Goal: Task Accomplishment & Management: Use online tool/utility

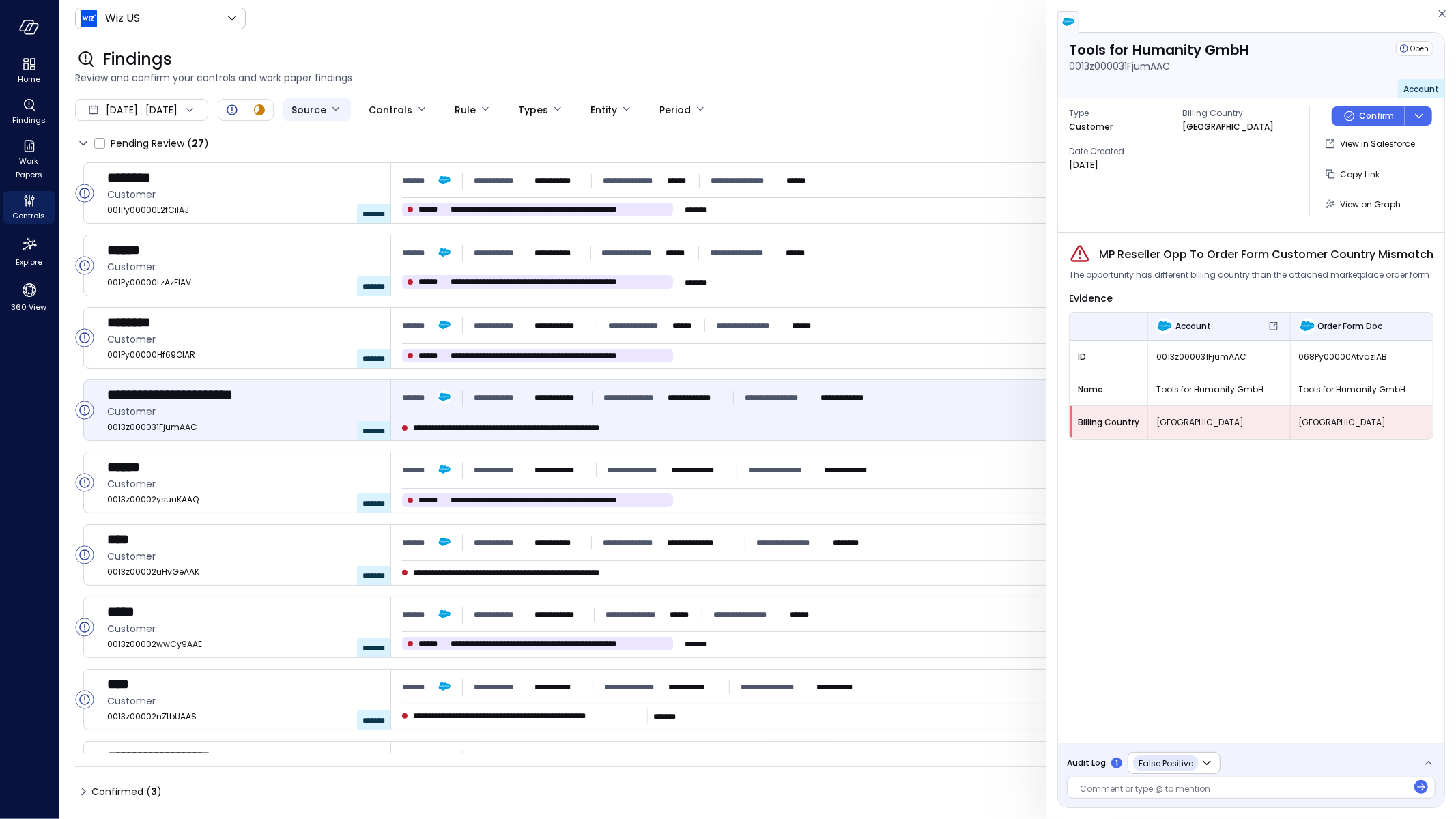
click at [366, 109] on body "**********" at bounding box center [728, 409] width 1456 height 819
click at [366, 205] on span "Expensify" at bounding box center [399, 209] width 95 height 14
type input "*********"
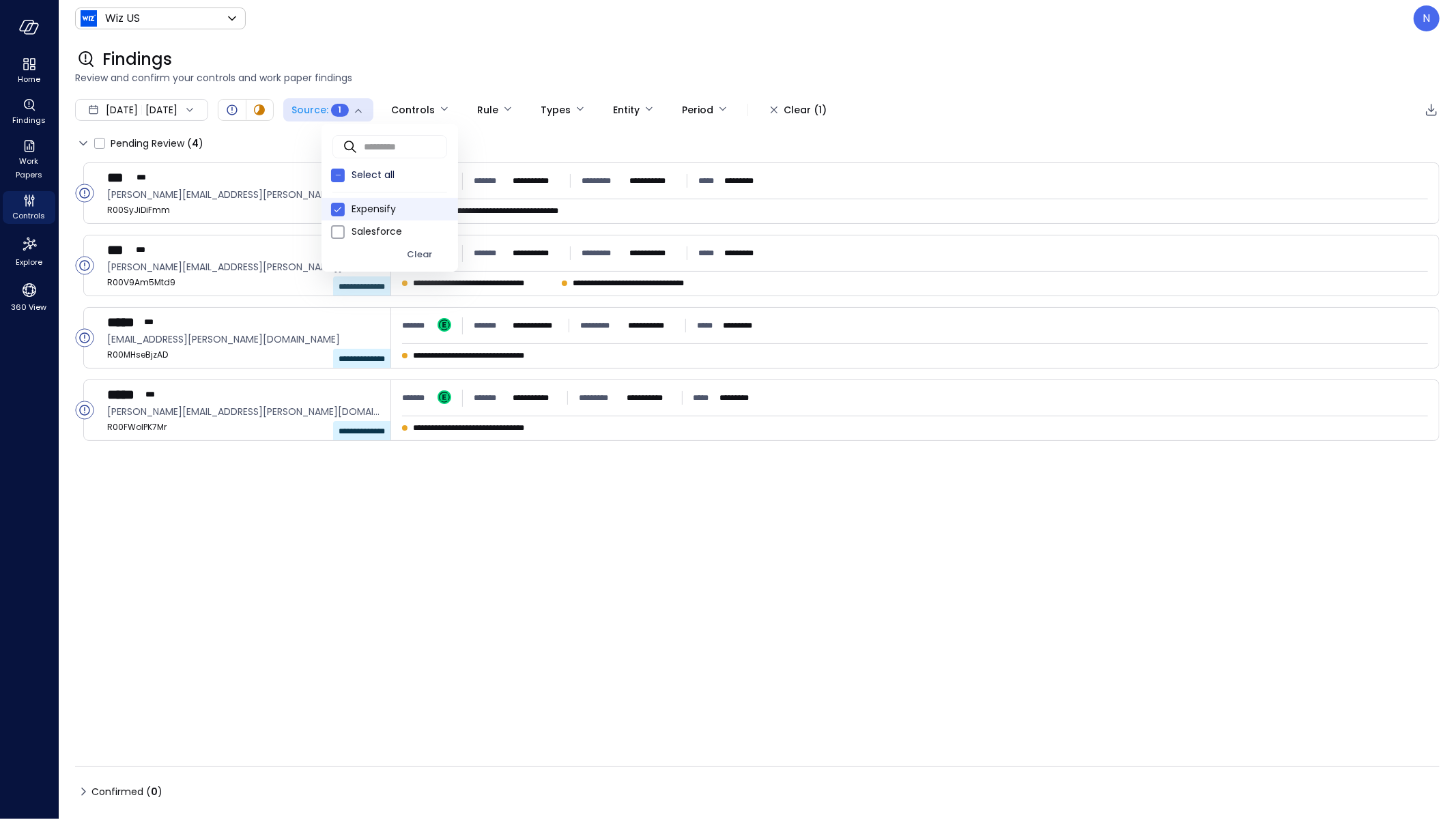
click at [447, 43] on div at bounding box center [728, 409] width 1456 height 819
click at [101, 110] on div "Sep 1, 2025 Sep 7, 2025" at bounding box center [142, 110] width 133 height 22
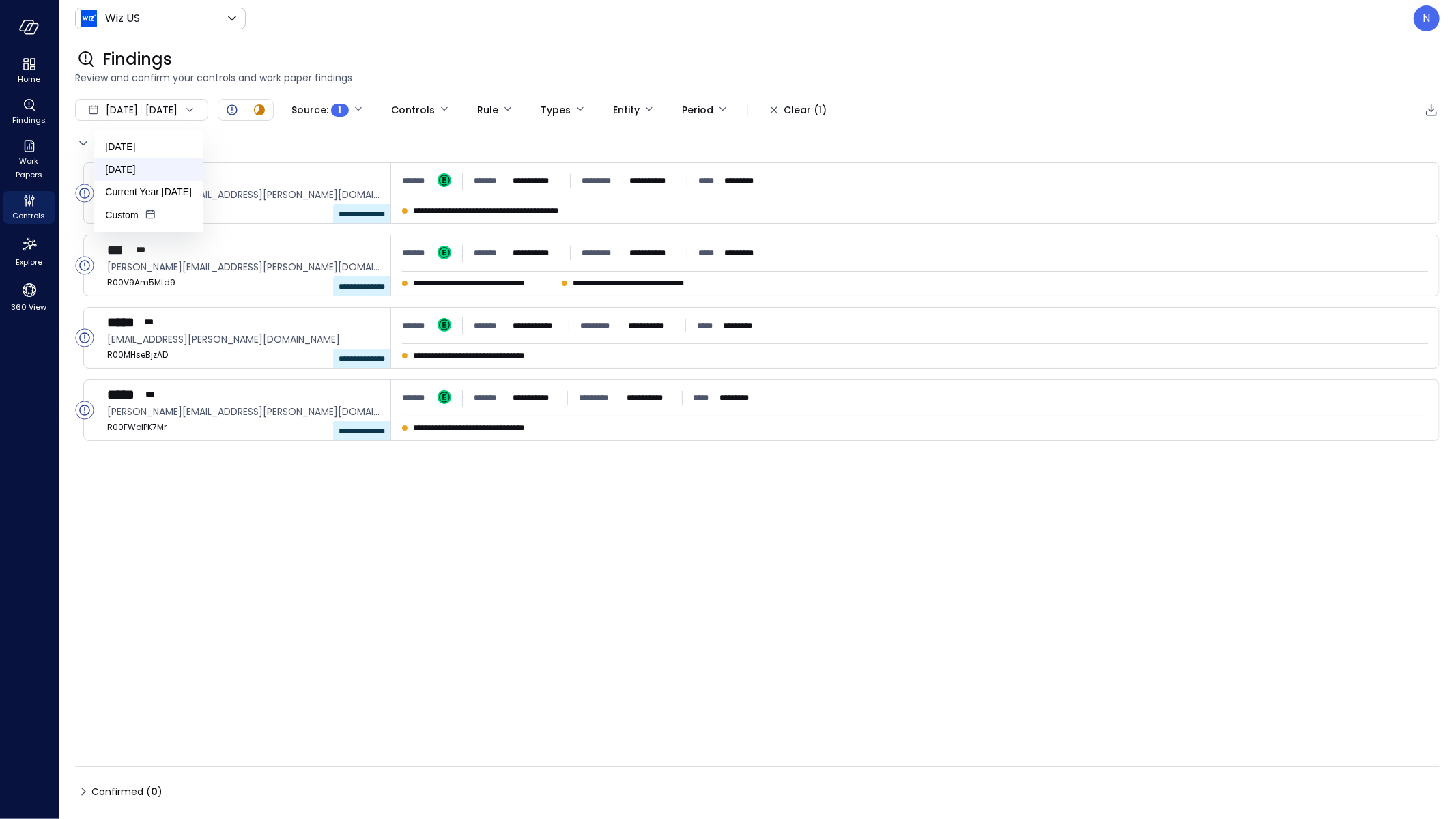
click at [136, 173] on li "August 2025" at bounding box center [147, 170] width 108 height 22
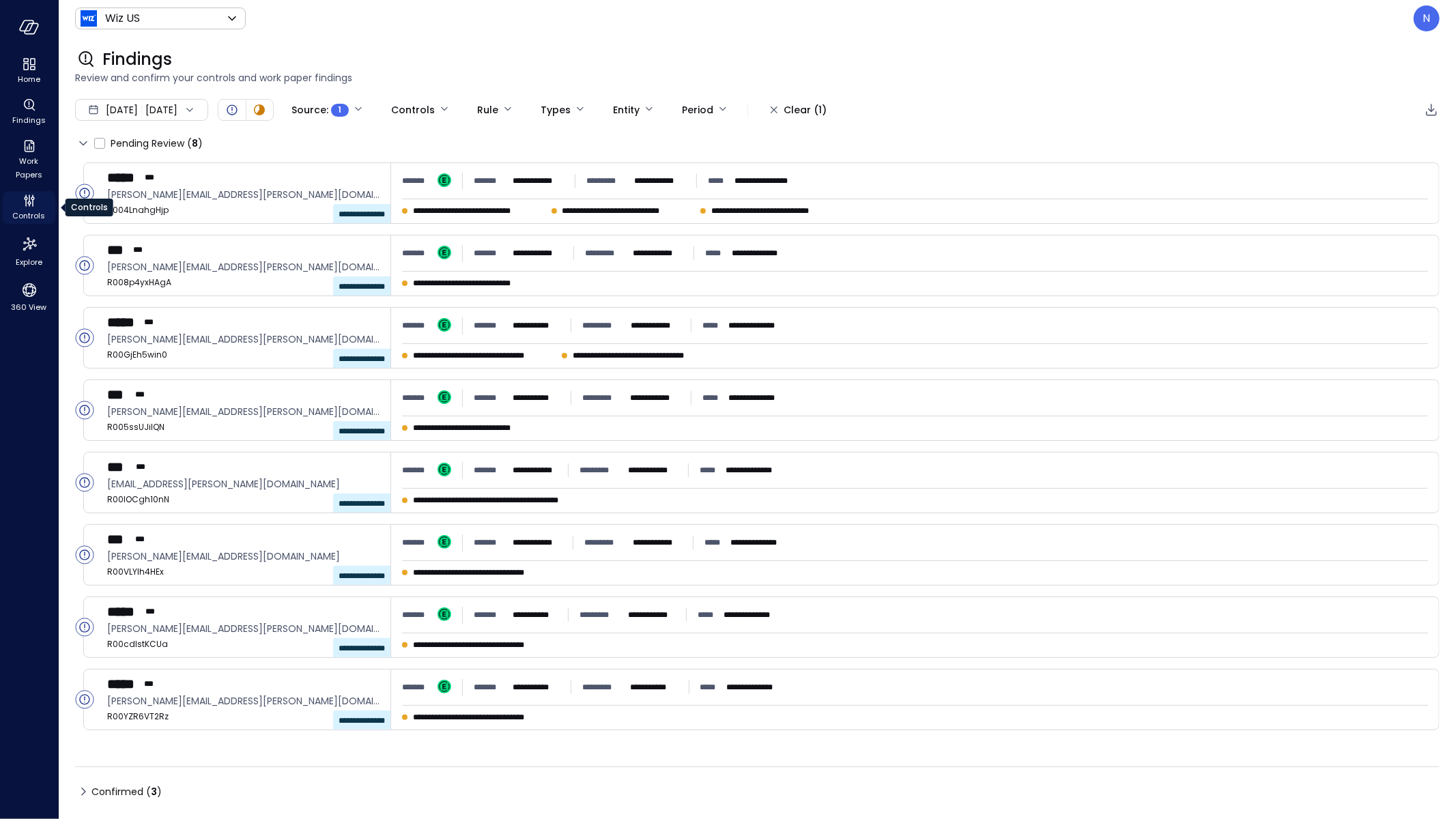
click at [32, 218] on span "Controls" at bounding box center [29, 216] width 32 height 14
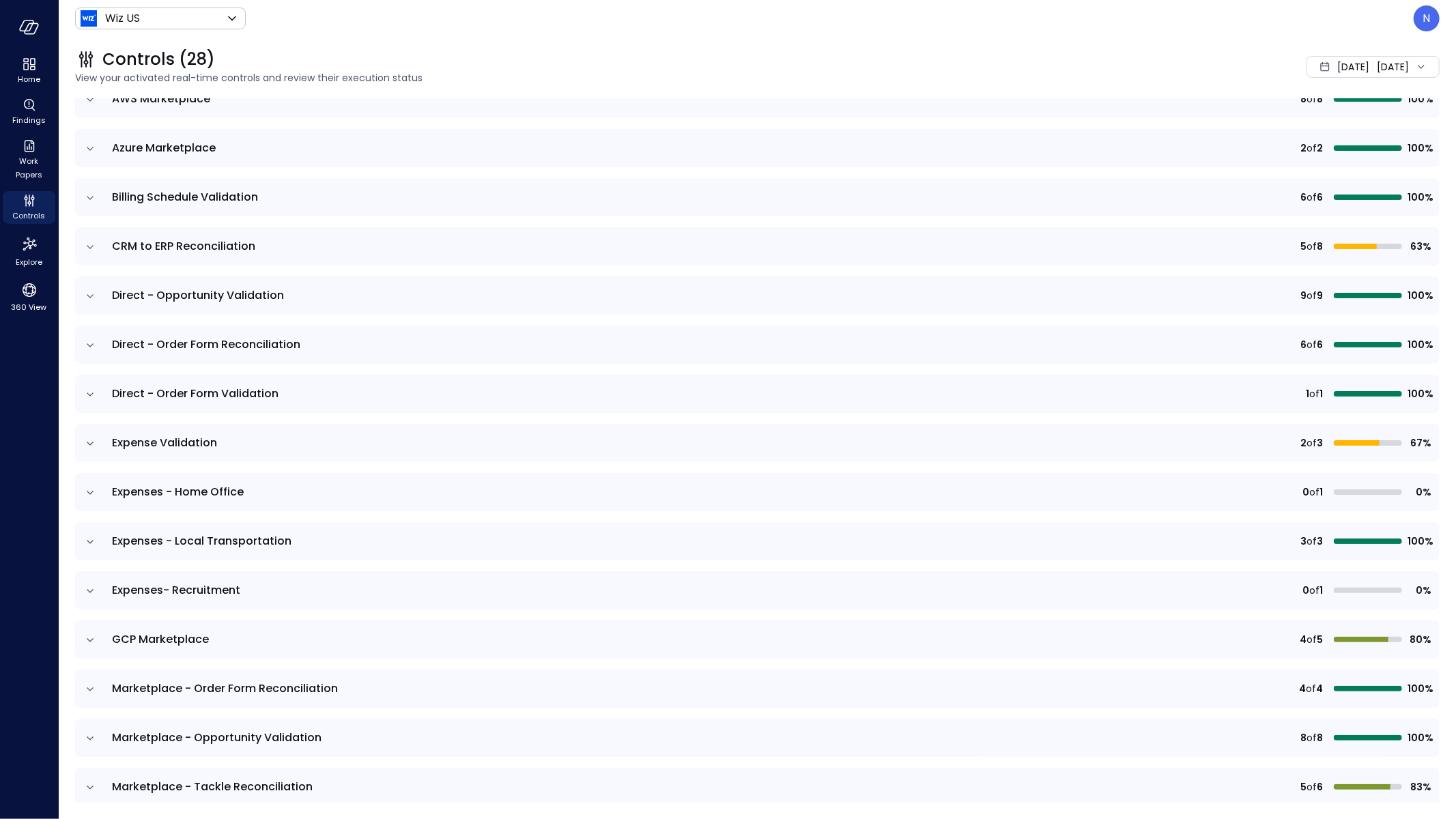
scroll to position [152, 0]
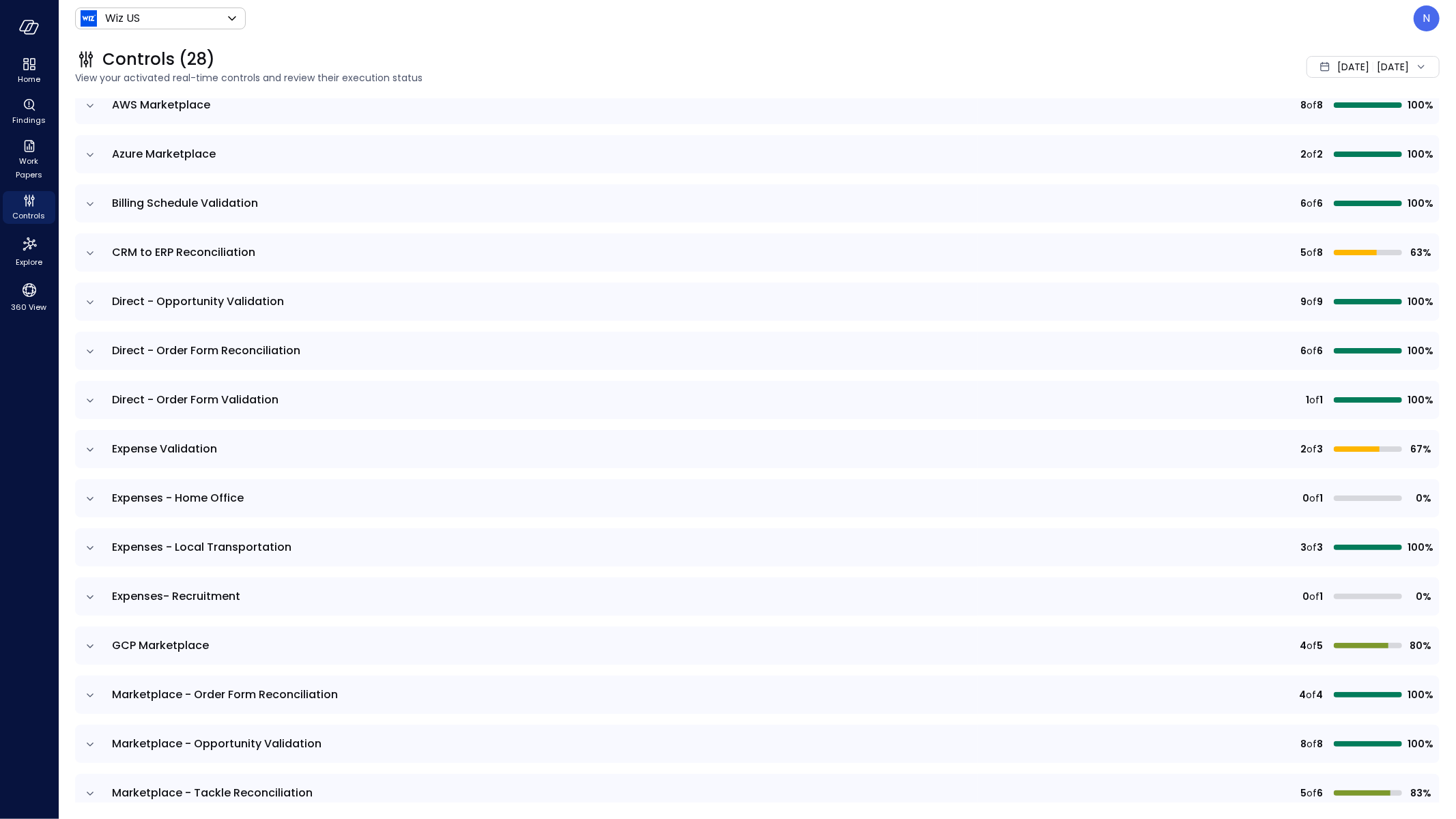
click at [91, 447] on icon "expand row" at bounding box center [90, 449] width 7 height 3
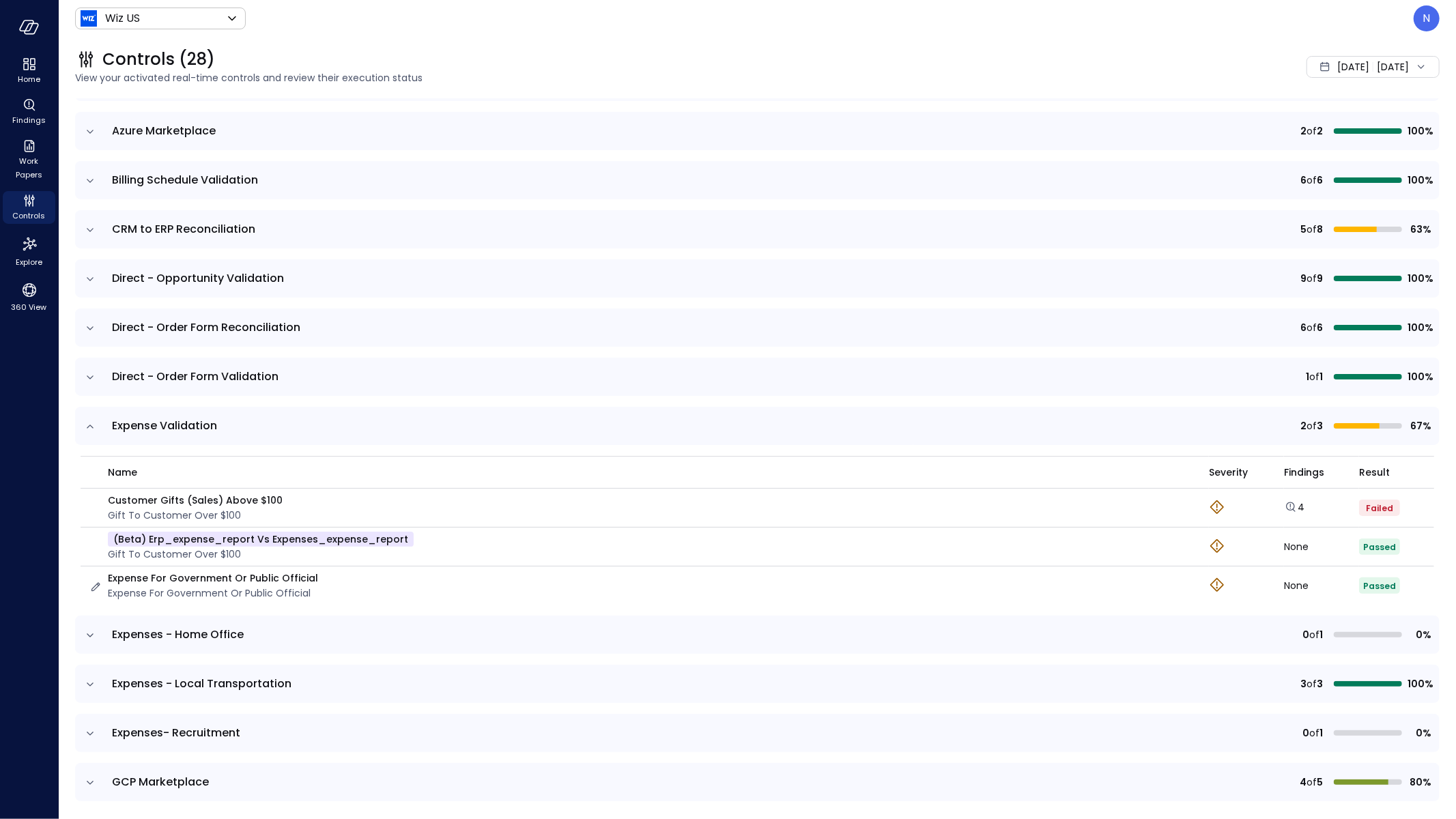
scroll to position [250, 0]
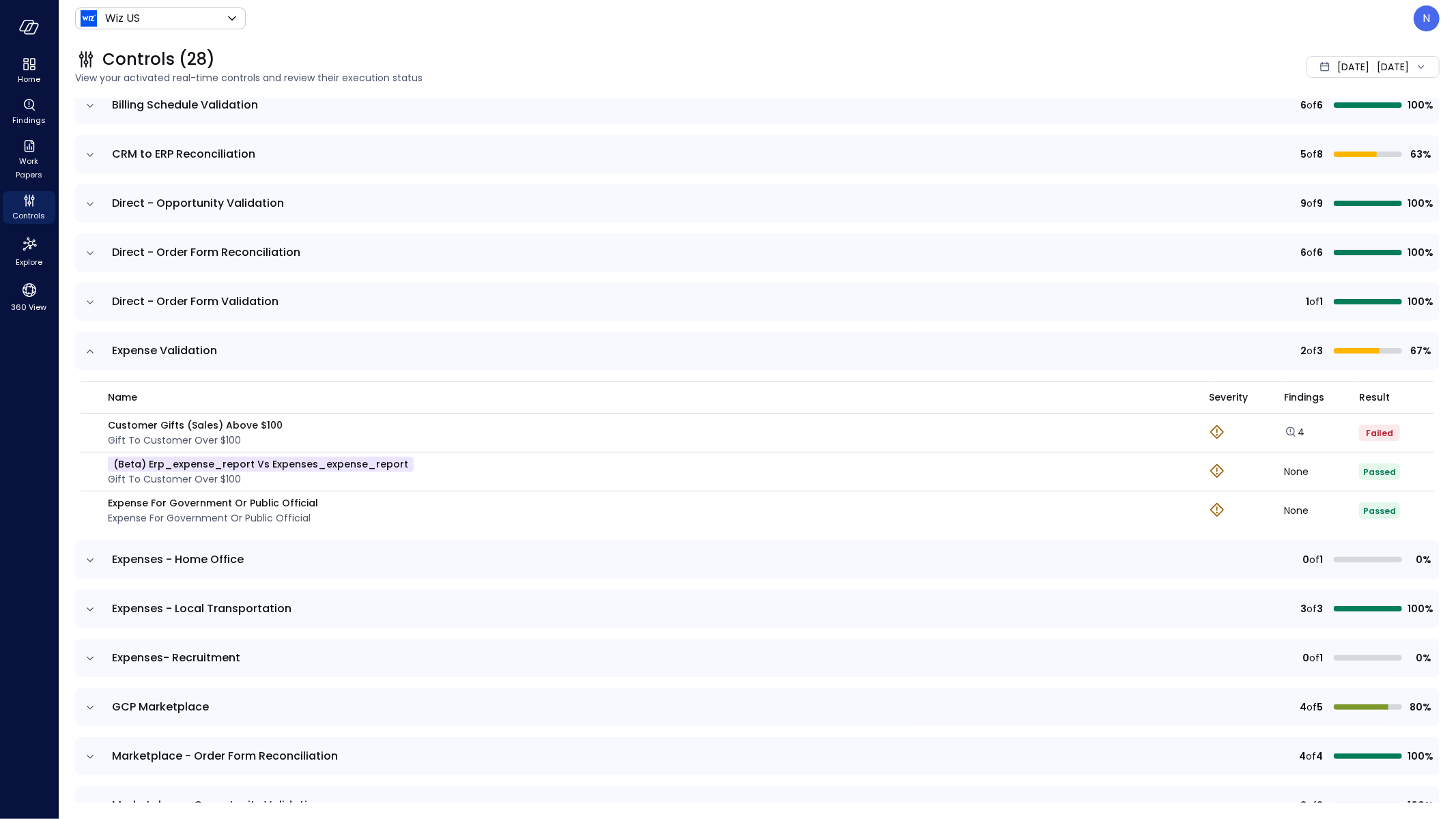
click at [89, 559] on icon "expand row" at bounding box center [90, 560] width 14 height 14
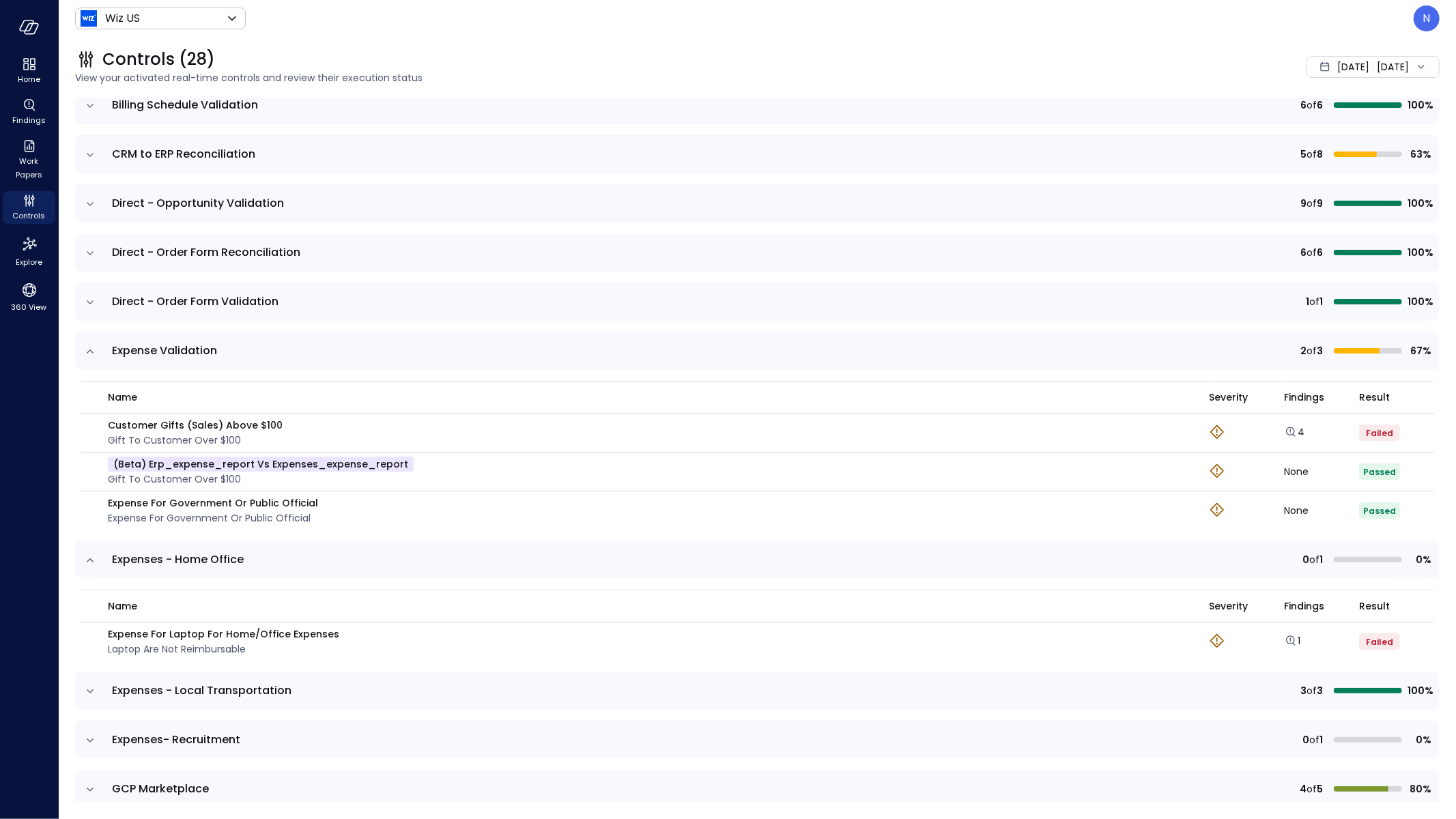
click at [88, 559] on icon "expand row" at bounding box center [90, 560] width 7 height 3
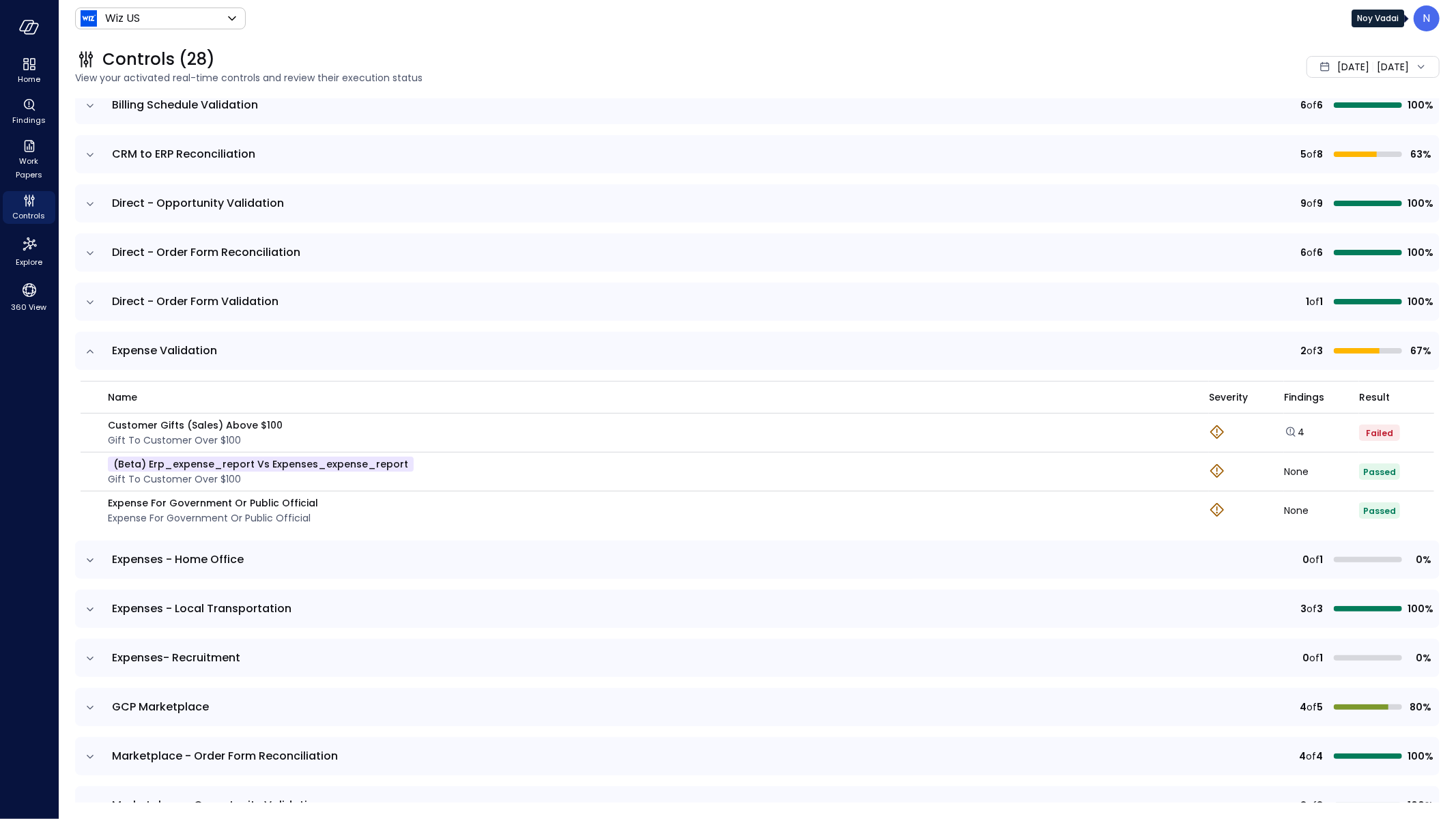
click at [1429, 26] on p "N" at bounding box center [1426, 18] width 8 height 16
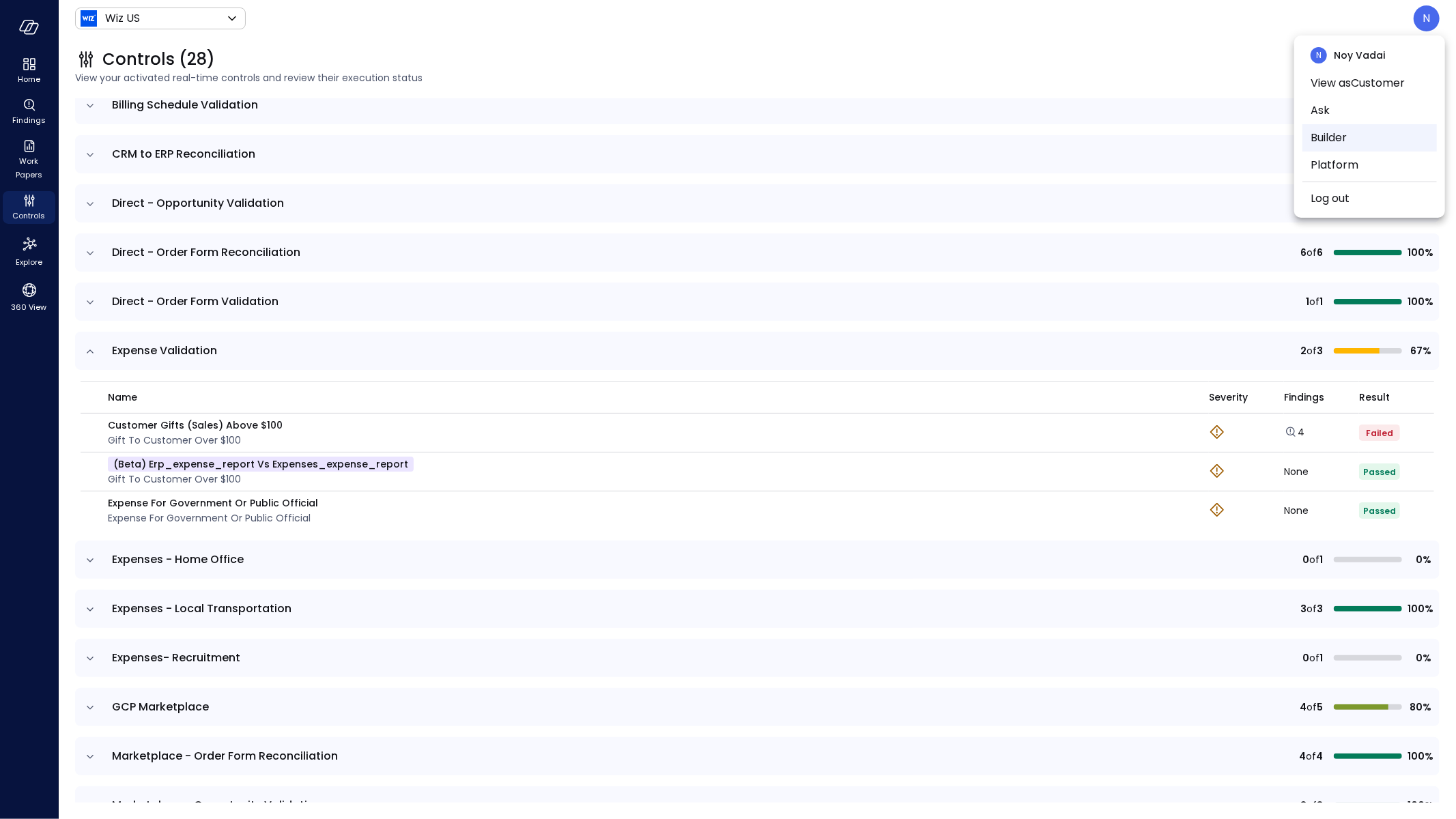
click at [1384, 141] on li "Builder" at bounding box center [1369, 138] width 135 height 27
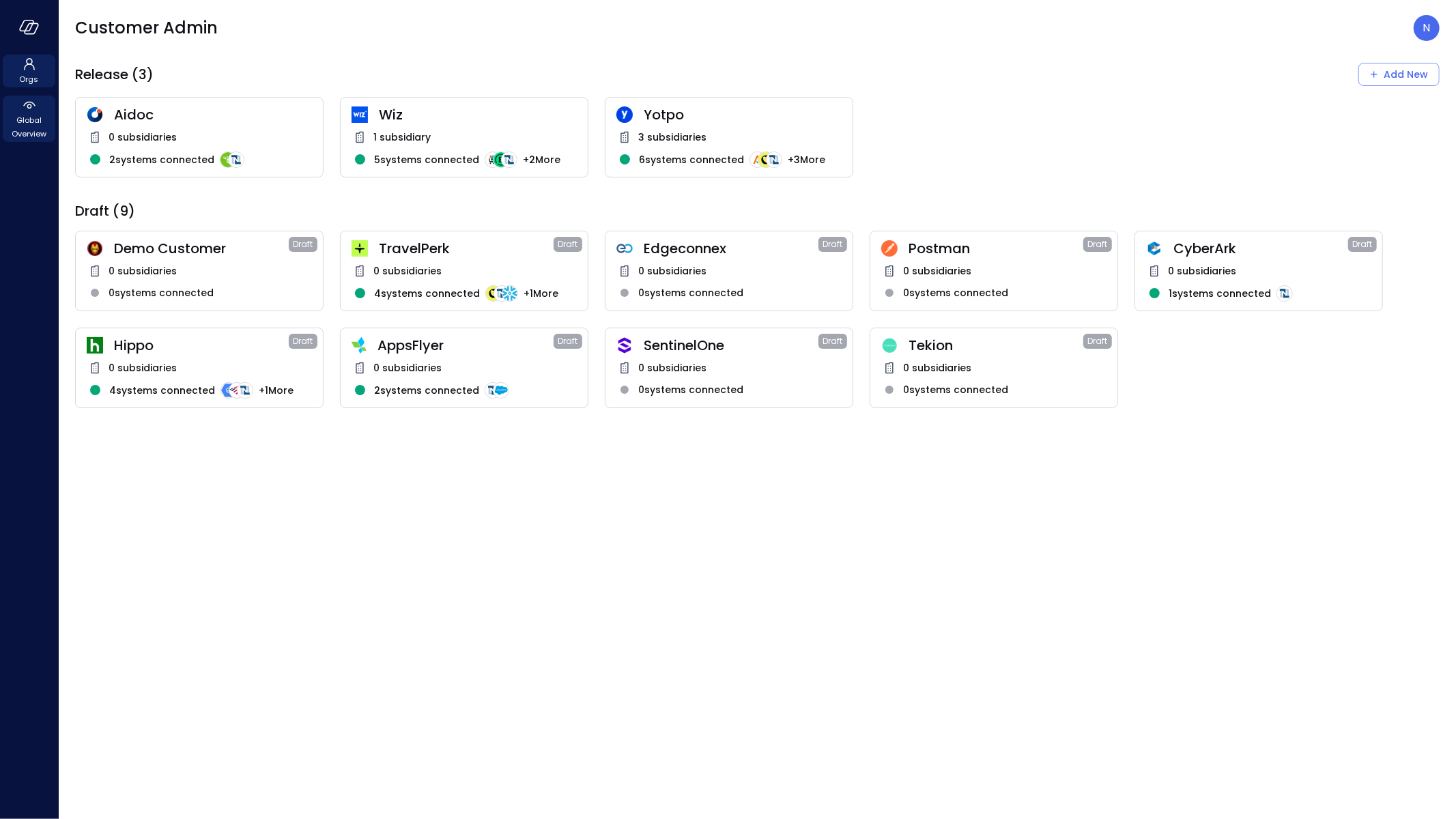
click at [33, 117] on span "Global Overview" at bounding box center [29, 127] width 42 height 27
click at [25, 110] on icon at bounding box center [29, 105] width 16 height 16
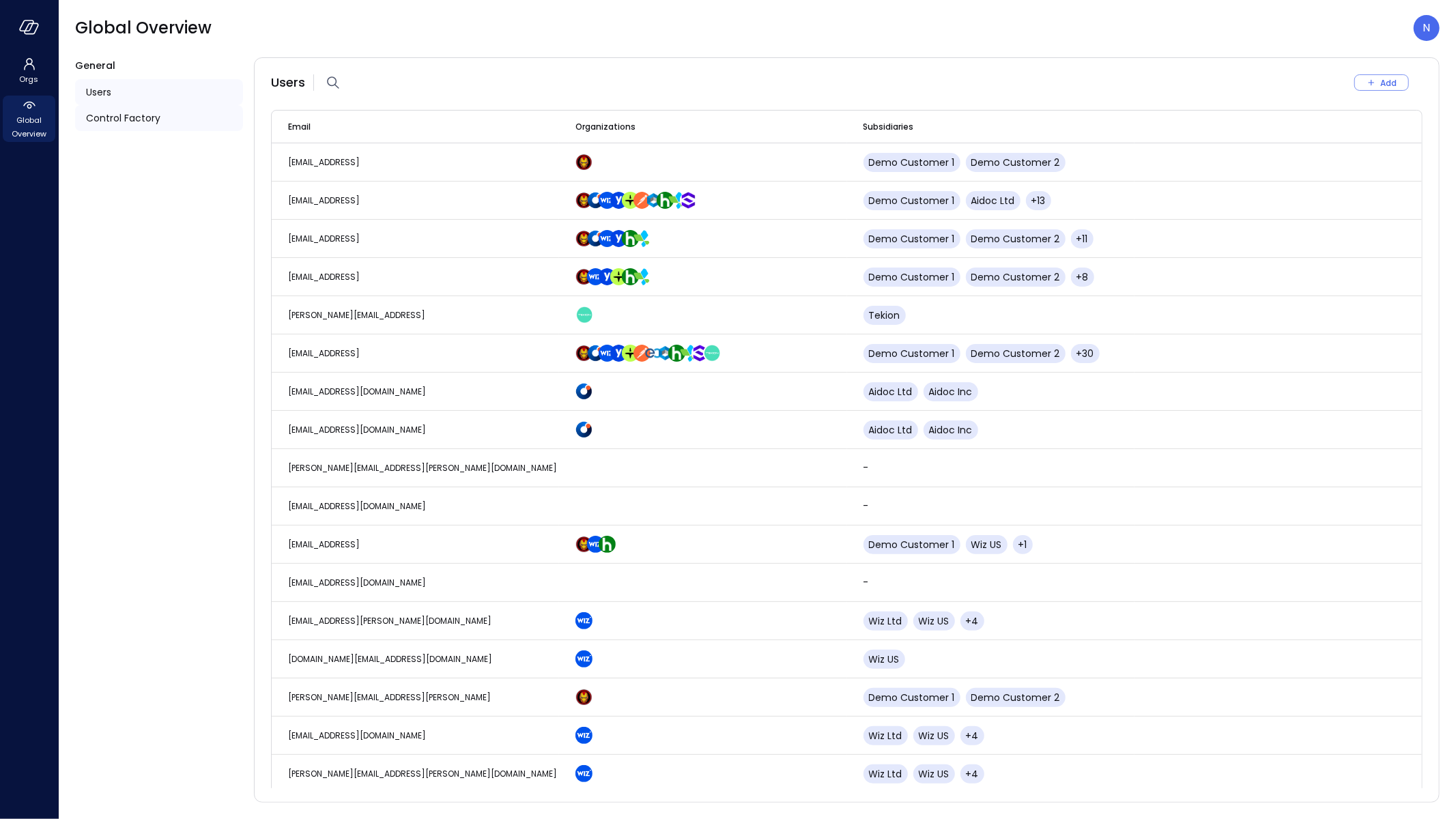
click at [104, 129] on div "Control Factory" at bounding box center [159, 118] width 168 height 26
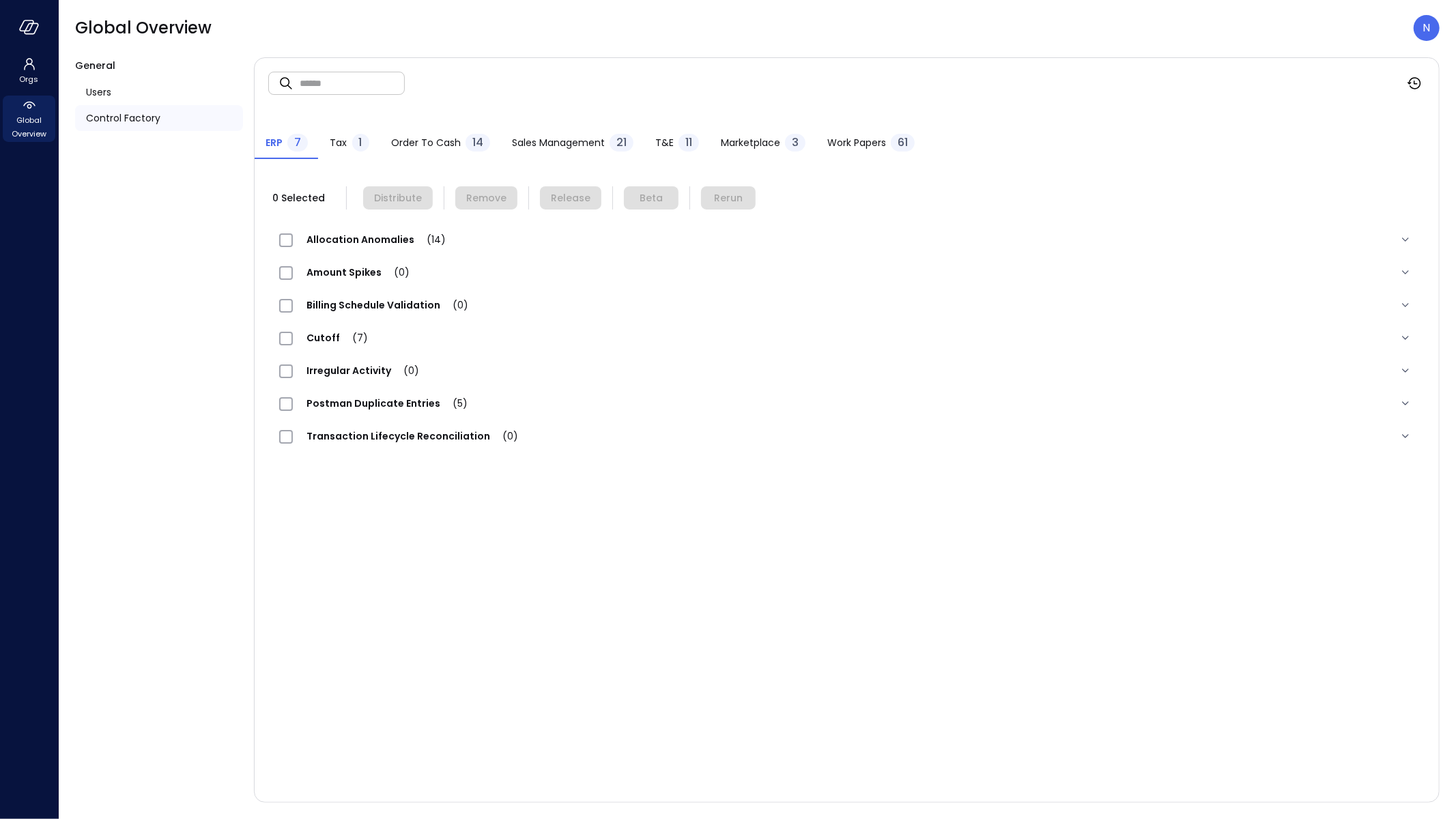
click at [648, 149] on button "T&E 11" at bounding box center [677, 143] width 66 height 30
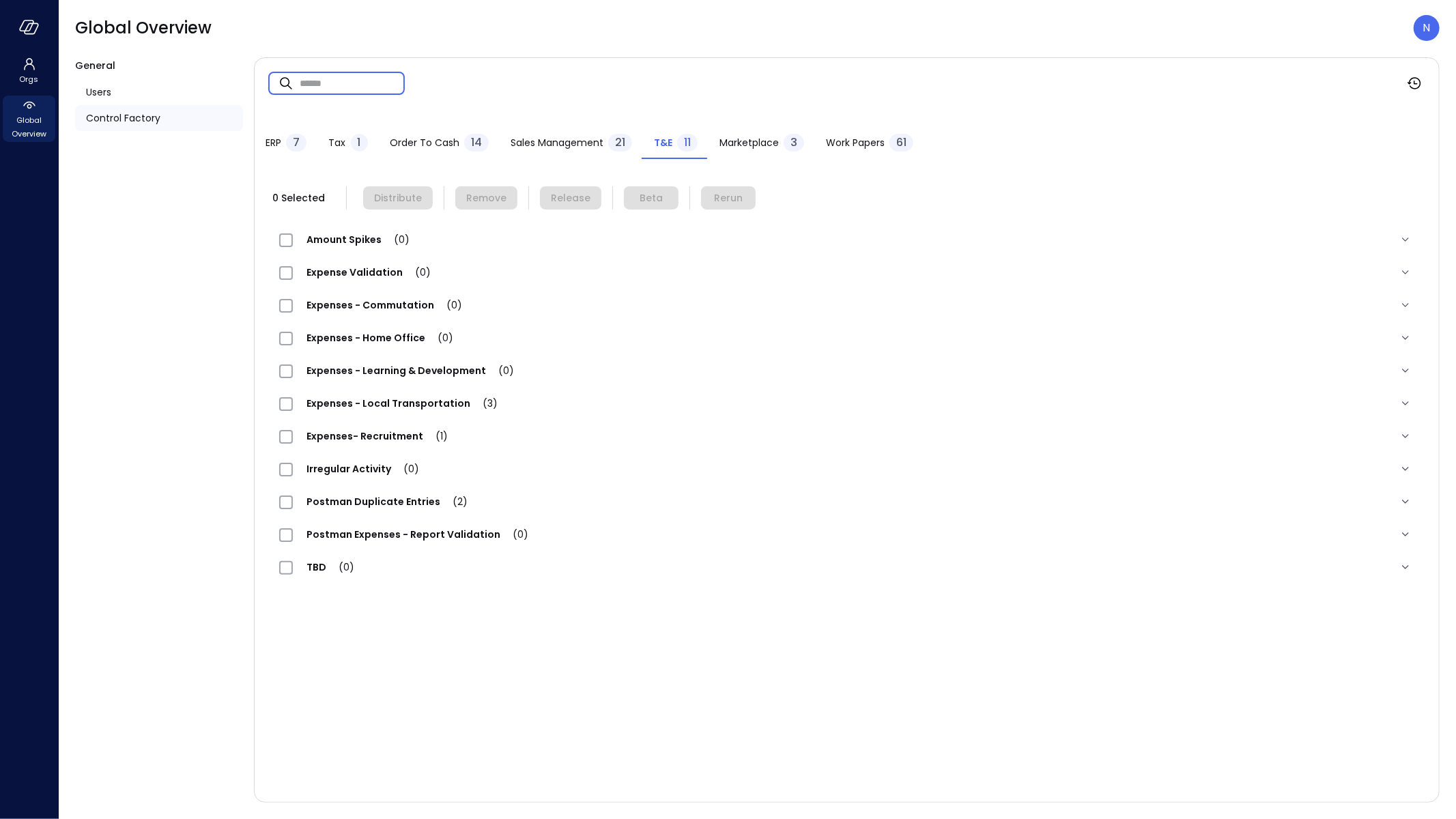
click at [326, 70] on input "text" at bounding box center [351, 83] width 105 height 36
click at [367, 266] on span "Expense Validation (4)" at bounding box center [368, 272] width 153 height 14
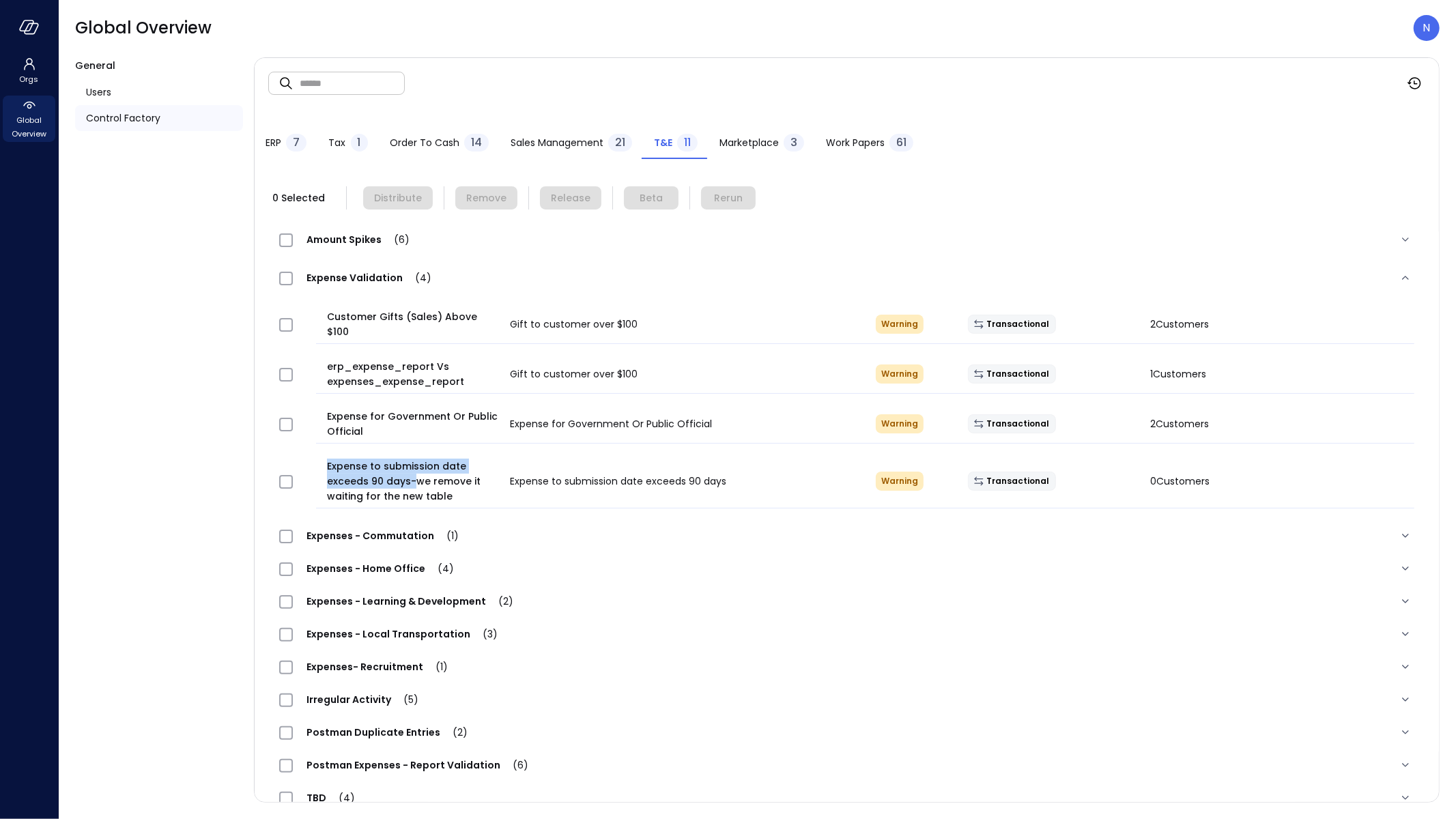
drag, startPoint x: 409, startPoint y: 467, endPoint x: 303, endPoint y: 449, distance: 107.5
click at [303, 449] on div "Expense to submission date exceeds 90 days-we remove it waiting for the new tab…" at bounding box center [846, 481] width 1157 height 76
copy span "Expense to submission date exceeds 90 days-"
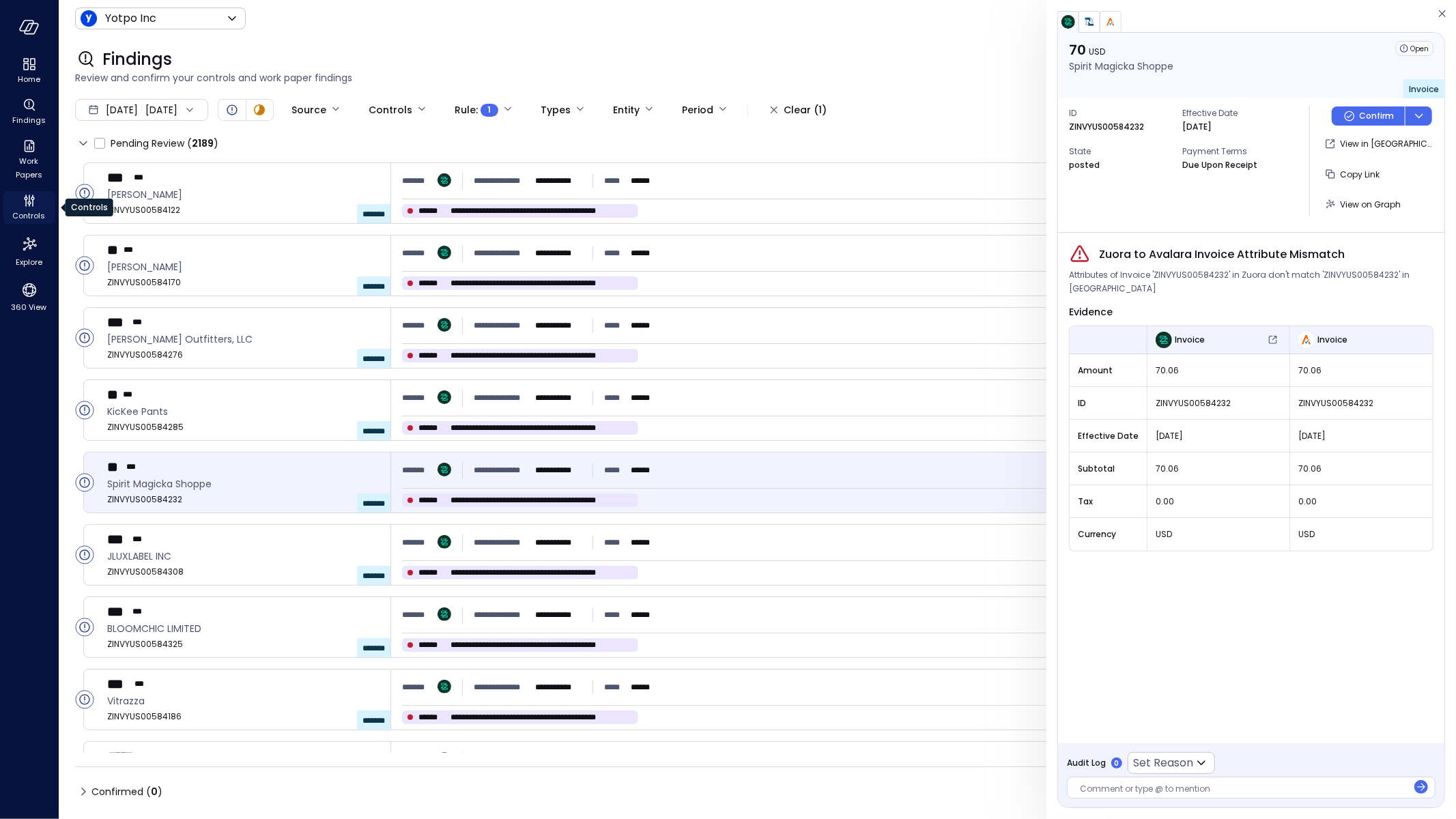
click at [28, 214] on span "Controls" at bounding box center [29, 216] width 32 height 14
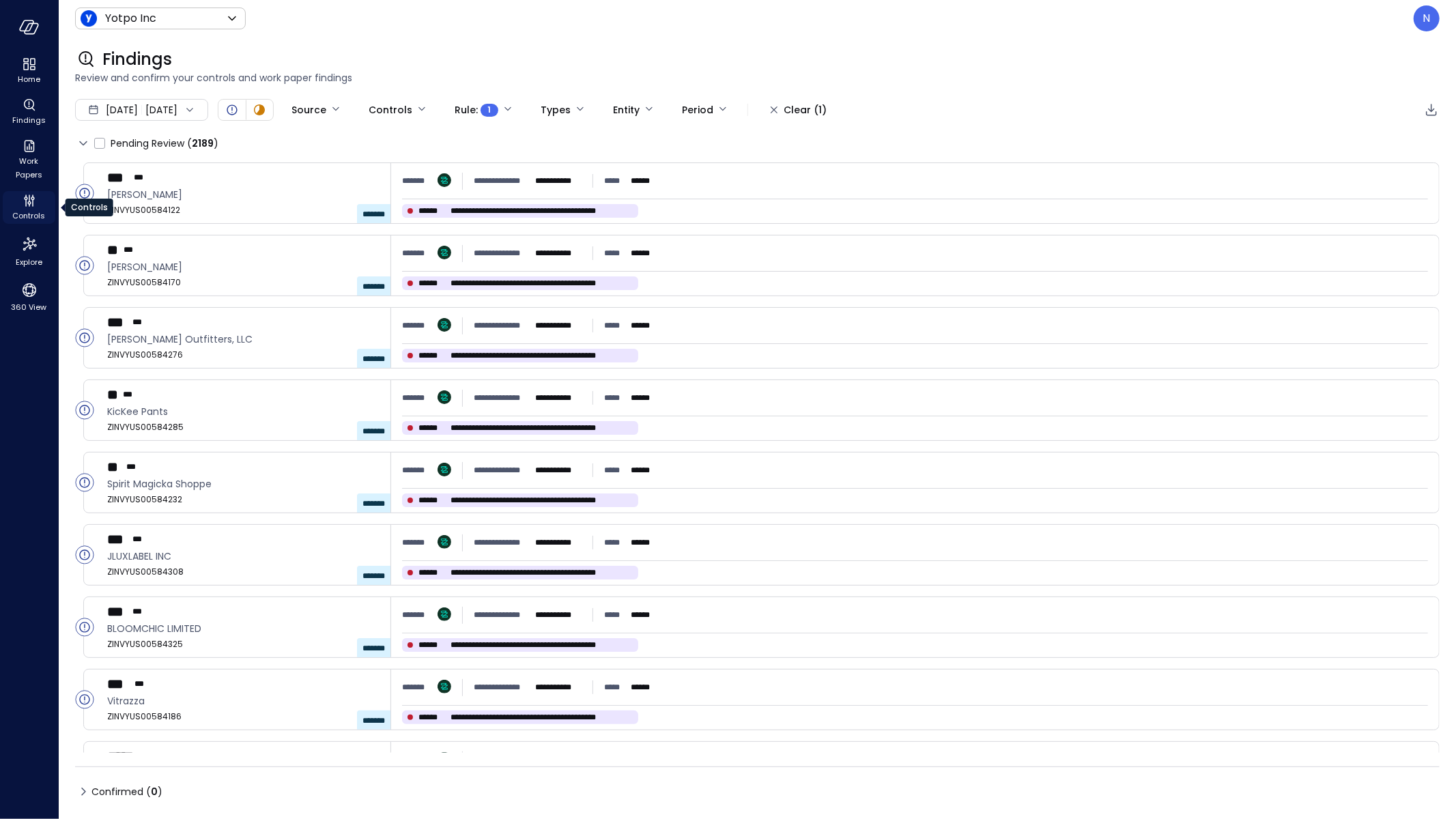
click at [28, 215] on span "Controls" at bounding box center [29, 216] width 32 height 14
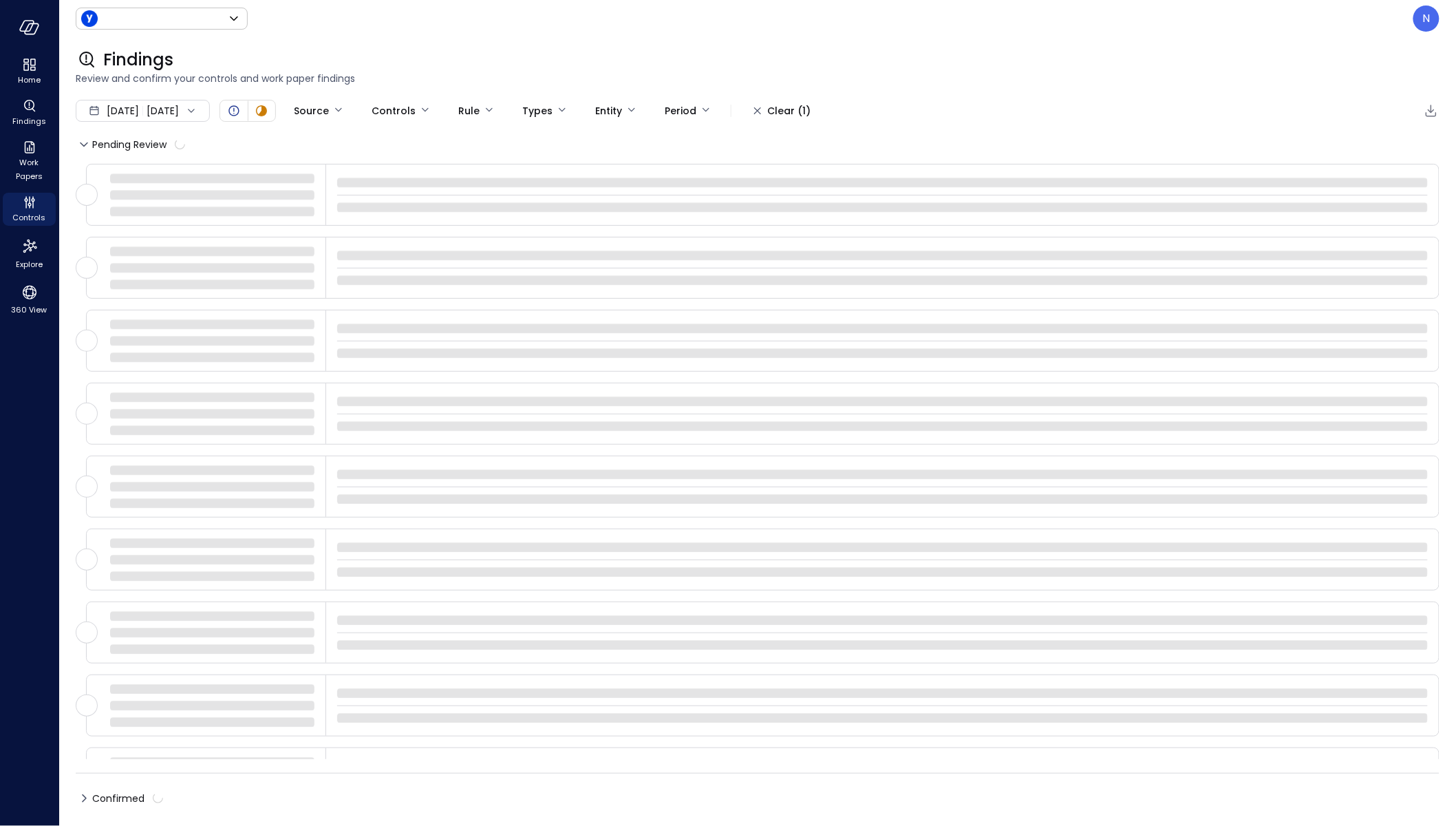
type input "******"
click at [27, 205] on icon "Controls" at bounding box center [29, 202] width 16 height 16
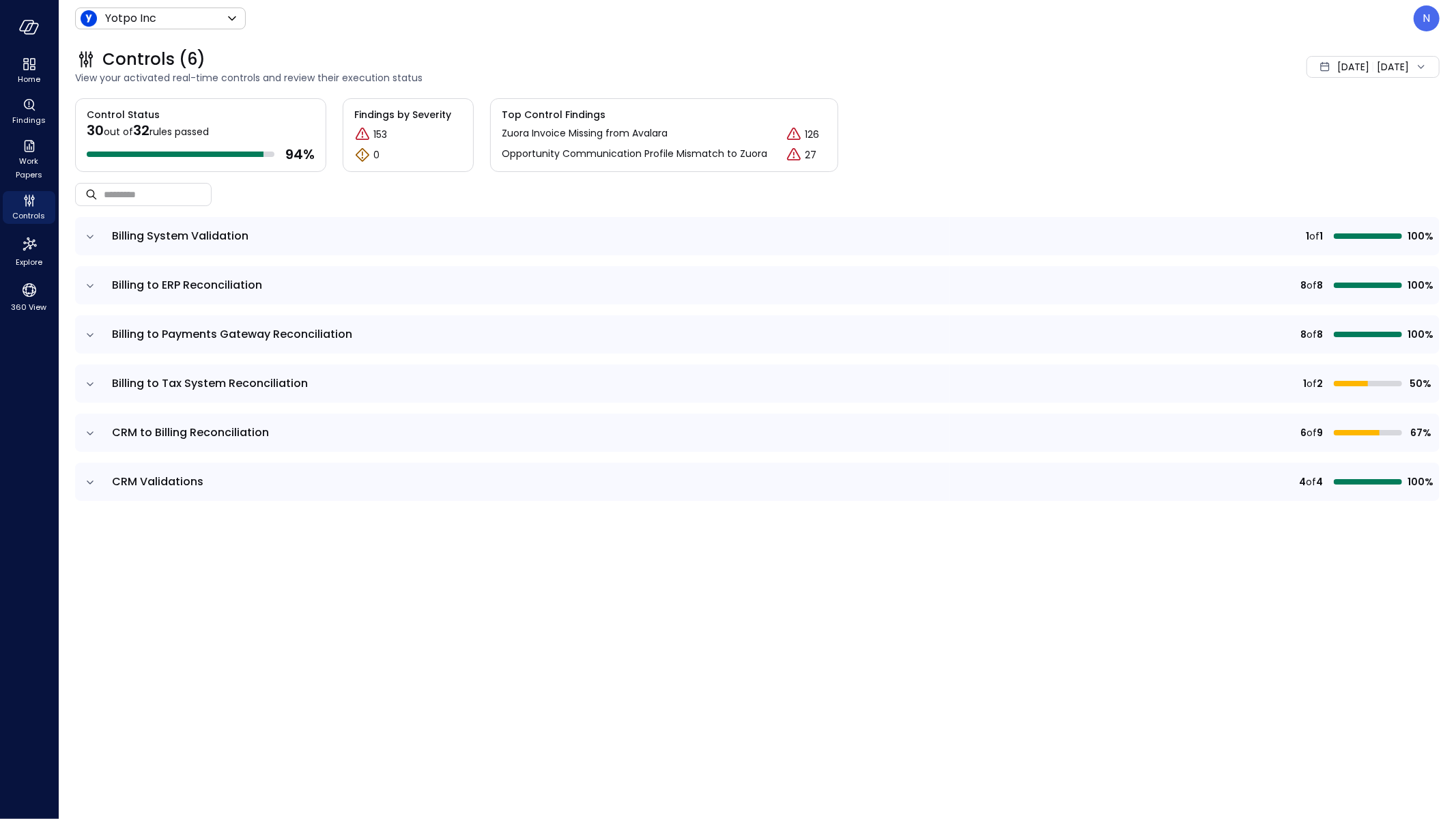
click at [90, 430] on icon "expand row" at bounding box center [90, 433] width 14 height 14
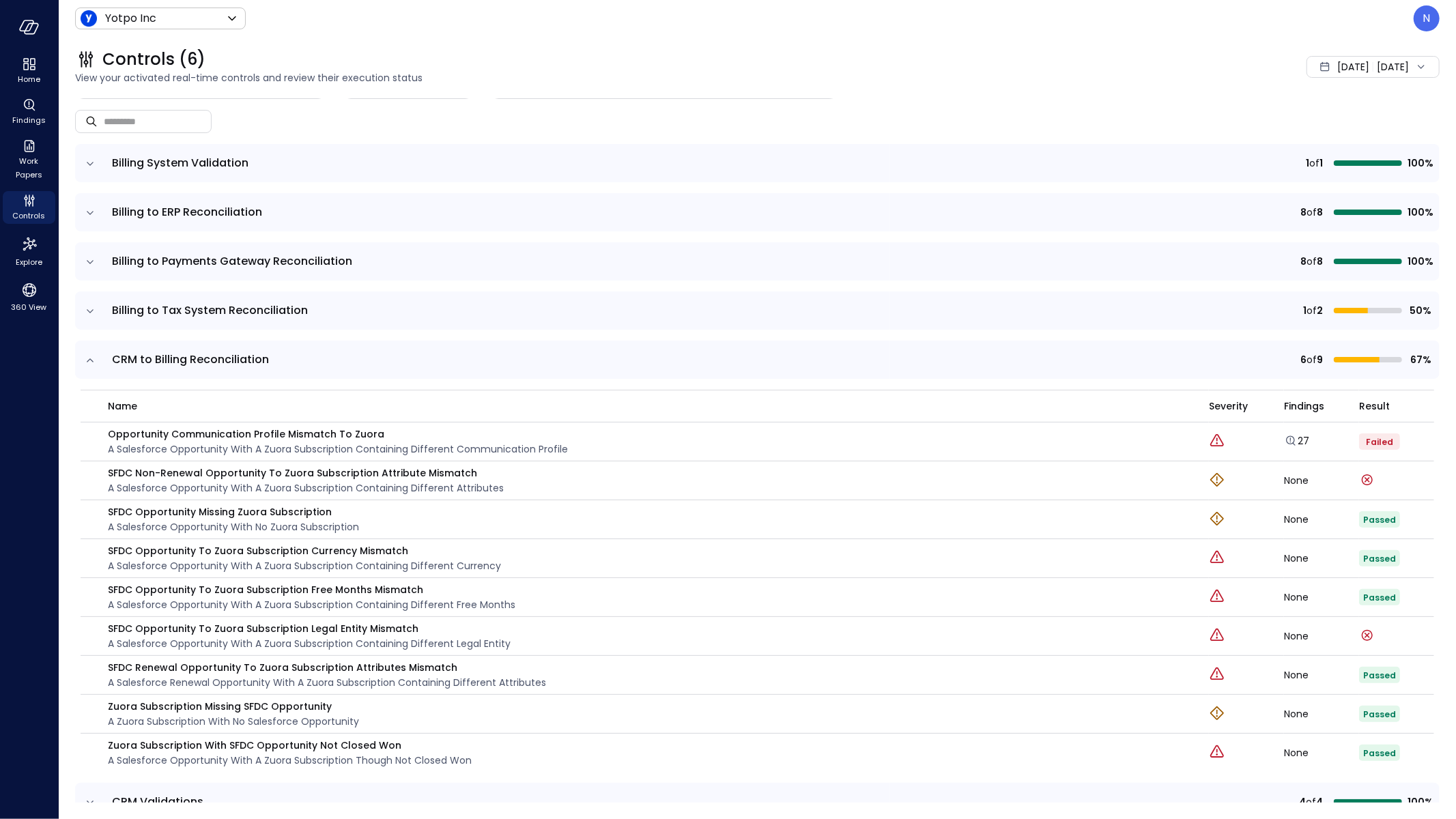
scroll to position [99, 0]
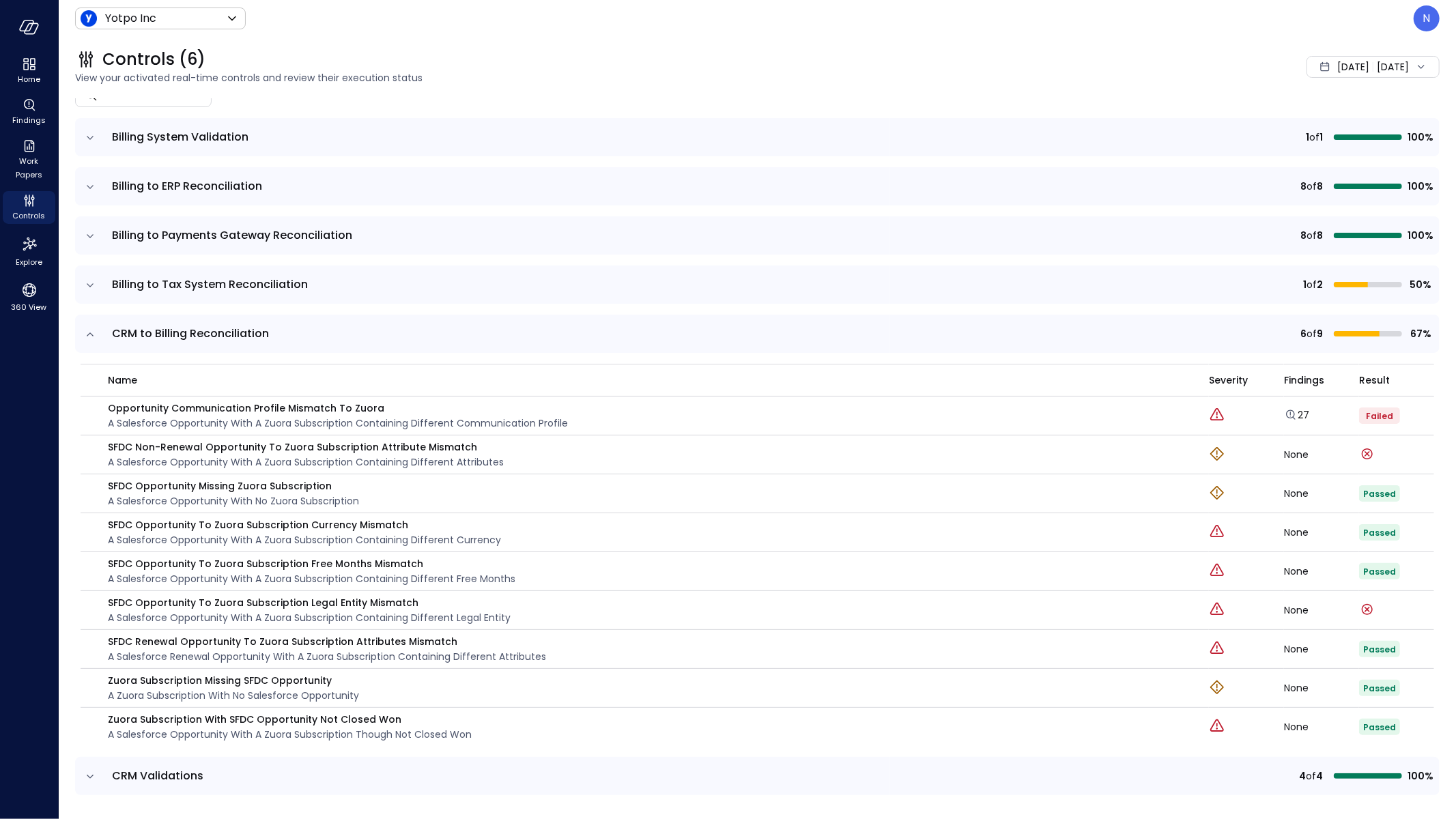
click at [90, 333] on icon "expand row" at bounding box center [90, 334] width 14 height 14
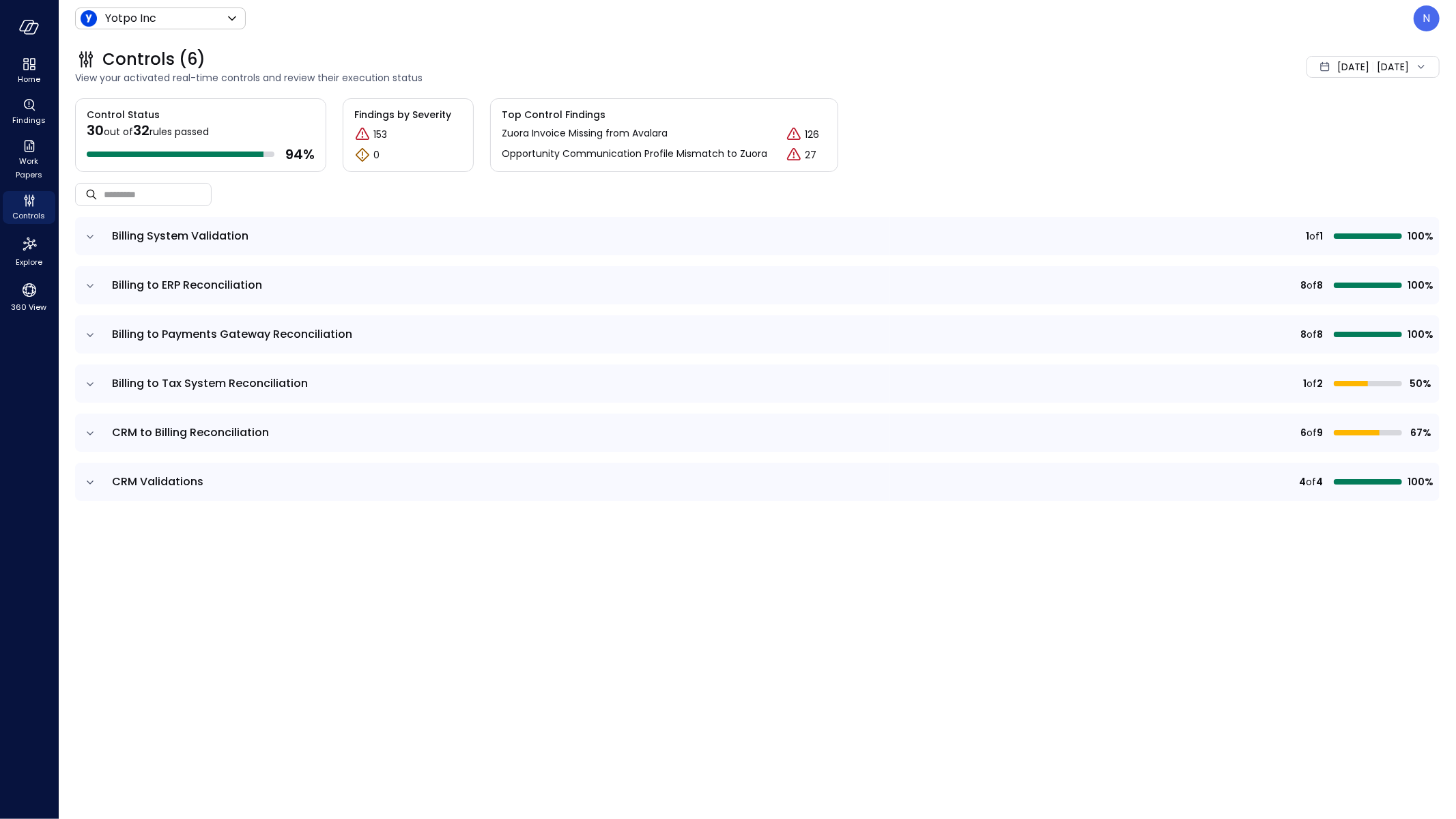
scroll to position [0, 0]
click at [91, 381] on icon "expand row" at bounding box center [90, 384] width 14 height 14
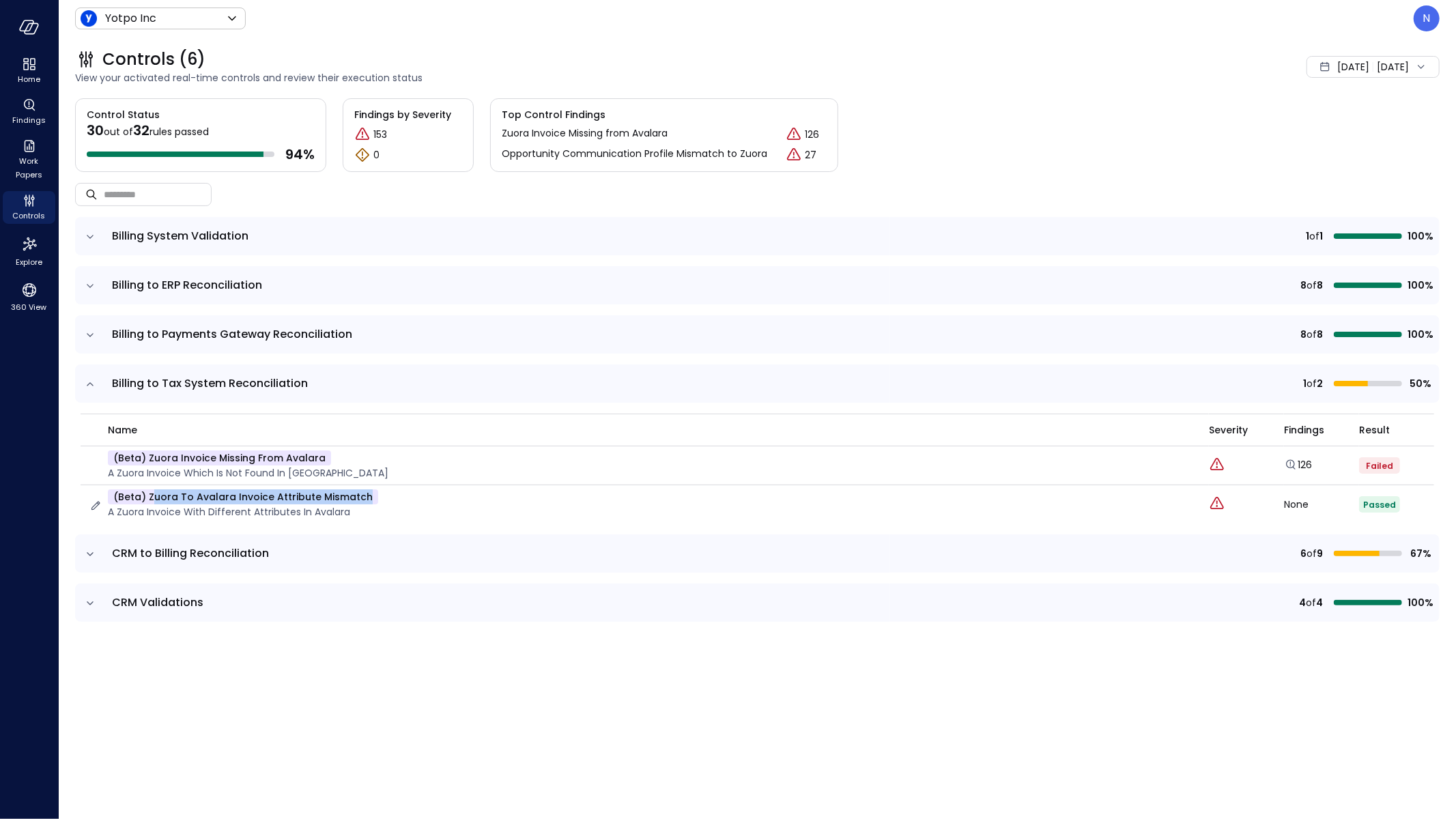
drag, startPoint x: 370, startPoint y: 495, endPoint x: 157, endPoint y: 479, distance: 213.6
click at [150, 490] on div "(beta) Zuora to Avalara Invoice Attribute Mismatch A Zuora Invoice with differe…" at bounding box center [640, 504] width 1103 height 30
click at [1337, 67] on span "[DATE]" at bounding box center [1353, 67] width 32 height 15
click at [1330, 123] on li "August 2025" at bounding box center [1341, 126] width 108 height 22
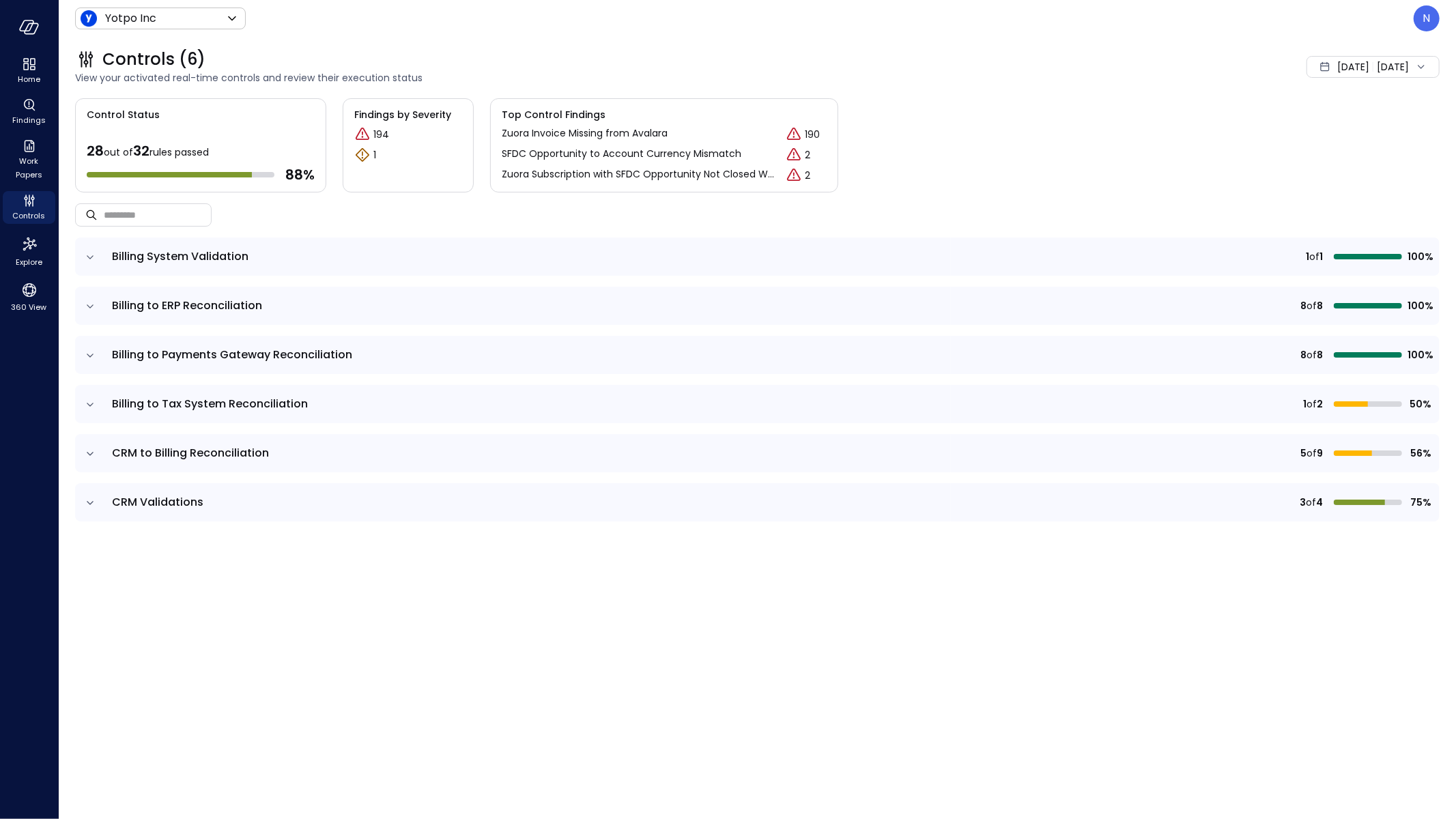
click at [101, 406] on td at bounding box center [90, 403] width 29 height 38
click at [94, 407] on icon "expand row" at bounding box center [90, 405] width 14 height 14
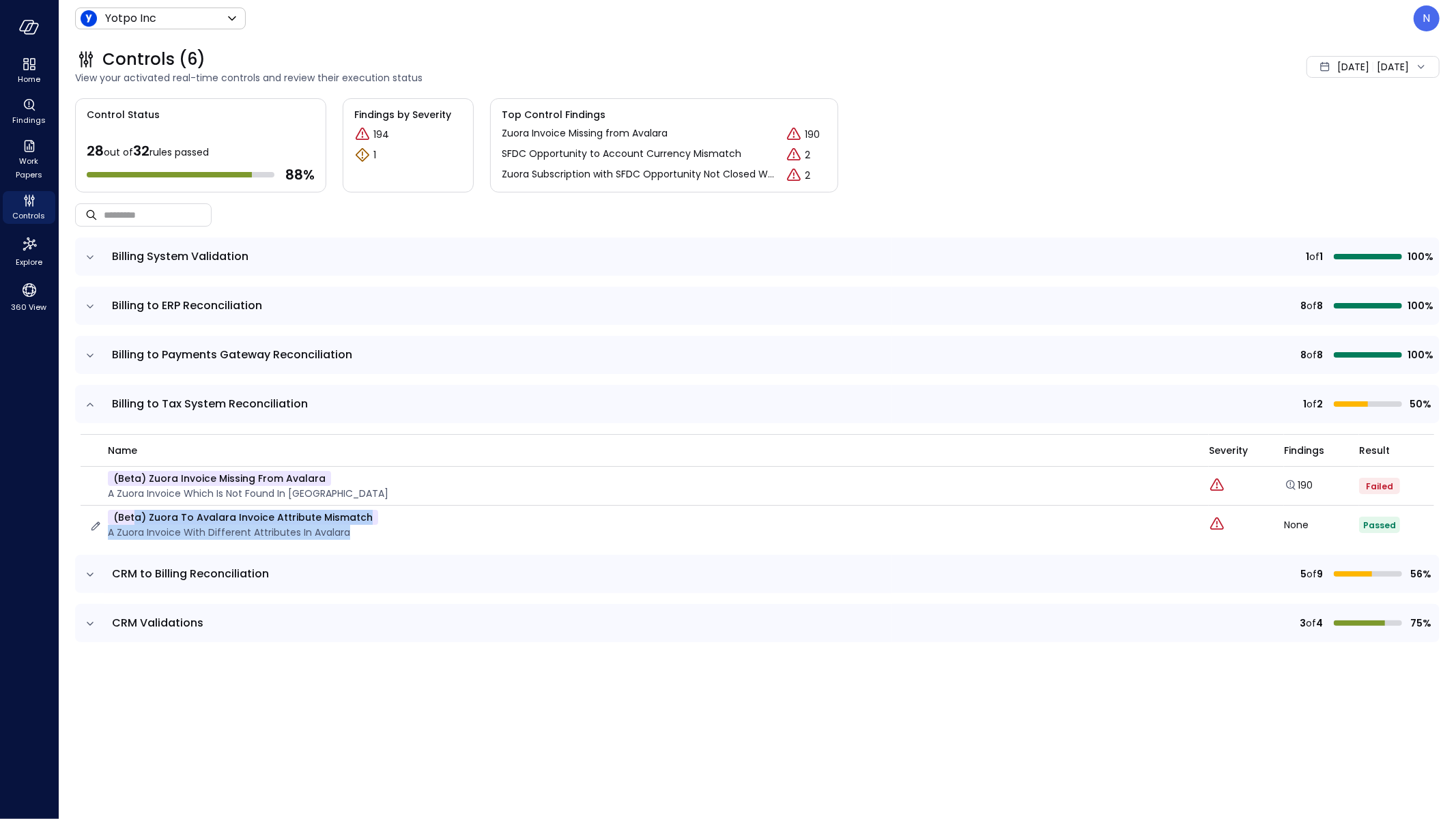
drag, startPoint x: 330, startPoint y: 538, endPoint x: 149, endPoint y: 511, distance: 183.0
click at [136, 512] on div "(beta) Zuora to Avalara Invoice Attribute Mismatch A Zuora Invoice with differe…" at bounding box center [640, 524] width 1103 height 30
click at [149, 511] on p "(beta) Zuora to Avalara Invoice Attribute Mismatch" at bounding box center [242, 517] width 270 height 15
drag, startPoint x: 148, startPoint y: 514, endPoint x: 396, endPoint y: 516, distance: 248.0
click at [396, 516] on div "(beta) Zuora to Avalara Invoice Attribute Mismatch A Zuora Invoice with differe…" at bounding box center [640, 524] width 1103 height 30
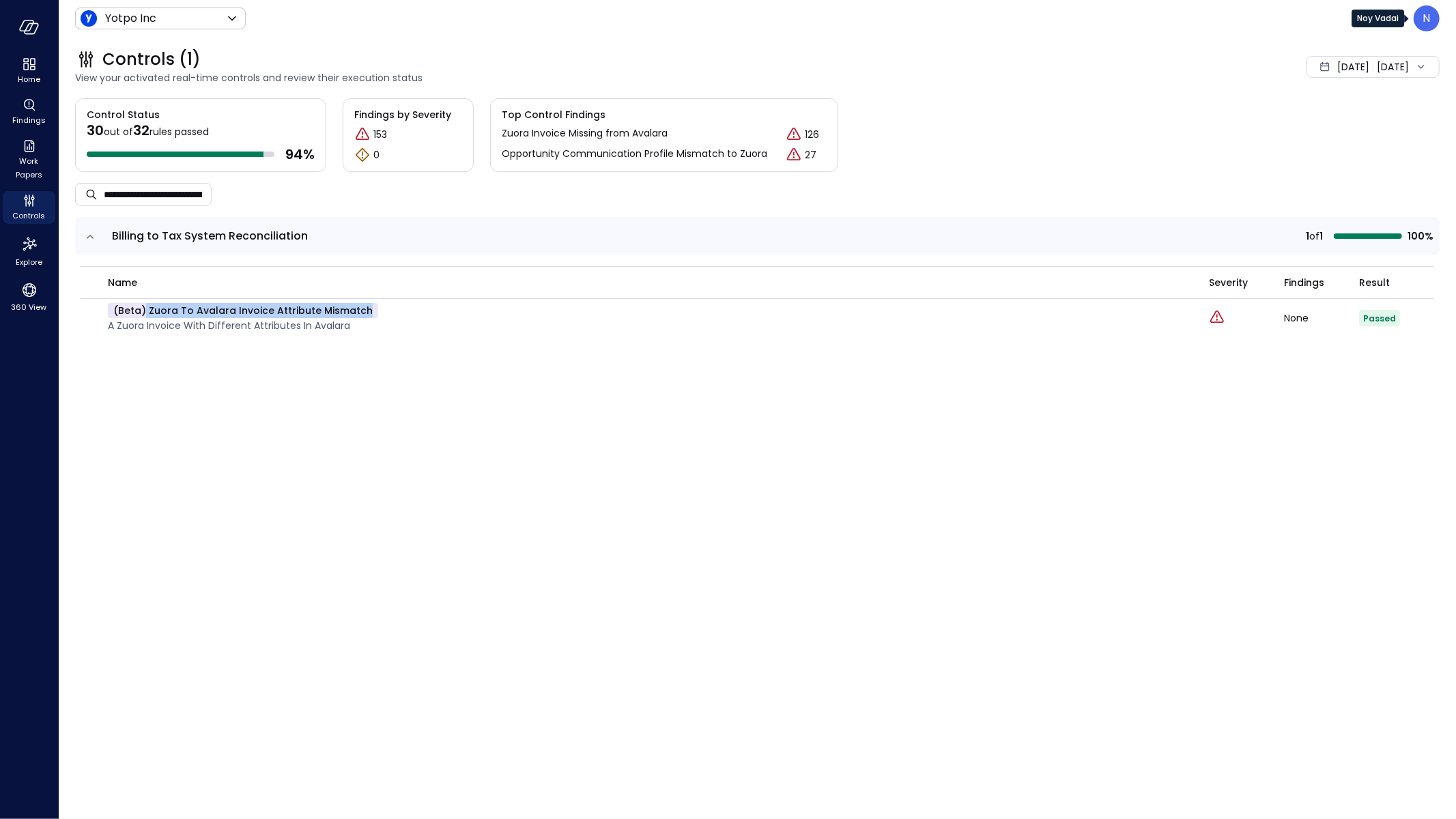
click at [1417, 22] on div "N" at bounding box center [1426, 18] width 26 height 26
click at [1364, 130] on li "Builder" at bounding box center [1369, 138] width 135 height 27
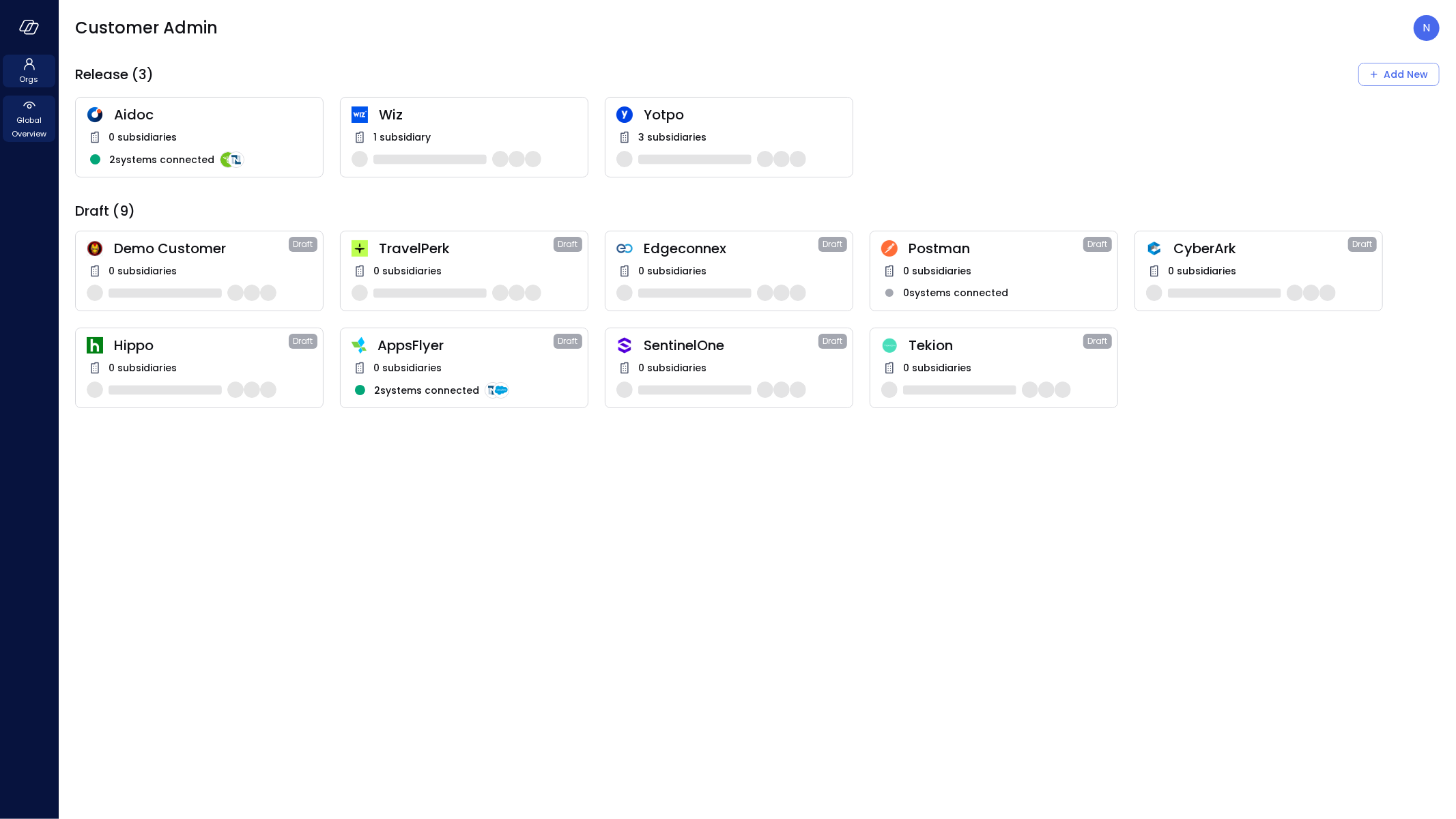
click at [18, 118] on span "Global Overview" at bounding box center [29, 127] width 42 height 27
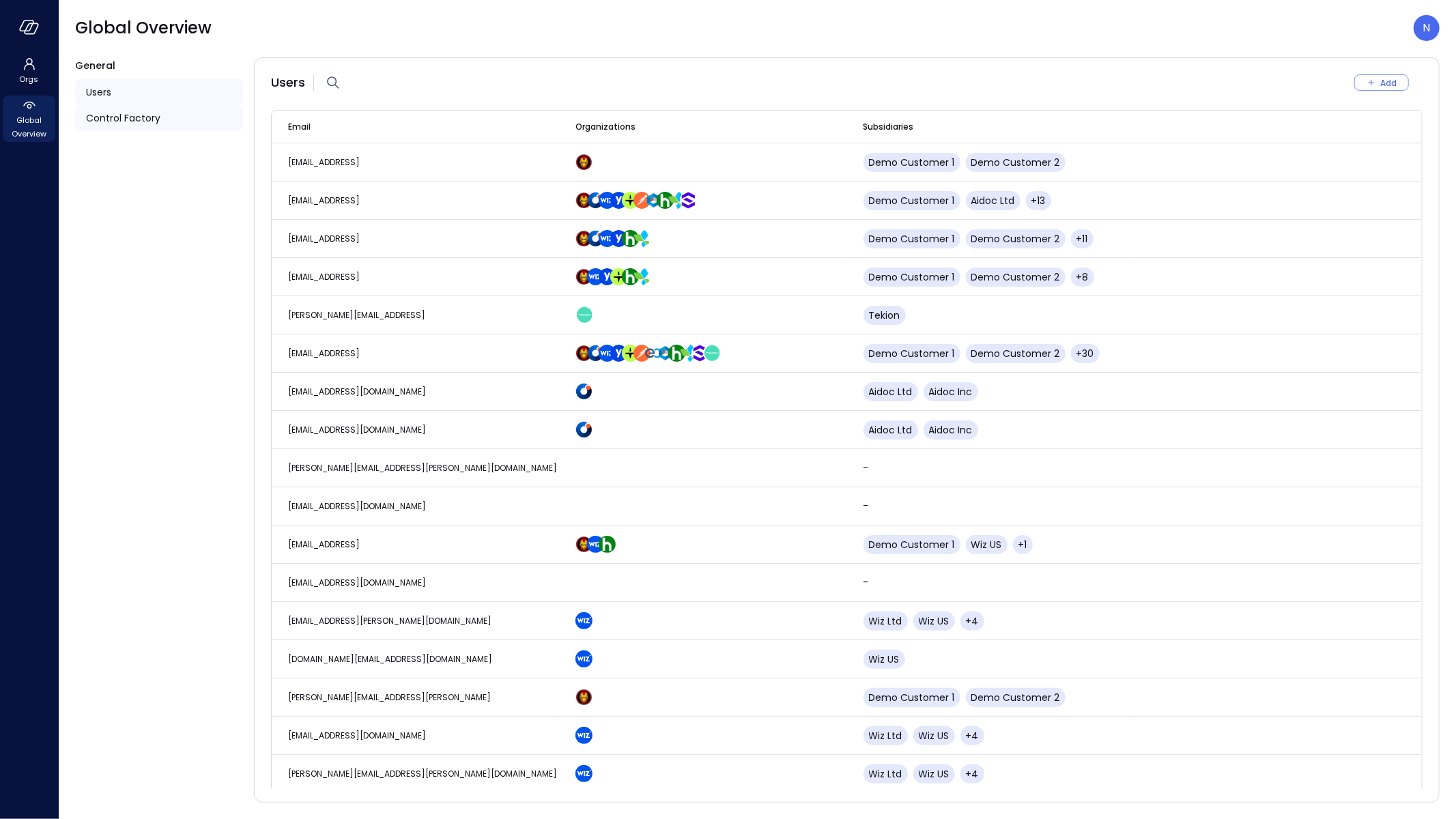
click at [163, 131] on ul "Users Control Factory" at bounding box center [159, 105] width 168 height 63
click at [168, 125] on div "Control Factory" at bounding box center [159, 118] width 168 height 26
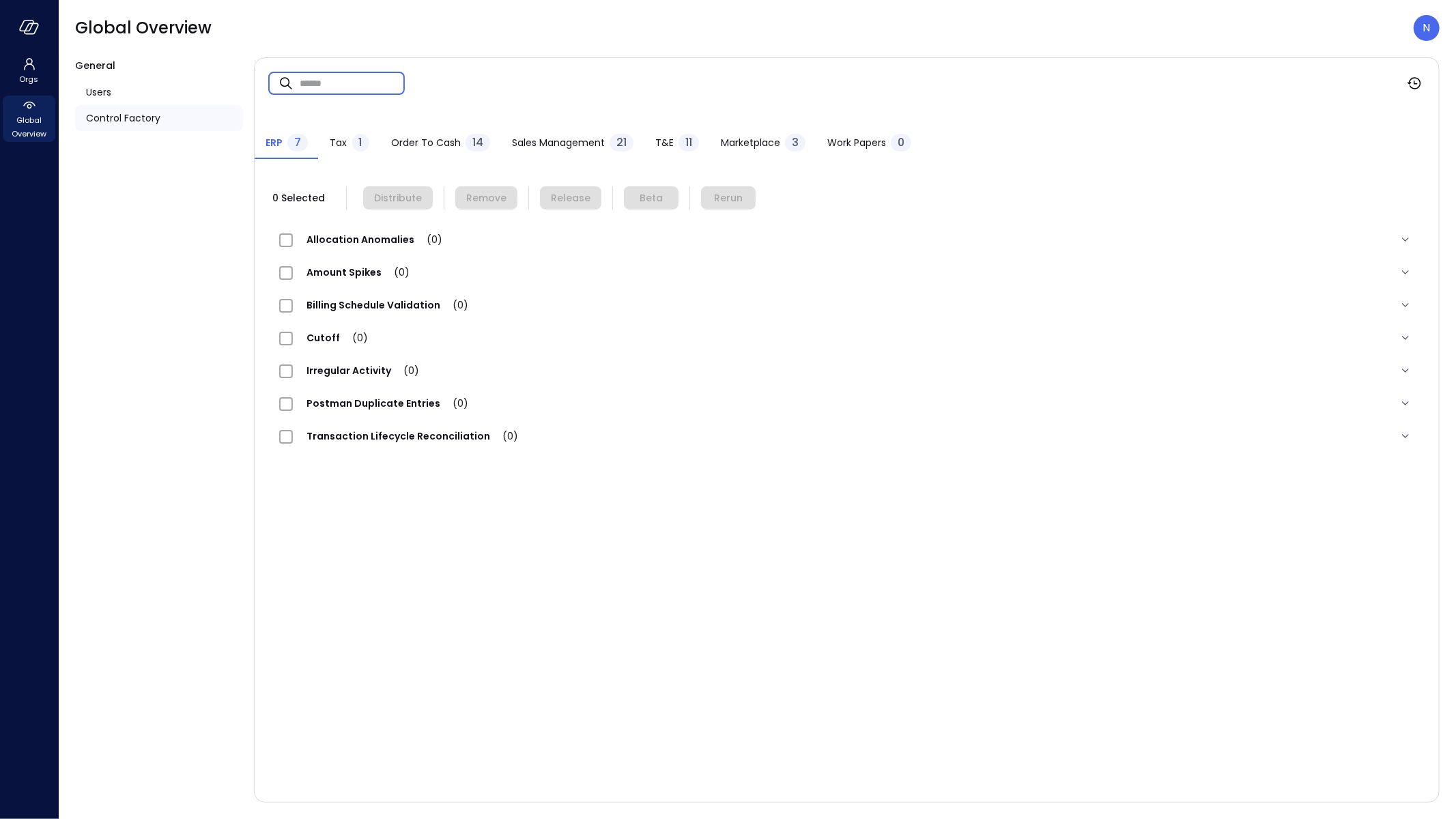
click at [366, 84] on input "text" at bounding box center [351, 83] width 105 height 36
paste input "**********"
type input "**********"
click at [405, 132] on button "Order to Cash 14" at bounding box center [441, 143] width 121 height 30
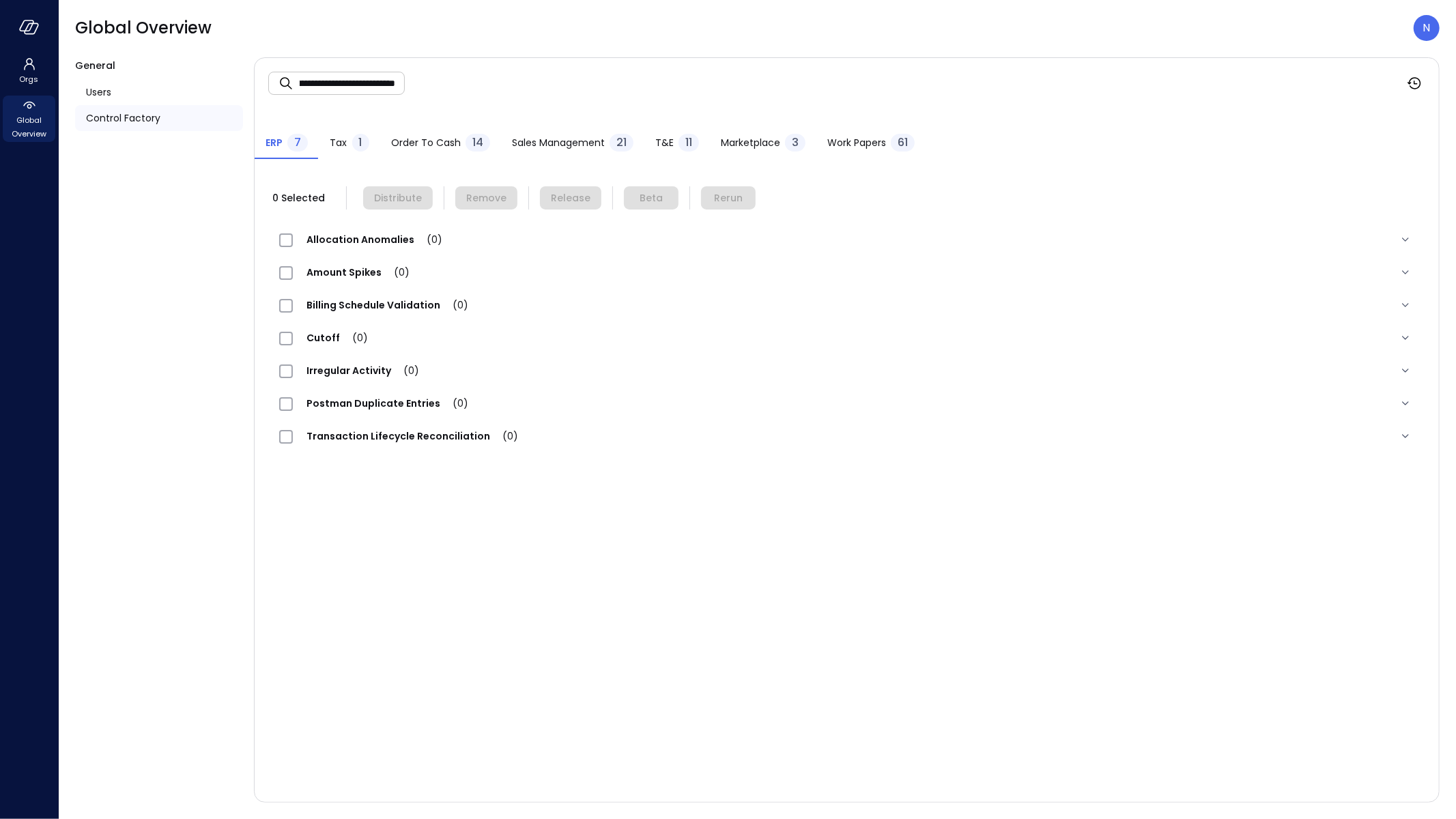
scroll to position [0, 0]
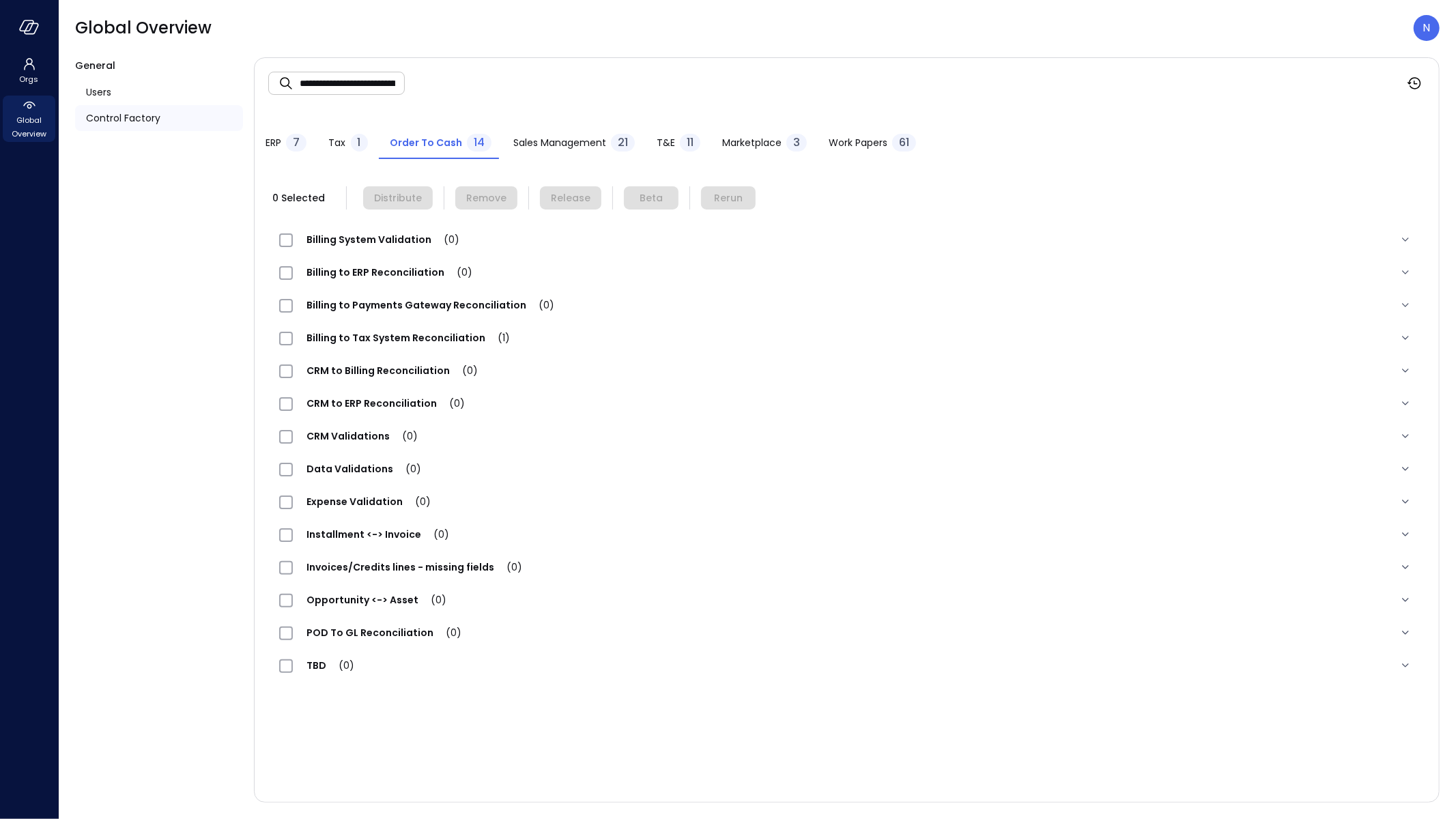
click at [355, 156] on button "Tax 1" at bounding box center [348, 143] width 61 height 30
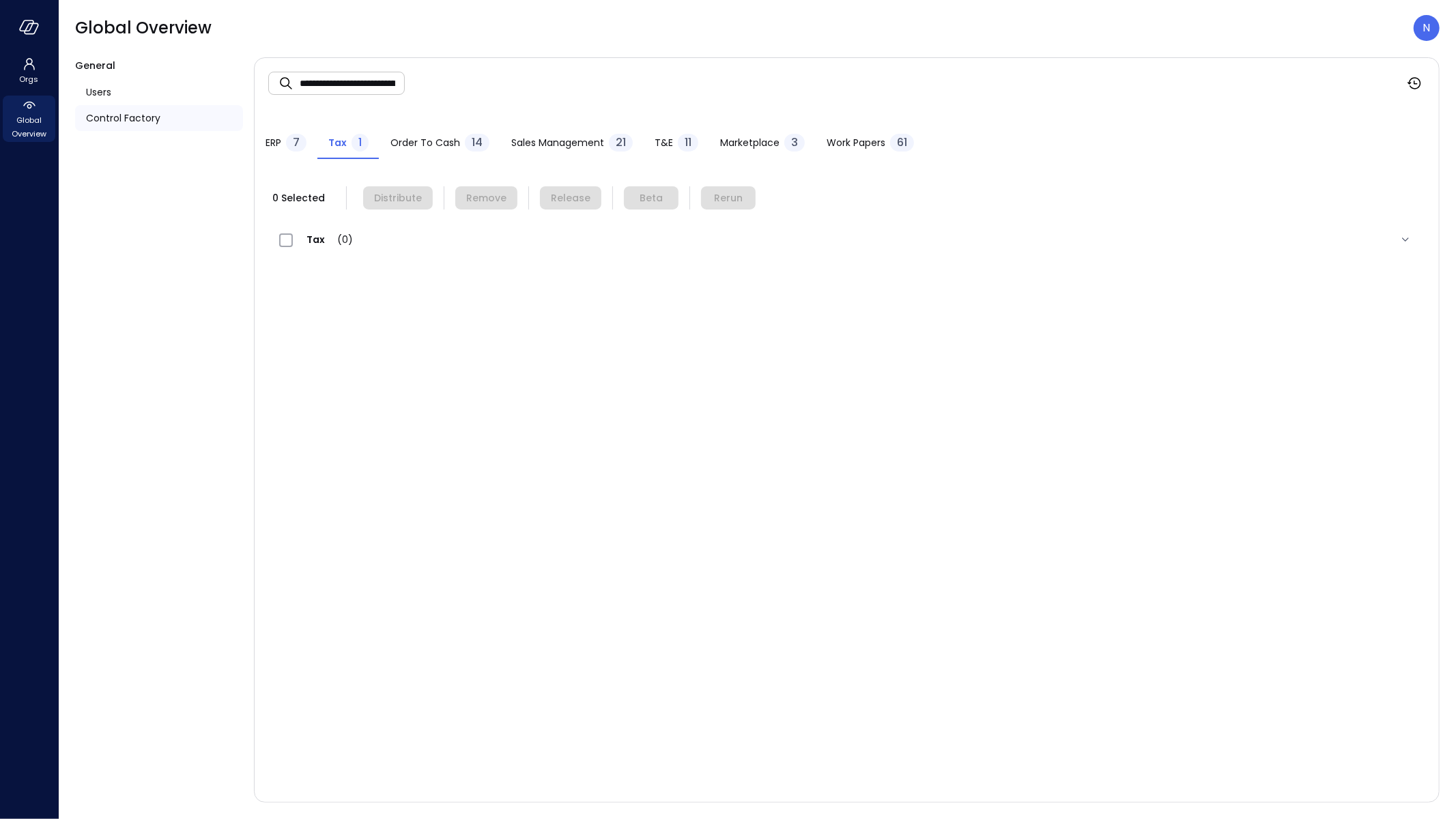
click at [564, 134] on div "Sales Management 21" at bounding box center [572, 144] width 121 height 20
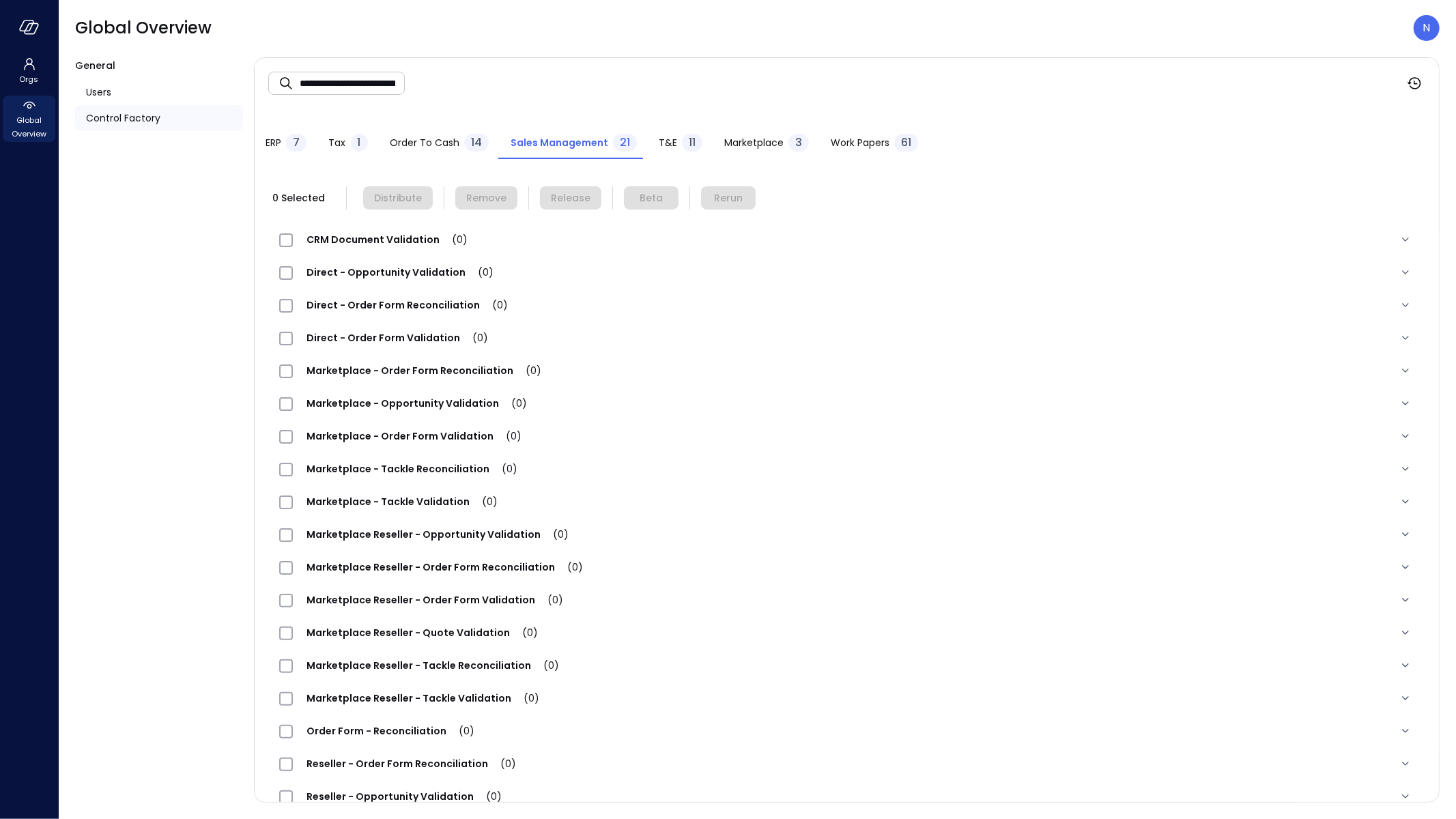
click at [439, 145] on span "Order to Cash" at bounding box center [425, 143] width 70 height 15
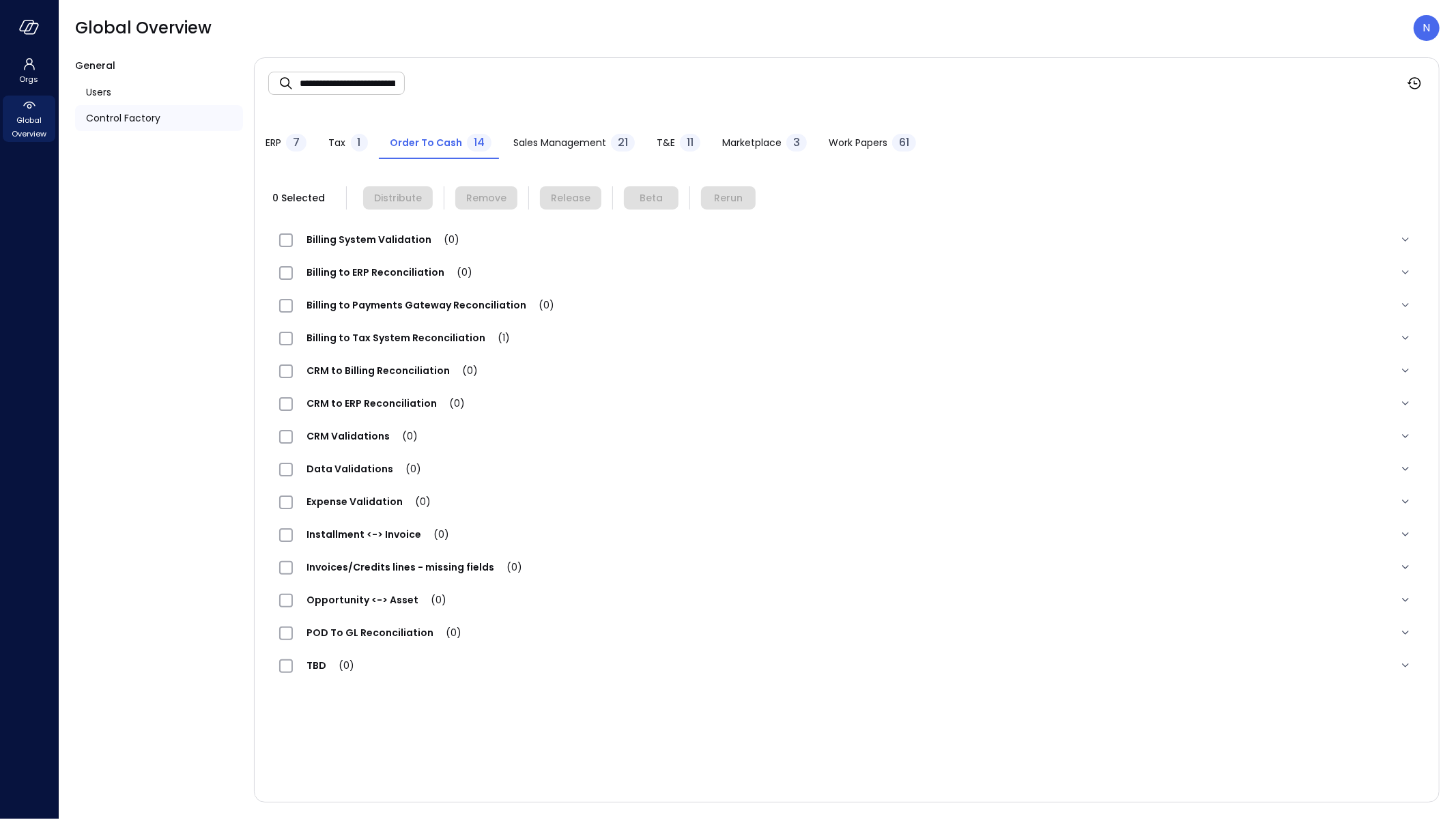
click at [433, 331] on span "Billing to Tax System Reconciliation (1)" at bounding box center [407, 337] width 231 height 14
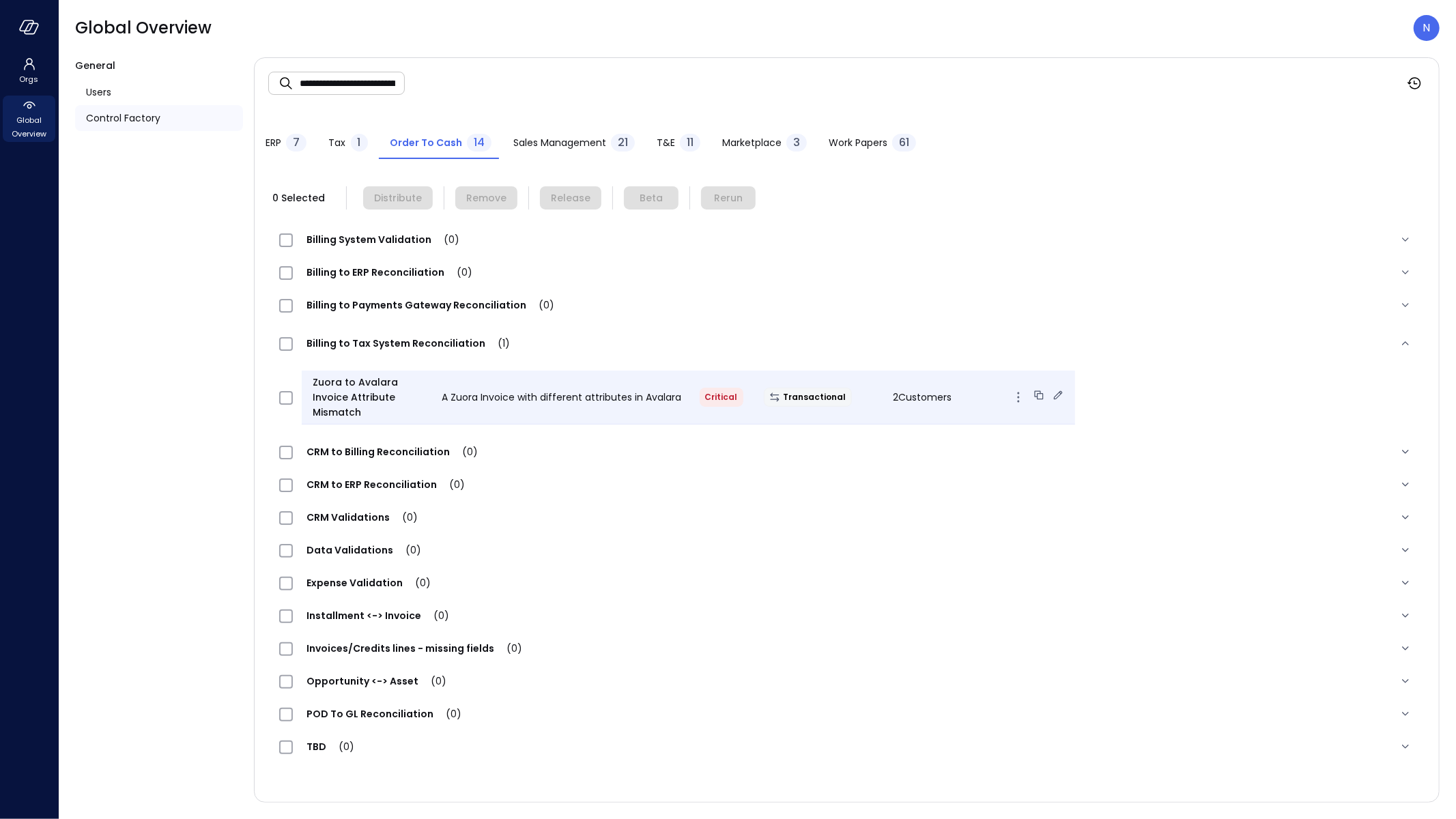
click at [671, 395] on span "A Zuora Invoice with different attributes in Avalara" at bounding box center [561, 397] width 240 height 14
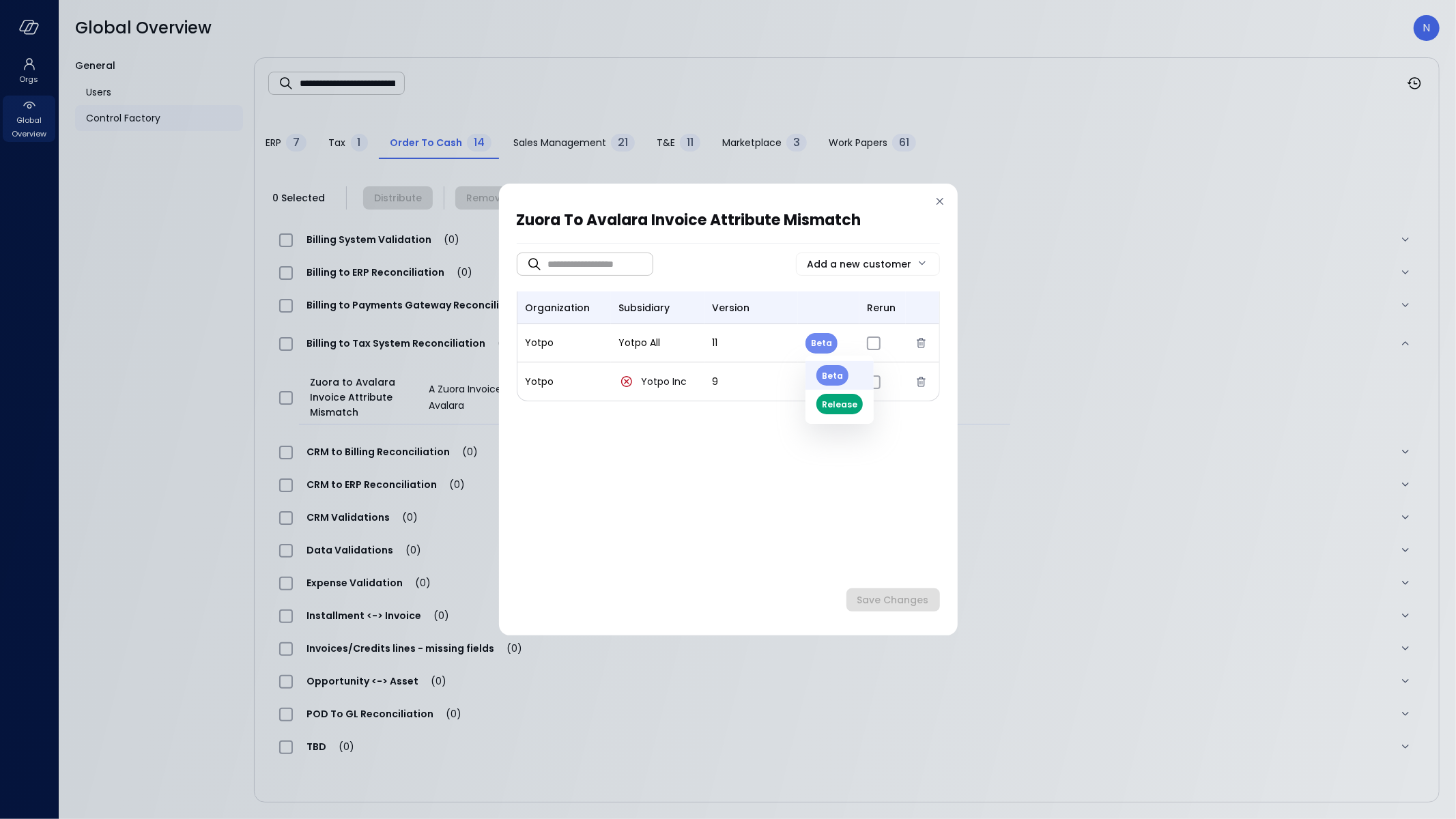
click at [822, 346] on body "**********" at bounding box center [728, 409] width 1456 height 819
click at [823, 406] on li "Release" at bounding box center [840, 404] width 68 height 29
type input "*"
click at [761, 430] on div "​ ​ Add a new customer organization subsidiary version rerun Yotpo Yotpo All 11…" at bounding box center [728, 414] width 423 height 314
click at [826, 374] on body "**********" at bounding box center [728, 409] width 1456 height 819
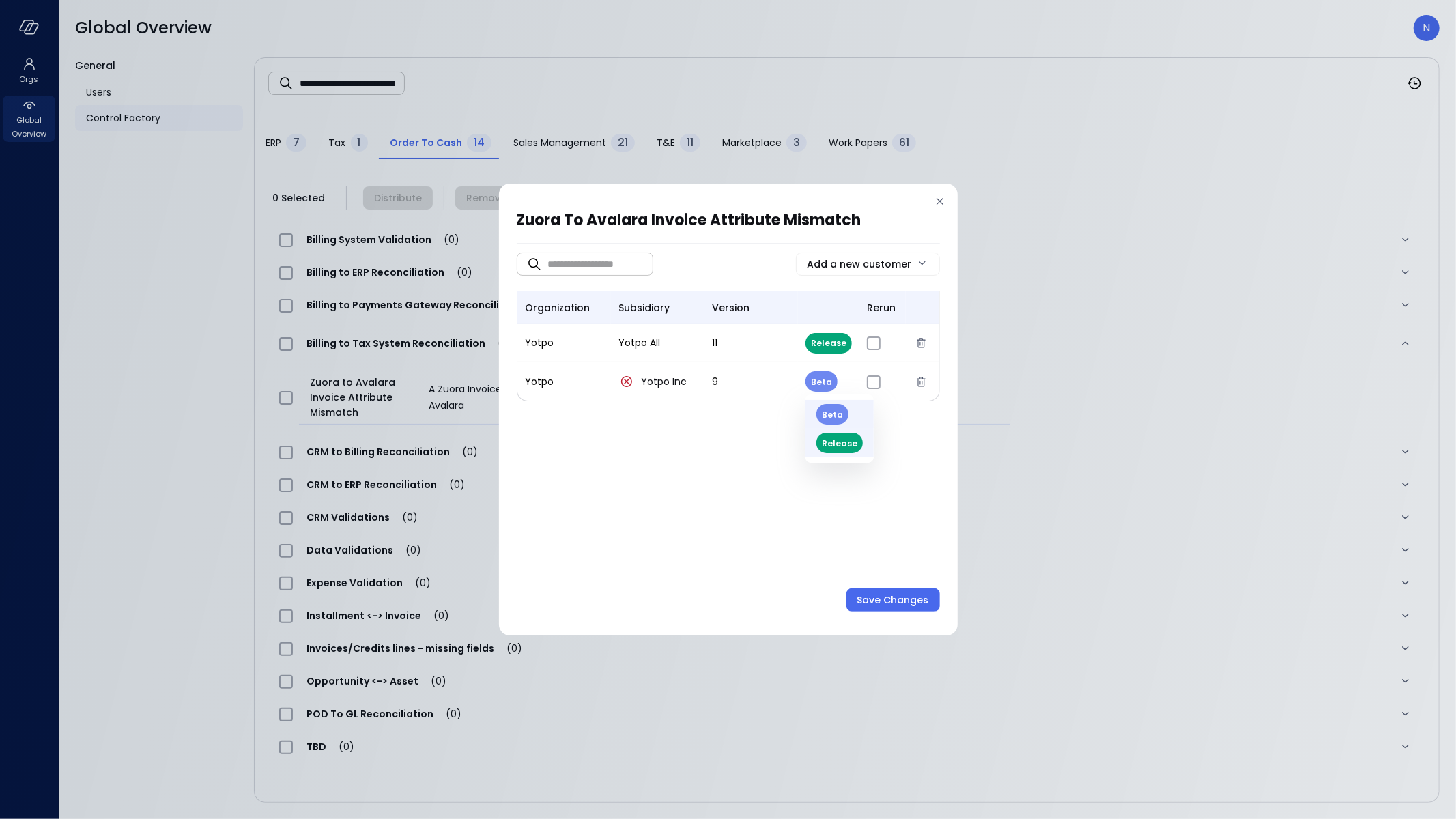
click at [833, 448] on li "Release" at bounding box center [840, 443] width 68 height 29
type input "*"
click at [889, 607] on div "Save Changes" at bounding box center [893, 600] width 72 height 17
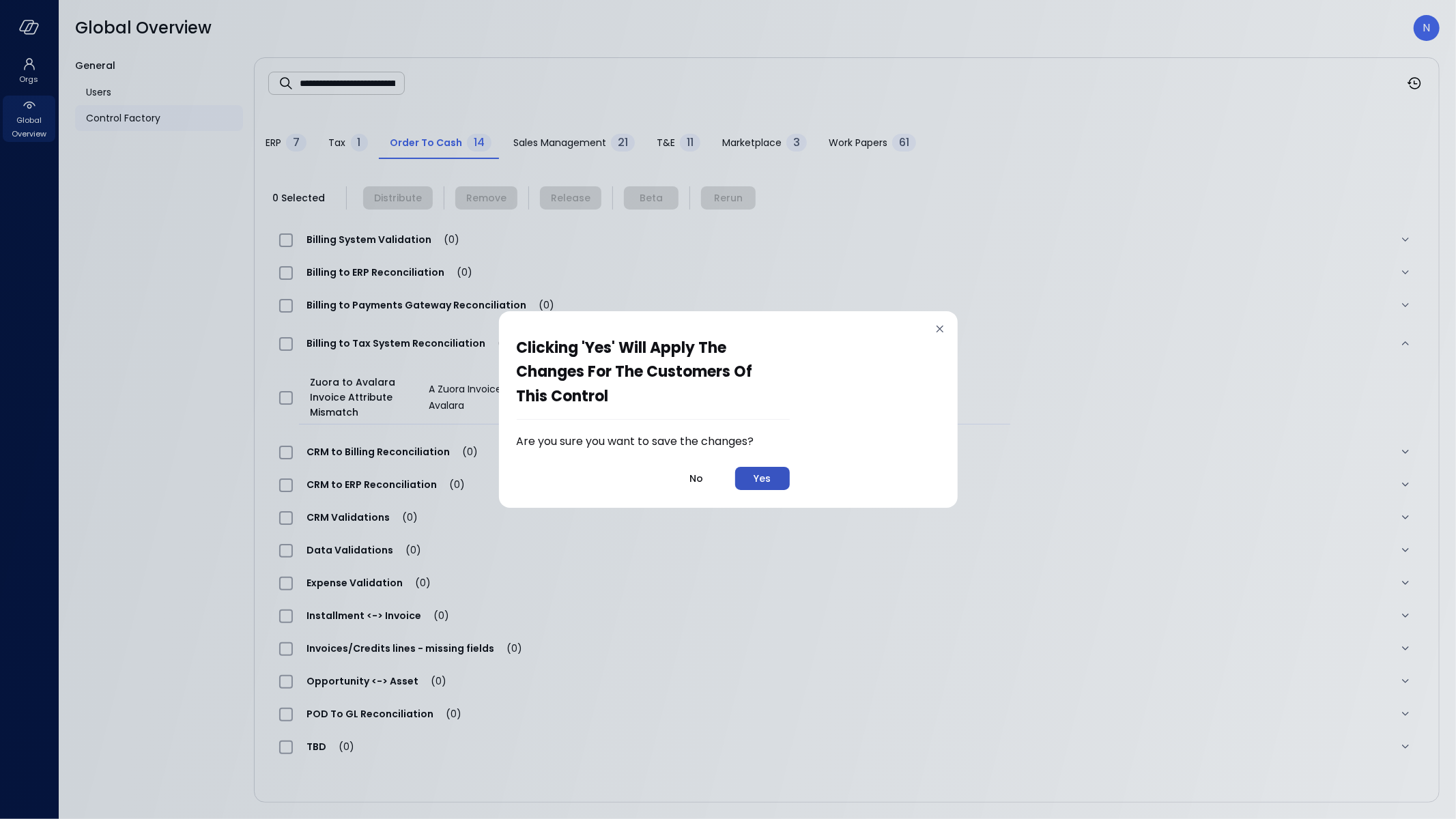
click at [769, 472] on div "Yes" at bounding box center [762, 479] width 17 height 17
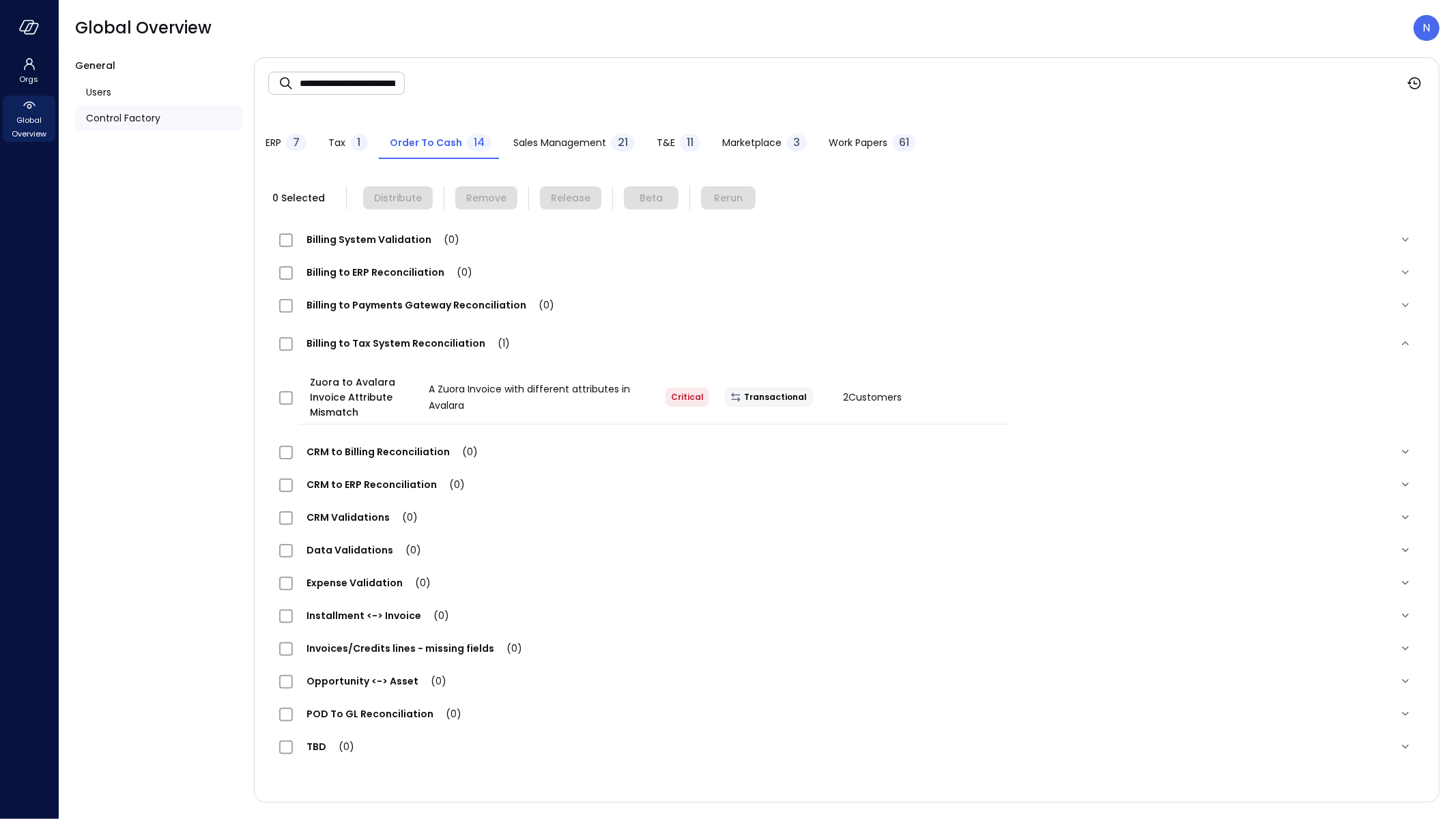
click at [862, 144] on span "Work Papers" at bounding box center [858, 143] width 59 height 15
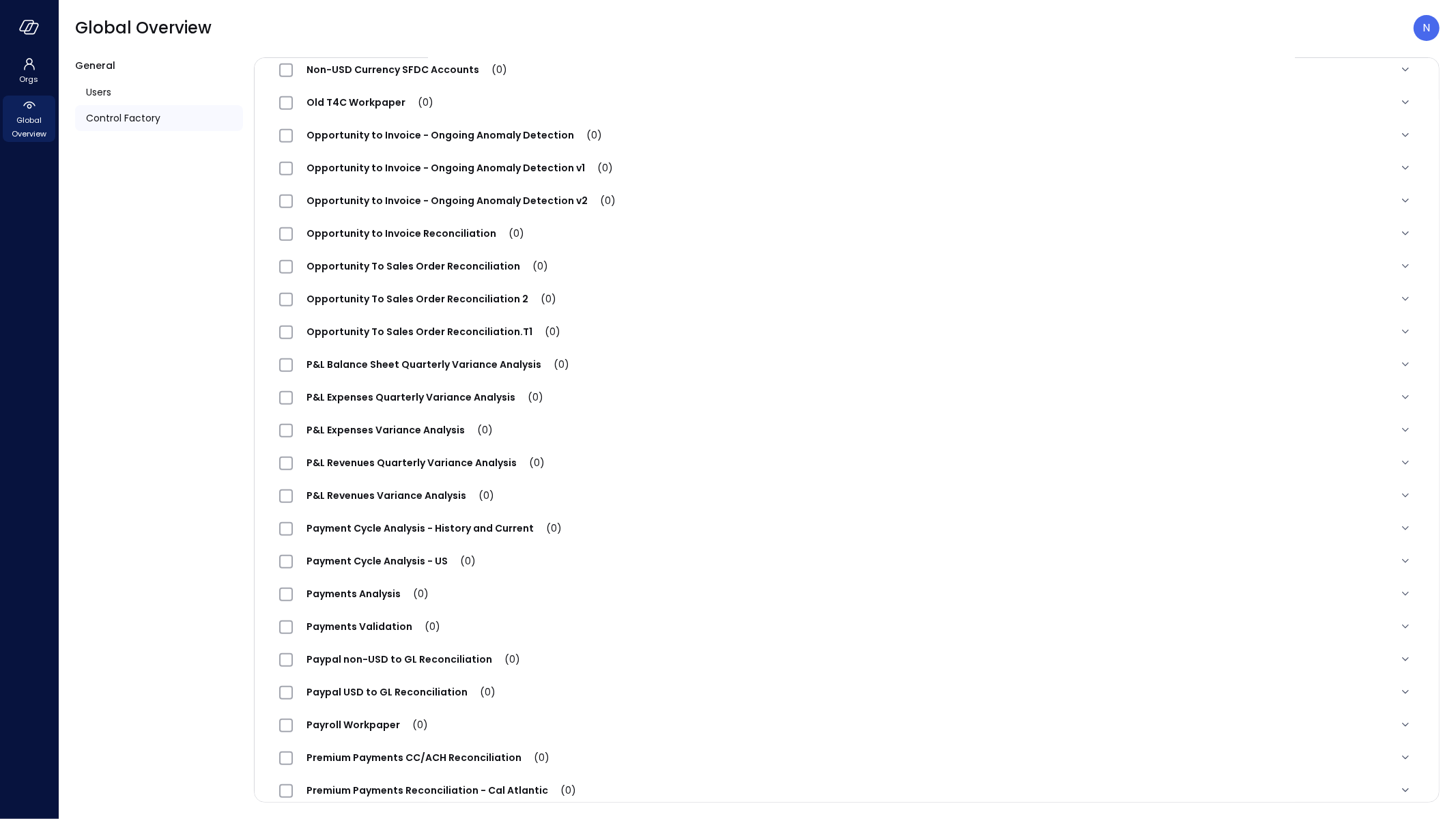
scroll to position [796, 0]
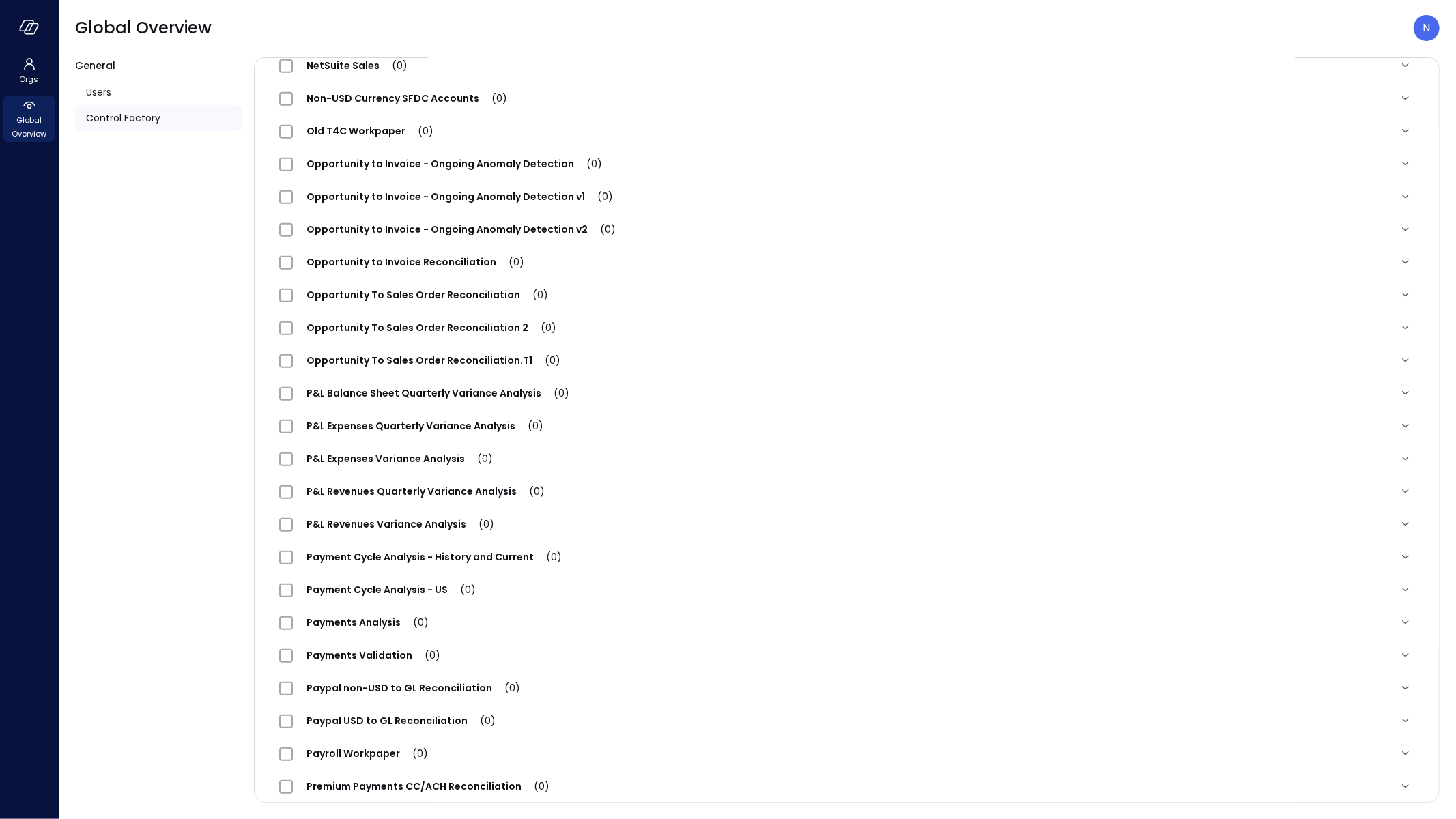
click at [431, 327] on span "Opportunity To Sales Order Reconciliation 2 (0)" at bounding box center [430, 327] width 277 height 14
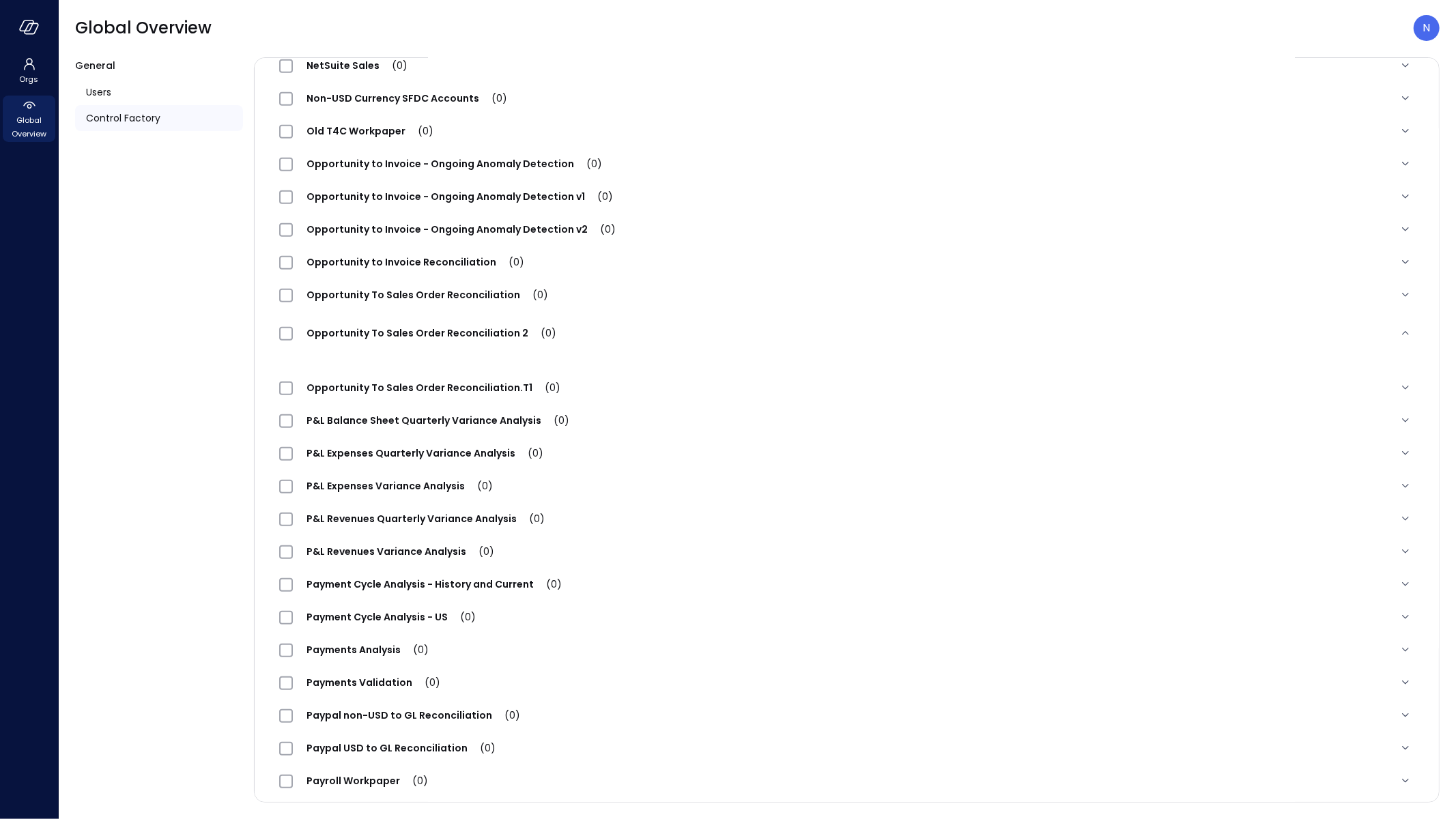
click at [388, 331] on span "Opportunity To Sales Order Reconciliation 2 (0)" at bounding box center [430, 333] width 277 height 14
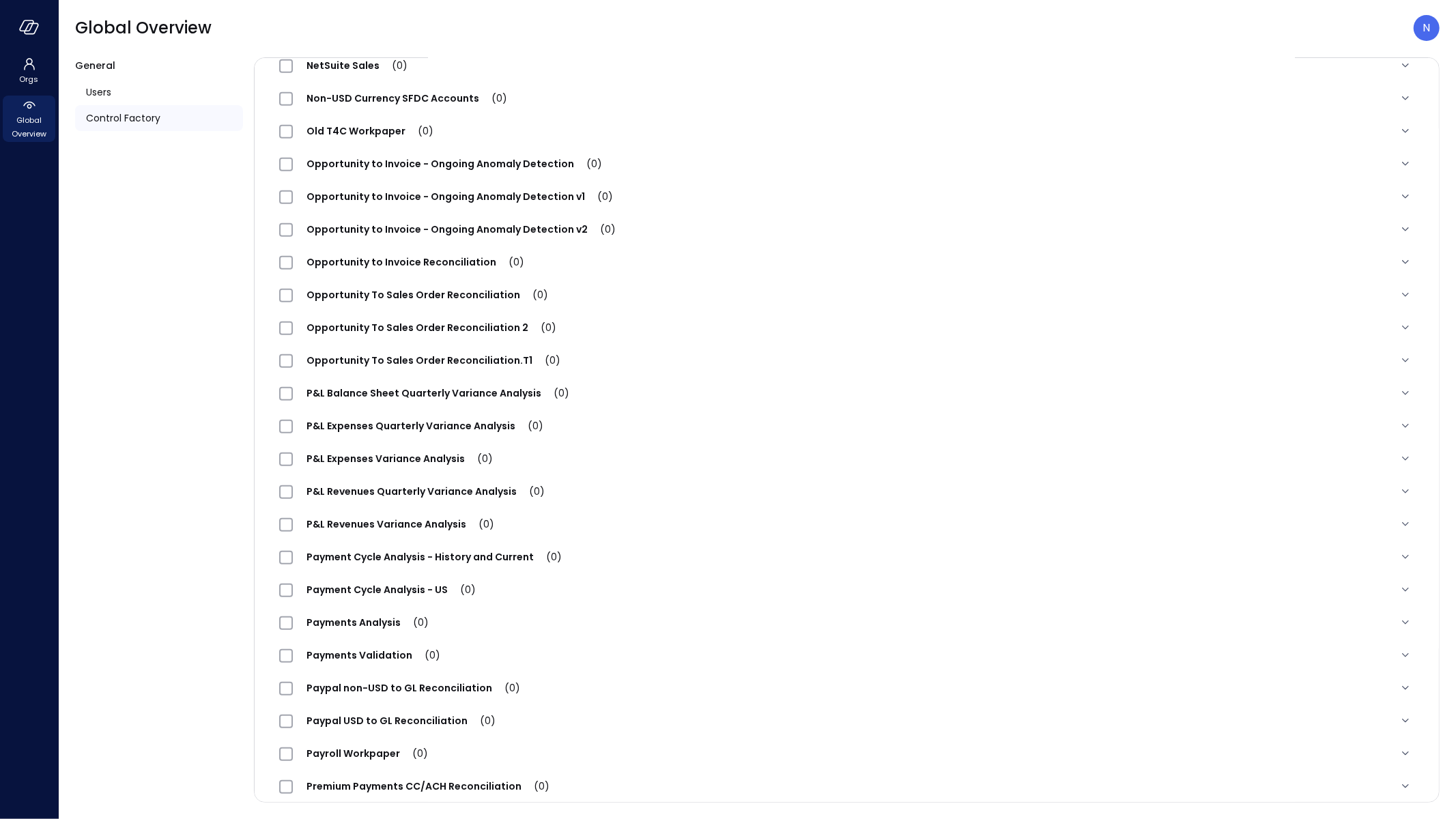
click at [382, 323] on span "Opportunity To Sales Order Reconciliation 2 (0)" at bounding box center [430, 327] width 277 height 14
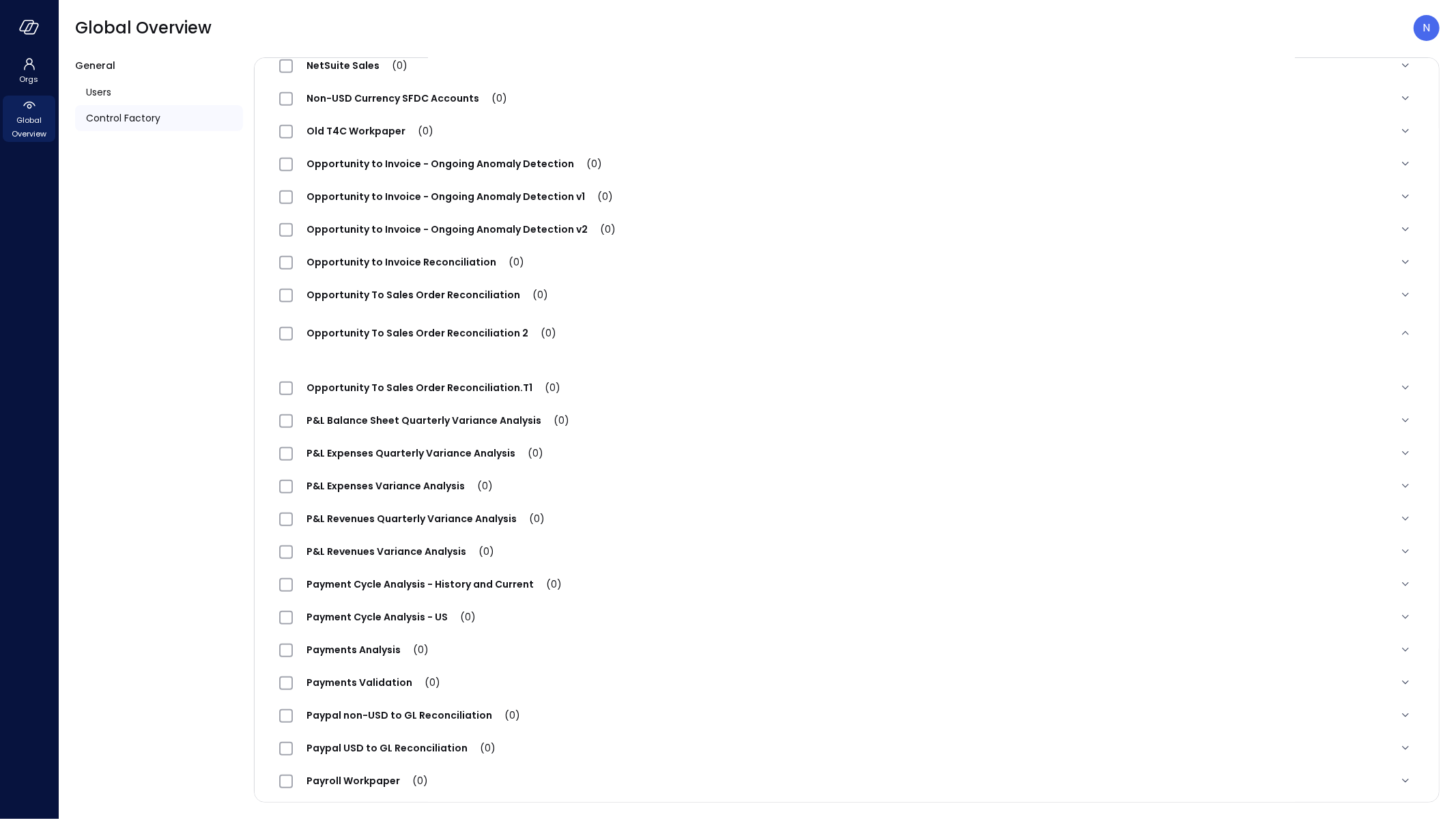
click at [382, 332] on span "Opportunity To Sales Order Reconciliation 2 (0)" at bounding box center [430, 333] width 277 height 14
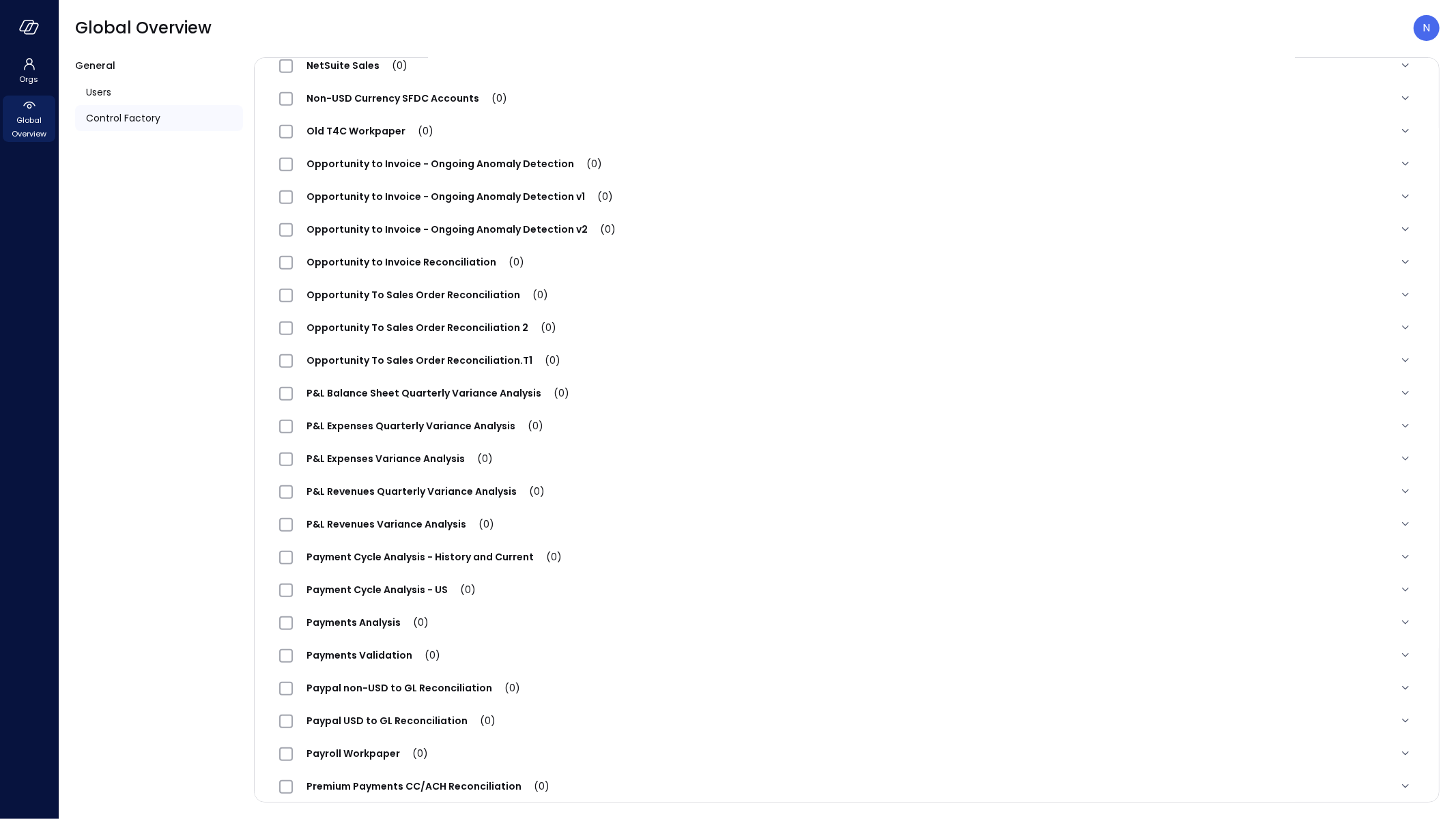
click at [466, 323] on span "Opportunity To Sales Order Reconciliation 2 (0)" at bounding box center [430, 327] width 277 height 14
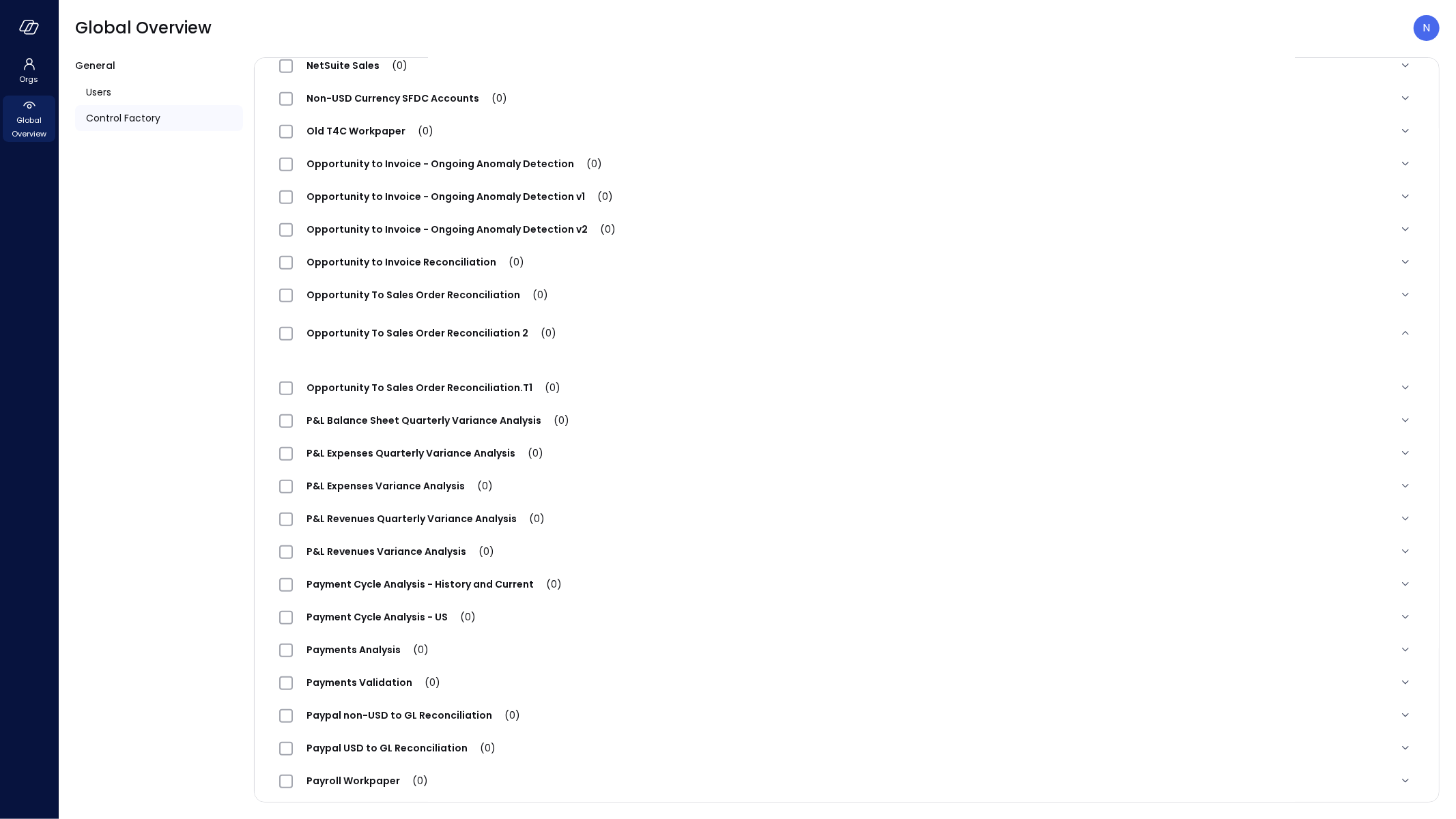
click at [465, 322] on div "Opportunity To Sales Order Reconciliation 2 (0)" at bounding box center [846, 332] width 1157 height 43
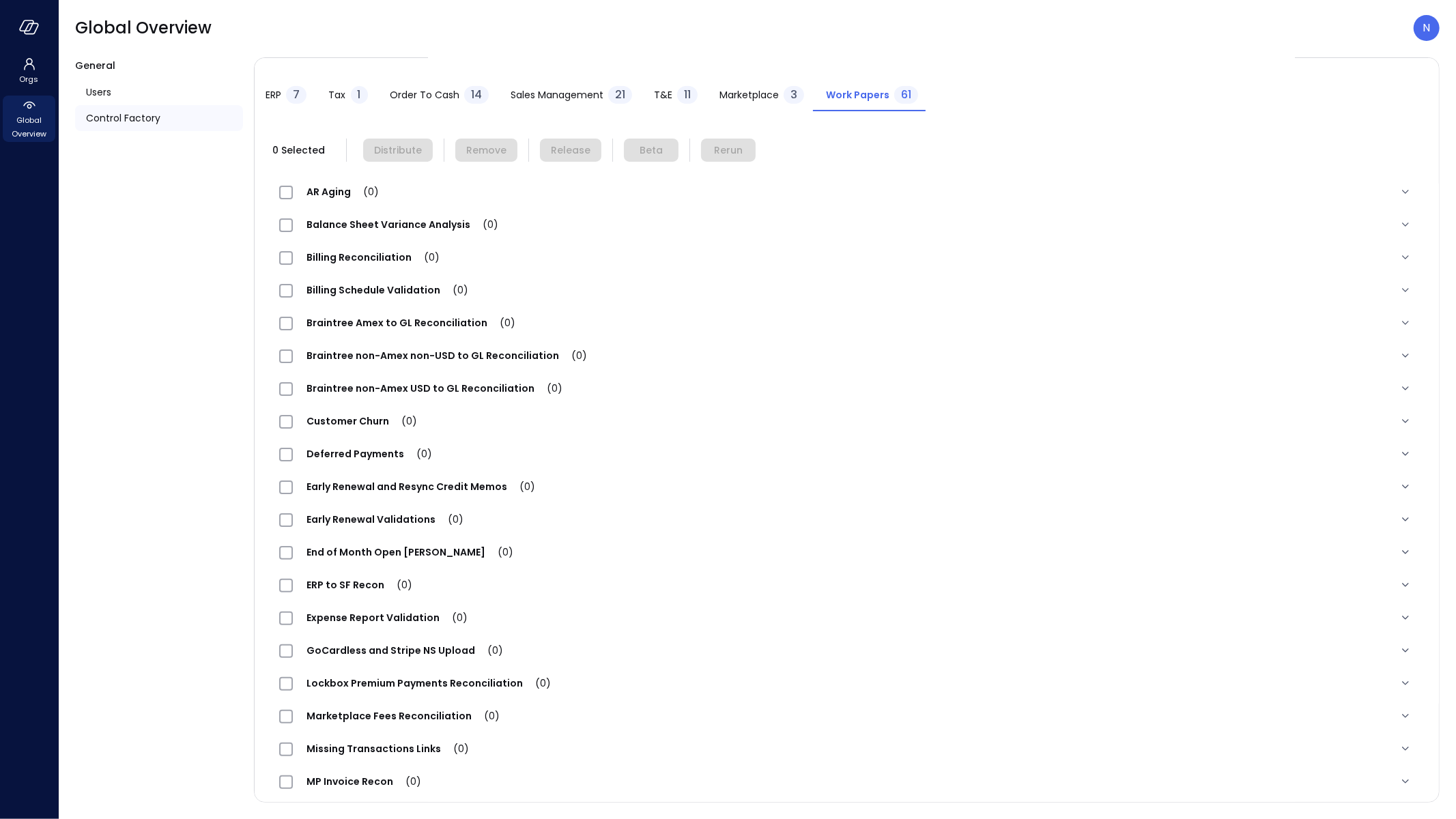
scroll to position [0, 0]
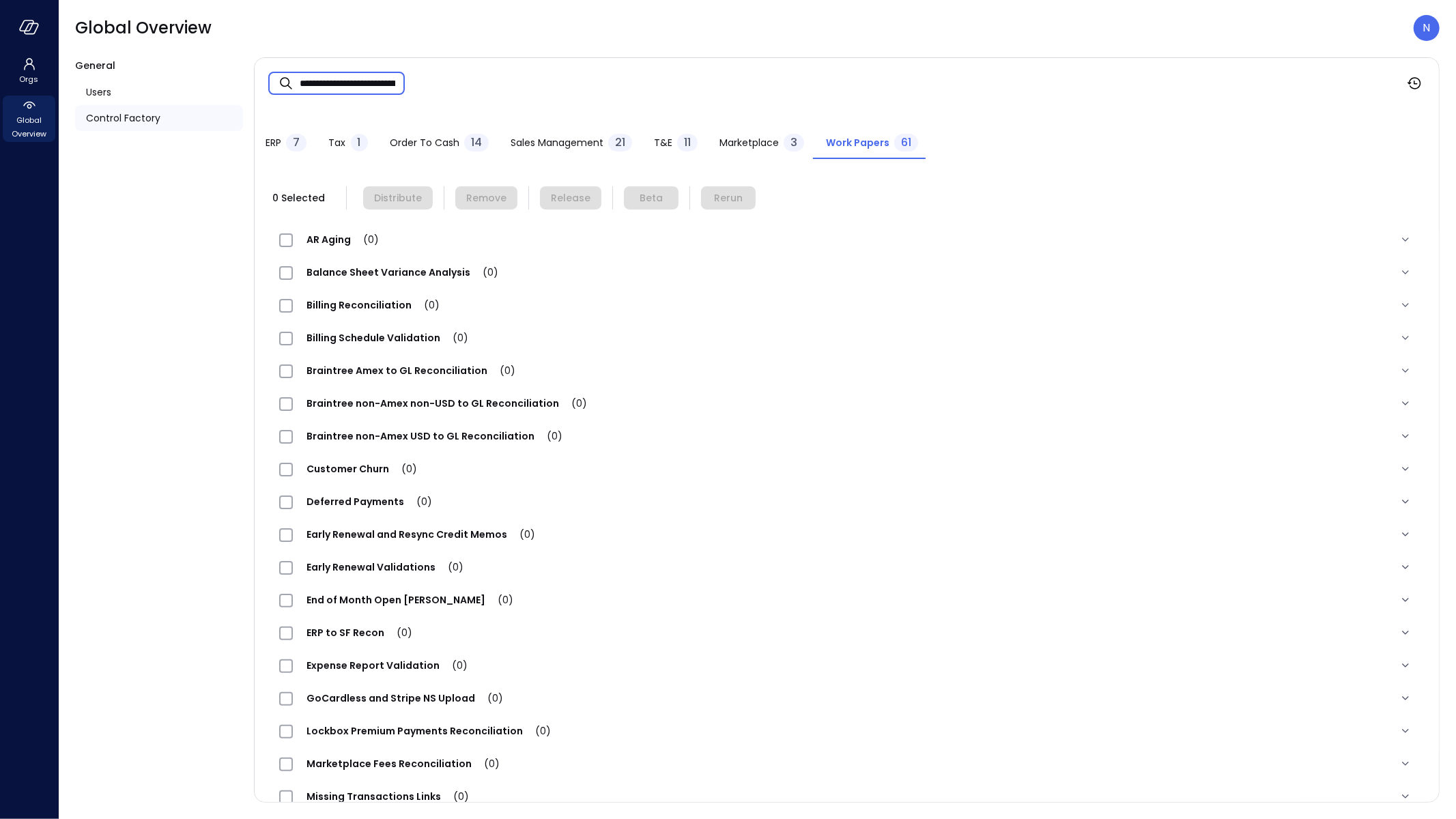
click at [373, 77] on input "**********" at bounding box center [351, 84] width 105 height 36
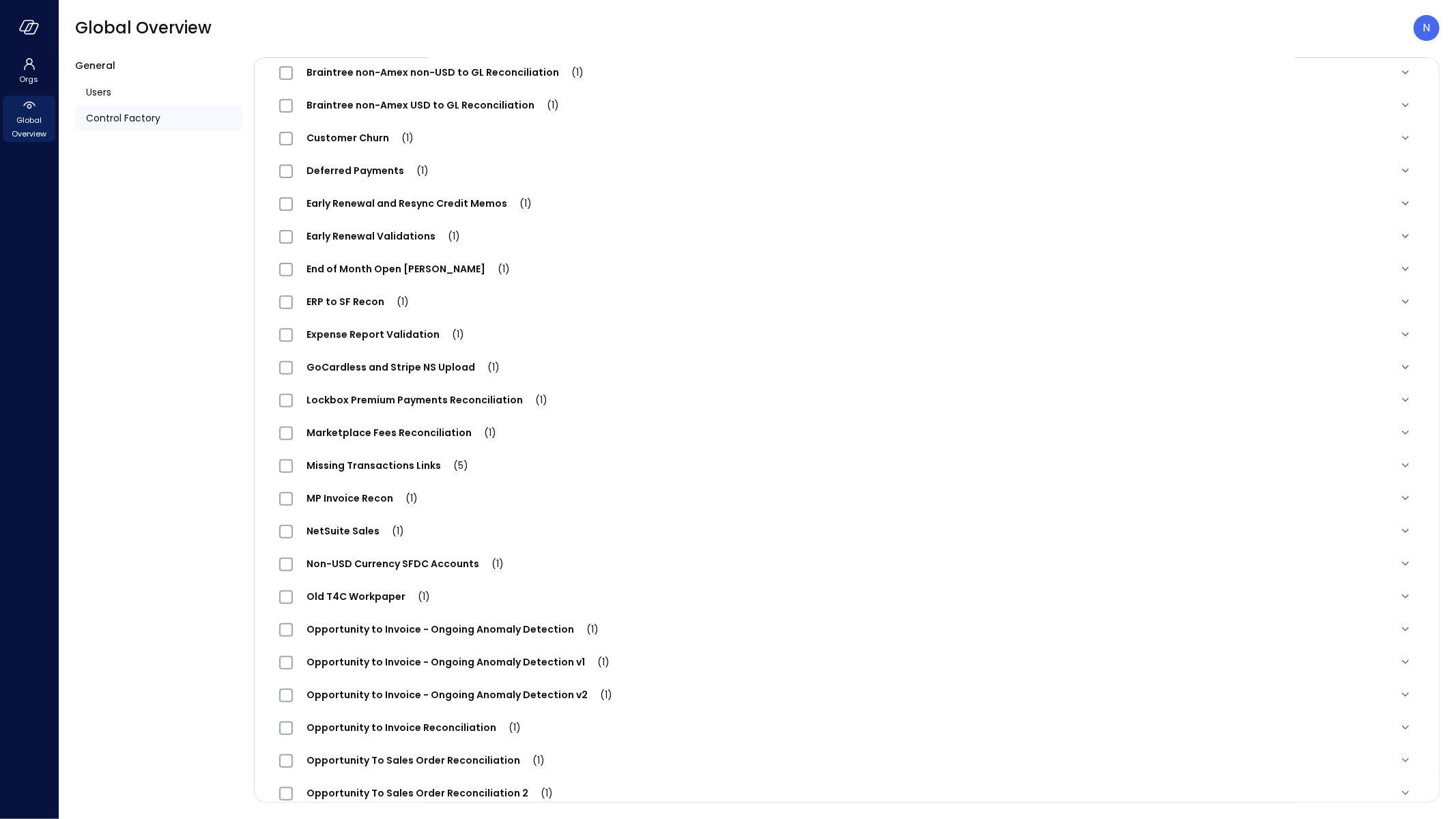
scroll to position [644, 0]
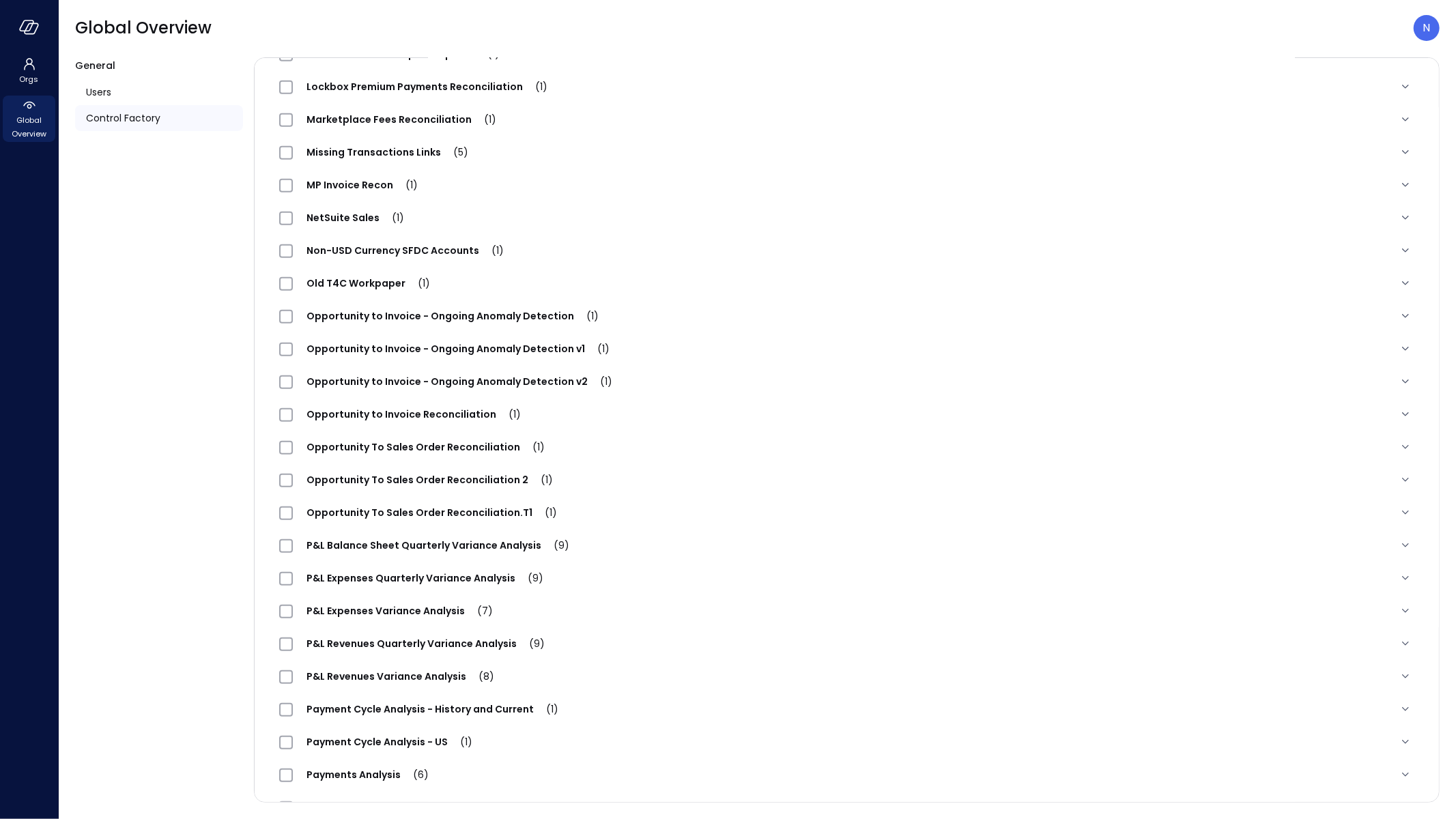
click at [412, 477] on span "Opportunity To Sales Order Reconciliation 2 (1)" at bounding box center [429, 480] width 274 height 14
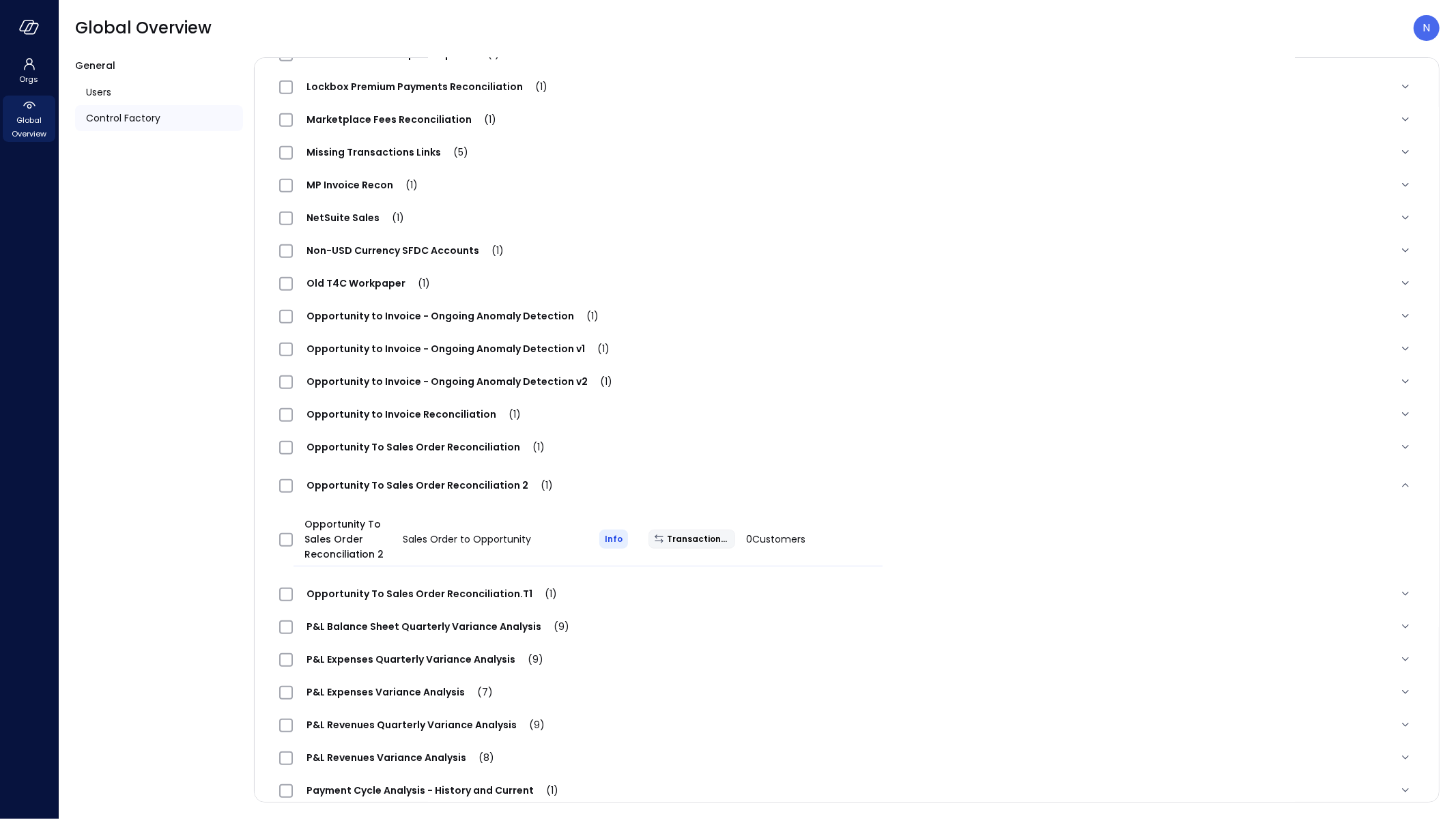
click at [272, 537] on div "Opportunity To Sales Order Reconciliation 2 Sales Order to Opportunity Info Tra…" at bounding box center [581, 539] width 625 height 76
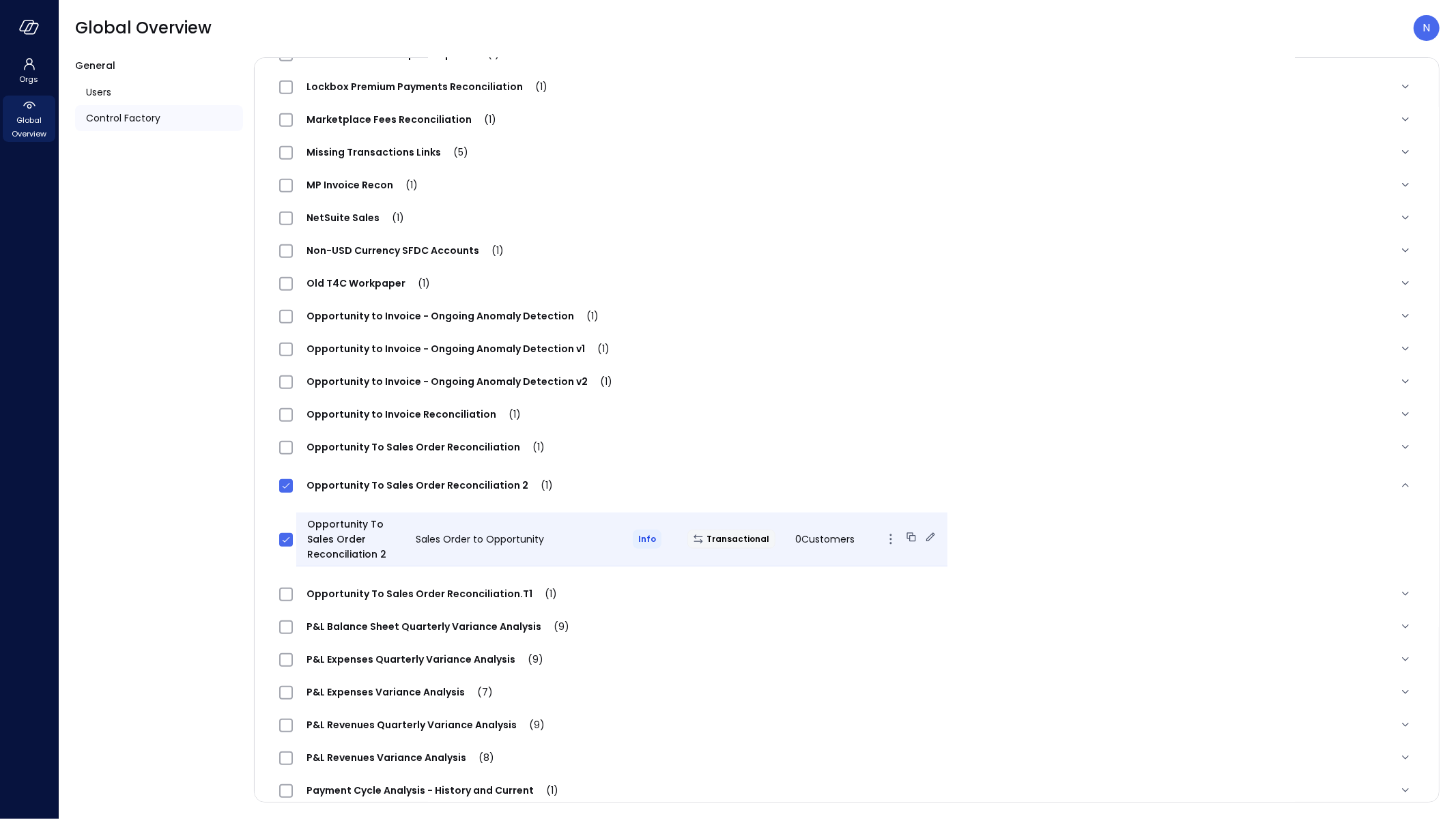
click at [882, 535] on icon "button" at bounding box center [890, 539] width 16 height 16
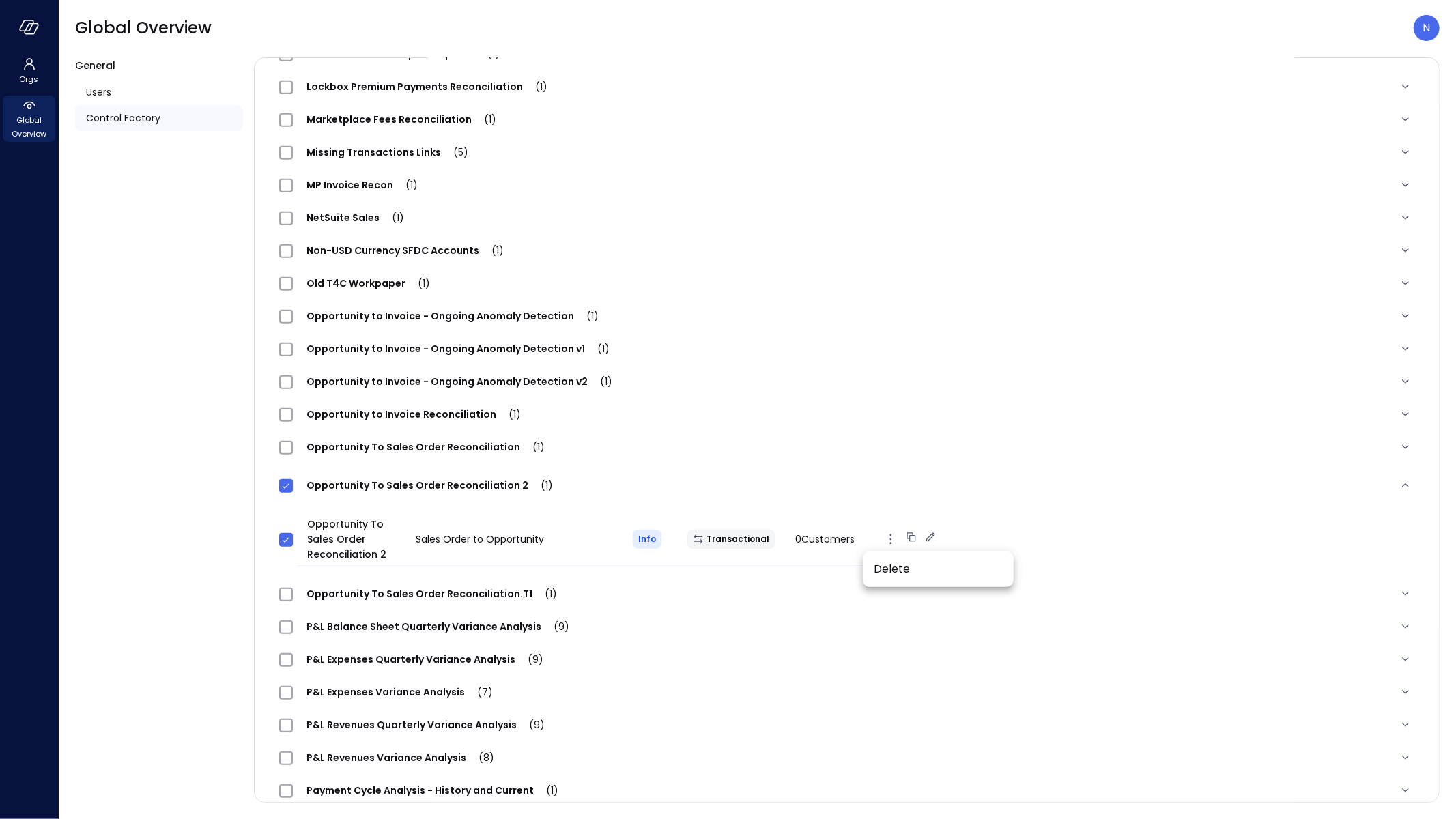
click at [512, 491] on div at bounding box center [728, 409] width 1456 height 819
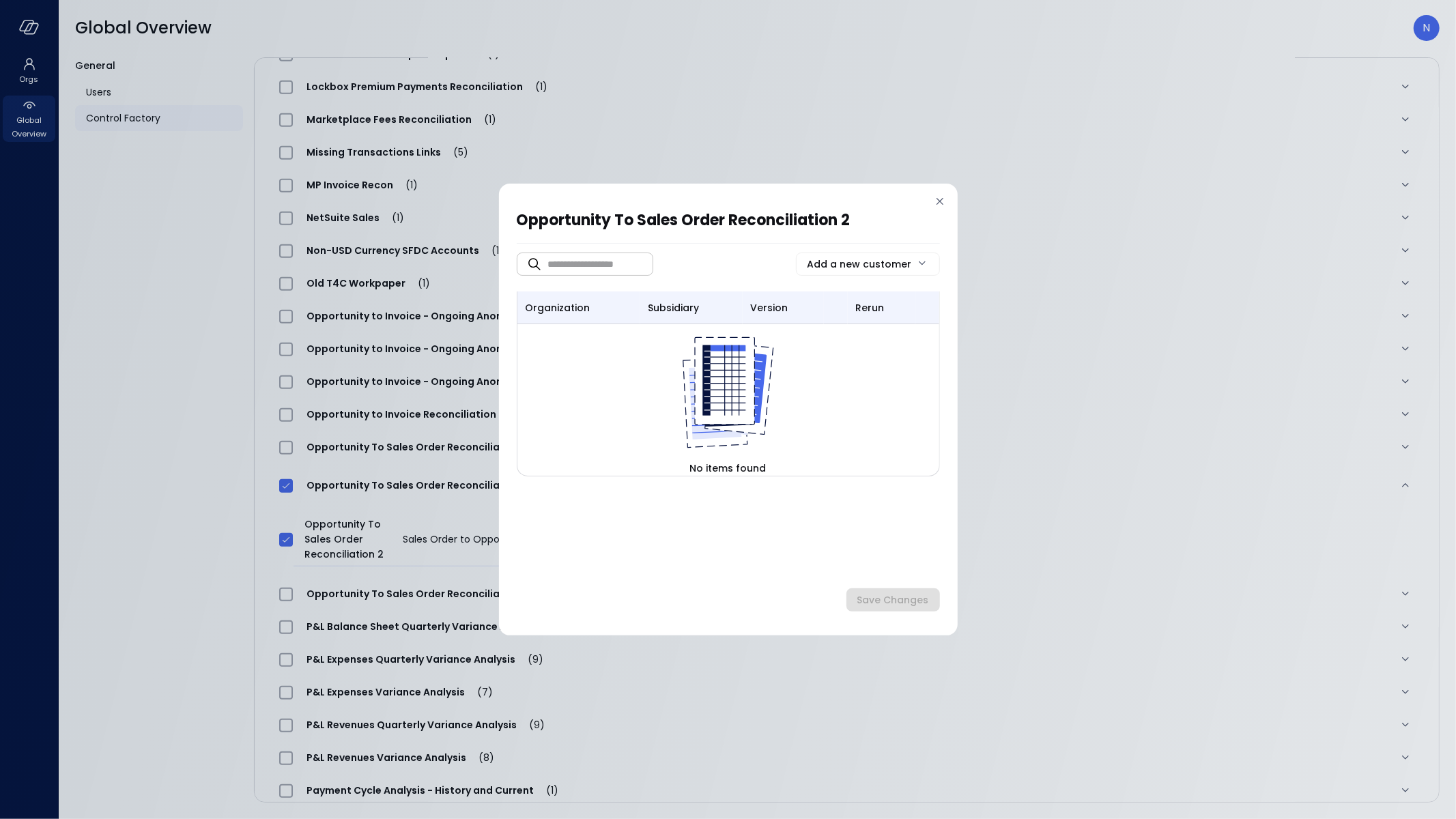
click at [939, 198] on icon at bounding box center [939, 201] width 14 height 14
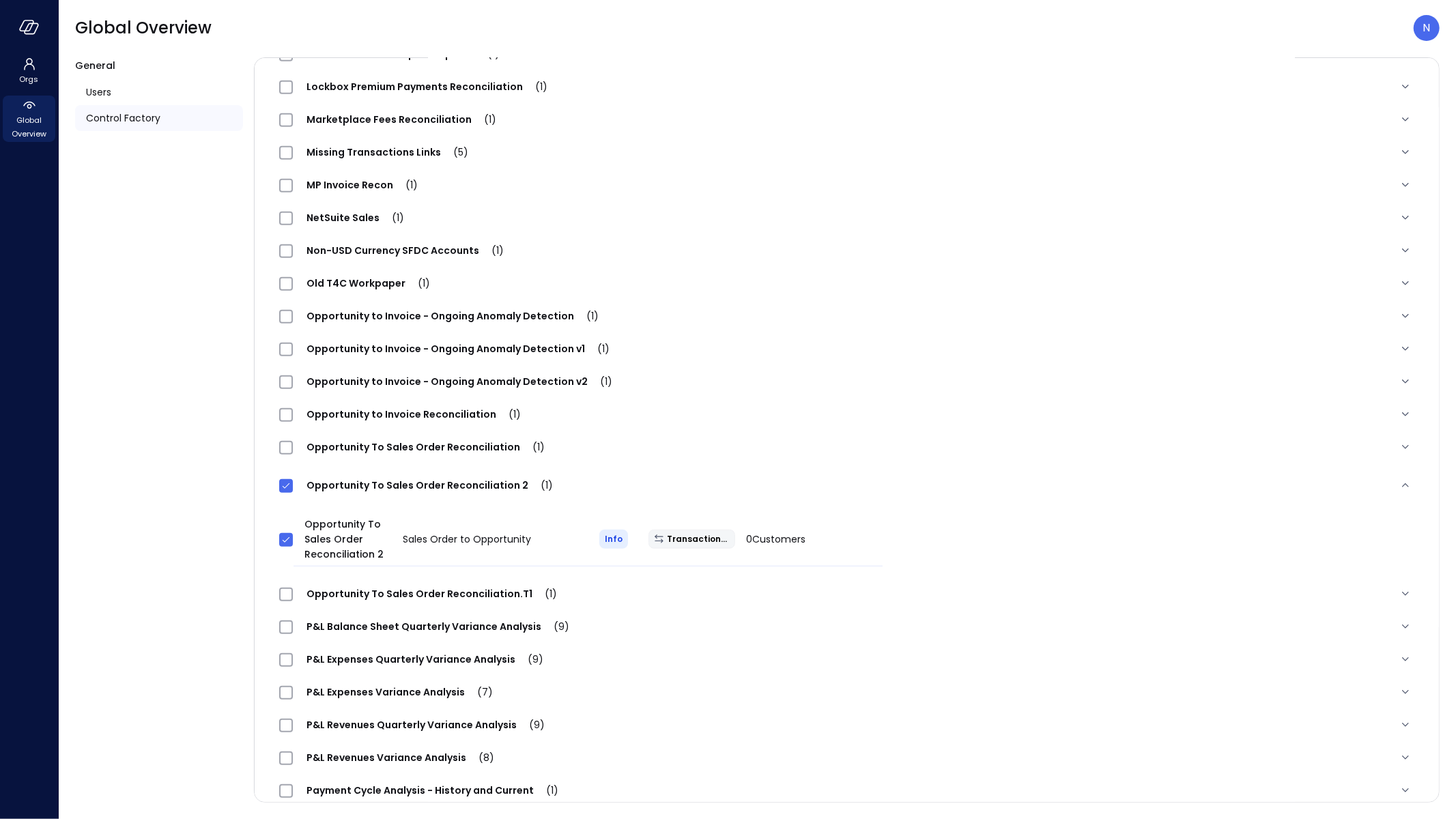
click at [431, 450] on span "Opportunity To Sales Order Reconciliation (1)" at bounding box center [425, 447] width 265 height 14
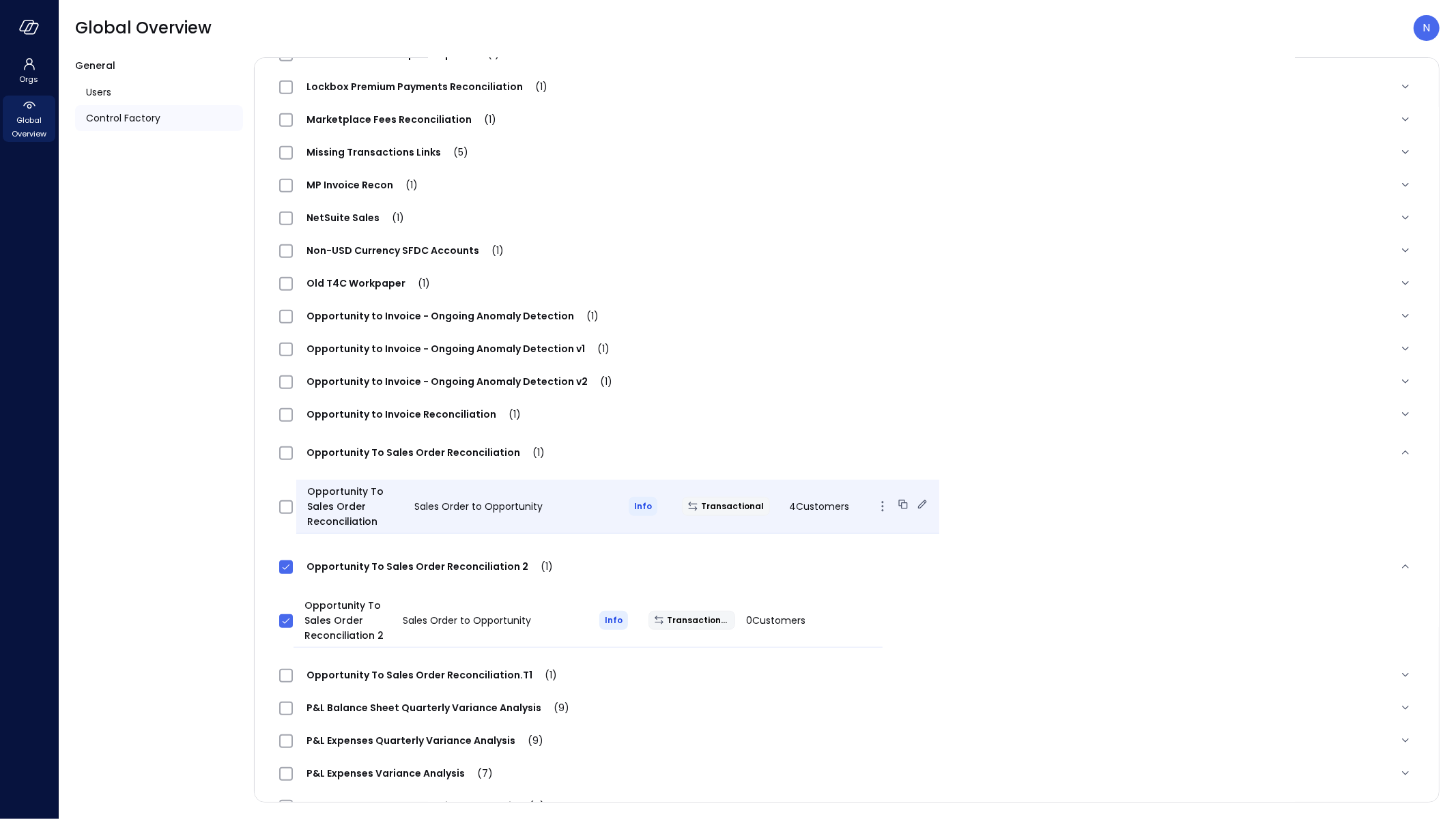
click at [792, 498] on div "4 Customers" at bounding box center [832, 505] width 107 height 16
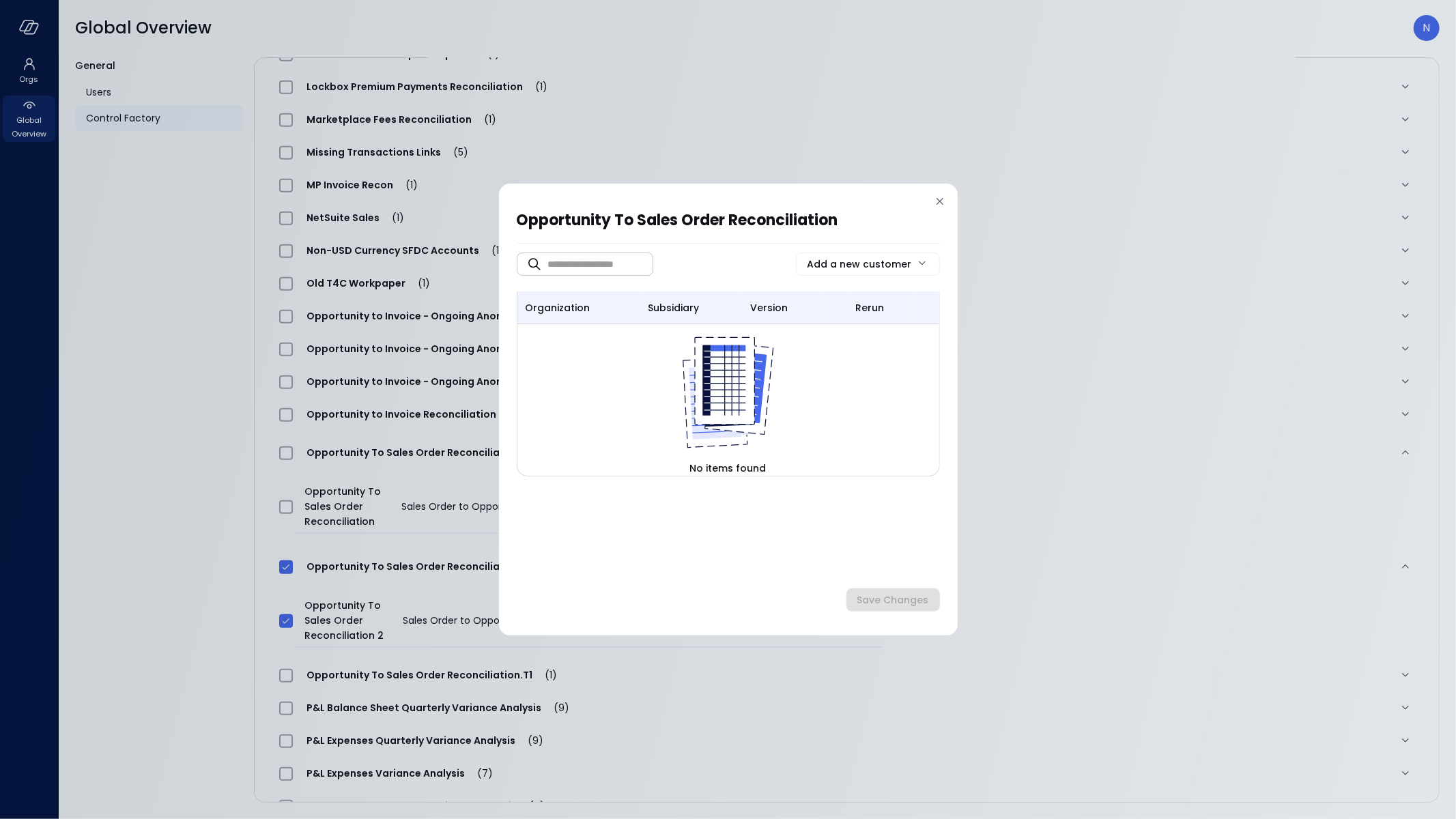
click at [792, 504] on div "​ ​ Add a new customer organization subsidiary version rerun No items found" at bounding box center [728, 414] width 423 height 314
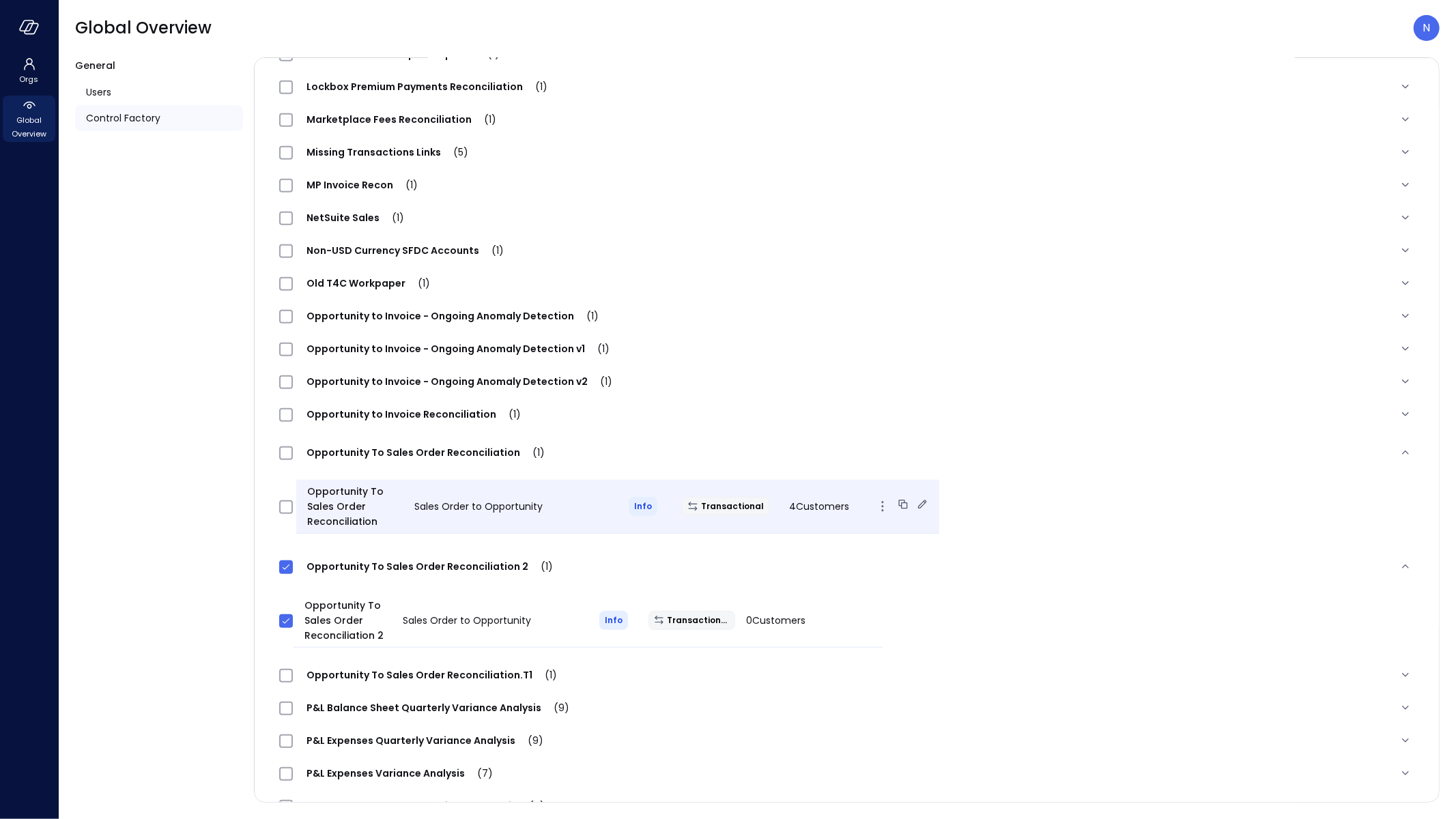
click at [896, 506] on icon at bounding box center [903, 505] width 14 height 14
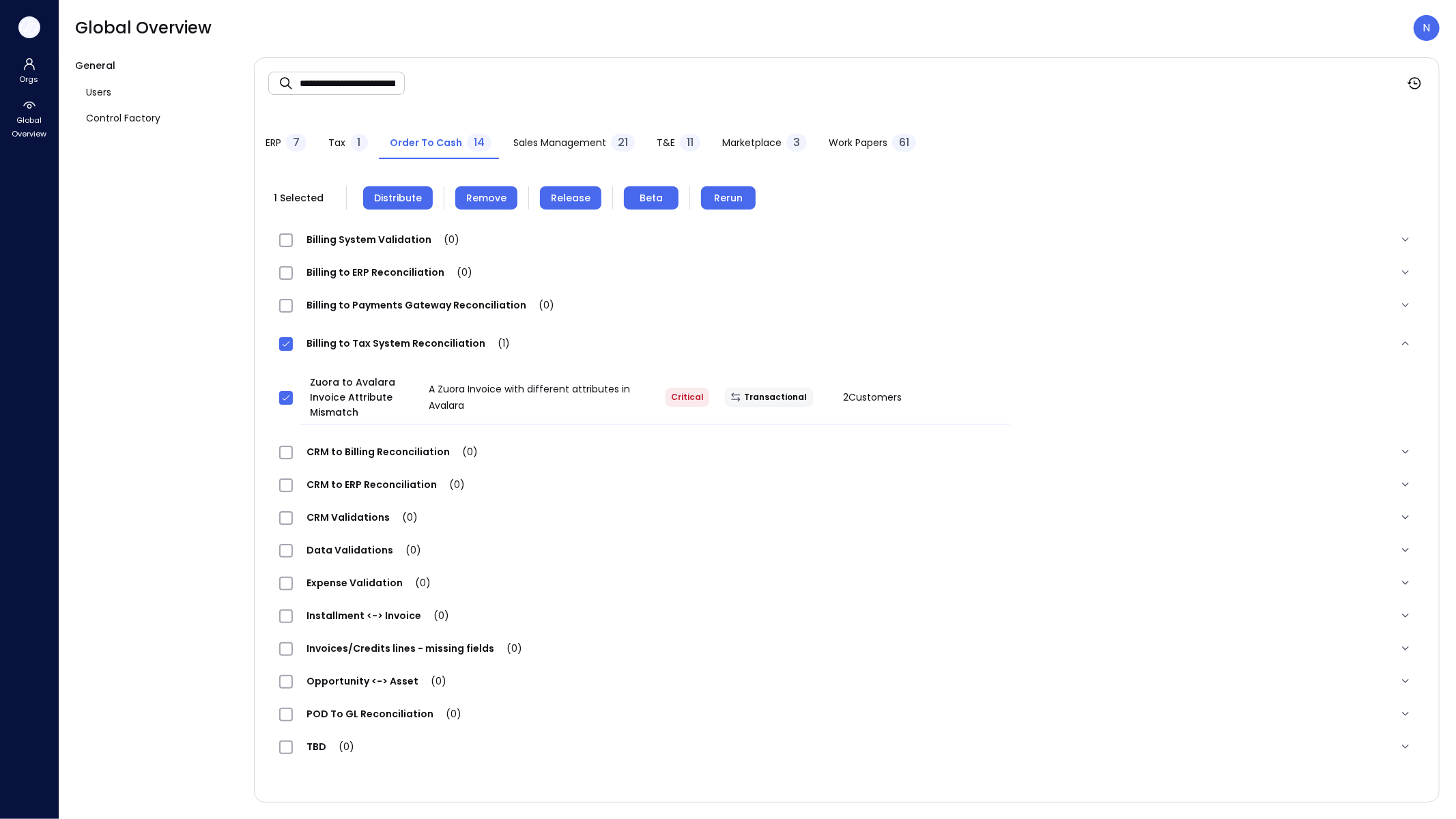
click at [32, 37] on button "button" at bounding box center [30, 27] width 22 height 22
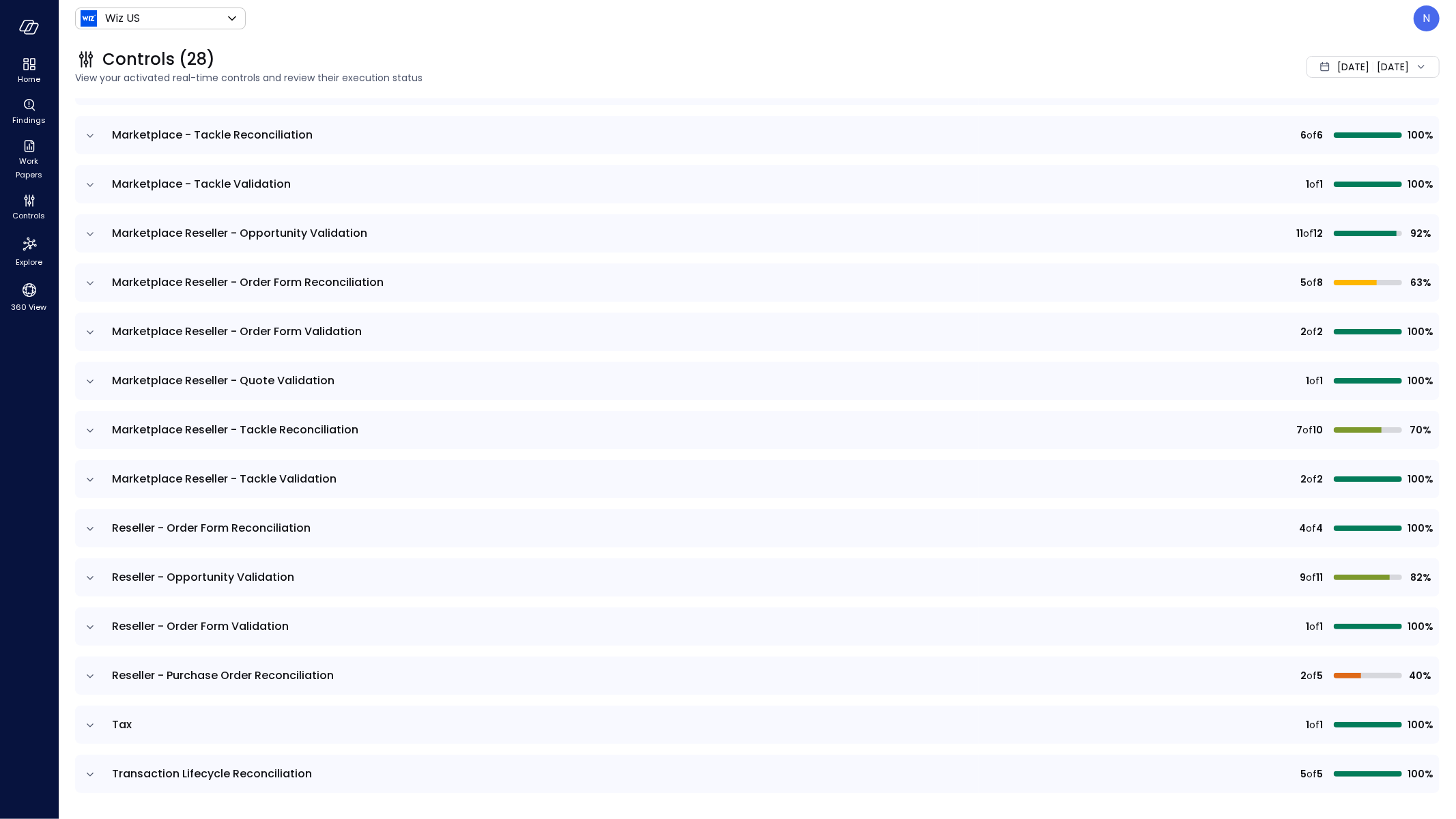
scroll to position [92, 0]
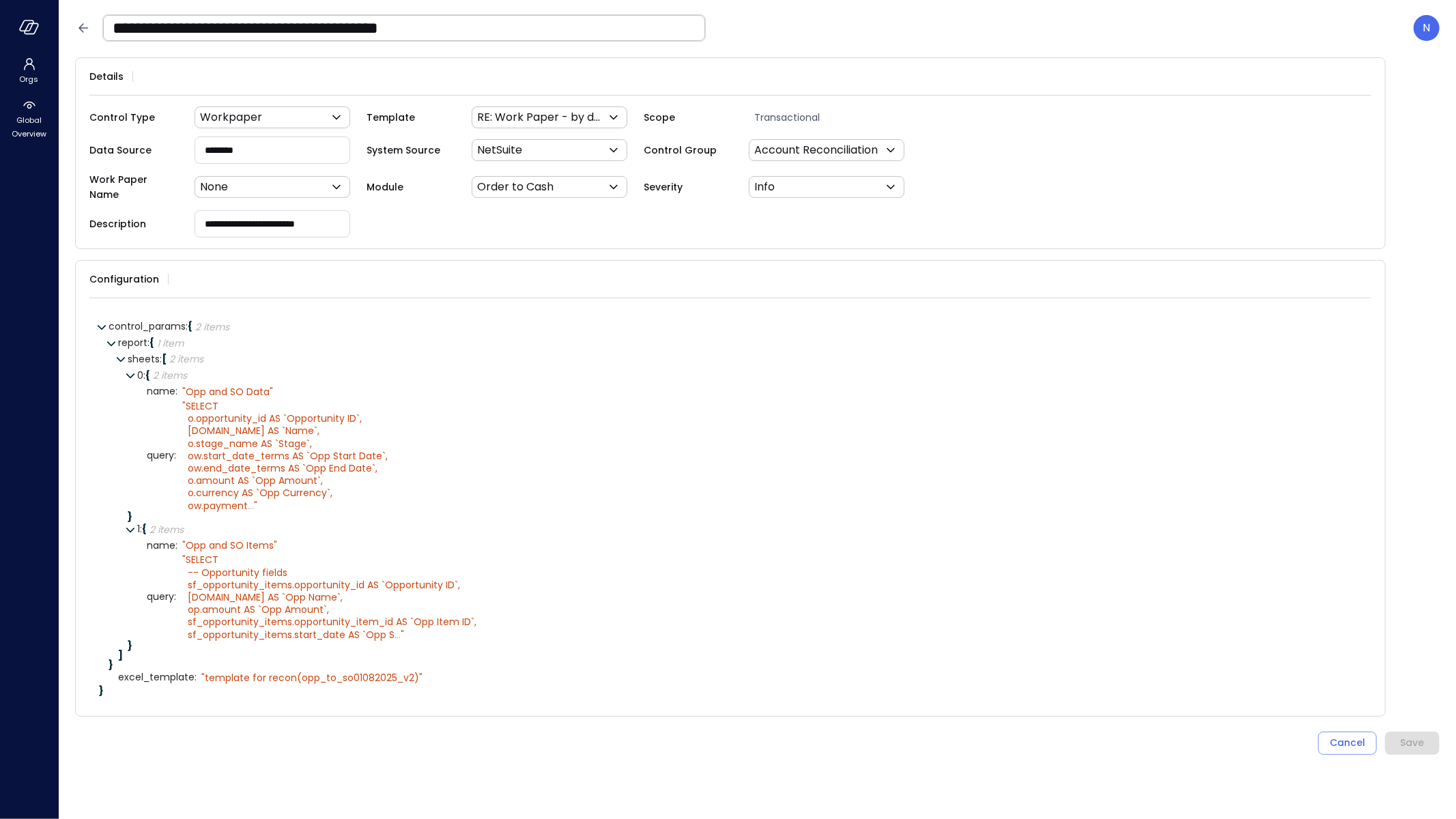
click at [549, 43] on input "**********" at bounding box center [404, 28] width 602 height 36
drag, startPoint x: 530, startPoint y: 12, endPoint x: 535, endPoint y: 26, distance: 14.9
click at [532, 15] on input "**********" at bounding box center [404, 28] width 602 height 36
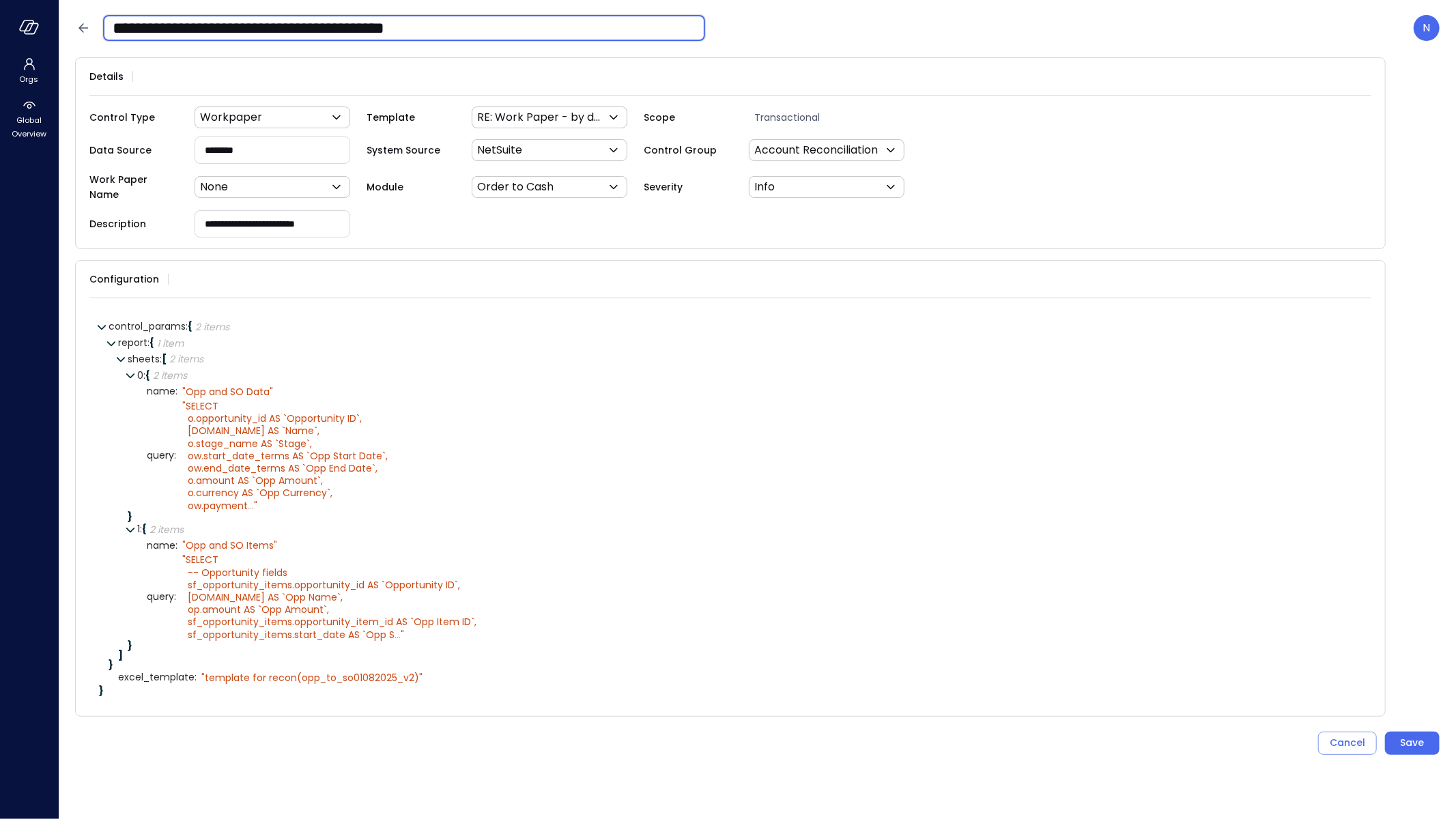
click at [536, 28] on input "**********" at bounding box center [404, 28] width 602 height 36
type input "**********"
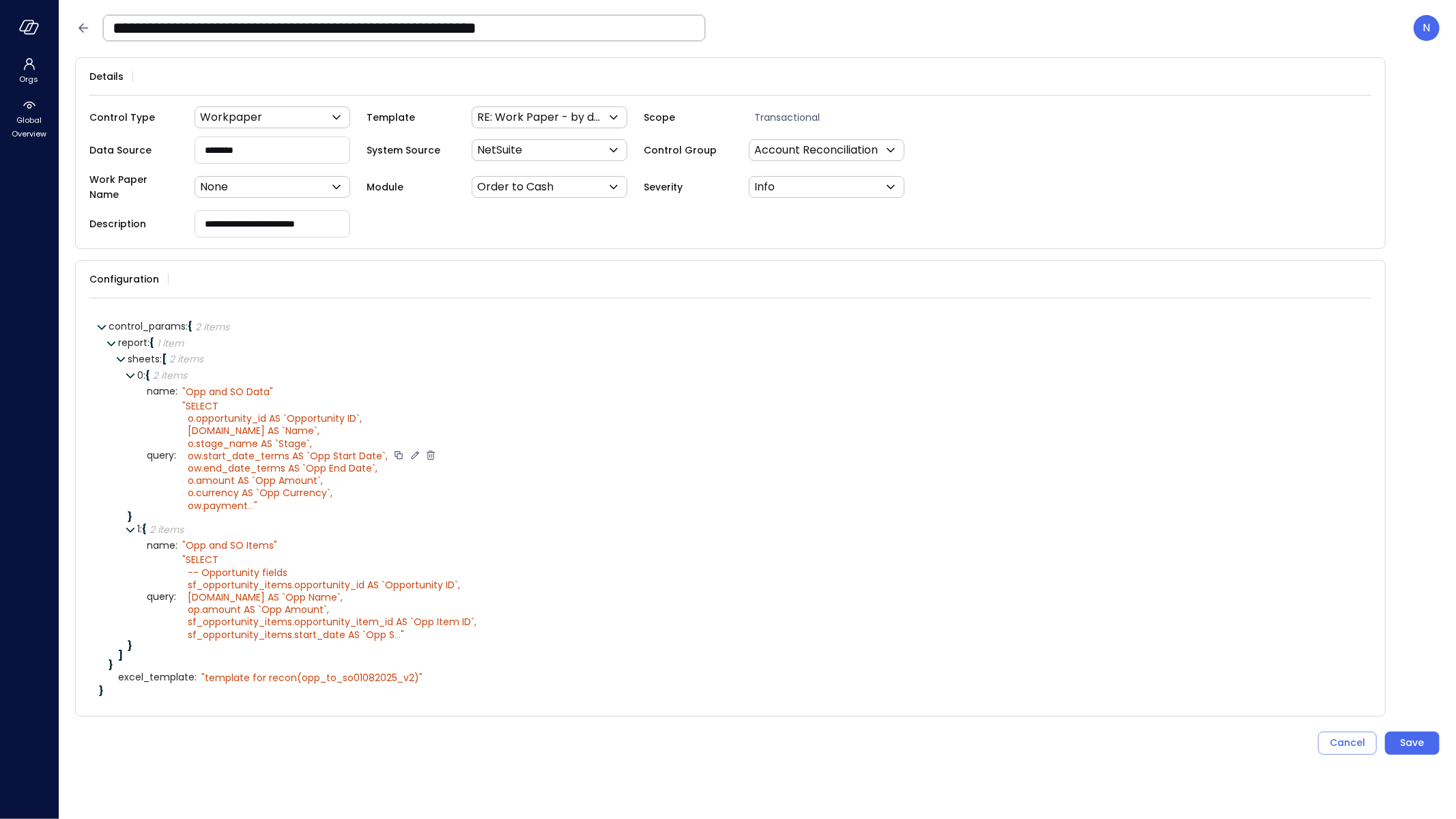
click at [413, 449] on icon at bounding box center [415, 455] width 12 height 12
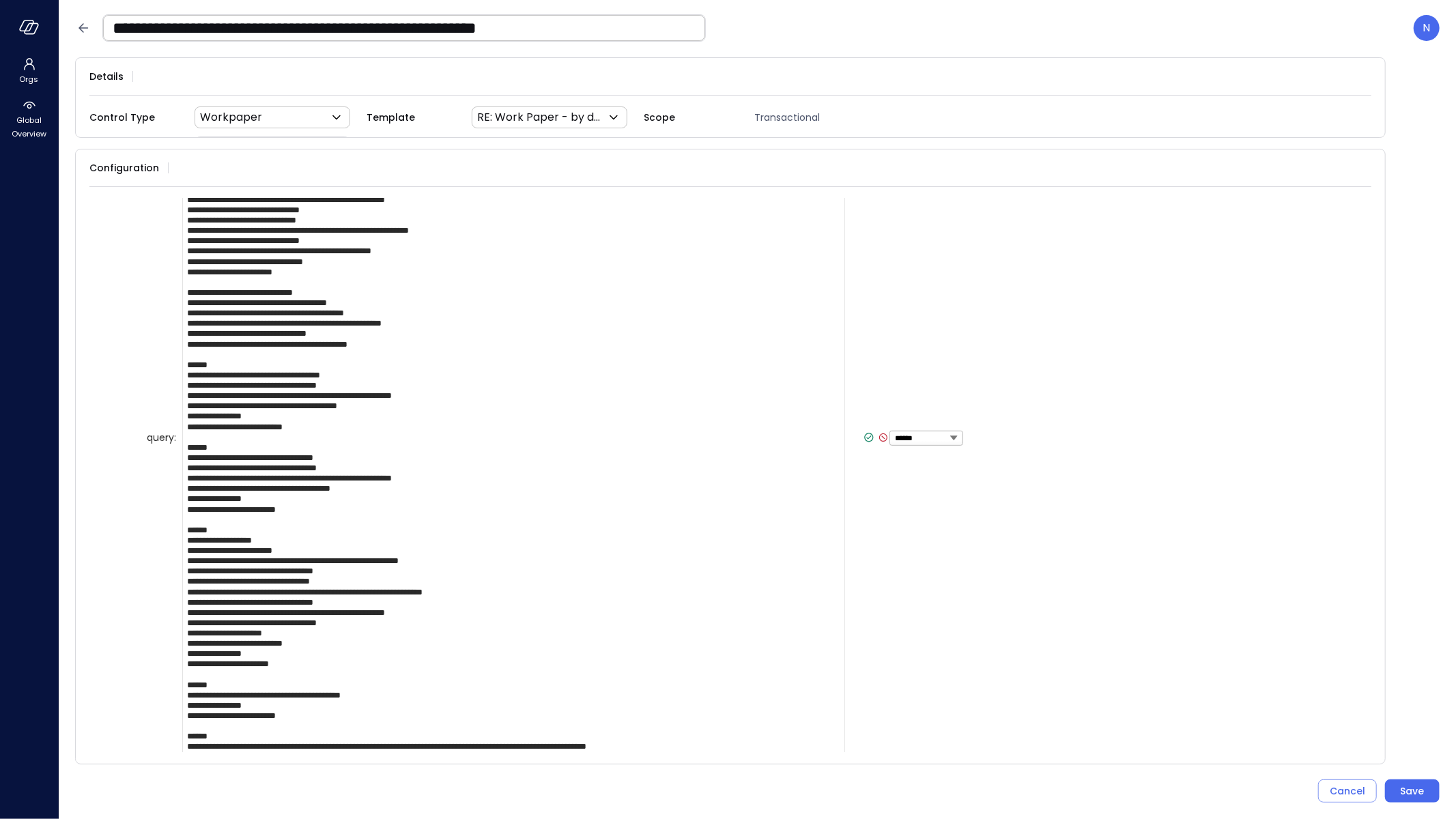
scroll to position [392, 0]
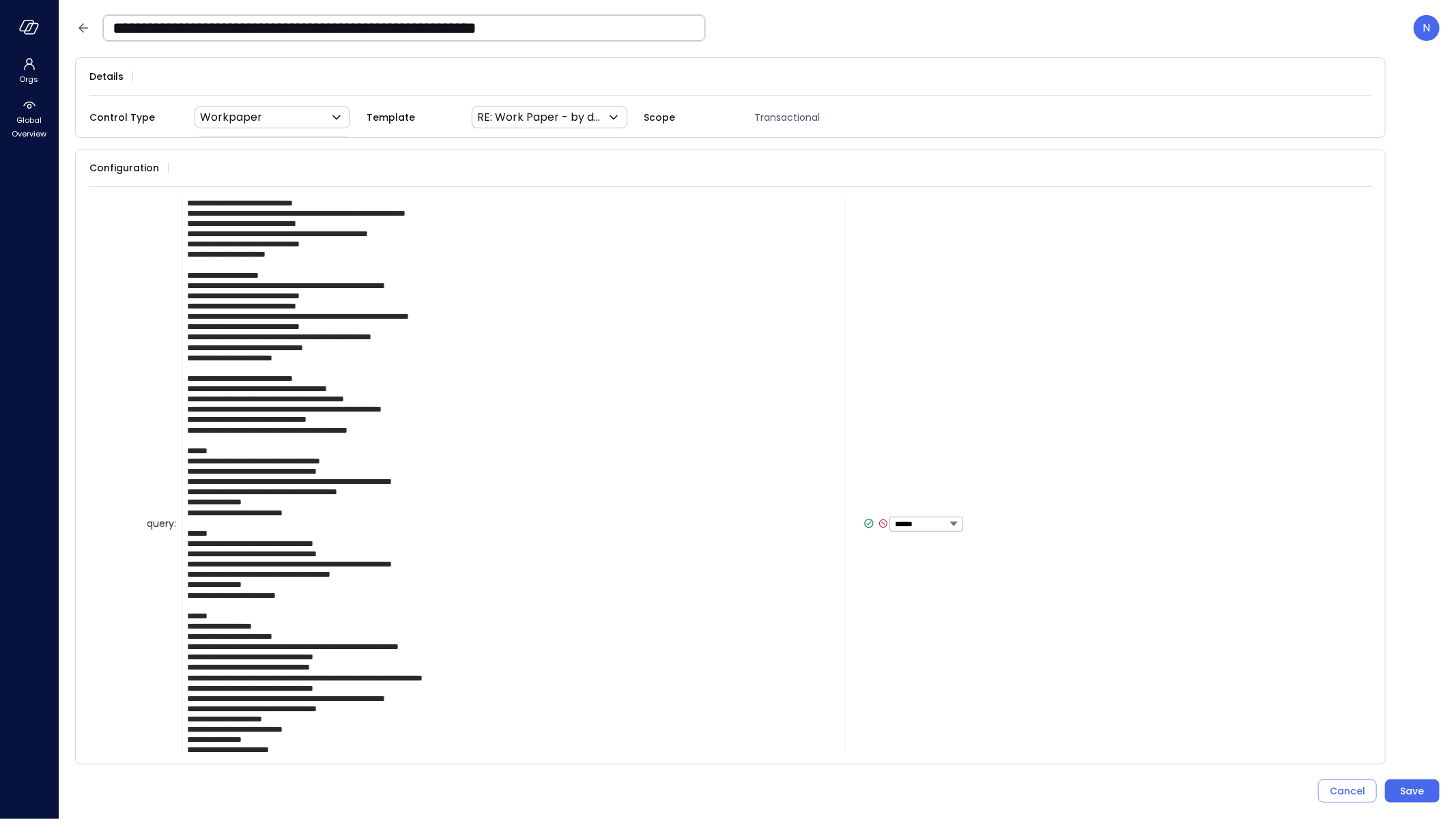
click at [863, 518] on icon at bounding box center [869, 523] width 12 height 12
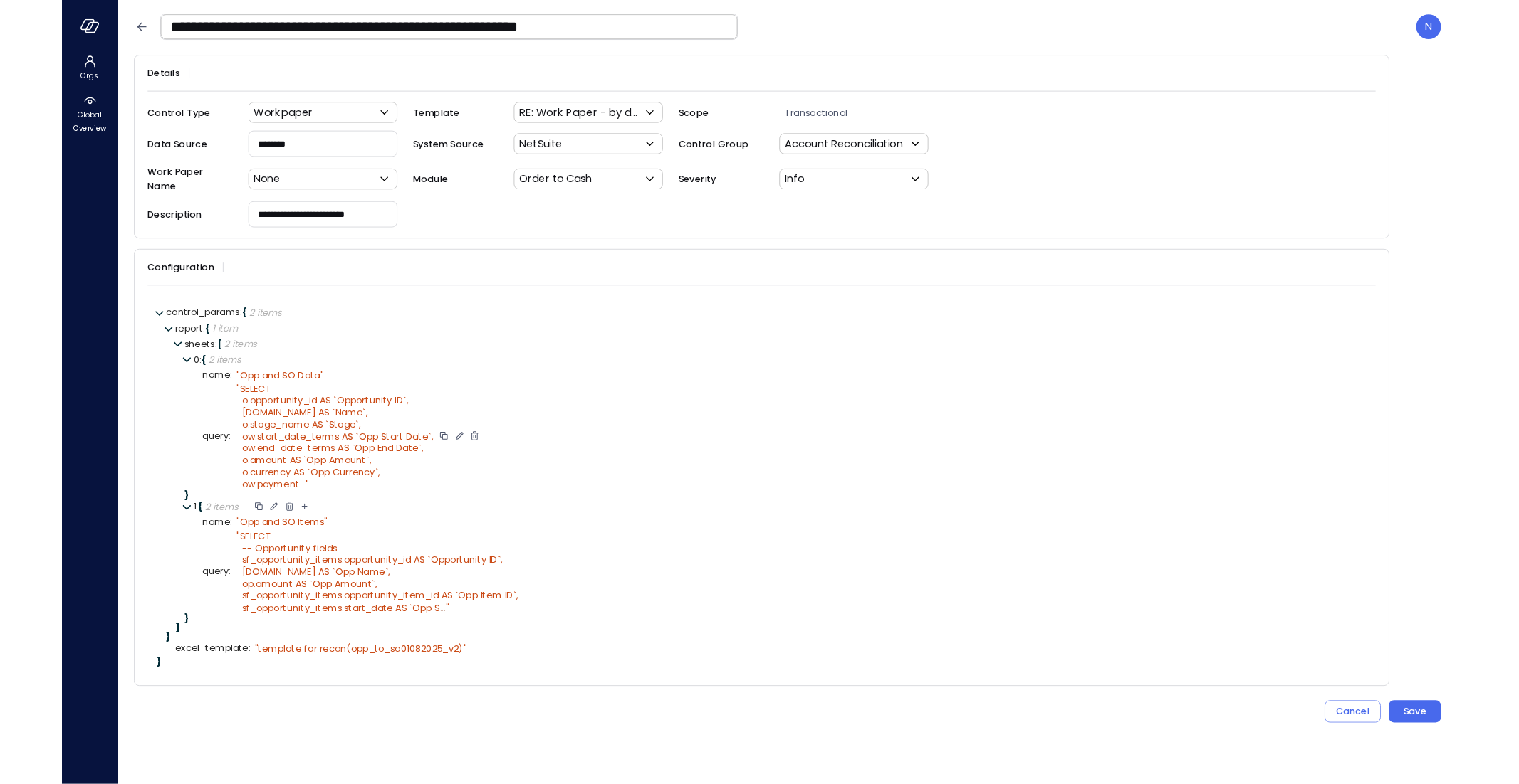
scroll to position [0, 0]
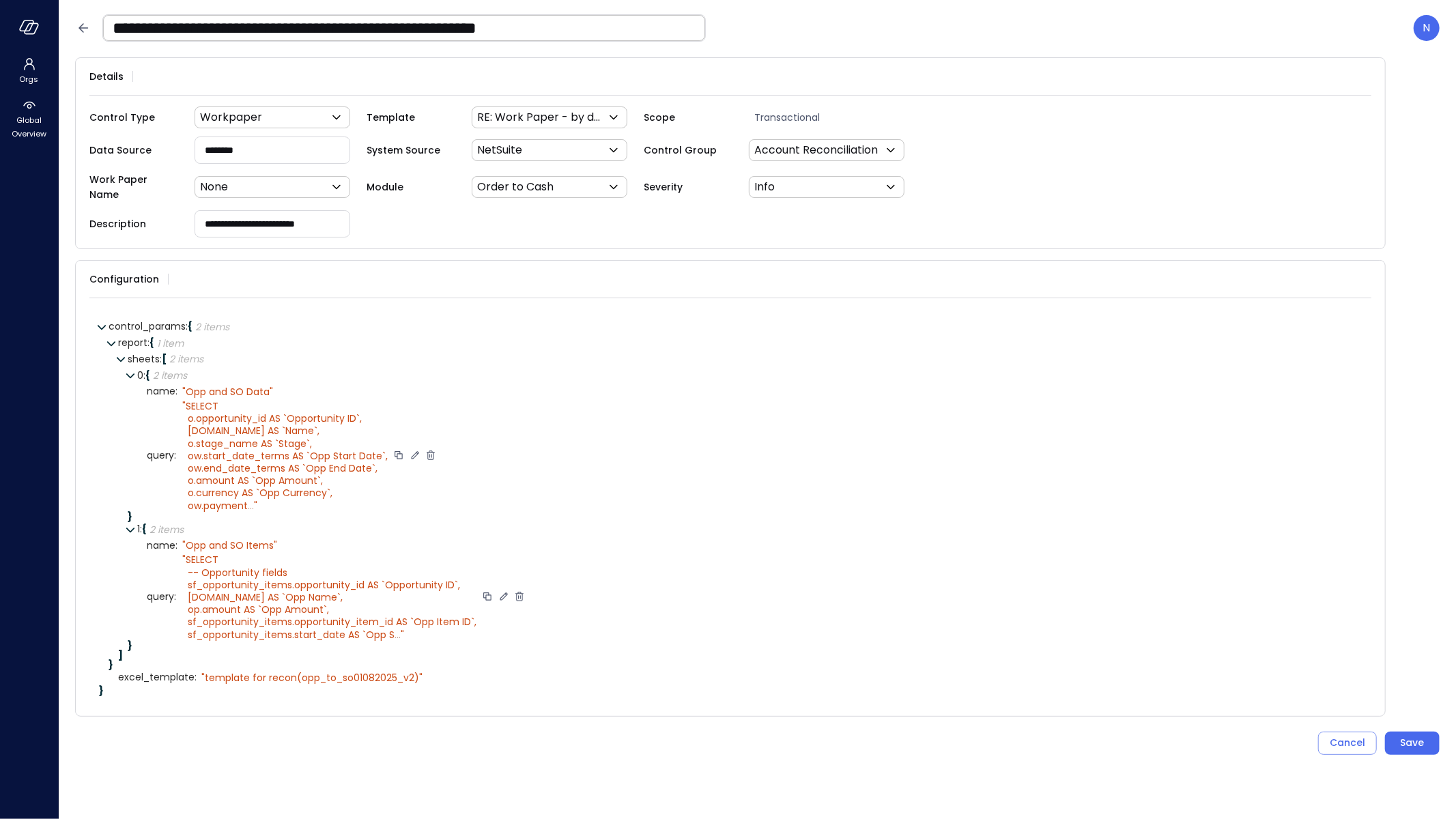
click at [499, 591] on icon at bounding box center [504, 596] width 12 height 12
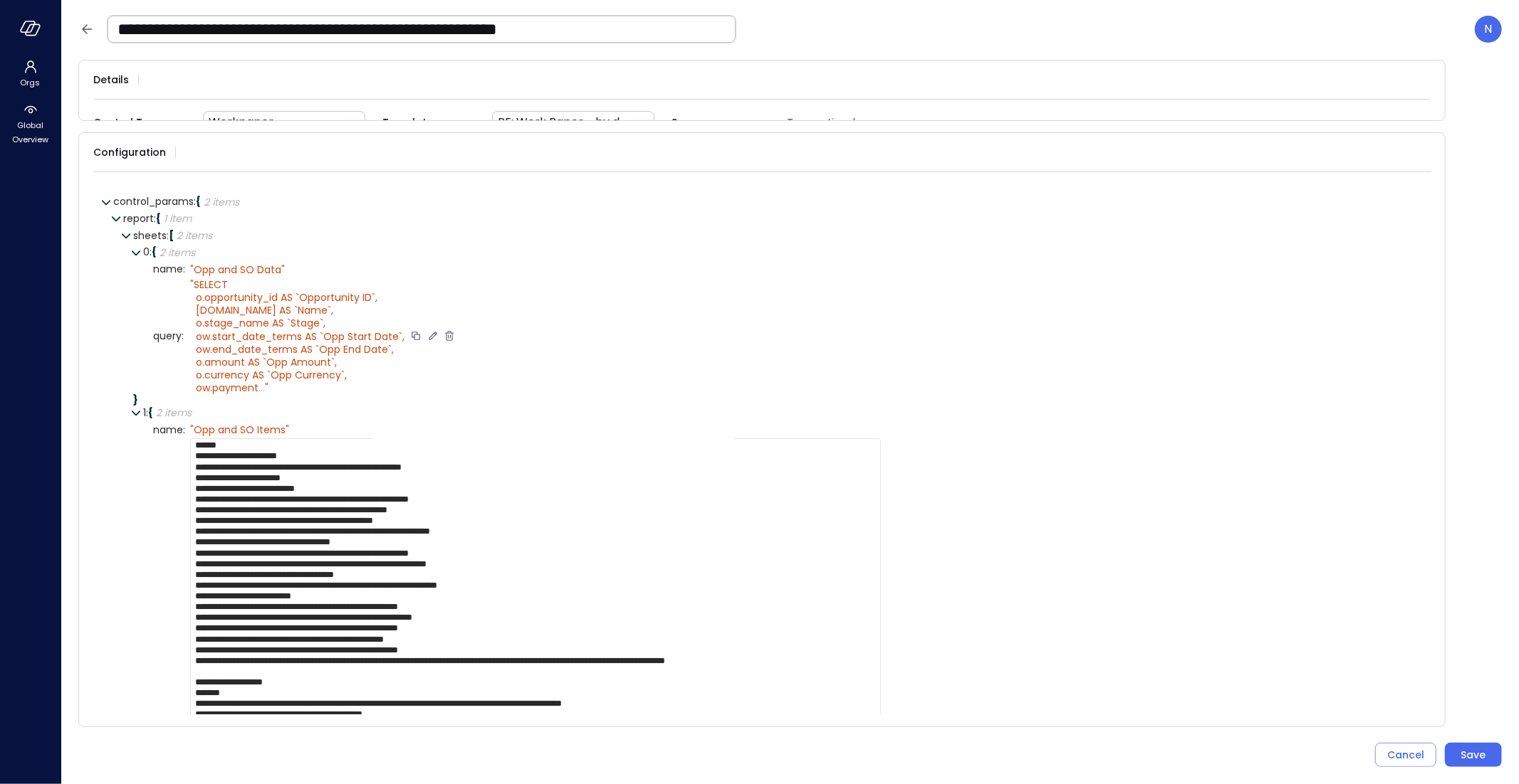
scroll to position [11, 0]
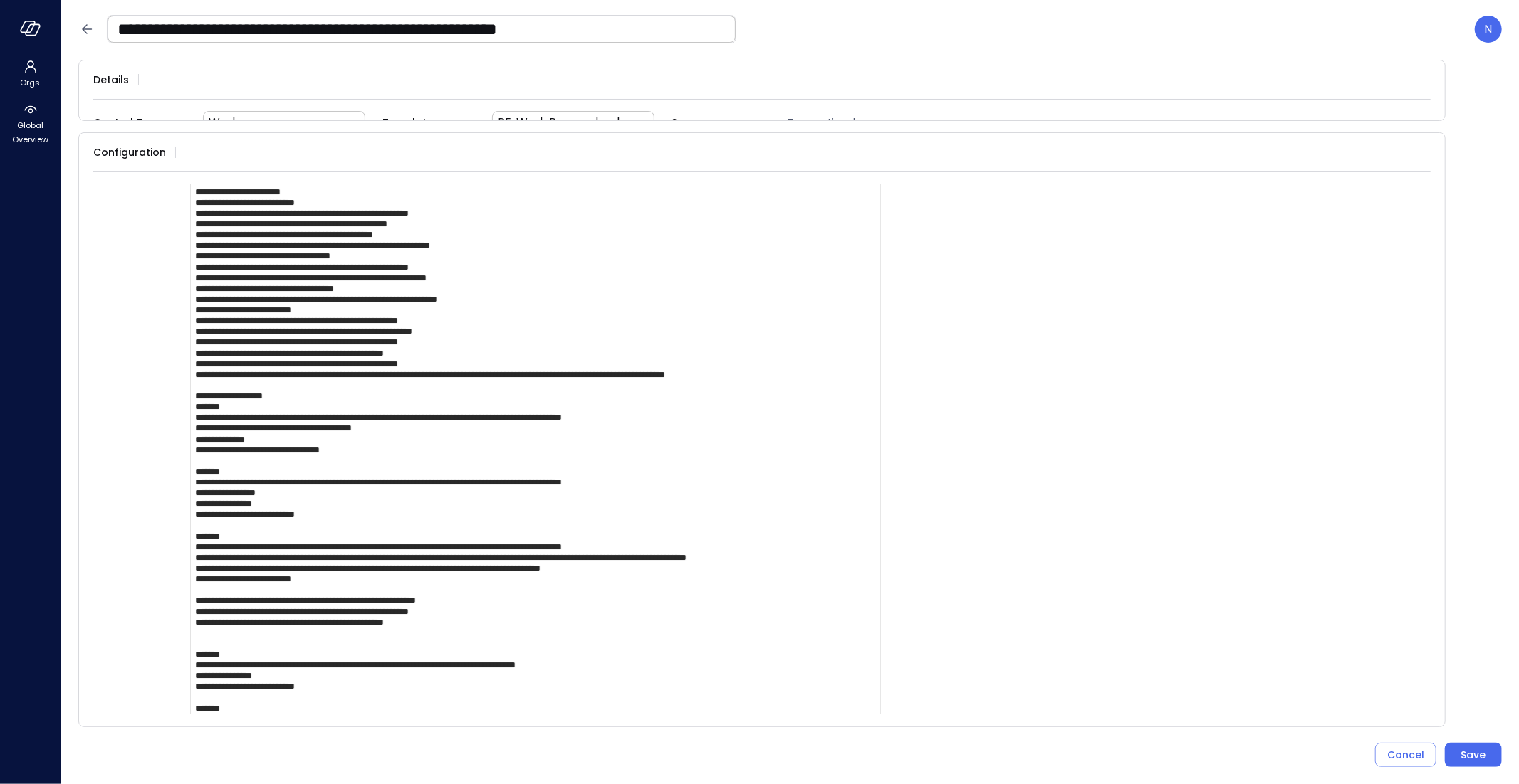
scroll to position [418, 0]
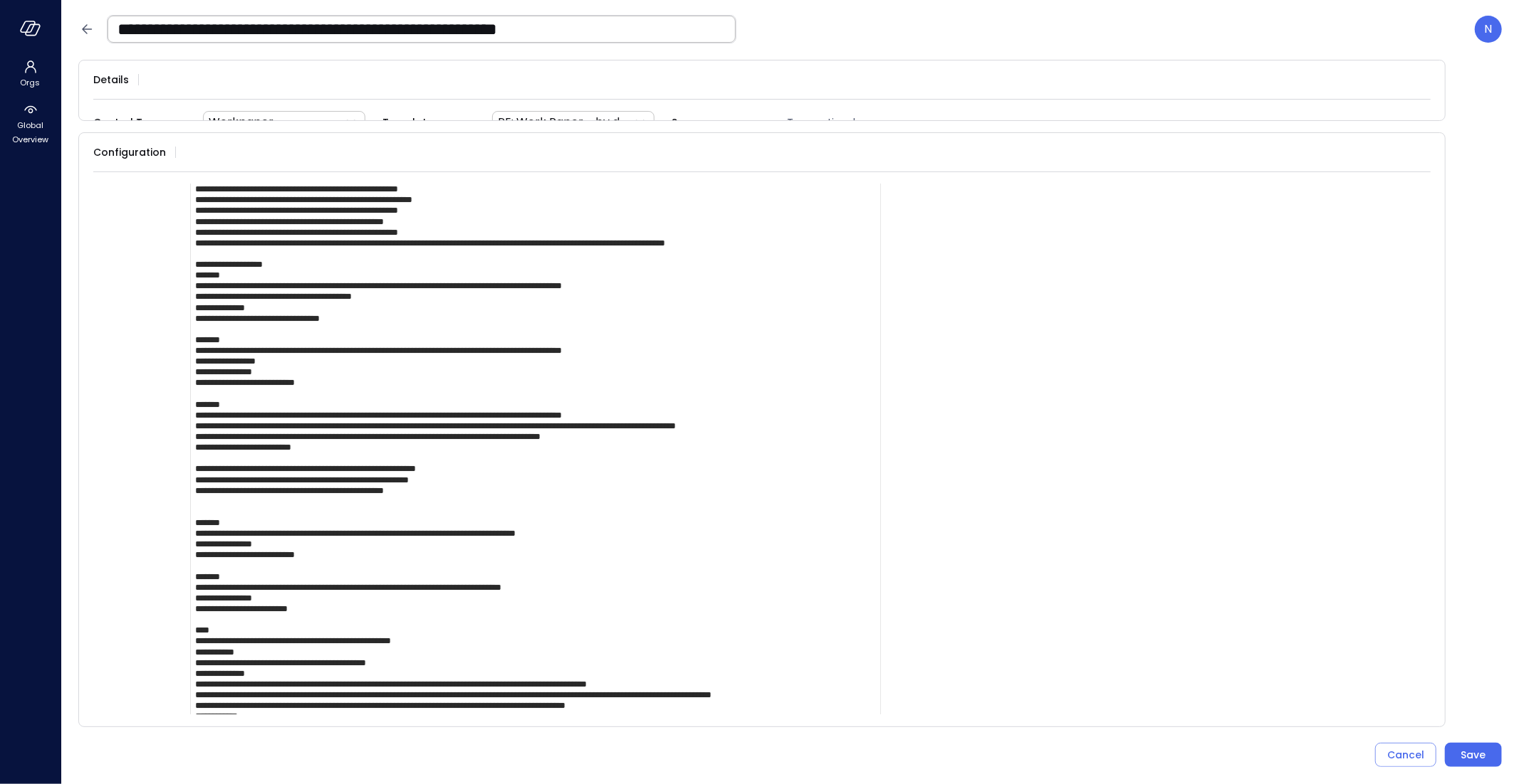
drag, startPoint x: 315, startPoint y: 420, endPoint x: 229, endPoint y: 423, distance: 86.1
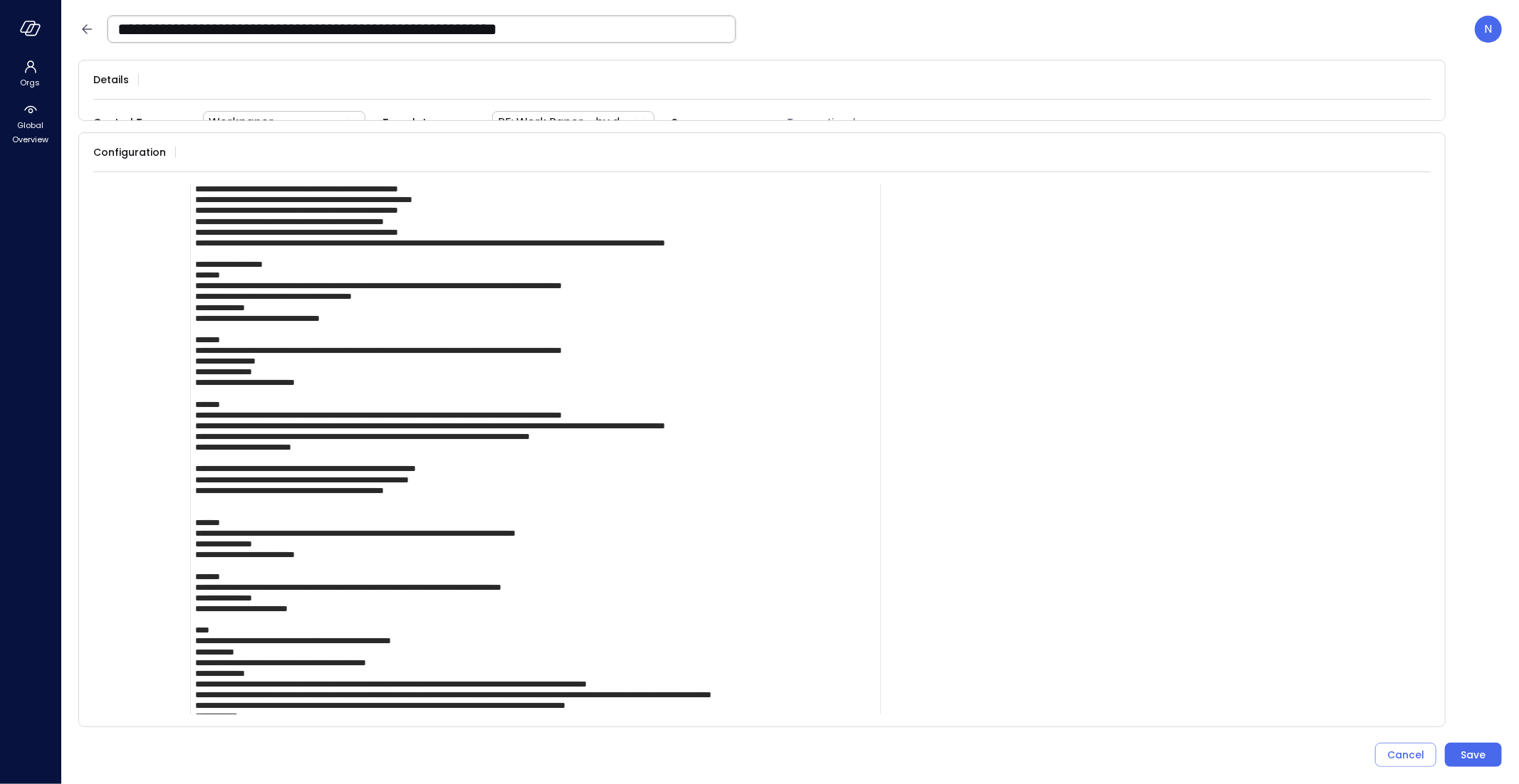
paste textarea "**********"
drag, startPoint x: 316, startPoint y: 435, endPoint x: 343, endPoint y: 429, distance: 27.7
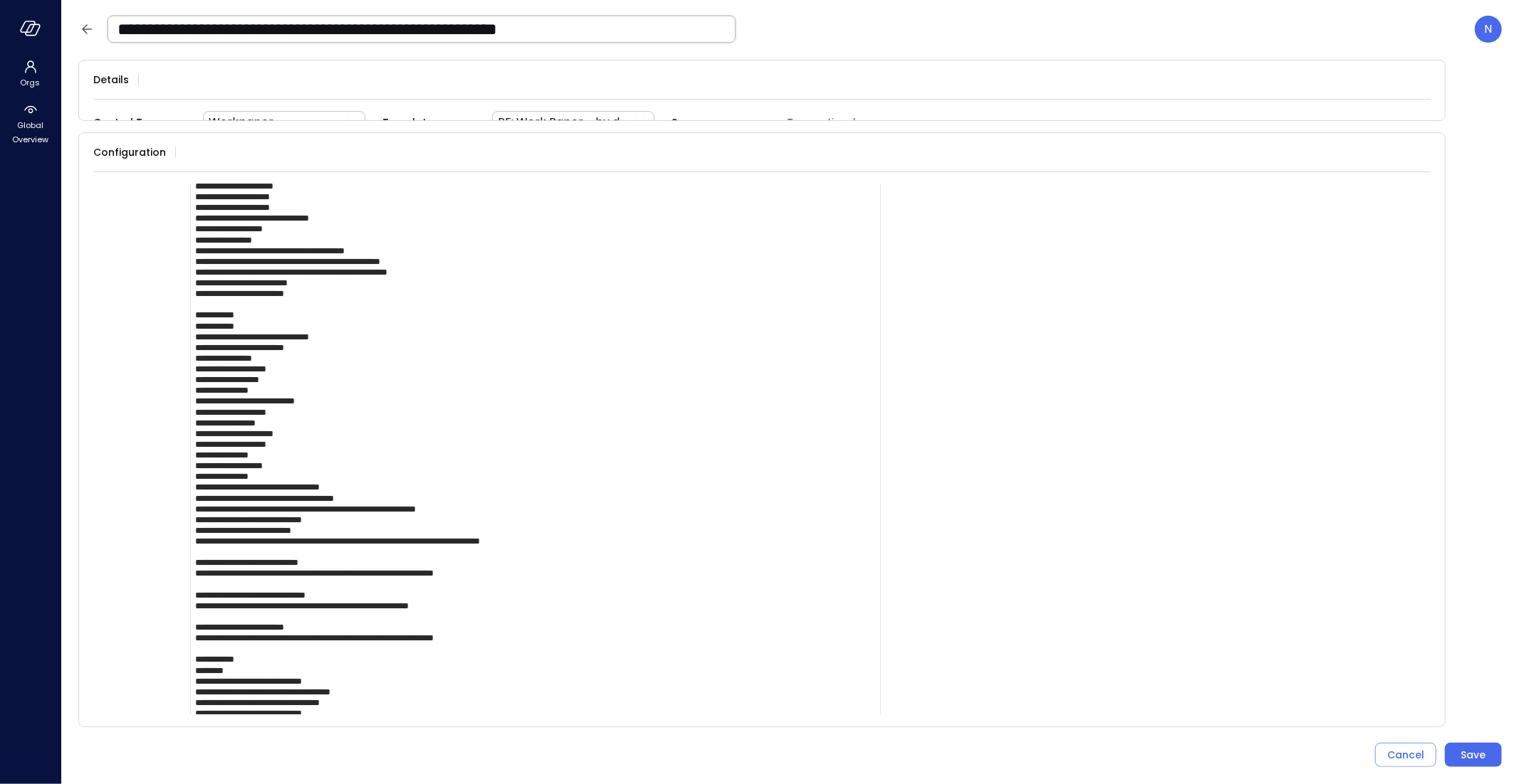
scroll to position [1674, 0]
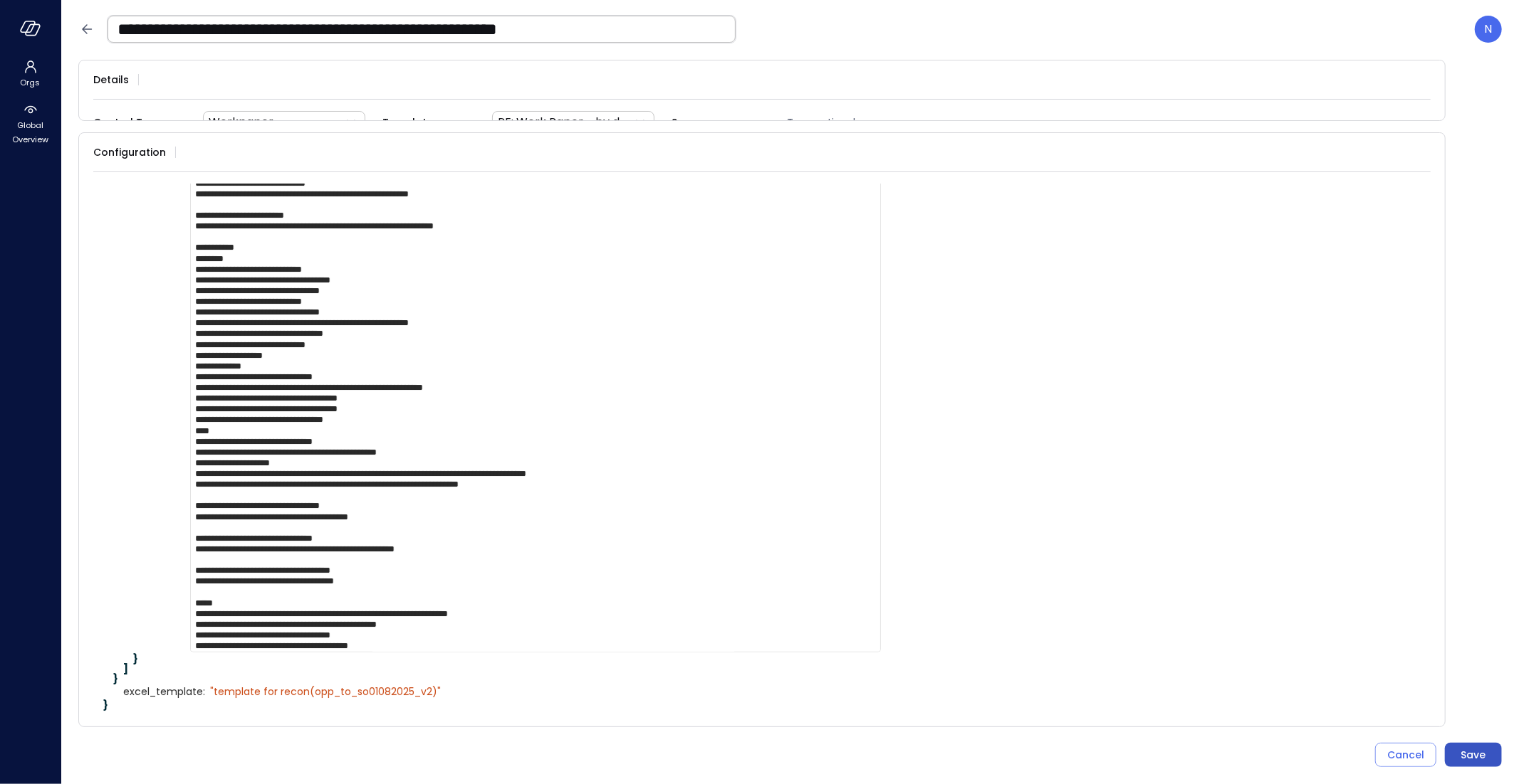
type textarea "**********"
click at [1478, 748] on div "Save" at bounding box center [1474, 756] width 25 height 18
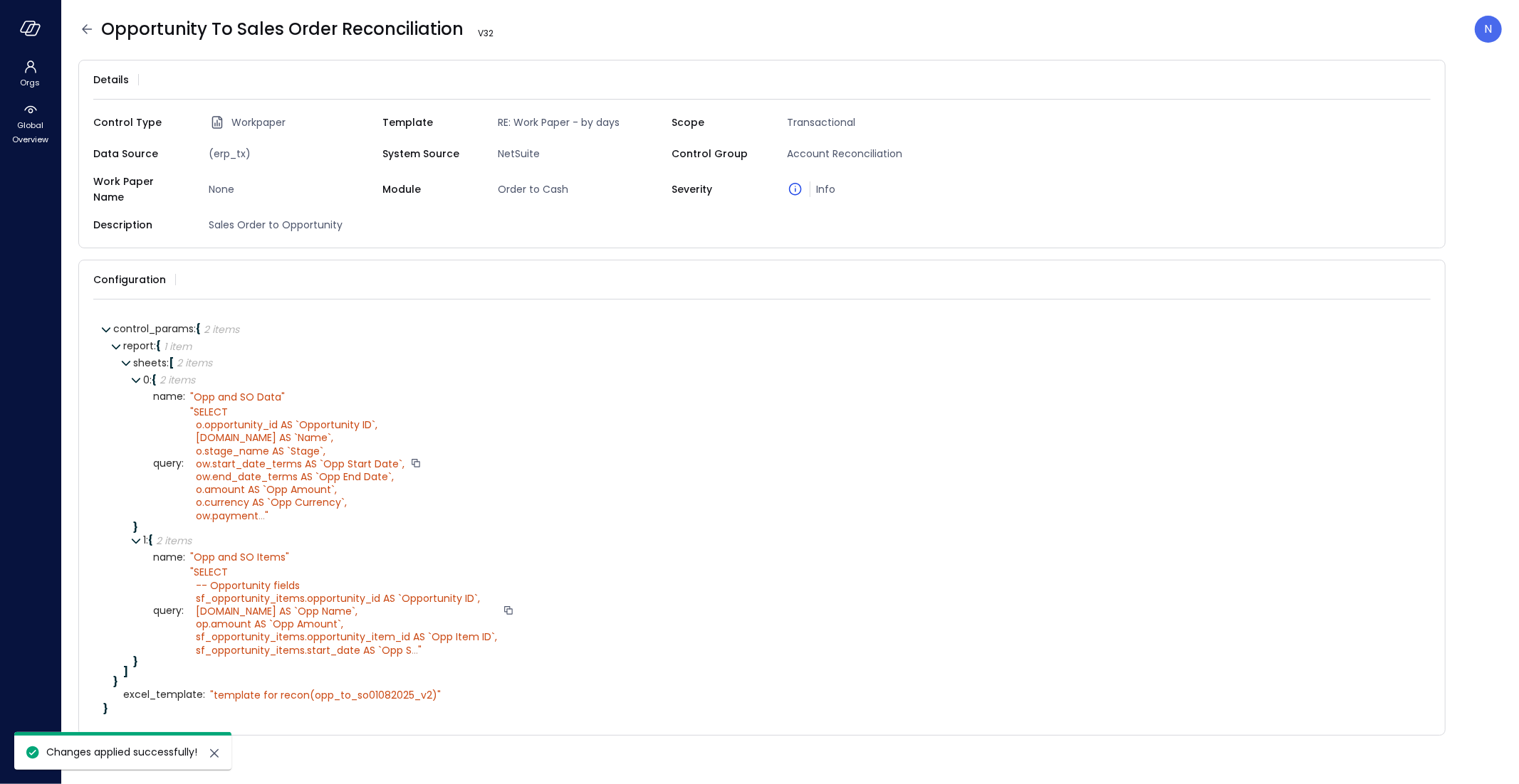
scroll to position [0, 0]
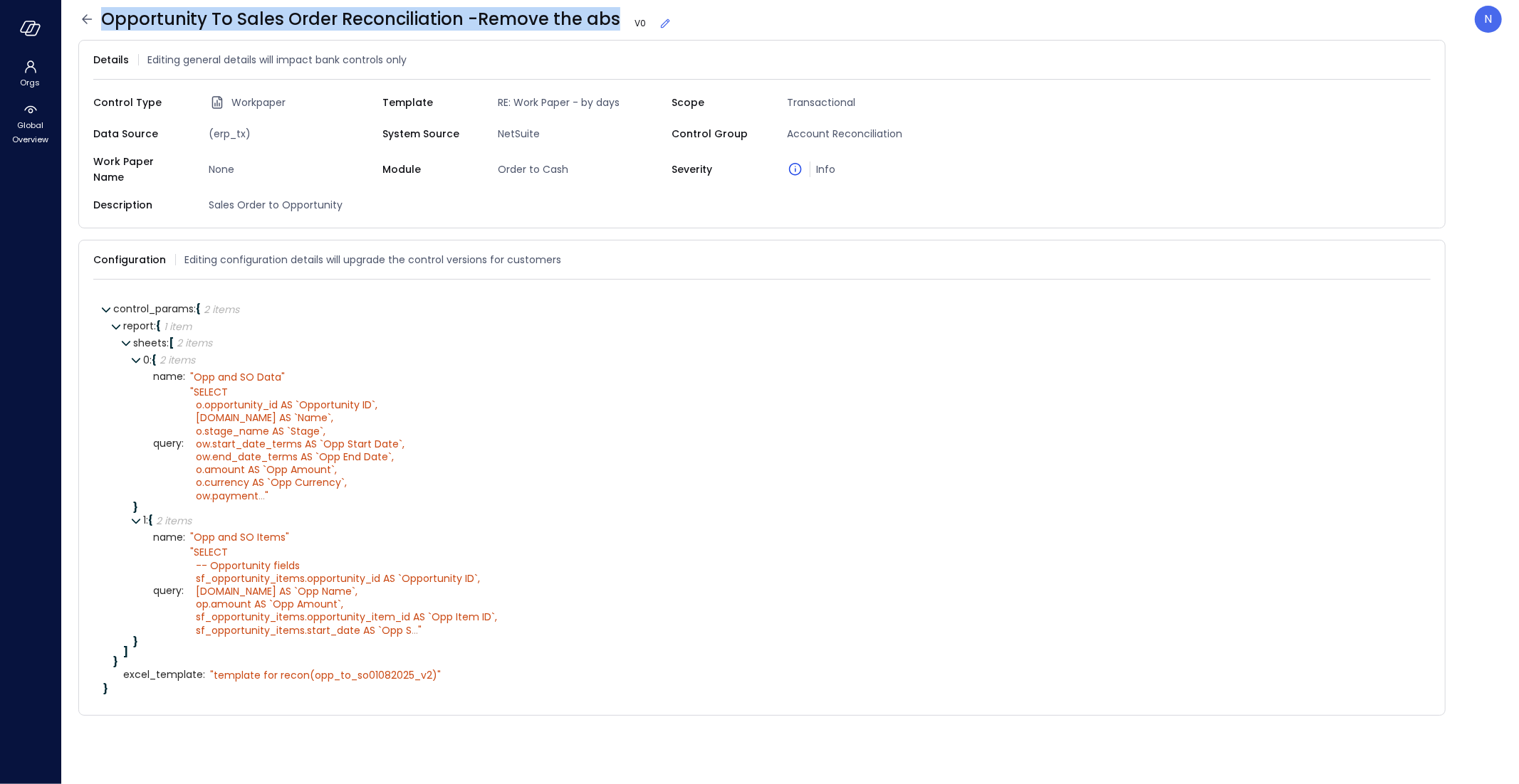
drag, startPoint x: 613, startPoint y: 19, endPoint x: 100, endPoint y: 12, distance: 513.0
click at [101, 12] on span "Opportunity To Sales Order Reconciliation -Remove the abs V 0" at bounding box center [387, 20] width 571 height 23
click at [88, 17] on icon at bounding box center [86, 19] width 17 height 17
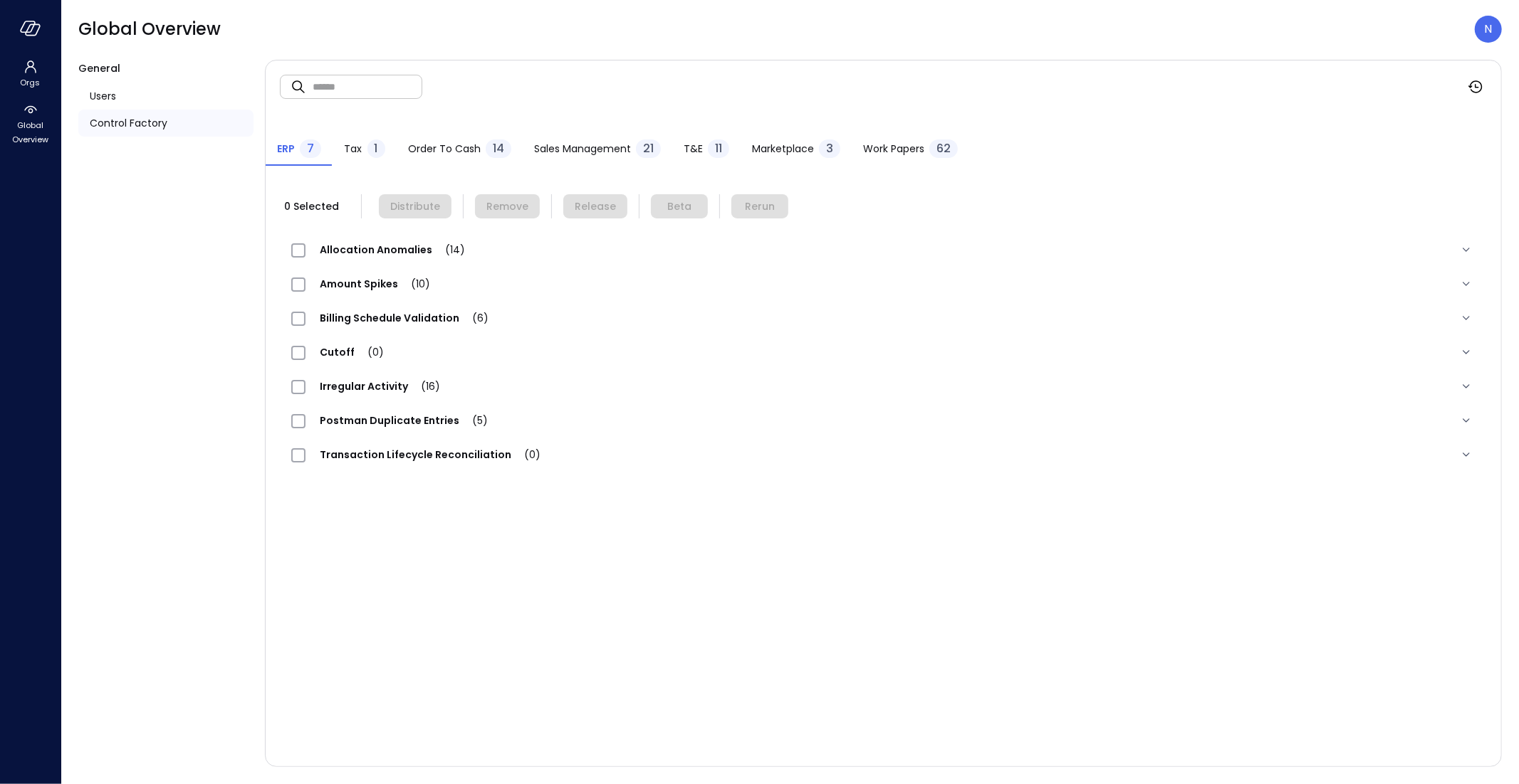
click at [791, 147] on span "Marketplace" at bounding box center [783, 149] width 62 height 16
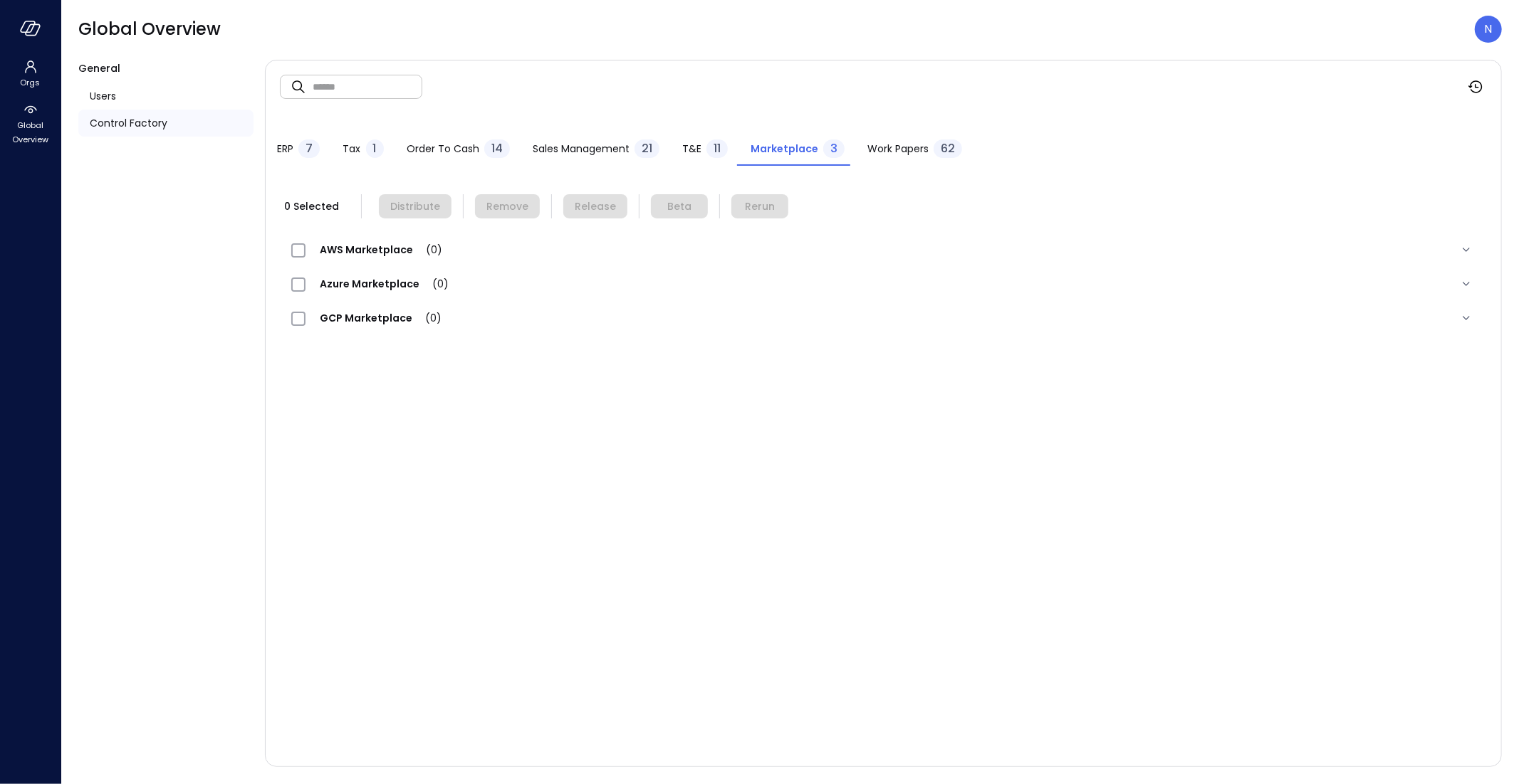
click at [894, 145] on span "Work Papers" at bounding box center [897, 149] width 61 height 16
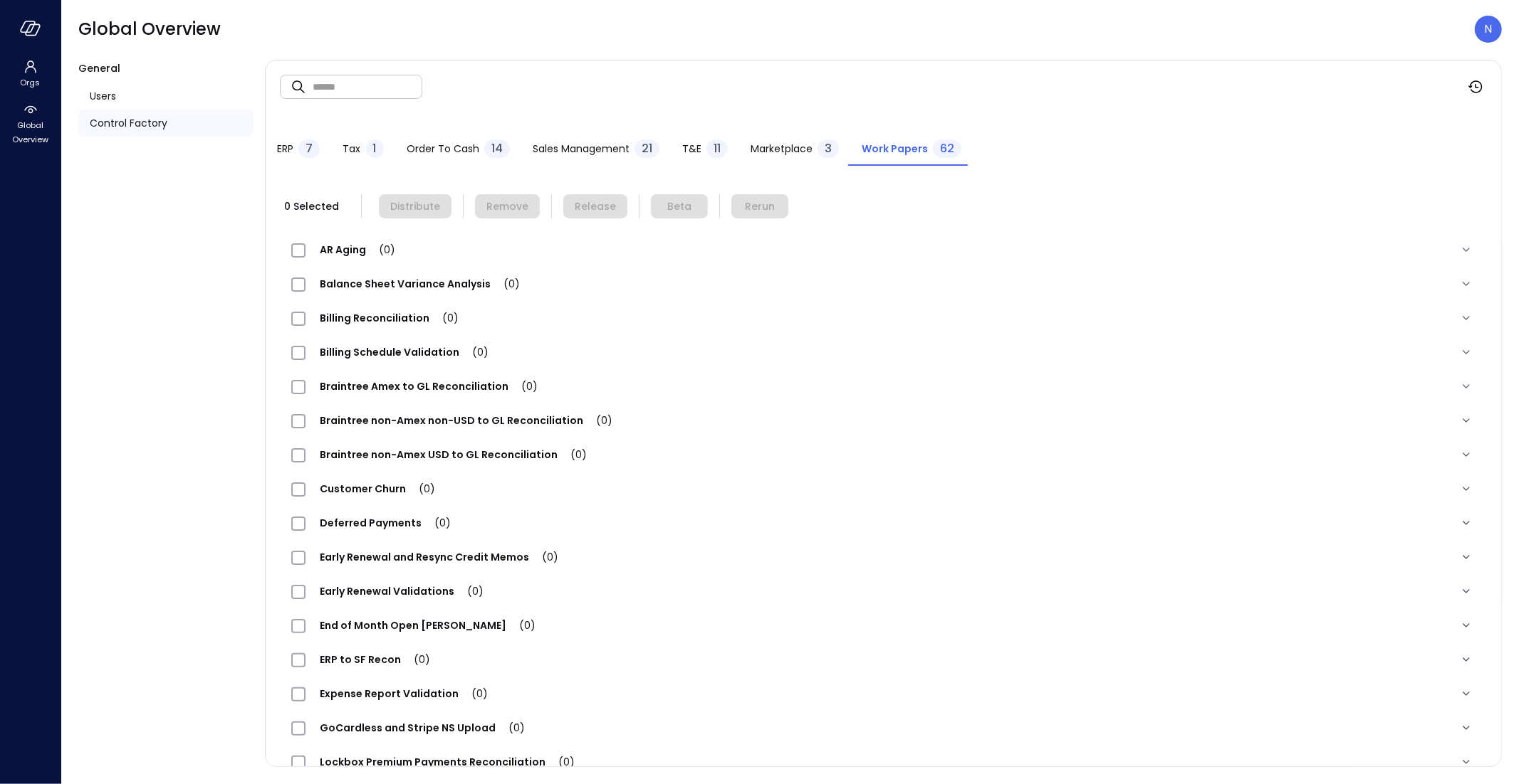
click at [334, 80] on input "text" at bounding box center [366, 86] width 109 height 37
paste input "**********"
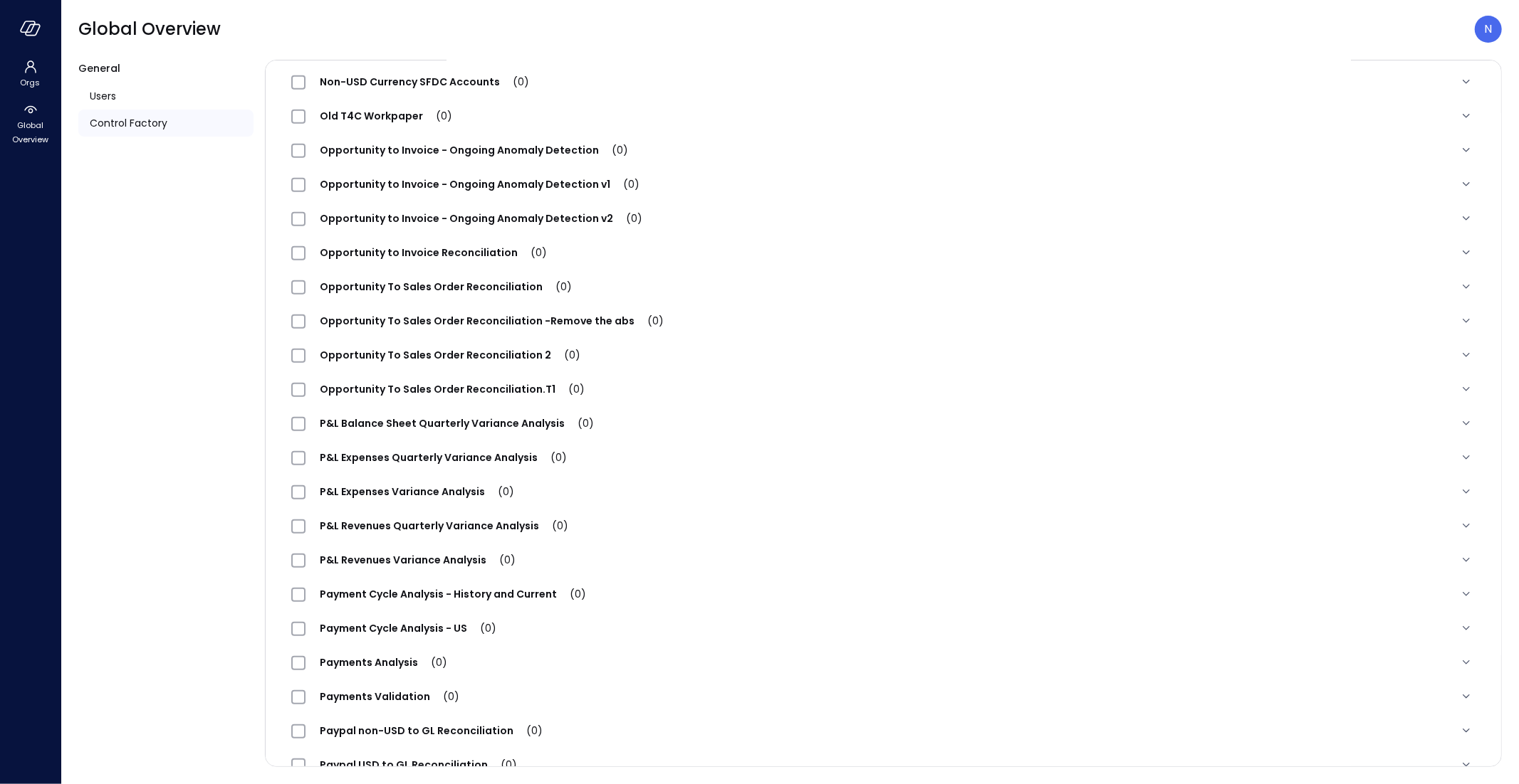
scroll to position [658, 0]
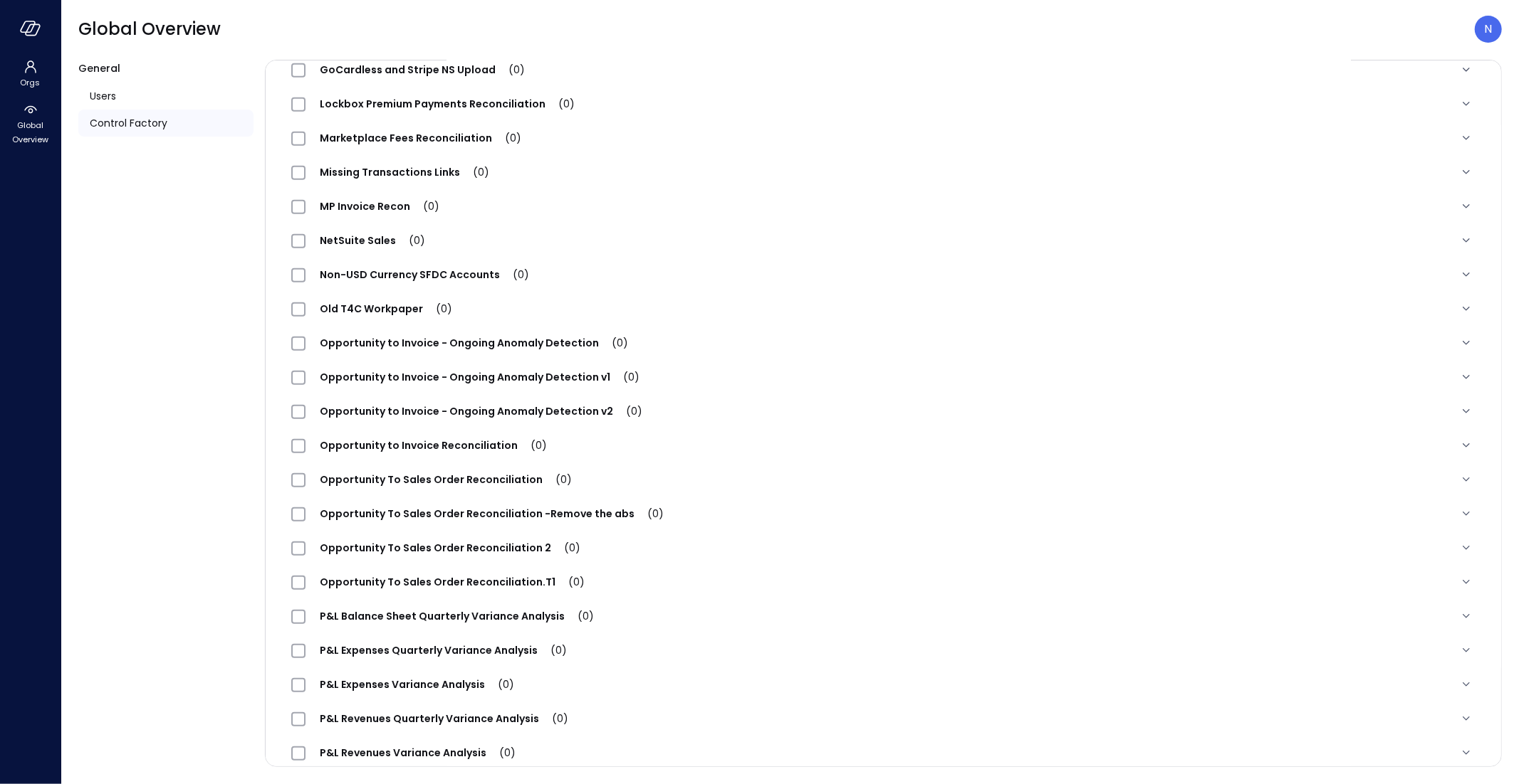
type input "**********"
click at [549, 508] on span "Opportunity To Sales Order Reconciliation -Remove the abs (0)" at bounding box center [491, 514] width 373 height 14
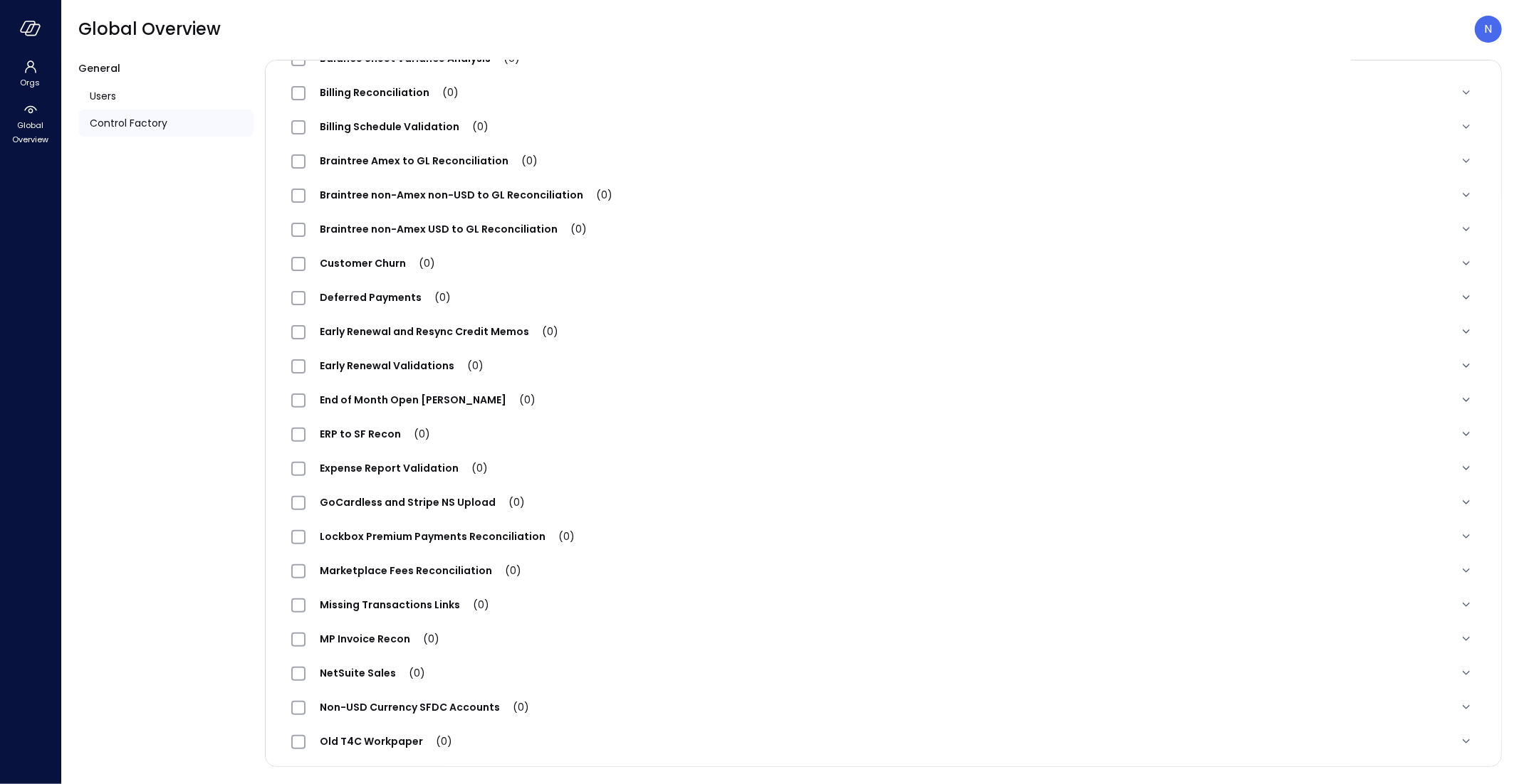
scroll to position [0, 0]
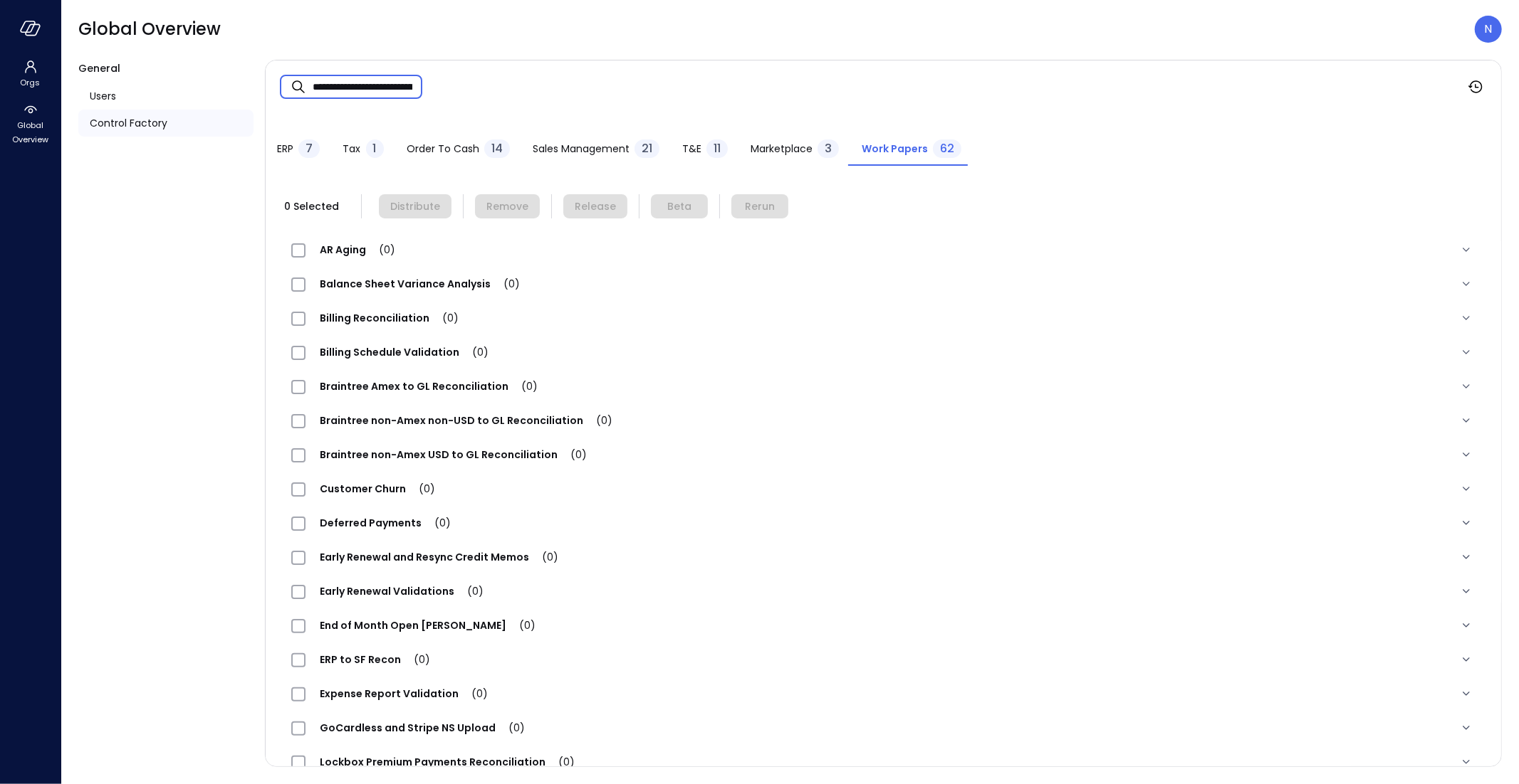
click at [372, 84] on input "**********" at bounding box center [366, 87] width 109 height 37
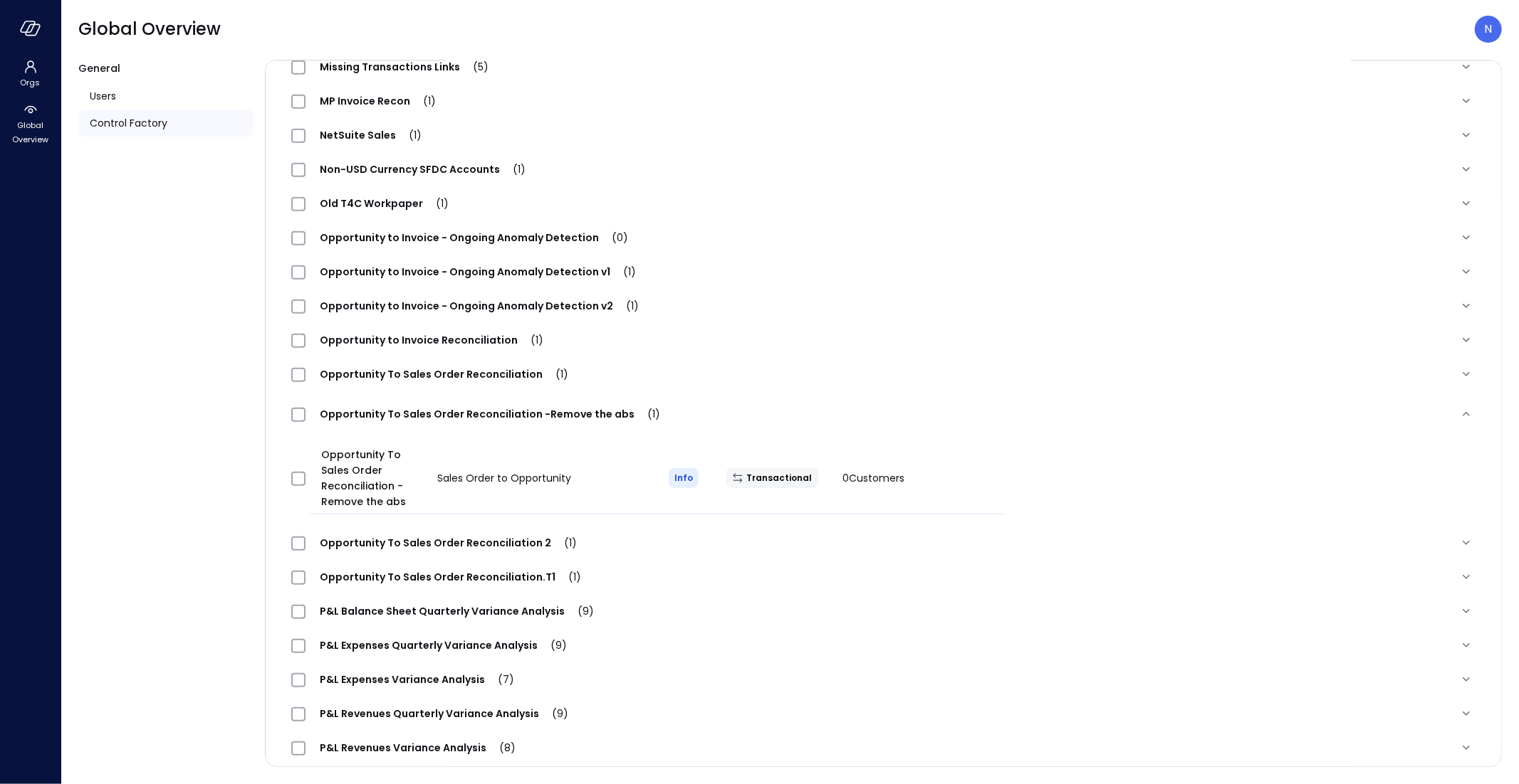
click at [302, 469] on div at bounding box center [301, 479] width 30 height 28
click at [298, 469] on div at bounding box center [301, 479] width 30 height 28
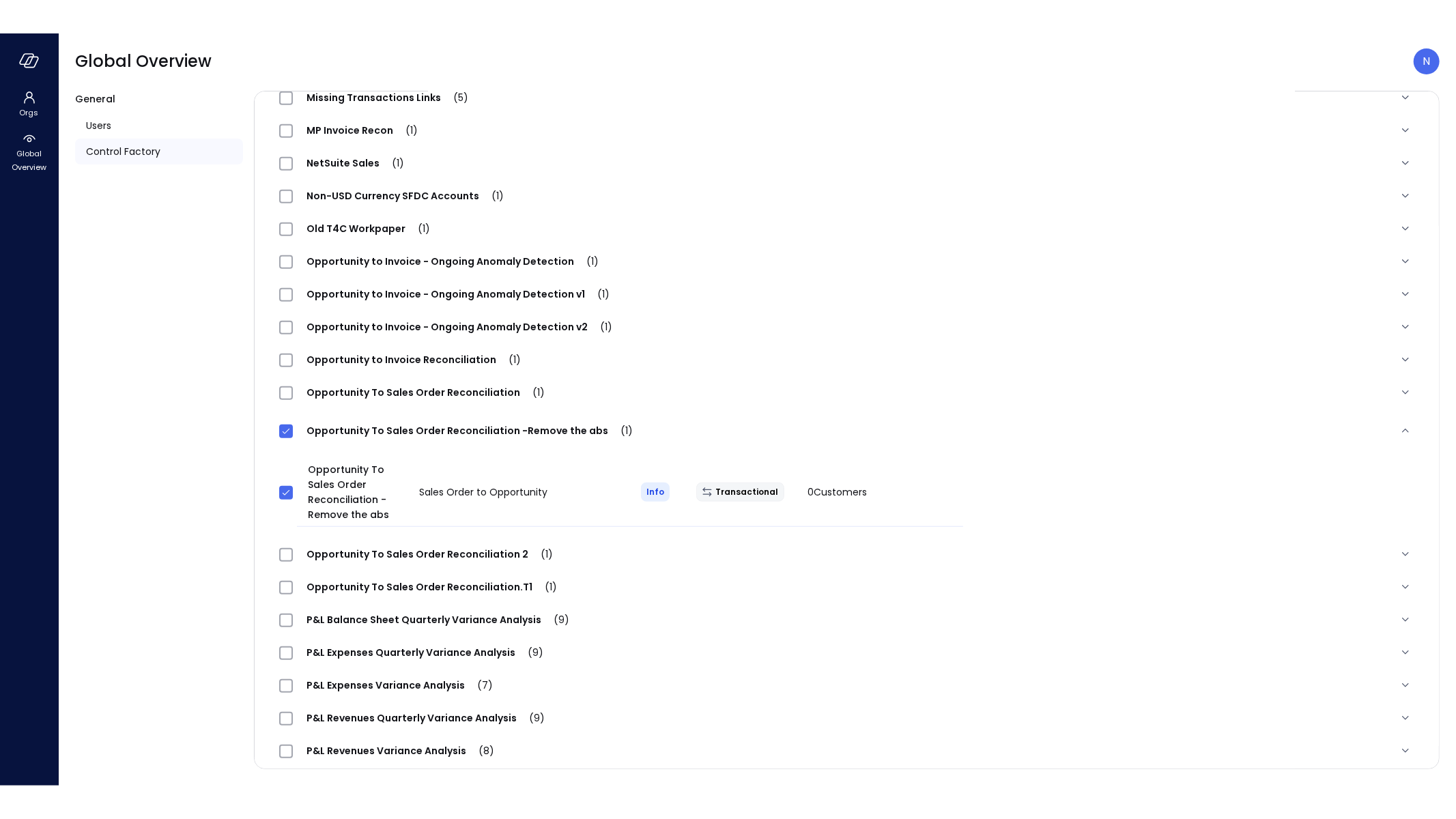
scroll to position [0, 0]
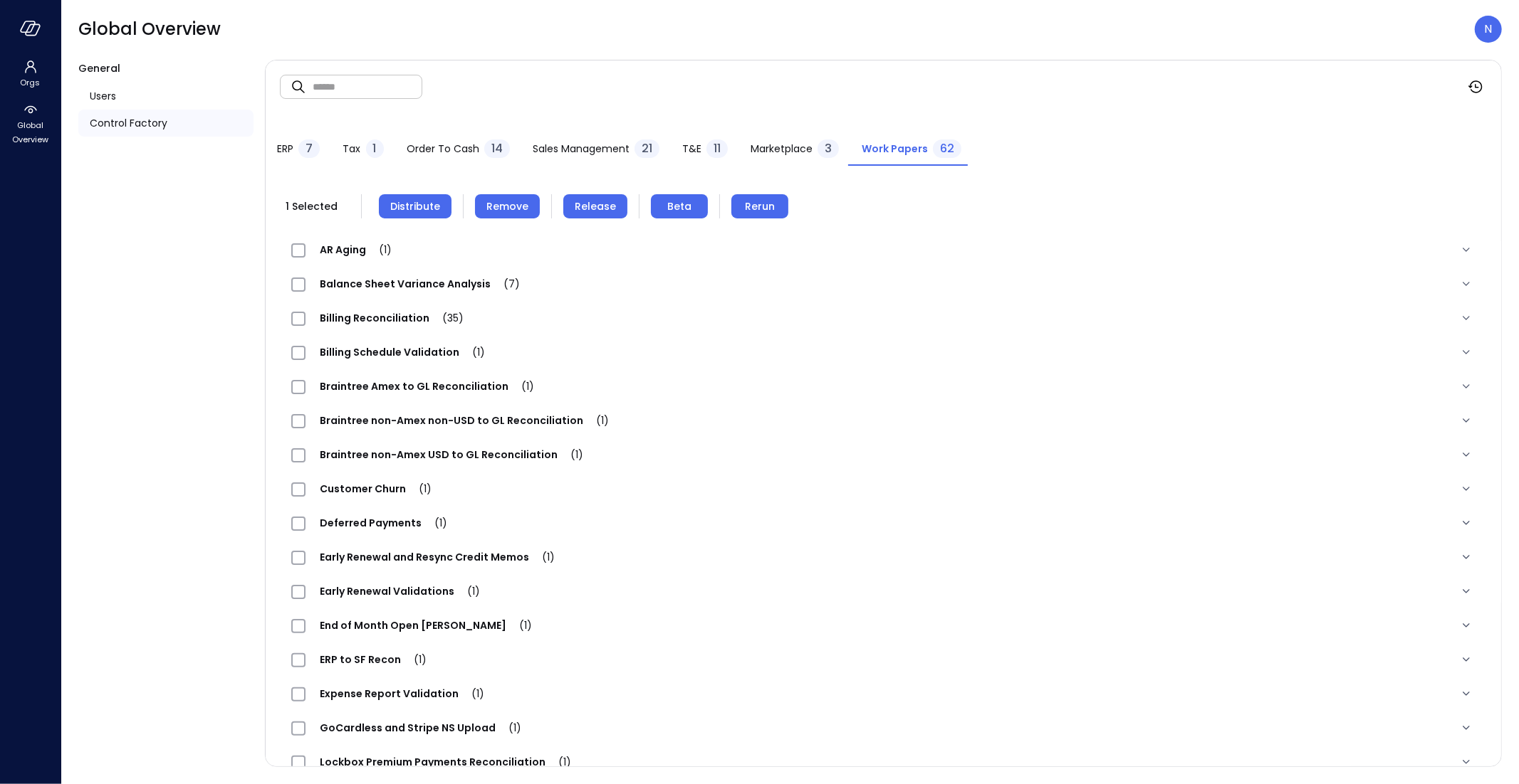
click at [394, 210] on span "Distribute" at bounding box center [415, 206] width 50 height 16
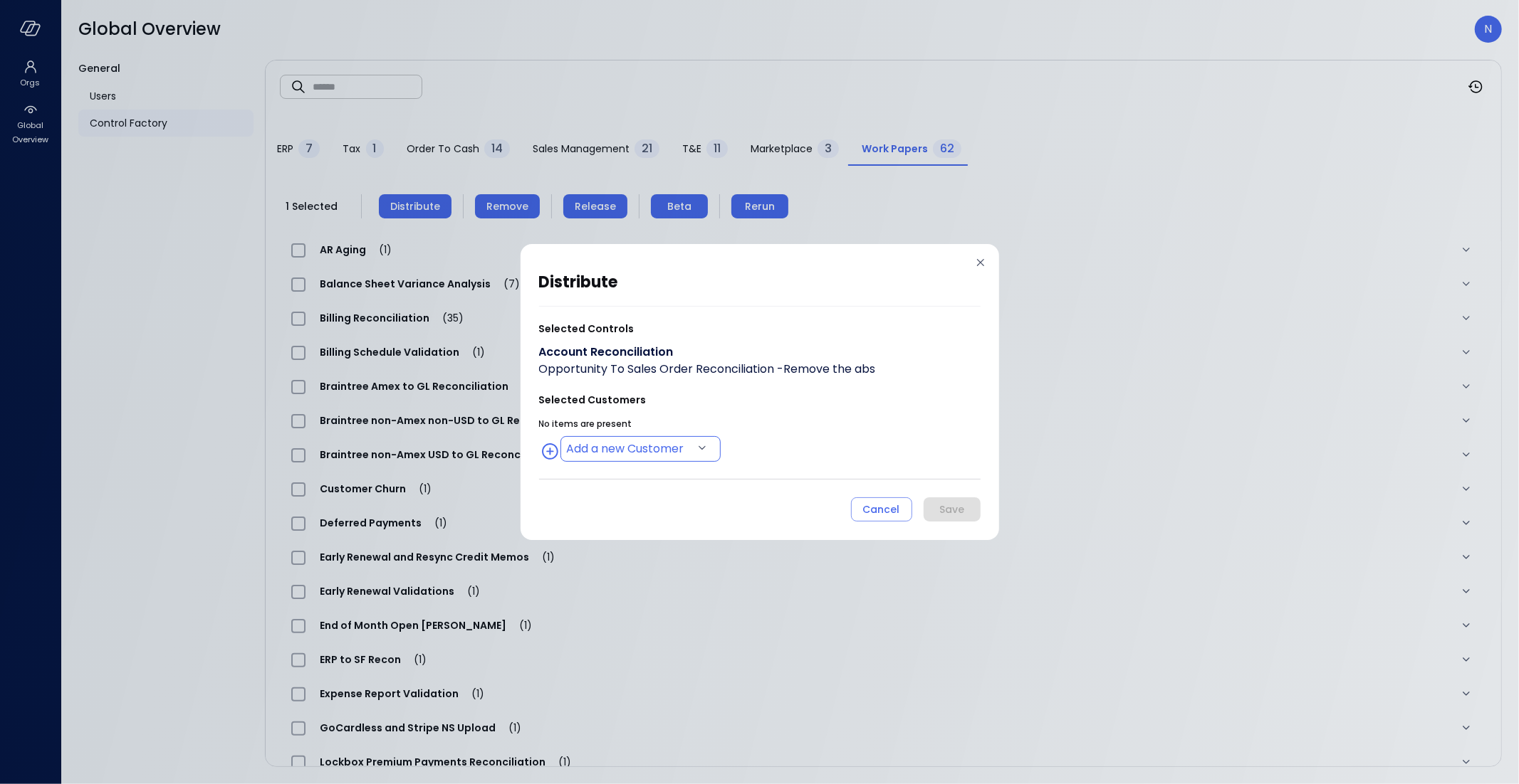
click at [607, 455] on body "Orgs Global Overview Global Overview N General Users Control Factory ​ ​ ERP 7 …" at bounding box center [760, 392] width 1519 height 784
click at [780, 439] on div at bounding box center [760, 392] width 1519 height 784
click at [669, 444] on body "Orgs Global Overview Global Overview N General Users Control Factory ​ ​ ERP 7 …" at bounding box center [760, 392] width 1519 height 784
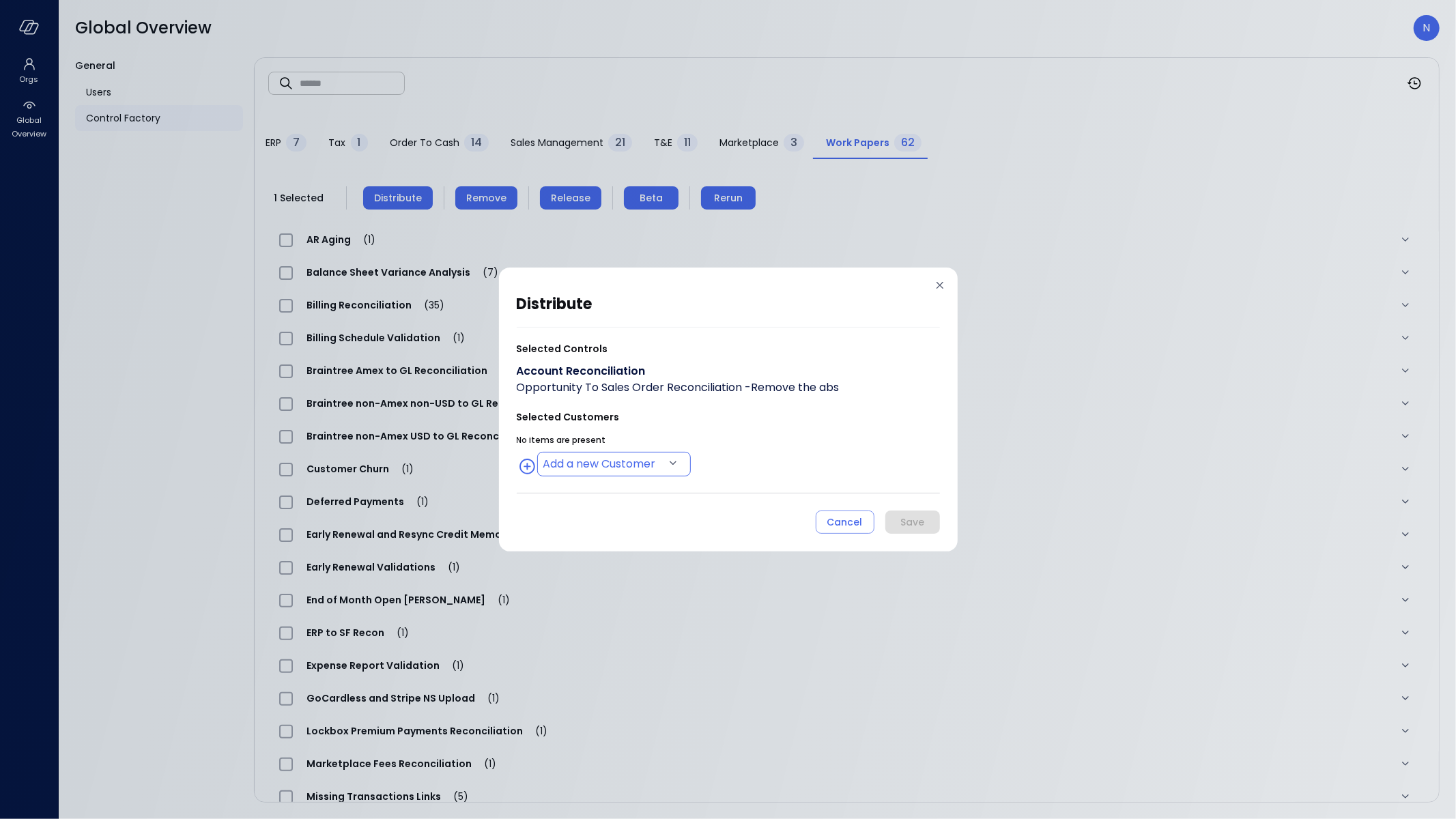
click at [570, 460] on body "Orgs Global Overview Global Overview N General Users Control Factory ​ ​ ERP 7 …" at bounding box center [728, 409] width 1456 height 819
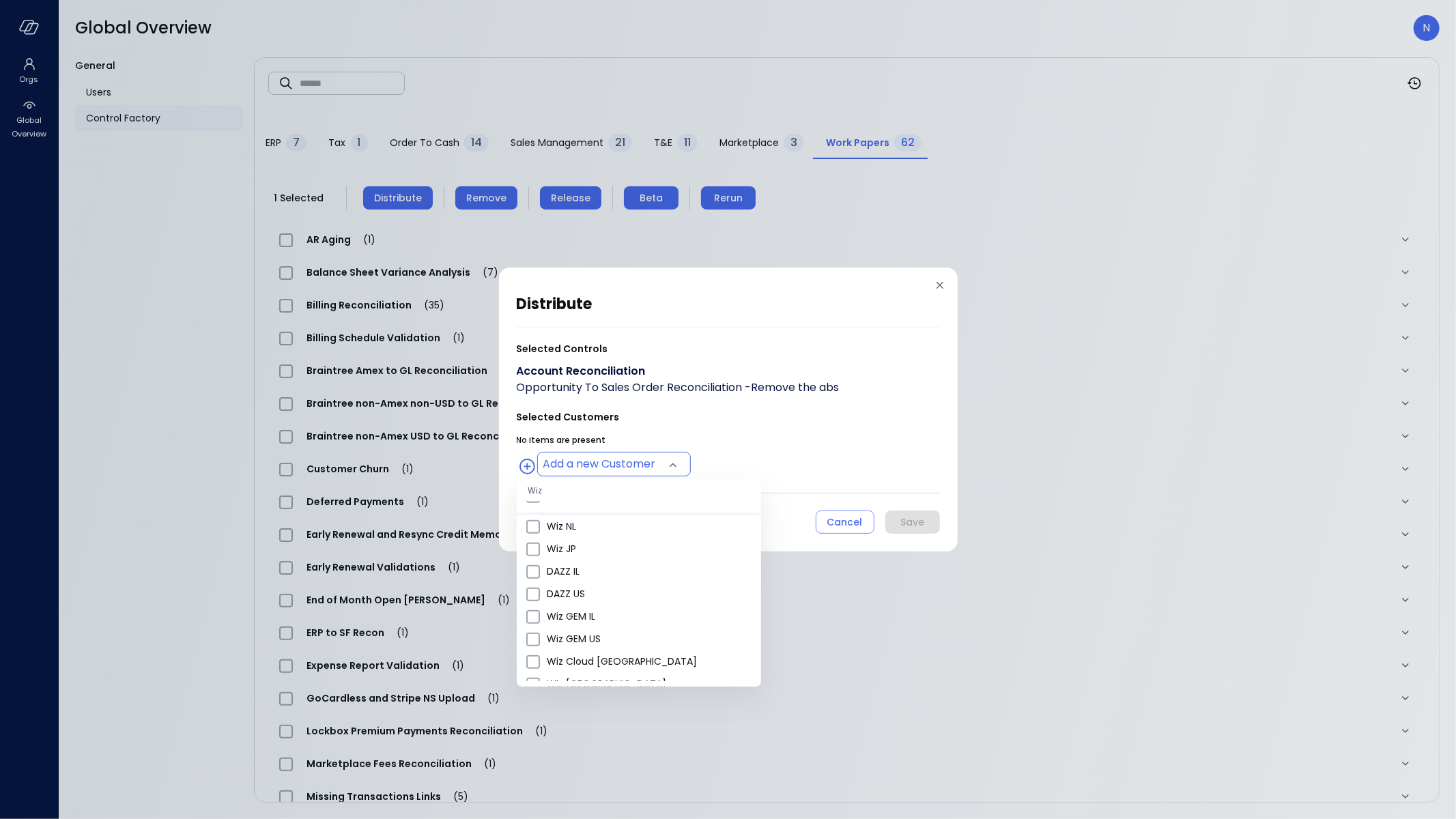
scroll to position [565, 0]
click at [593, 545] on span "Wiz US" at bounding box center [648, 543] width 204 height 14
type input "**********"
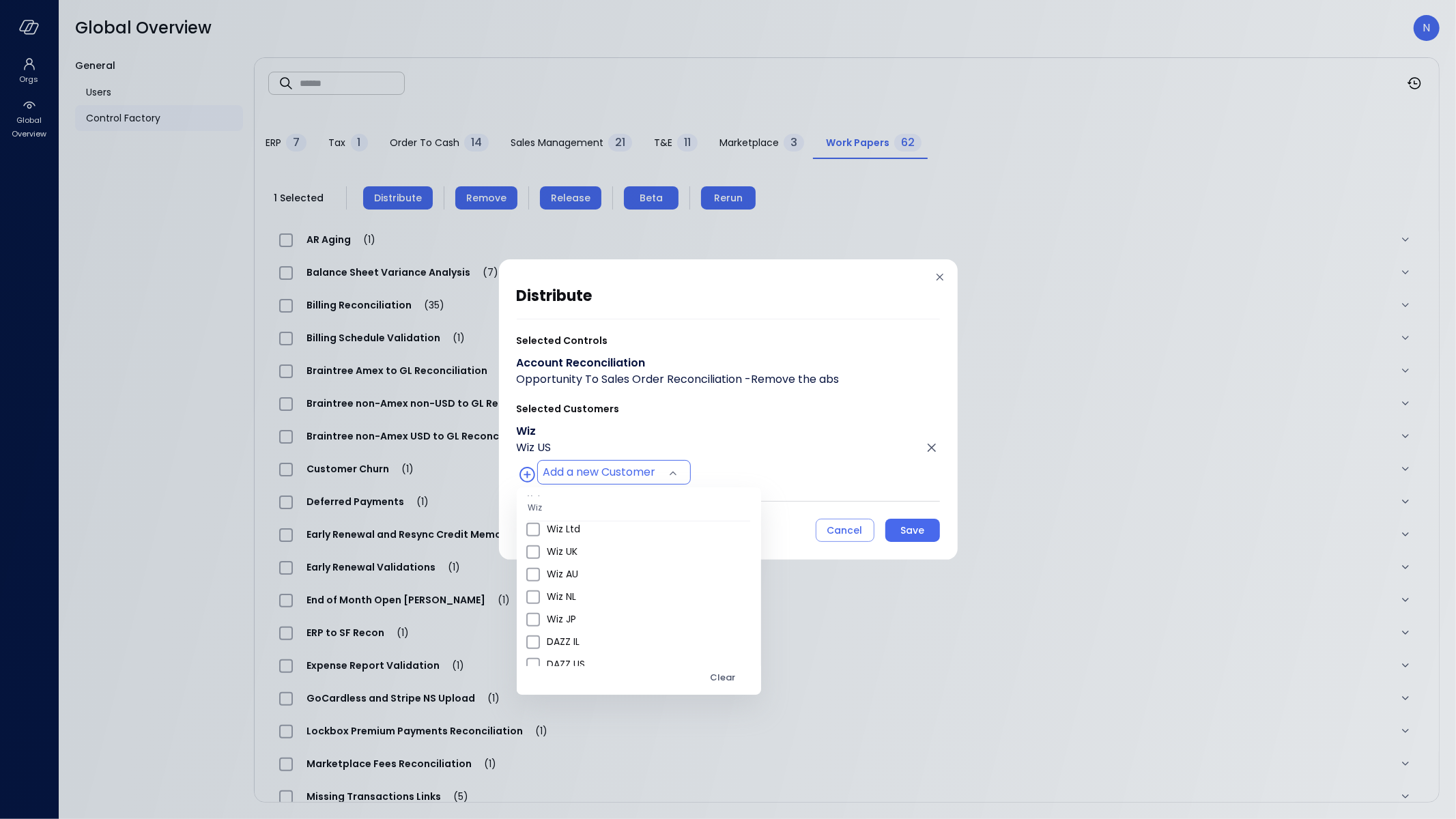
click at [709, 452] on div at bounding box center [728, 409] width 1456 height 819
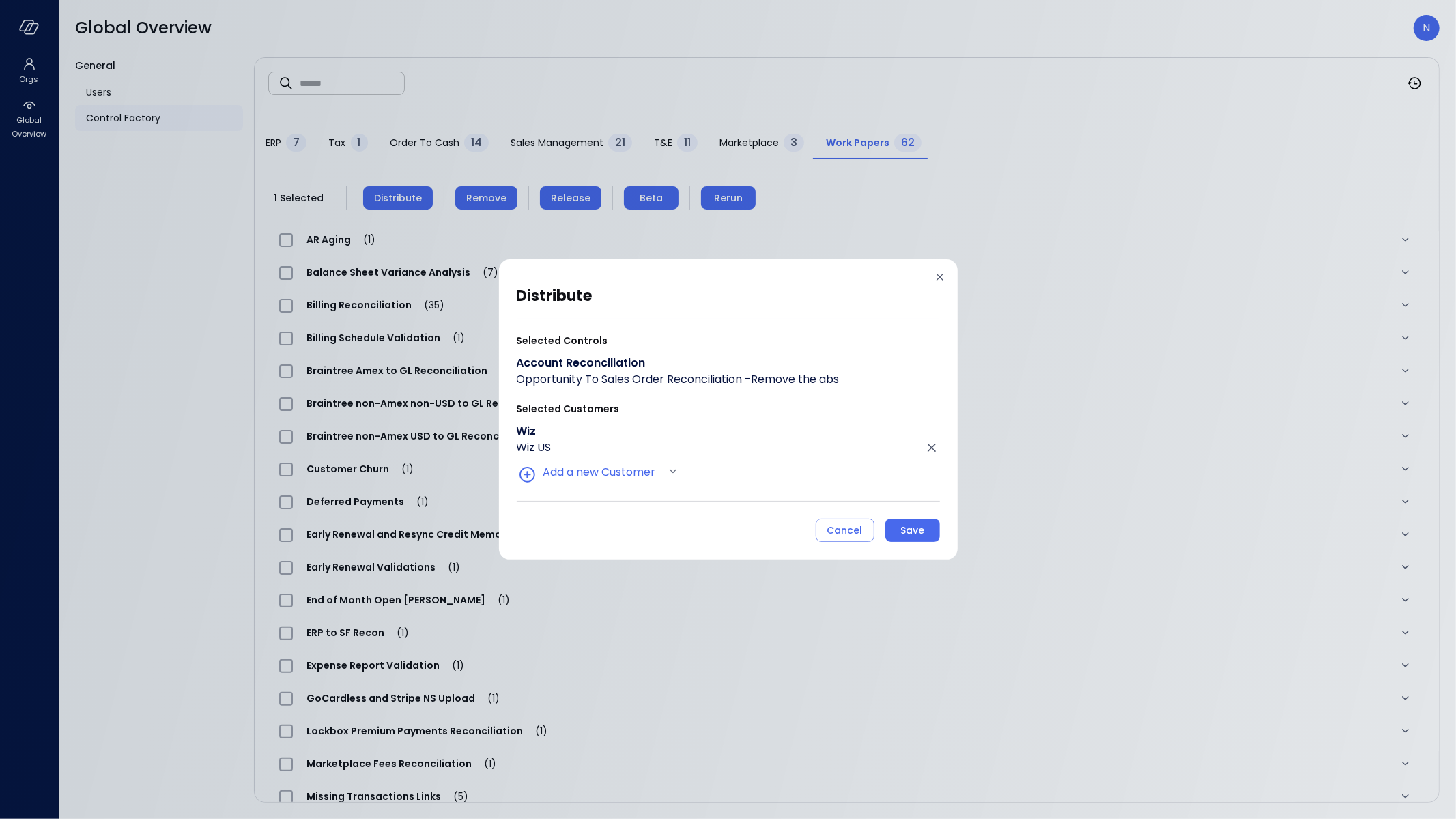
click at [903, 517] on div "**********" at bounding box center [728, 412] width 423 height 258
click at [904, 522] on div "Save" at bounding box center [912, 530] width 24 height 17
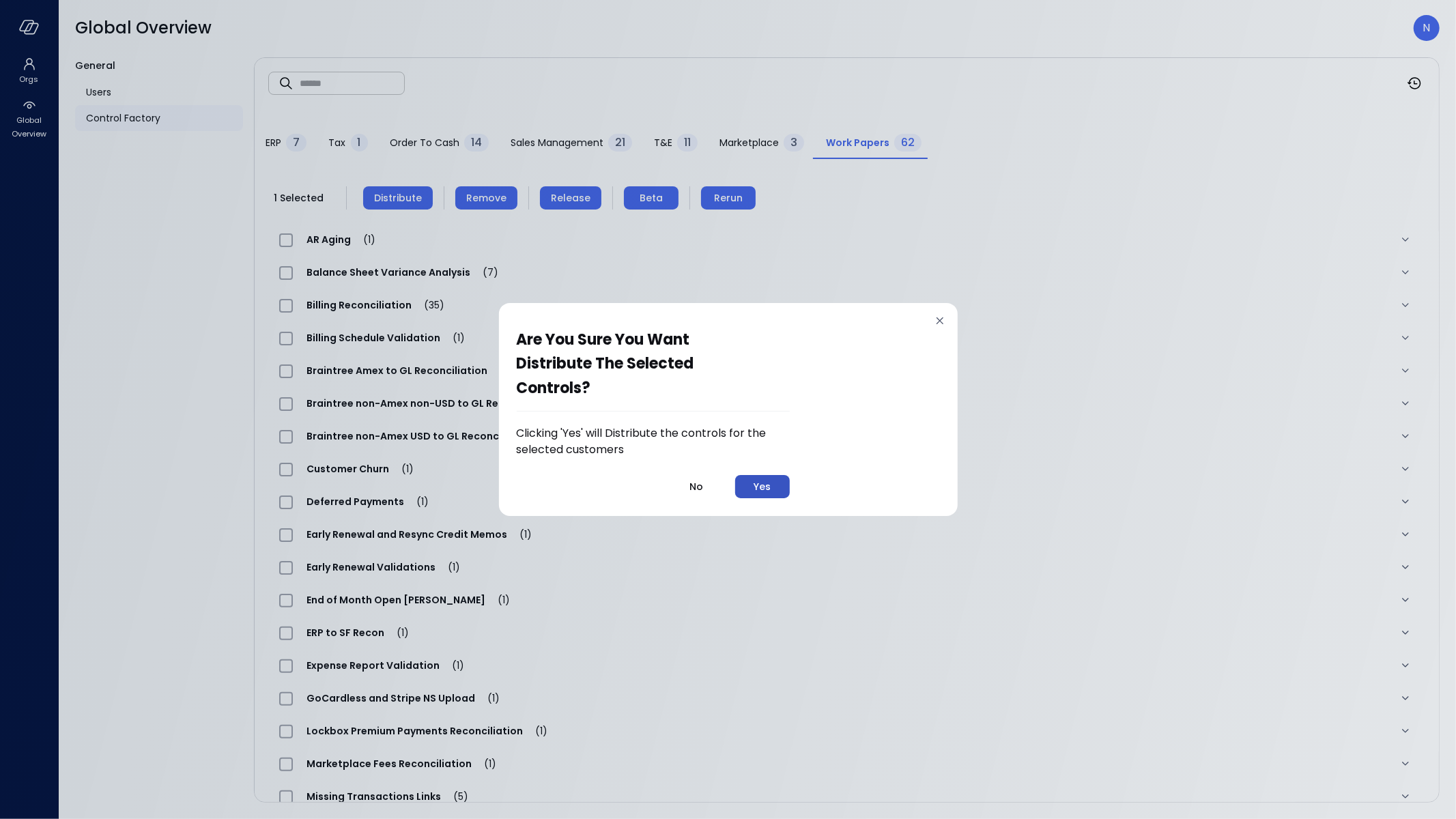
click at [754, 477] on button "Yes" at bounding box center [762, 486] width 55 height 23
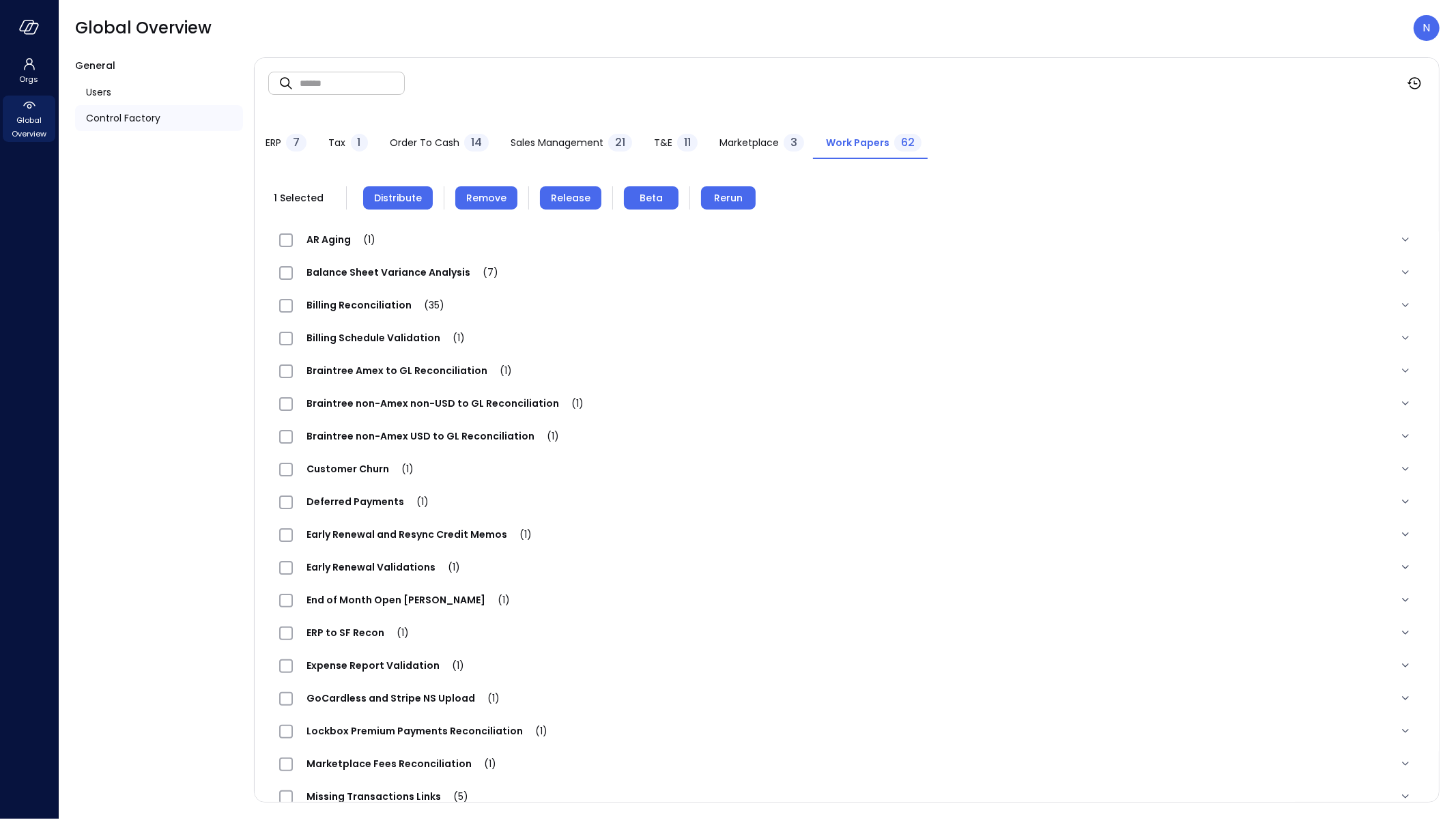
click at [22, 124] on span "Global Overview" at bounding box center [29, 127] width 42 height 27
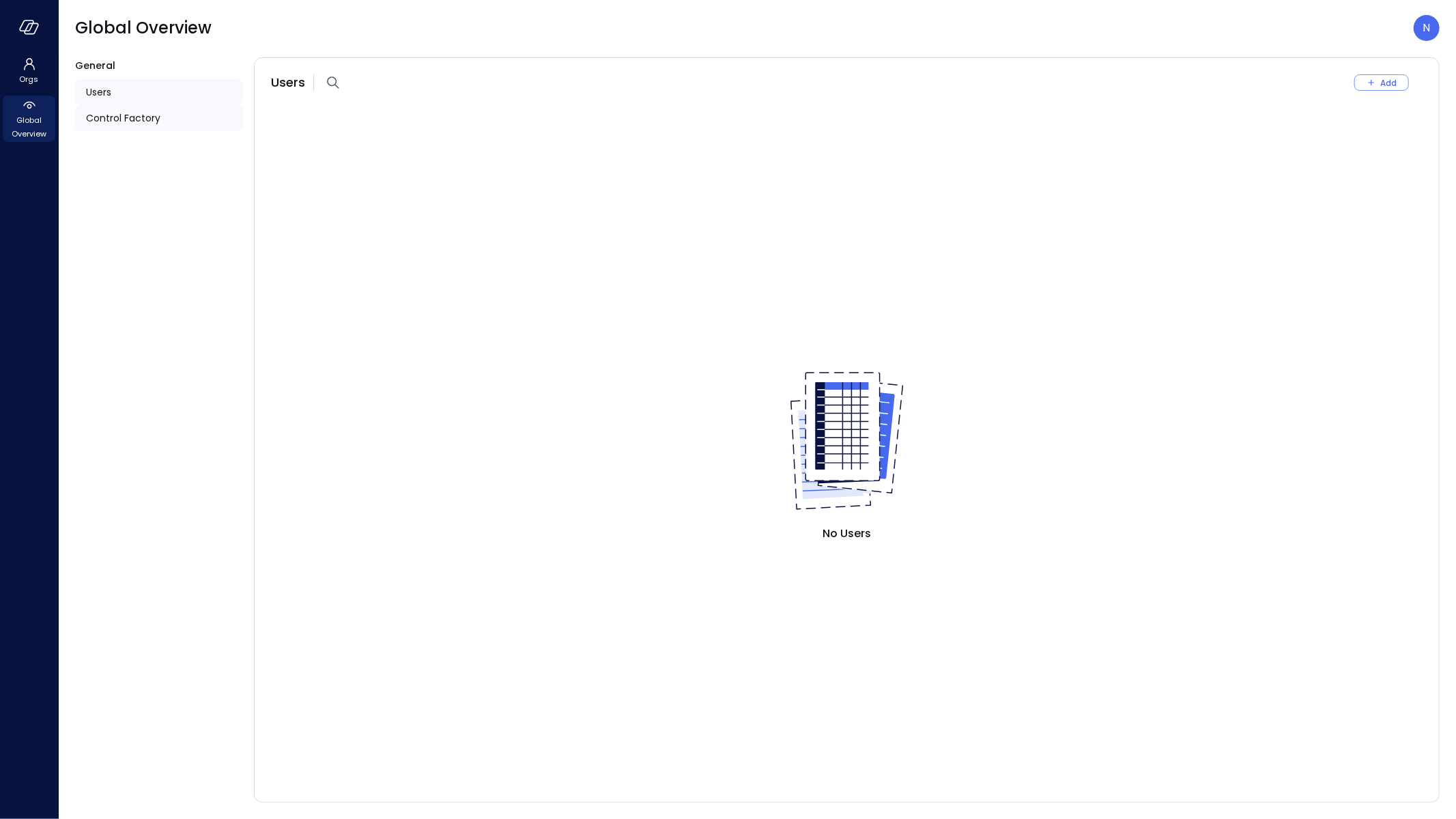
click at [163, 118] on div "Control Factory" at bounding box center [159, 118] width 168 height 26
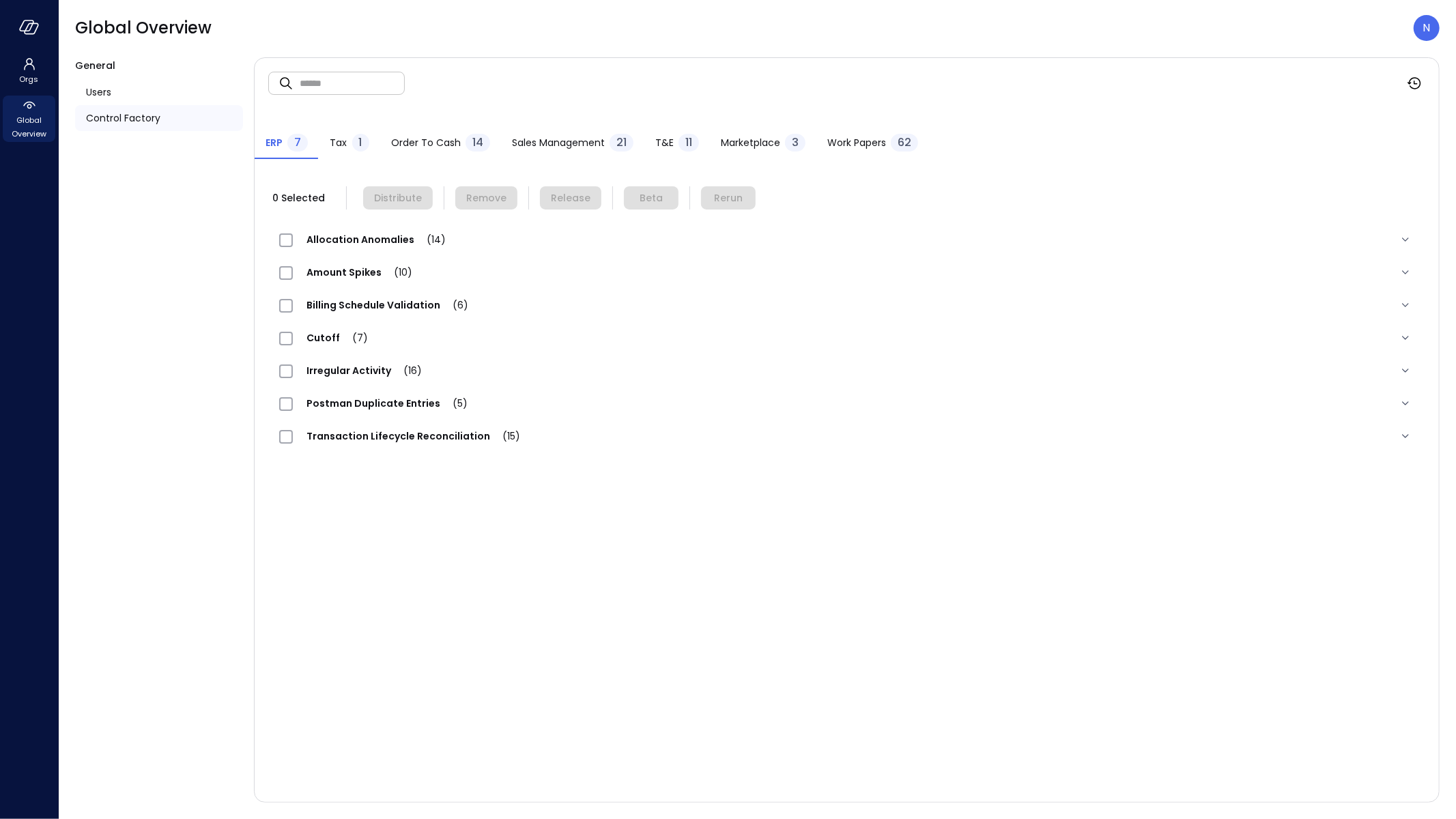
click at [43, 38] on div at bounding box center [29, 27] width 58 height 55
click at [32, 28] on icon "button" at bounding box center [29, 27] width 20 height 15
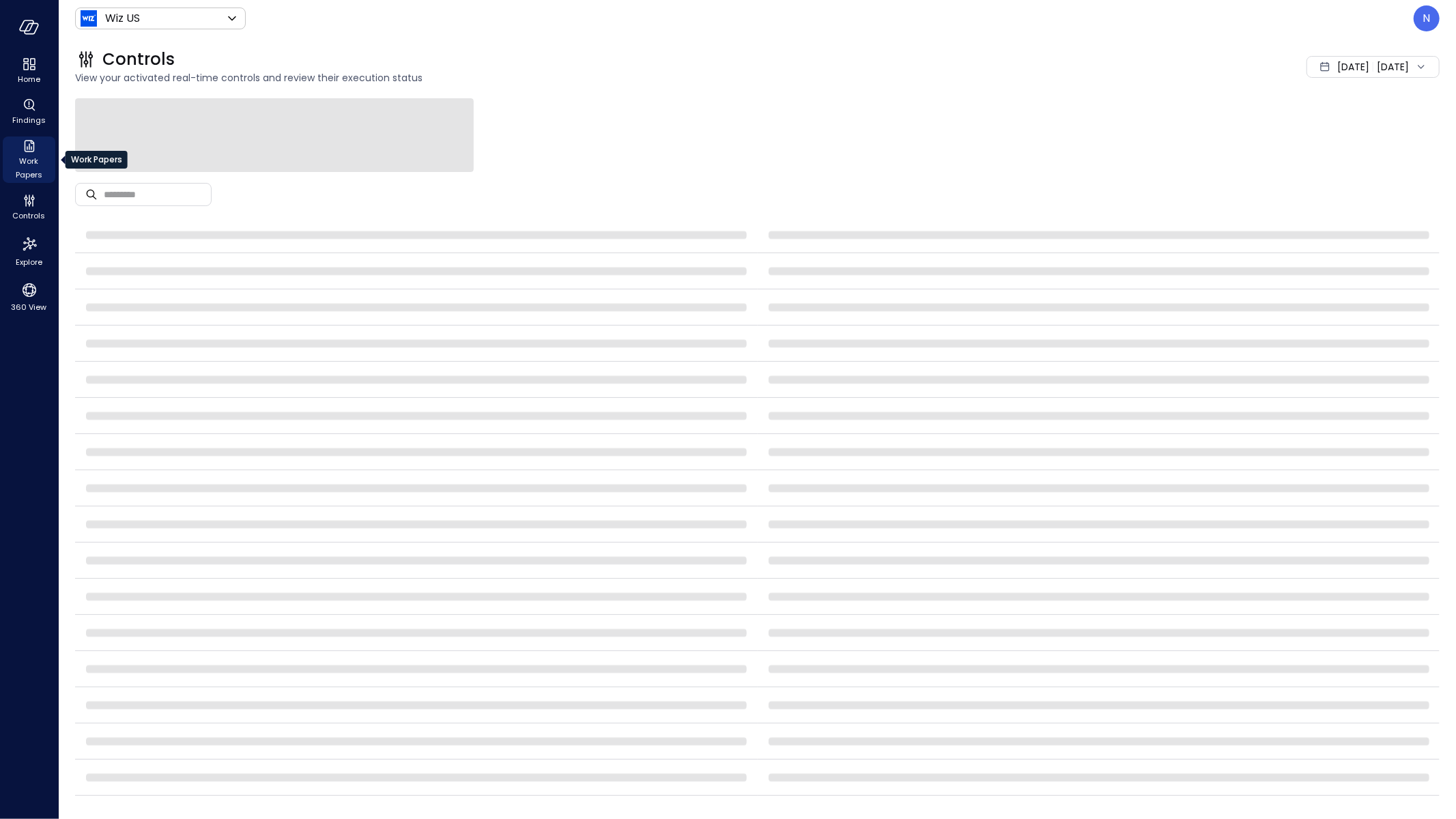
click at [19, 154] on span "Work Papers" at bounding box center [29, 168] width 42 height 27
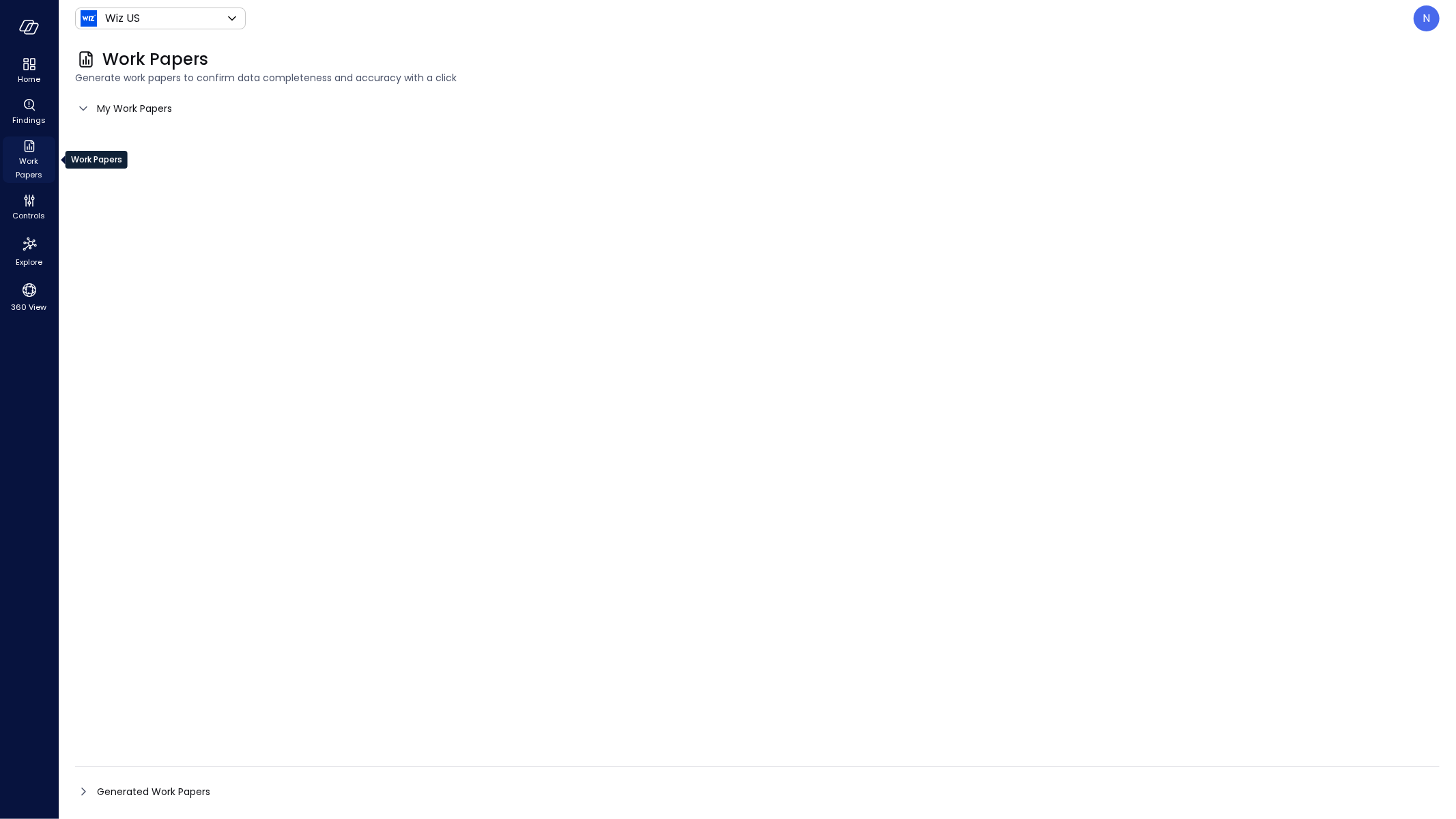
click at [34, 153] on icon "Work Papers" at bounding box center [29, 146] width 16 height 16
click at [83, 107] on icon at bounding box center [83, 108] width 16 height 16
click at [82, 109] on icon at bounding box center [83, 108] width 8 height 4
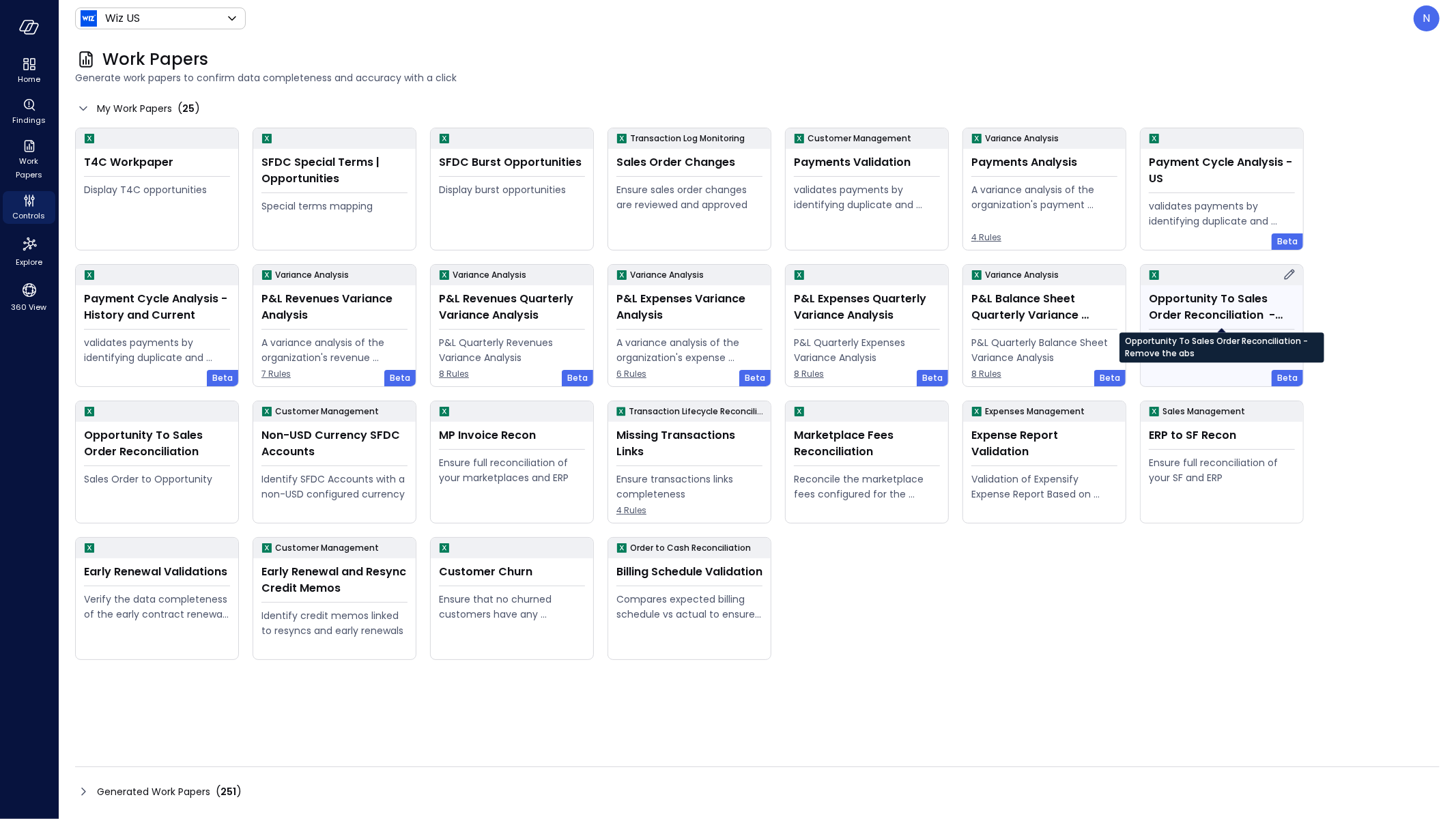
click at [1270, 315] on div "Opportunity To Sales Order Reconciliation -Remove the abs" at bounding box center [1221, 307] width 146 height 32
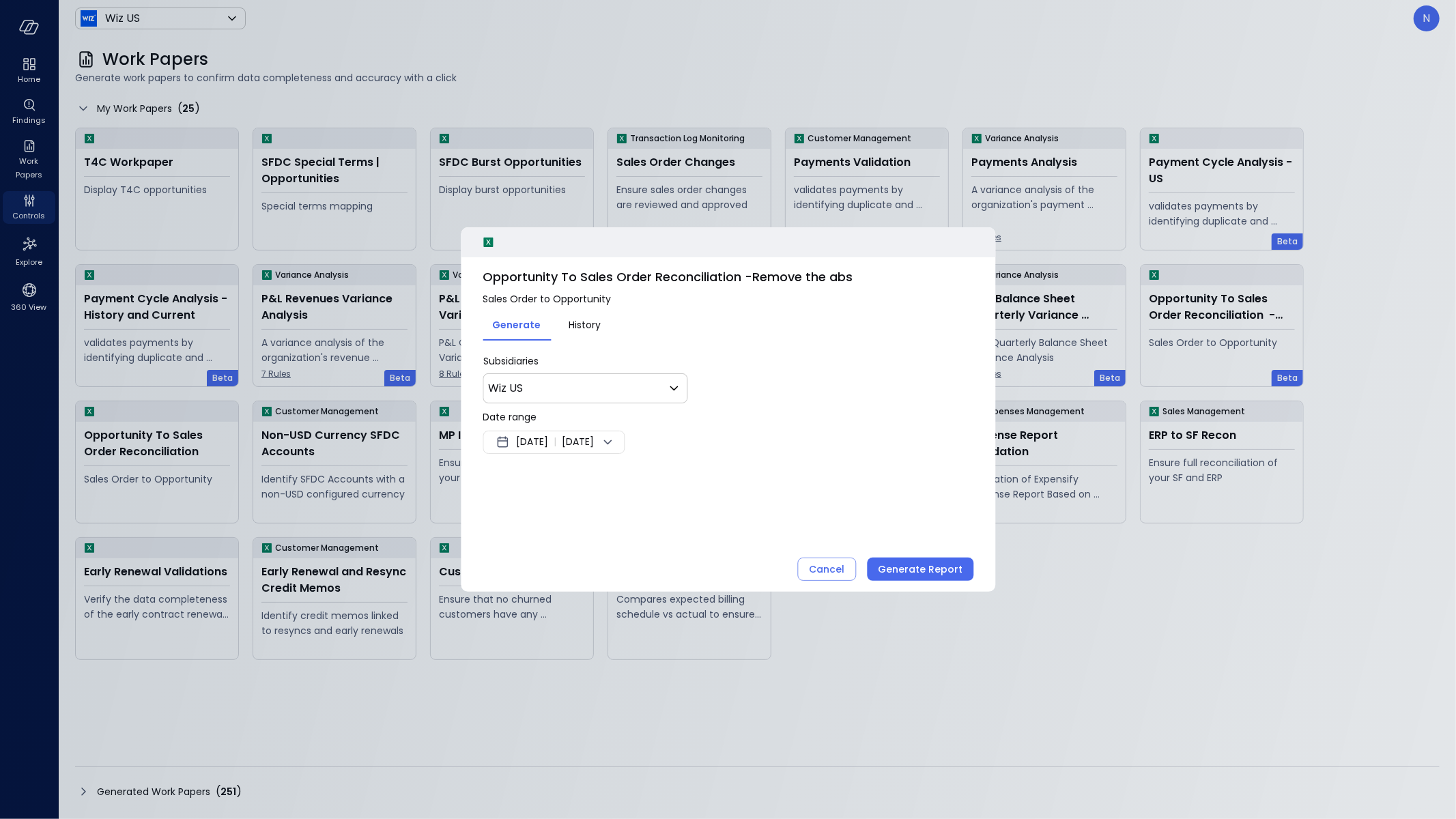
click at [538, 443] on span "Aug 31, 2025" at bounding box center [532, 441] width 32 height 16
click at [651, 474] on button "<" at bounding box center [656, 477] width 25 height 25
click at [638, 521] on button "1" at bounding box center [645, 526] width 15 height 15
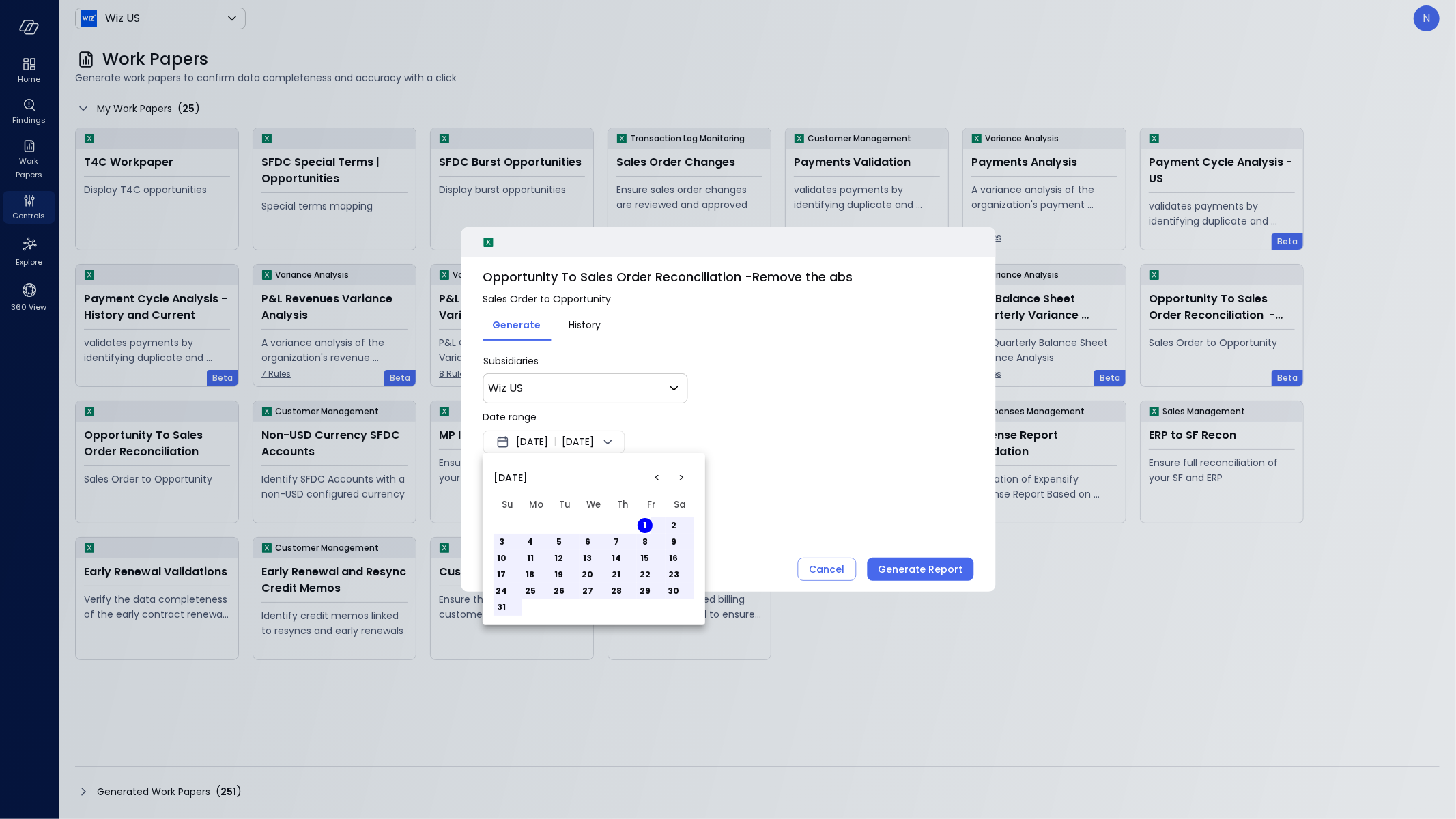
click at [757, 450] on div at bounding box center [728, 409] width 1456 height 819
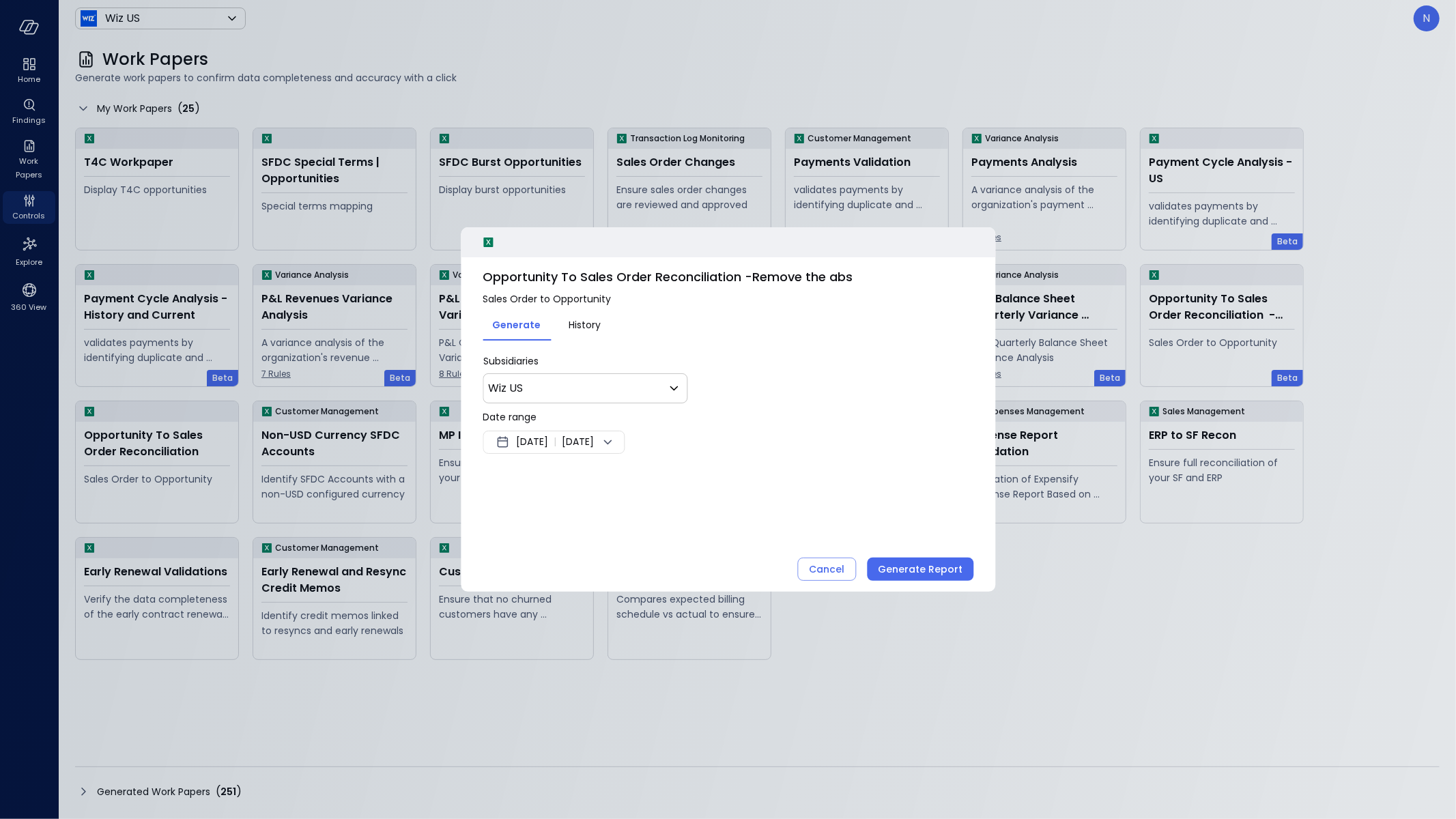
click at [624, 449] on div "Aug 1, 2025 | Sep 7, 2025" at bounding box center [553, 441] width 142 height 23
click at [656, 478] on button "<" at bounding box center [656, 477] width 25 height 25
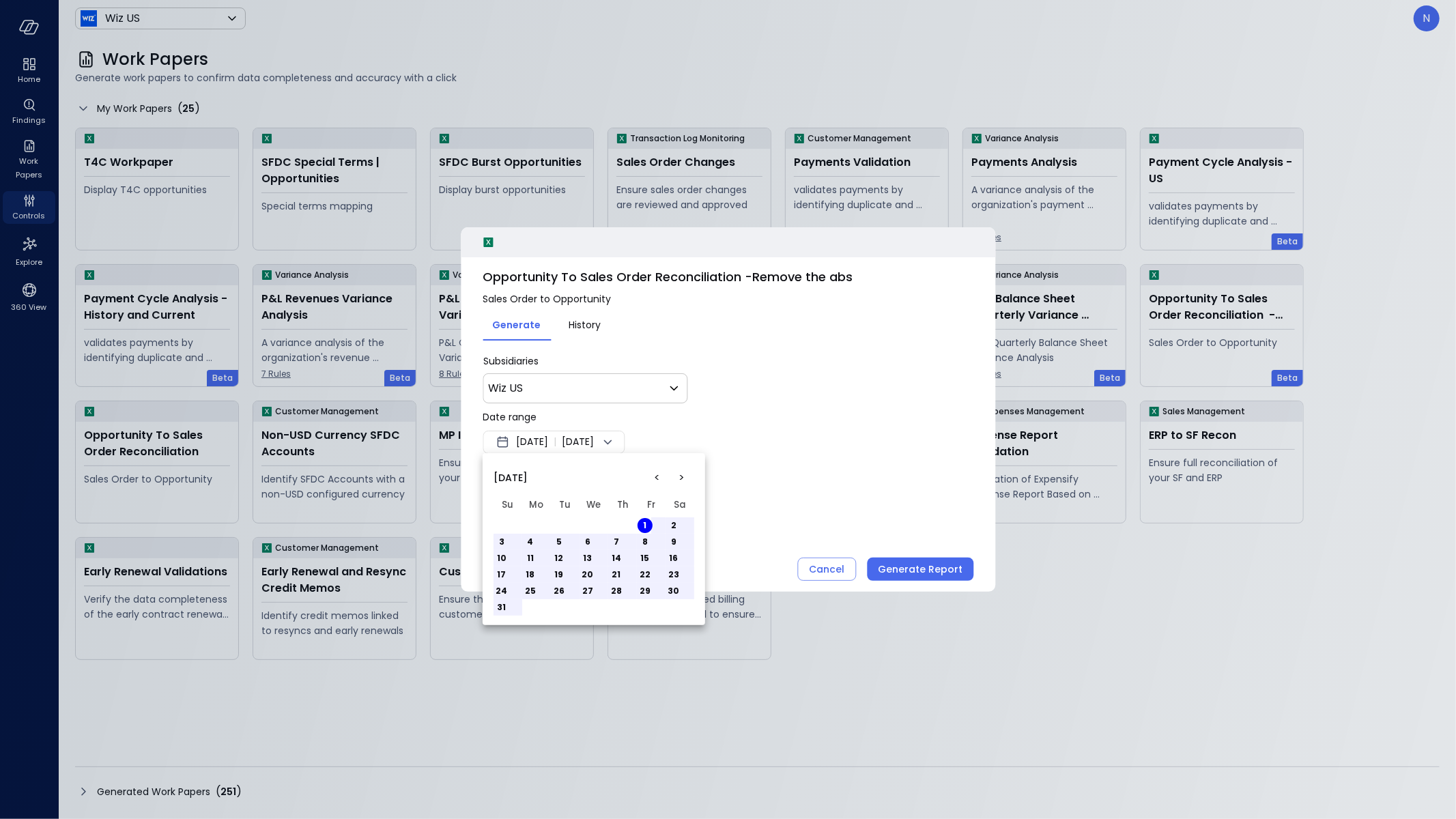
click at [502, 605] on button "31" at bounding box center [502, 608] width 15 height 15
click at [891, 445] on div at bounding box center [728, 409] width 1456 height 819
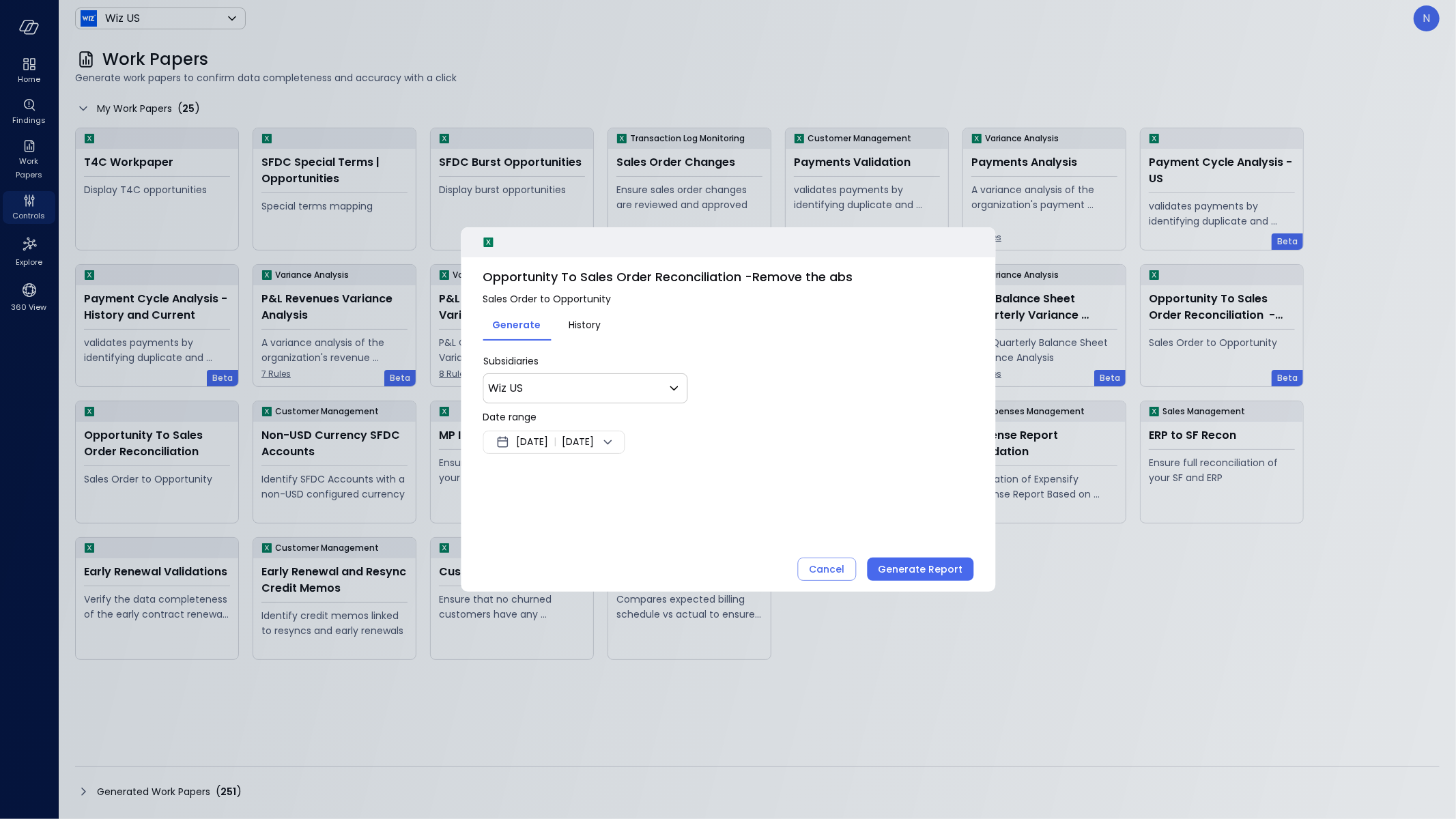
click at [624, 451] on div "Aug 1, 2025 | Aug 31, 2025" at bounding box center [553, 441] width 142 height 23
click at [523, 518] on td "1" at bounding box center [536, 525] width 29 height 16
click at [535, 525] on button "1" at bounding box center [530, 526] width 15 height 15
click at [850, 368] on div at bounding box center [728, 409] width 1456 height 819
click at [933, 579] on button "Generate Report" at bounding box center [920, 568] width 107 height 23
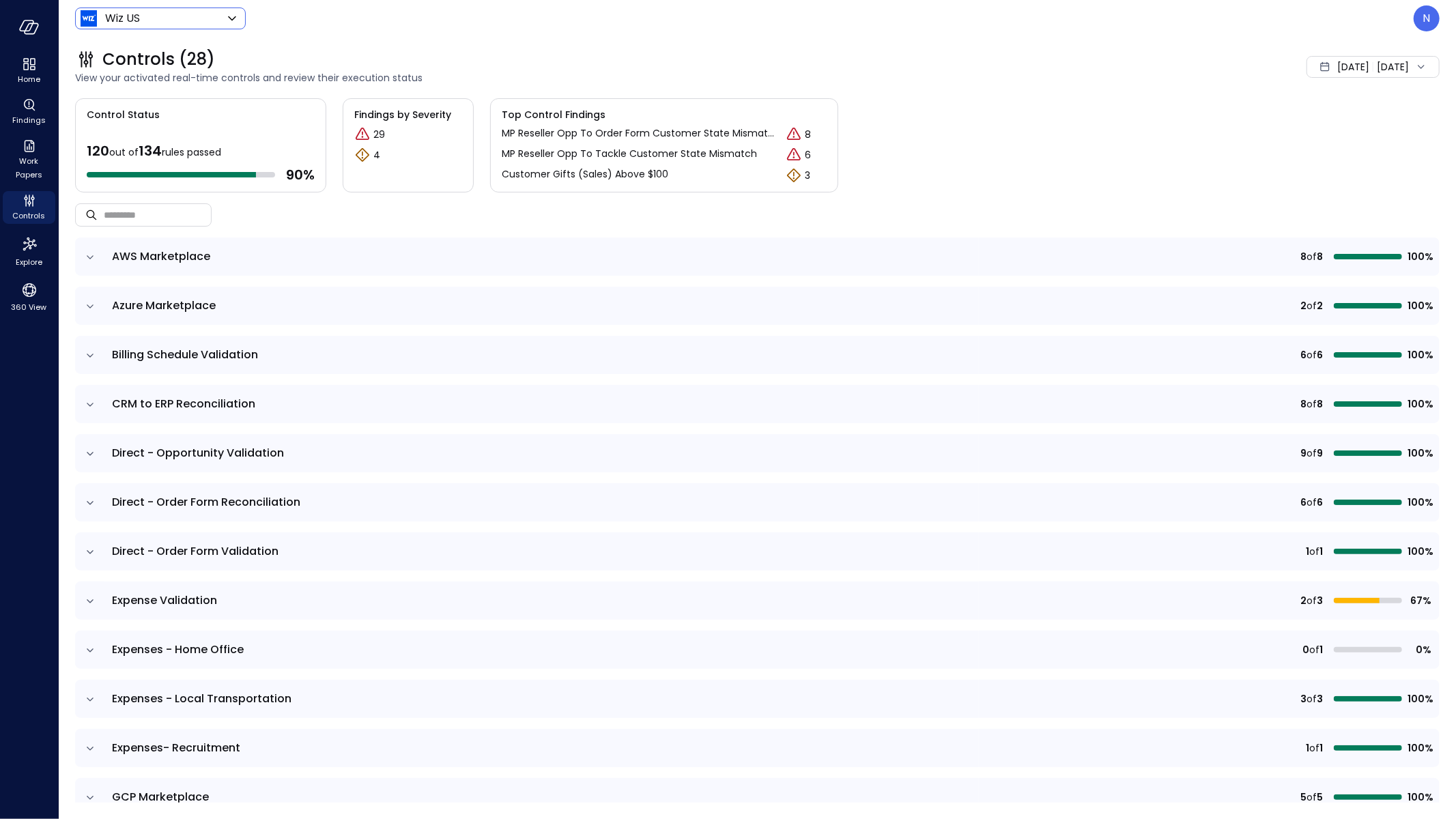
click at [188, 22] on body "Home Findings Work Papers Controls Explore 360 View Wiz US ****** ​ N Controls …" at bounding box center [728, 409] width 1456 height 819
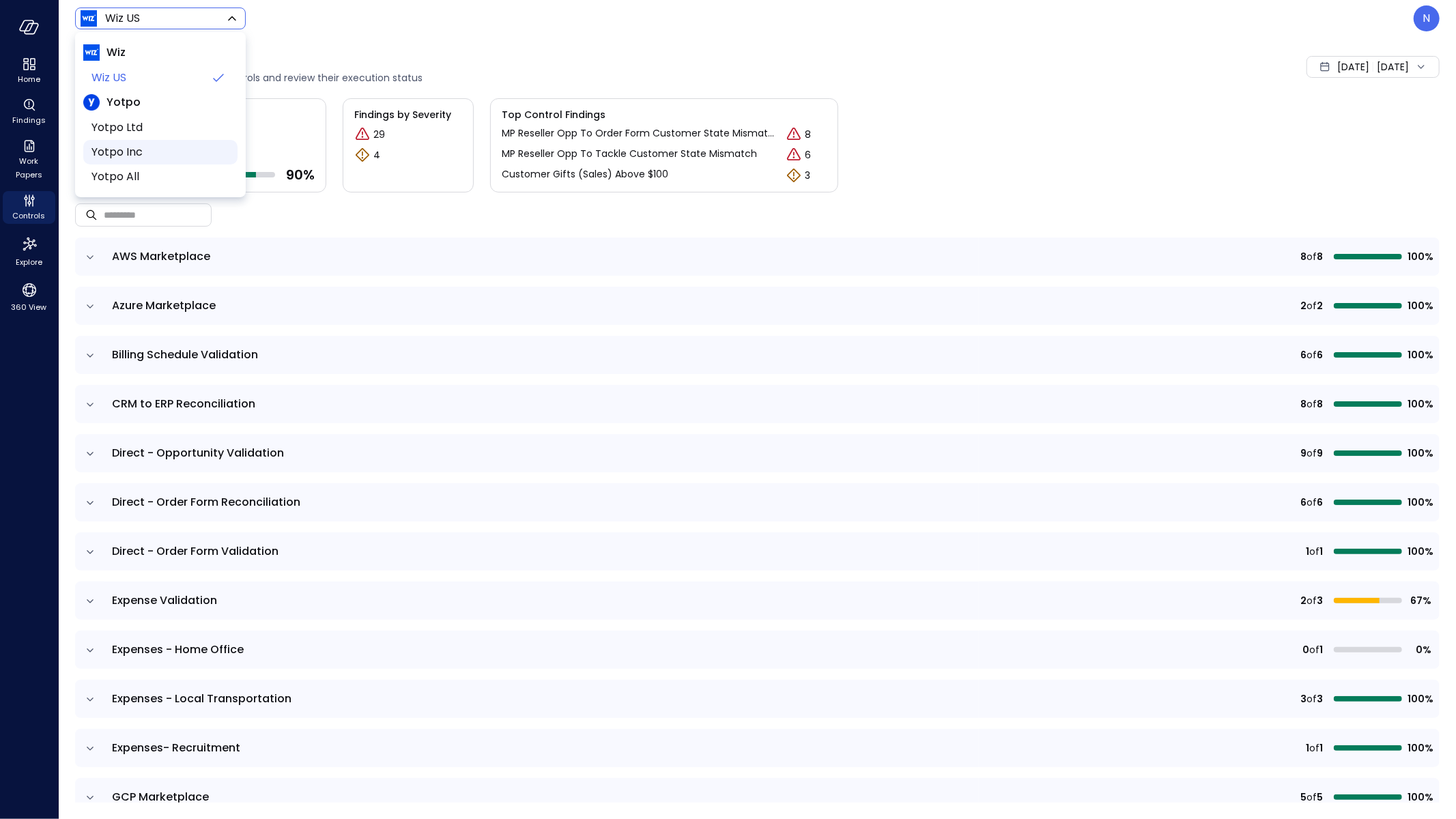
click at [166, 149] on span "Yotpo Inc" at bounding box center [159, 152] width 136 height 16
type input "******"
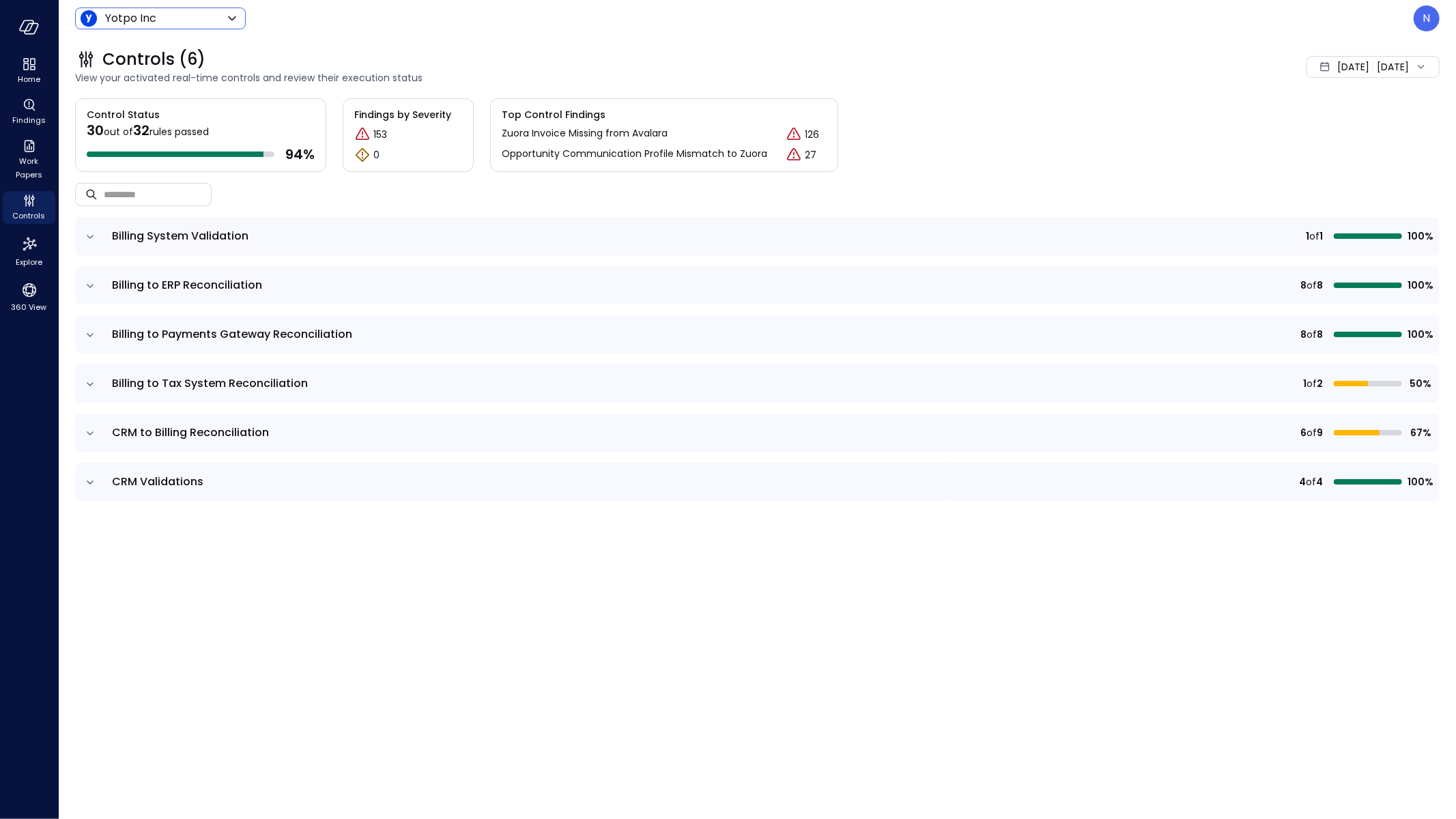
click at [84, 230] on icon "expand row" at bounding box center [90, 237] width 14 height 14
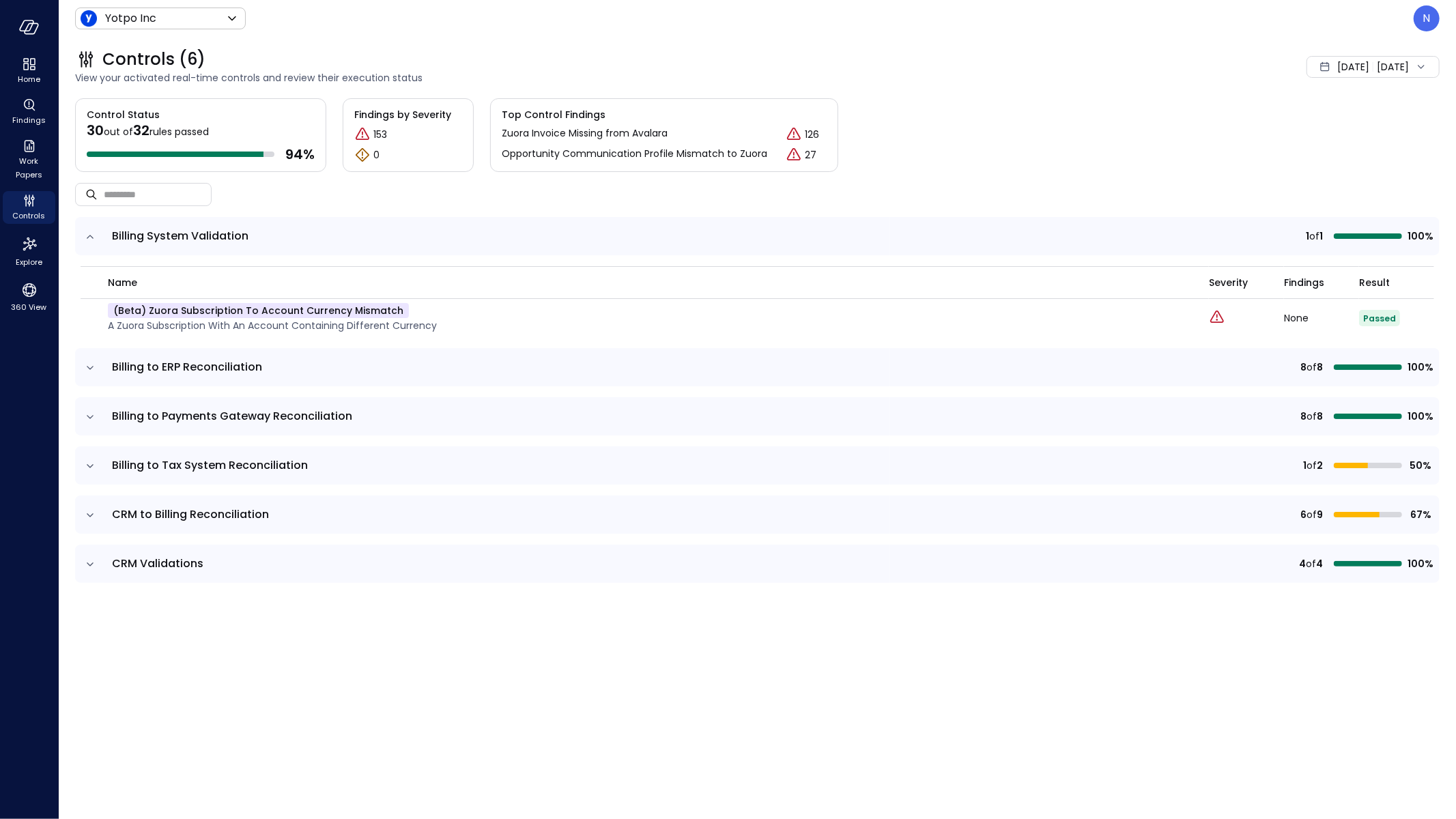
click at [90, 369] on icon "expand row" at bounding box center [90, 367] width 14 height 14
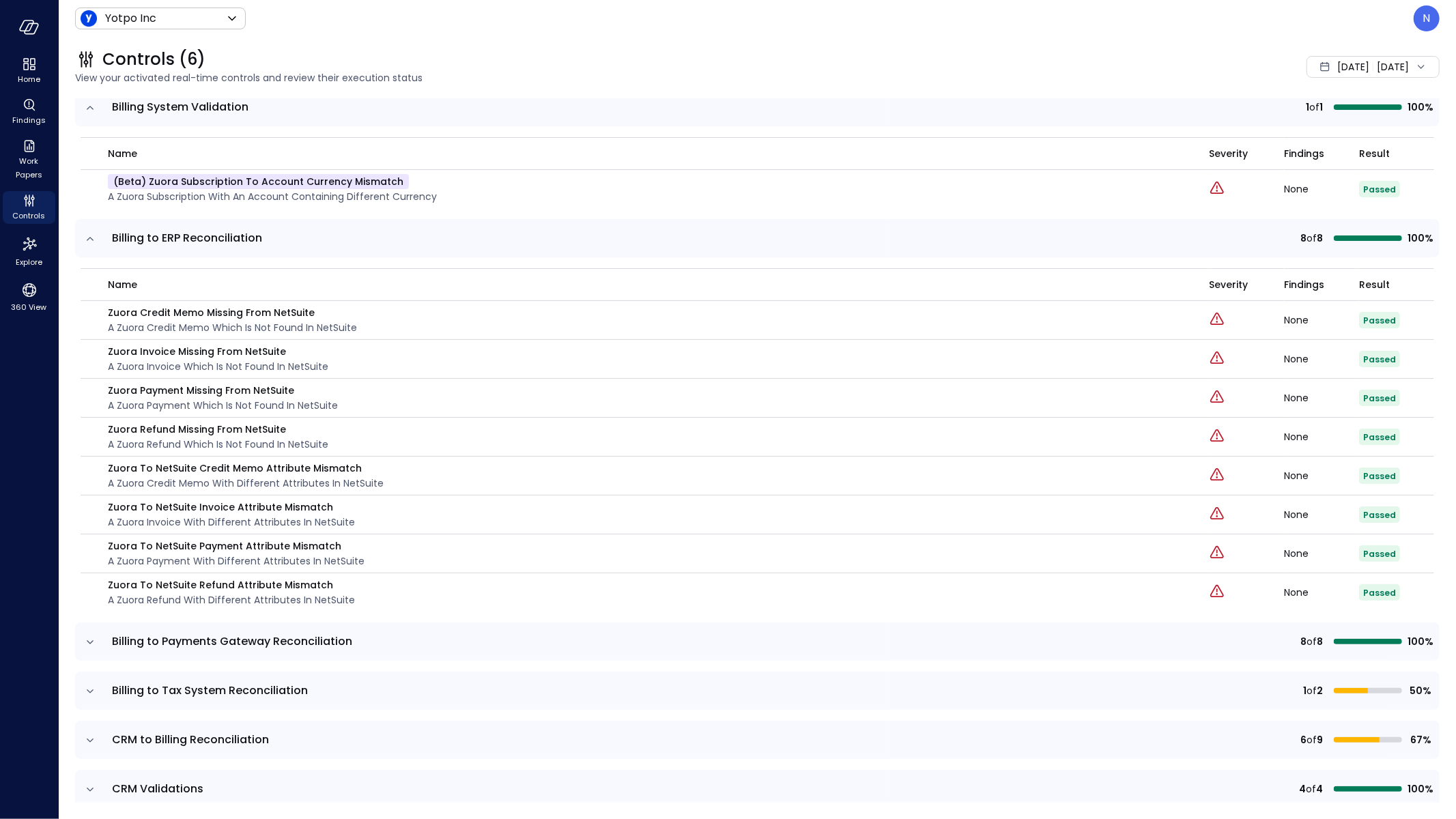
scroll to position [142, 0]
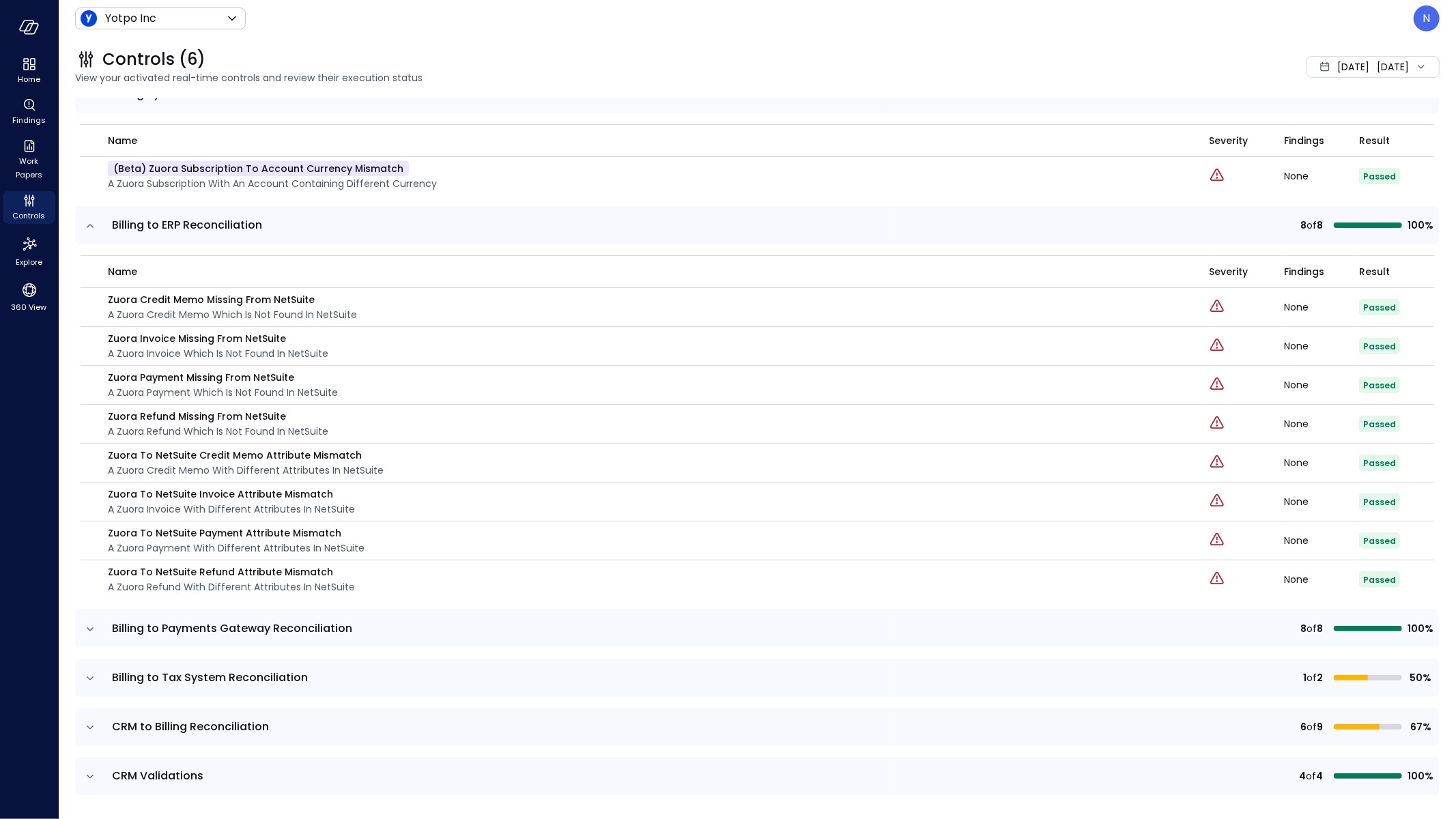
click at [90, 630] on icon "expand row" at bounding box center [90, 629] width 14 height 14
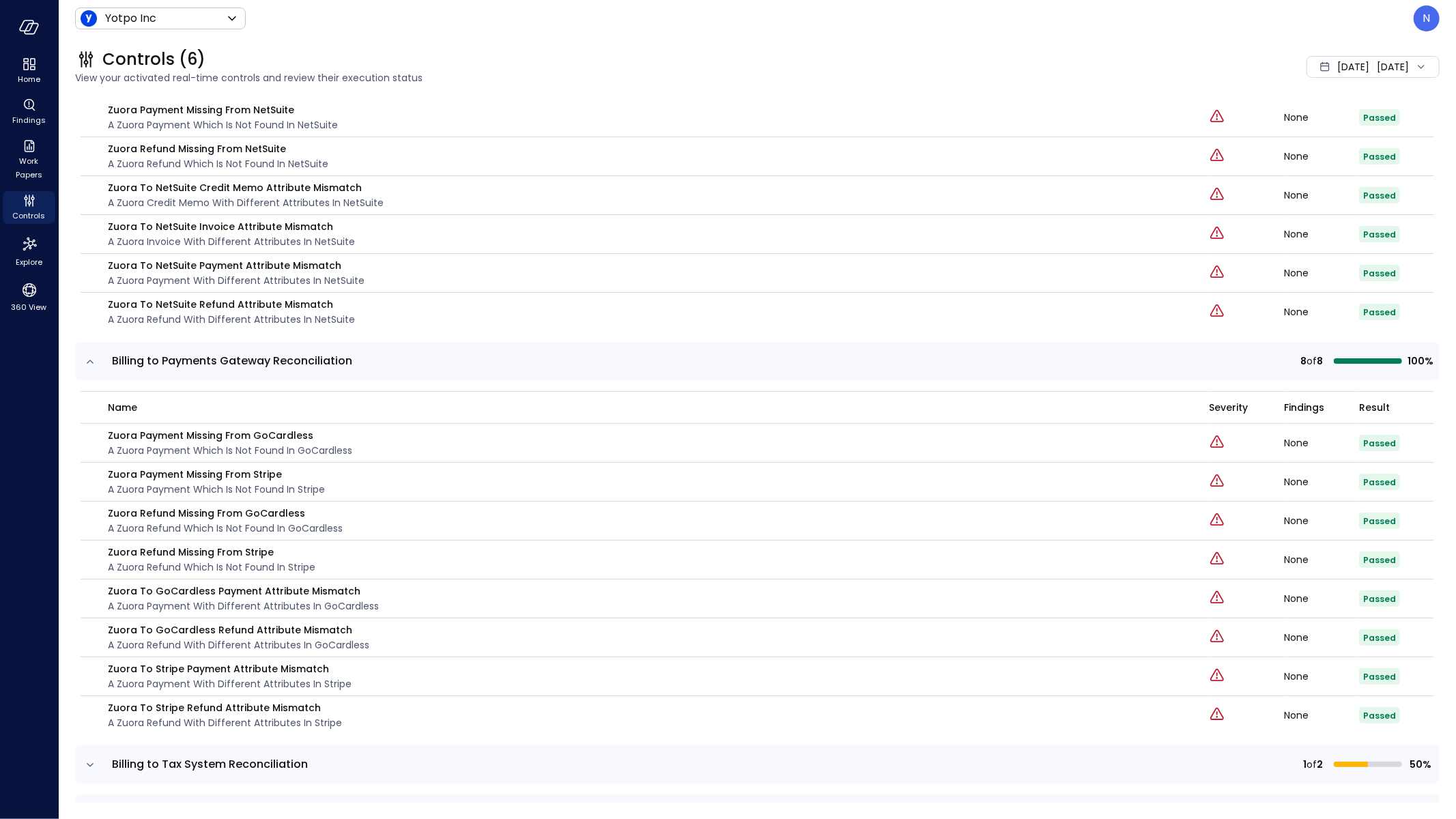
scroll to position [493, 0]
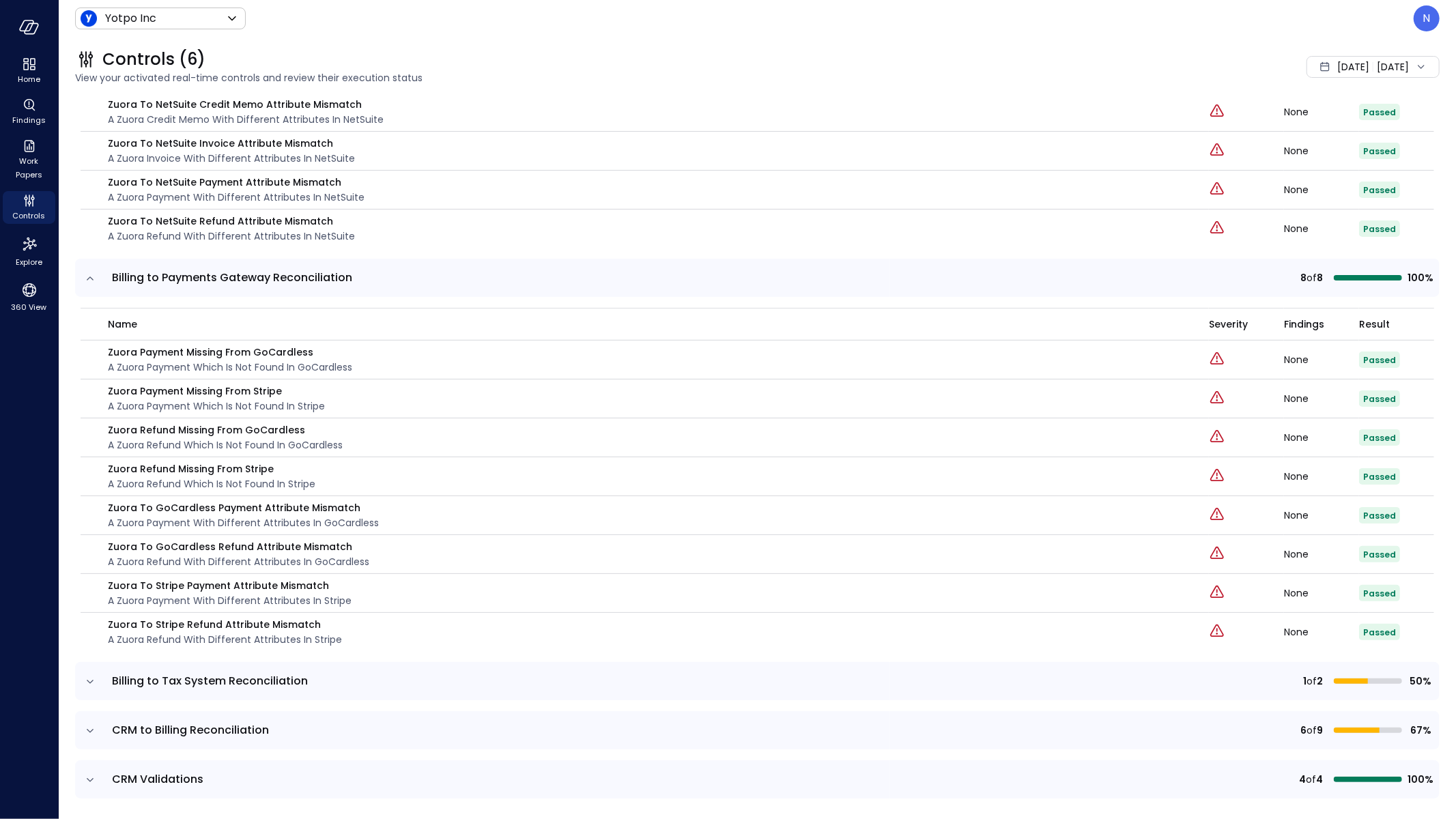
click at [94, 675] on icon "expand row" at bounding box center [90, 682] width 14 height 14
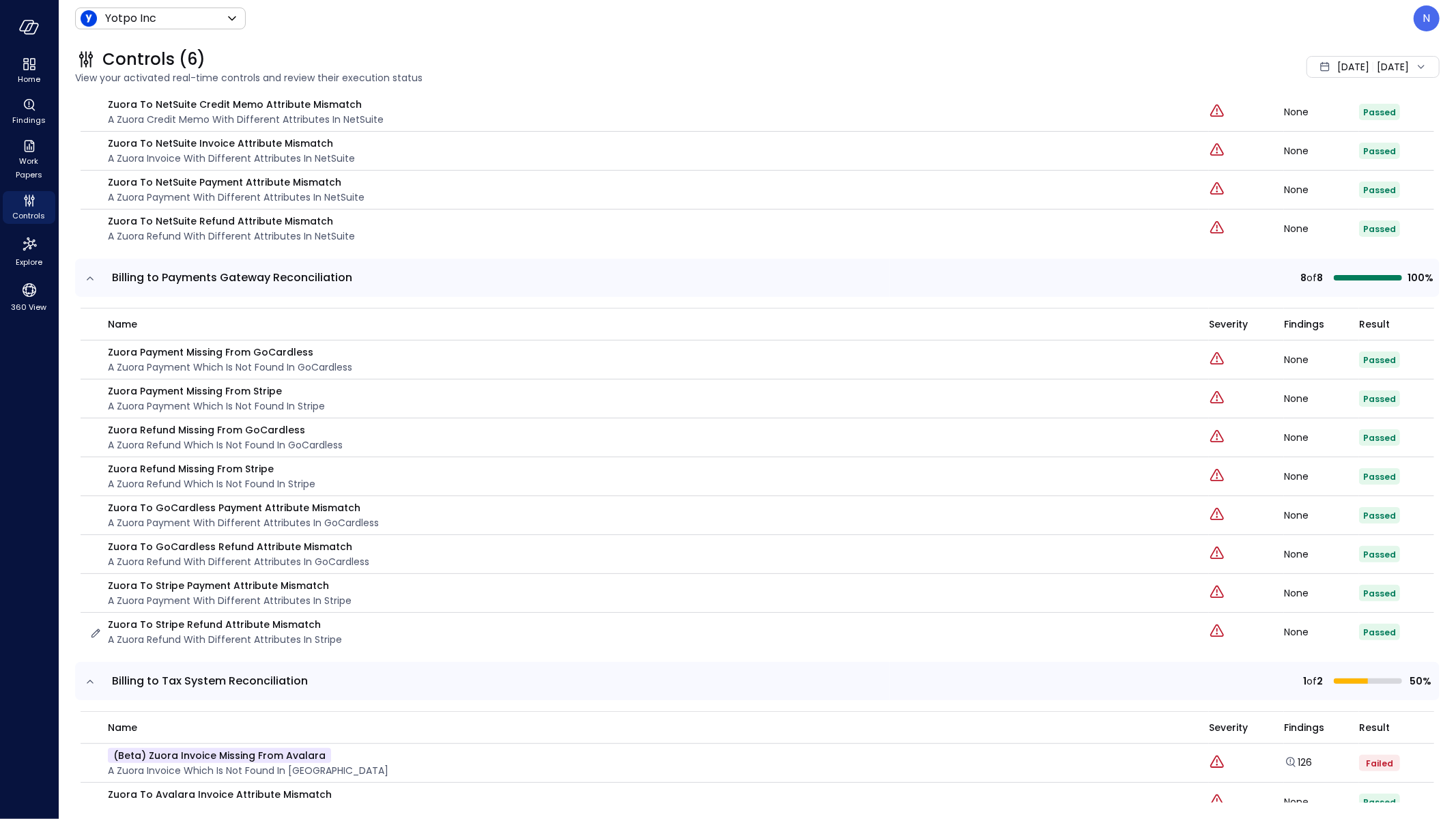
scroll to position [614, 0]
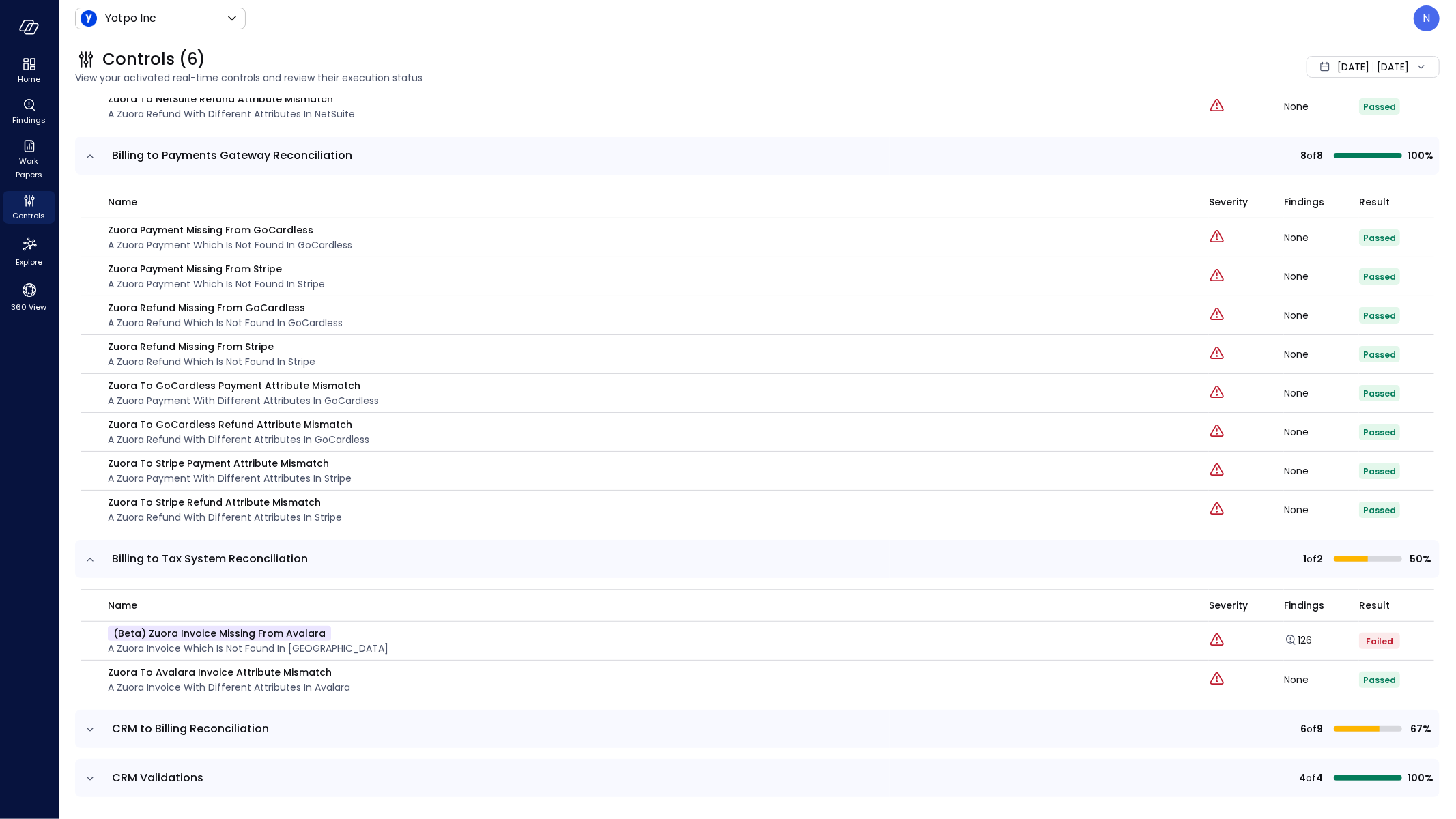
click at [87, 723] on icon "expand row" at bounding box center [90, 730] width 14 height 14
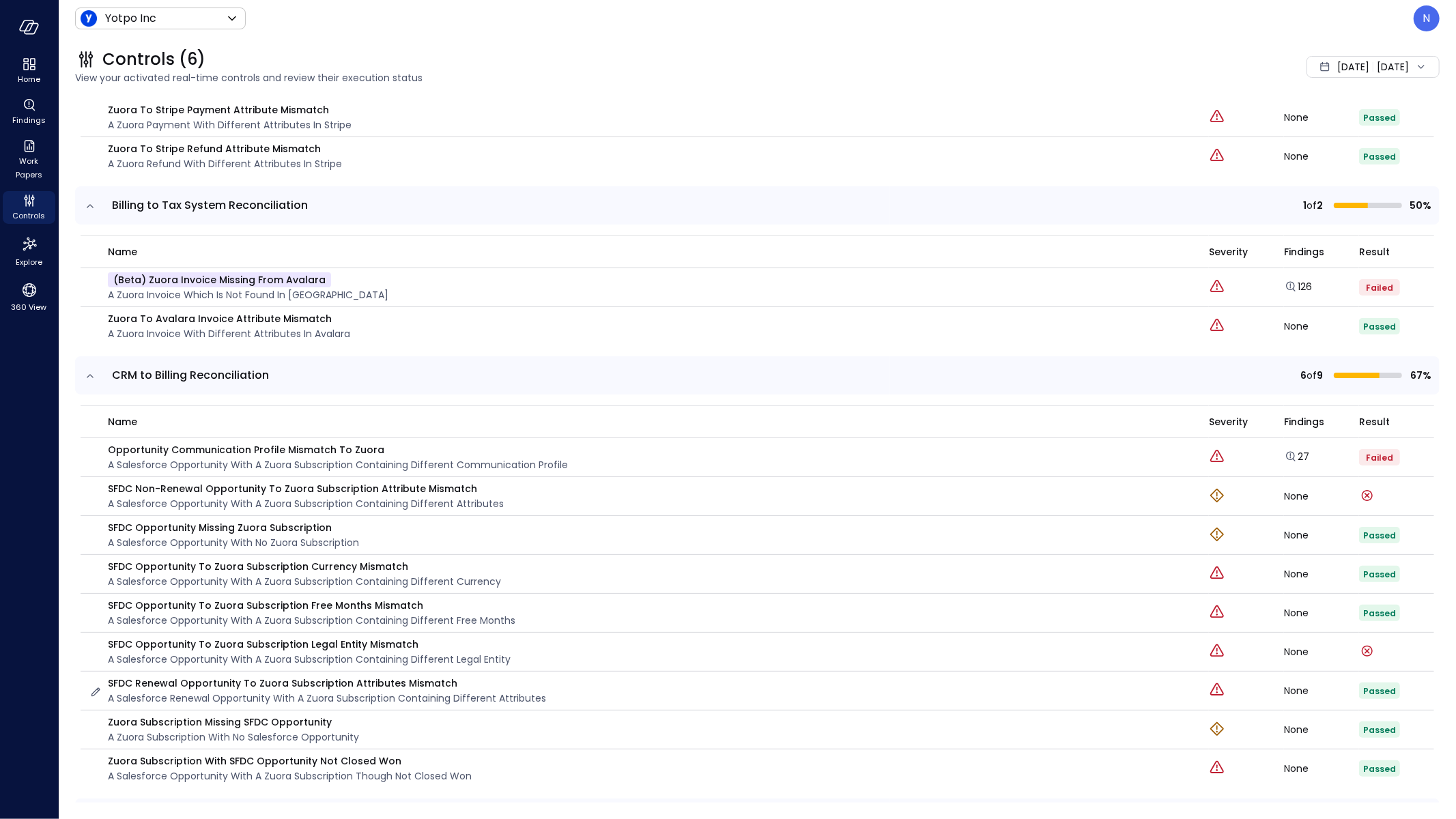
scroll to position [1005, 0]
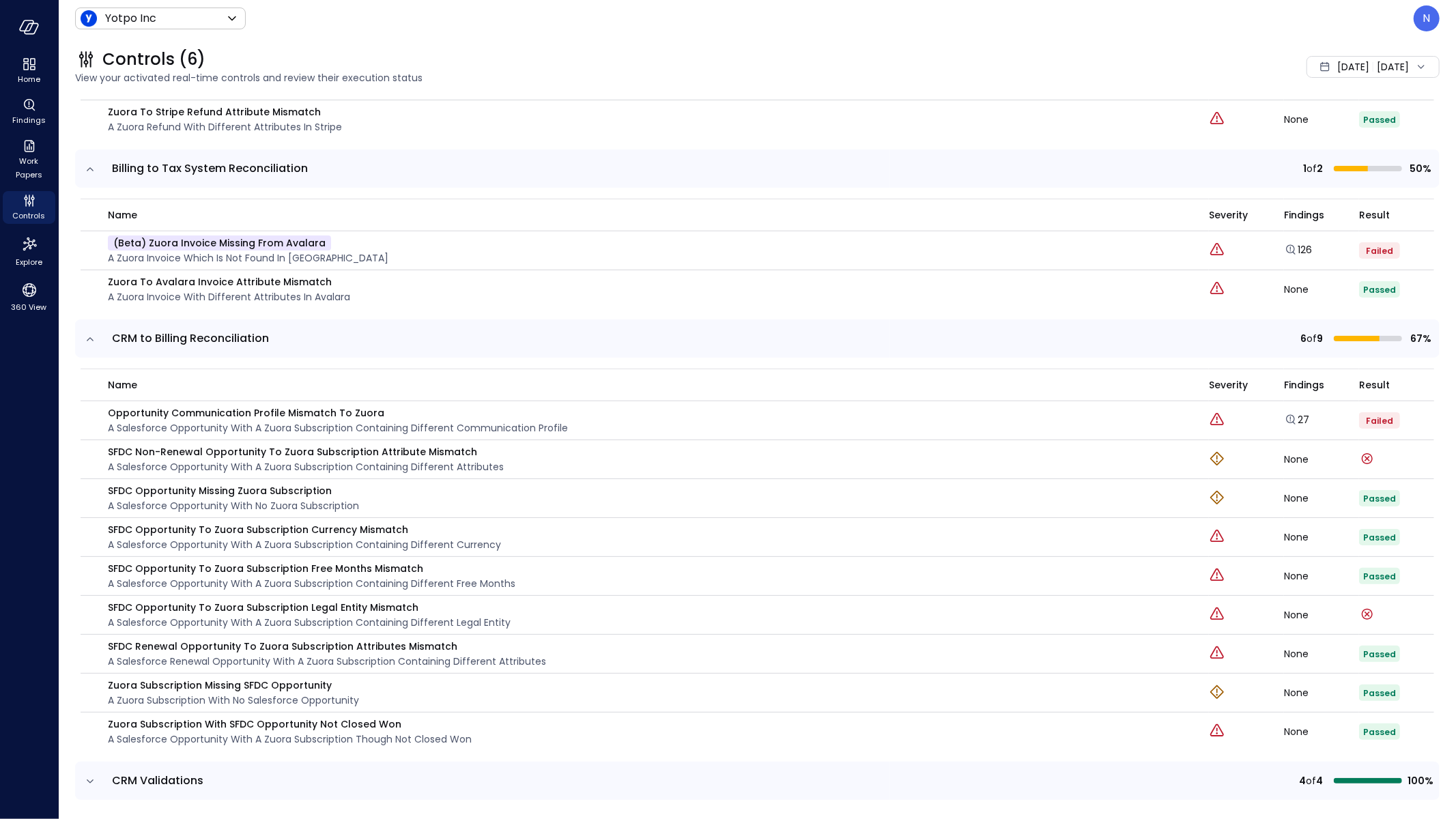
click at [87, 777] on icon "expand row" at bounding box center [90, 782] width 14 height 14
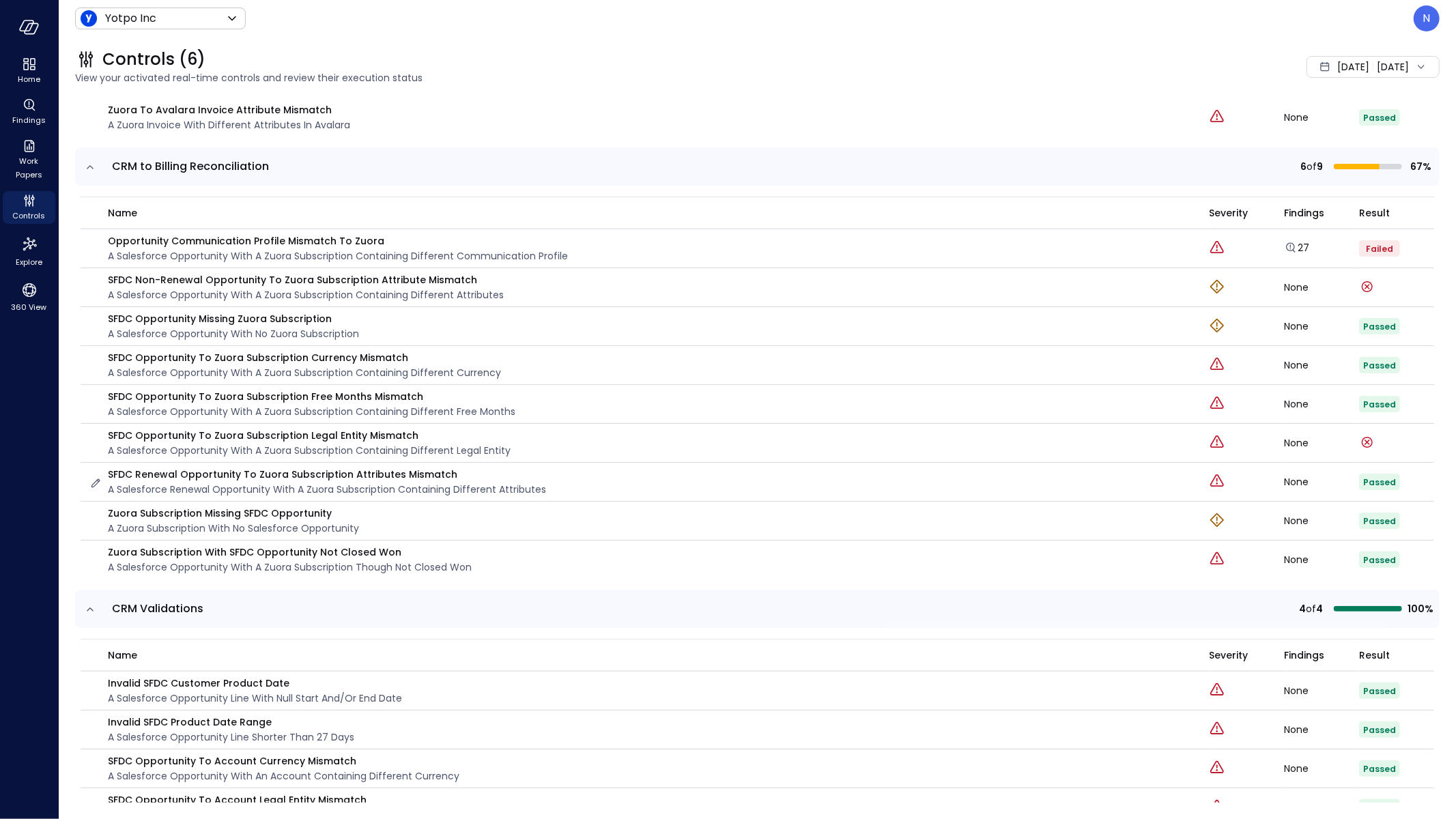
scroll to position [1176, 0]
click at [1289, 242] on link "27" at bounding box center [1297, 248] width 26 height 14
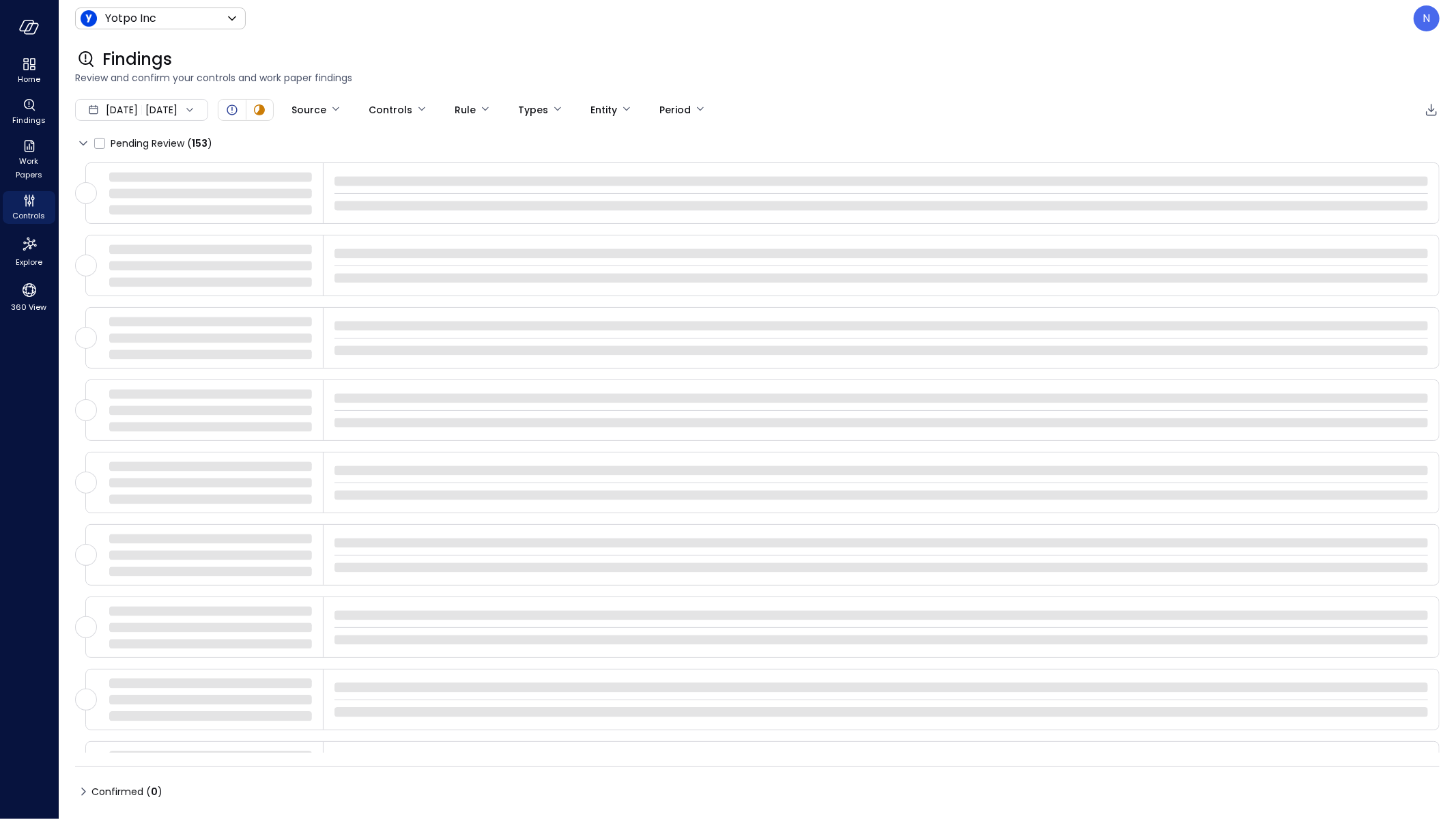
type input "****"
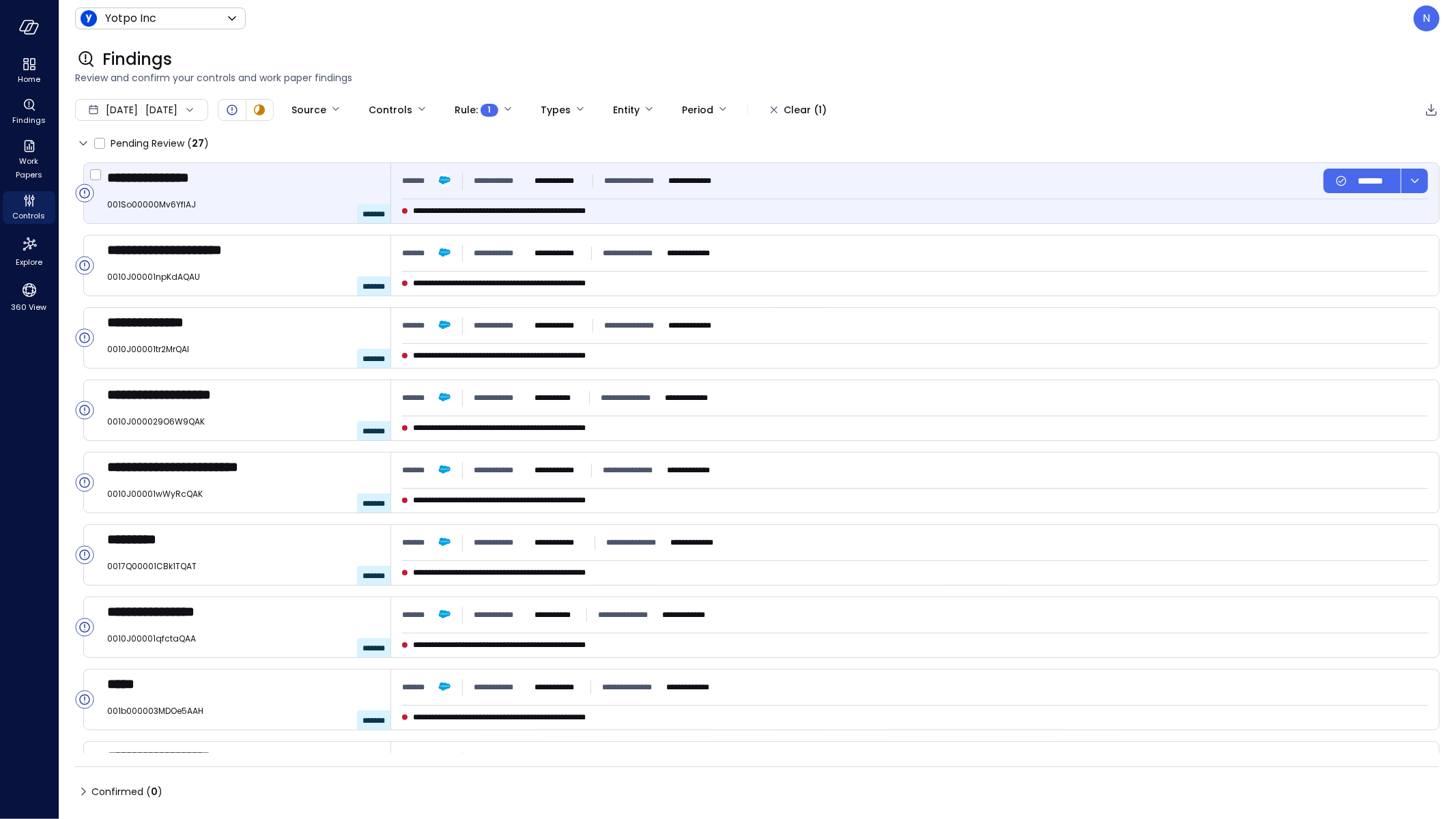
click at [956, 206] on div "**********" at bounding box center [915, 193] width 1048 height 60
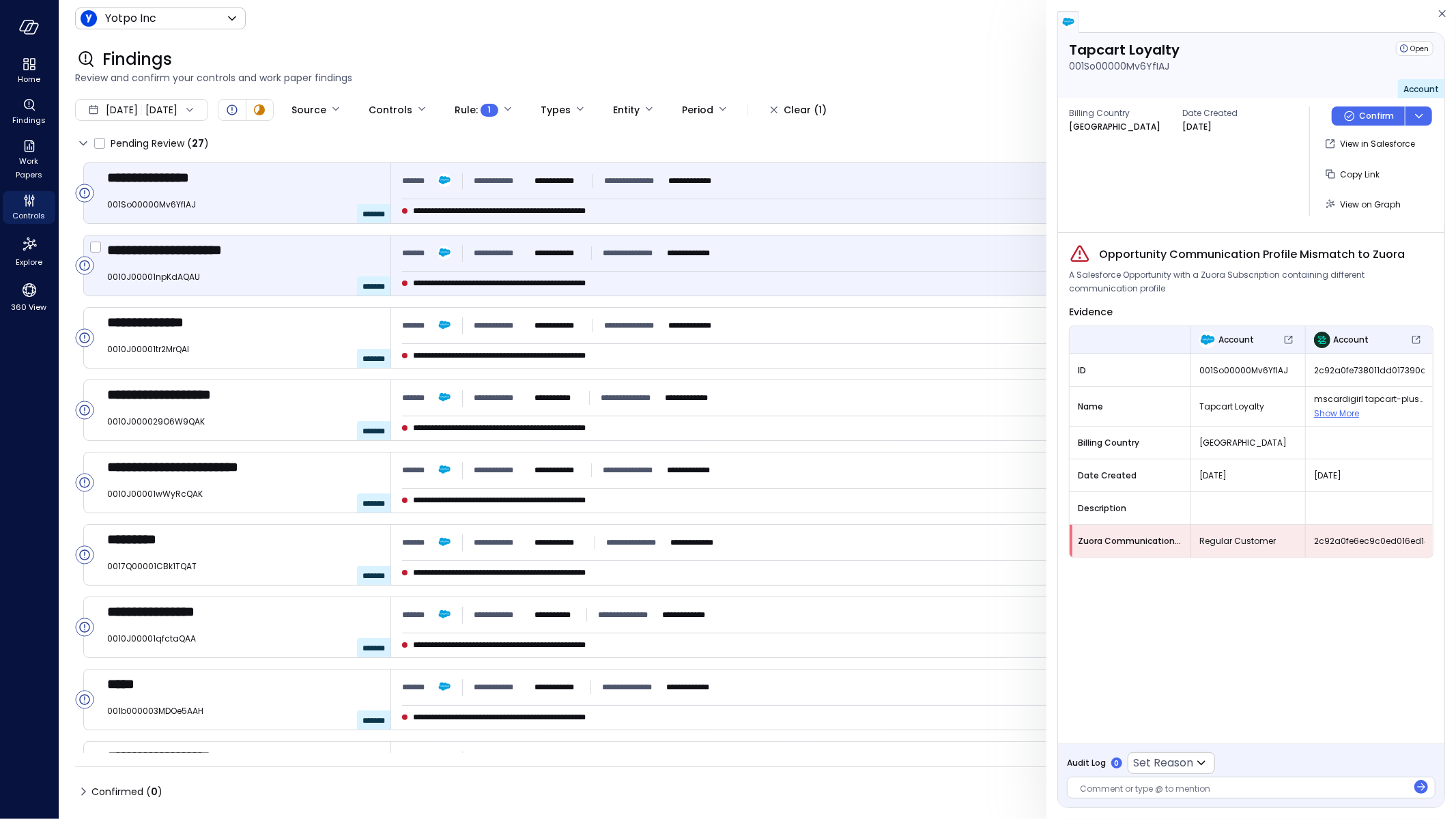
click at [928, 255] on div "**********" at bounding box center [915, 253] width 1026 height 25
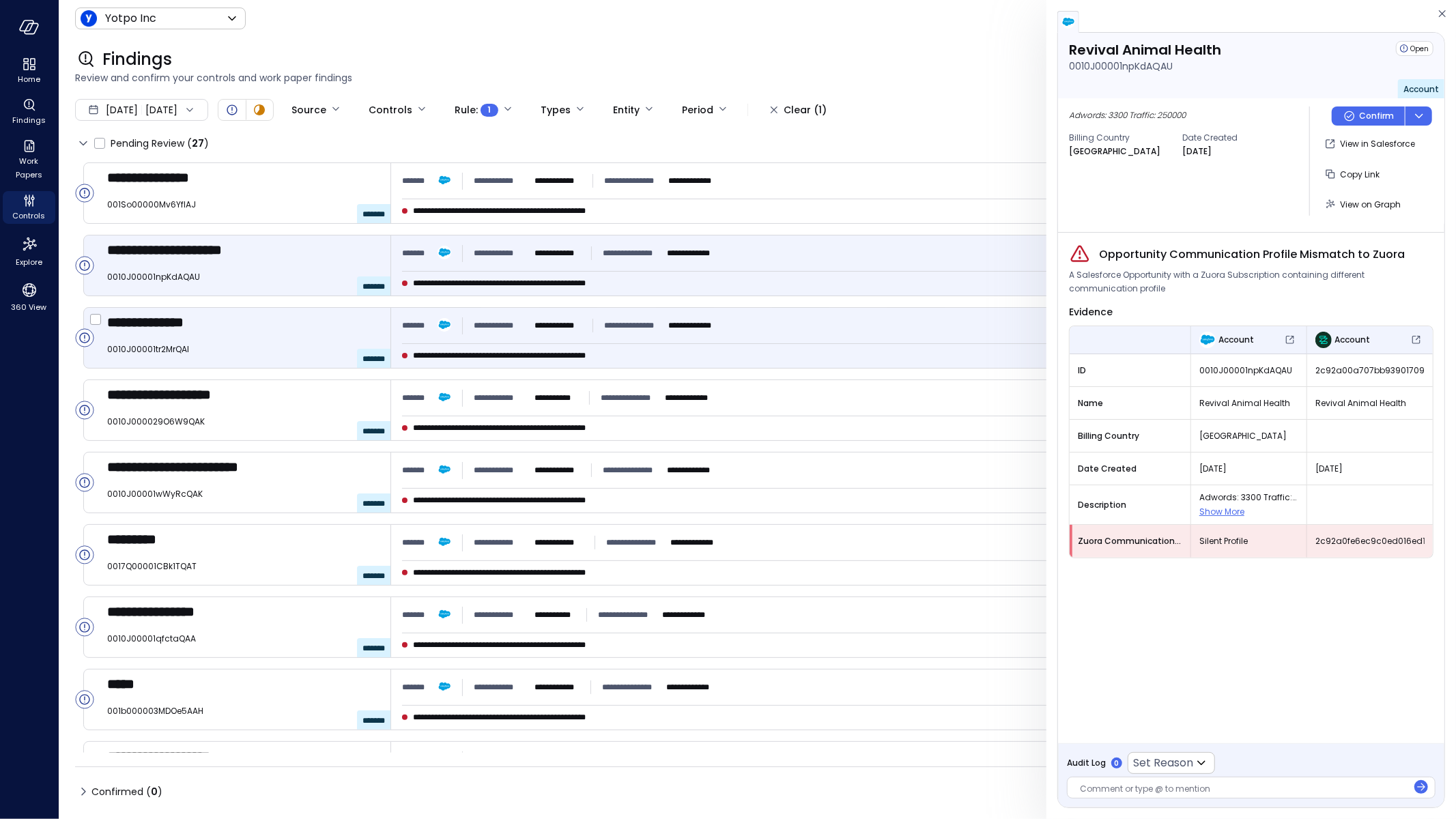
click at [900, 312] on div "**********" at bounding box center [915, 337] width 1048 height 60
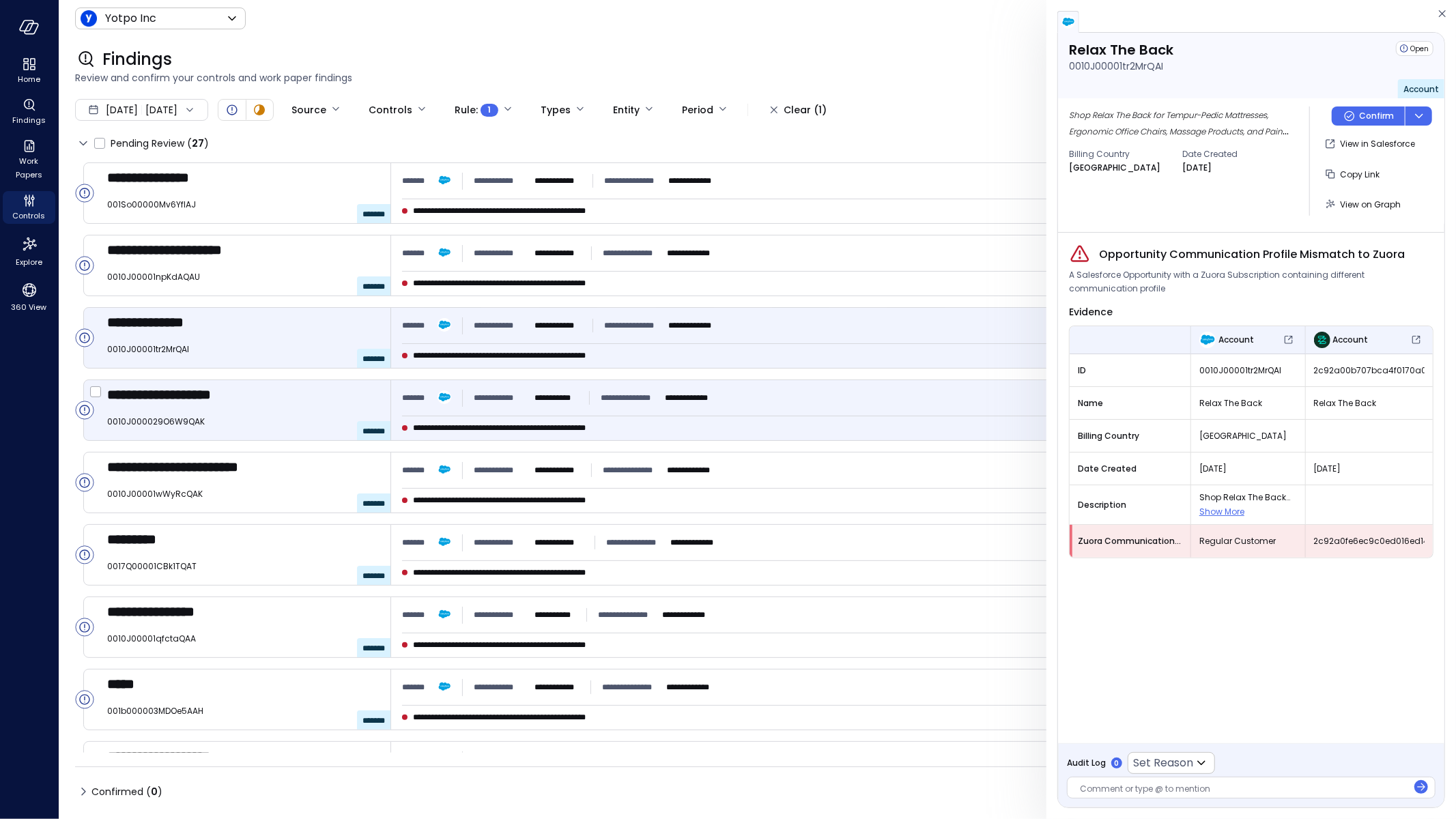
click at [853, 406] on div "**********" at bounding box center [915, 397] width 1026 height 25
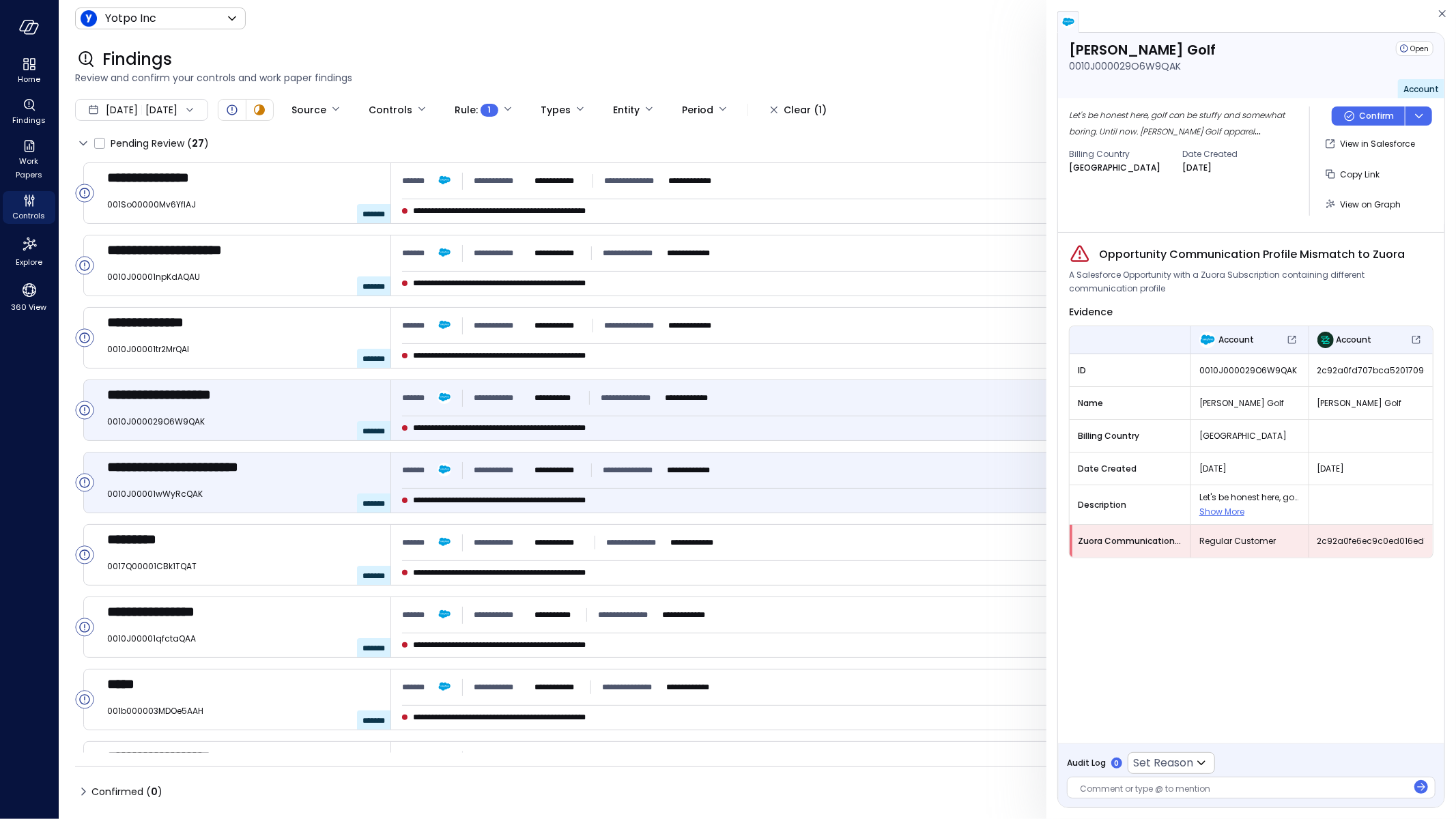
click at [744, 485] on div "**********" at bounding box center [915, 482] width 1048 height 60
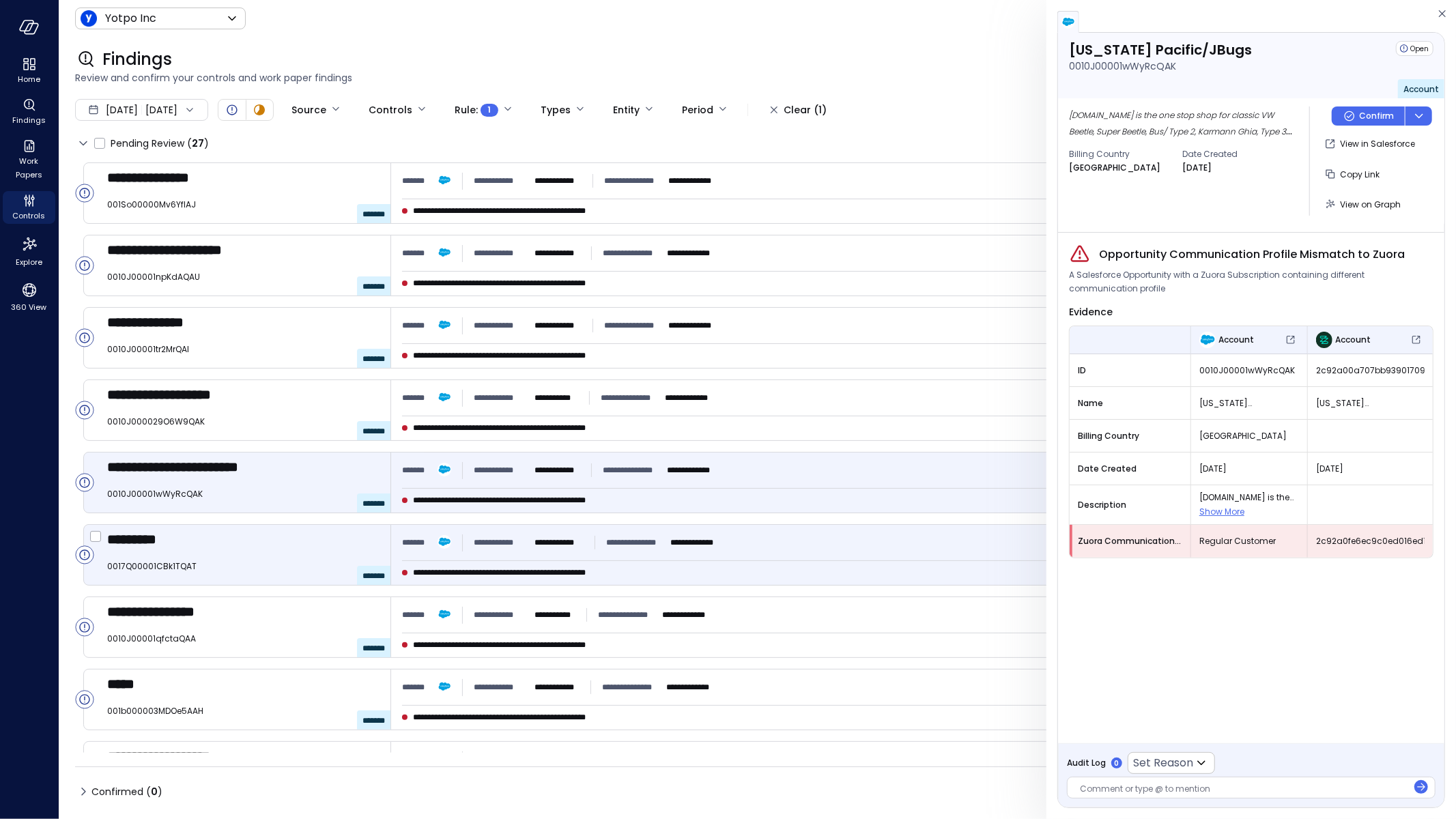
click at [770, 566] on div "**********" at bounding box center [652, 573] width 500 height 14
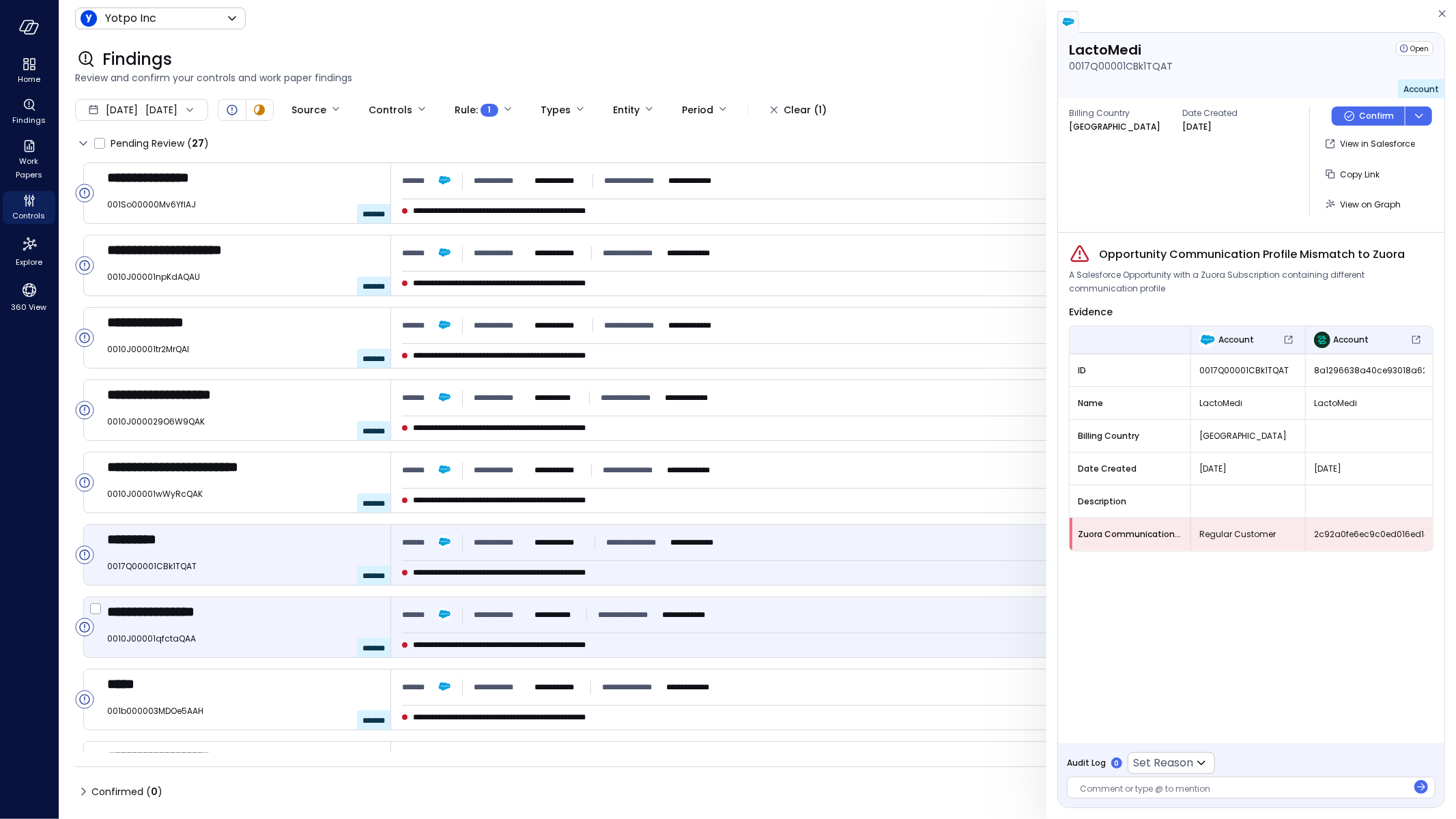
click at [753, 611] on div "**********" at bounding box center [915, 614] width 1026 height 25
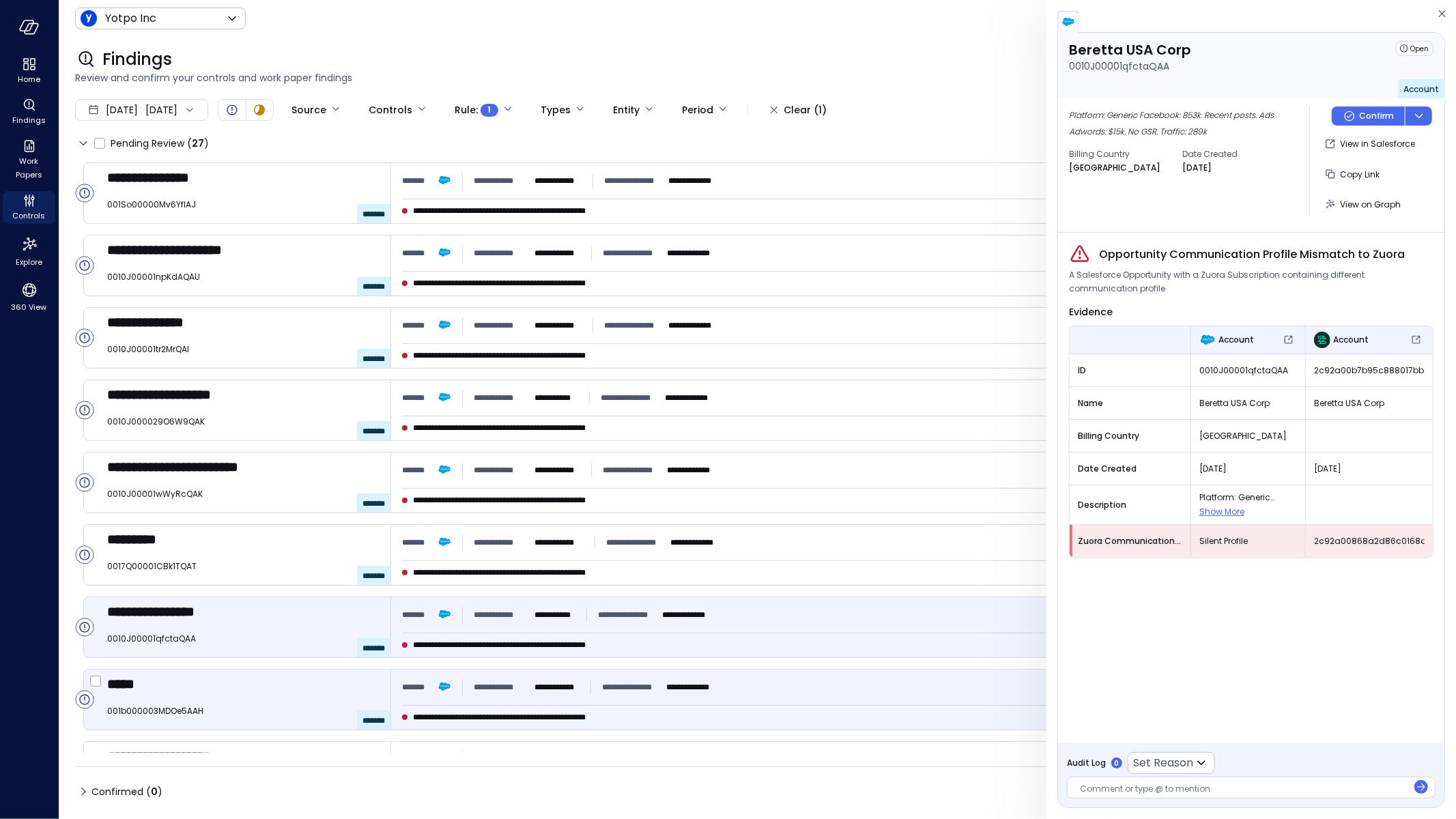
click at [761, 681] on div "**********" at bounding box center [915, 687] width 1026 height 25
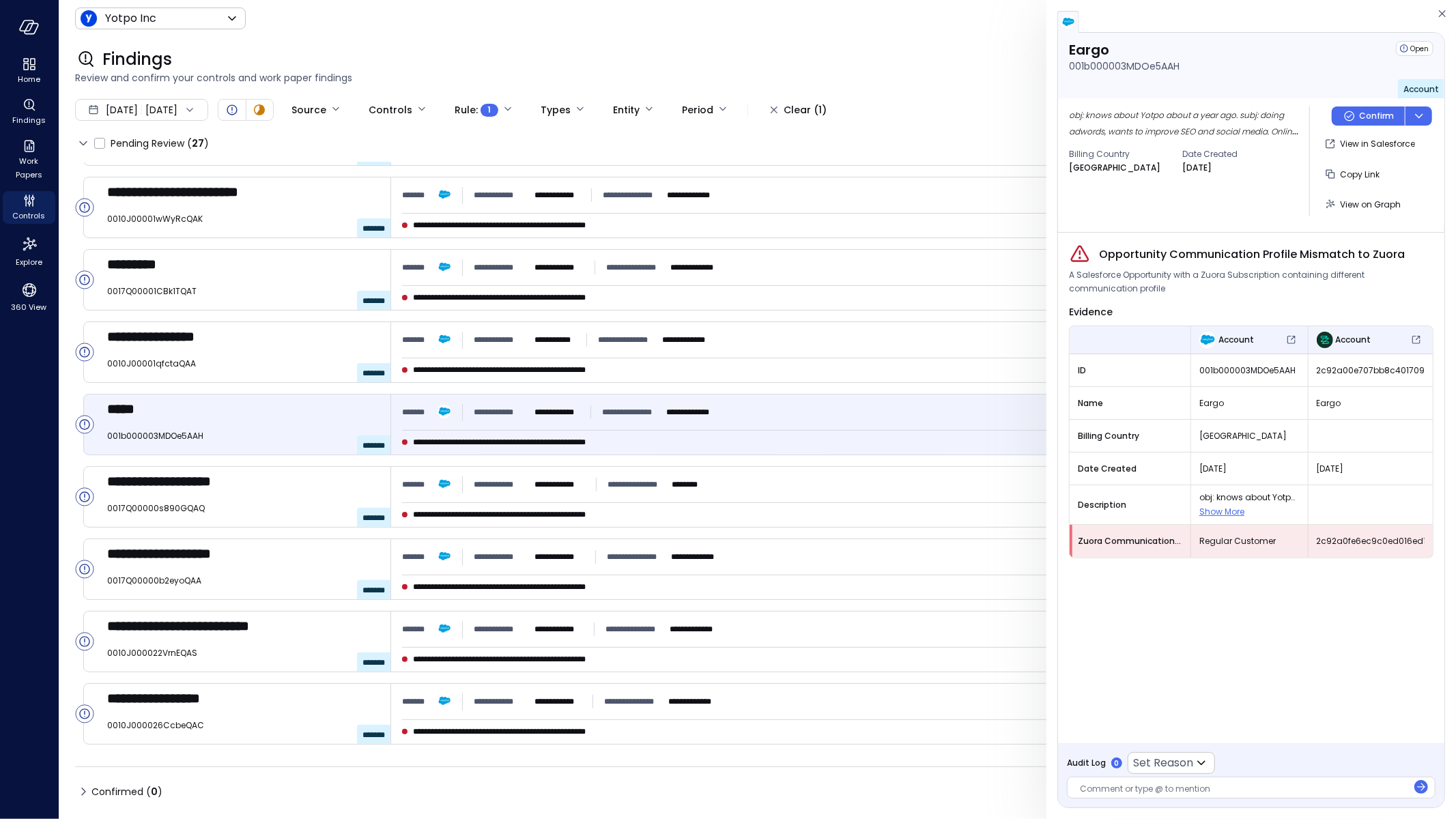
scroll to position [199, 0]
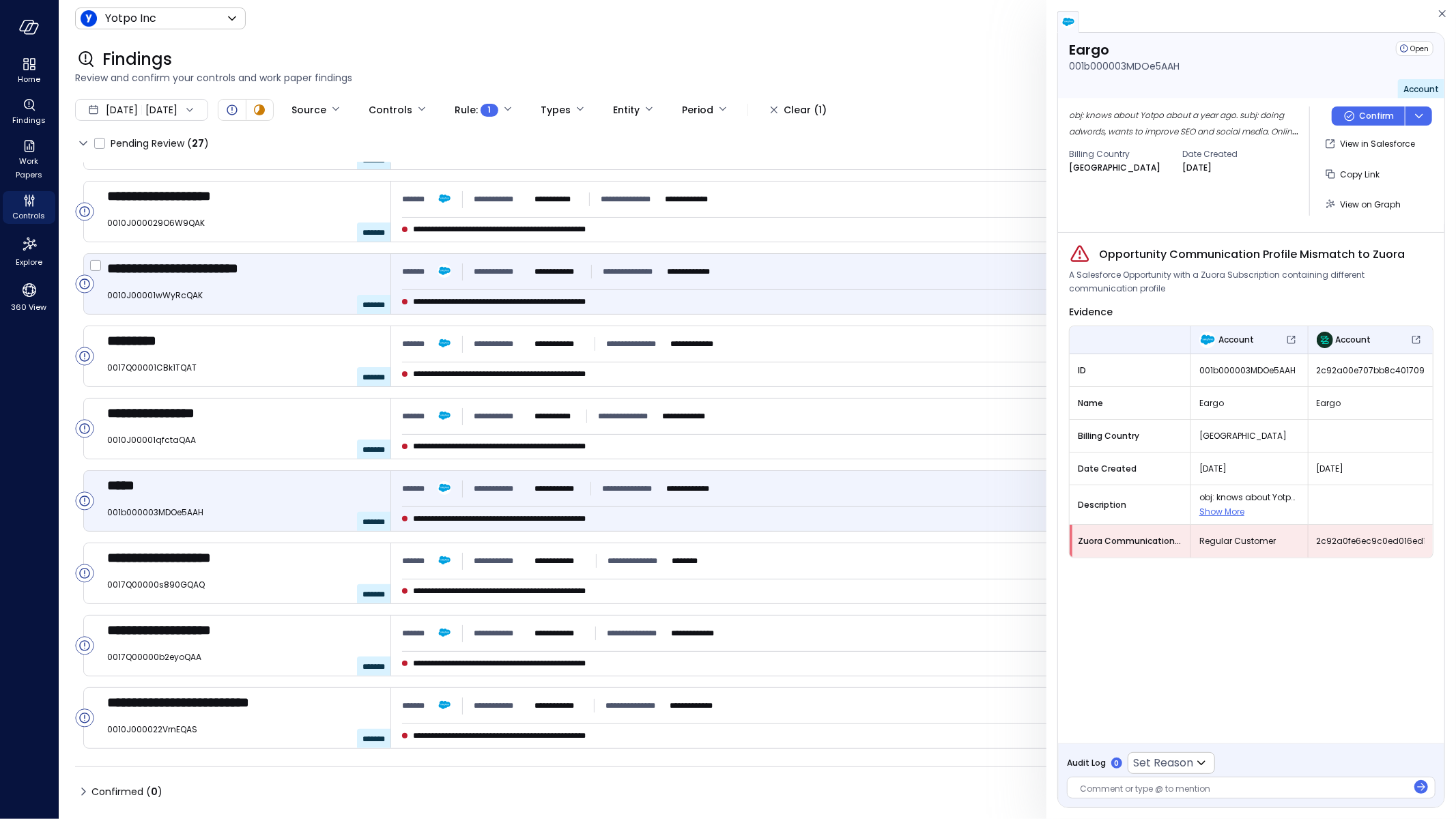
click at [818, 299] on div "**********" at bounding box center [652, 302] width 500 height 14
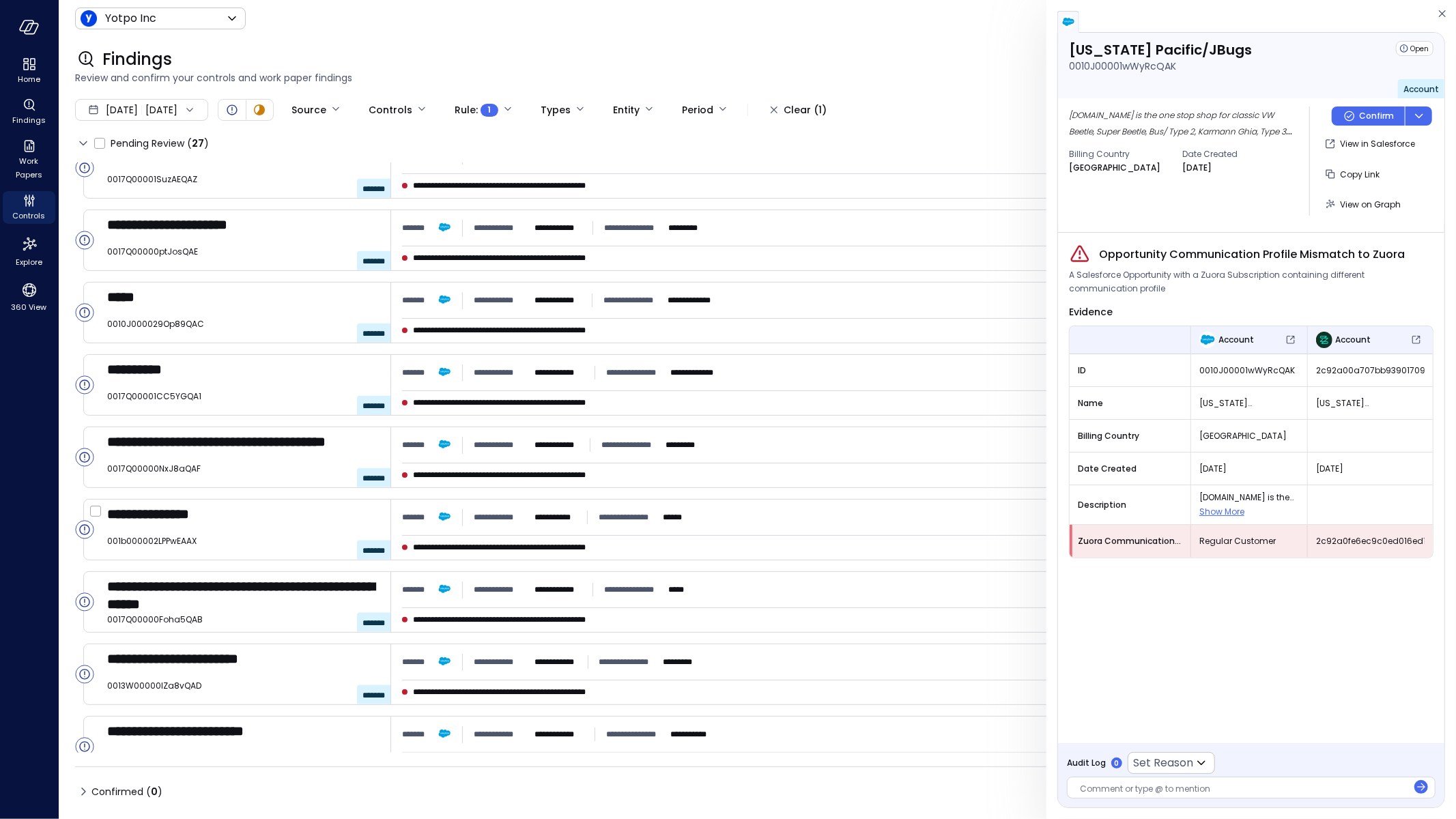
scroll to position [1325, 0]
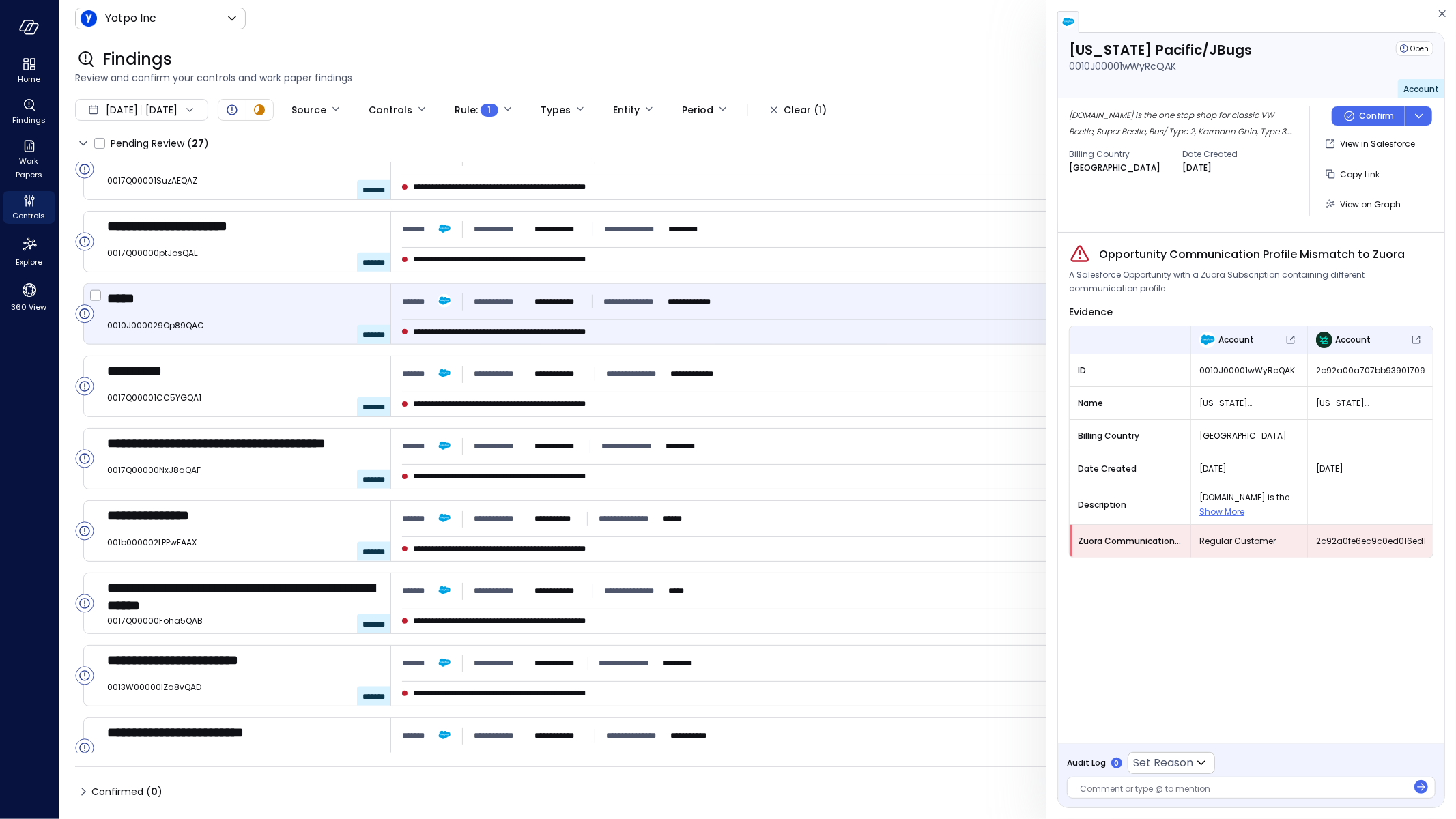
click at [283, 333] on div "***** 0010J000029Op89QAC *******" at bounding box center [249, 314] width 284 height 60
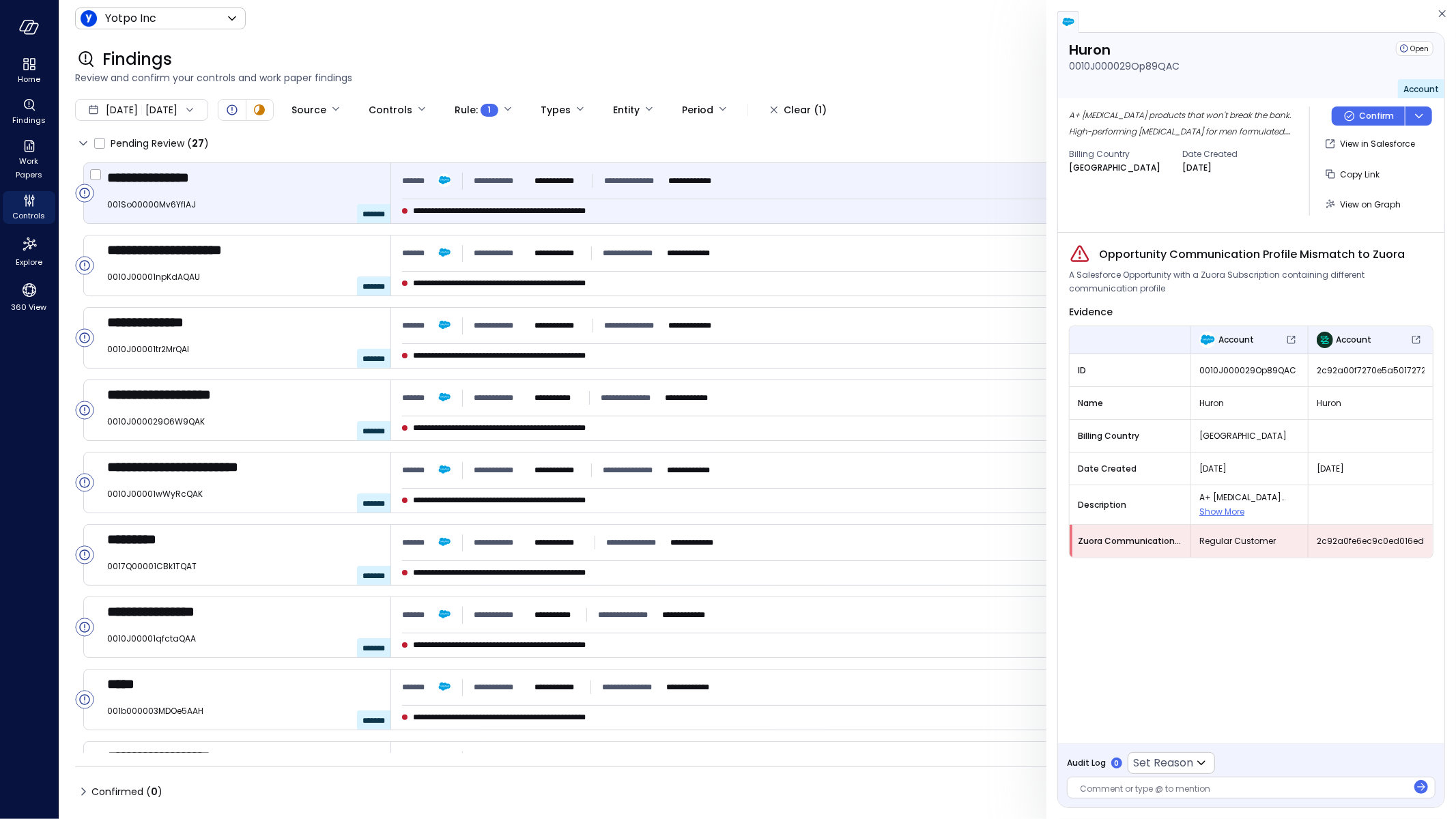
click at [523, 193] on div "**********" at bounding box center [915, 193] width 1048 height 60
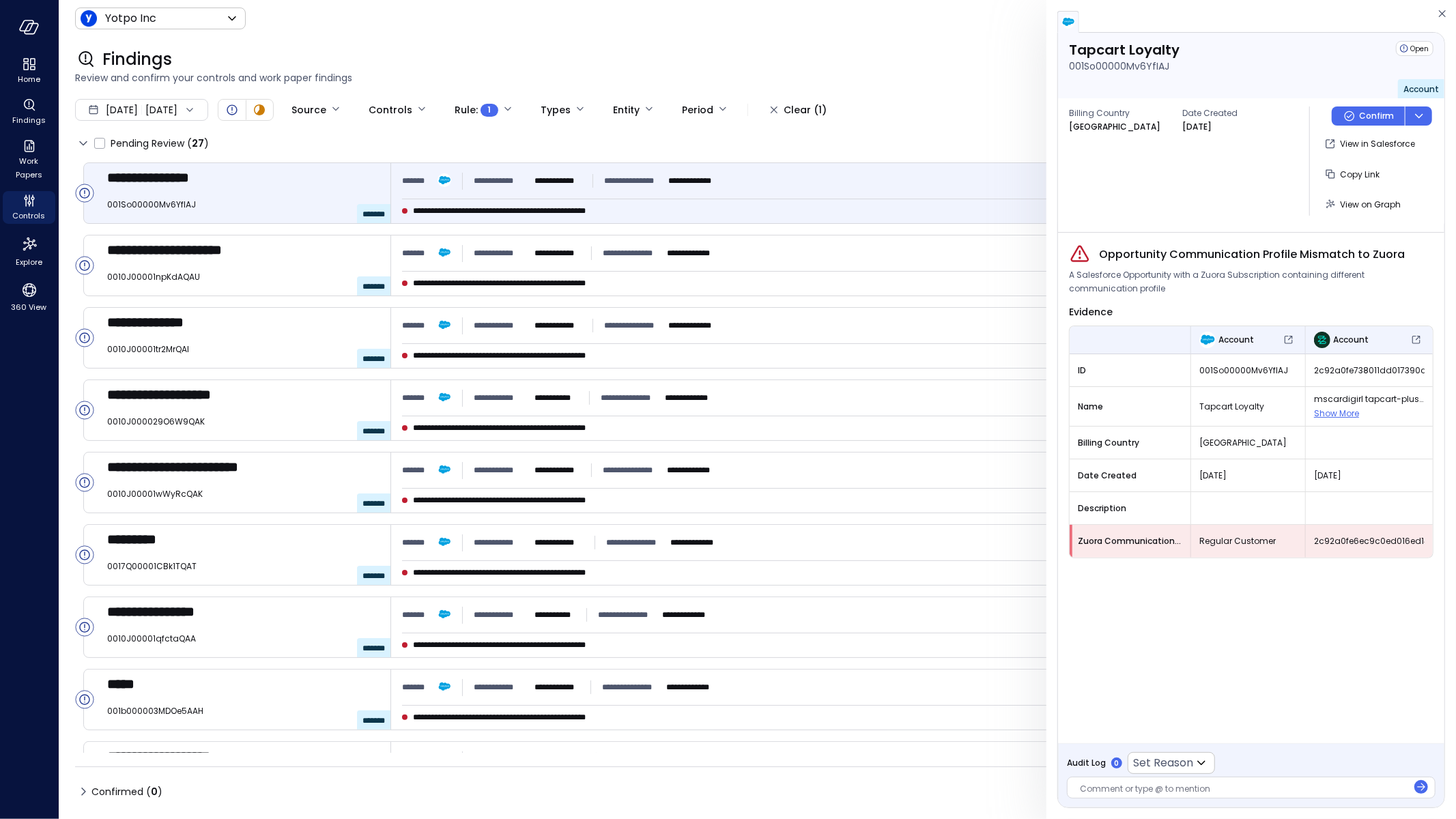
click at [1127, 70] on p "001So00000Mv6YfIAJ" at bounding box center [1119, 66] width 101 height 15
click at [1339, 410] on span "Show More" at bounding box center [1336, 413] width 45 height 12
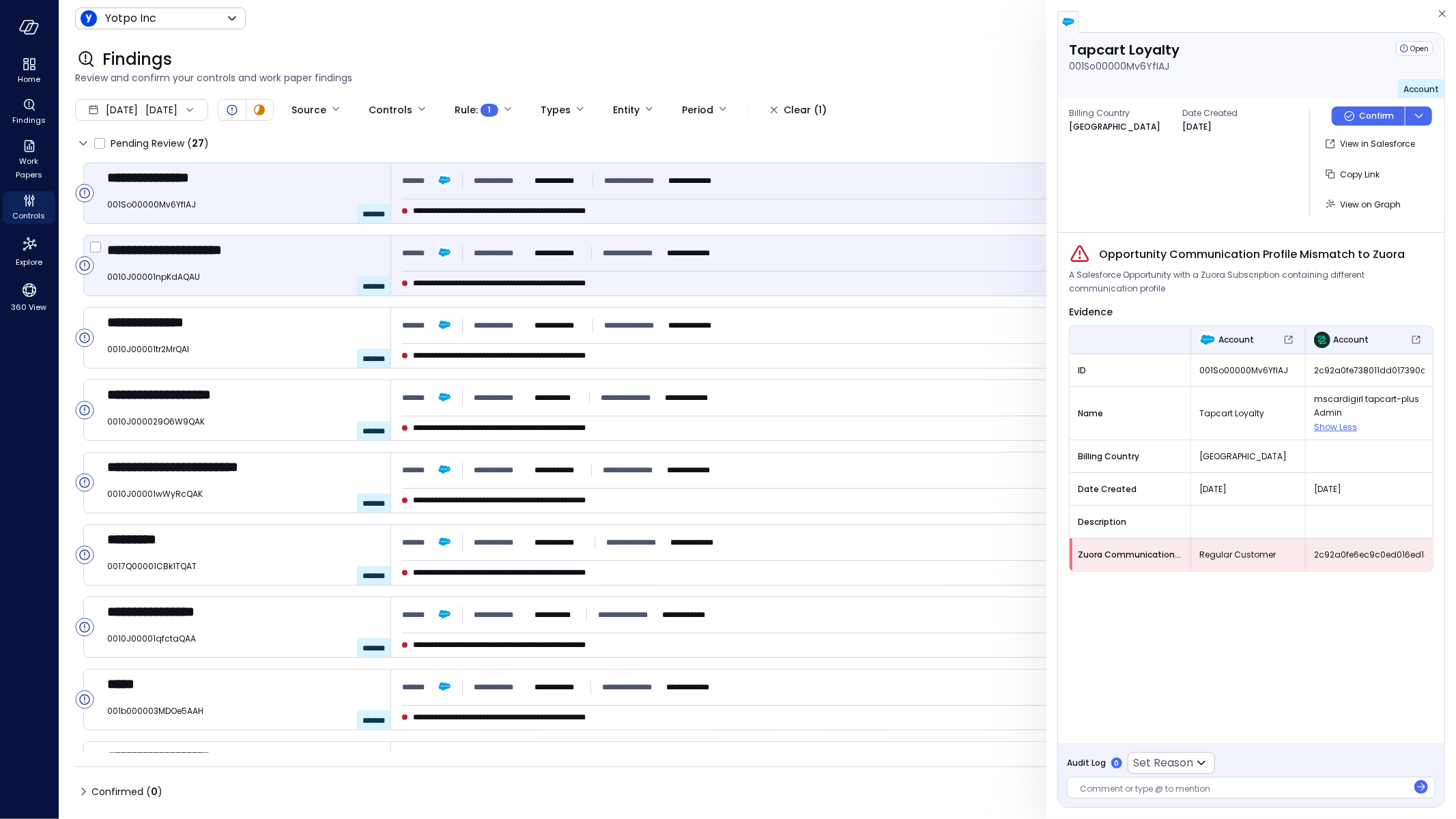
click at [787, 250] on div "**********" at bounding box center [915, 253] width 1026 height 25
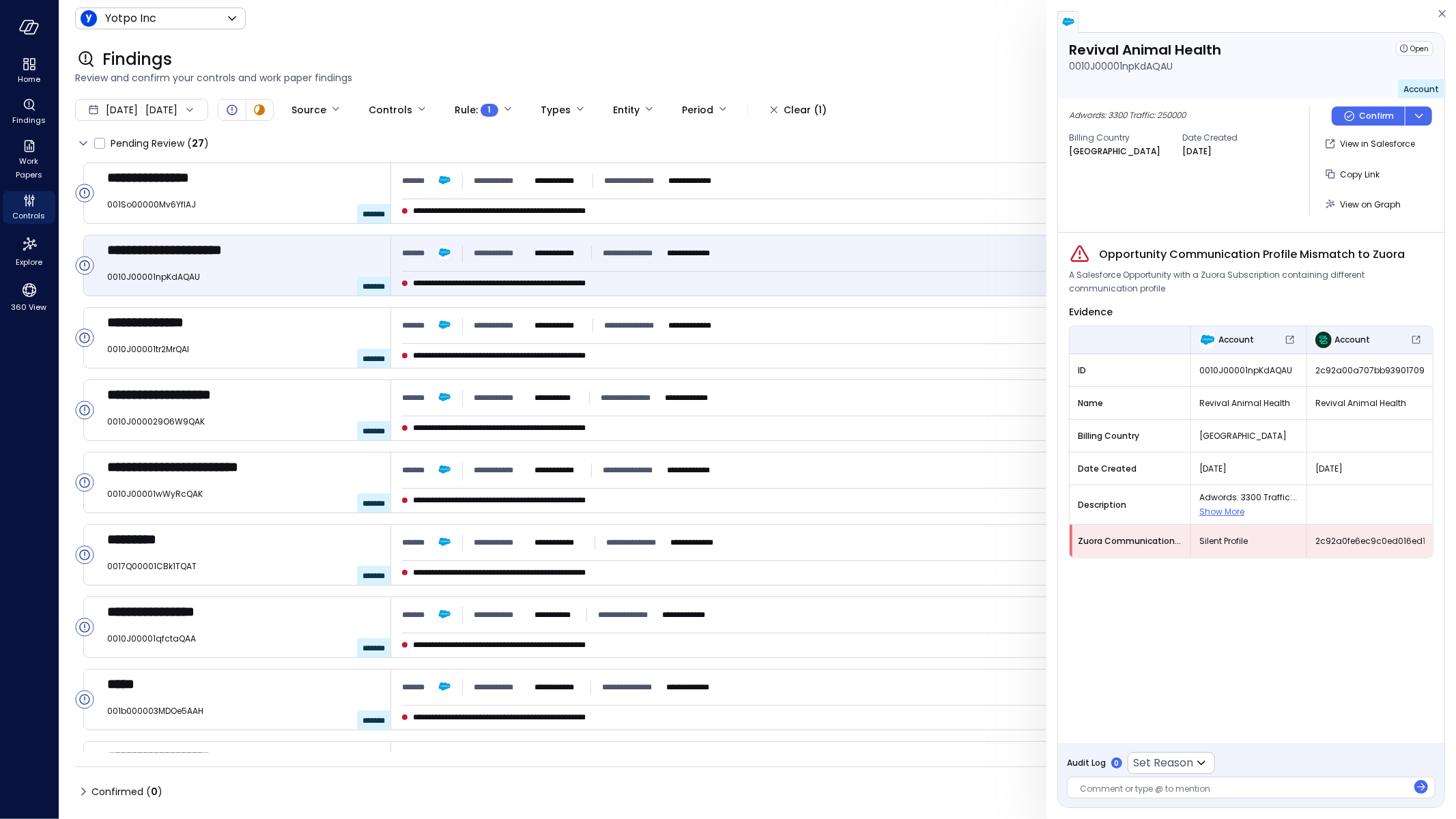
click at [1215, 516] on span "Show More" at bounding box center [1222, 511] width 45 height 12
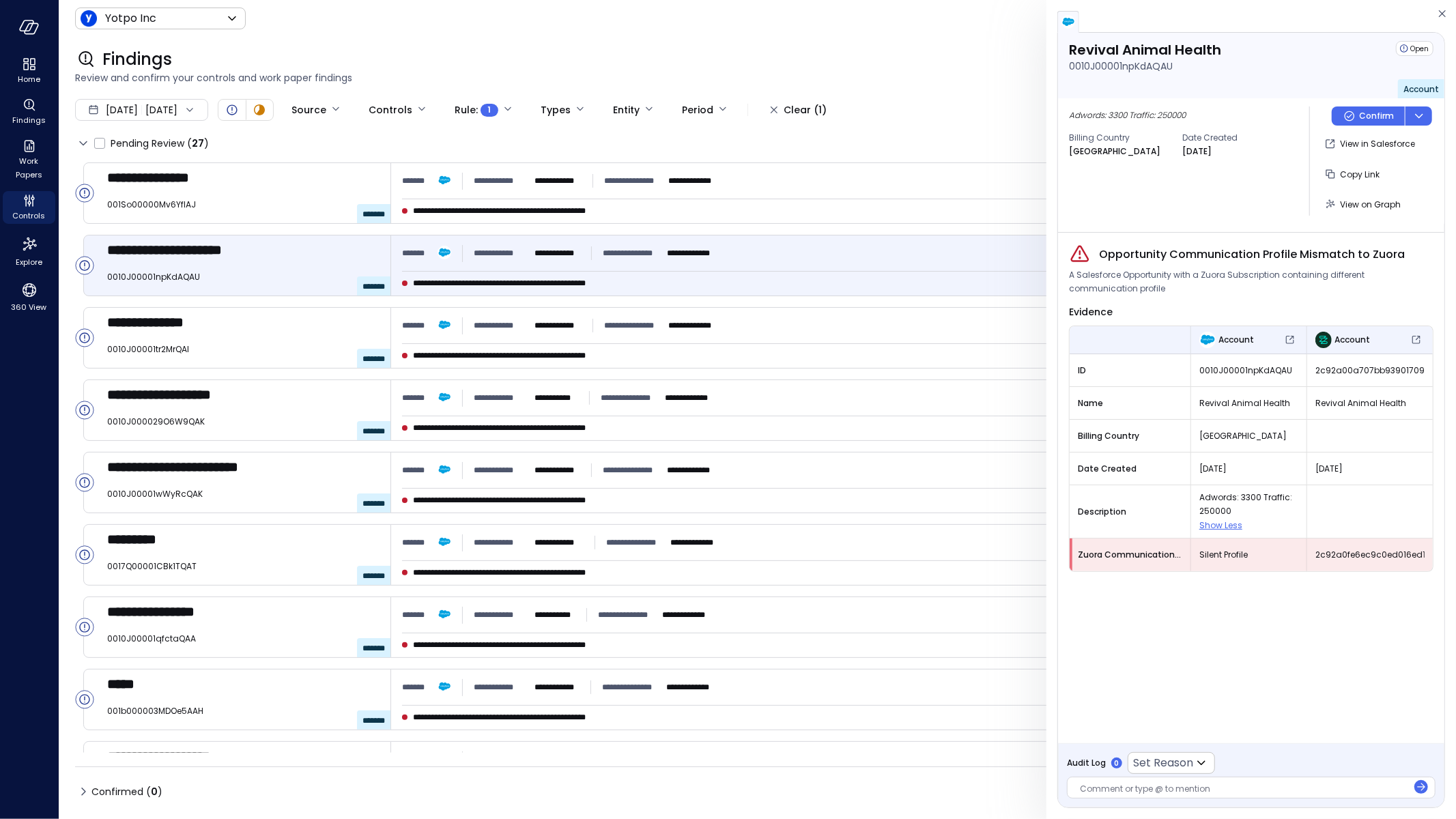
click at [846, 371] on div "**********" at bounding box center [757, 458] width 1364 height 590
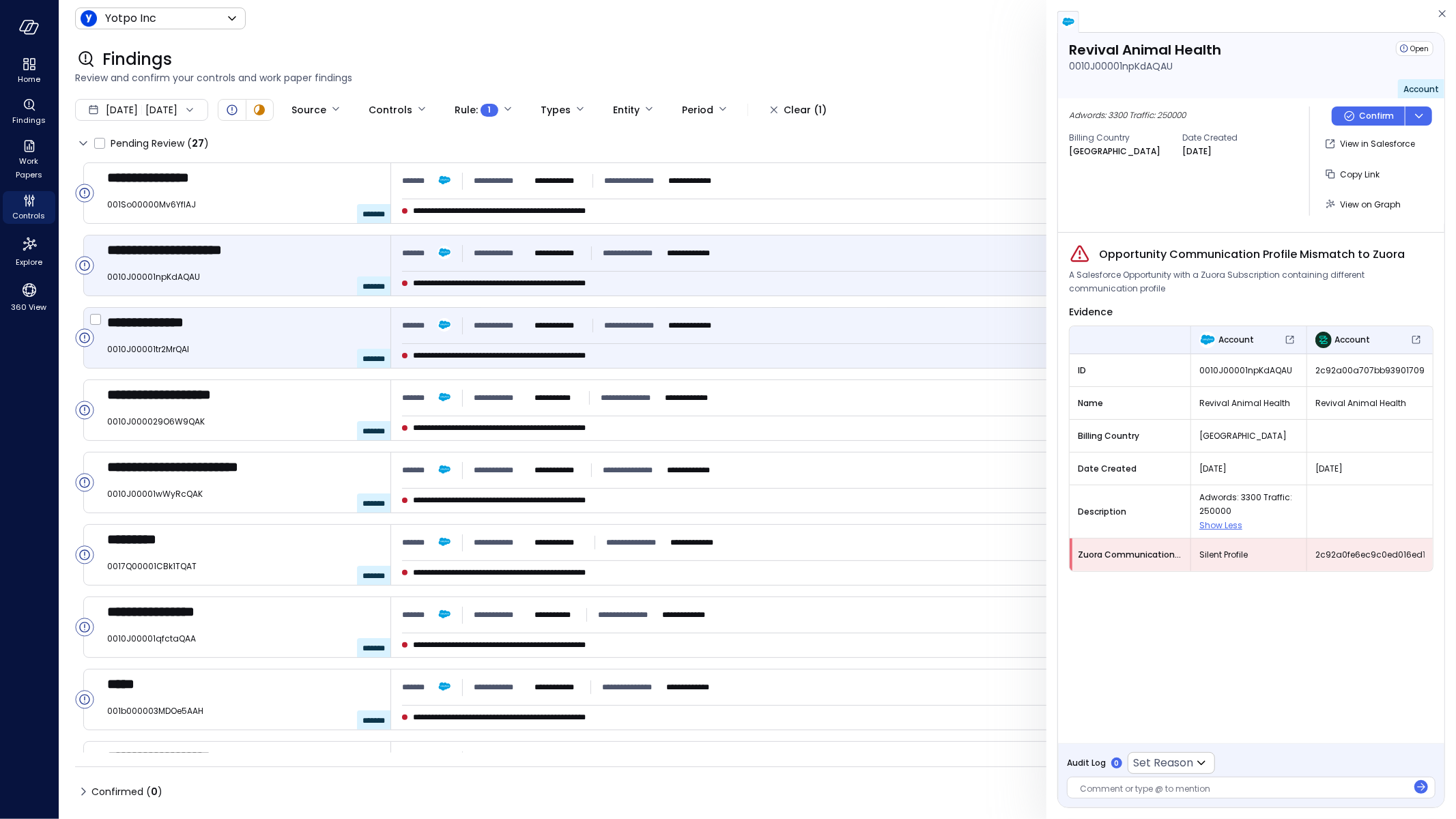
click at [842, 357] on div "**********" at bounding box center [652, 355] width 500 height 14
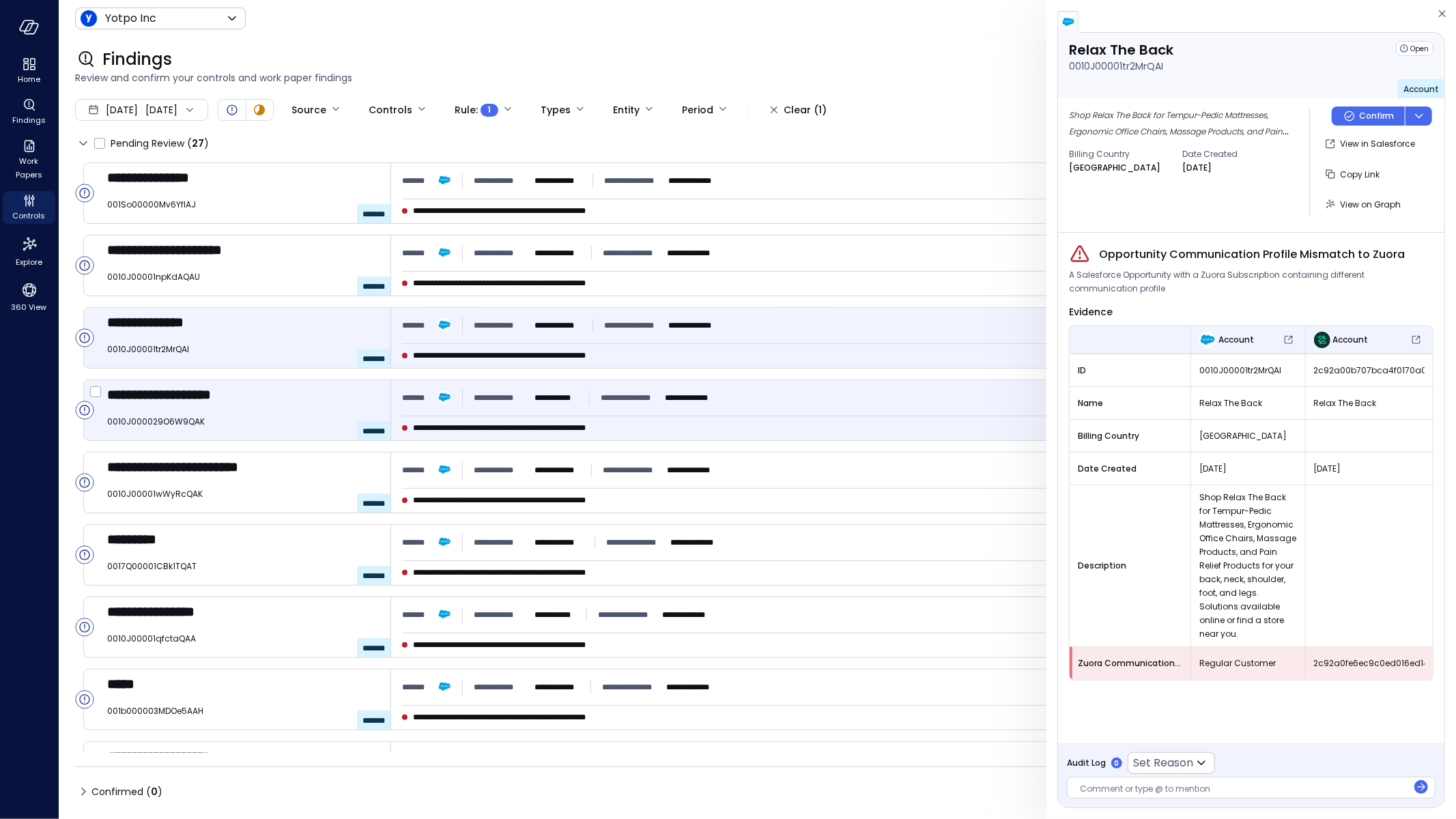
click at [884, 403] on div "**********" at bounding box center [915, 397] width 1026 height 25
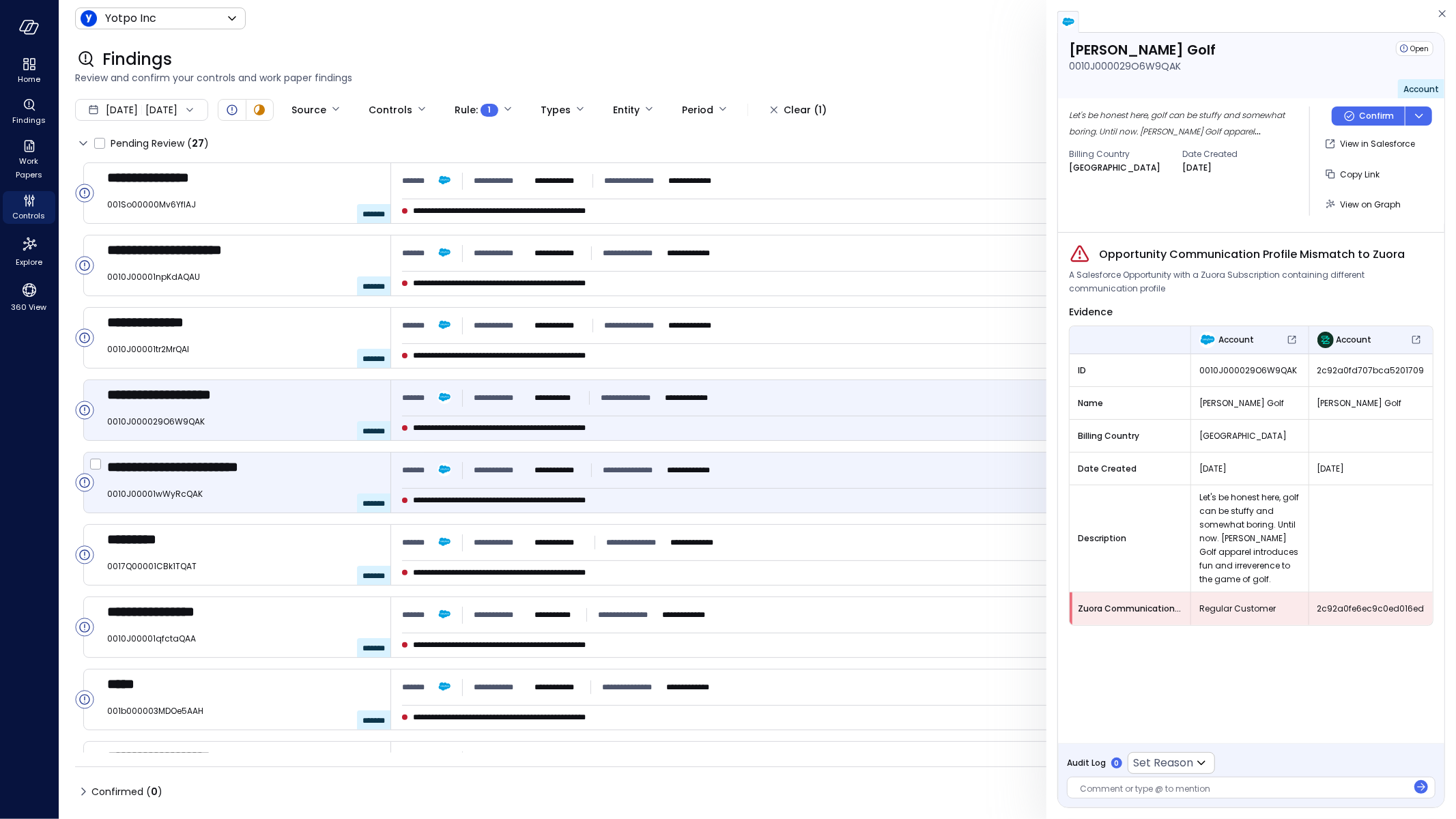
click at [861, 459] on div "**********" at bounding box center [915, 470] width 1026 height 25
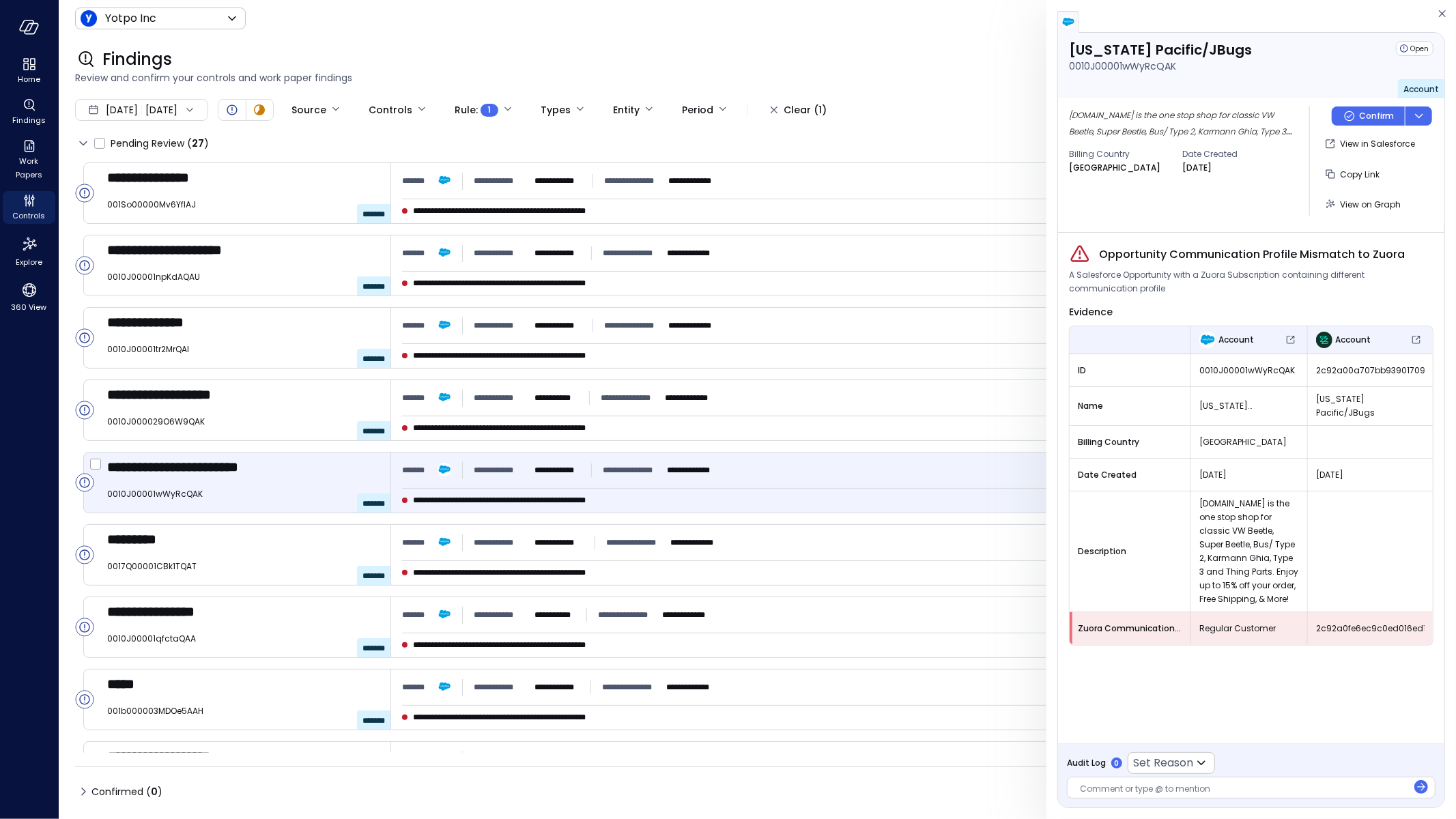
click at [846, 505] on div "**********" at bounding box center [652, 500] width 500 height 14
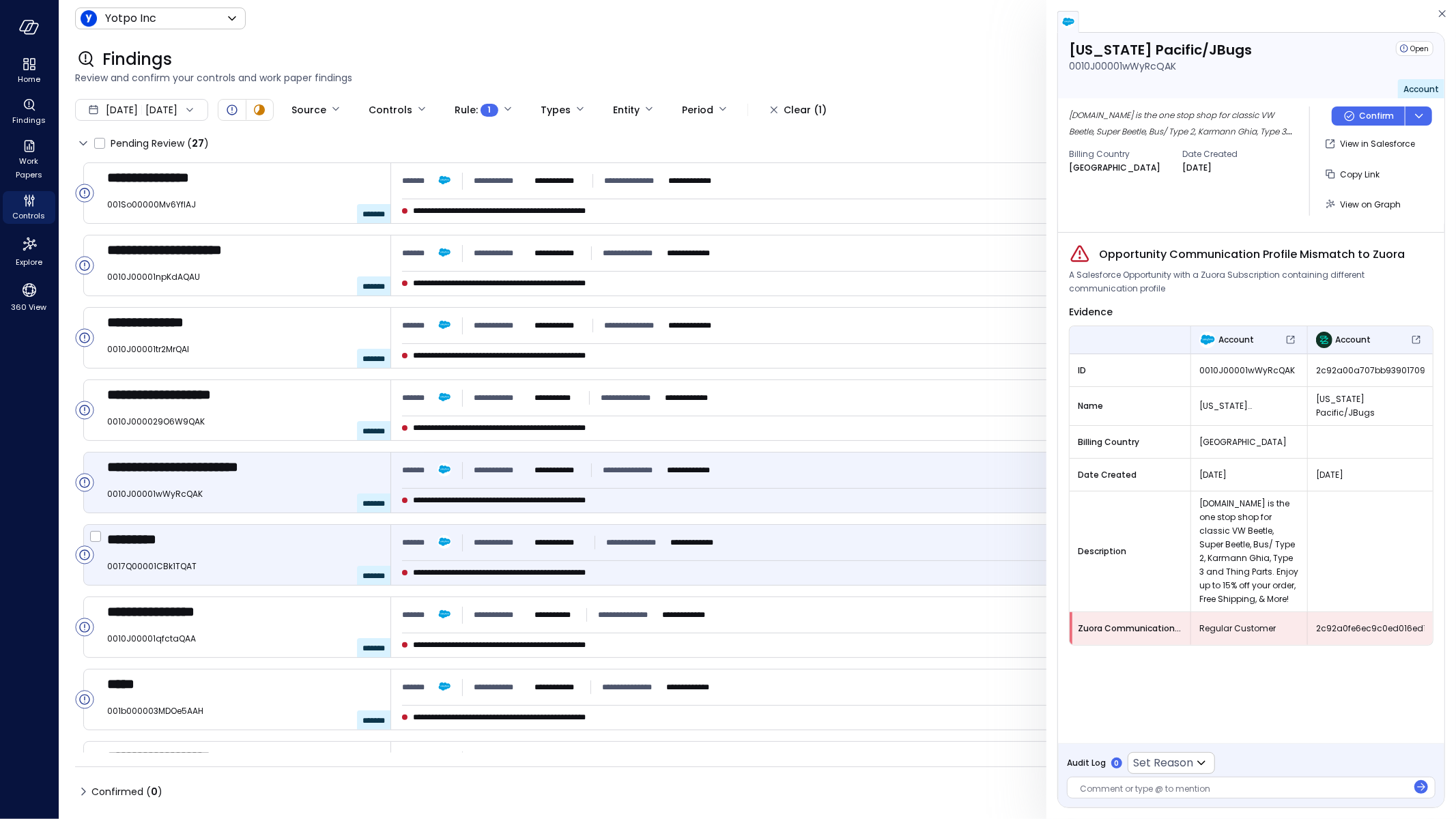
click at [782, 545] on div "**********" at bounding box center [915, 542] width 1026 height 25
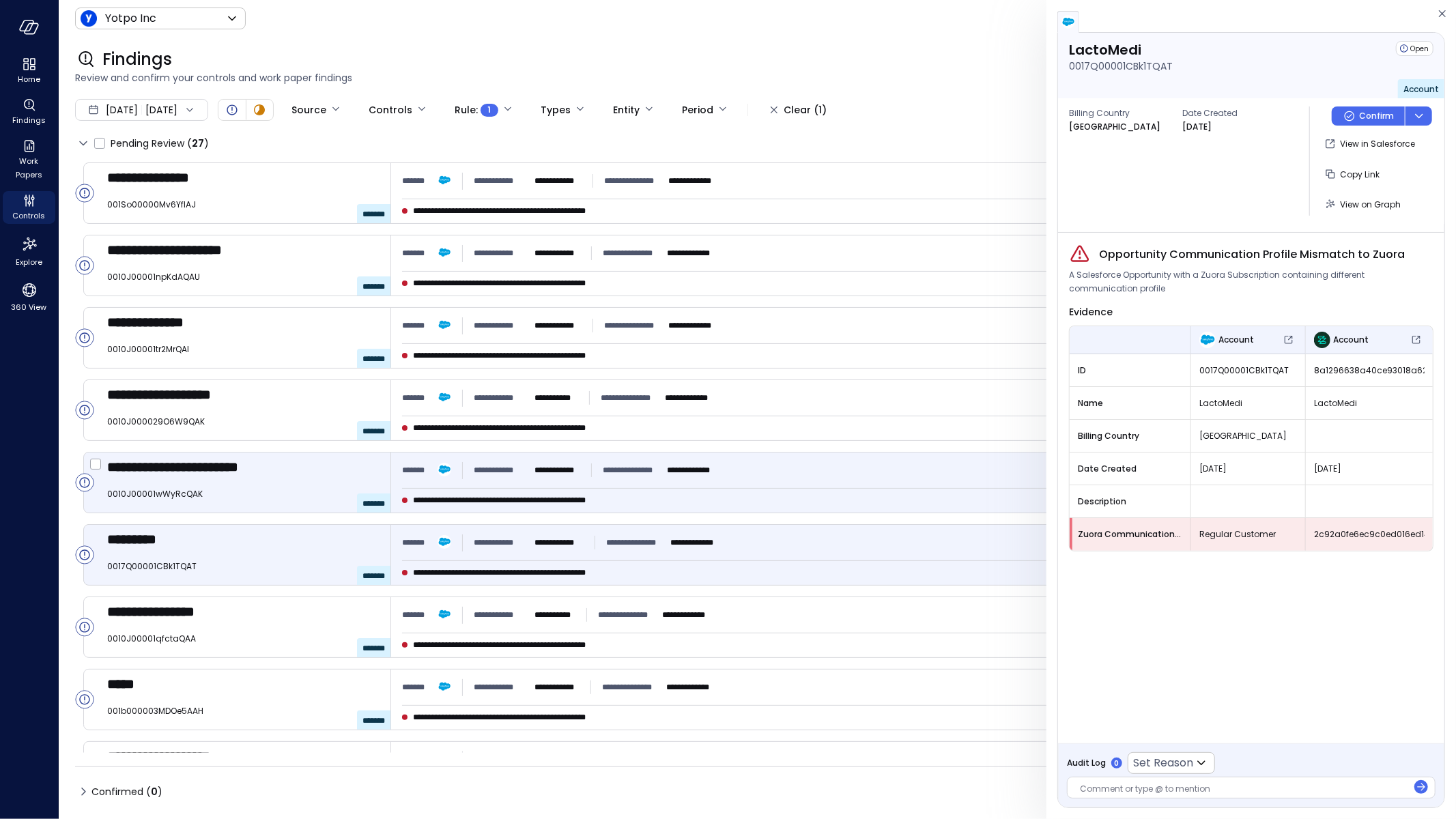
click at [785, 477] on div "**********" at bounding box center [915, 470] width 1026 height 25
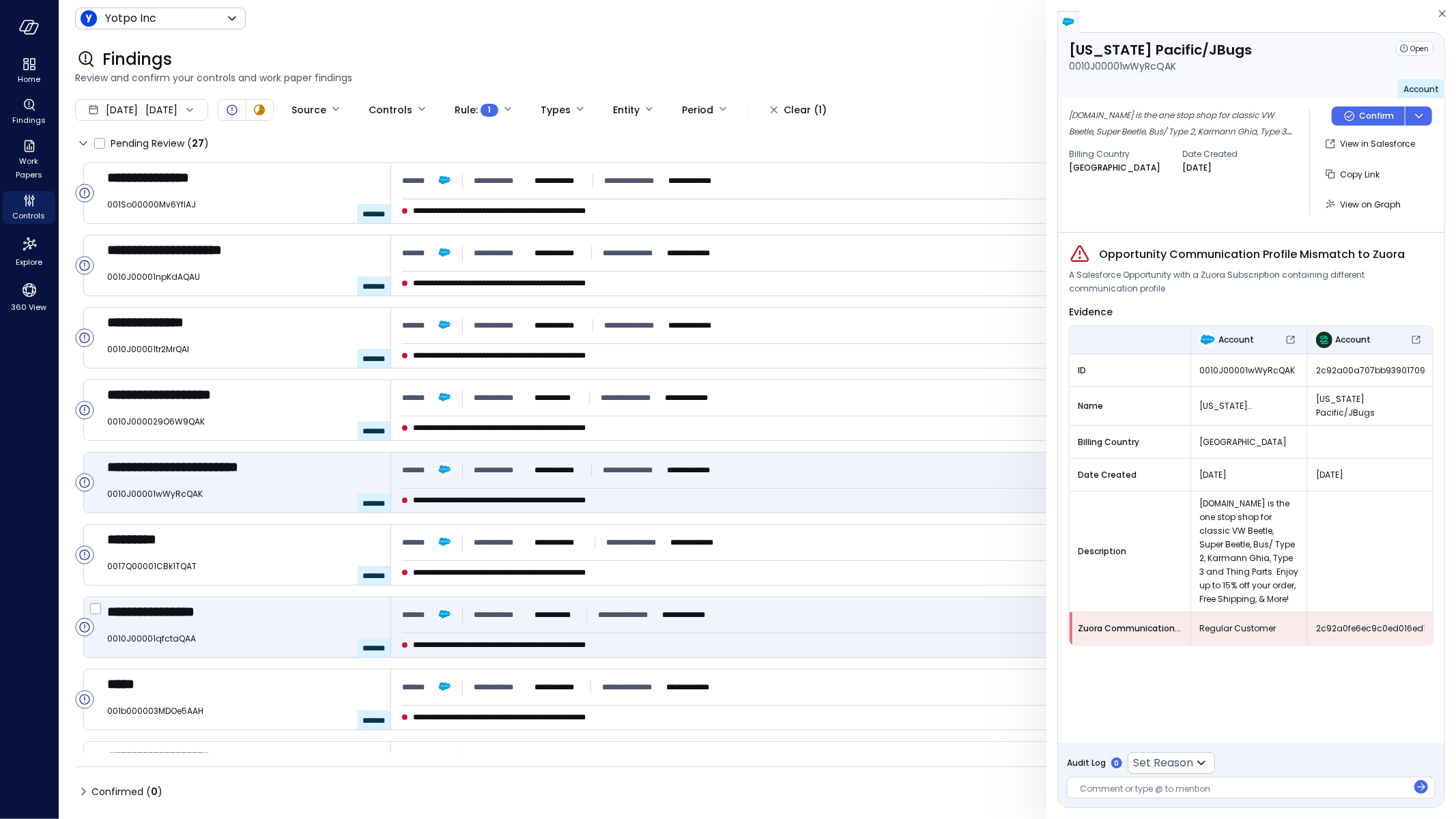
click at [782, 600] on div "**********" at bounding box center [915, 626] width 1048 height 60
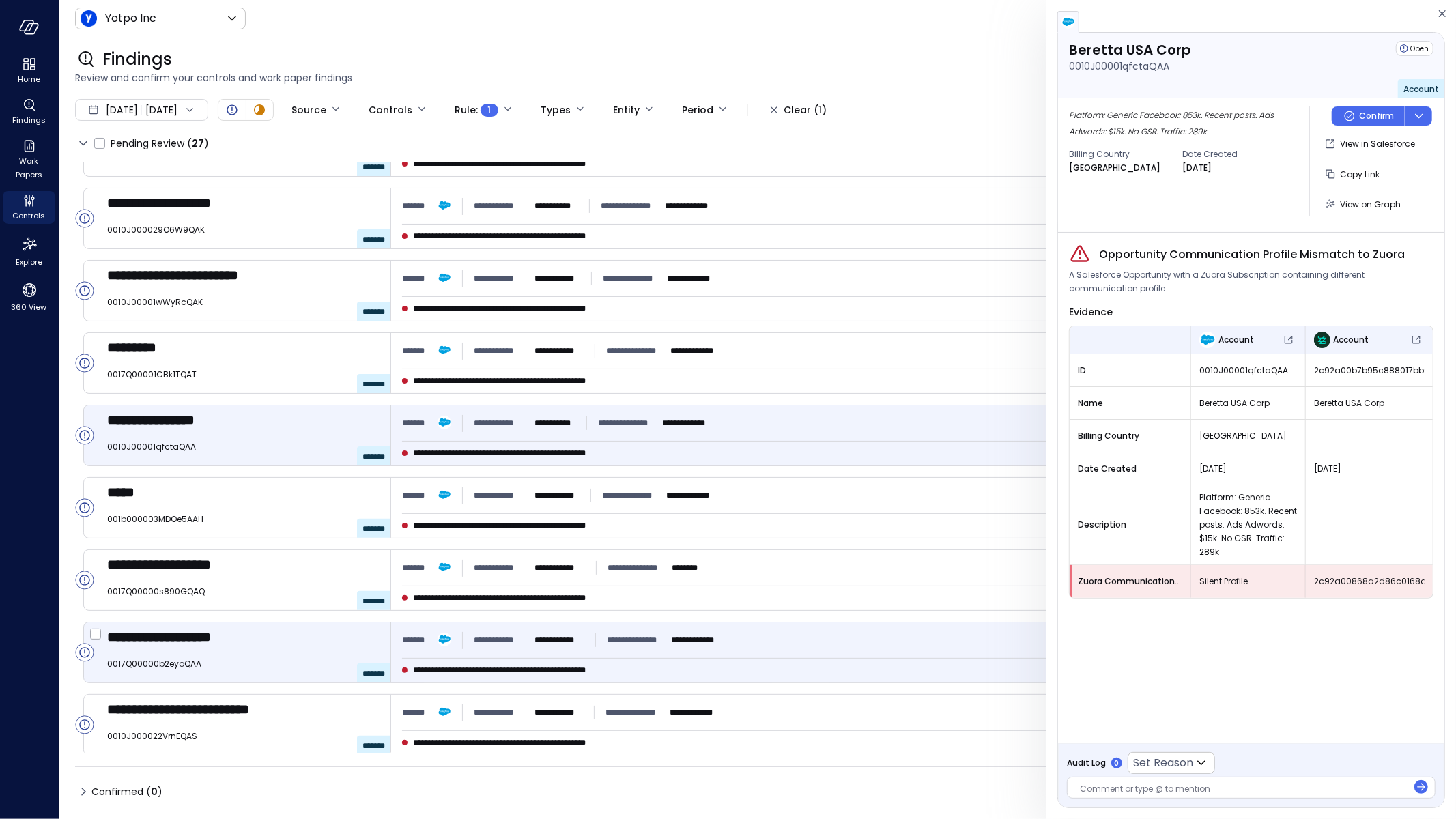
scroll to position [200, 0]
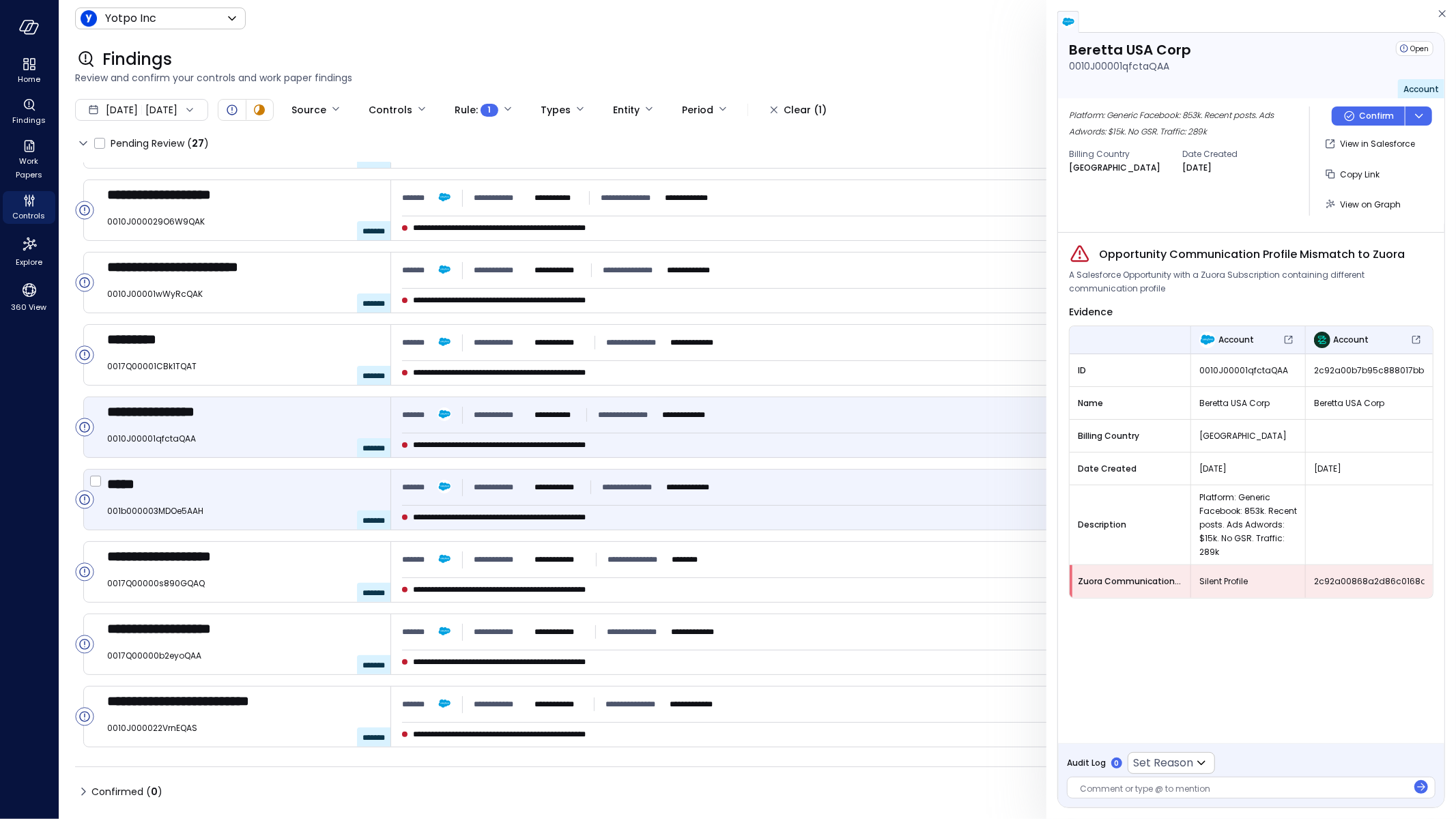
click at [834, 510] on div "**********" at bounding box center [652, 517] width 500 height 14
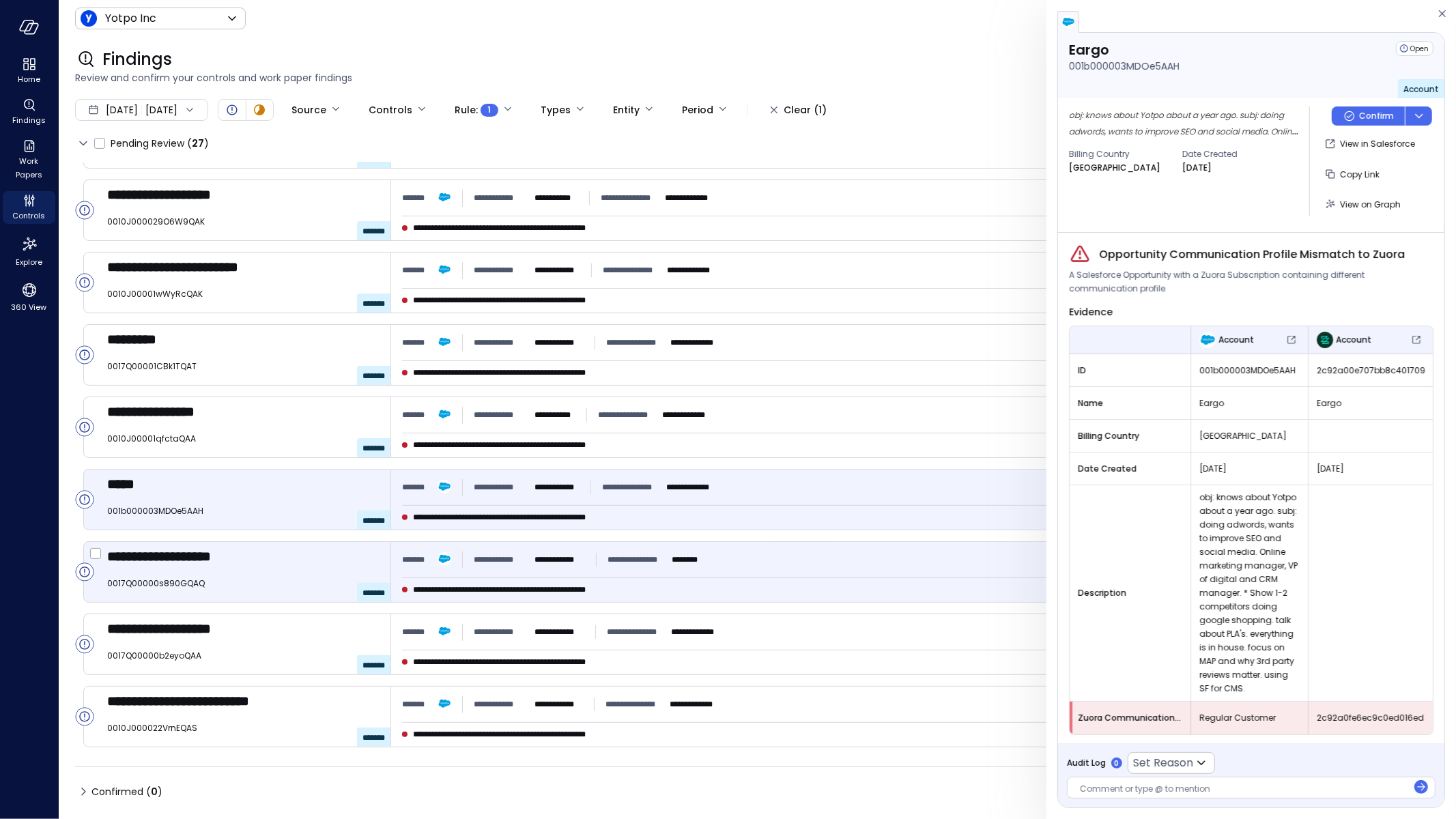
click at [813, 602] on div "**********" at bounding box center [761, 572] width 1356 height 61
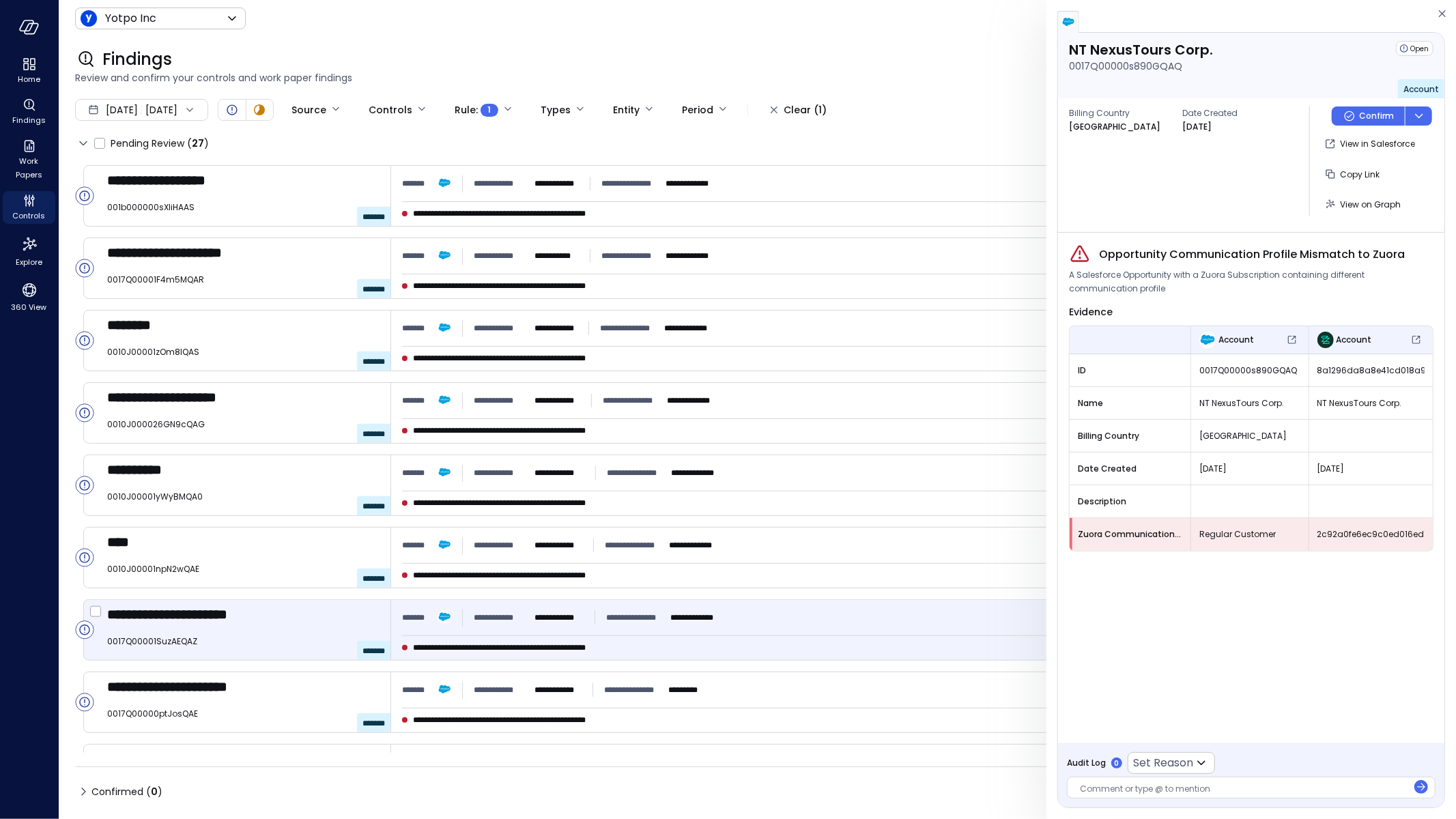
scroll to position [1351, 0]
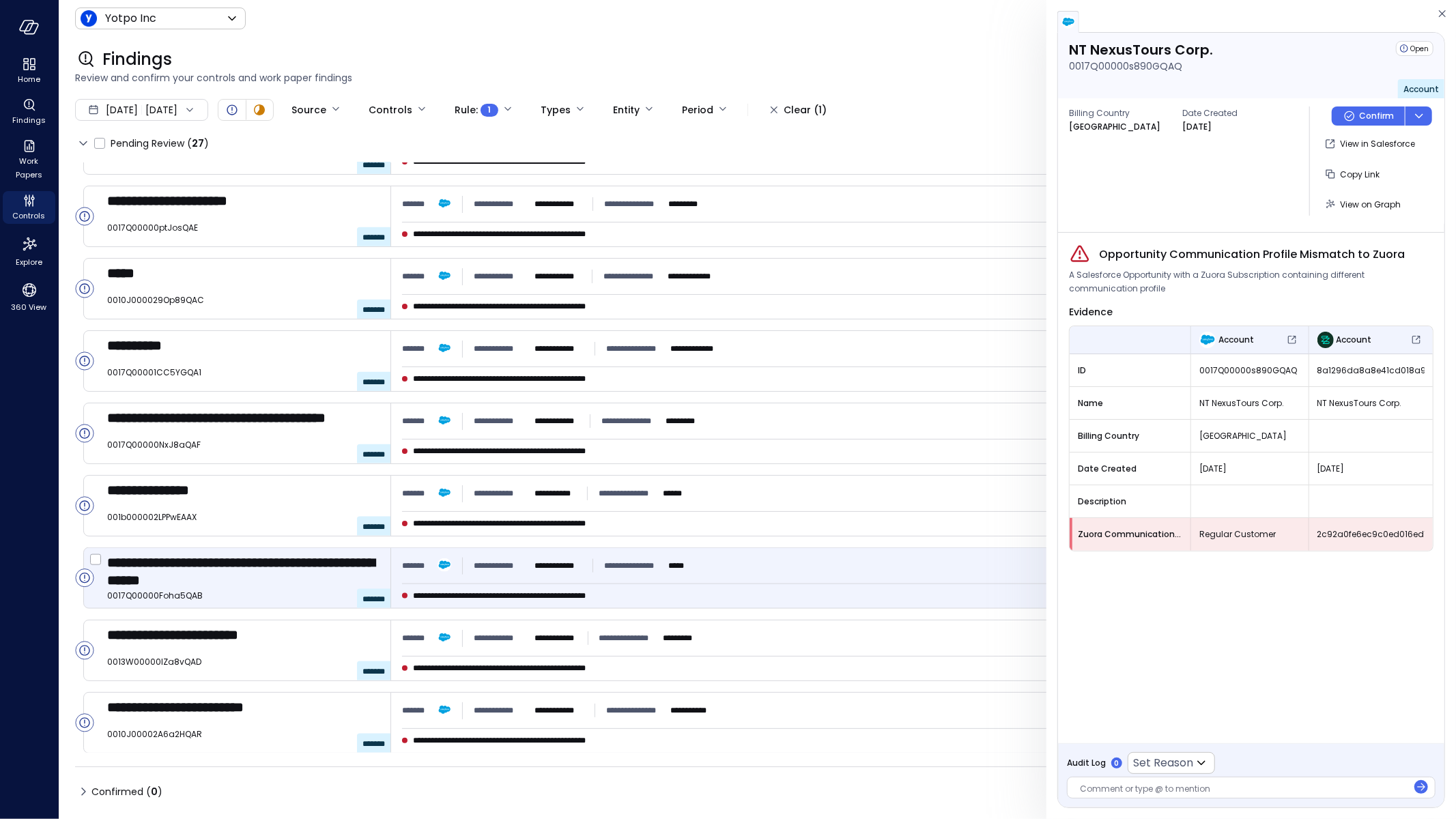
click at [656, 569] on span "**********" at bounding box center [633, 566] width 59 height 14
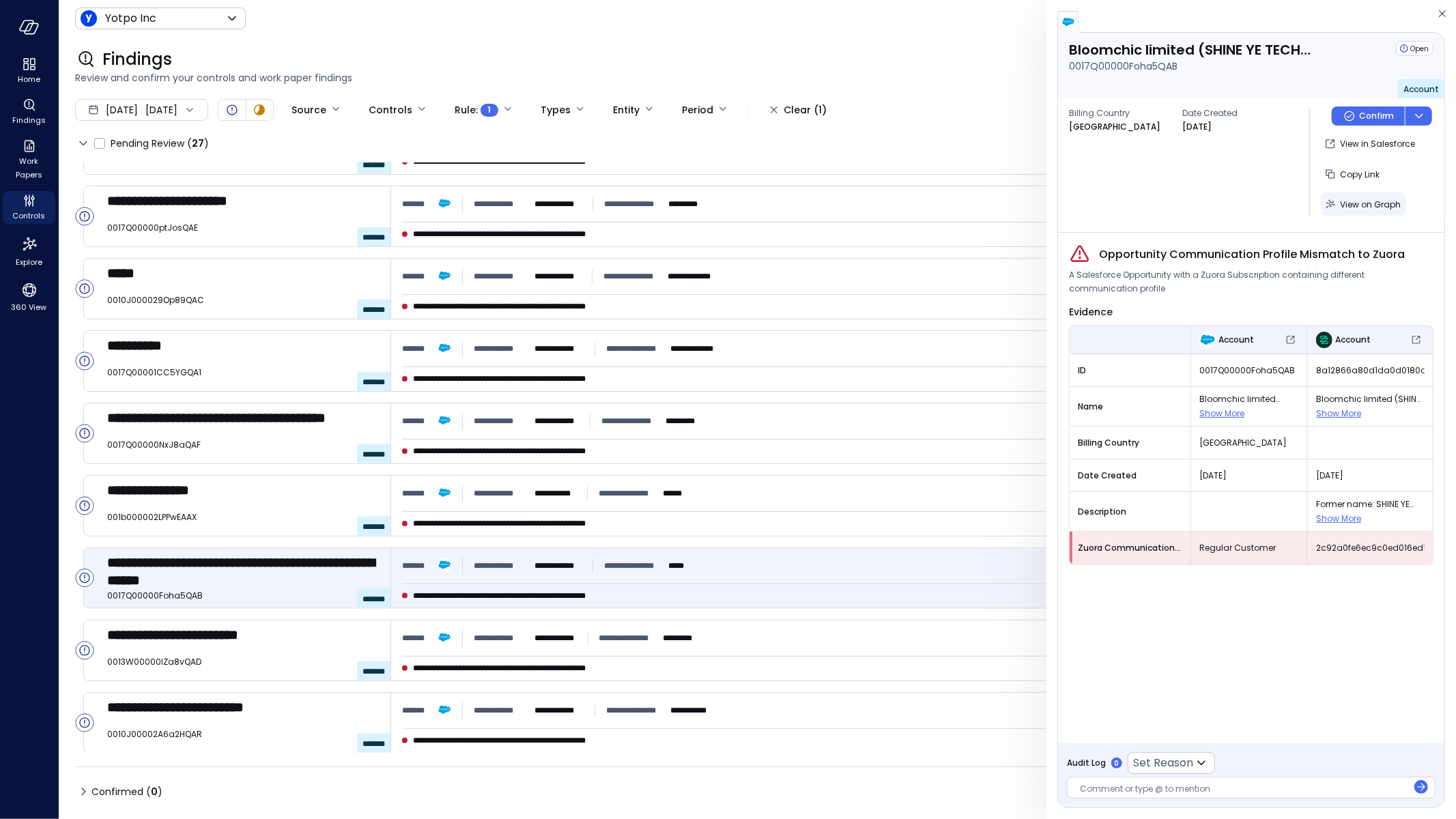
click at [1355, 211] on div "View on Graph" at bounding box center [1369, 205] width 61 height 17
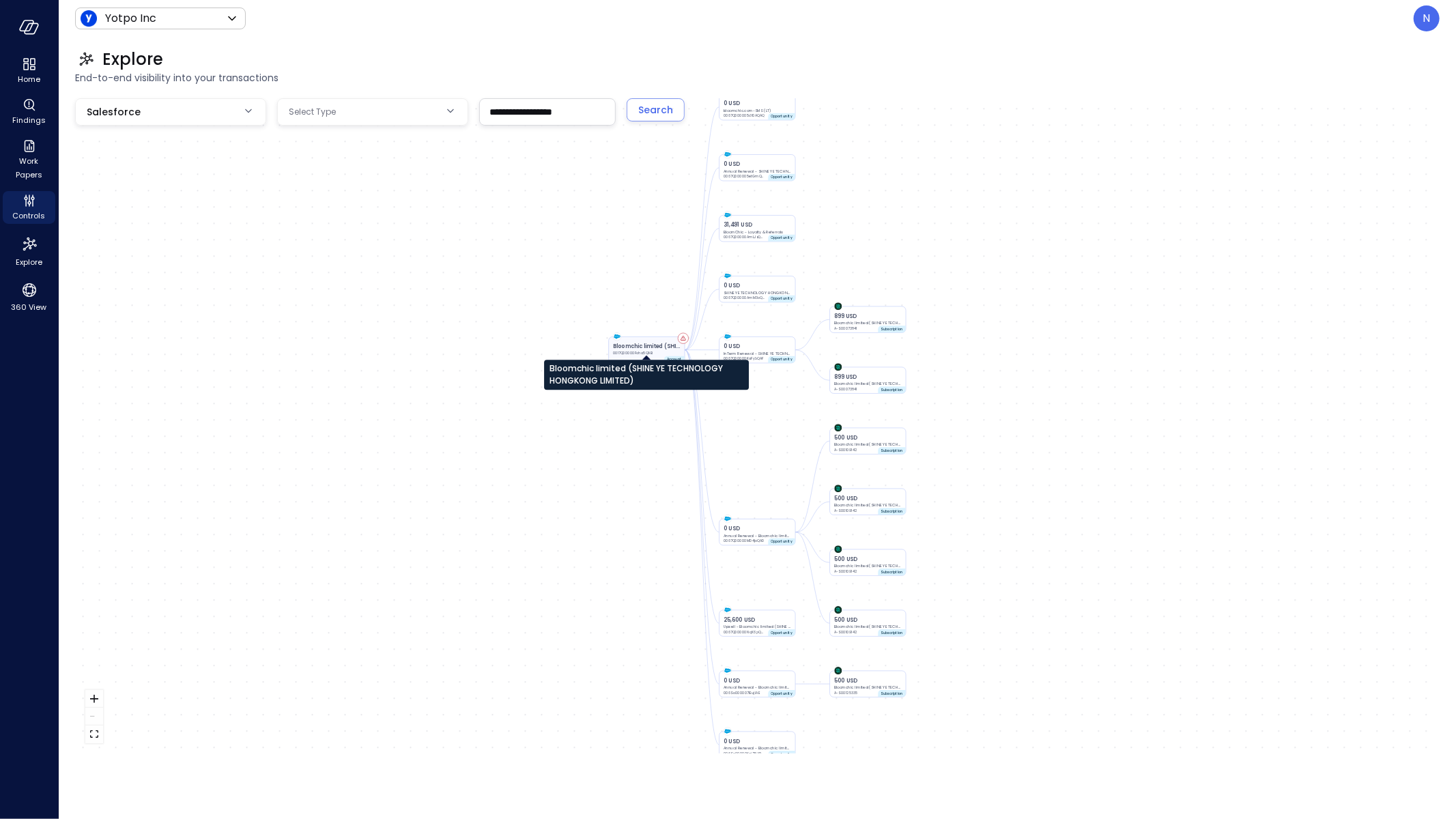
click at [641, 350] on div "Bloomchic limited (SHINE YE TECHNOLOGY HONGKONG LIMITED)" at bounding box center [646, 370] width 205 height 39
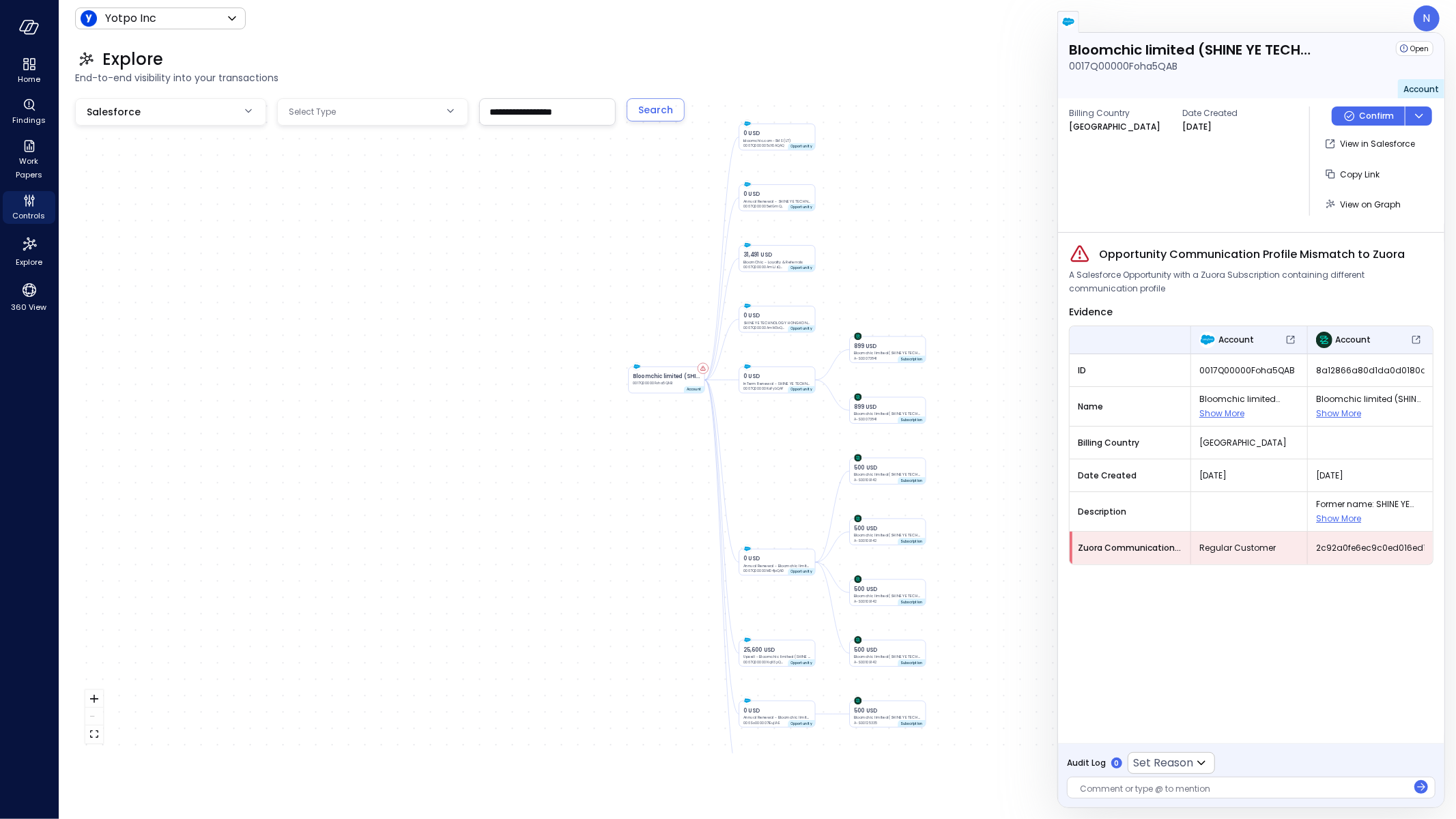
drag, startPoint x: 864, startPoint y: 177, endPoint x: 877, endPoint y: 224, distance: 48.8
click at [885, 200] on div "Bloomchic limited (SHINE YE TECHNOLOGY HONGKONG LIMITED) 0017Q00000Foha5QAB Acc…" at bounding box center [757, 425] width 1364 height 655
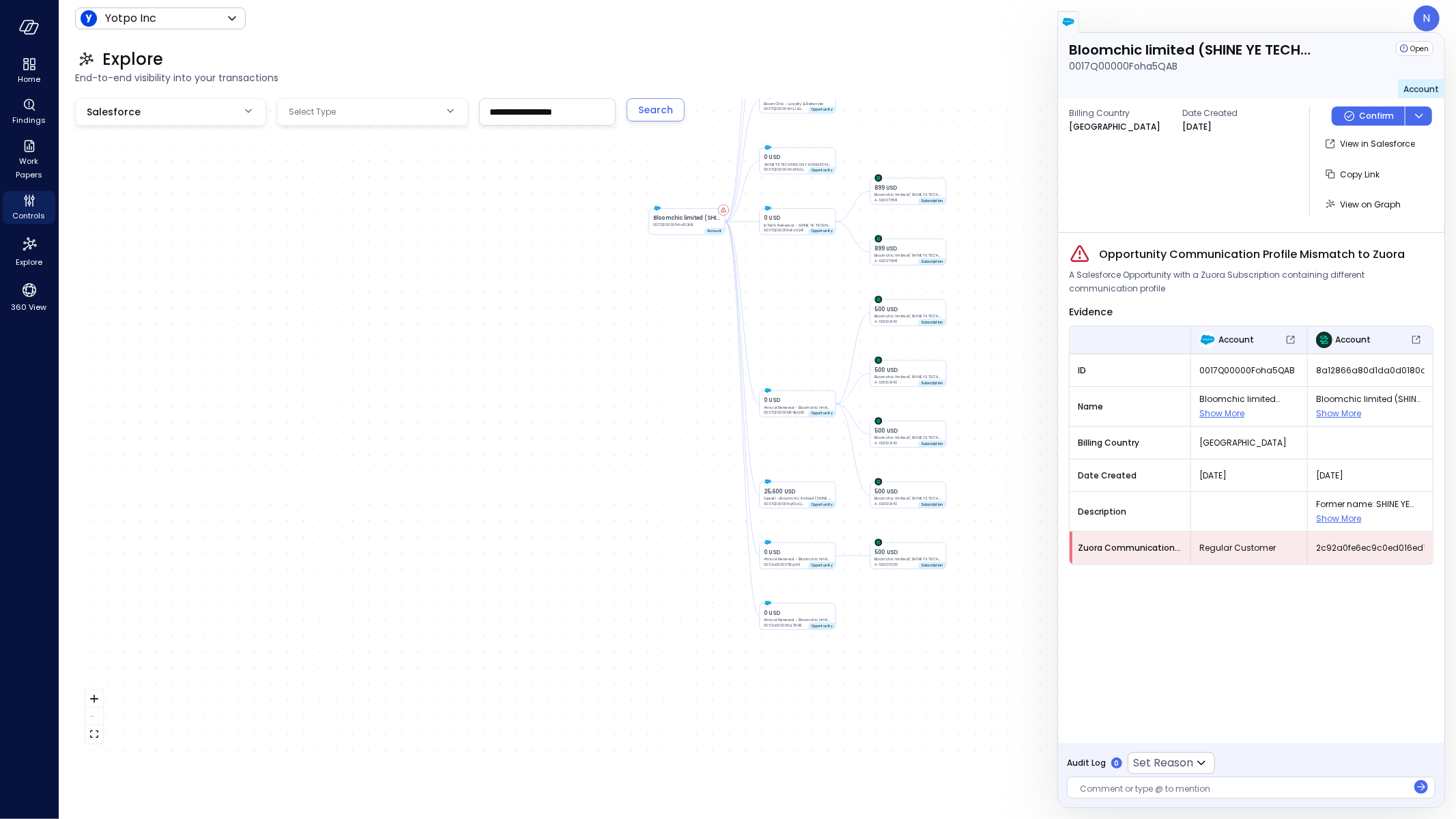
drag, startPoint x: 782, startPoint y: 457, endPoint x: 798, endPoint y: 248, distance: 209.6
click at [798, 248] on div "Bloomchic limited (SHINE YE TECHNOLOGY HONGKONG LIMITED) 0017Q00000Foha5QAB Acc…" at bounding box center [757, 425] width 1364 height 655
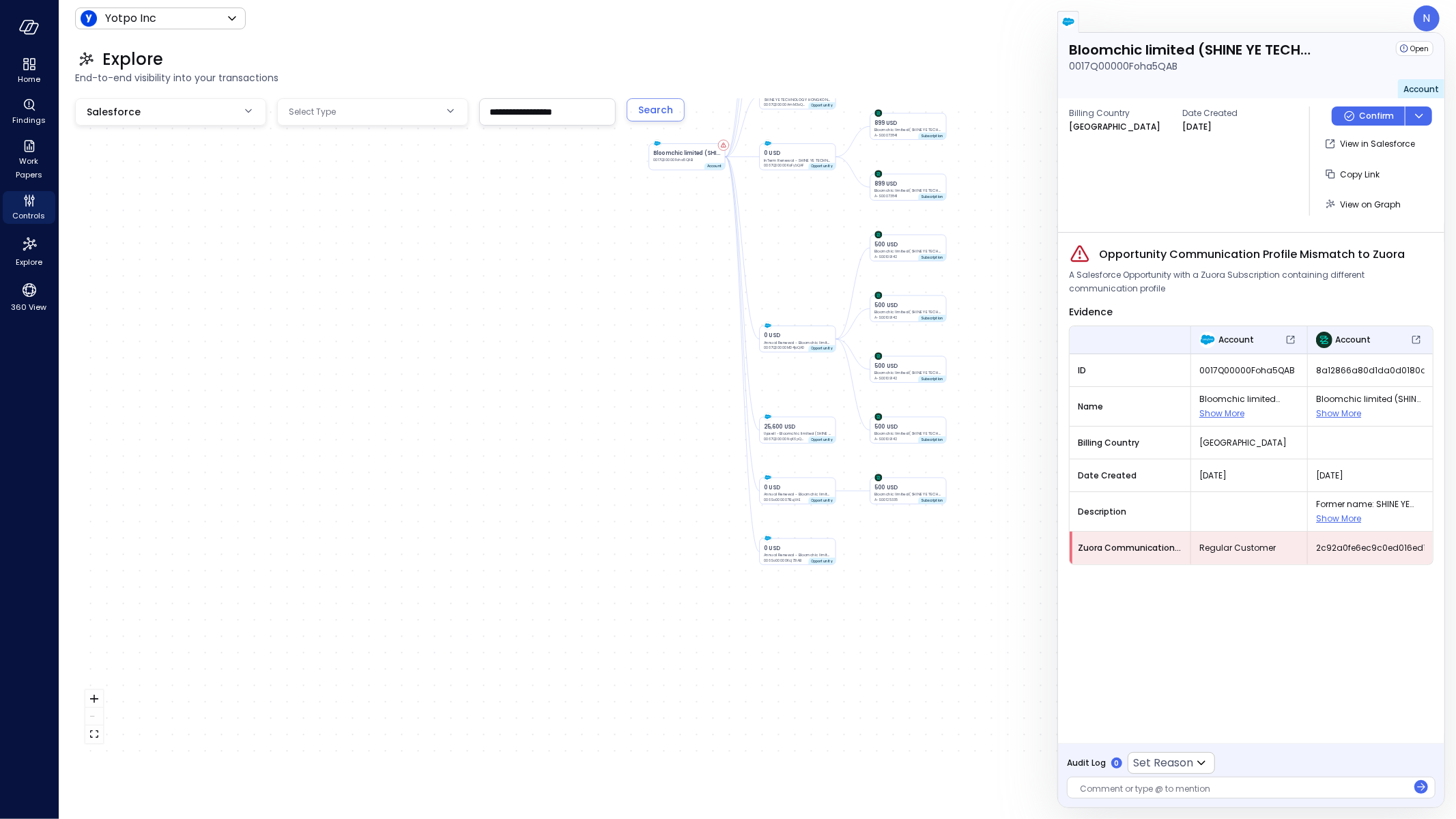
click at [1332, 250] on span "Opportunity Communication Profile Mismatch to Zuora" at bounding box center [1251, 254] width 306 height 16
click at [1230, 535] on div "Regular Customer" at bounding box center [1249, 547] width 116 height 25
drag, startPoint x: 1204, startPoint y: 542, endPoint x: 1305, endPoint y: 544, distance: 101.0
click at [1306, 544] on div "Regular Customer" at bounding box center [1249, 547] width 116 height 25
click at [31, 205] on icon "Controls" at bounding box center [29, 200] width 16 height 16
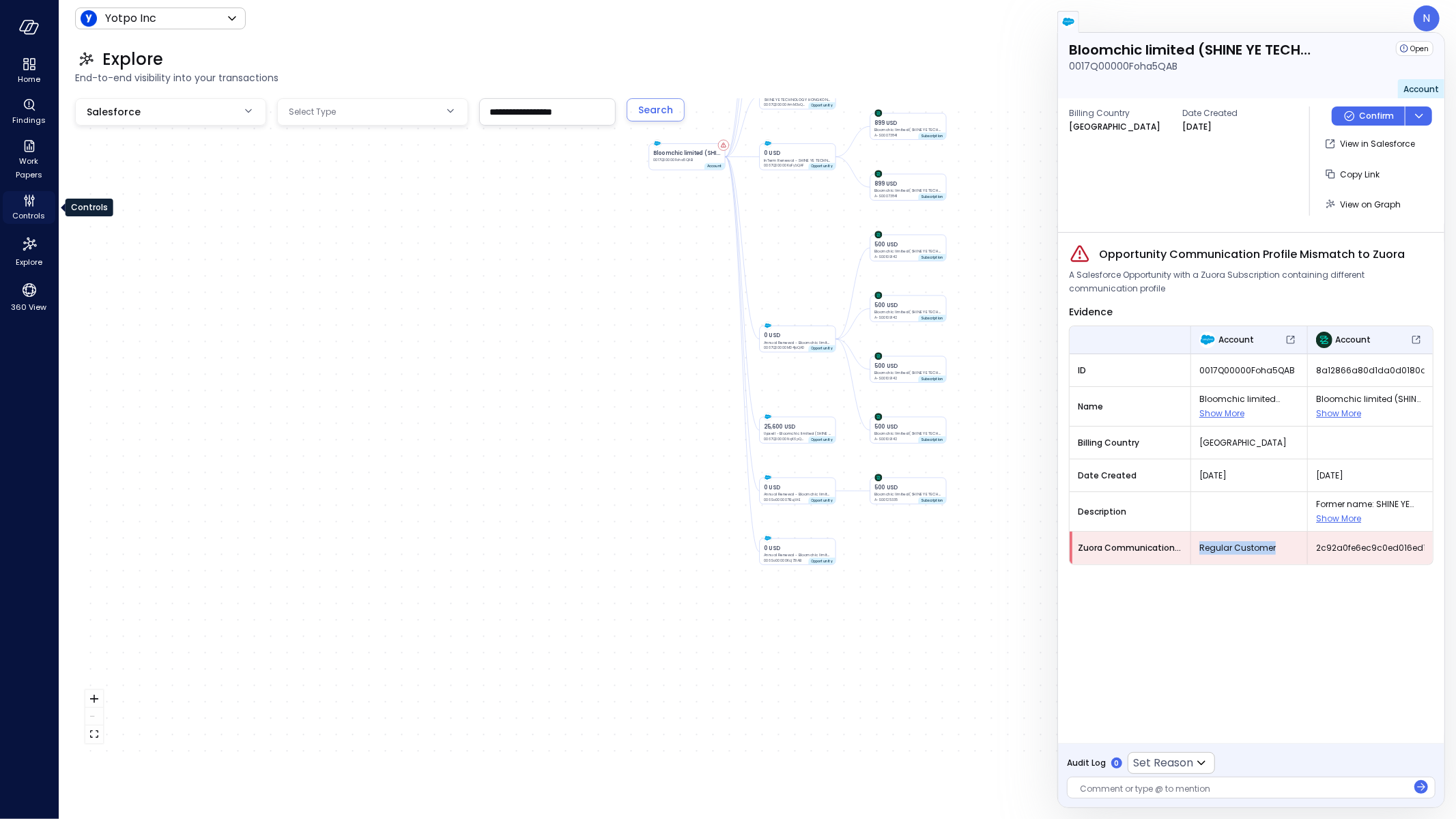
click at [34, 209] on span "Controls" at bounding box center [29, 216] width 32 height 14
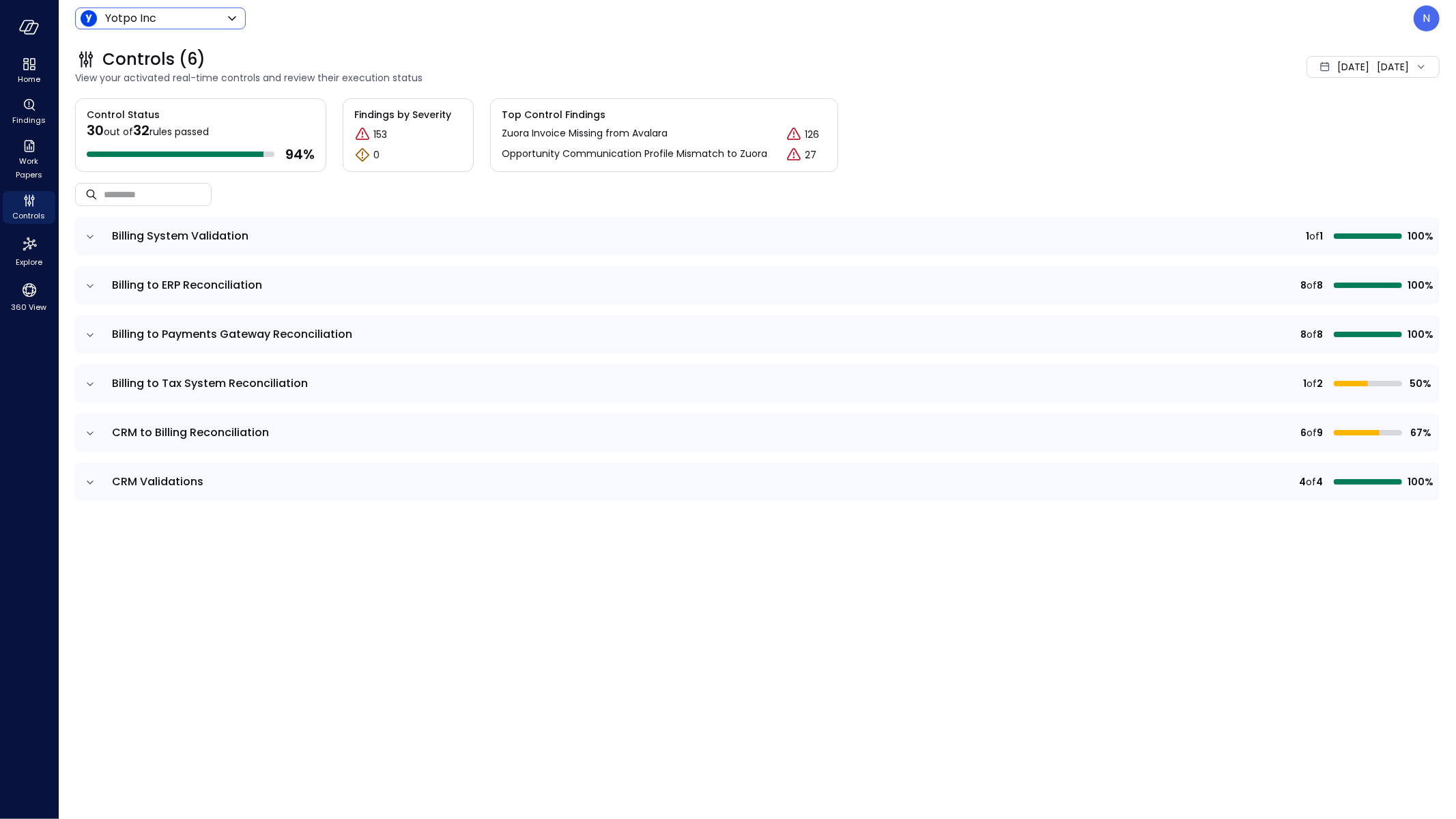
click at [187, 28] on div "Yotpo Inc ****** ​" at bounding box center [160, 19] width 170 height 22
click at [199, 22] on body "Home Findings Work Papers Controls Explore 360 View Yotpo Inc ****** ​ N Contro…" at bounding box center [728, 409] width 1456 height 819
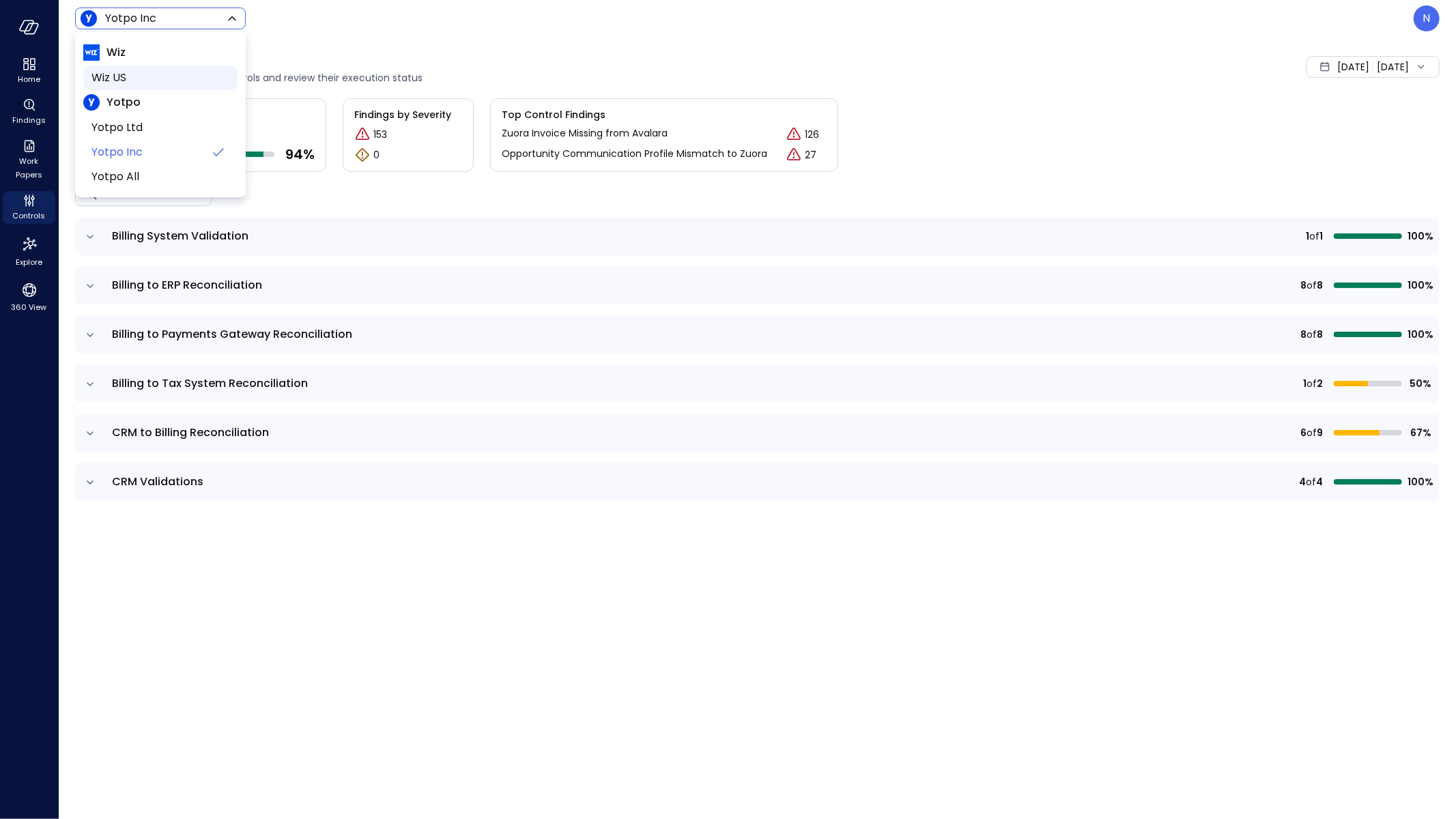
click at [183, 74] on span "Wiz US" at bounding box center [159, 78] width 136 height 16
type input "******"
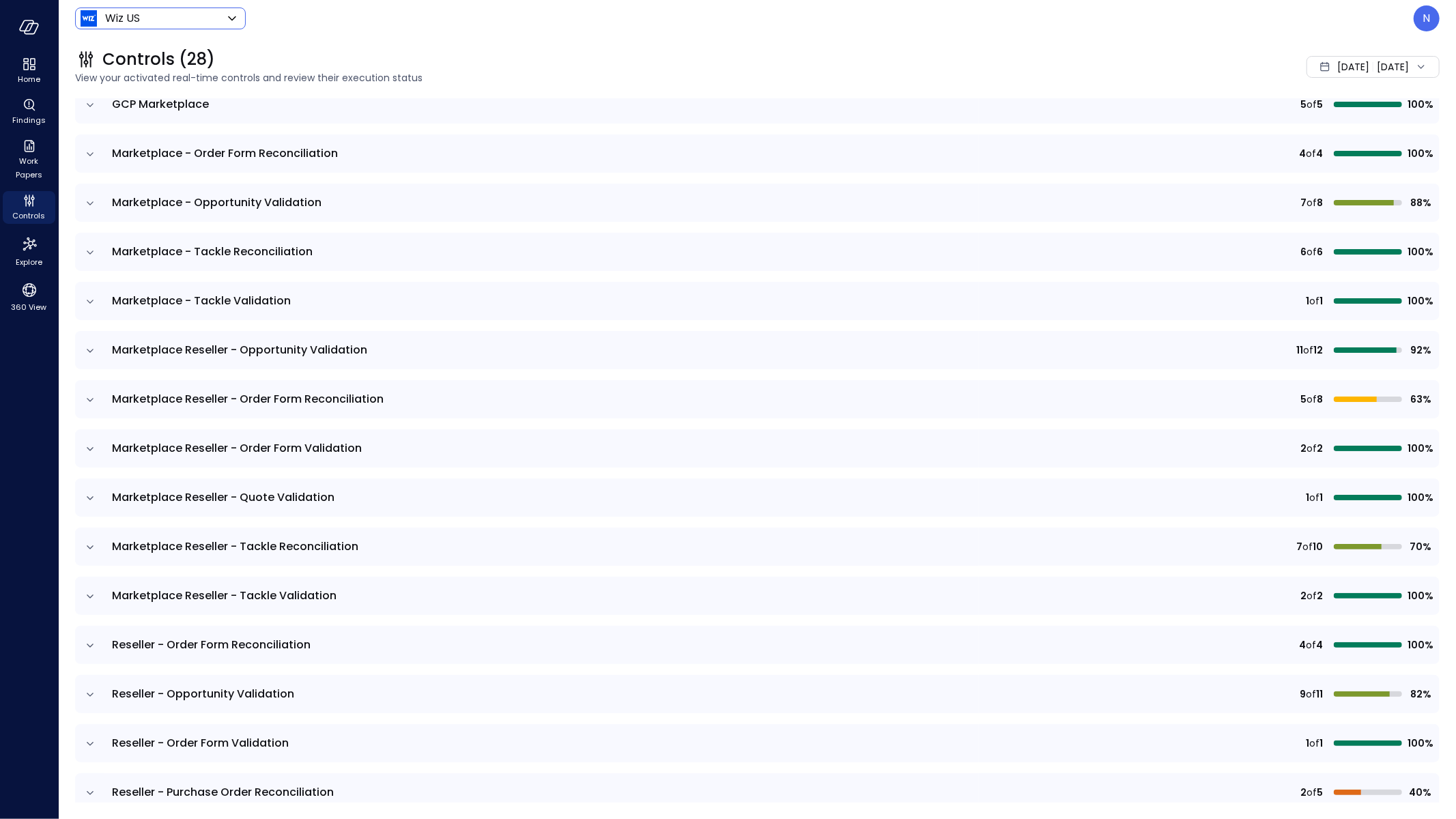
scroll to position [809, 0]
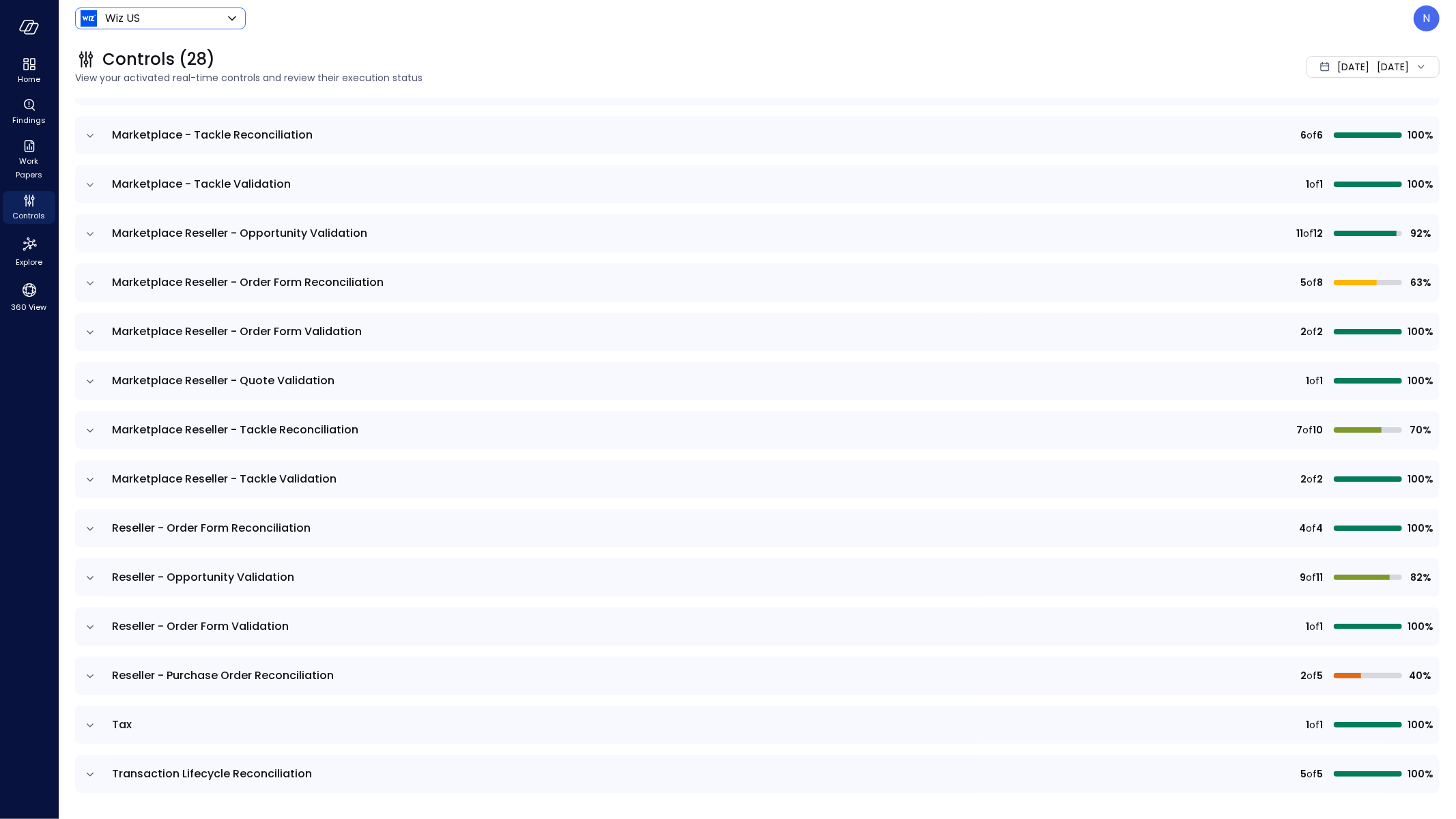
click at [95, 578] on icon "expand row" at bounding box center [90, 578] width 14 height 14
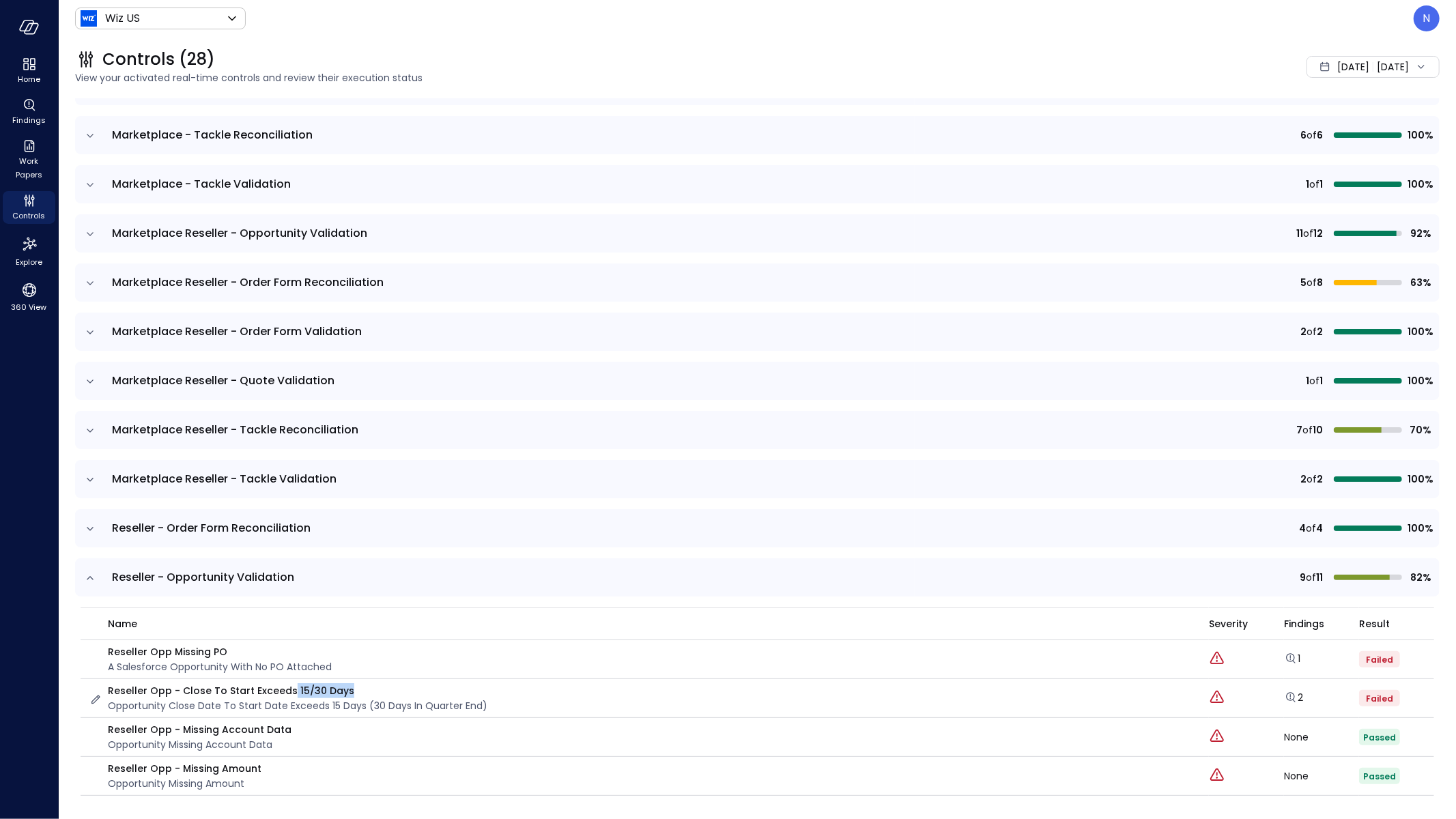
drag, startPoint x: 362, startPoint y: 688, endPoint x: 286, endPoint y: 685, distance: 76.1
click at [286, 685] on p "Reseller Opp - Close to Start Exceeds 15/30 Days" at bounding box center [297, 690] width 379 height 15
drag, startPoint x: 190, startPoint y: 706, endPoint x: 298, endPoint y: 709, distance: 108.0
click at [412, 709] on p "Opportunity close date to start date exceeds 15 days (30 days in quarter end)" at bounding box center [297, 706] width 379 height 15
click at [286, 709] on p "Opportunity close date to start date exceeds 15 days (30 days in quarter end)" at bounding box center [297, 706] width 379 height 15
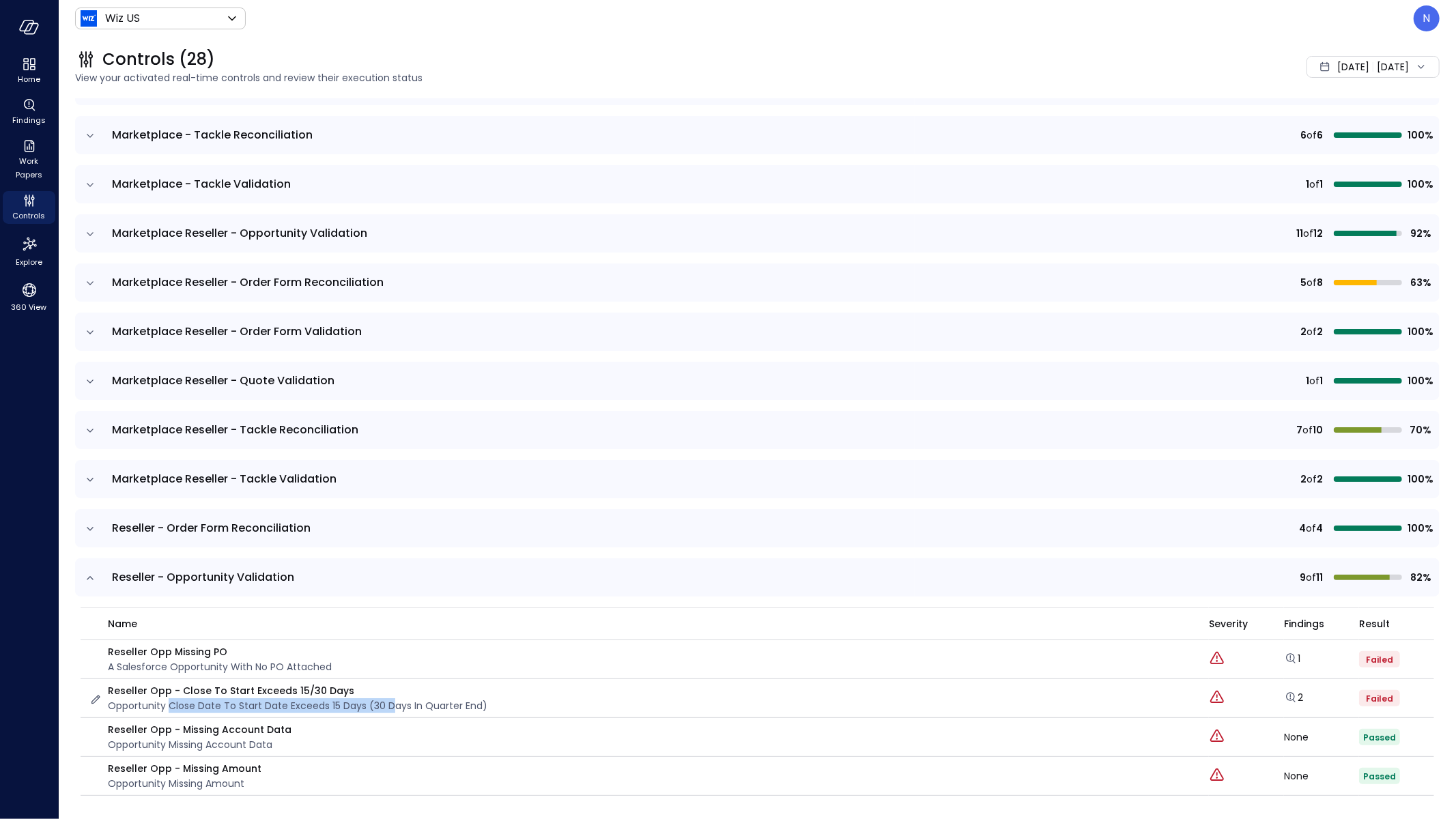
drag, startPoint x: 168, startPoint y: 705, endPoint x: 388, endPoint y: 710, distance: 220.1
click at [388, 710] on p "Opportunity close date to start date exceeds 15 days (30 days in quarter end)" at bounding box center [297, 706] width 379 height 15
click at [90, 576] on icon "expand row" at bounding box center [90, 578] width 7 height 3
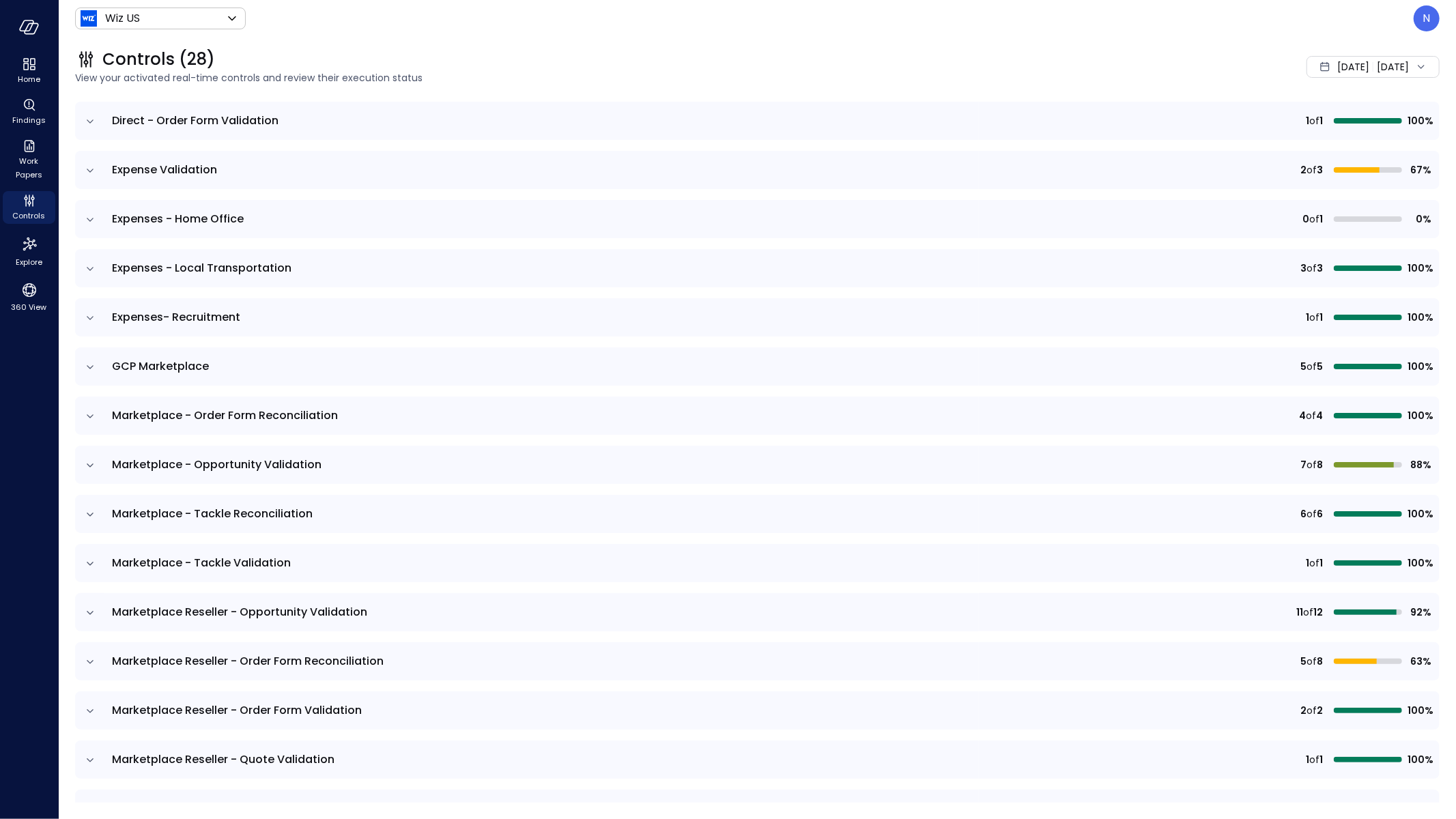
scroll to position [300, 0]
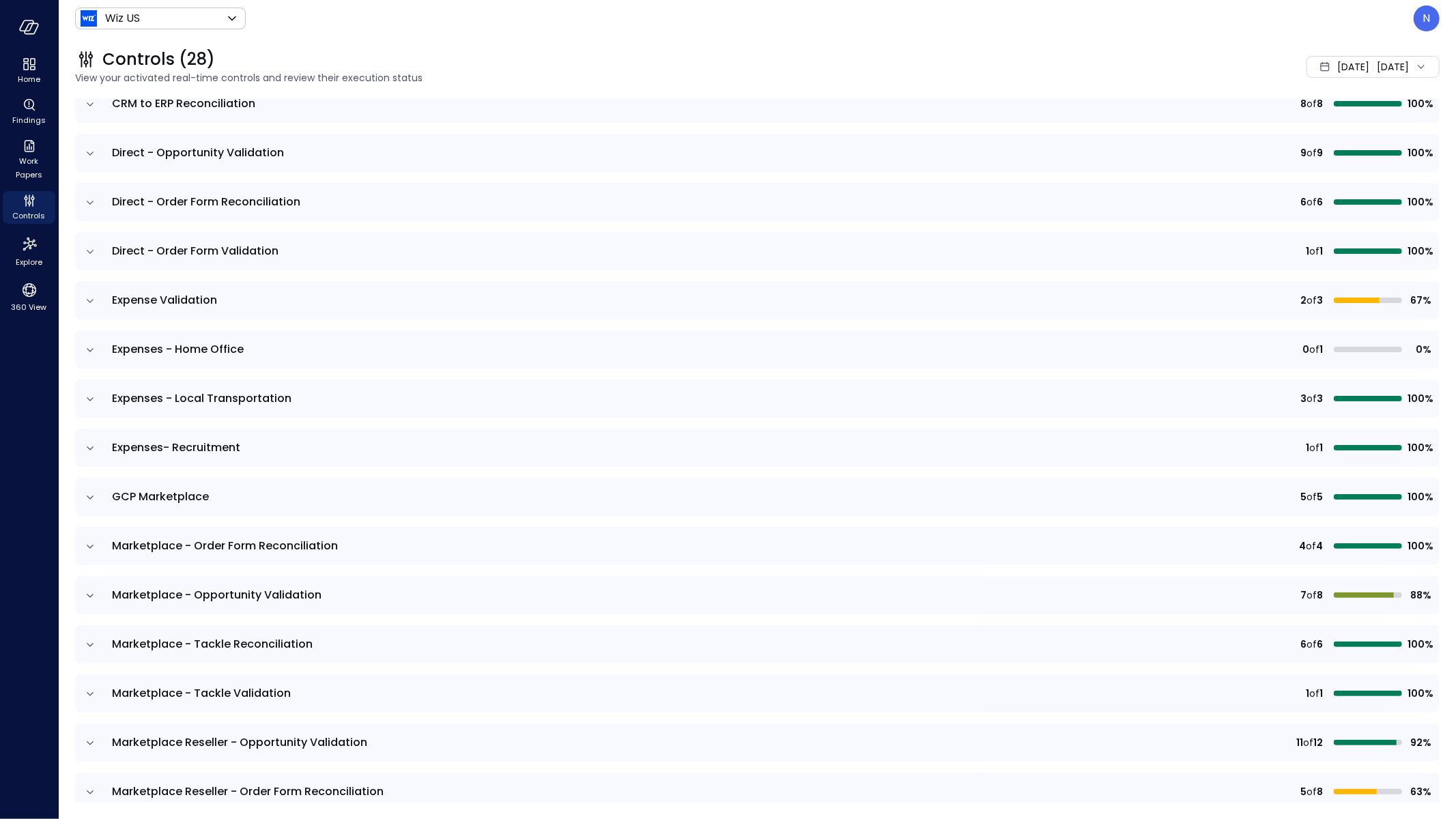
click at [88, 301] on icon "expand row" at bounding box center [90, 301] width 14 height 14
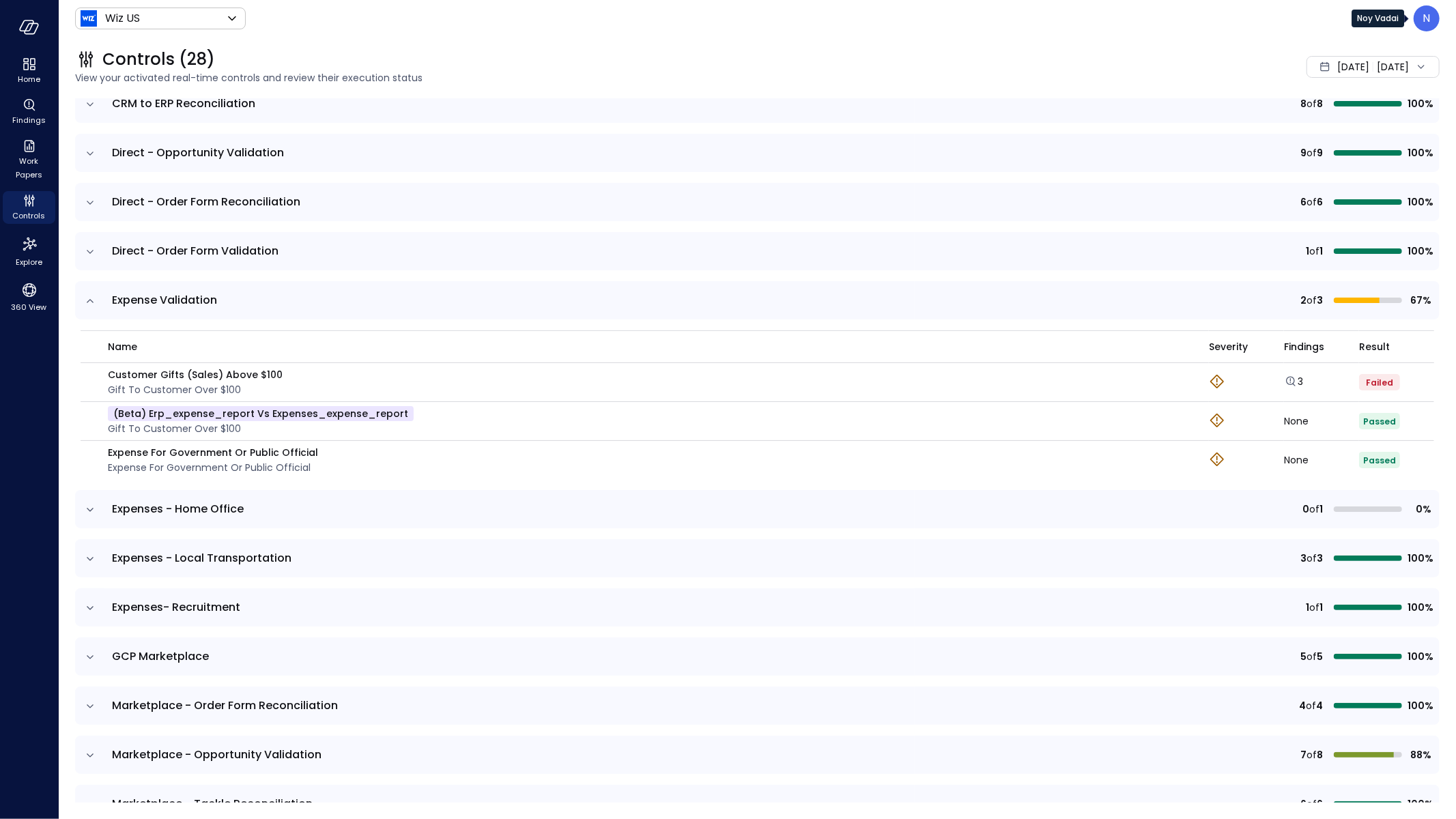
click at [1428, 19] on p "N" at bounding box center [1426, 18] width 8 height 16
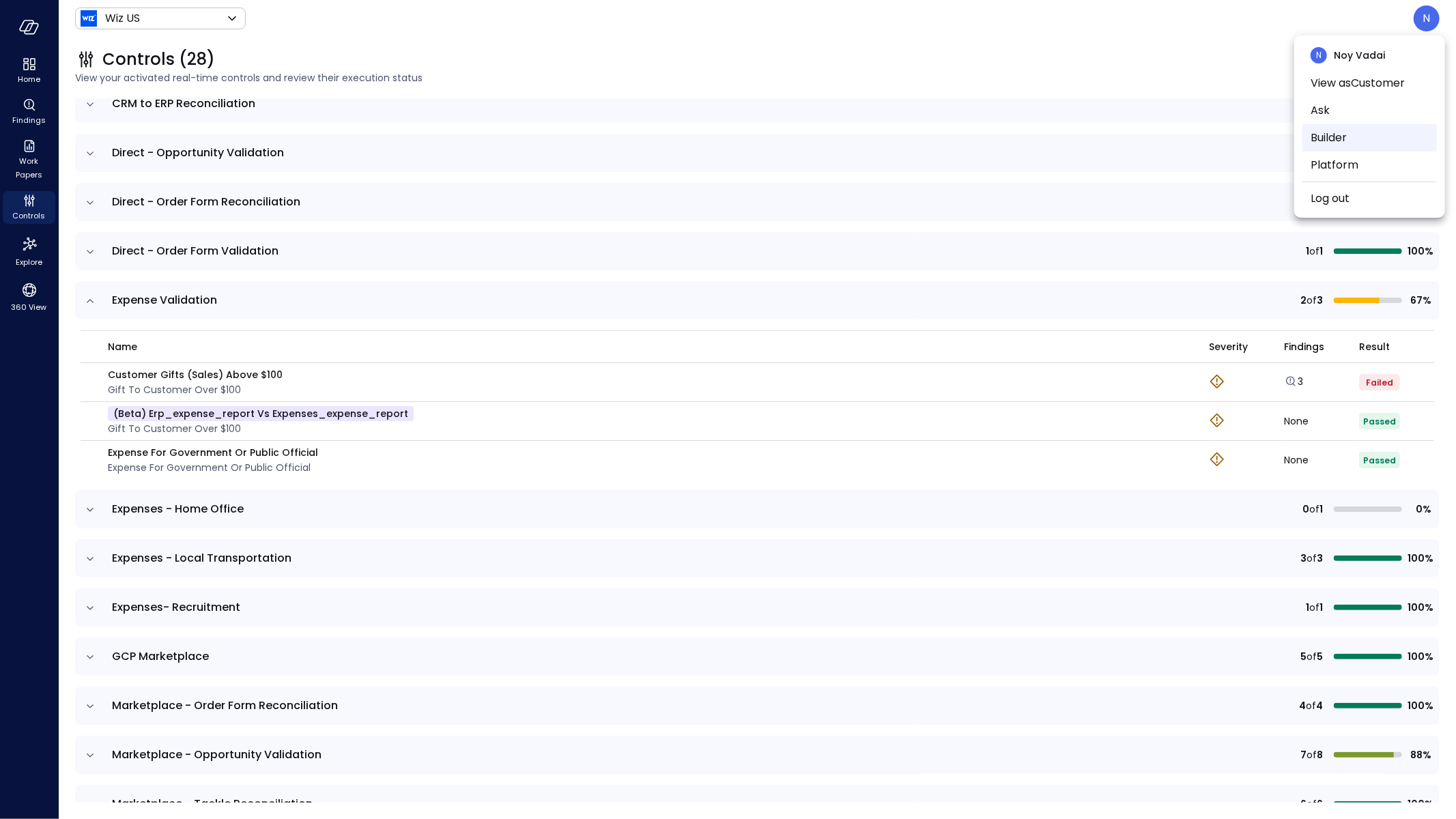
click at [1358, 139] on li "Builder" at bounding box center [1369, 138] width 135 height 27
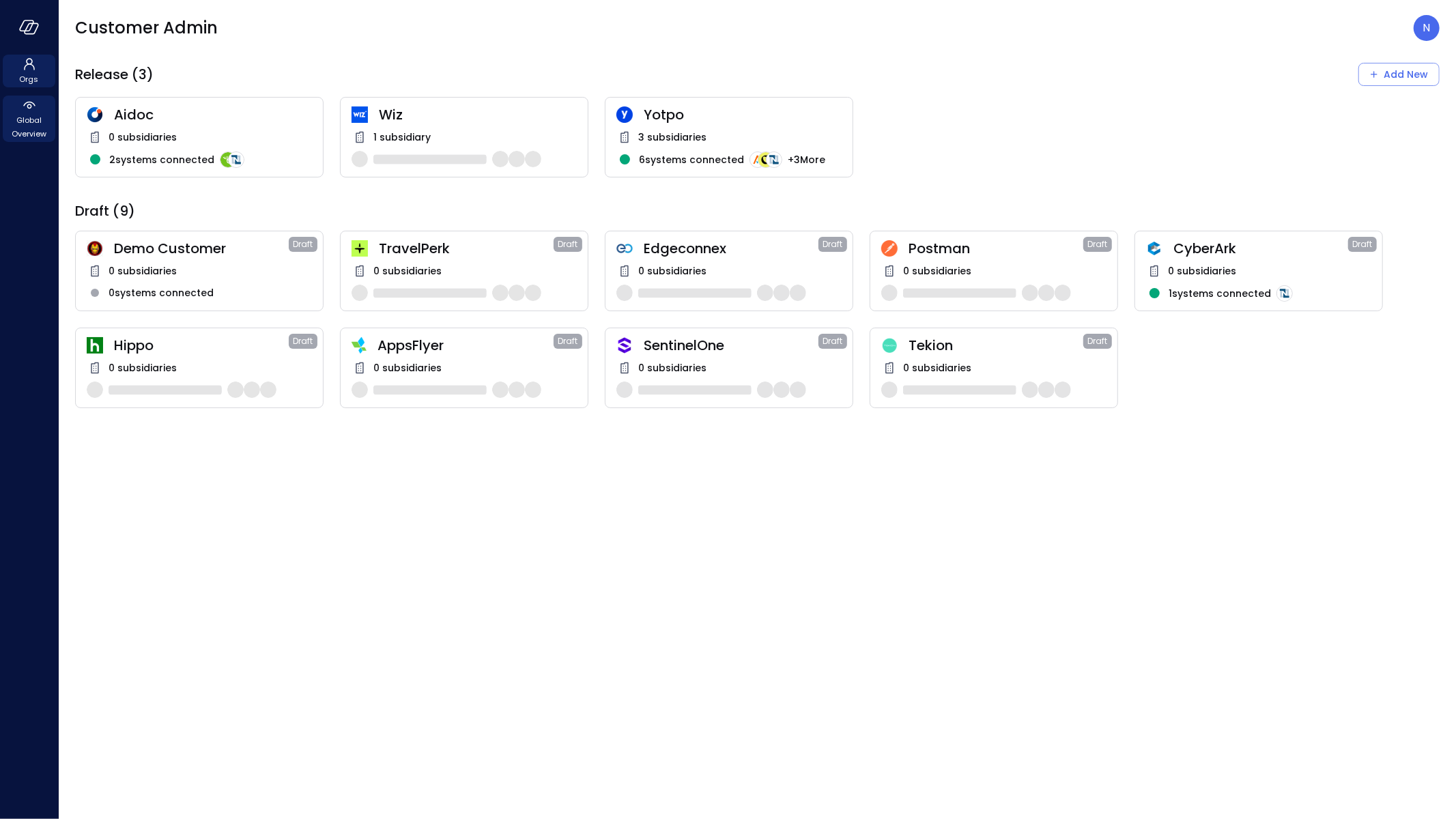
click at [26, 118] on span "Global Overview" at bounding box center [29, 127] width 42 height 27
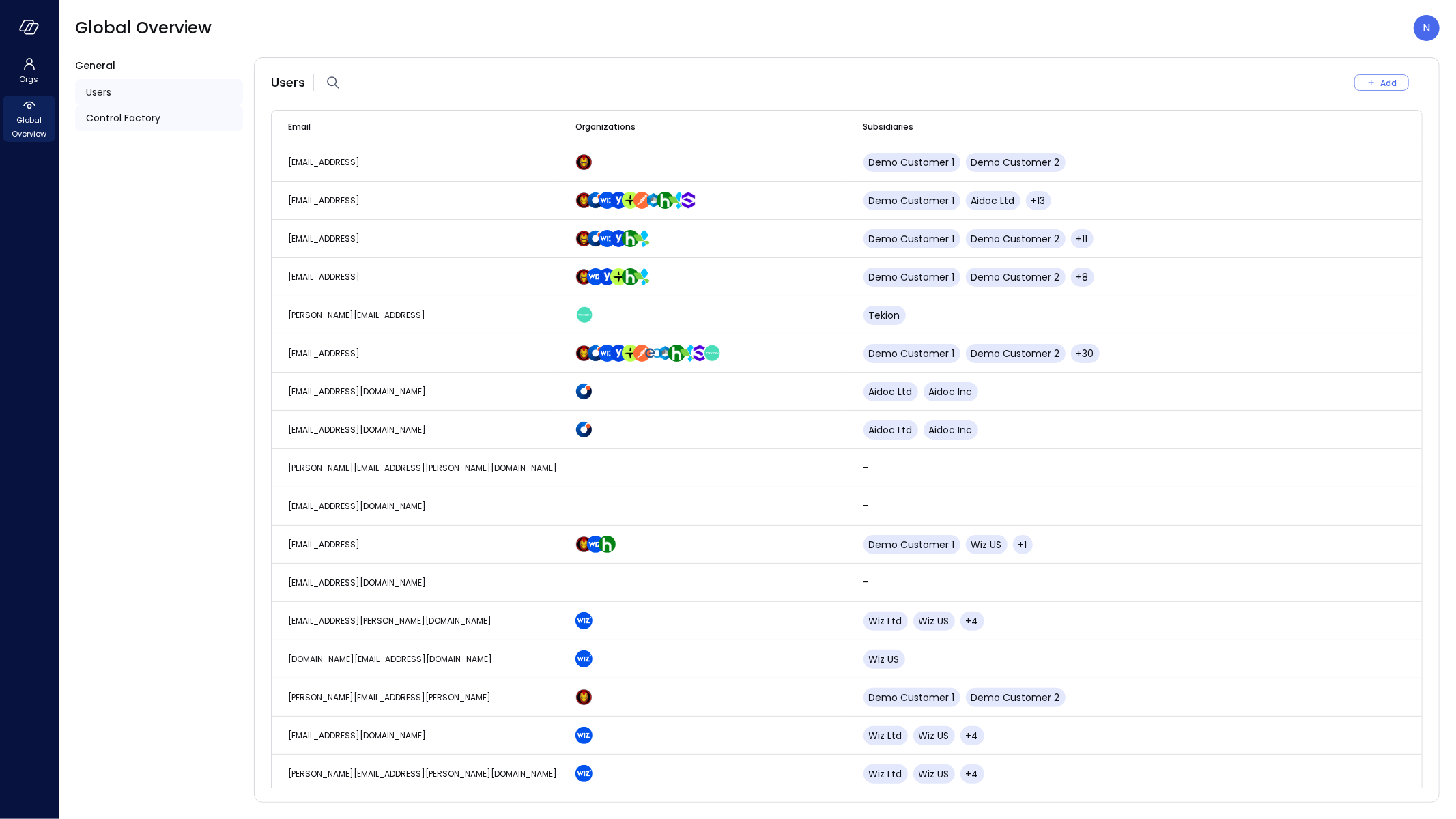
click at [161, 108] on div "Control Factory" at bounding box center [159, 118] width 168 height 26
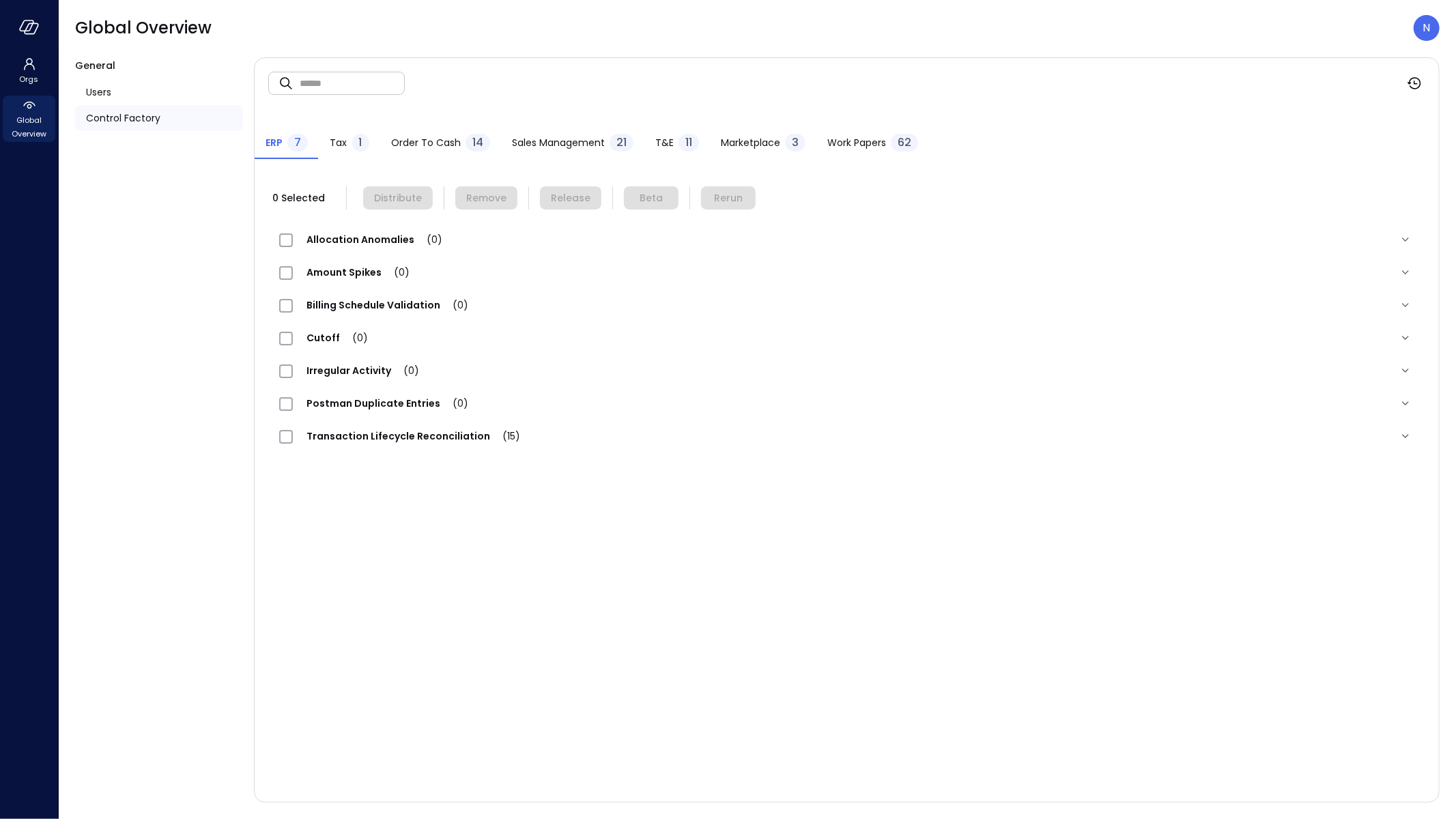
click at [537, 143] on span "Sales Management" at bounding box center [558, 143] width 93 height 15
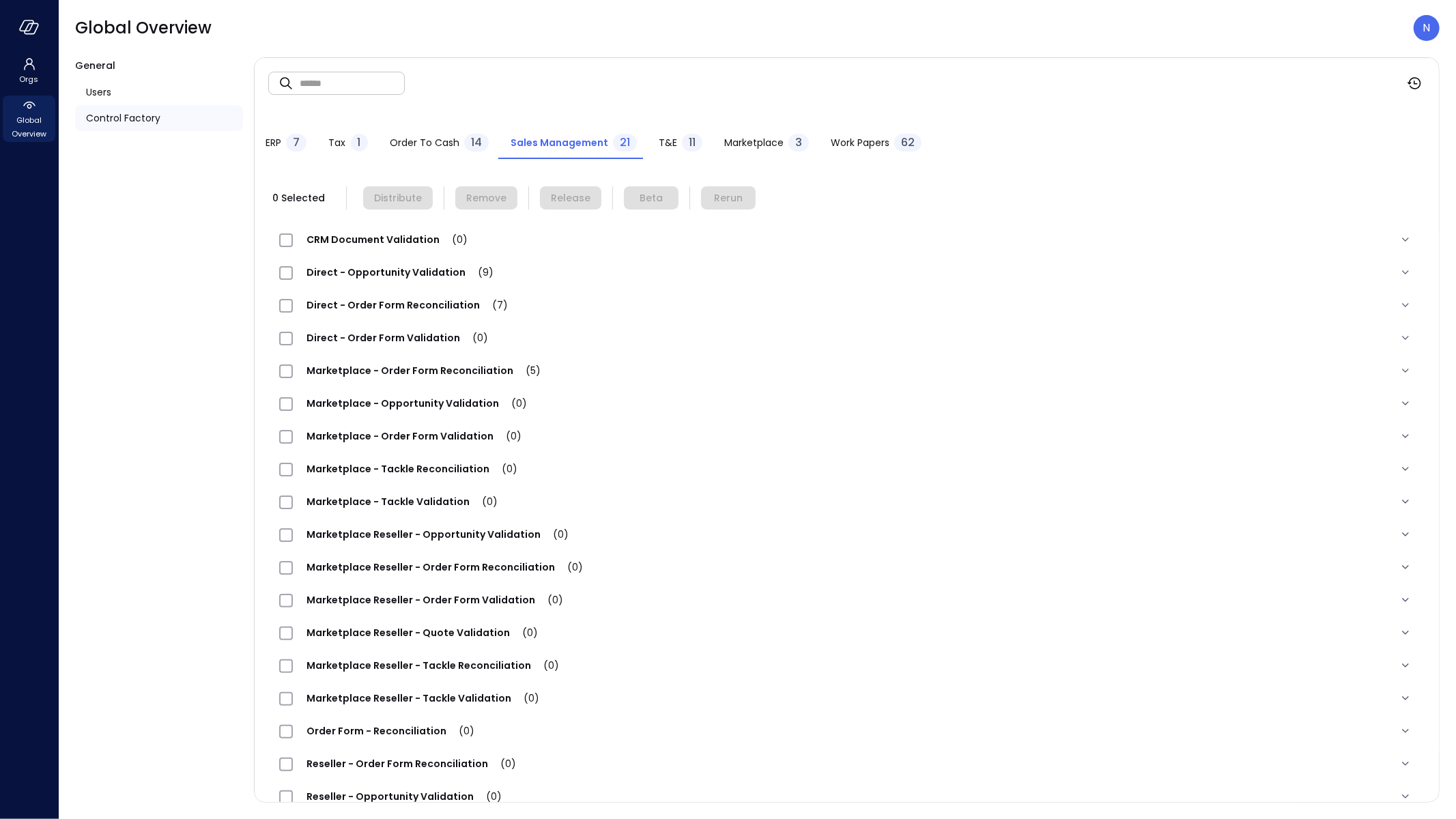
click at [418, 147] on span "Order to Cash" at bounding box center [425, 143] width 70 height 15
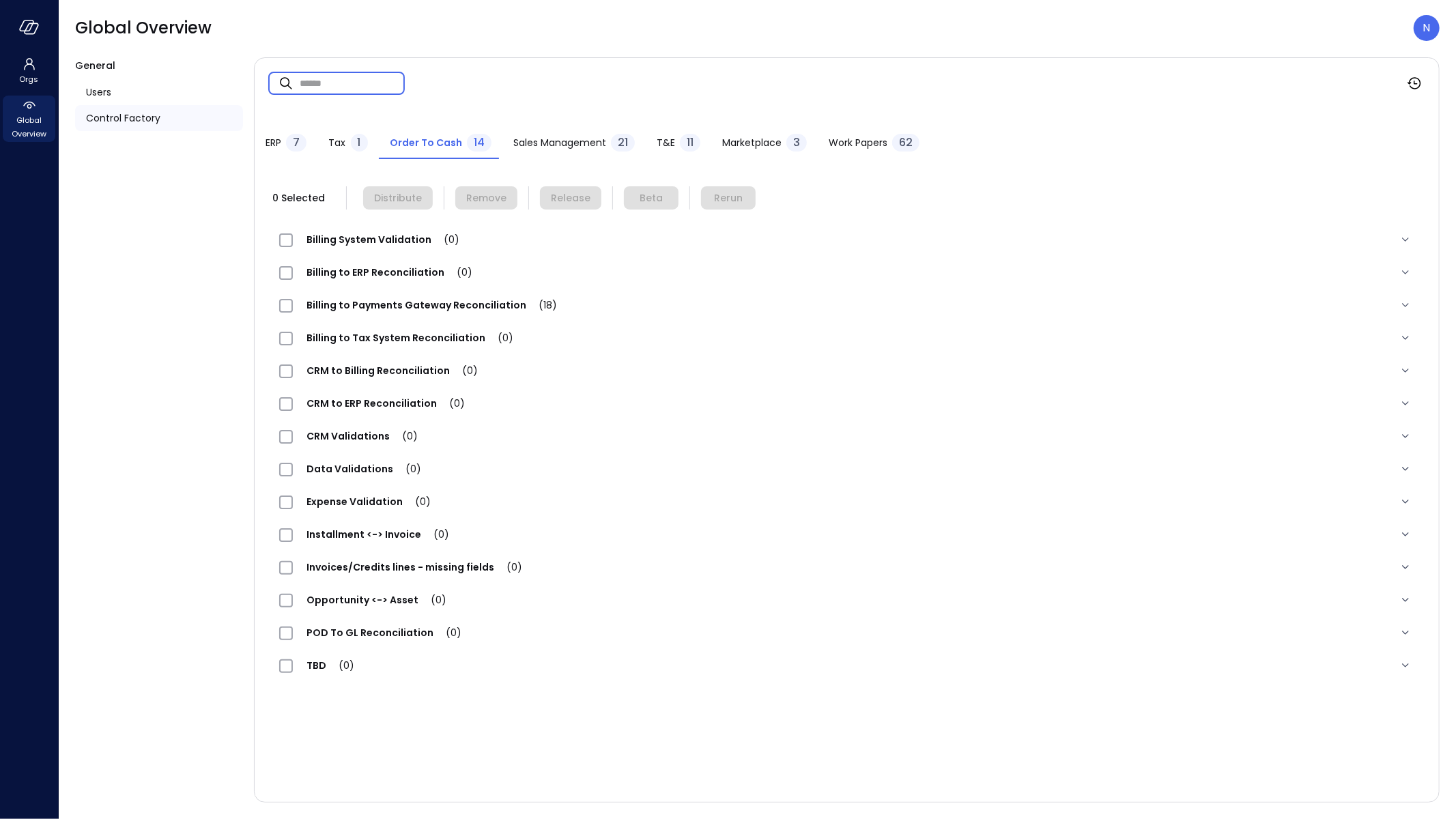
click at [347, 87] on input "text" at bounding box center [351, 83] width 105 height 36
click at [679, 143] on div "11" at bounding box center [690, 142] width 20 height 18
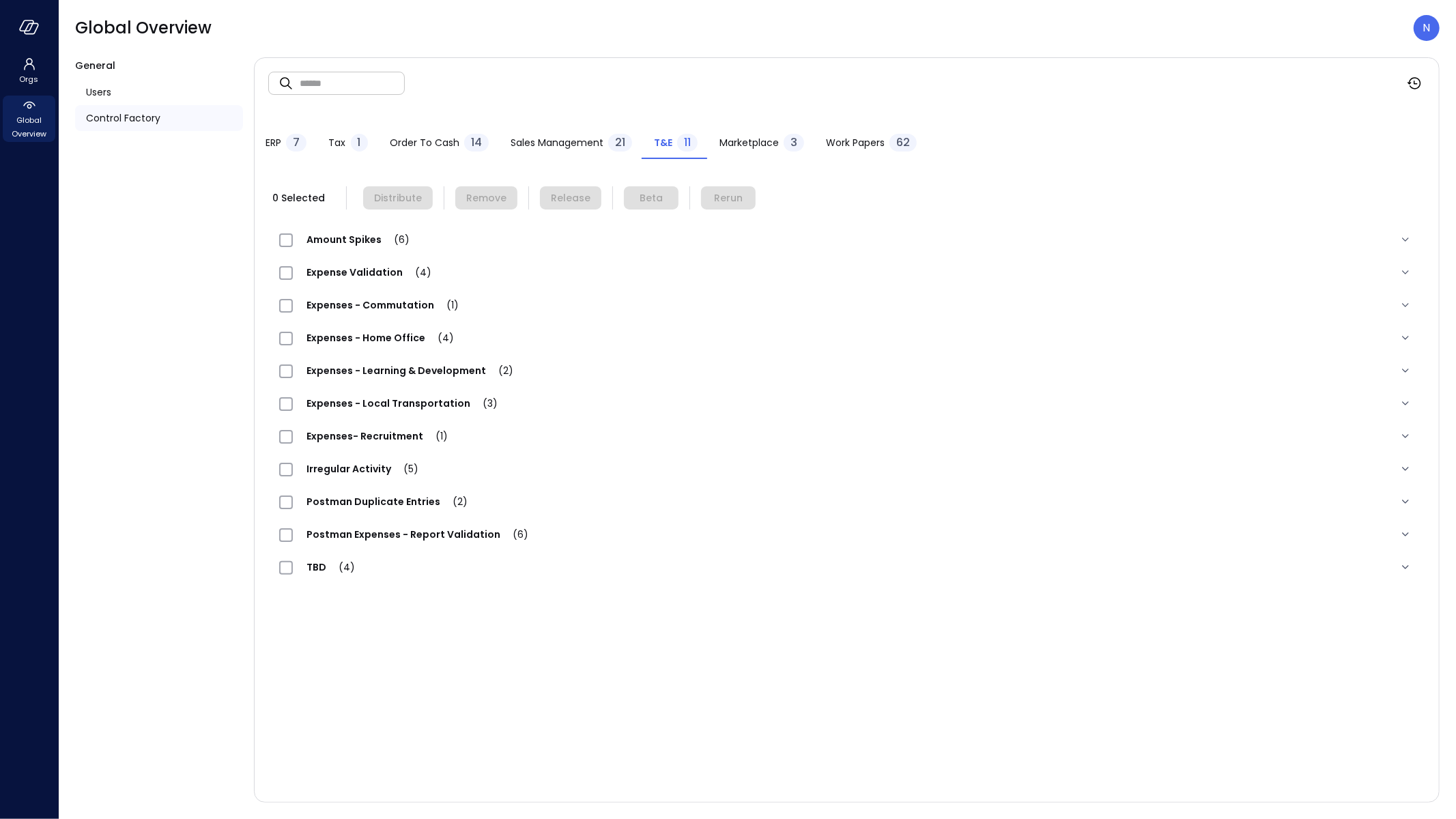
click at [357, 280] on div "Expense Validation (4)" at bounding box center [361, 272] width 166 height 16
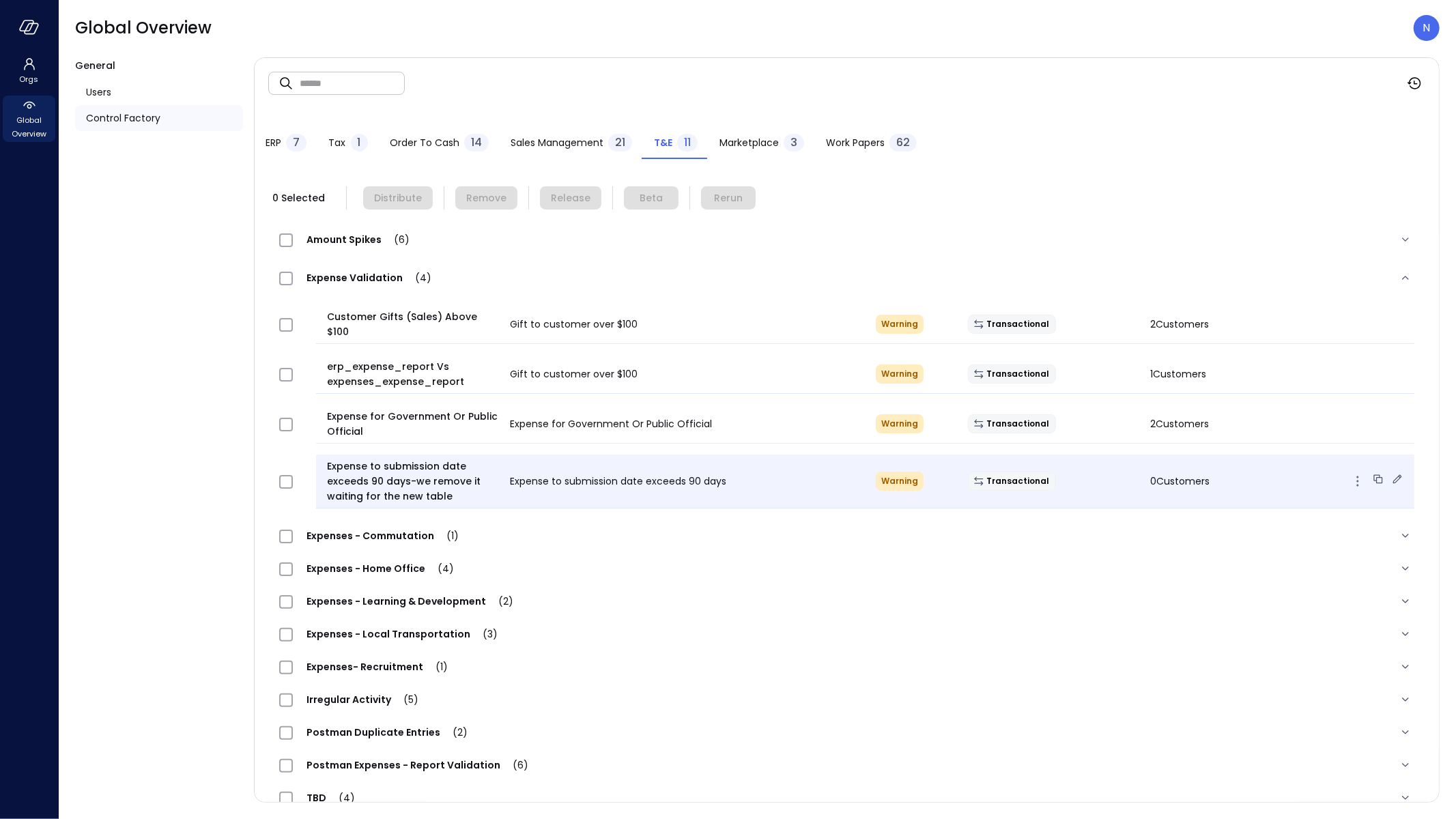
click at [1393, 474] on icon at bounding box center [1397, 478] width 9 height 9
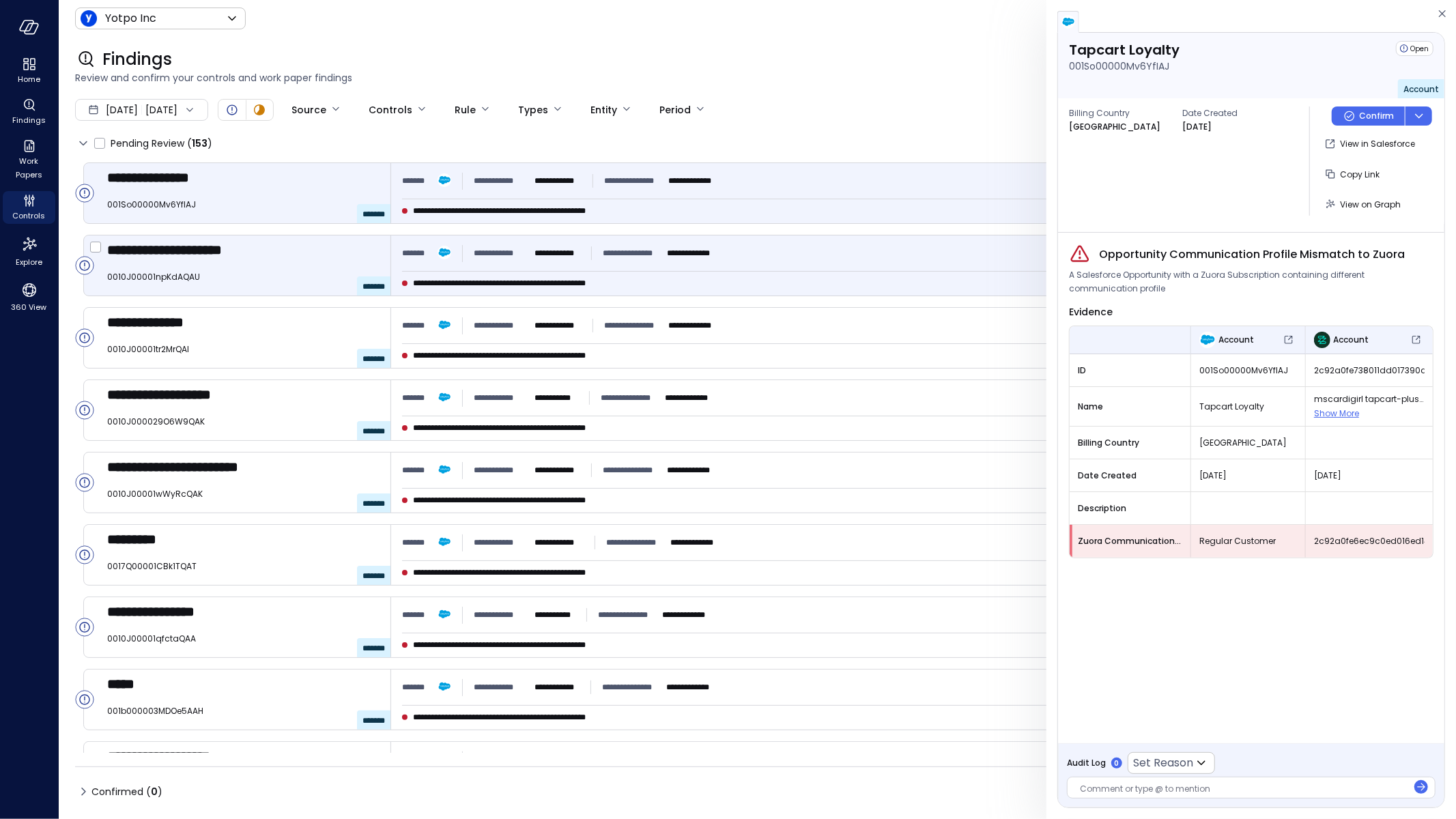
click at [728, 245] on div "**********" at bounding box center [915, 253] width 1026 height 25
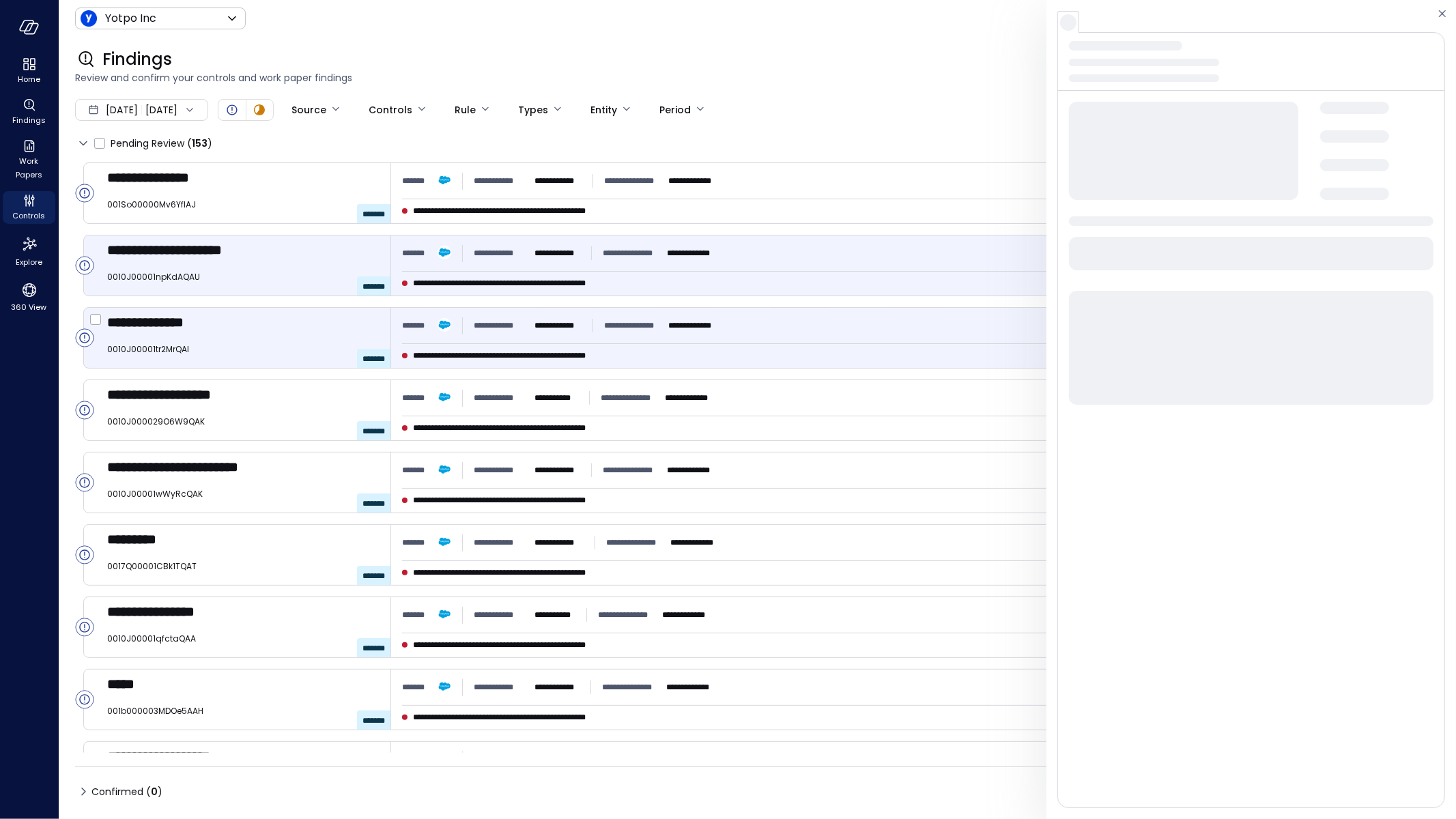
click at [738, 343] on hr at bounding box center [915, 343] width 1026 height 1
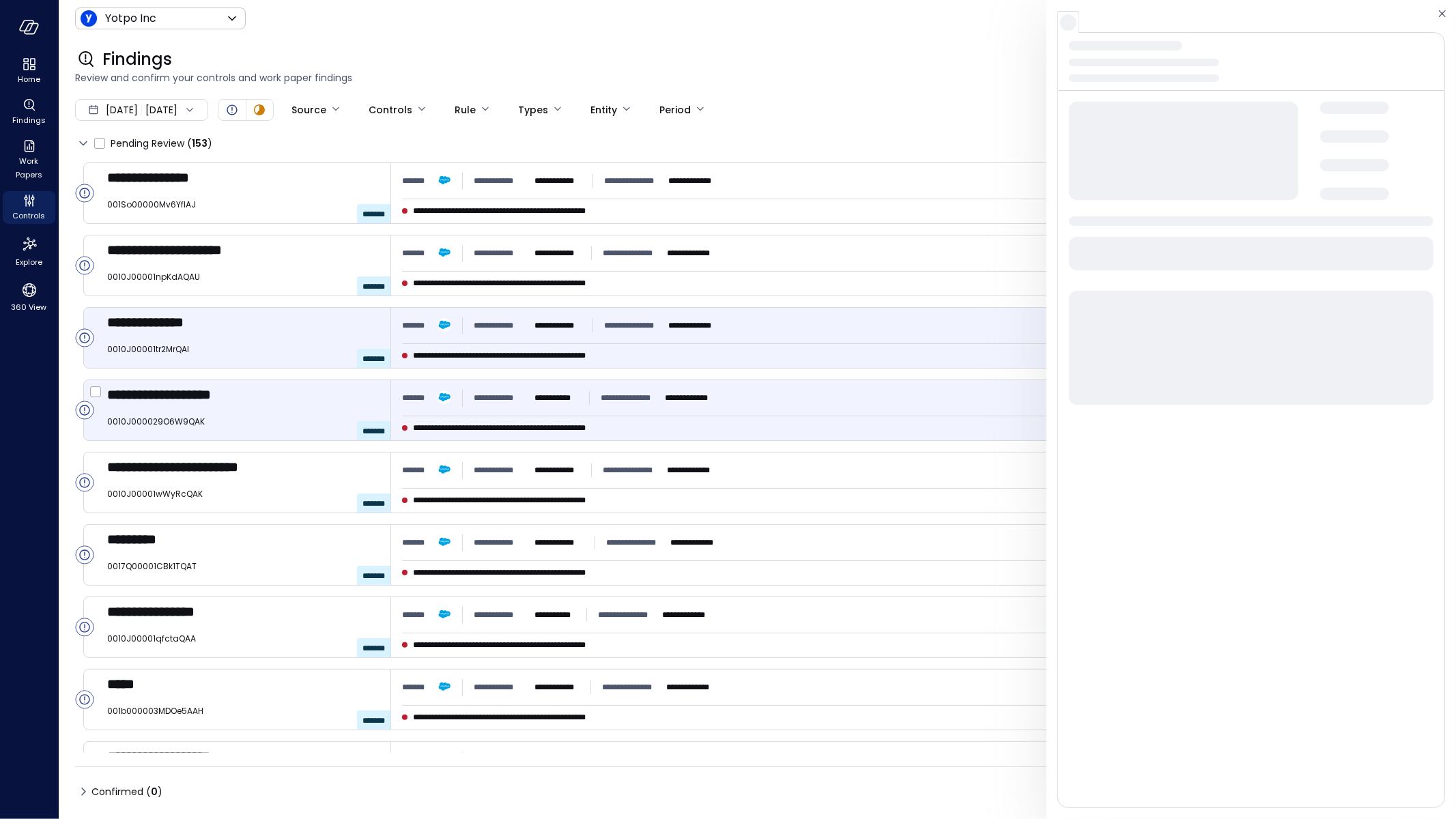
click at [603, 426] on span "**********" at bounding box center [525, 428] width 226 height 14
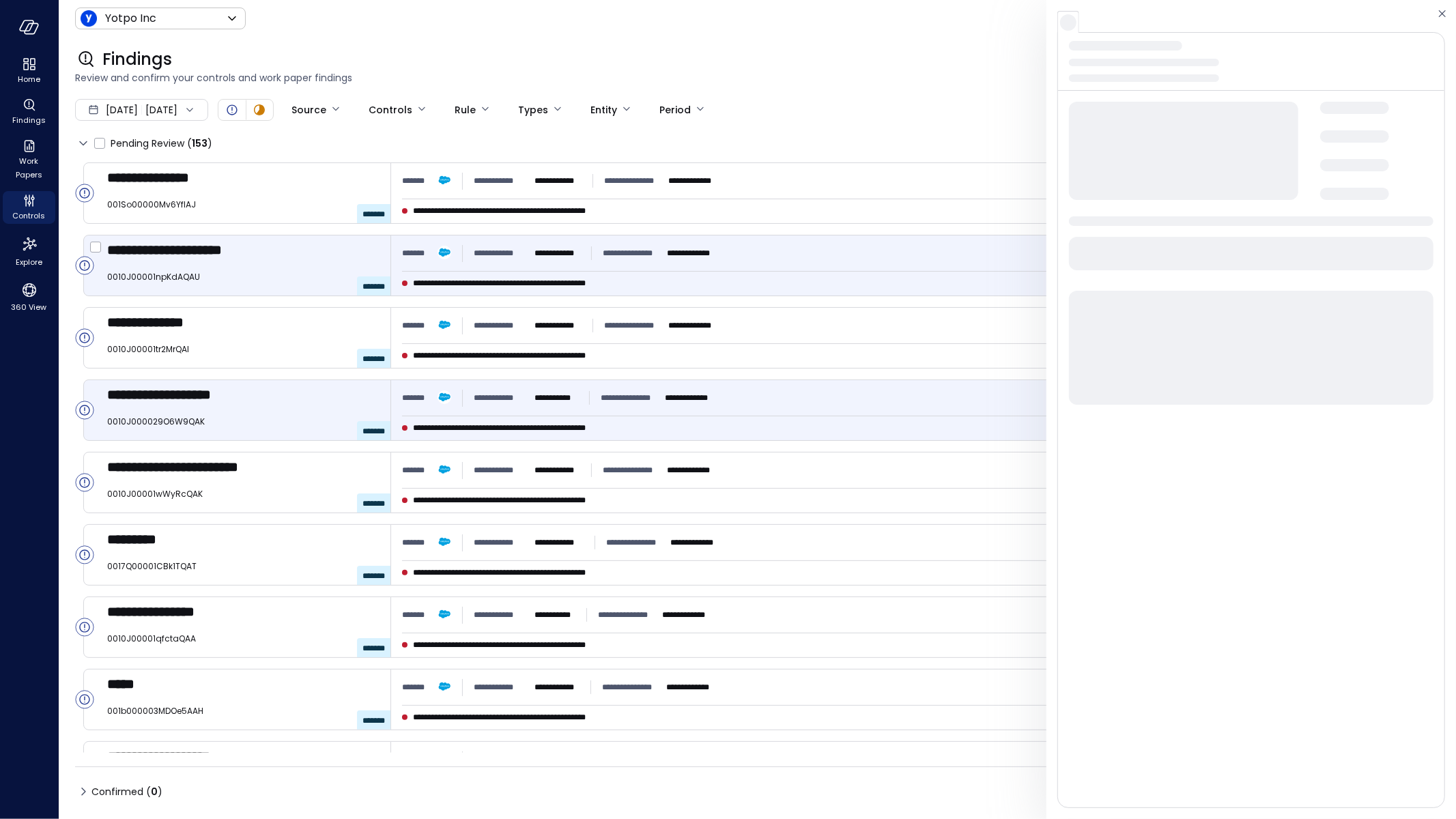
click at [737, 265] on div "**********" at bounding box center [915, 265] width 1048 height 60
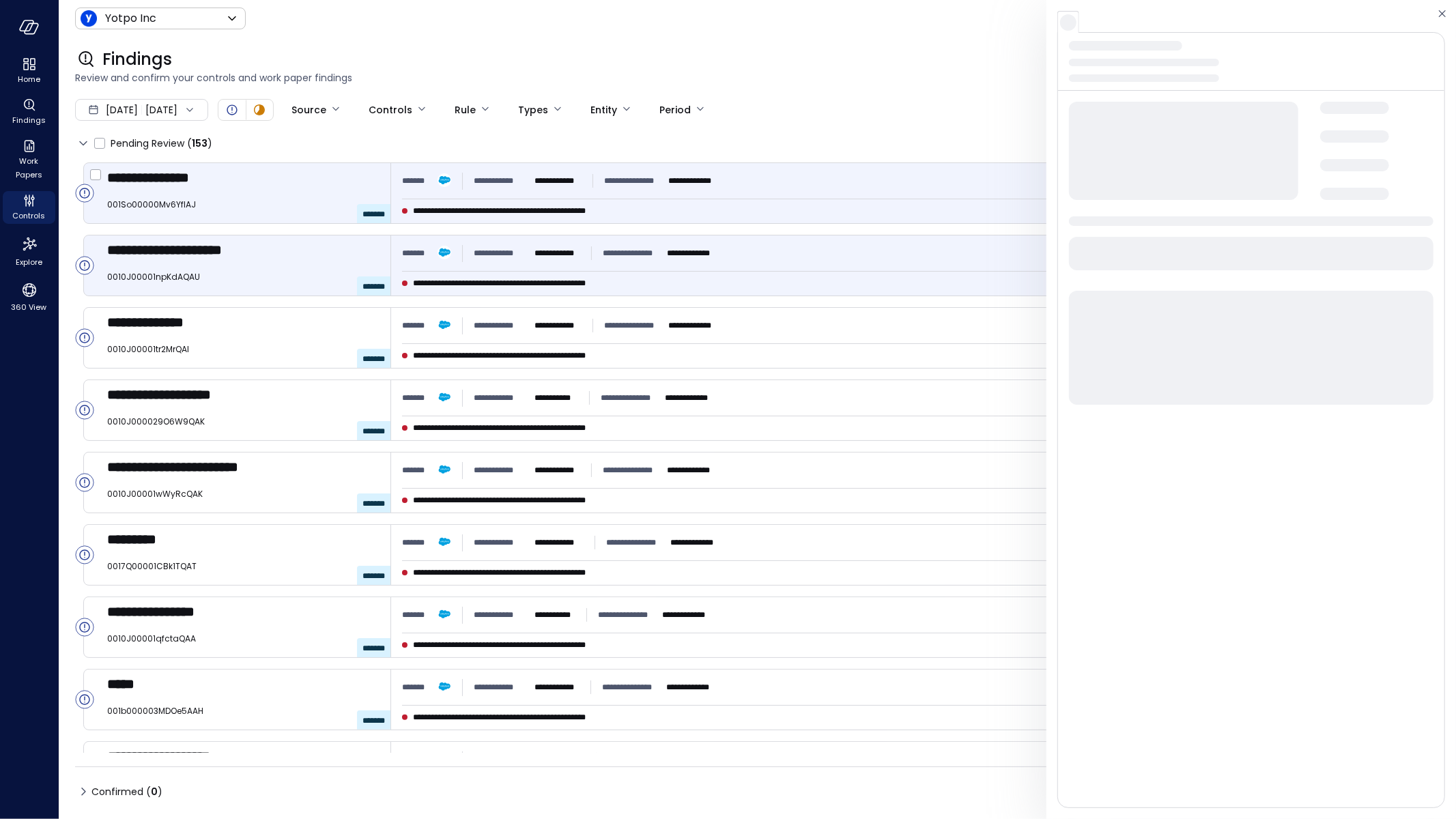
click at [736, 197] on div "**********" at bounding box center [915, 193] width 1048 height 60
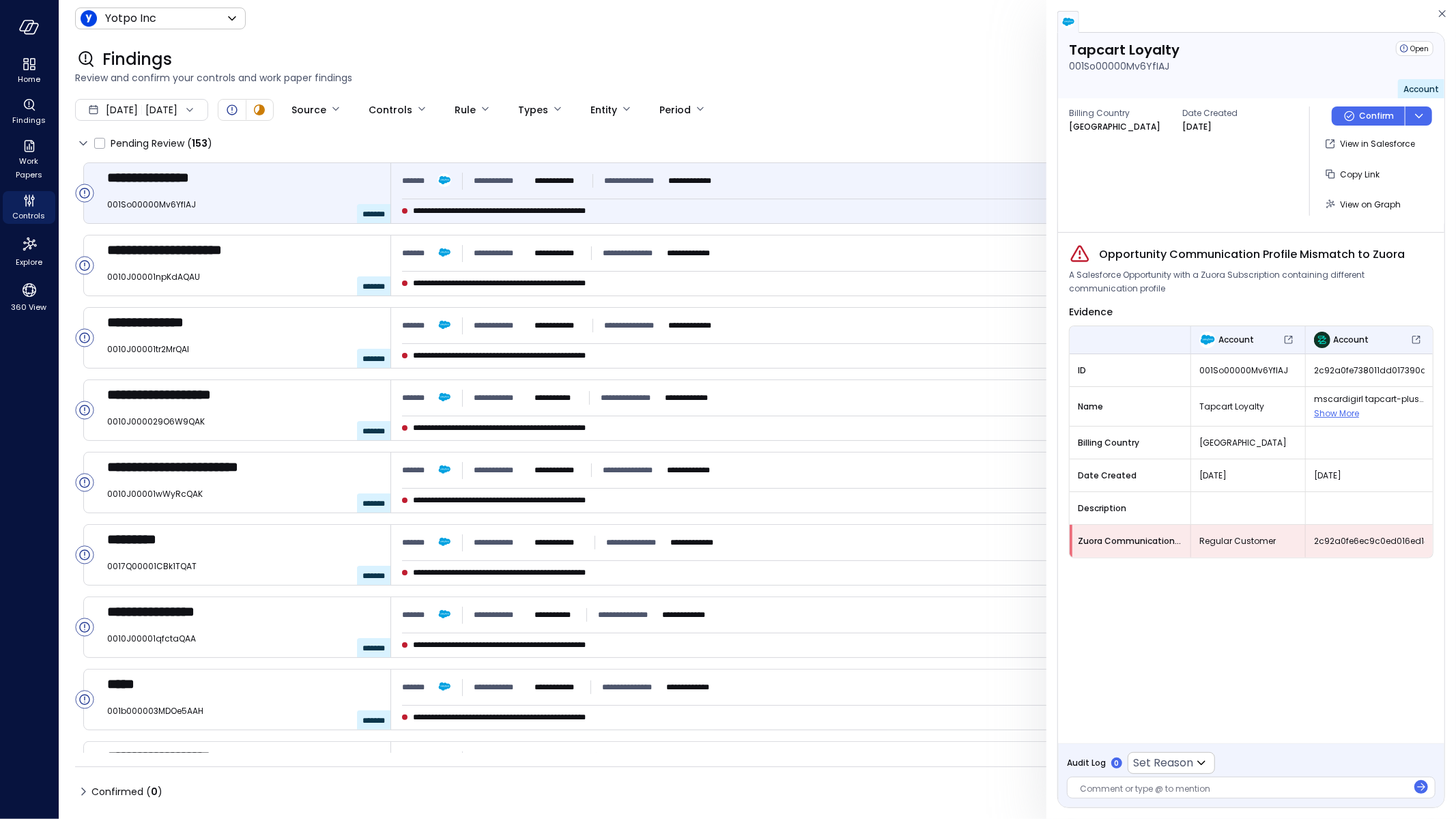
click at [1212, 539] on span "Regular Customer" at bounding box center [1248, 541] width 97 height 14
click at [29, 205] on icon "Controls" at bounding box center [30, 205] width 2 height 3
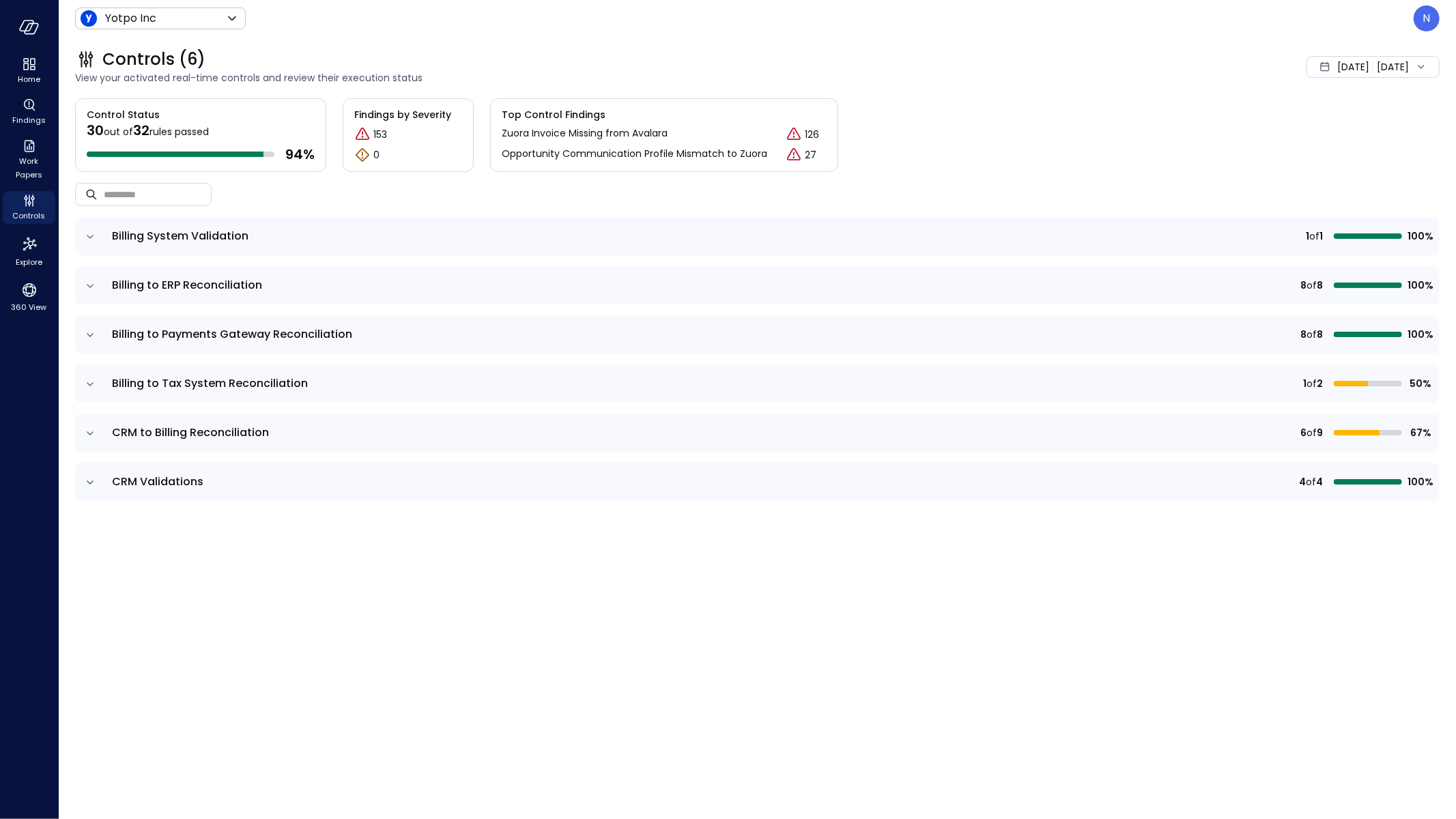
click at [84, 430] on icon "expand row" at bounding box center [90, 433] width 14 height 14
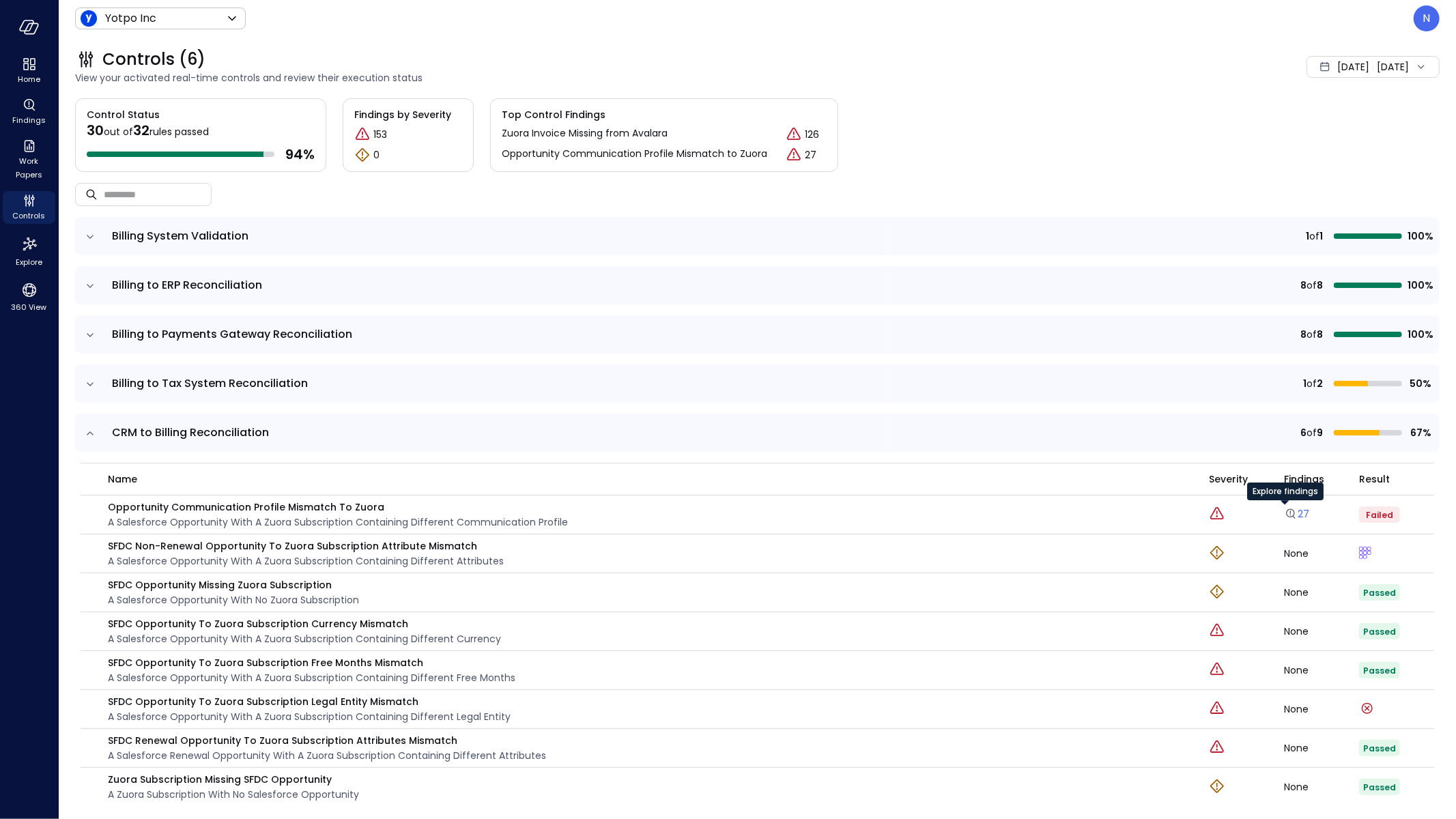
click at [1286, 506] on div "Explore findings" at bounding box center [1286, 496] width 77 height 27
click at [1285, 516] on icon "Explore findings" at bounding box center [1291, 514] width 14 height 14
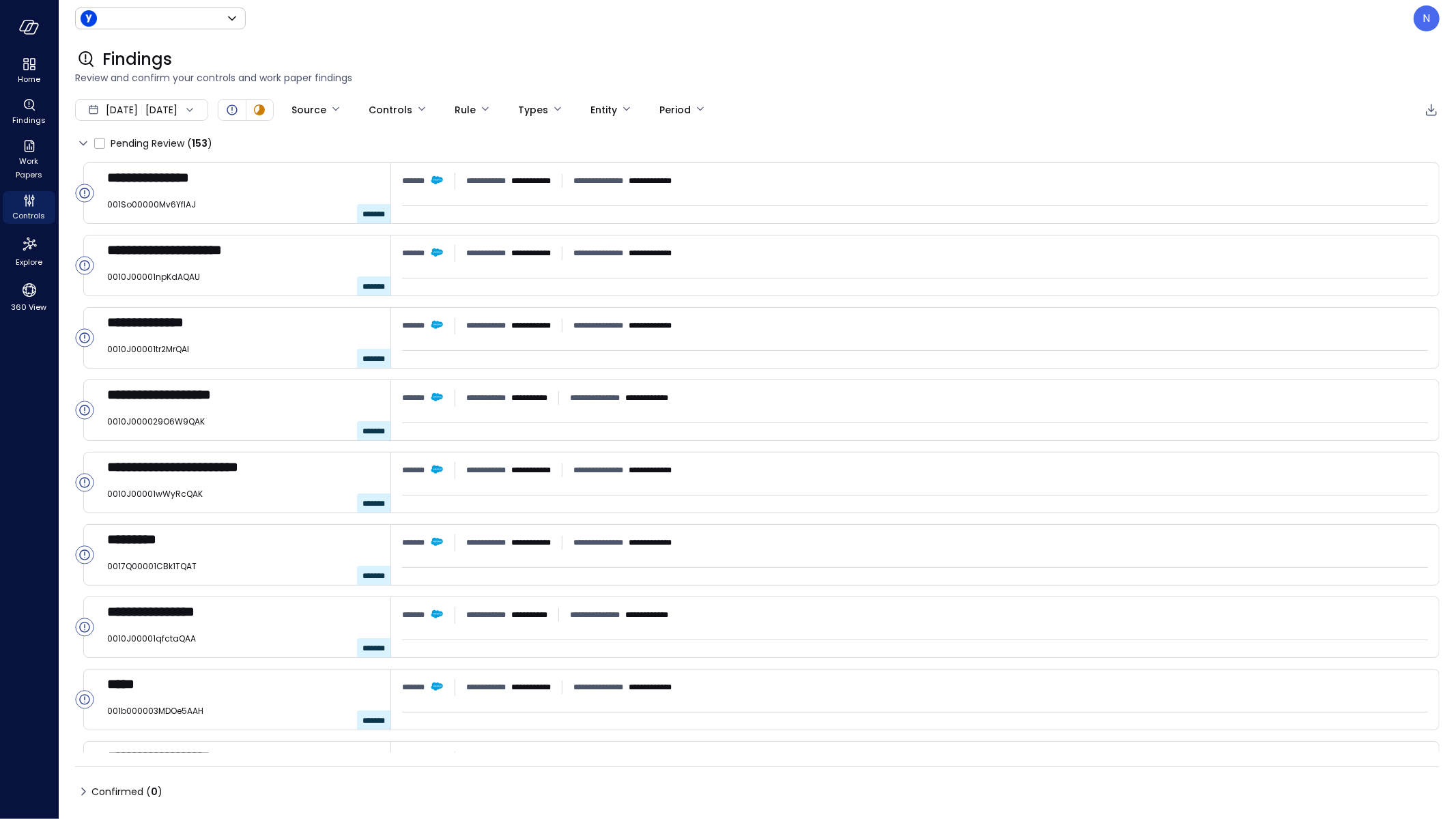
type input "******"
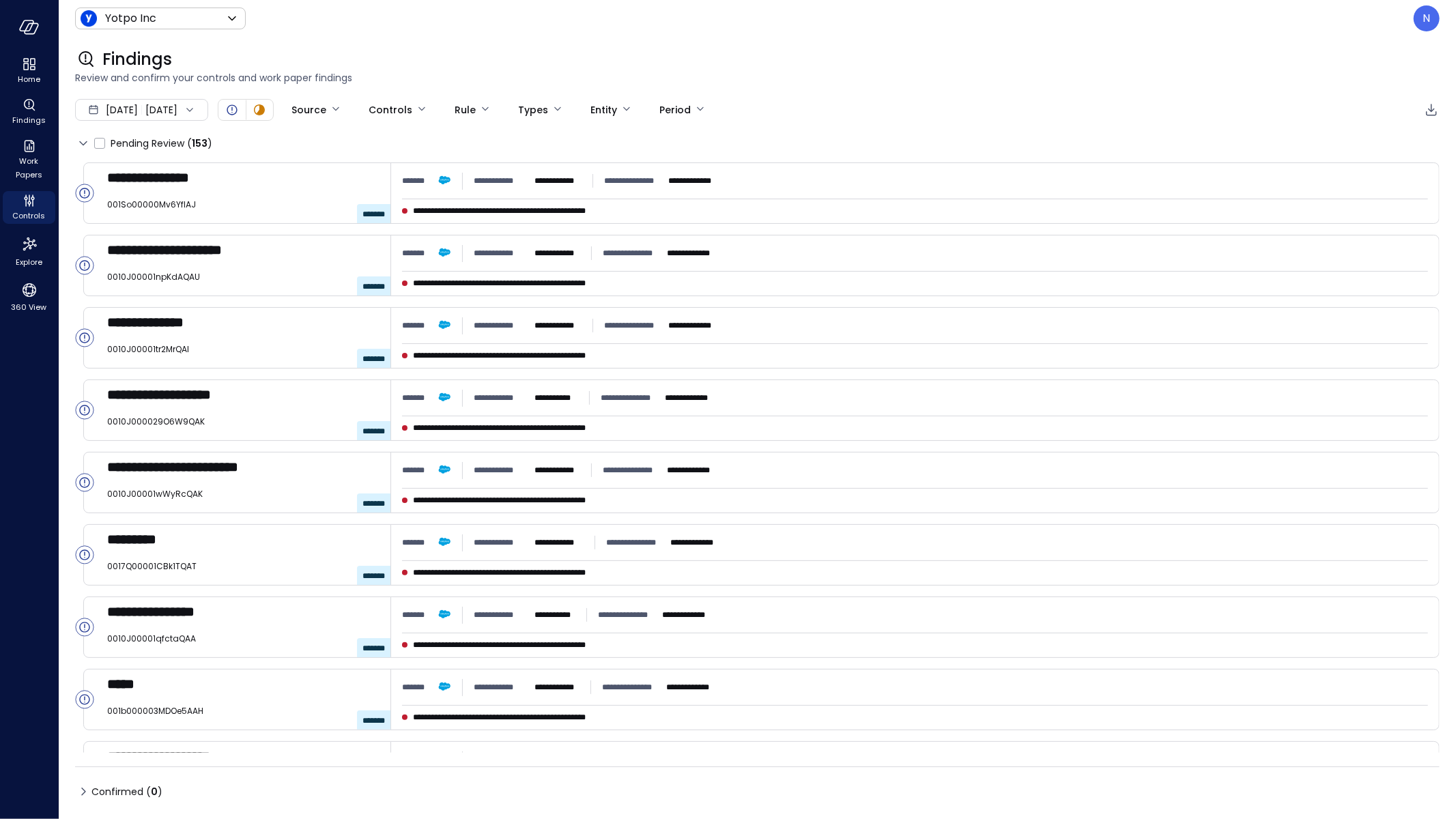
type input "****"
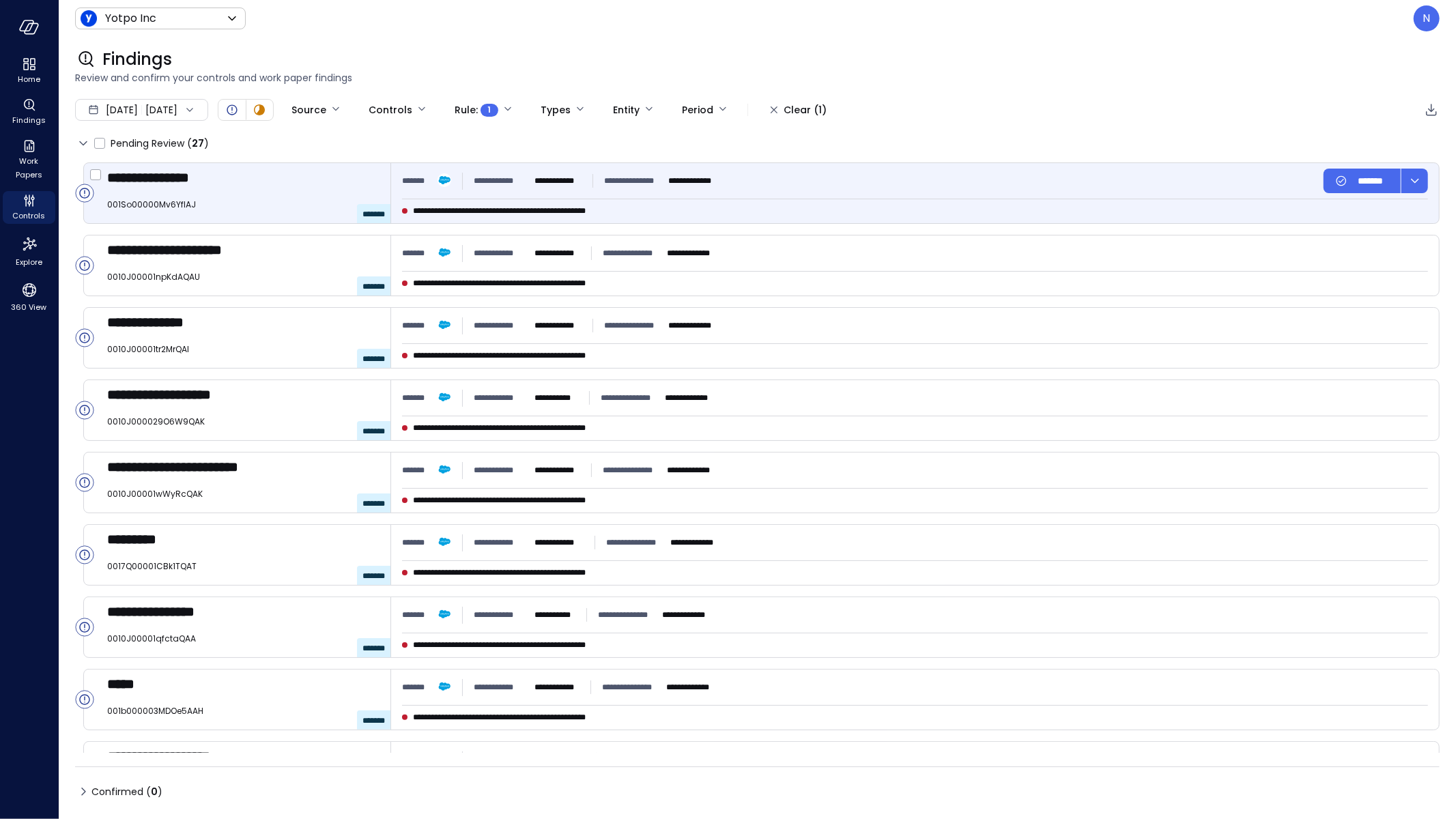
click at [642, 169] on div "**********" at bounding box center [563, 181] width 321 height 25
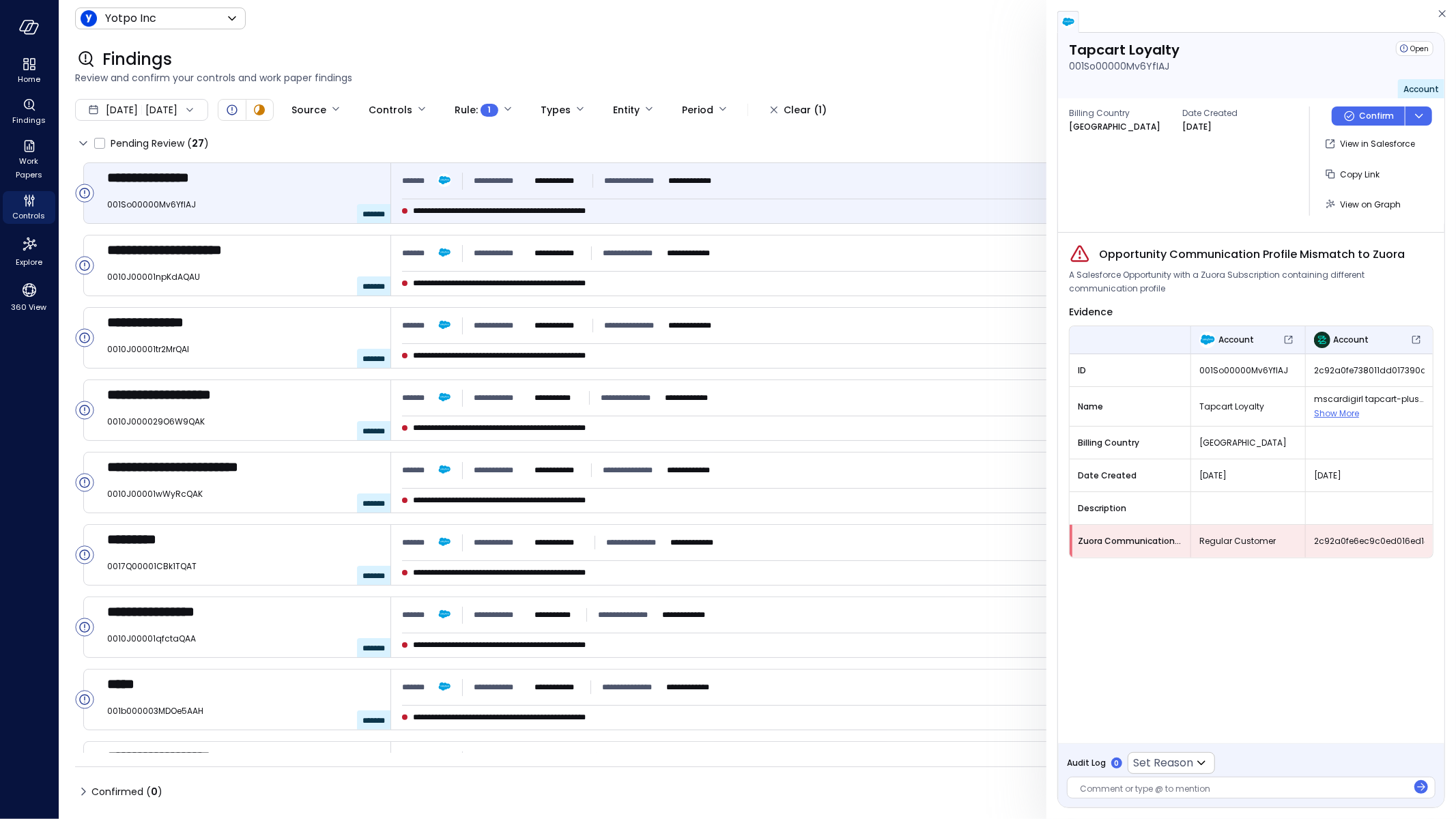
click at [1421, 539] on span "2c92a0fe6ec9c0ed016ed14b82ec3db9" at bounding box center [1369, 541] width 111 height 14
click at [1207, 538] on span "Regular Customer" at bounding box center [1248, 541] width 97 height 14
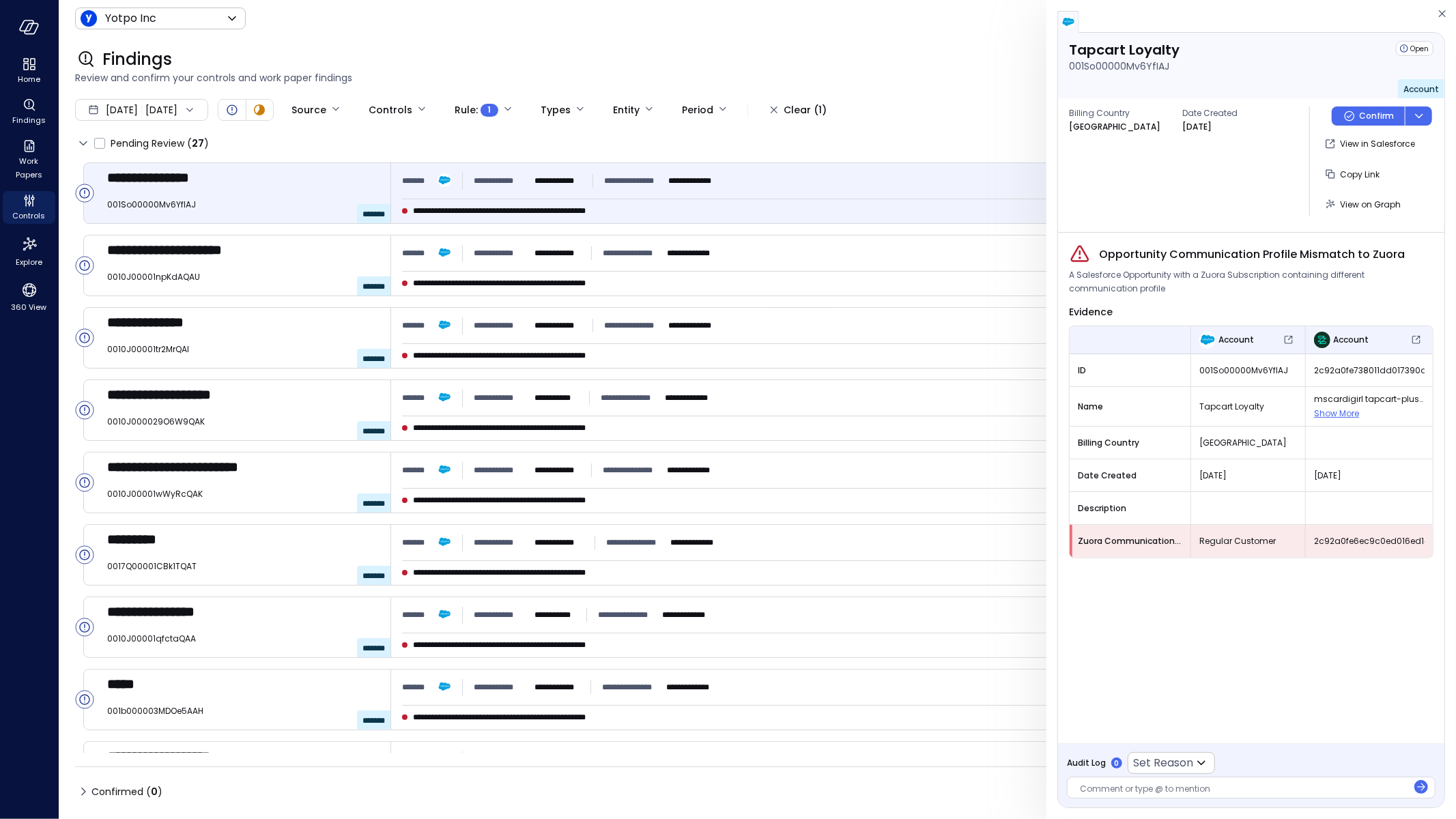
click at [1335, 535] on span "2c92a0fe6ec9c0ed016ed14b82ec3db9" at bounding box center [1369, 541] width 111 height 14
click at [1418, 540] on span "2c92a0fe6ec9c0ed016ed14b82ec3db9" at bounding box center [1369, 541] width 111 height 14
click at [1270, 543] on span "Regular Customer" at bounding box center [1248, 541] width 97 height 14
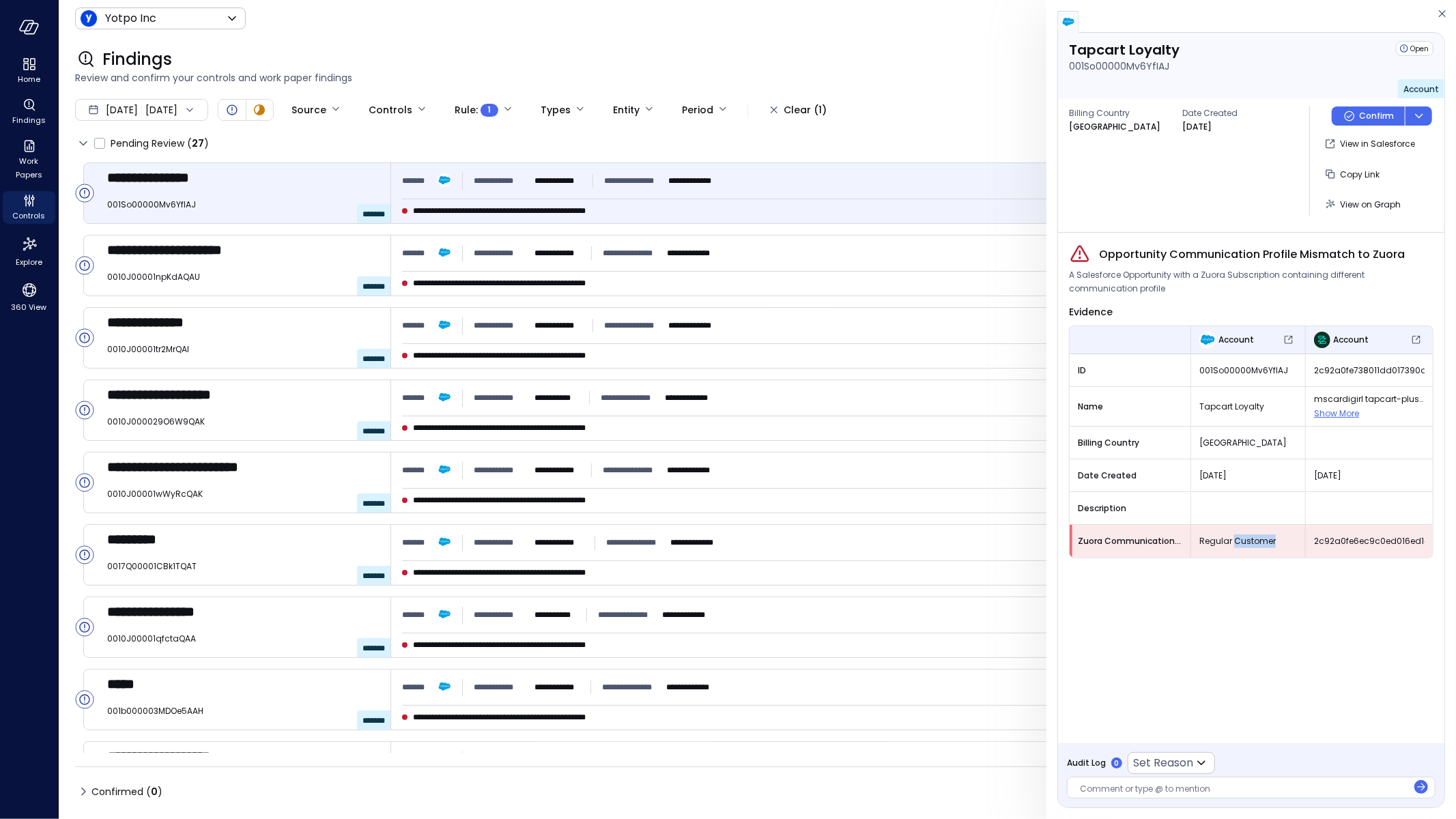
click at [1270, 543] on span "Regular Customer" at bounding box center [1248, 541] width 97 height 14
click at [1414, 539] on span "2c92a0fe6ec9c0ed016ed14b82ec3db9" at bounding box center [1369, 541] width 111 height 14
click at [1253, 545] on span "Regular Customer" at bounding box center [1248, 541] width 97 height 14
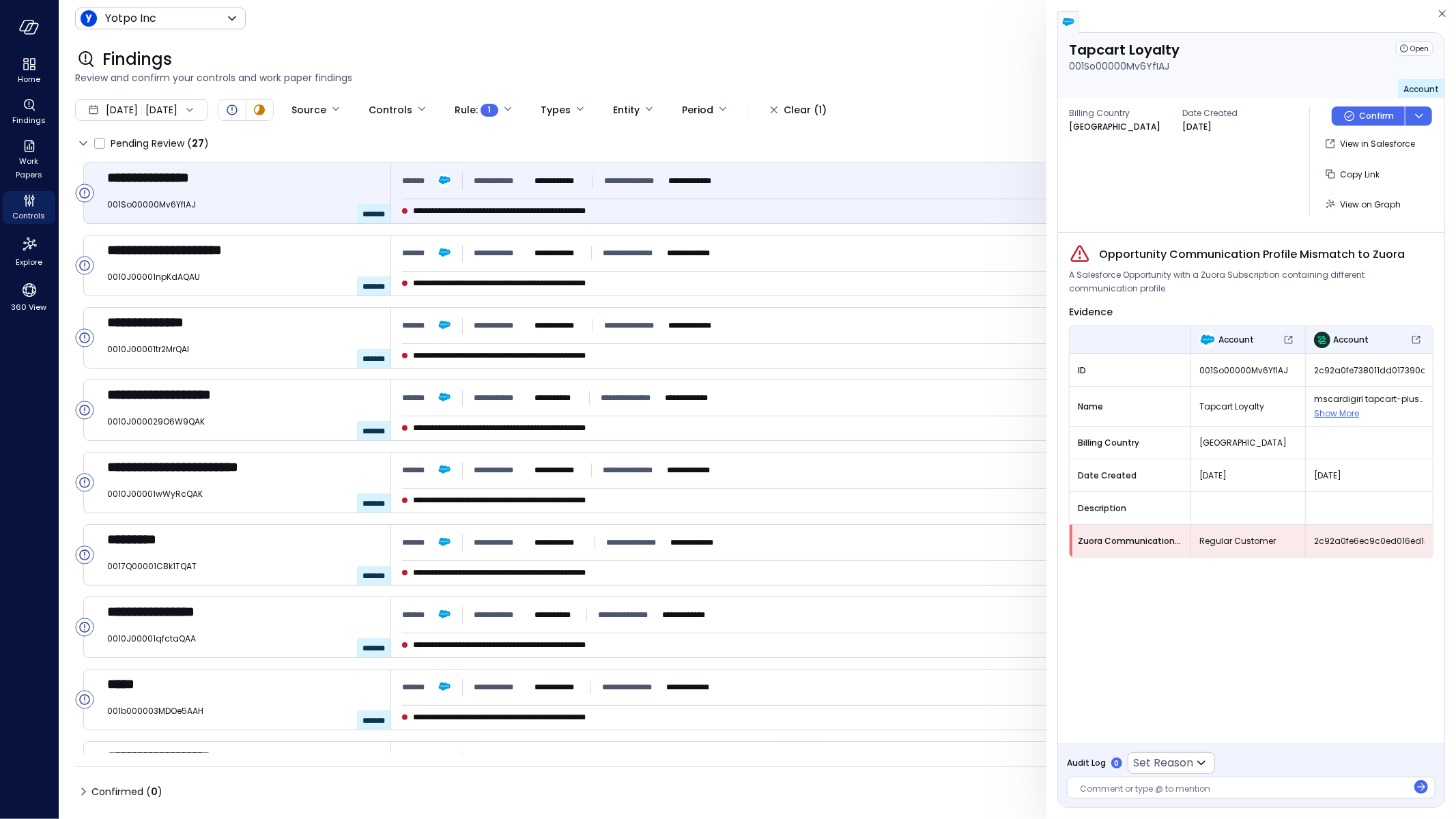
click at [1394, 542] on span "2c92a0fe6ec9c0ed016ed14b82ec3db9" at bounding box center [1369, 541] width 111 height 14
click at [1323, 539] on span "2c92a0fe6ec9c0ed016ed14b82ec3db9" at bounding box center [1369, 541] width 111 height 14
drag, startPoint x: 1203, startPoint y: 537, endPoint x: 1431, endPoint y: 540, distance: 228.0
click at [1431, 540] on tr "Zuora Communication Profile Regular Customer 2c92a0fe6ec9c0ed016ed14b82ec3db9" at bounding box center [1251, 541] width 363 height 32
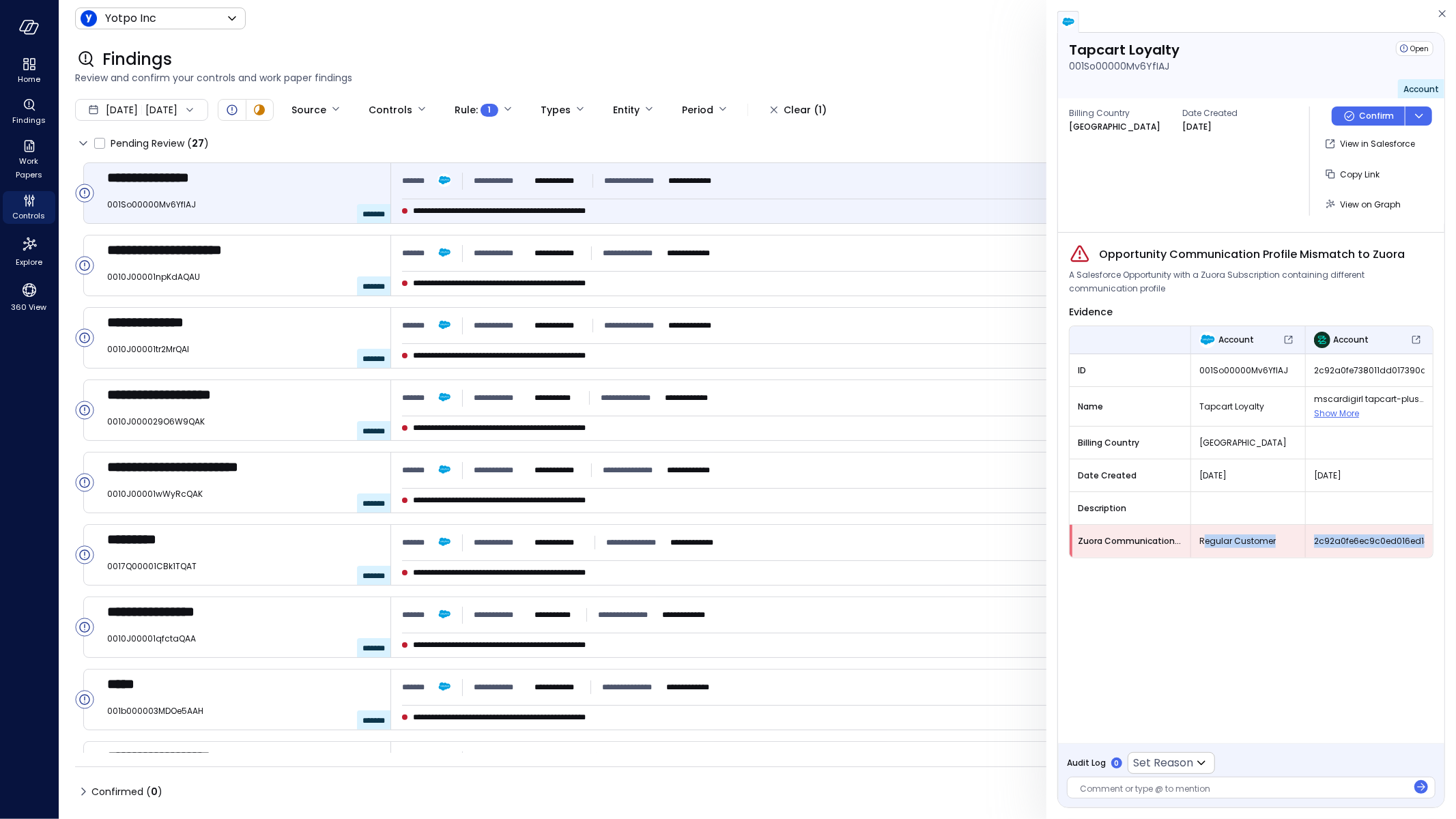
click at [1250, 541] on span "Regular Customer" at bounding box center [1248, 541] width 97 height 14
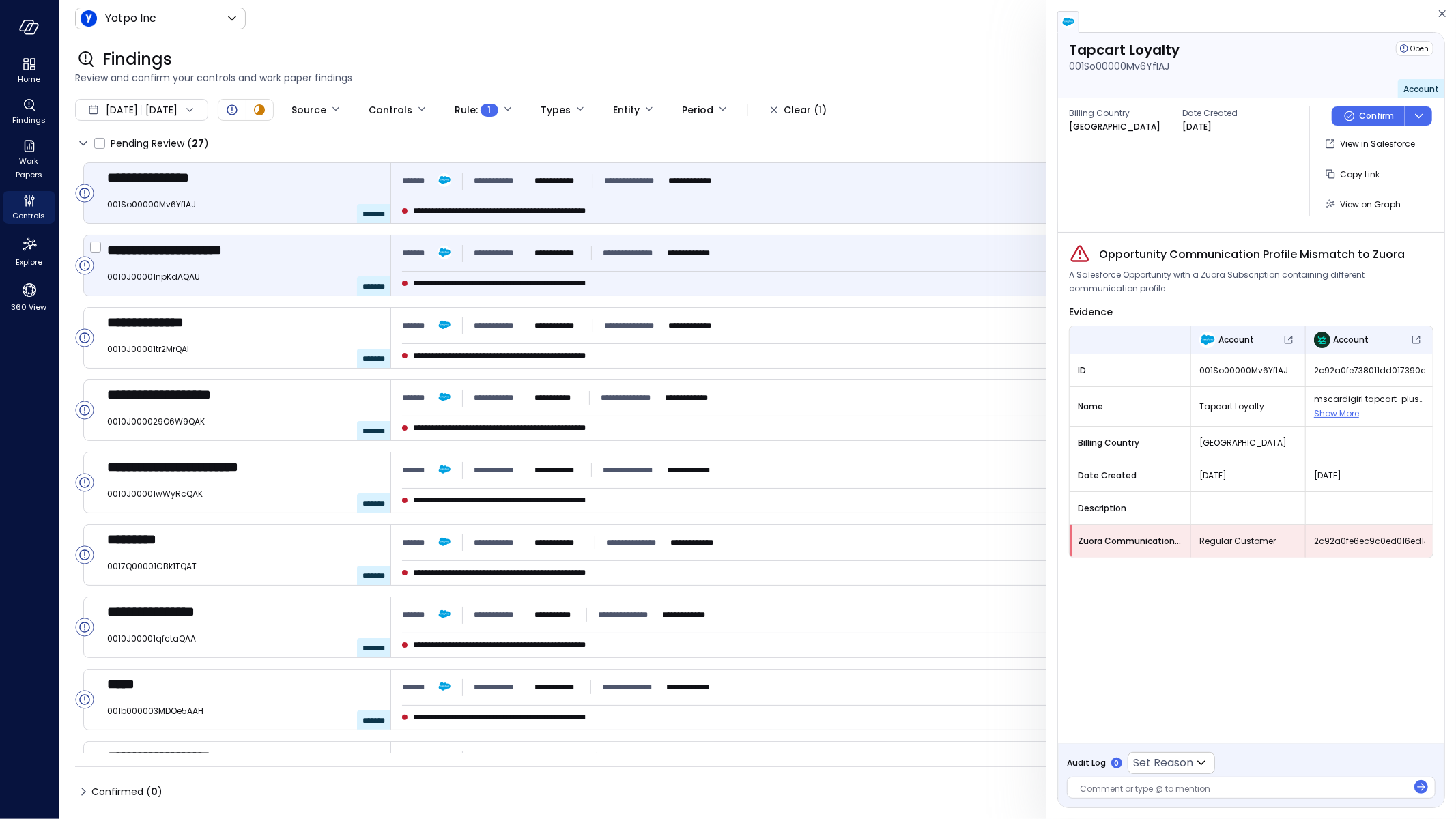
click at [573, 265] on div "**********" at bounding box center [562, 253] width 320 height 25
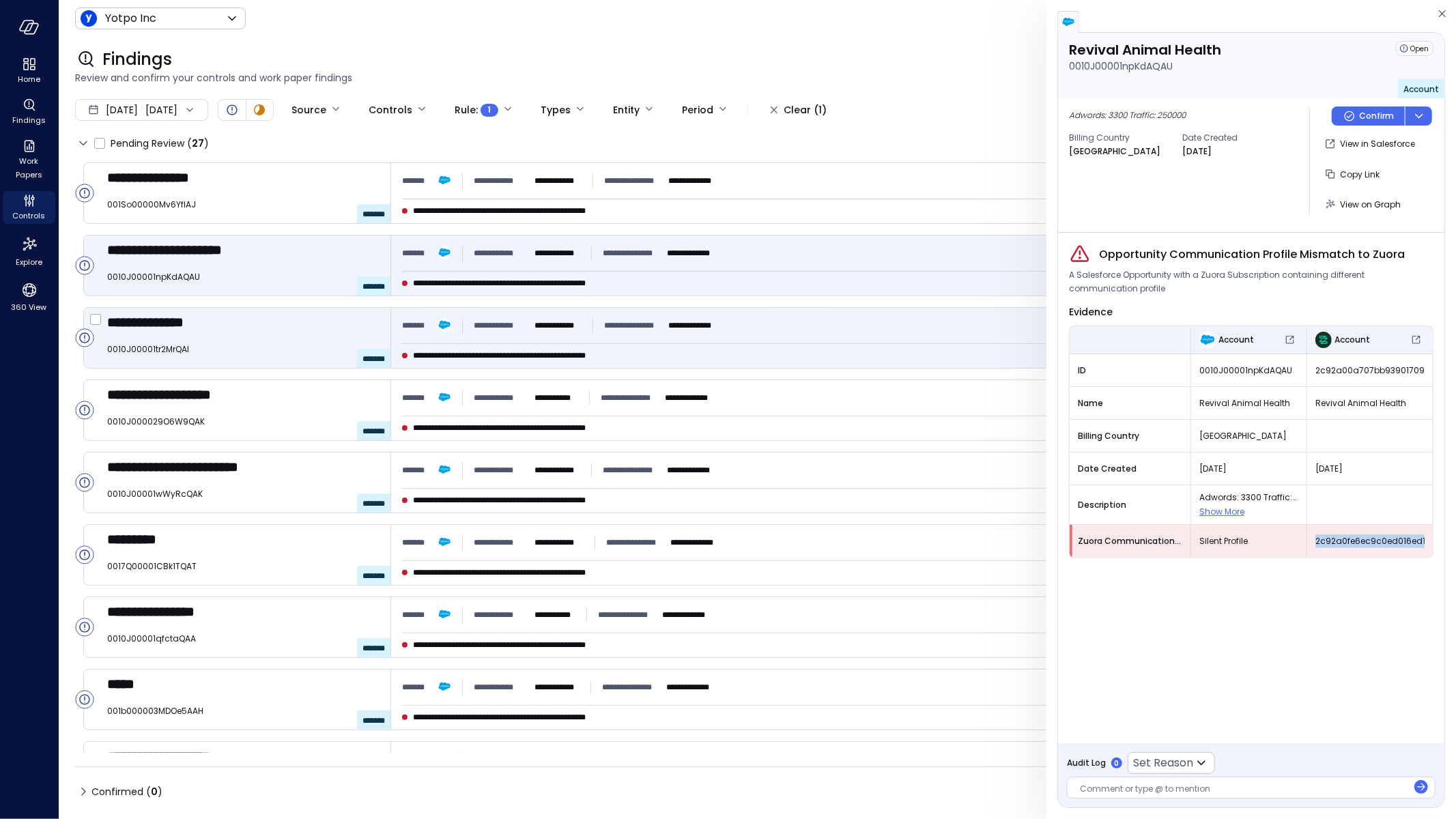
drag, startPoint x: 1402, startPoint y: 537, endPoint x: 711, endPoint y: 349, distance: 716.1
click at [711, 349] on div "**********" at bounding box center [728, 409] width 1456 height 819
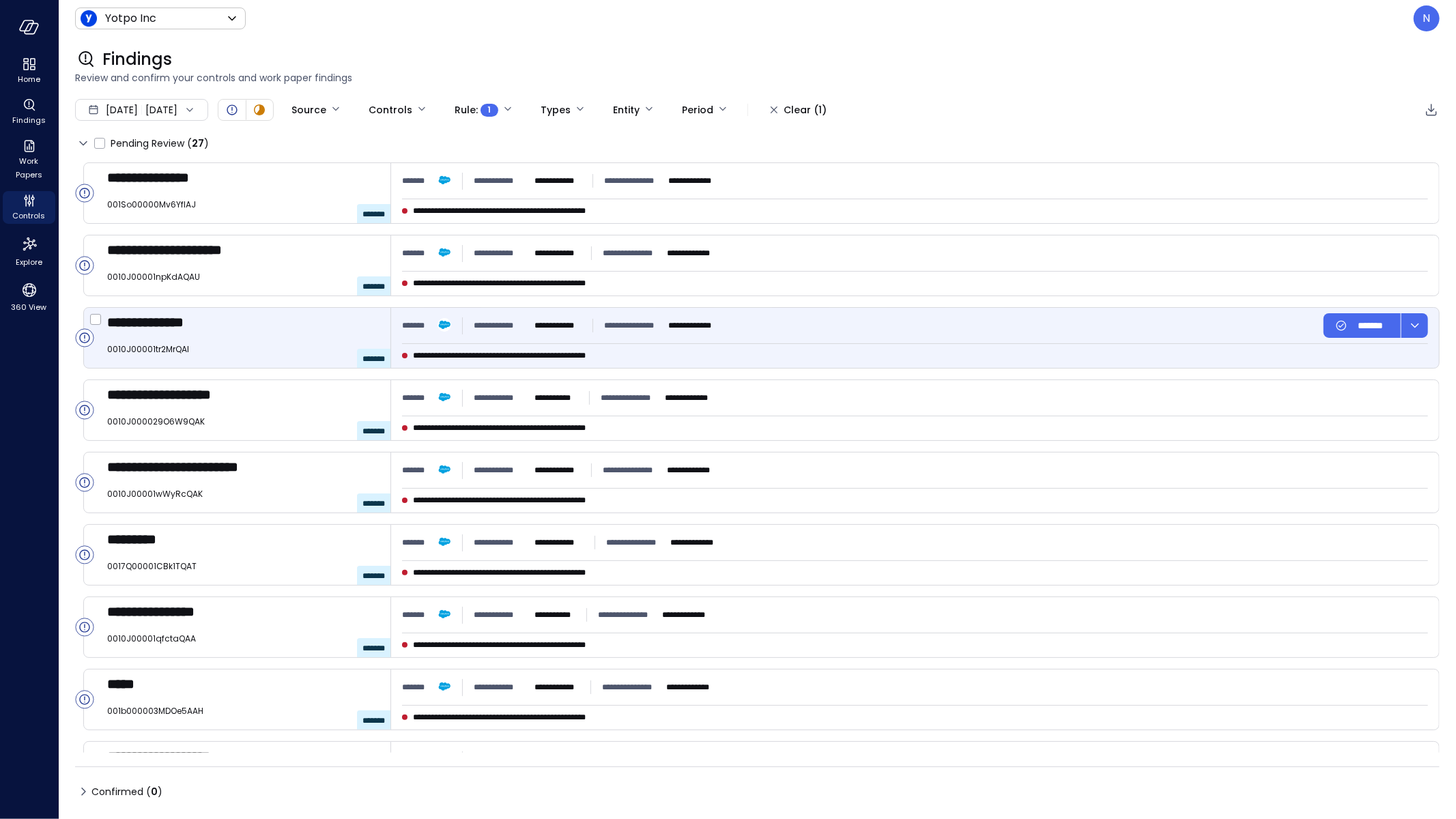
click at [815, 355] on div "**********" at bounding box center [652, 355] width 500 height 14
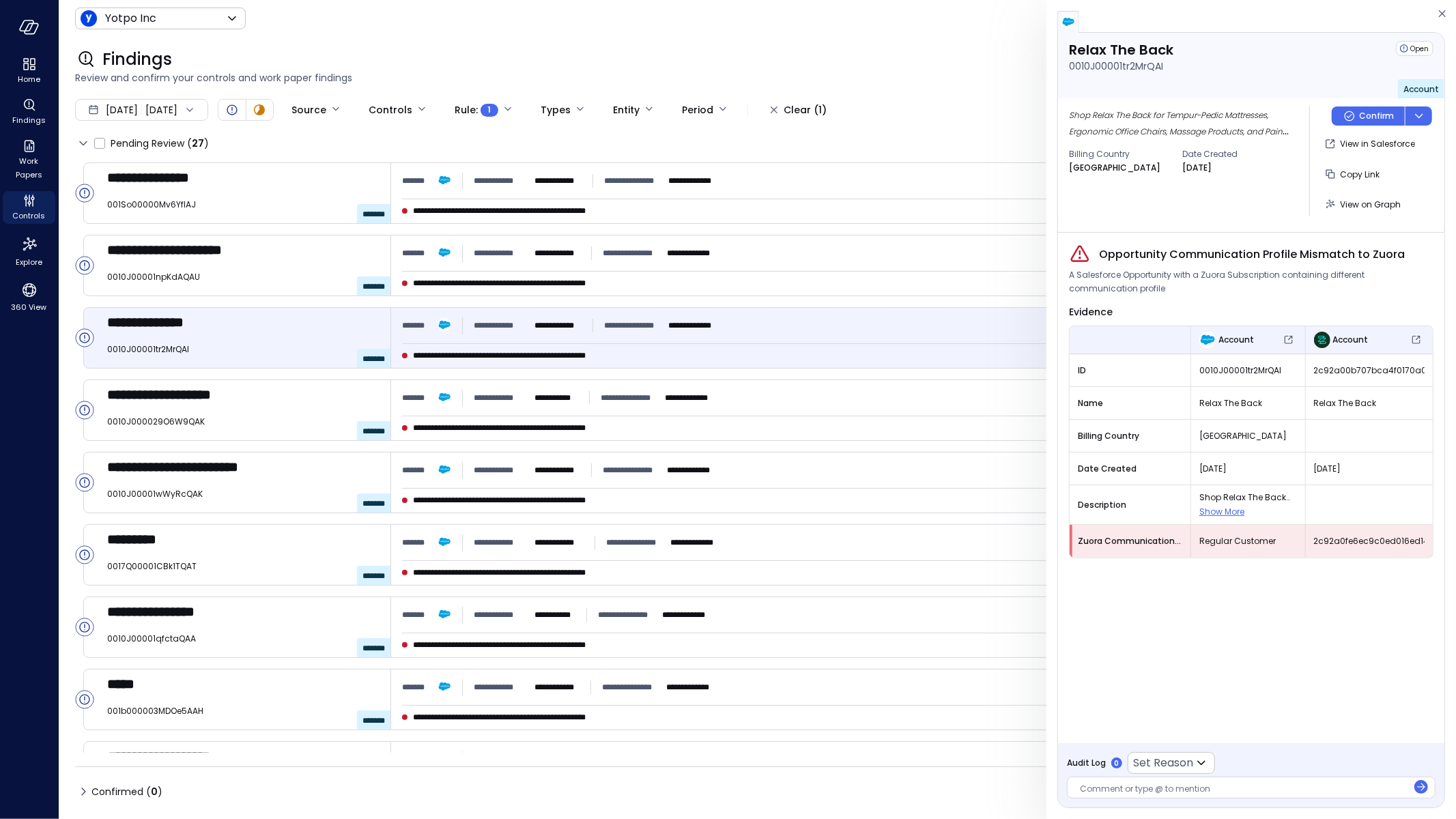
click at [1386, 247] on span "Opportunity Communication Profile Mismatch to Zuora" at bounding box center [1251, 254] width 306 height 16
drag, startPoint x: 1412, startPoint y: 251, endPoint x: 1096, endPoint y: 256, distance: 316.0
click at [1094, 251] on div "Opportunity Communication Profile Mismatch to Zuora" at bounding box center [1251, 255] width 364 height 22
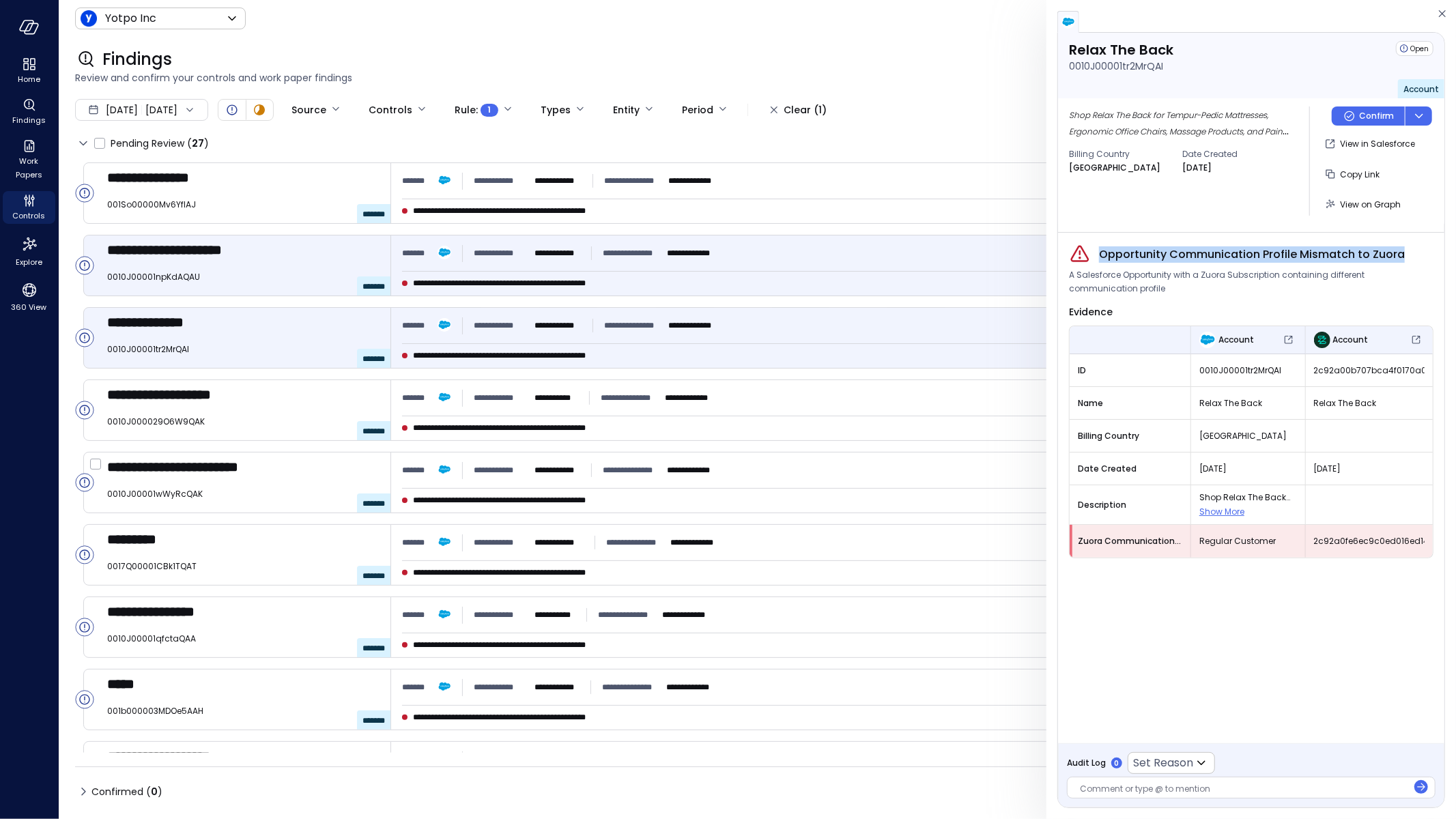
copy span "Opportunity Communication Profile Mismatch to Zuora"
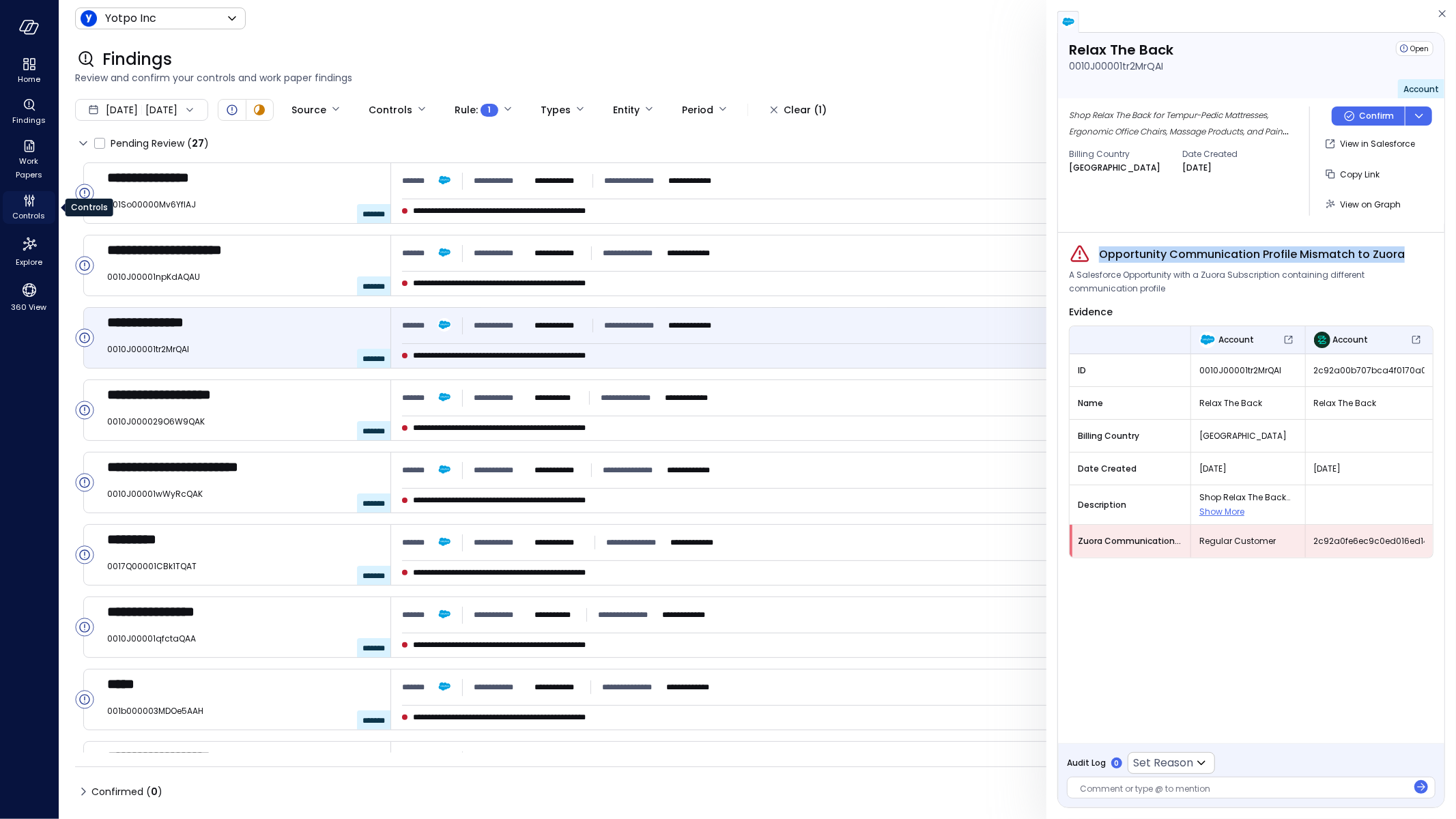
click at [49, 211] on div "Controls" at bounding box center [29, 207] width 53 height 32
click at [42, 209] on span "Controls" at bounding box center [29, 216] width 32 height 14
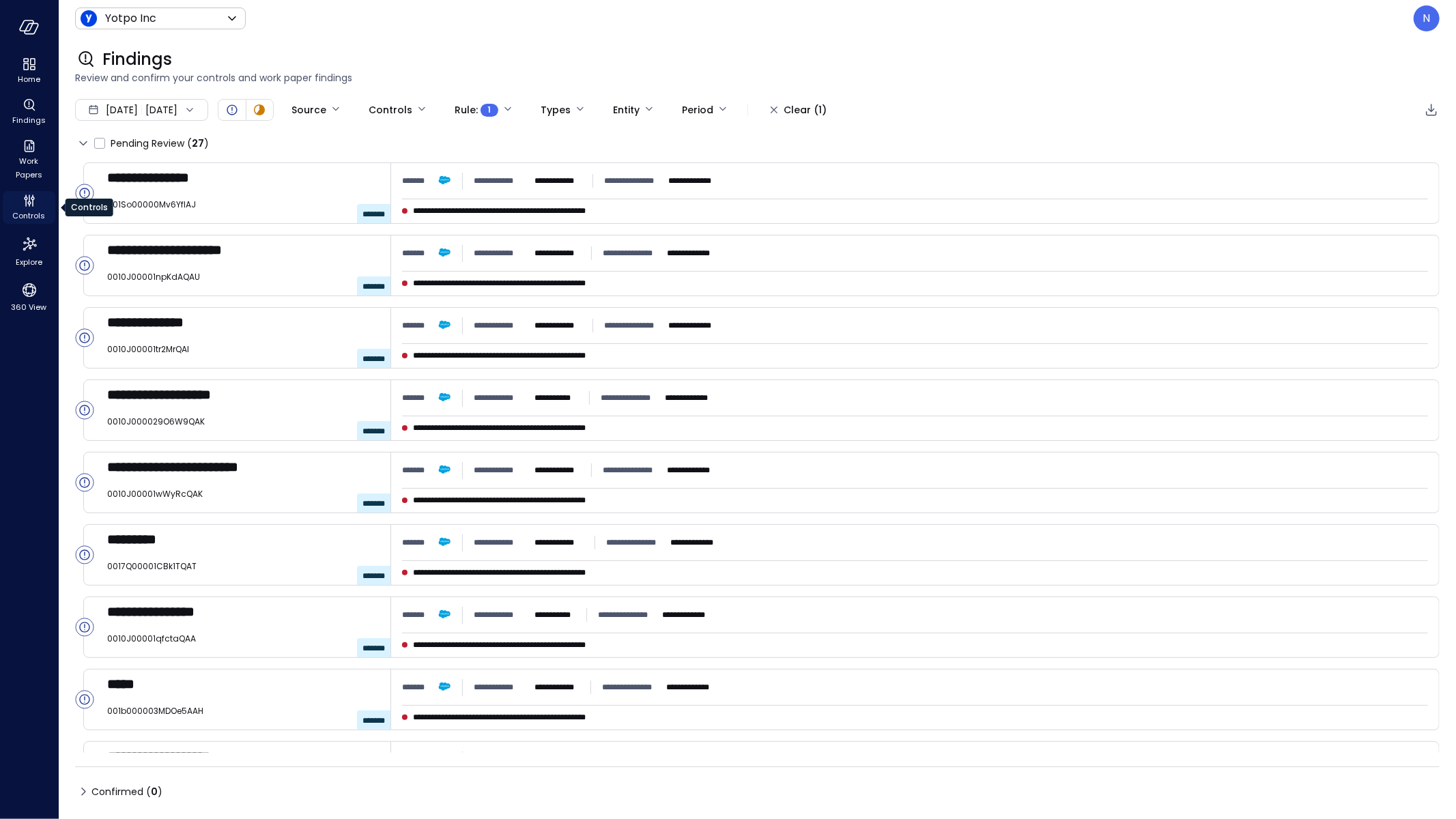
click at [40, 209] on span "Controls" at bounding box center [29, 216] width 32 height 14
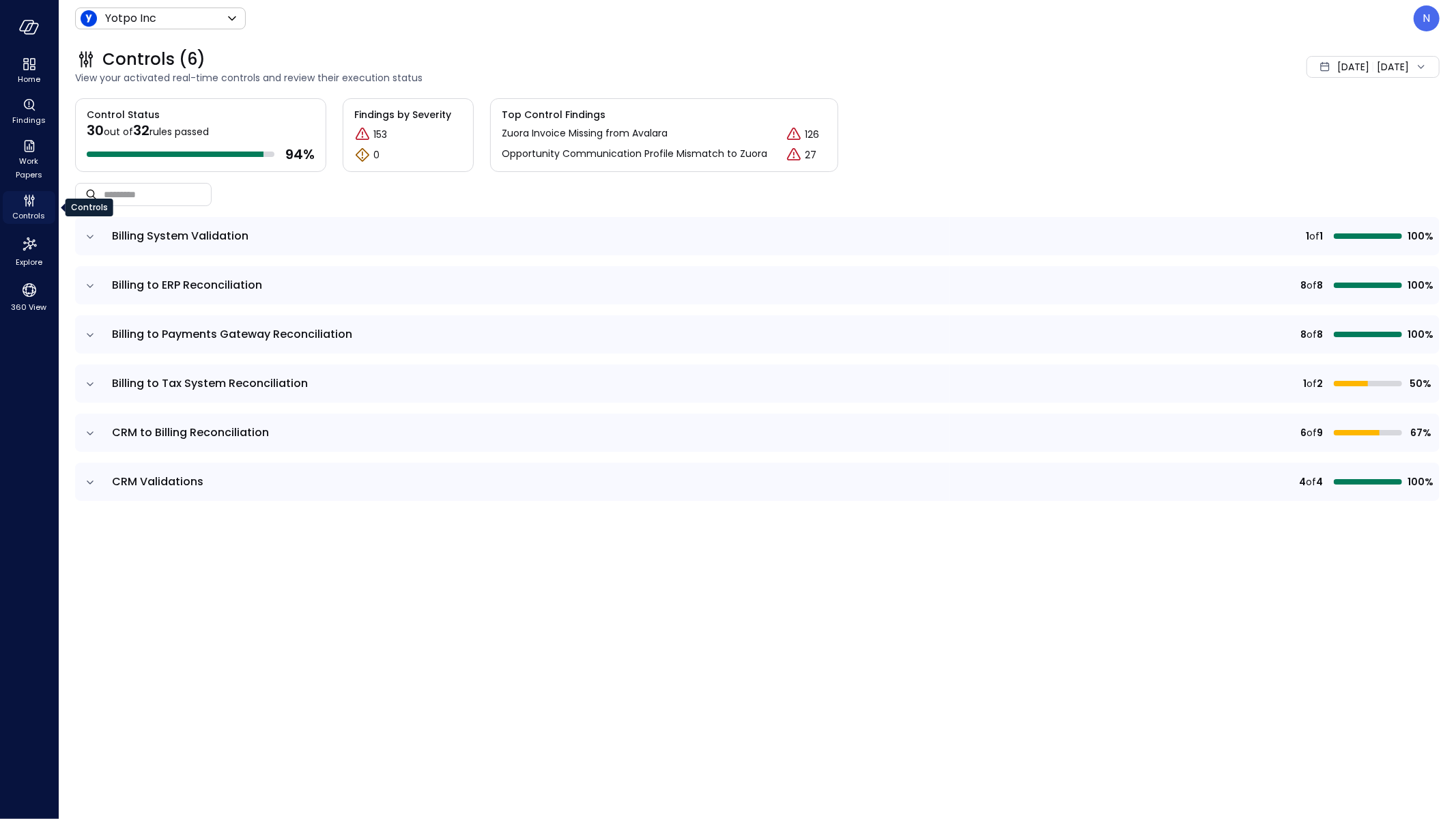
click at [29, 221] on span "Controls" at bounding box center [29, 216] width 32 height 14
click at [93, 384] on icon "expand row" at bounding box center [90, 384] width 14 height 14
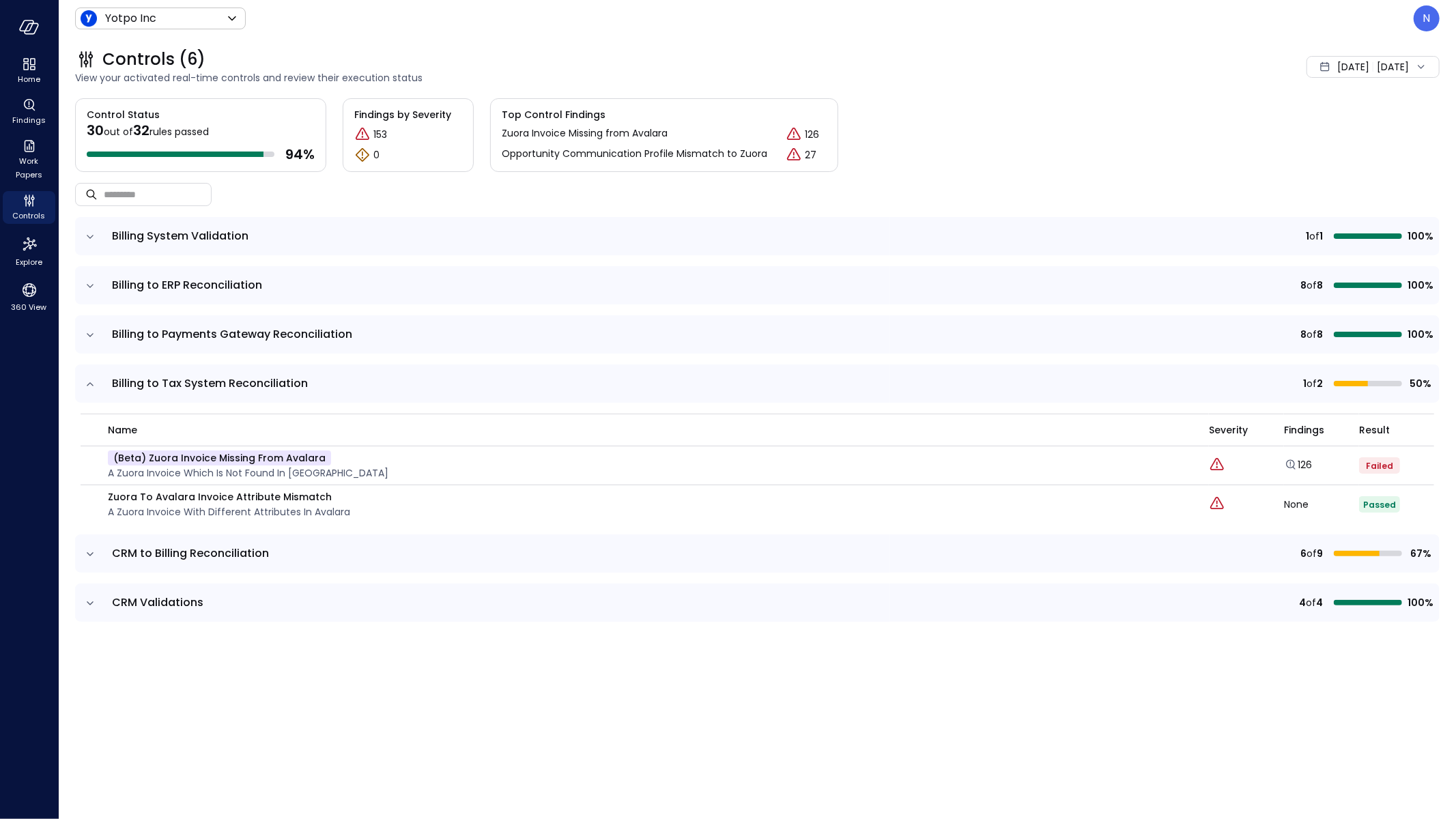
click at [93, 384] on icon "expand row" at bounding box center [90, 384] width 14 height 14
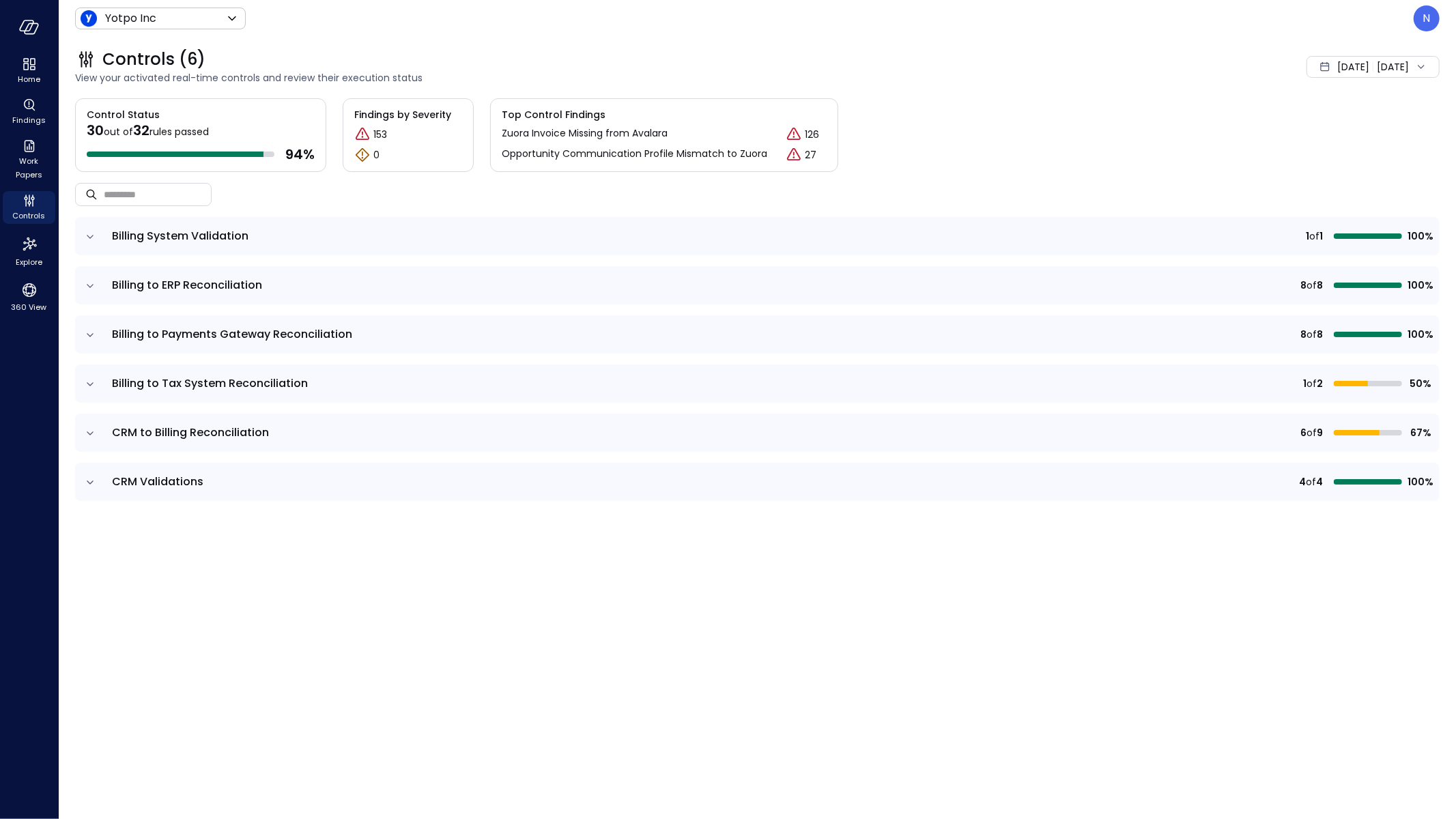
click at [95, 435] on icon "expand row" at bounding box center [90, 433] width 14 height 14
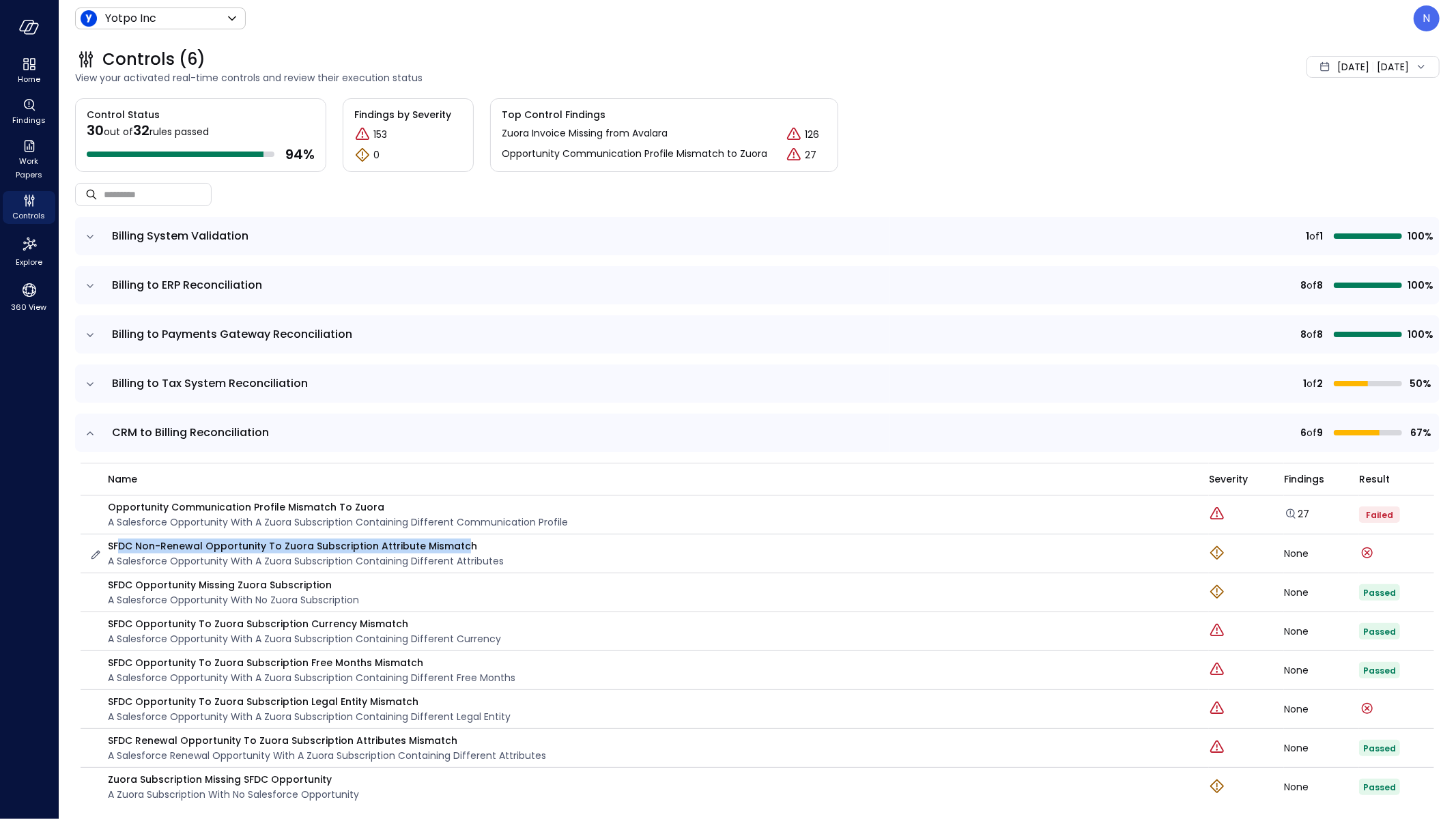
drag, startPoint x: 442, startPoint y: 546, endPoint x: 156, endPoint y: 542, distance: 286.0
click at [136, 543] on p "SFDC Non-Renewal Opportunity to Zuora Subscription Attribute Mismatch" at bounding box center [305, 546] width 396 height 15
click at [544, 559] on div "SFDC Non-Renewal Opportunity to Zuora Subscription Attribute Mismatch A Salesfo…" at bounding box center [640, 553] width 1103 height 30
click at [1359, 700] on icon "\aControl run failed on: Aug 3, 2025\a\aError message: Could not find join cond…" at bounding box center [1366, 707] width 16 height 16
click at [93, 385] on icon "expand row" at bounding box center [90, 384] width 14 height 14
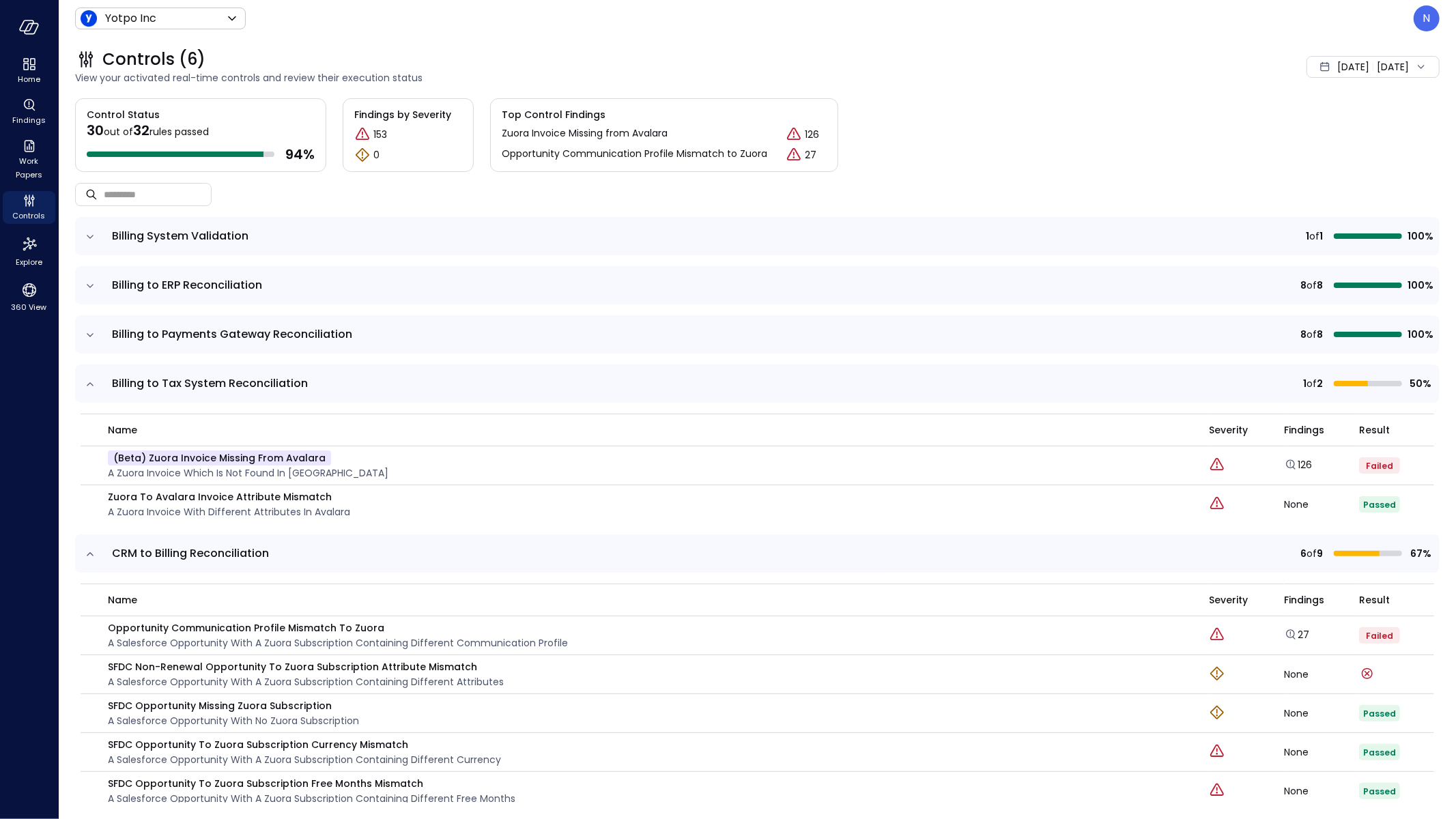
click at [1262, 509] on div at bounding box center [1246, 504] width 75 height 18
click at [1286, 501] on div "None" at bounding box center [1321, 504] width 75 height 9
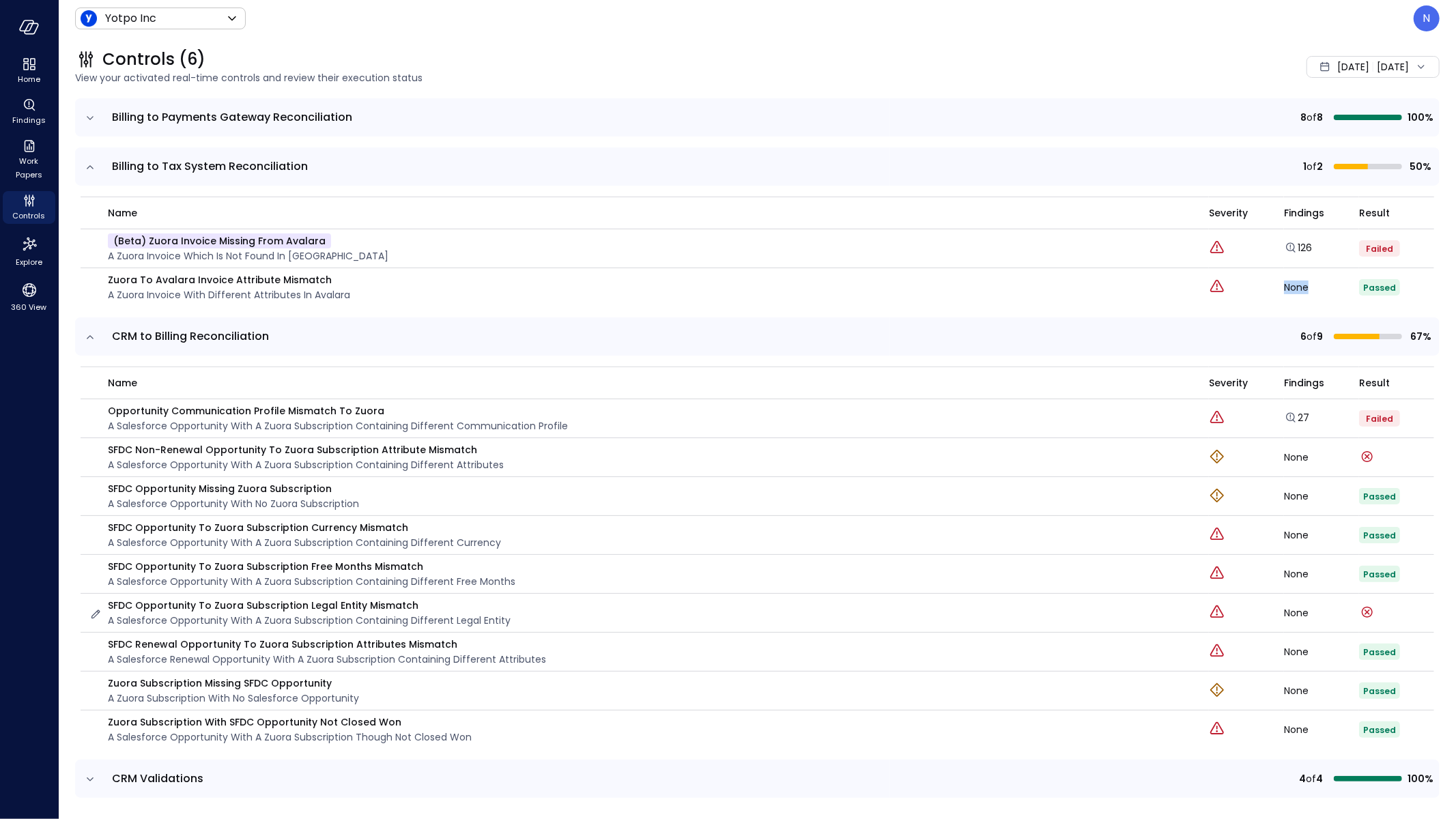
scroll to position [219, 0]
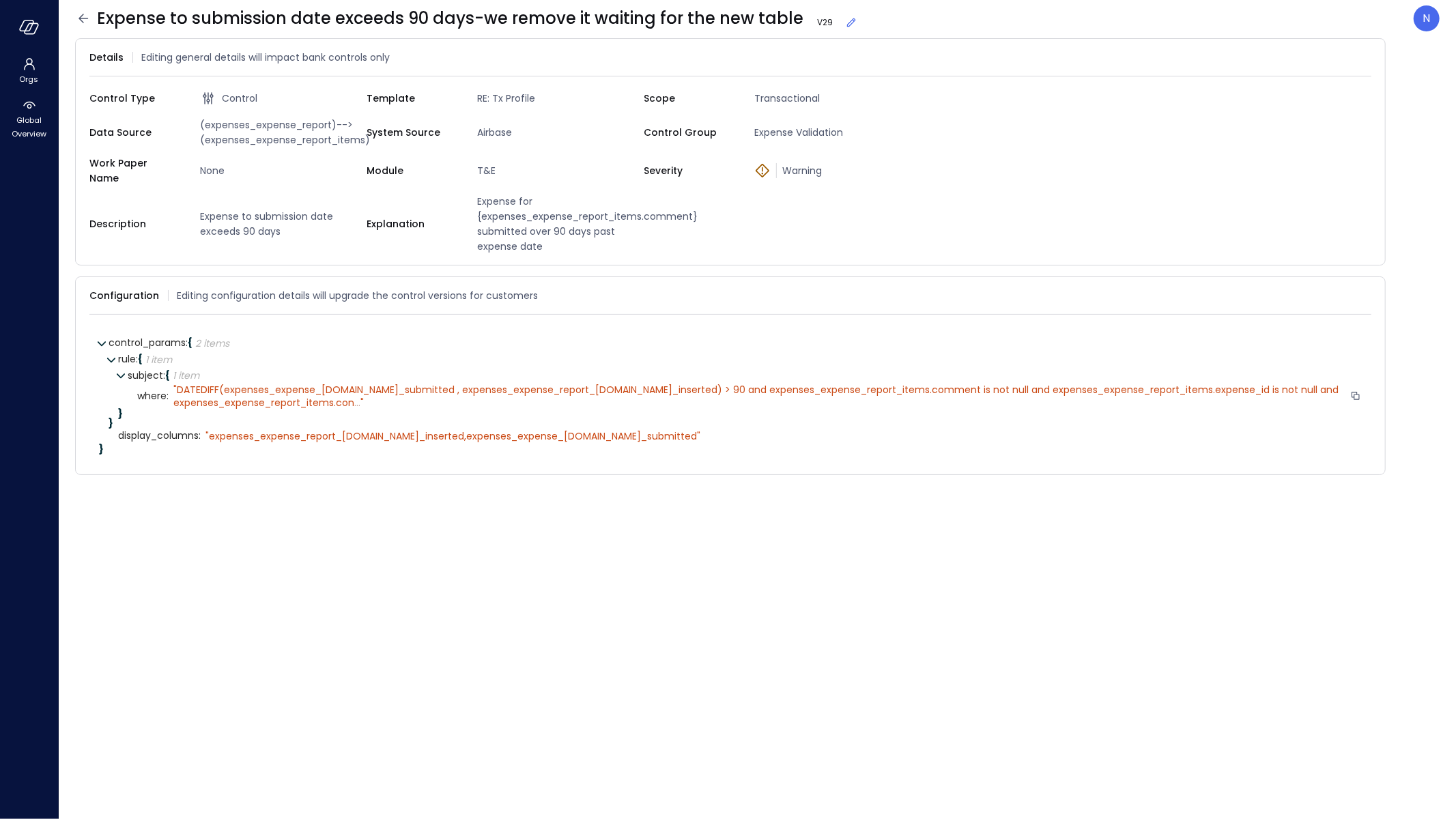
click at [359, 395] on span "..." at bounding box center [356, 402] width 6 height 14
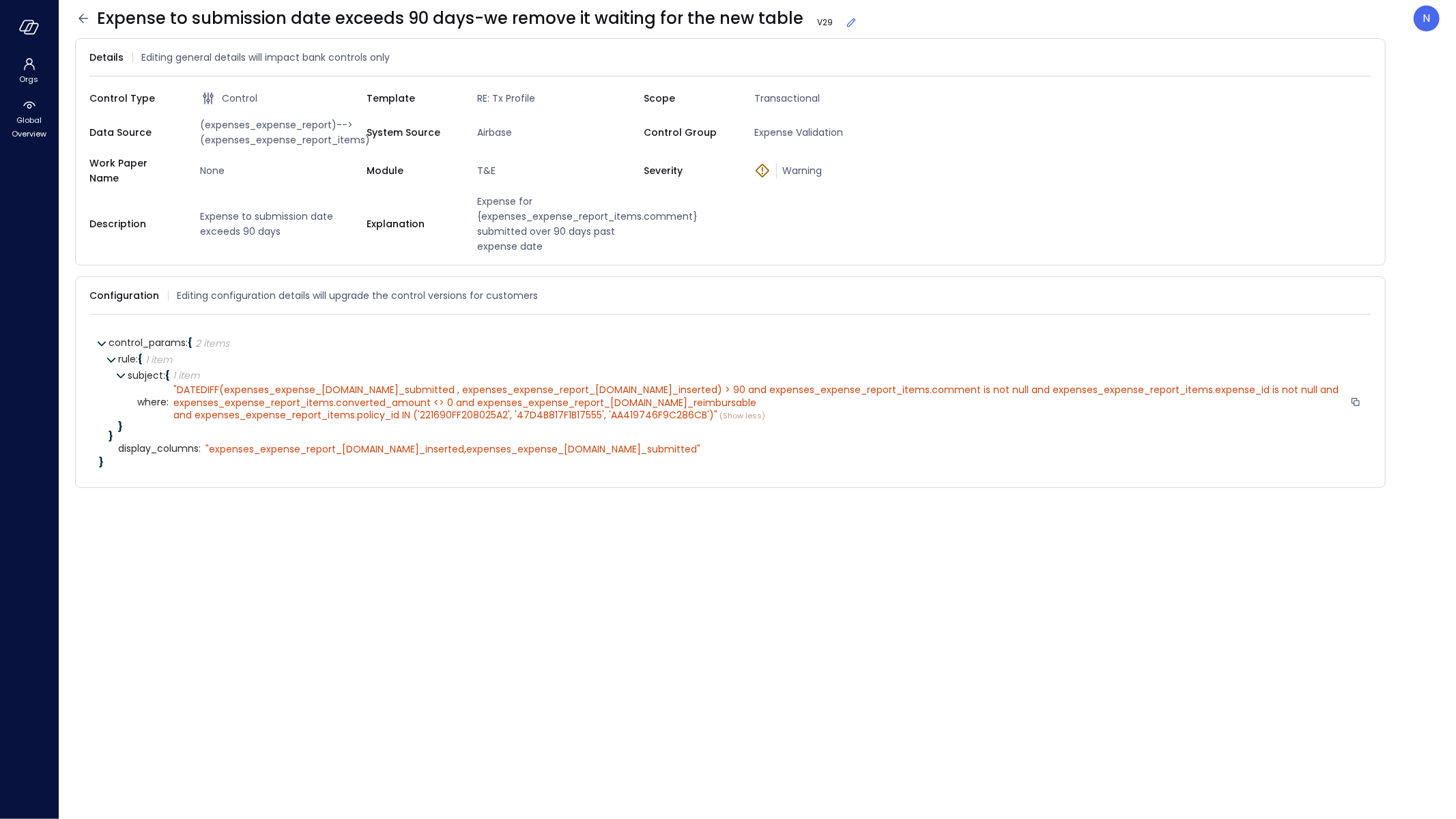
click at [580, 393] on span "DATEDIFF(expenses_expense_[DOMAIN_NAME]_submitted , expenses_expense_report_[DO…" at bounding box center [757, 401] width 1168 height 38
drag, startPoint x: 589, startPoint y: 378, endPoint x: 380, endPoint y: 383, distance: 209.1
click at [380, 383] on span "DATEDIFF(expenses_expense_[DOMAIN_NAME]_submitted , expenses_expense_report_[DO…" at bounding box center [757, 401] width 1168 height 38
click at [407, 383] on span "DATEDIFF(expenses_expense_[DOMAIN_NAME]_submitted , expenses_expense_report_[DO…" at bounding box center [757, 401] width 1168 height 38
drag, startPoint x: 436, startPoint y: 380, endPoint x: 667, endPoint y: 382, distance: 231.0
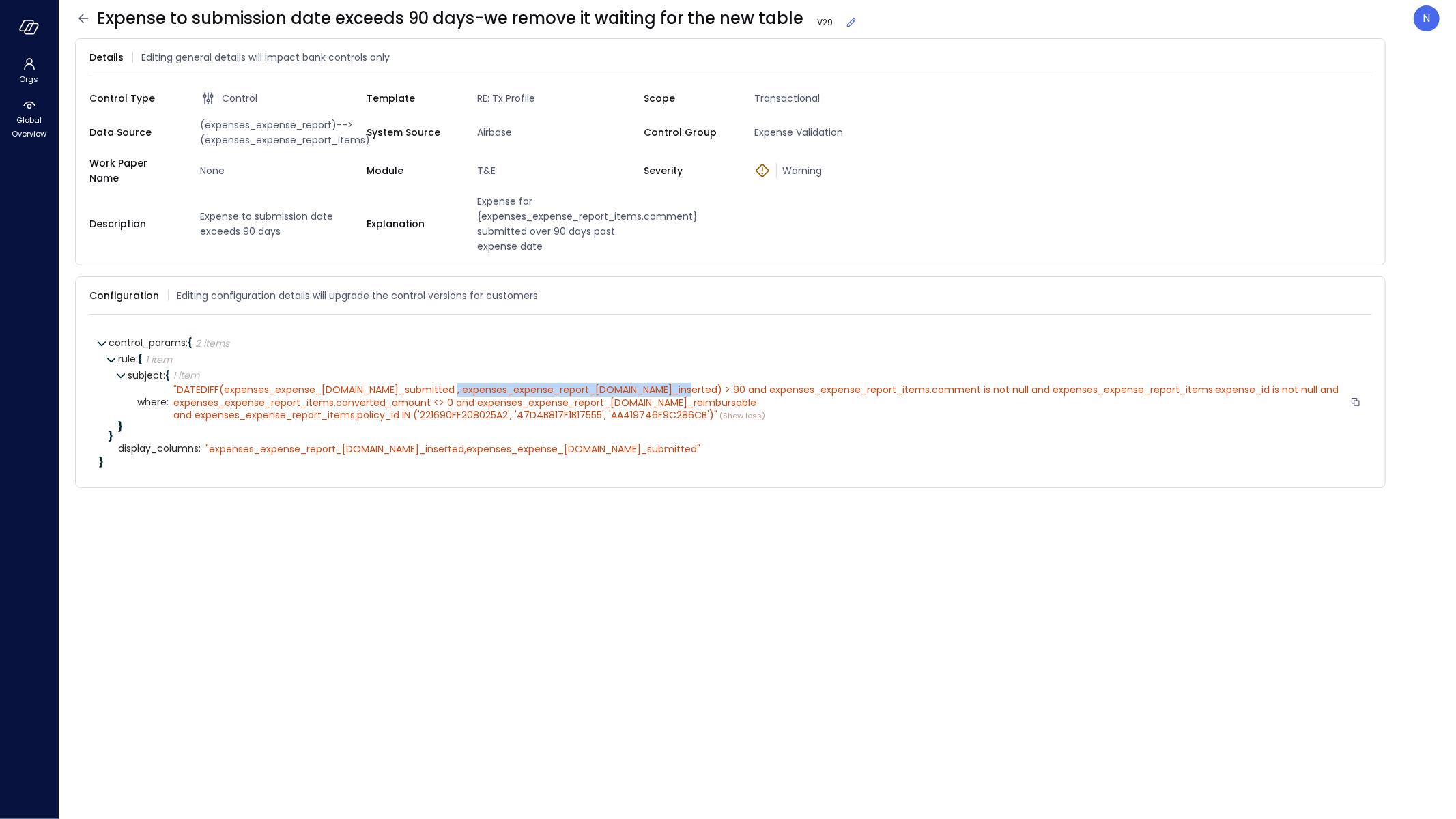
click at [667, 383] on span "DATEDIFF(expenses_expense_[DOMAIN_NAME]_submitted , expenses_expense_report_[DO…" at bounding box center [757, 401] width 1168 height 38
copy span "expenses_expense_report_[DOMAIN_NAME]_inserted"
click at [458, 386] on span "DATEDIFF(expenses_expense_[DOMAIN_NAME]_submitted , expenses_expense_report_[DO…" at bounding box center [757, 401] width 1168 height 38
drag, startPoint x: 203, startPoint y: 381, endPoint x: 718, endPoint y: 361, distance: 515.4
click at [740, 354] on div "rule : { 1 item } subject : { 1 item } where : " DATEDIFF(expenses_expense_[DOM…" at bounding box center [739, 395] width 1244 height 89
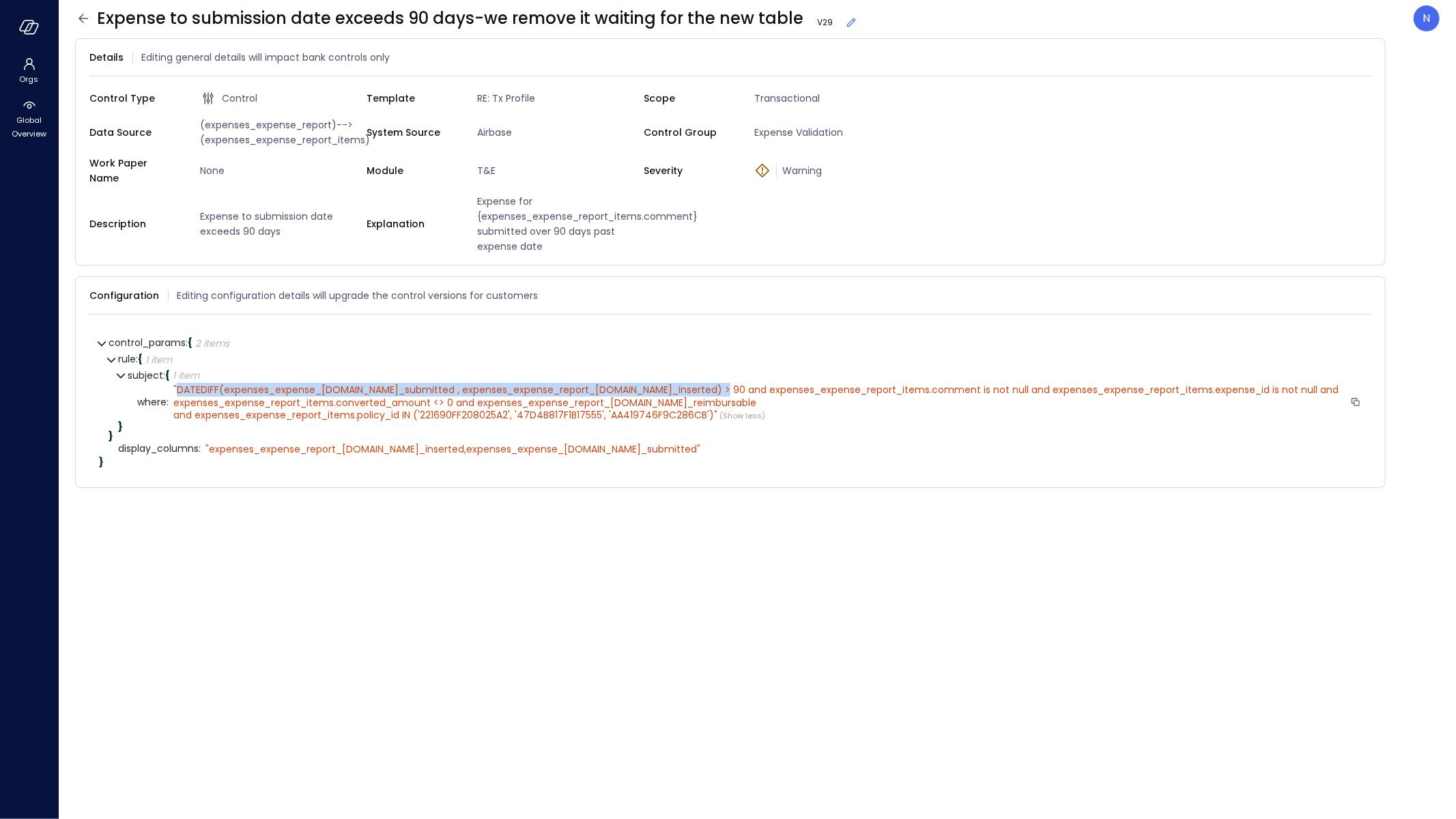
drag, startPoint x: 704, startPoint y: 376, endPoint x: 176, endPoint y: 381, distance: 528.0
click at [176, 383] on span "DATEDIFF(expenses_expense_[DOMAIN_NAME]_submitted , expenses_expense_report_[DO…" at bounding box center [757, 401] width 1168 height 38
copy span "DATEDIFF(expenses_expense_[DOMAIN_NAME]_submitted , expenses_expense_report_[DO…"
click at [305, 510] on form "Details Editing general details will impact bank controls only Control Type Con…" at bounding box center [757, 420] width 1364 height 764
click at [78, 24] on icon at bounding box center [83, 18] width 16 height 16
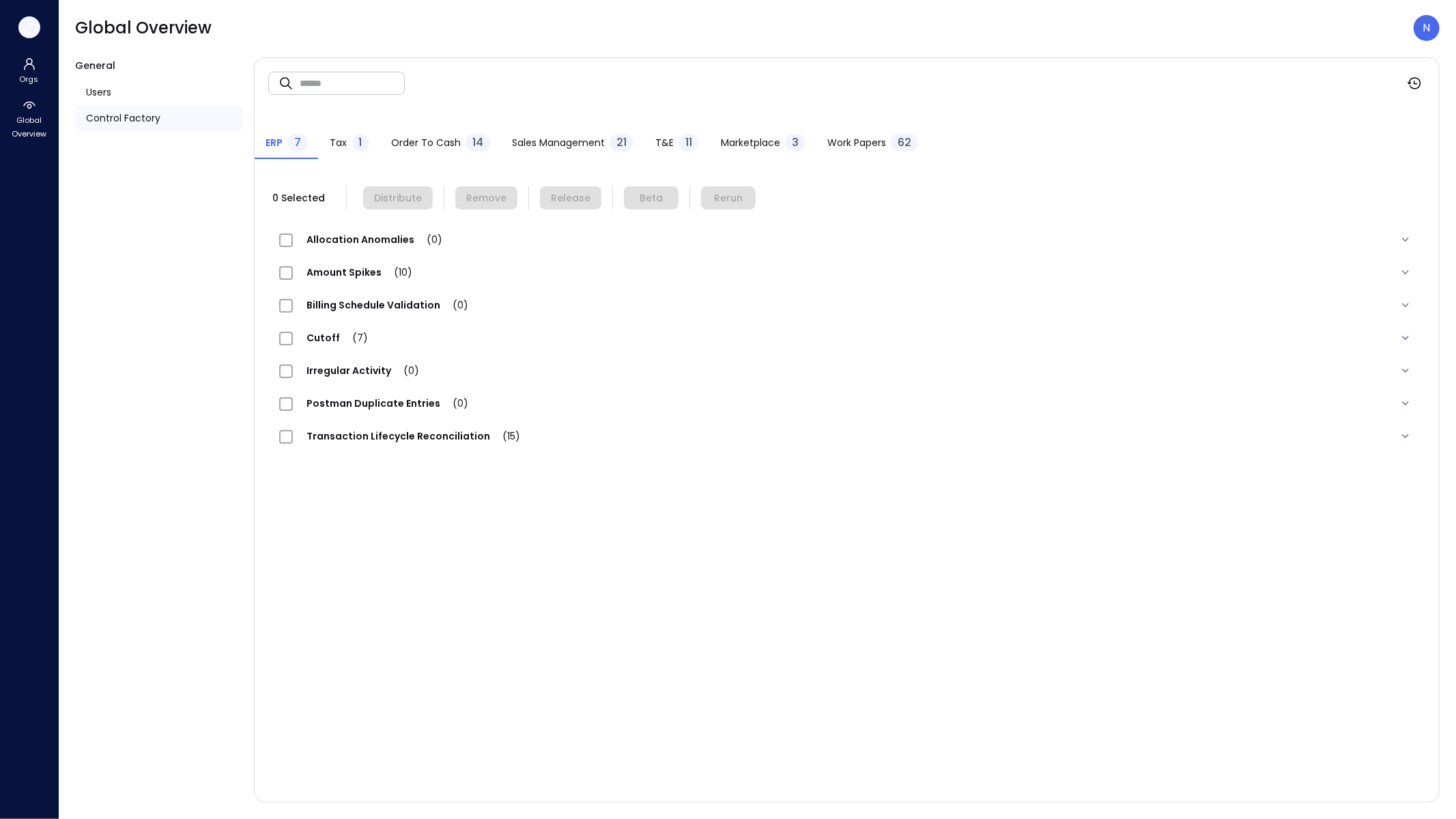
click at [26, 26] on icon "button" at bounding box center [29, 27] width 20 height 15
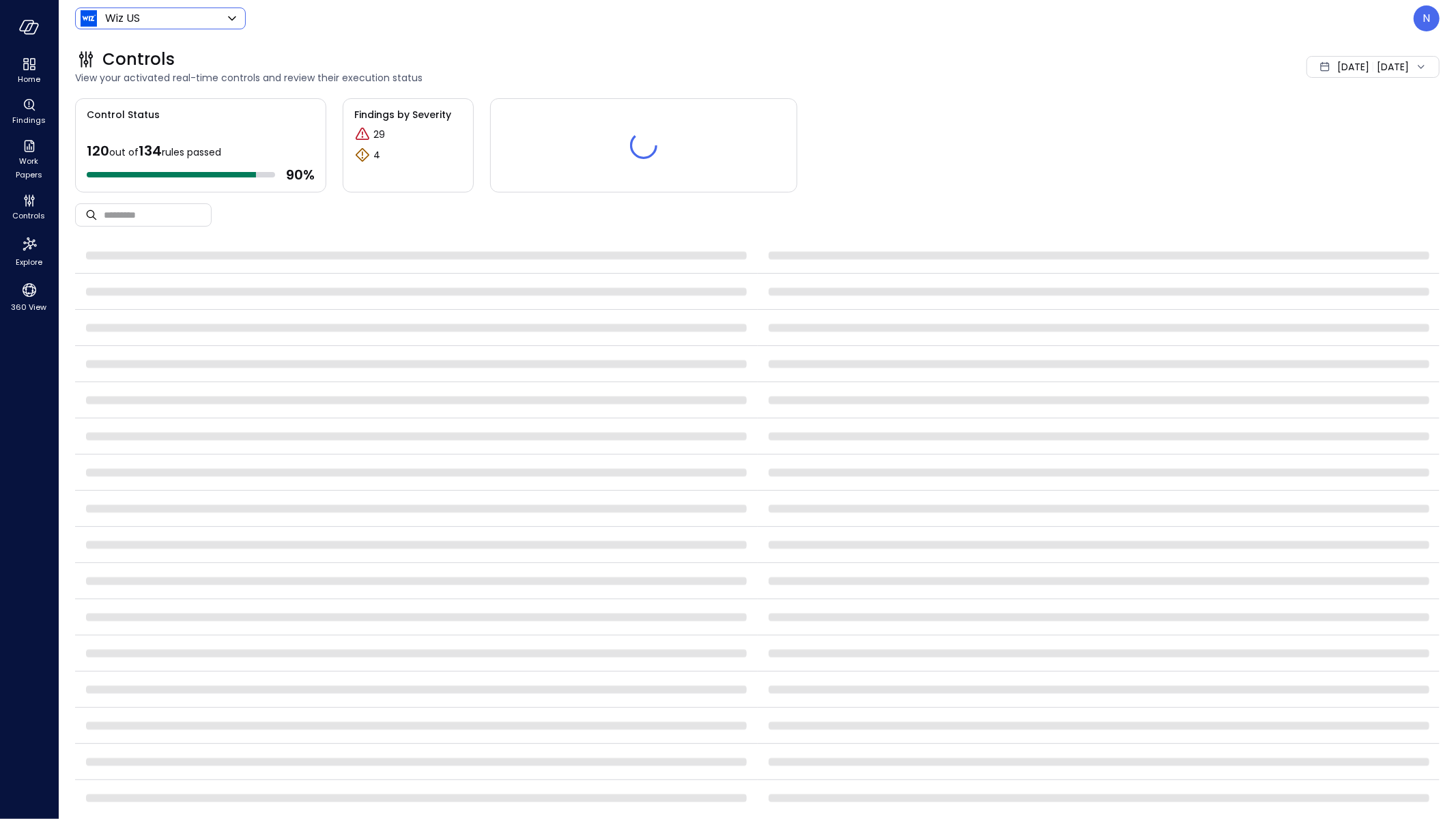
click at [132, 17] on body "Home Findings Work Papers Controls Explore 360 View Wiz US ****** ​ N Controls …" at bounding box center [728, 409] width 1456 height 819
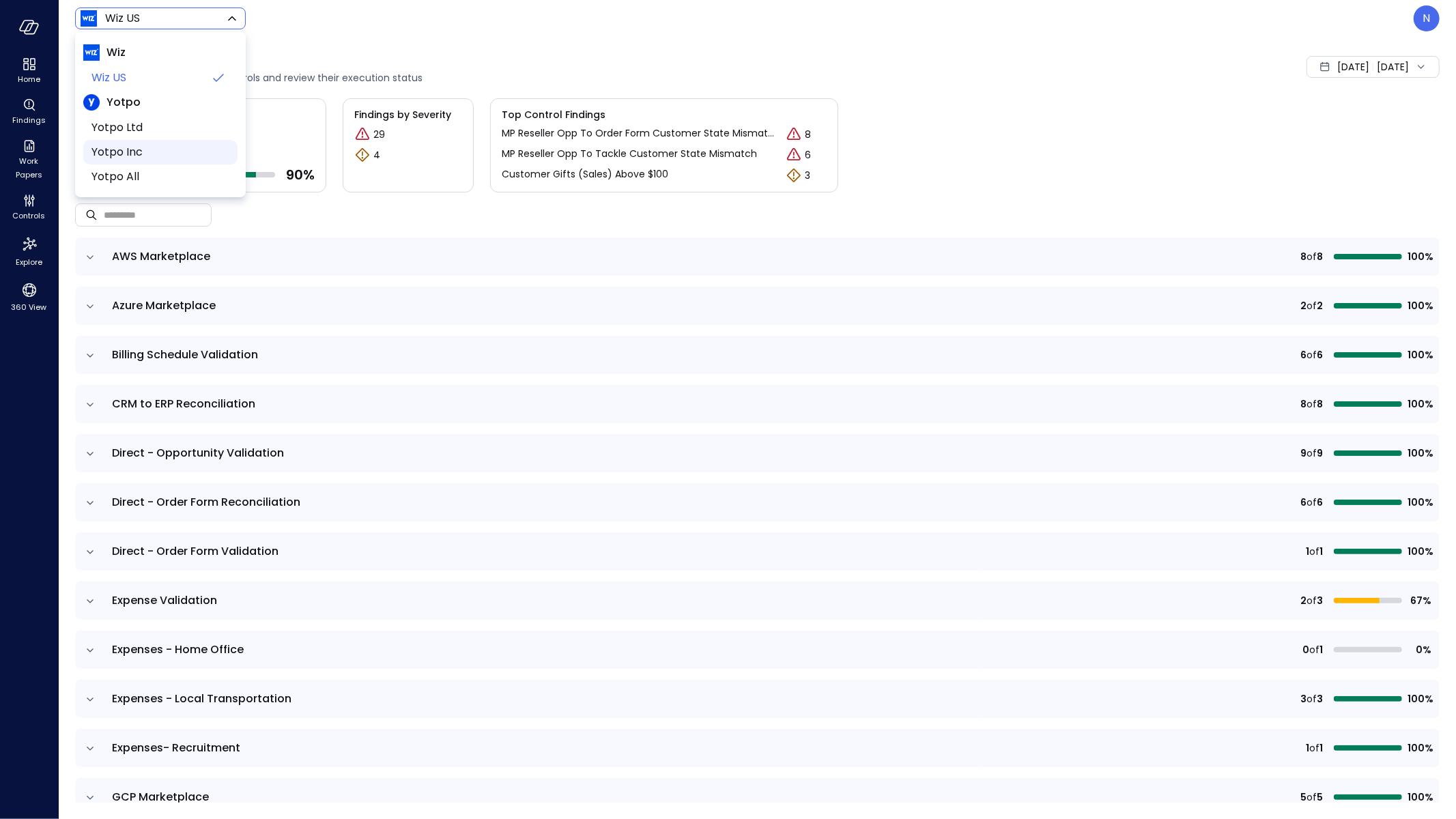
click at [153, 153] on span "Yotpo Inc" at bounding box center [159, 152] width 136 height 16
type input "******"
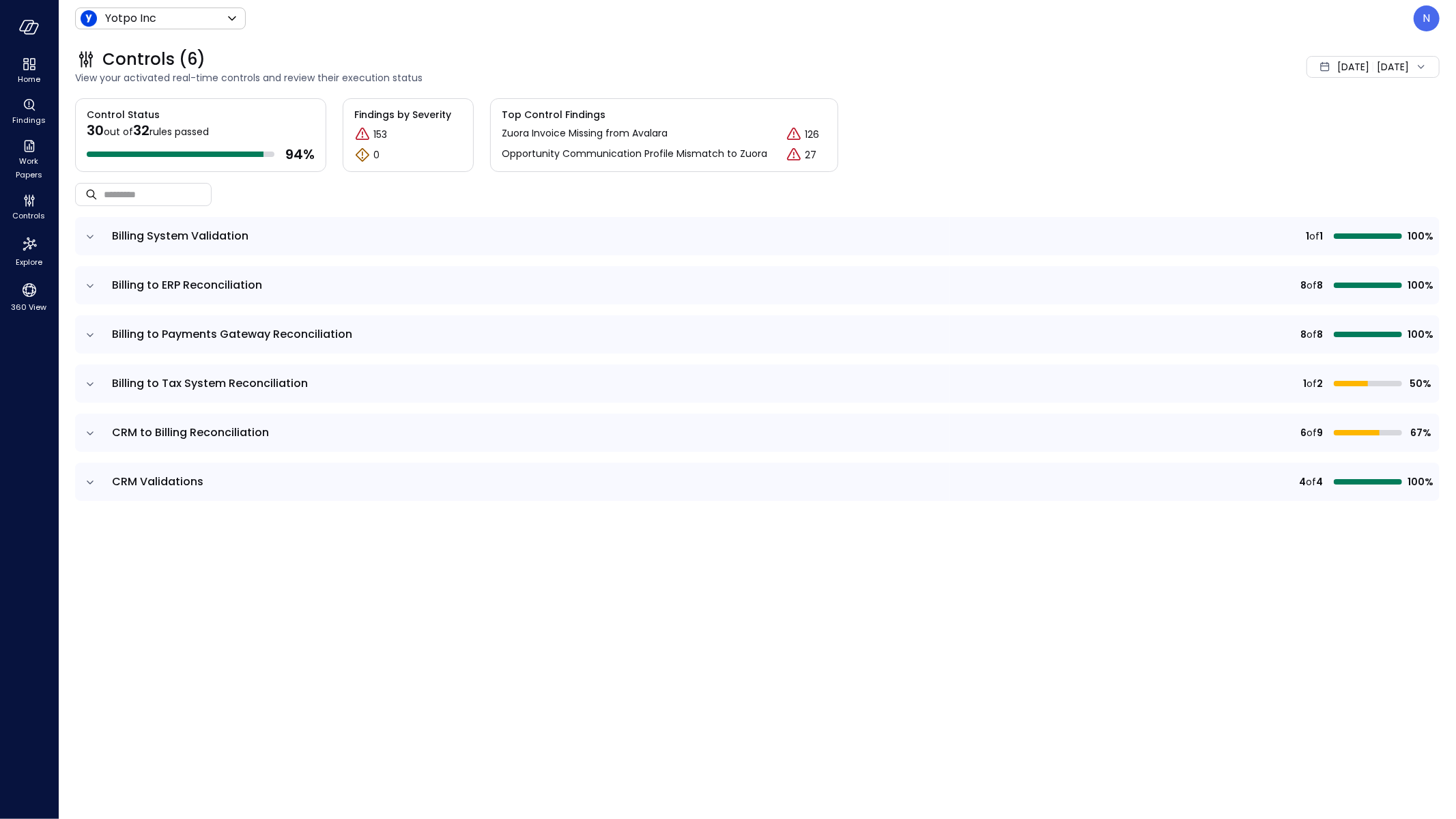
click at [85, 282] on icon "expand row" at bounding box center [90, 285] width 14 height 14
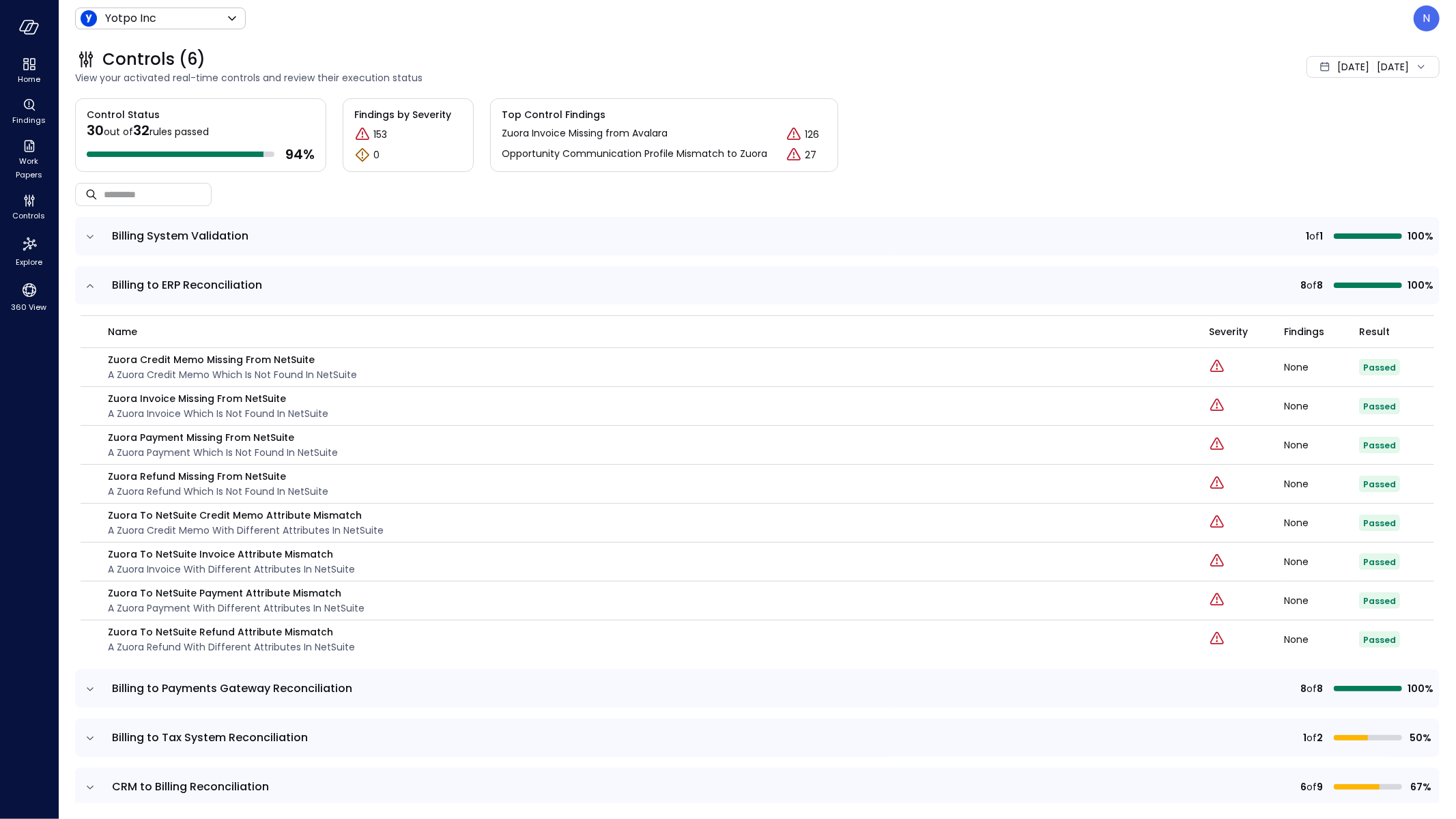
click at [85, 282] on icon "expand row" at bounding box center [90, 285] width 14 height 14
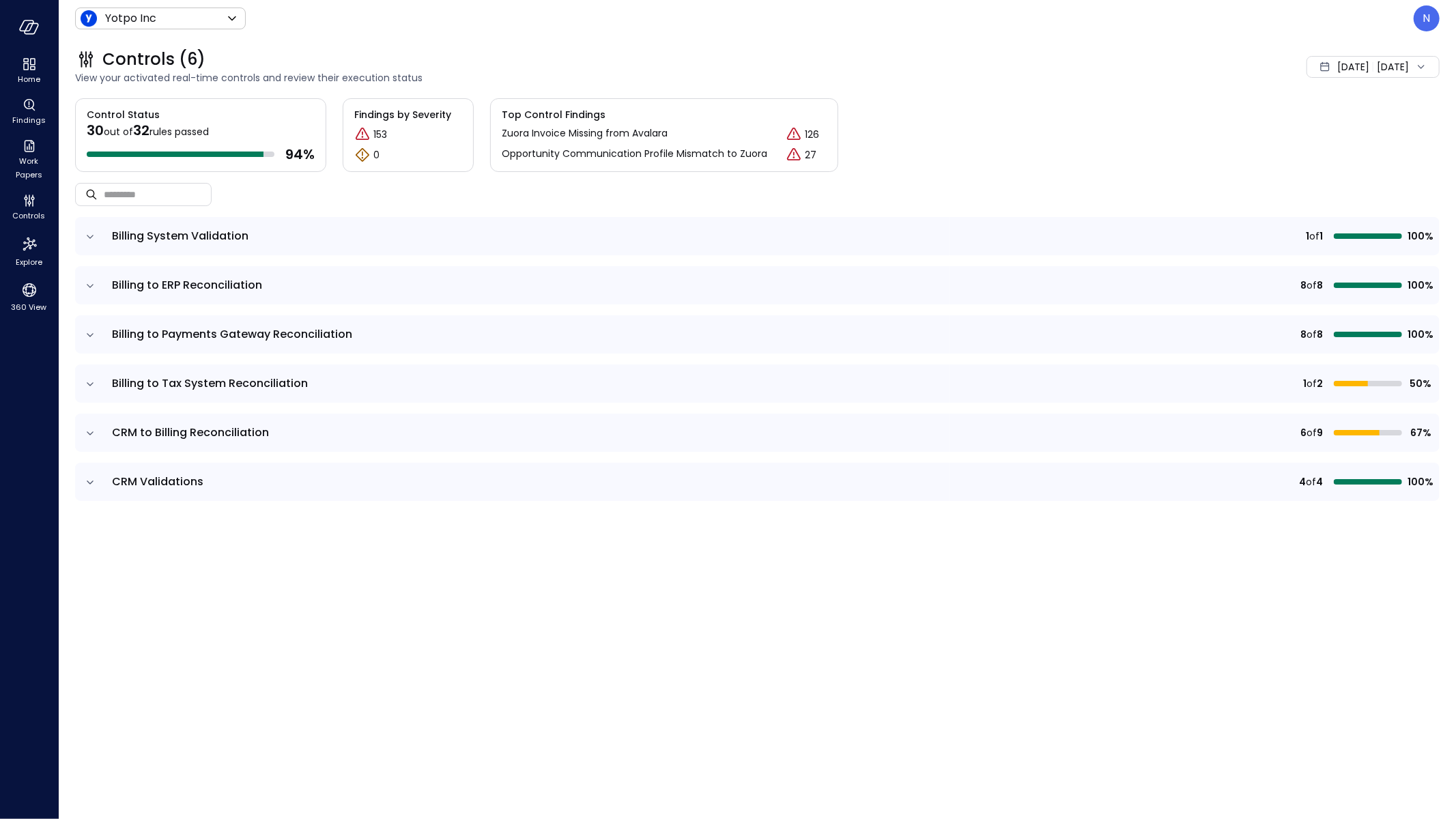
click at [104, 441] on td "CRM to Billing Reconciliation" at bounding box center [527, 432] width 846 height 38
click at [92, 436] on icon "expand row" at bounding box center [90, 433] width 14 height 14
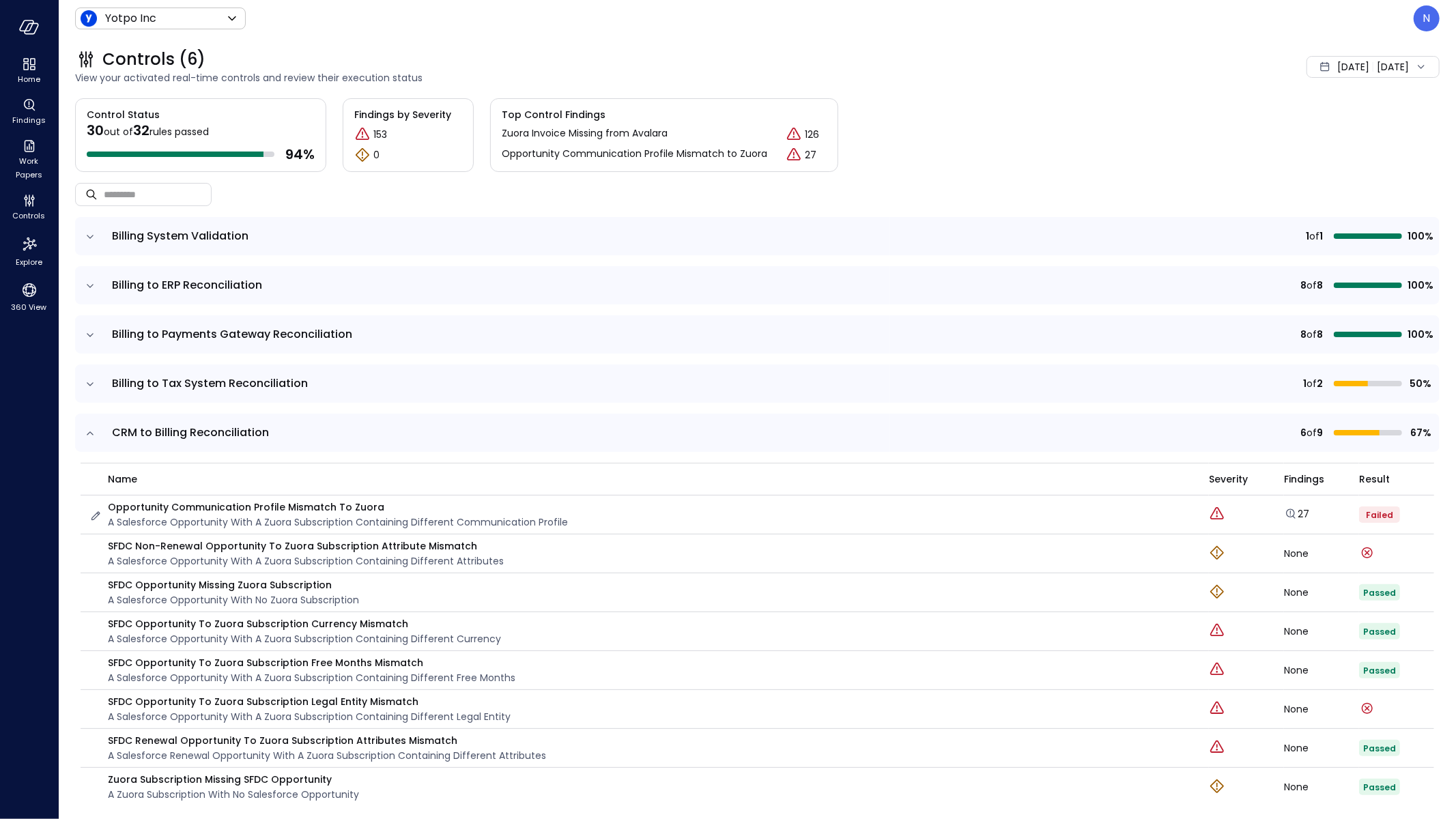
click at [351, 527] on p "A Salesforce Opportunity with a Zuora Subscription containing different communi…" at bounding box center [338, 522] width 460 height 15
drag, startPoint x: 510, startPoint y: 549, endPoint x: 105, endPoint y: 544, distance: 405.0
click at [105, 544] on div "SFDC Non-Renewal Opportunity to Zuora Subscription Attribute Mismatch A Salesfo…" at bounding box center [640, 553] width 1103 height 30
click at [95, 553] on icon "button" at bounding box center [95, 555] width 14 height 14
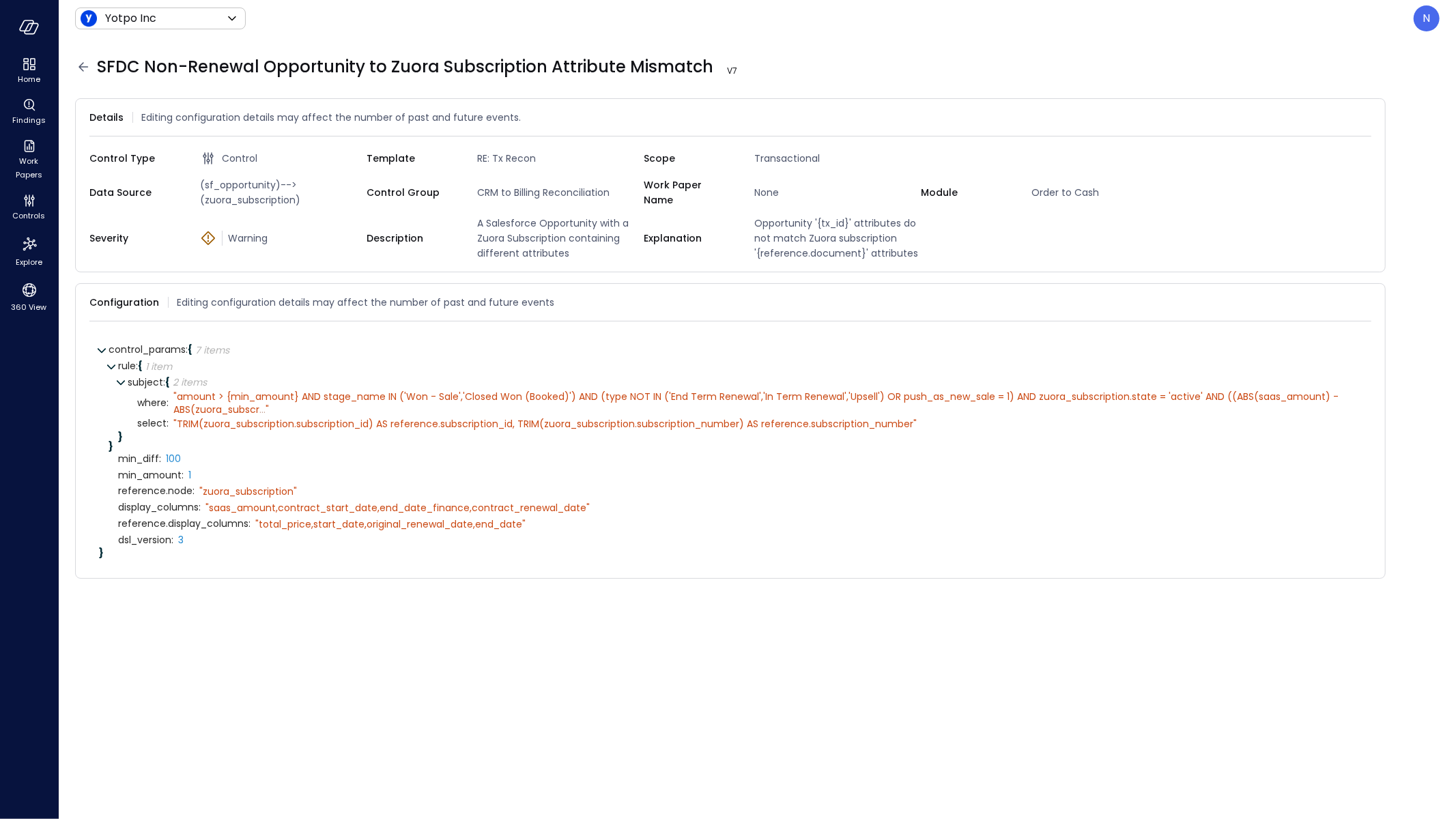
drag, startPoint x: 283, startPoint y: 225, endPoint x: 314, endPoint y: 197, distance: 41.8
click at [283, 225] on div "Severity Warning" at bounding box center [228, 238] width 277 height 45
drag, startPoint x: 310, startPoint y: 198, endPoint x: 175, endPoint y: 187, distance: 135.4
click at [175, 187] on div "Data Source (sf_opportunity)-->(zuora_subscription)" at bounding box center [228, 192] width 277 height 30
copy div "(sf_opportunity)-->(zuora_subscription)"
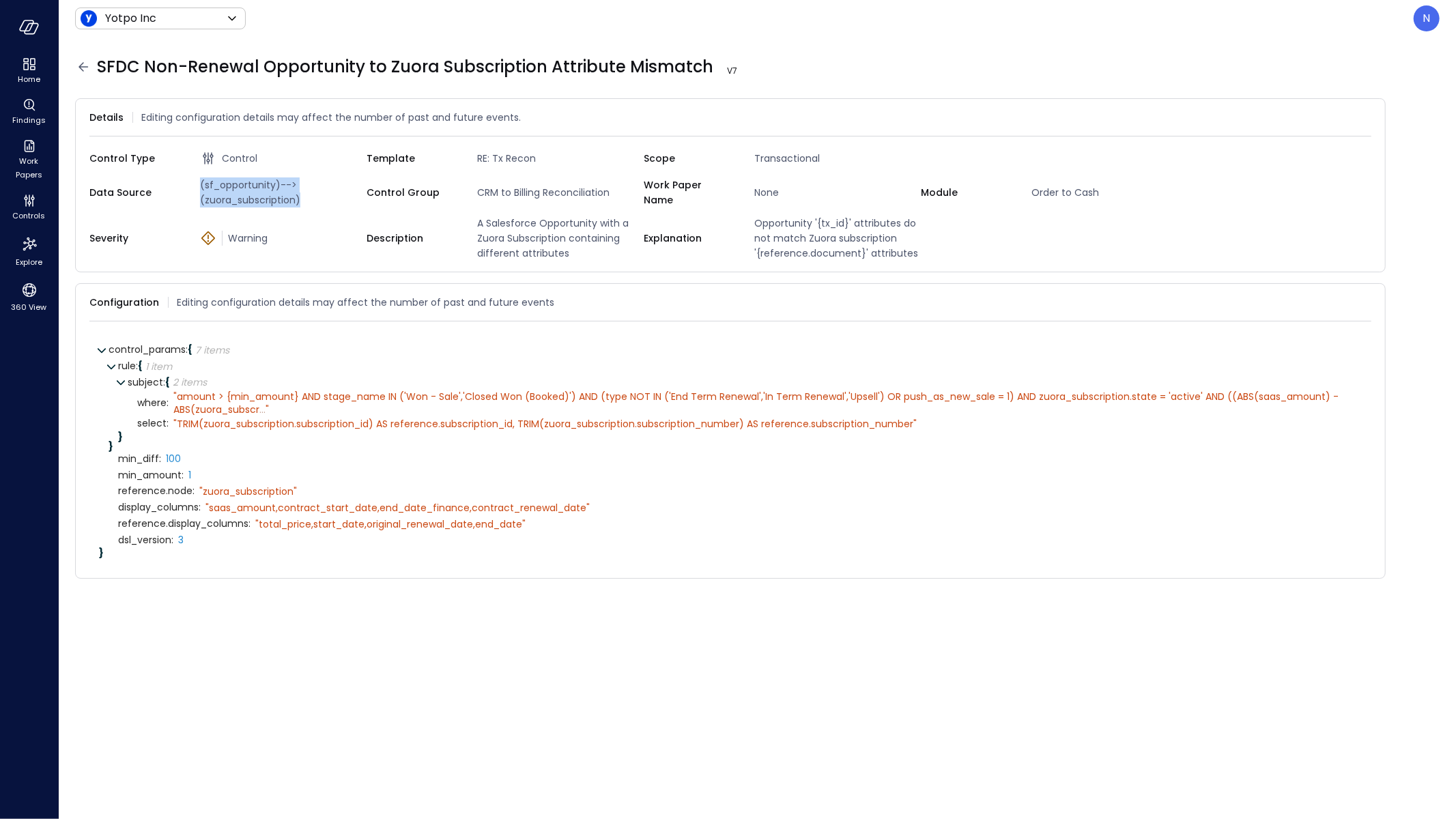
click at [268, 183] on span "(sf_opportunity)-->(zuora_subscription)" at bounding box center [280, 192] width 172 height 30
click at [282, 184] on span "(sf_opportunity)-->(zuora_subscription)" at bounding box center [280, 192] width 172 height 30
click at [288, 200] on span "(sf_opportunity)-->(zuora_subscription)" at bounding box center [280, 192] width 172 height 30
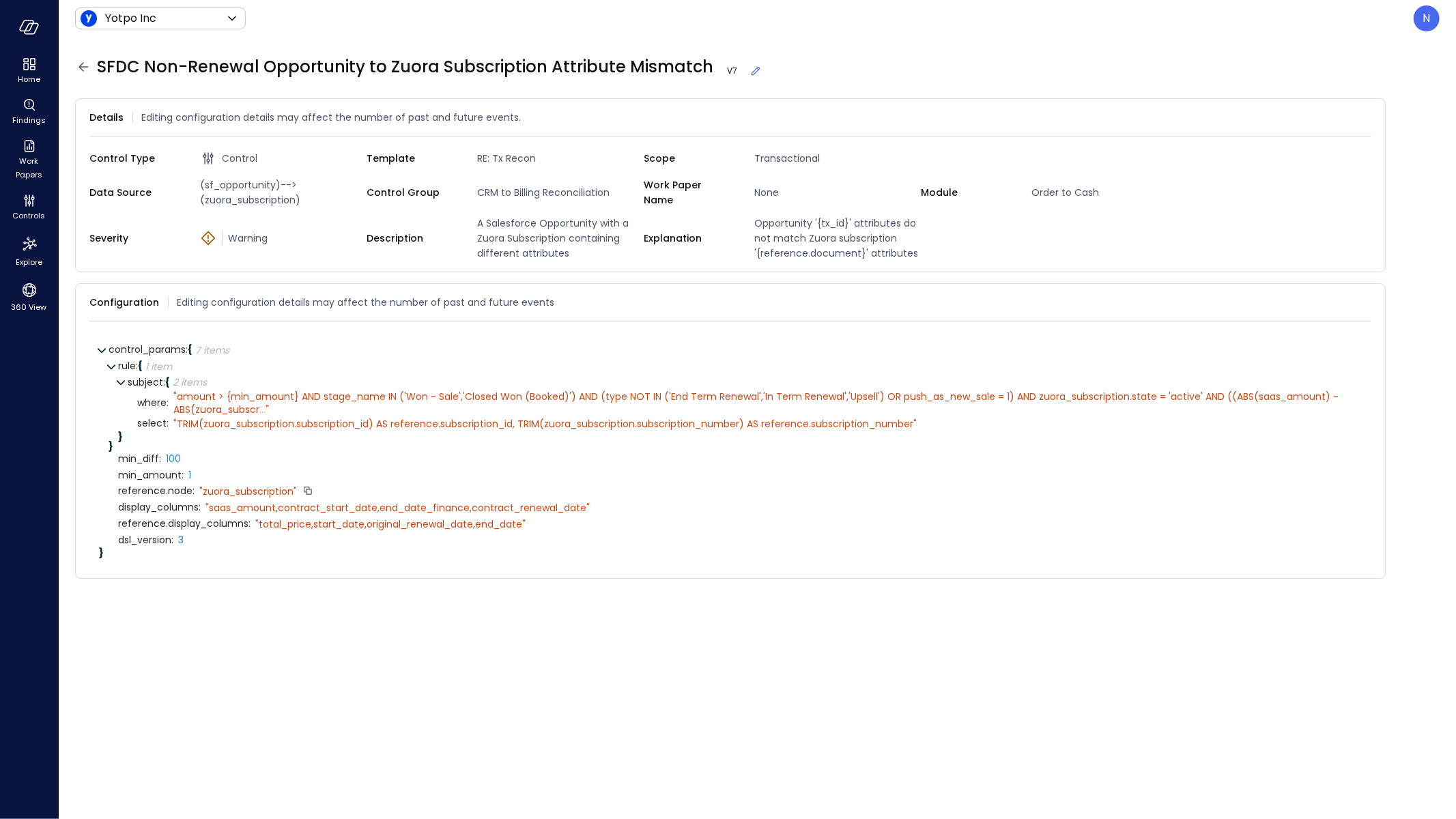
click at [247, 487] on div "" zuora_subscription"" at bounding box center [248, 491] width 97 height 12
click at [84, 64] on icon at bounding box center [83, 66] width 16 height 16
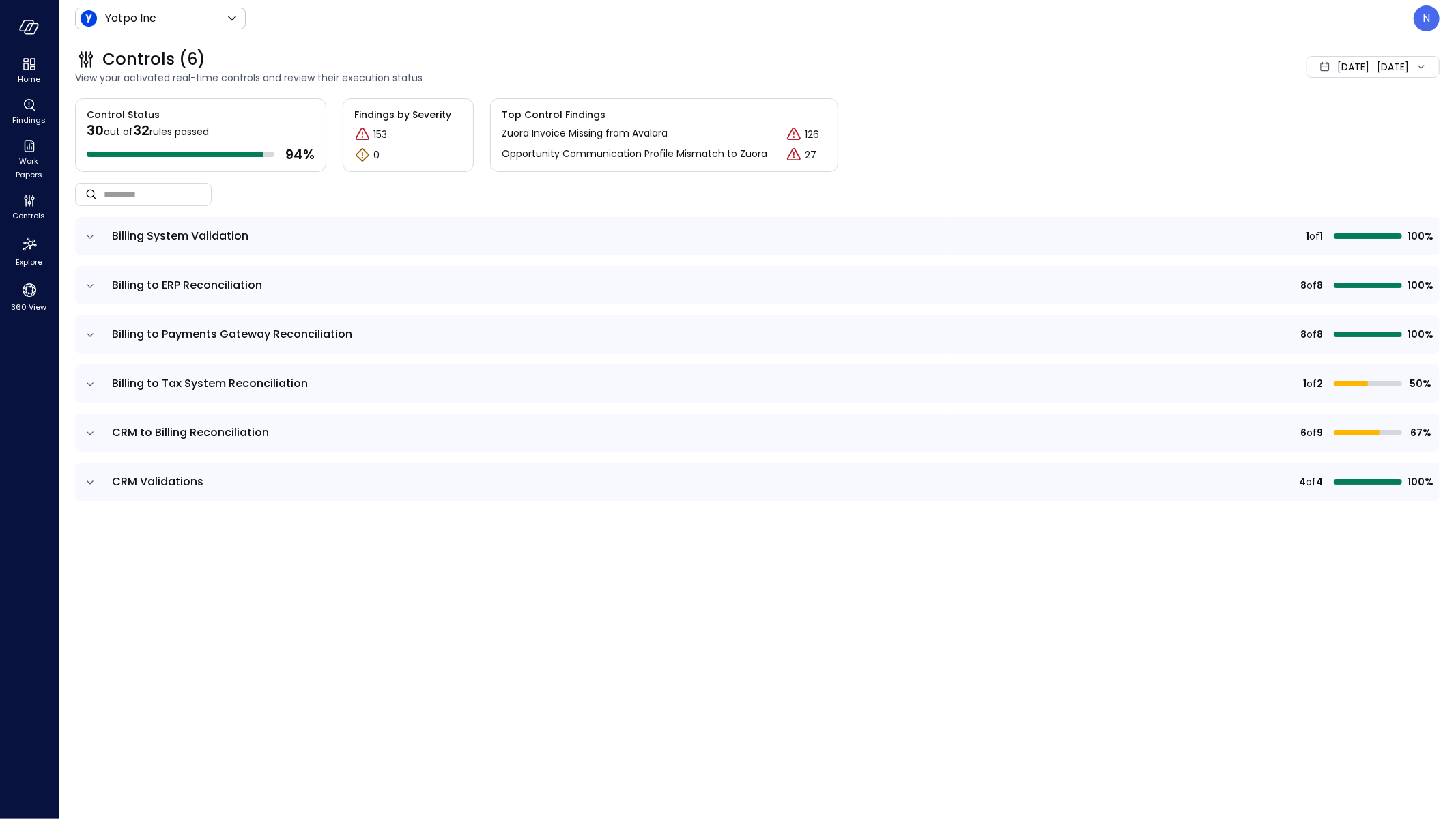
click at [95, 428] on icon "expand row" at bounding box center [90, 433] width 14 height 14
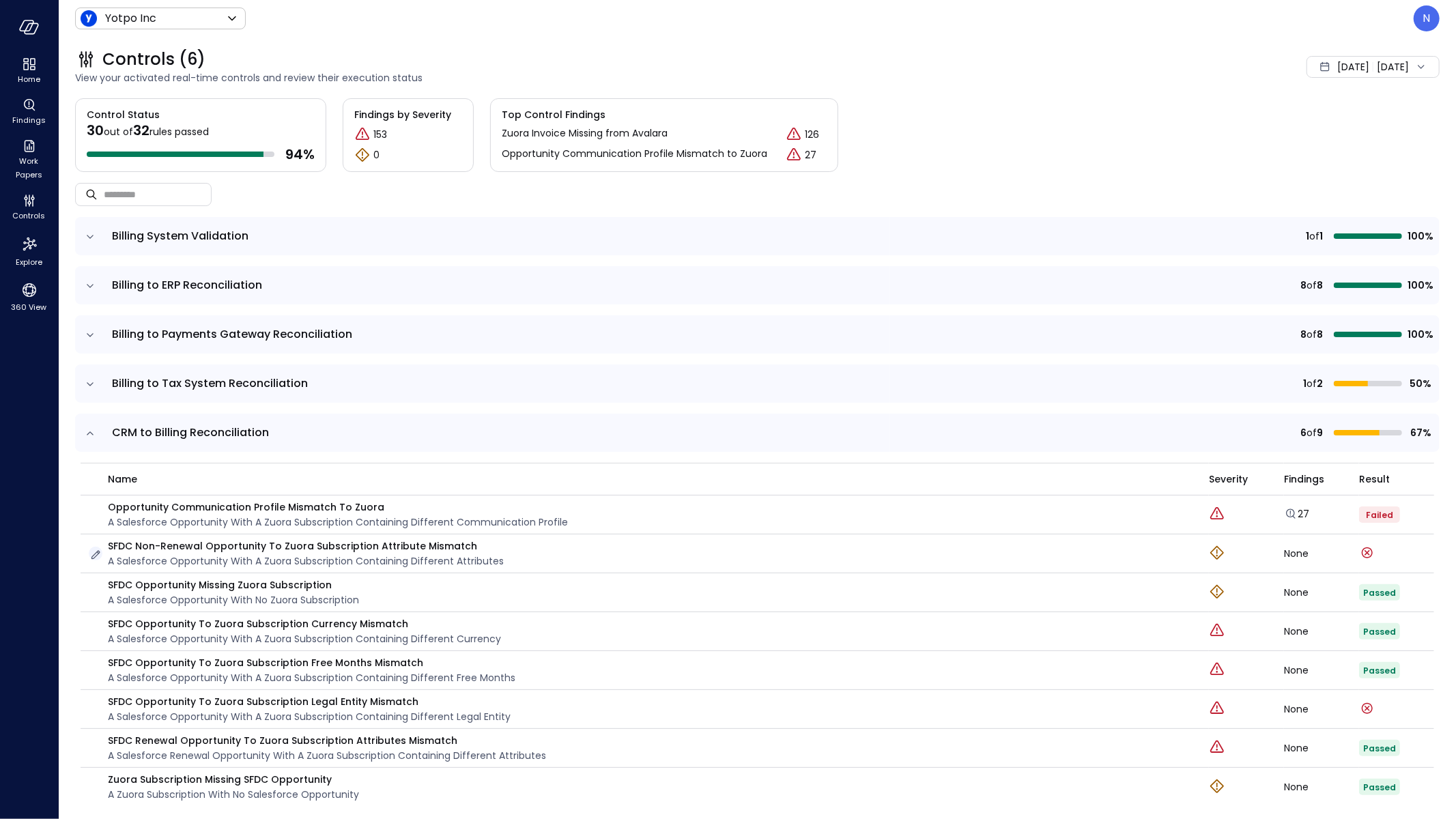
click at [95, 550] on icon "button" at bounding box center [95, 555] width 14 height 14
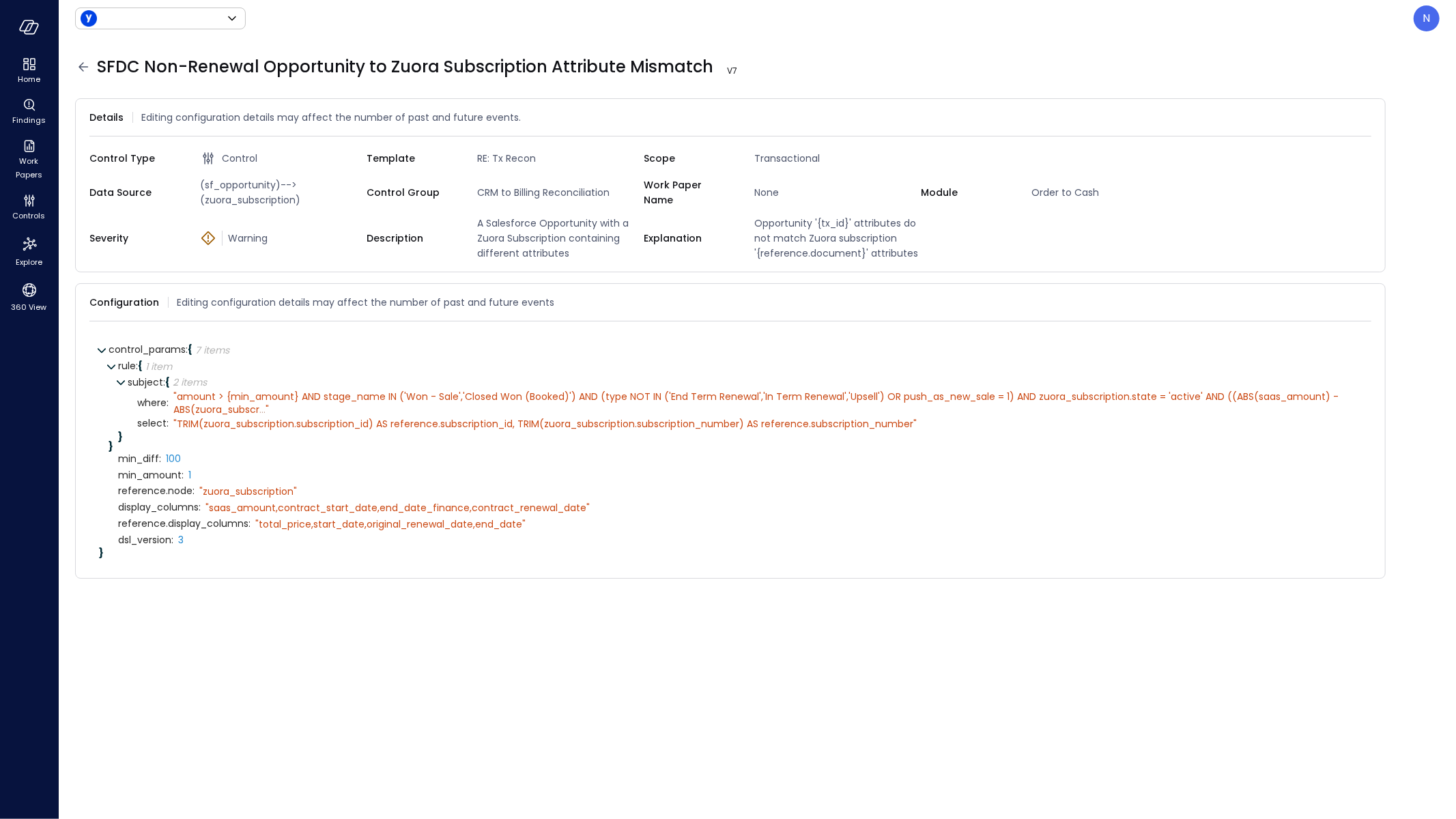
type input "******"
click at [224, 177] on span "(sf_opportunity)-->(zuora_subscription)" at bounding box center [280, 192] width 172 height 30
click at [86, 67] on icon at bounding box center [83, 66] width 16 height 16
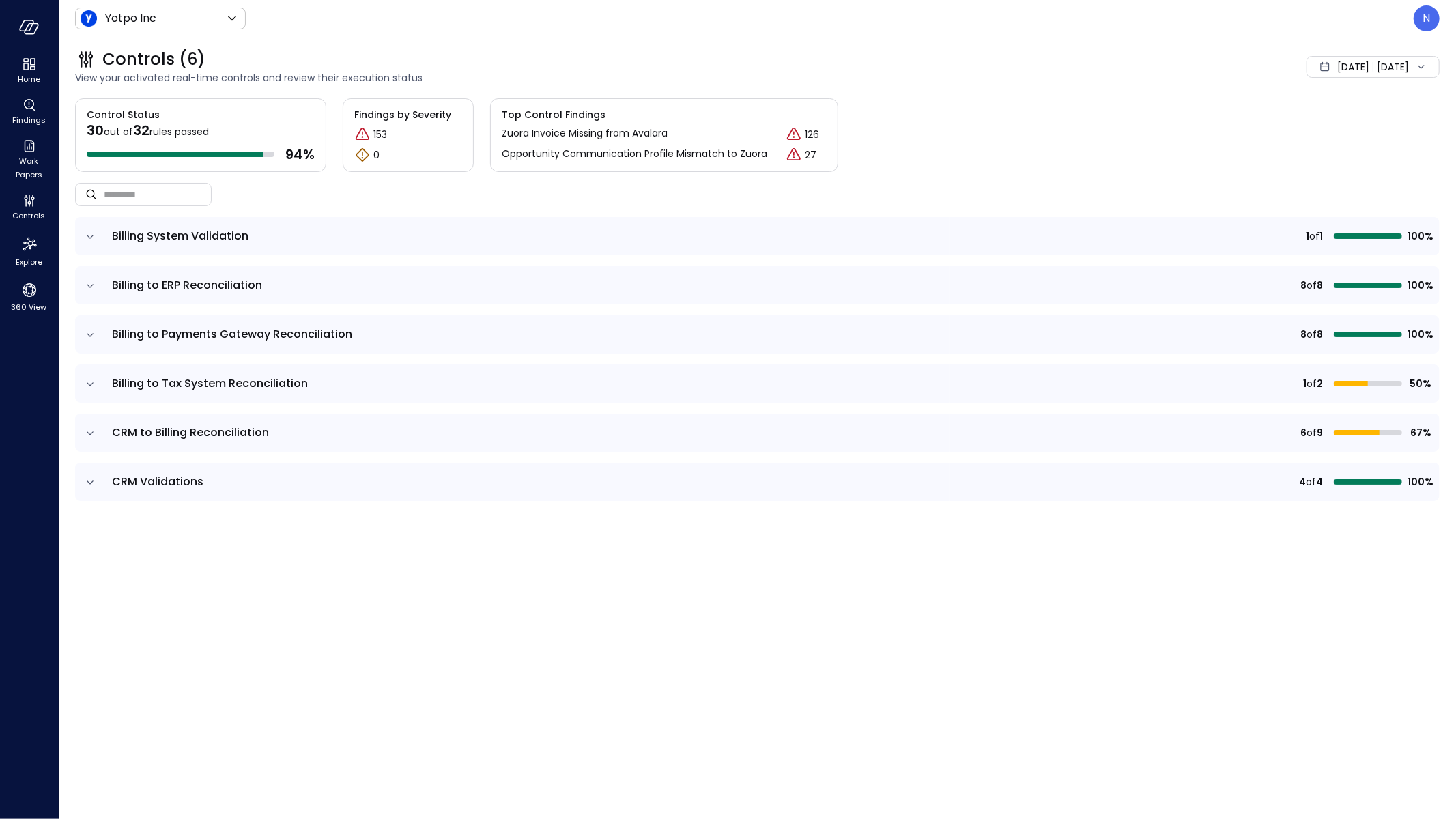
click at [91, 430] on icon "expand row" at bounding box center [90, 433] width 14 height 14
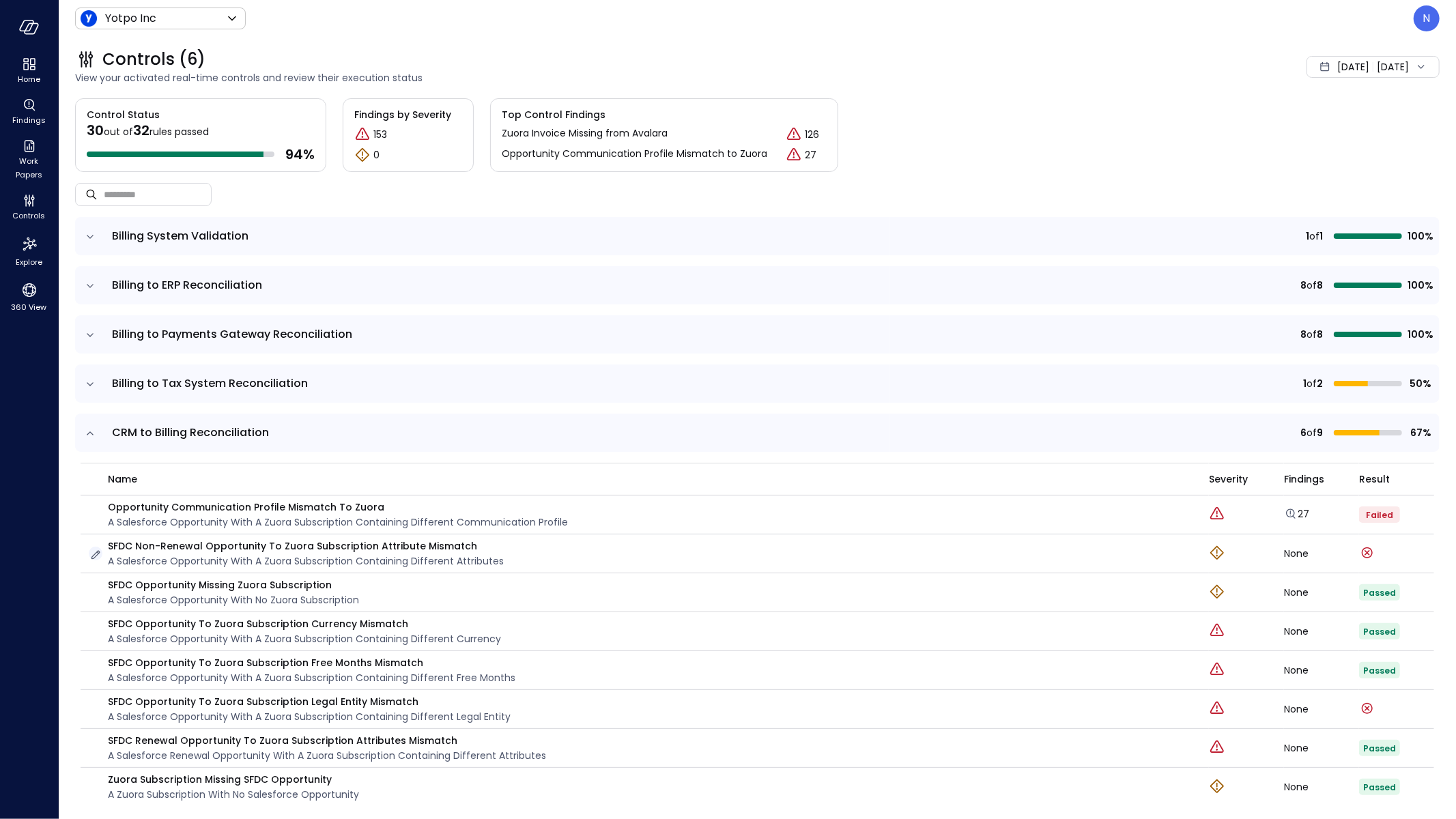
click at [94, 551] on icon "button" at bounding box center [95, 555] width 14 height 14
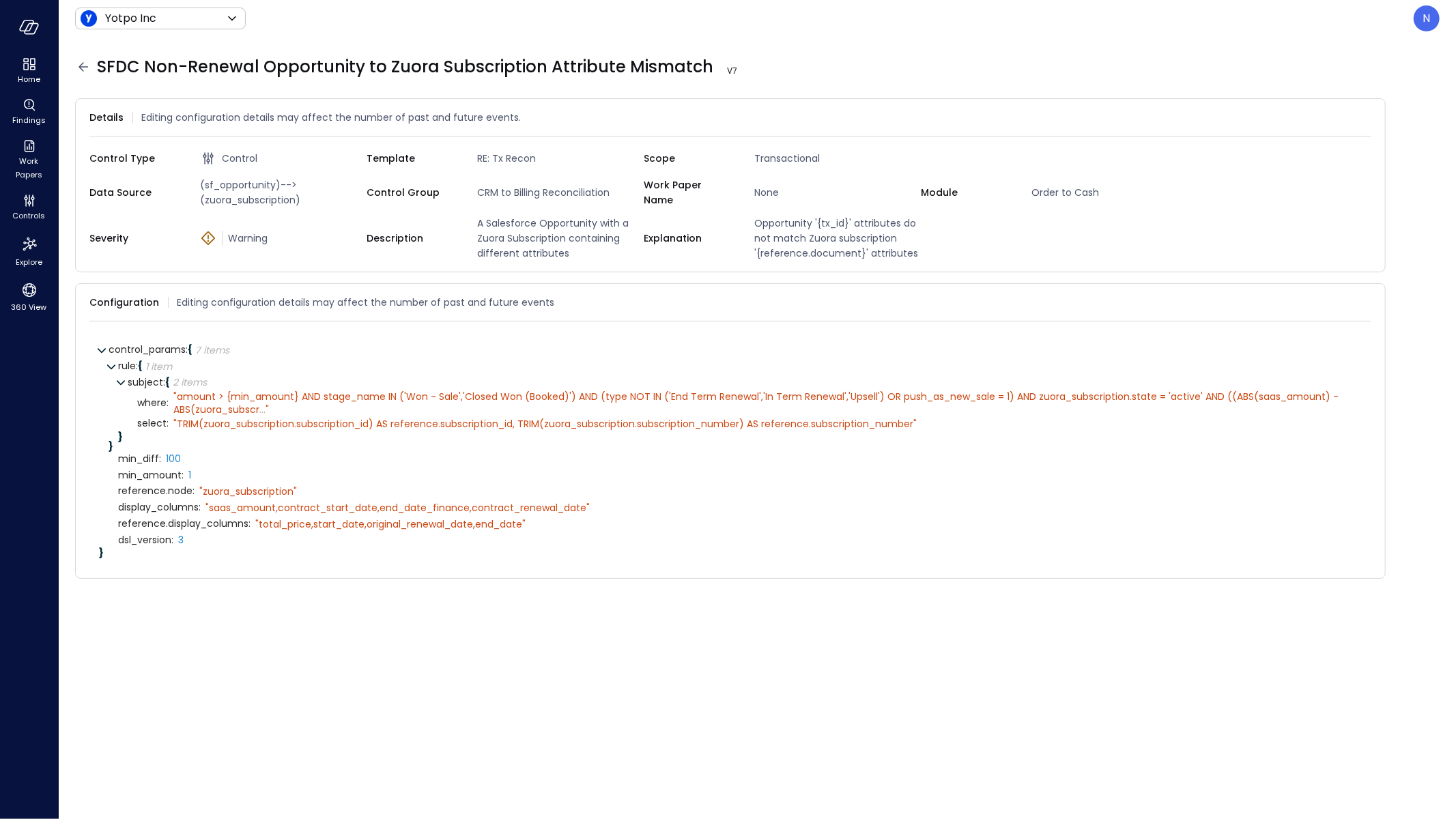
click at [87, 64] on icon at bounding box center [83, 66] width 16 height 16
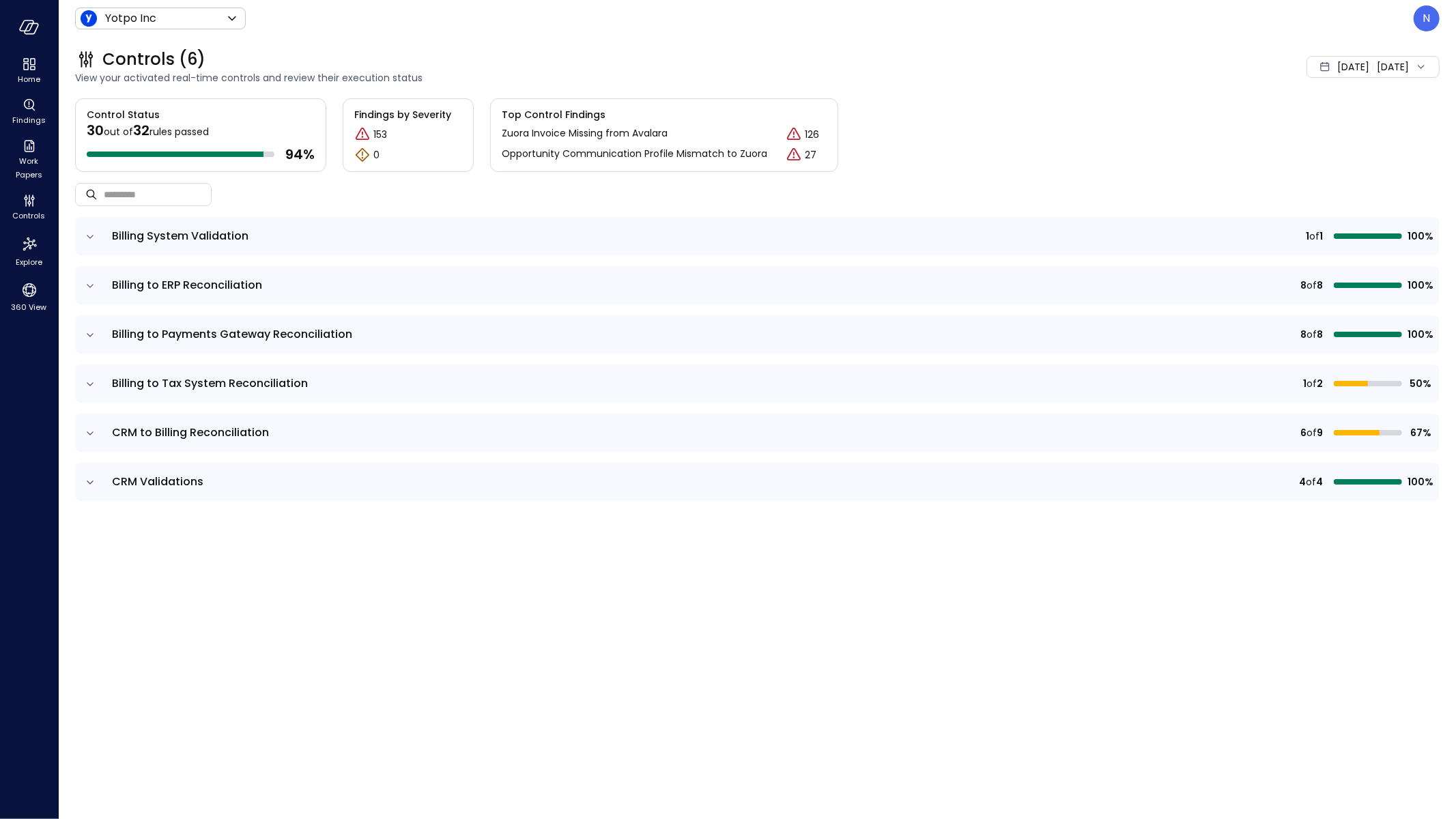
click at [97, 433] on td at bounding box center [90, 432] width 29 height 38
click at [95, 437] on icon "expand row" at bounding box center [90, 433] width 14 height 14
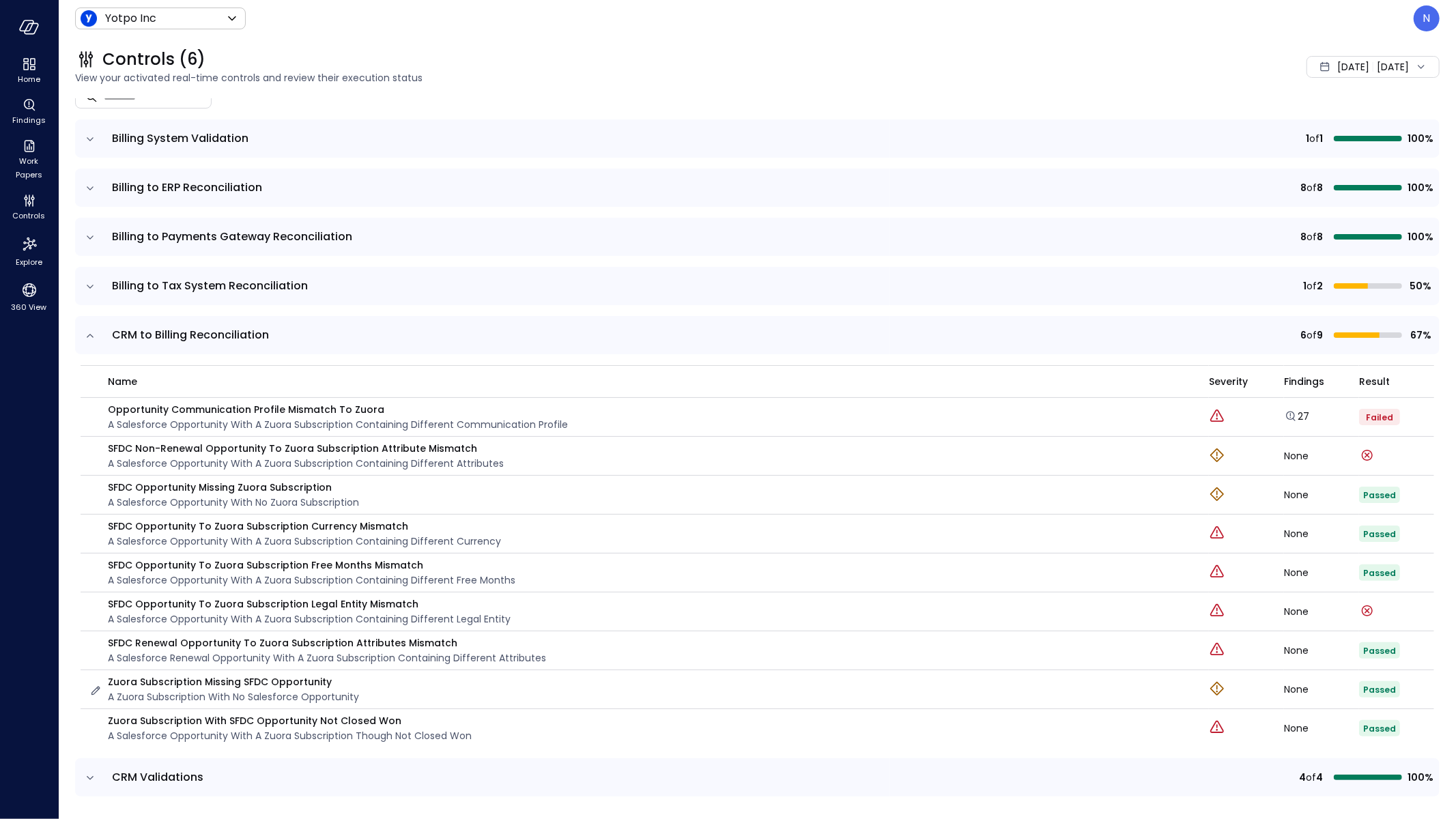
scroll to position [99, 0]
click at [95, 606] on icon "button" at bounding box center [95, 611] width 14 height 14
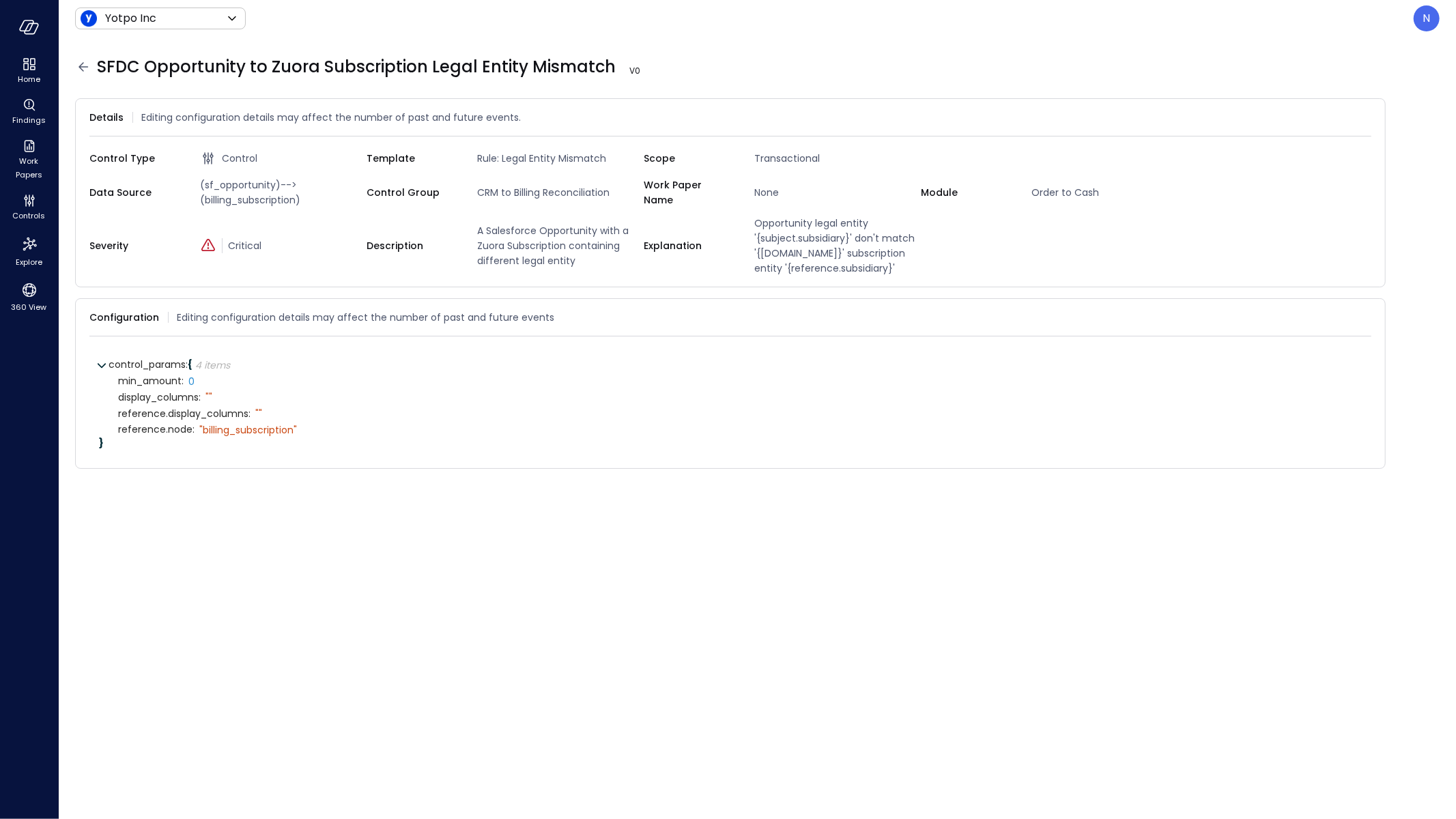
click at [83, 59] on icon at bounding box center [83, 66] width 16 height 16
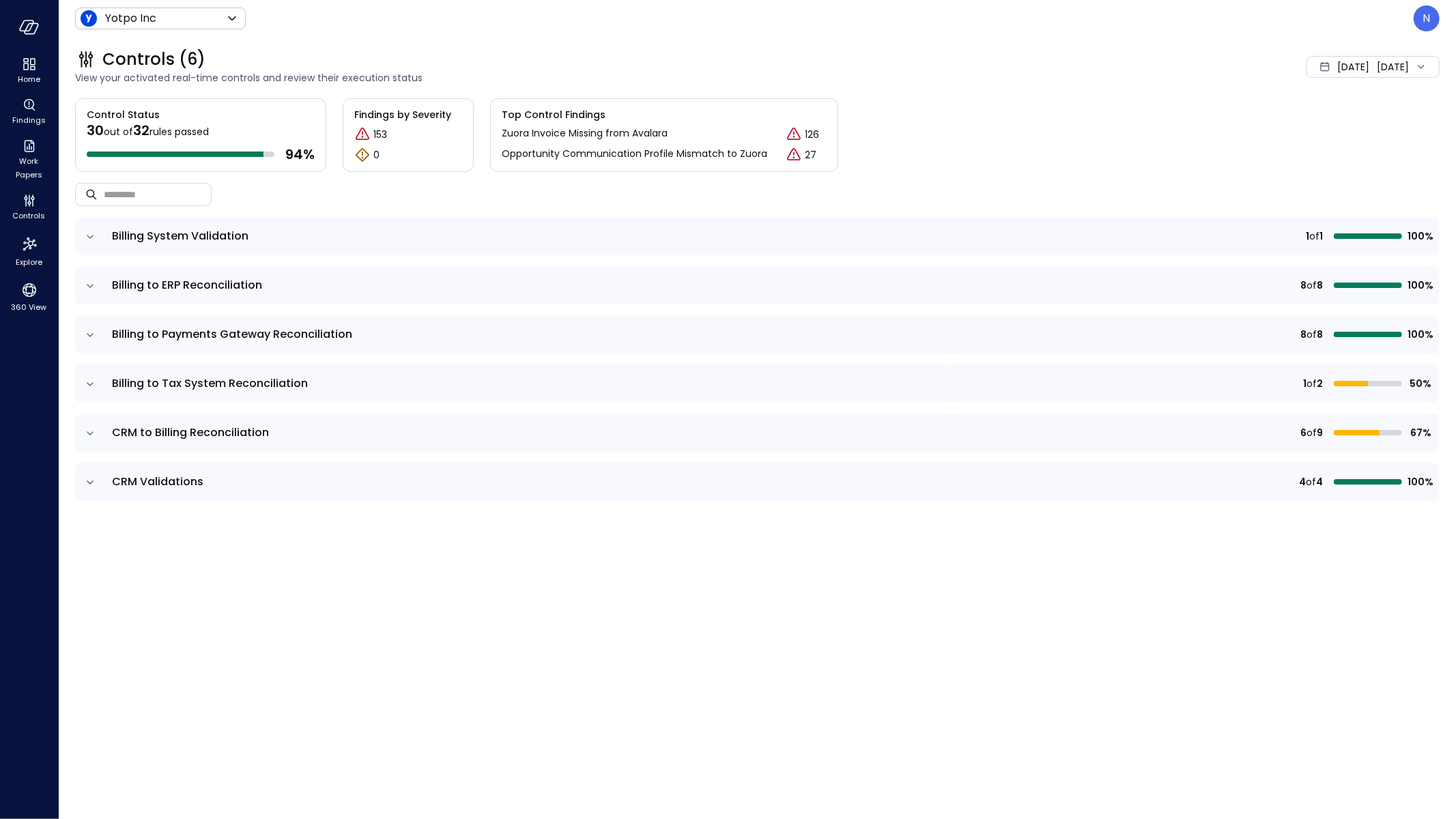
click at [87, 436] on icon "expand row" at bounding box center [90, 433] width 14 height 14
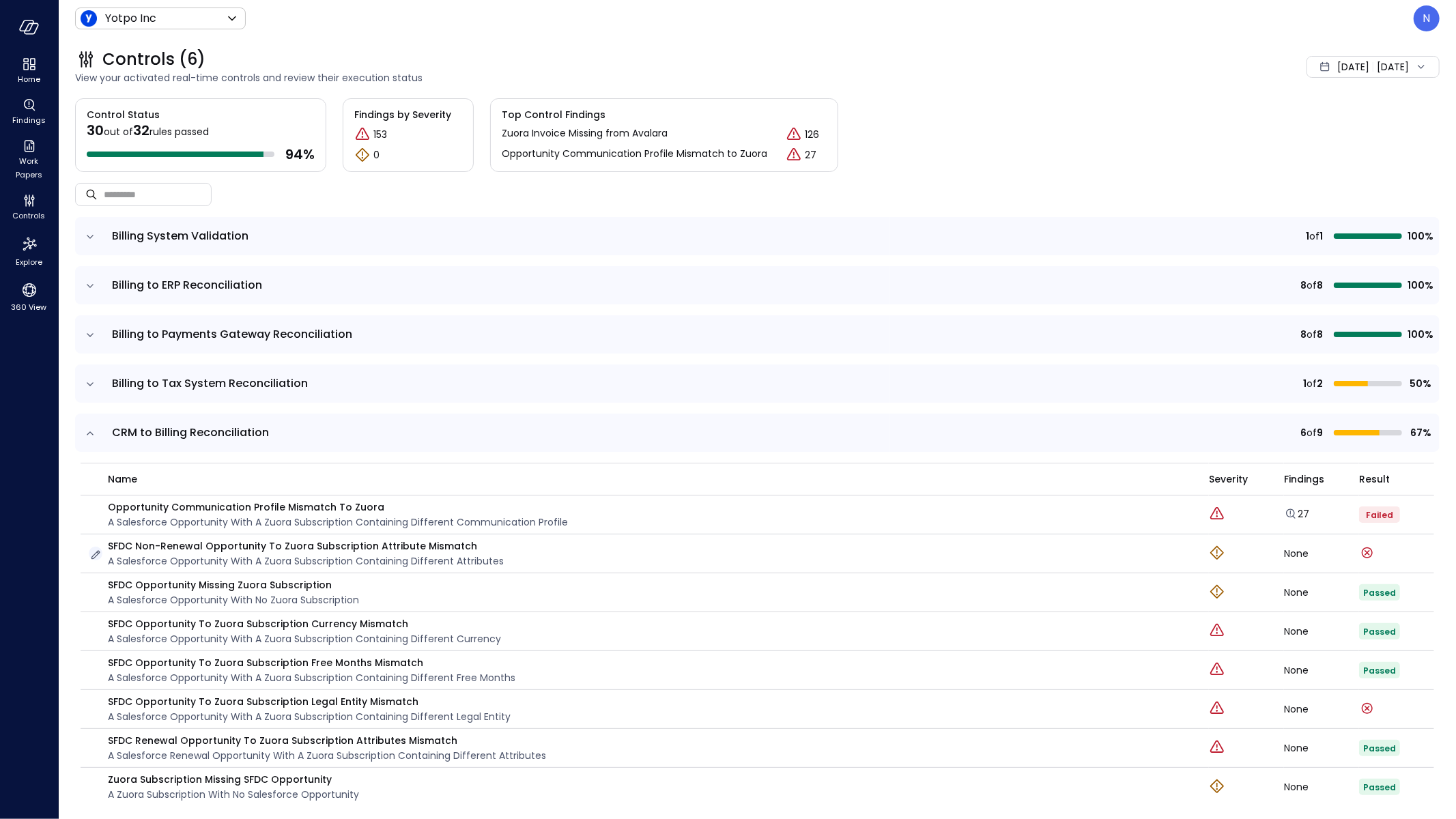
click at [97, 553] on icon "button" at bounding box center [95, 555] width 9 height 9
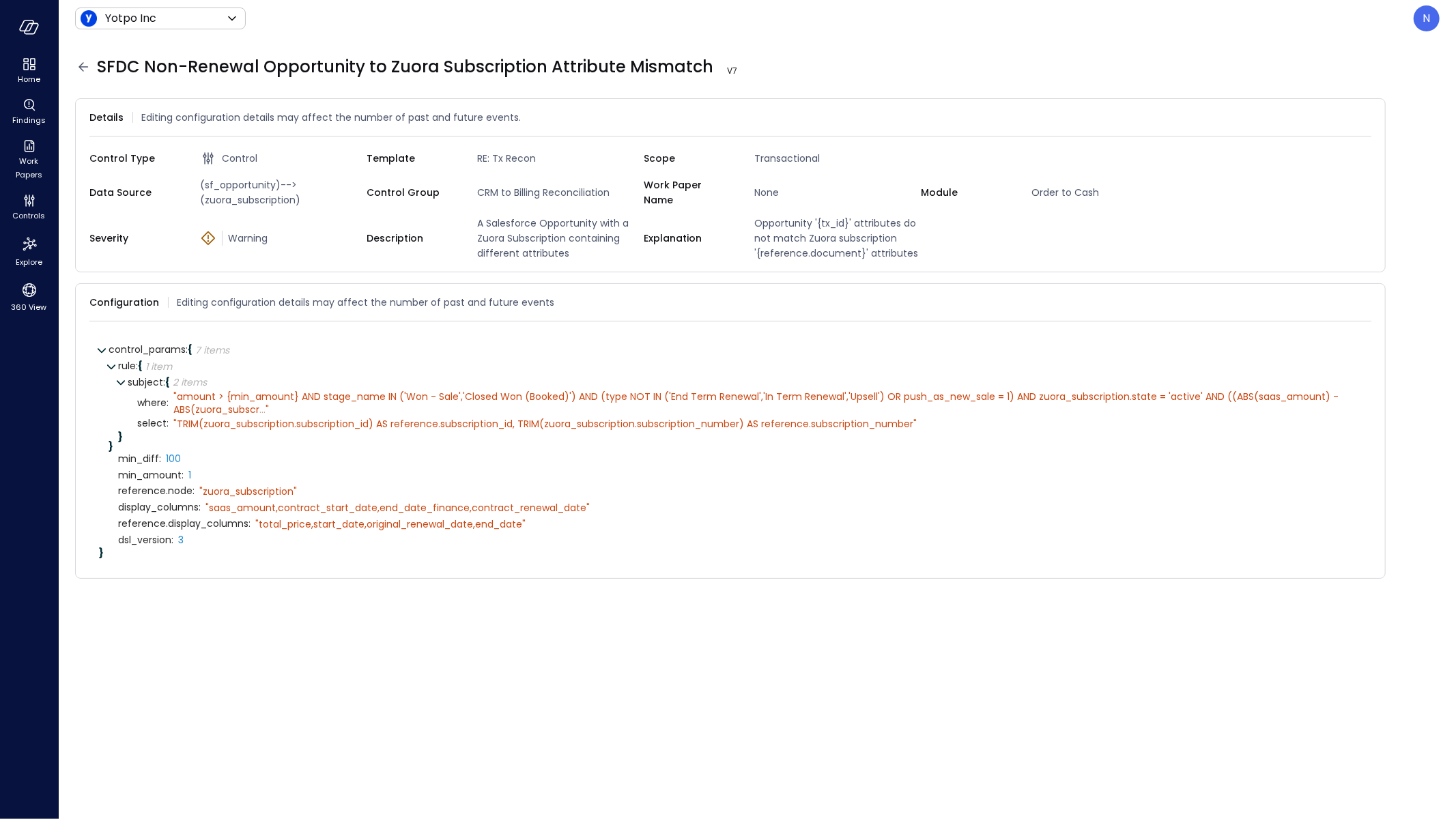
click at [83, 72] on icon at bounding box center [83, 66] width 16 height 16
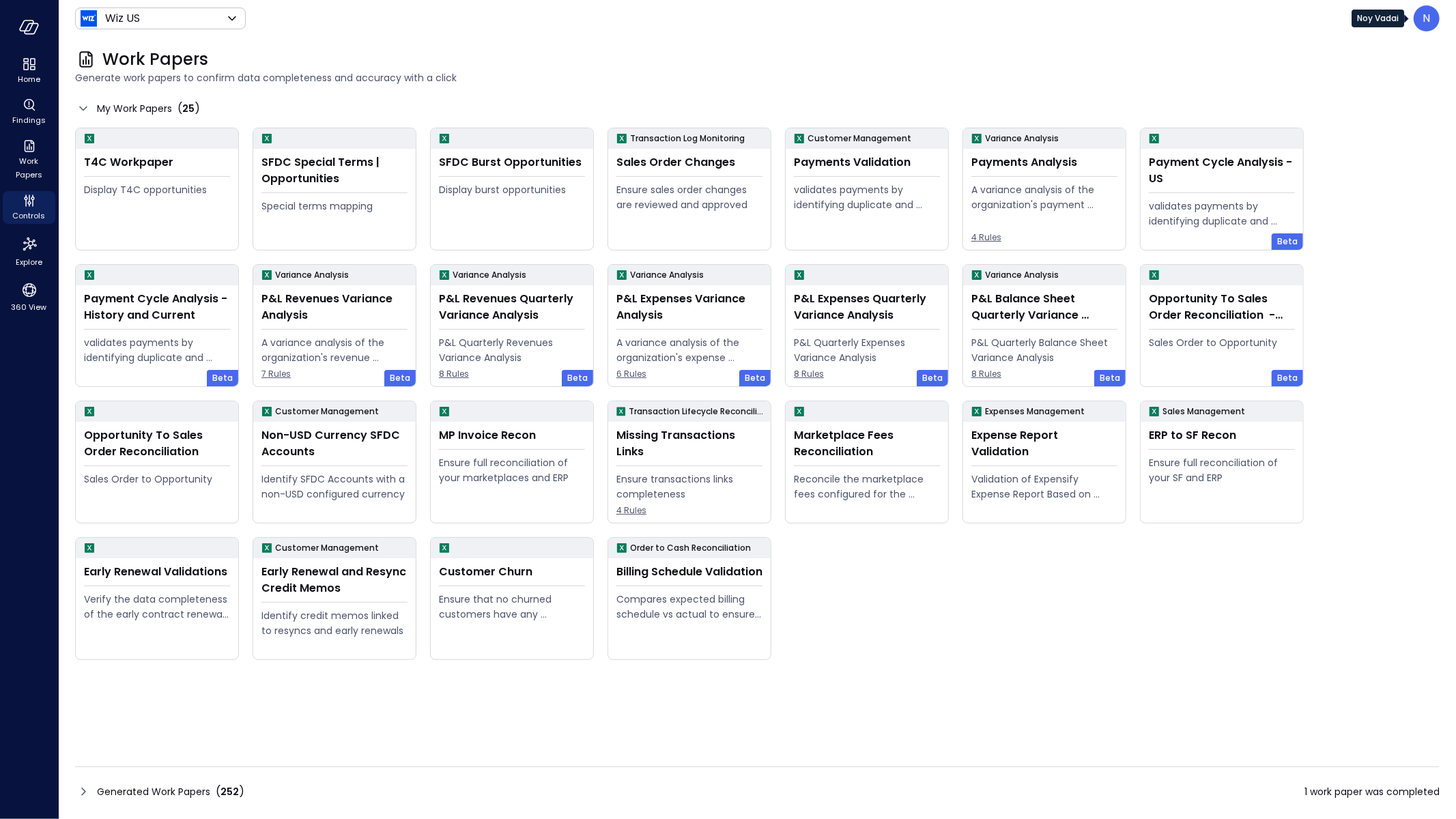
click at [1427, 19] on p "N" at bounding box center [1426, 18] width 8 height 16
click at [380, 36] on div at bounding box center [728, 409] width 1456 height 819
click at [78, 797] on icon at bounding box center [83, 791] width 16 height 16
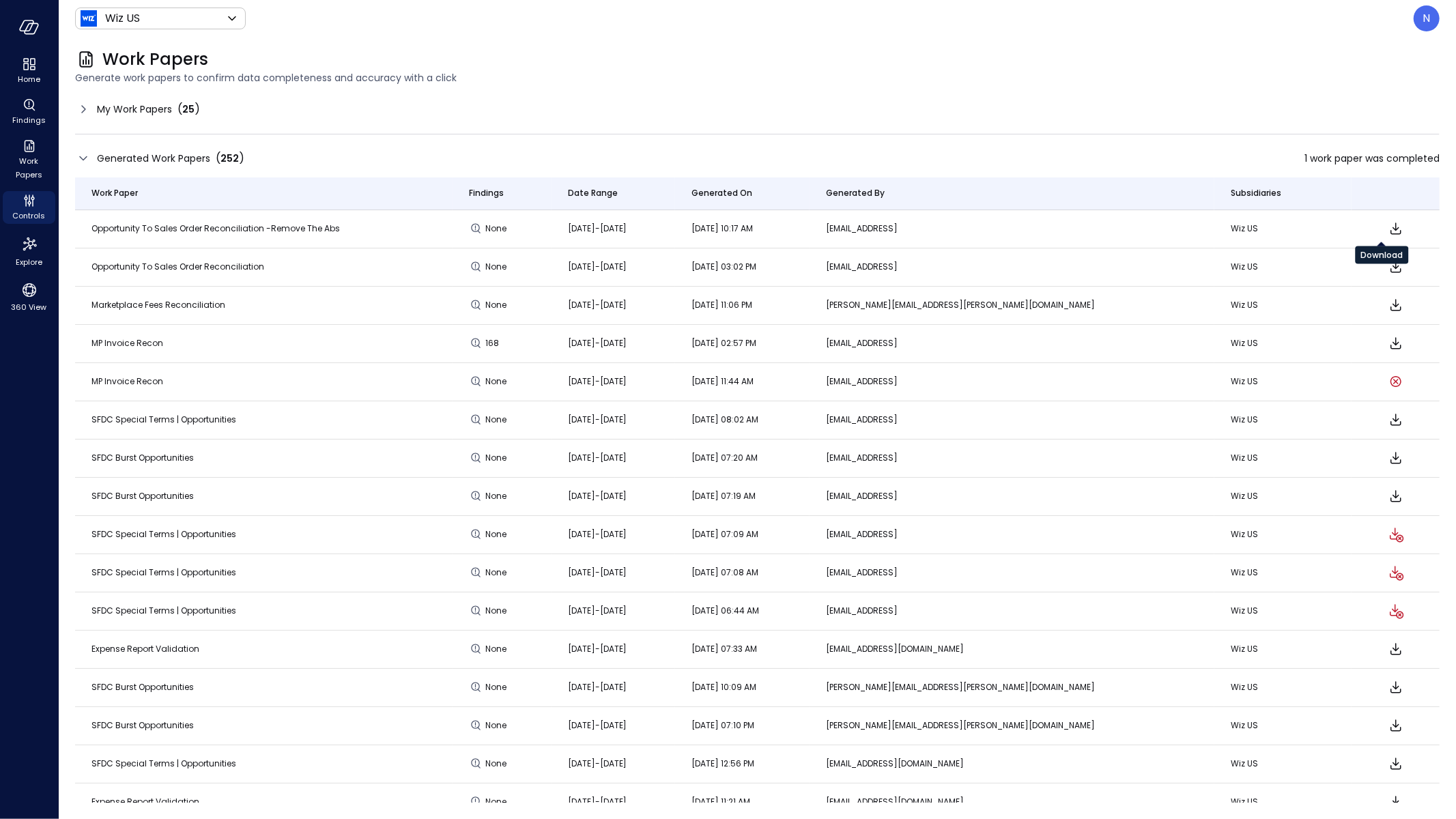
click at [1387, 224] on icon "Download" at bounding box center [1395, 228] width 16 height 16
click at [86, 169] on div "Generated Work Papers ( 252 ) 1 work paper was completed Work Paper Findings Da…" at bounding box center [757, 476] width 1364 height 655
click at [84, 162] on icon at bounding box center [83, 158] width 16 height 16
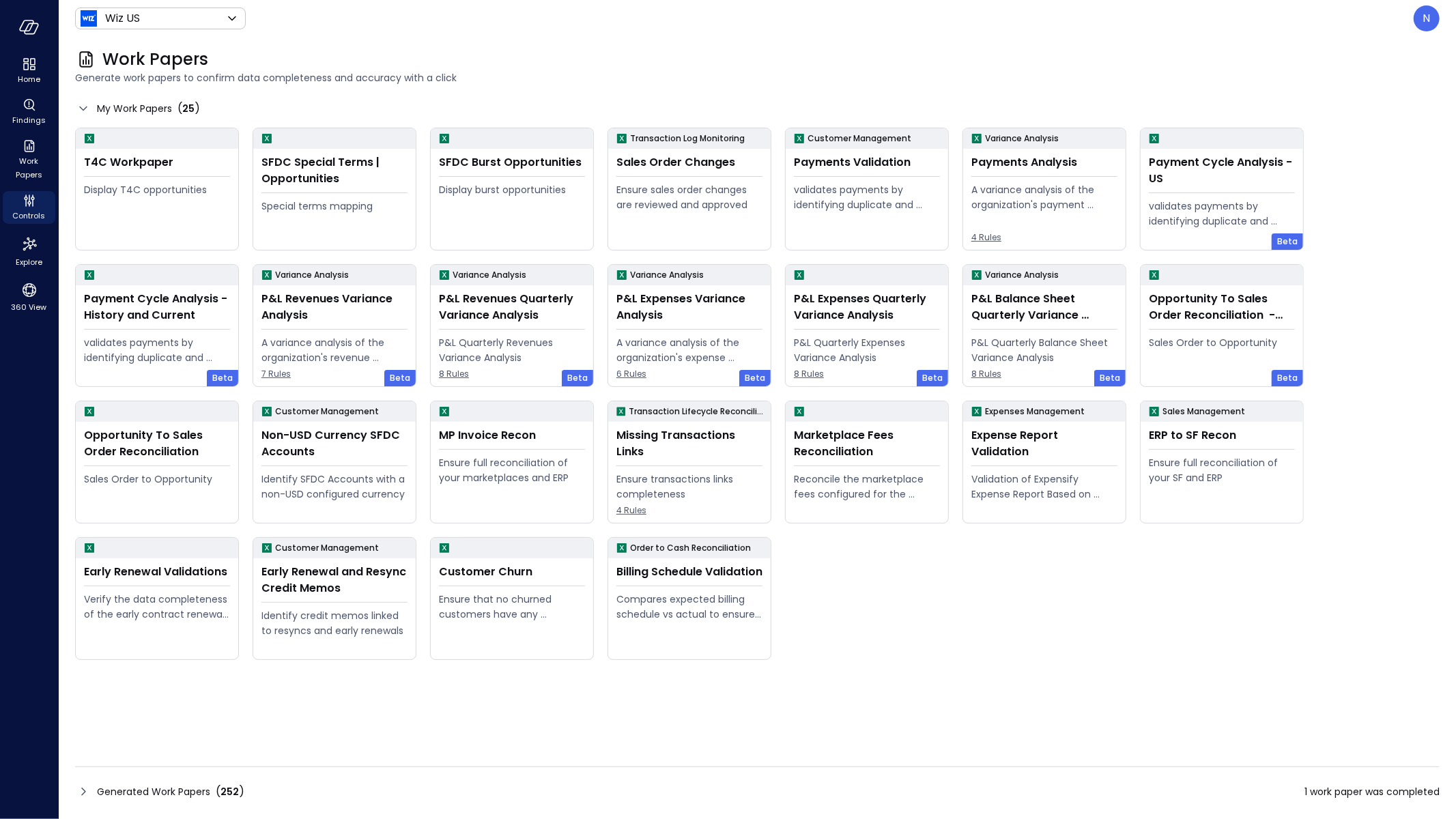
click at [403, 98] on div "My Work Papers ( 25 )" at bounding box center [757, 108] width 1364 height 21
click at [42, 245] on div "Explore" at bounding box center [29, 251] width 53 height 38
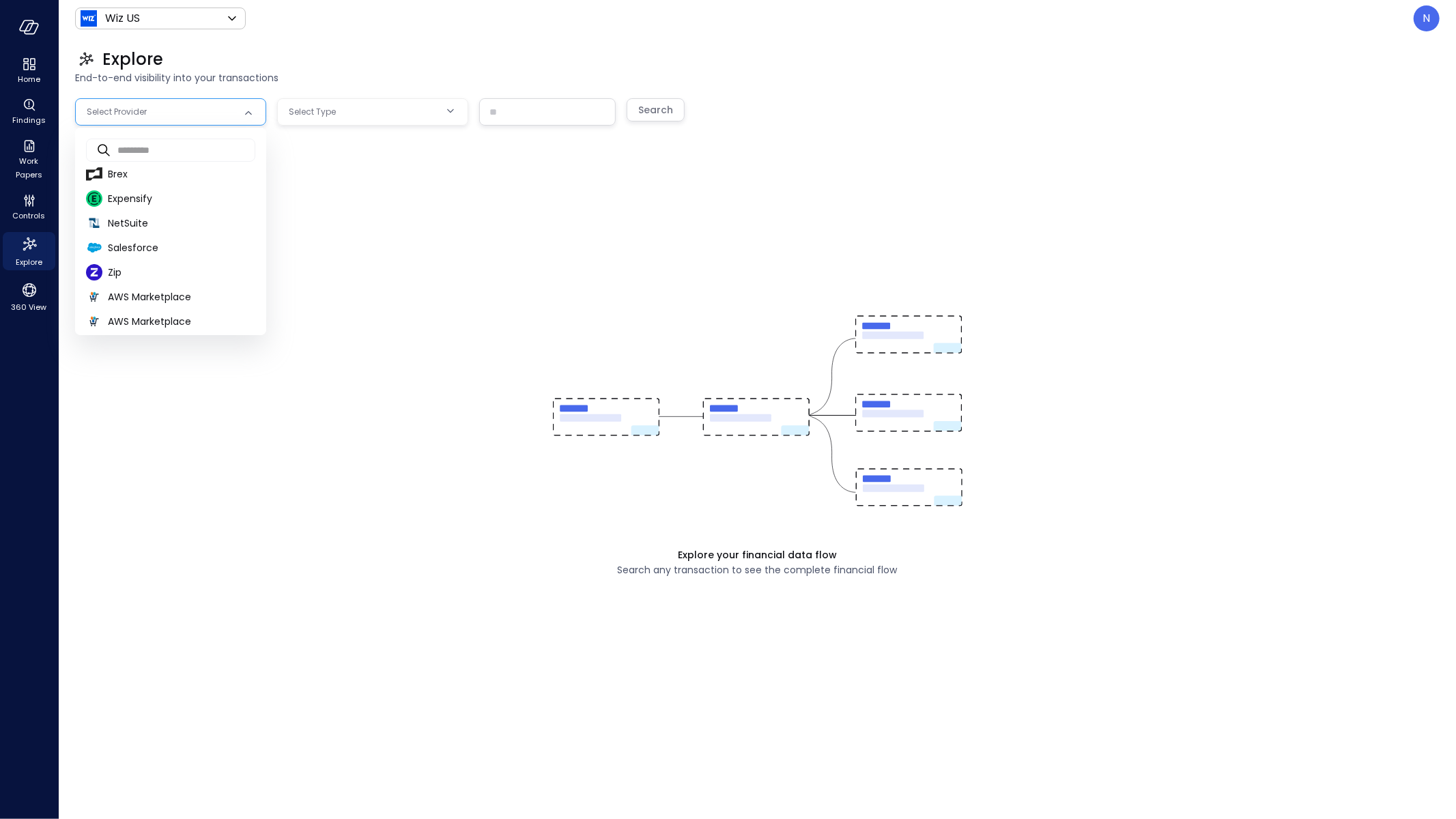
click at [184, 114] on body "Home Findings Work Papers Controls Explore 360 View Wiz US ****** ​ N Explore E…" at bounding box center [728, 409] width 1456 height 819
click at [190, 248] on span "Salesforce" at bounding box center [181, 248] width 147 height 14
type input "**********"
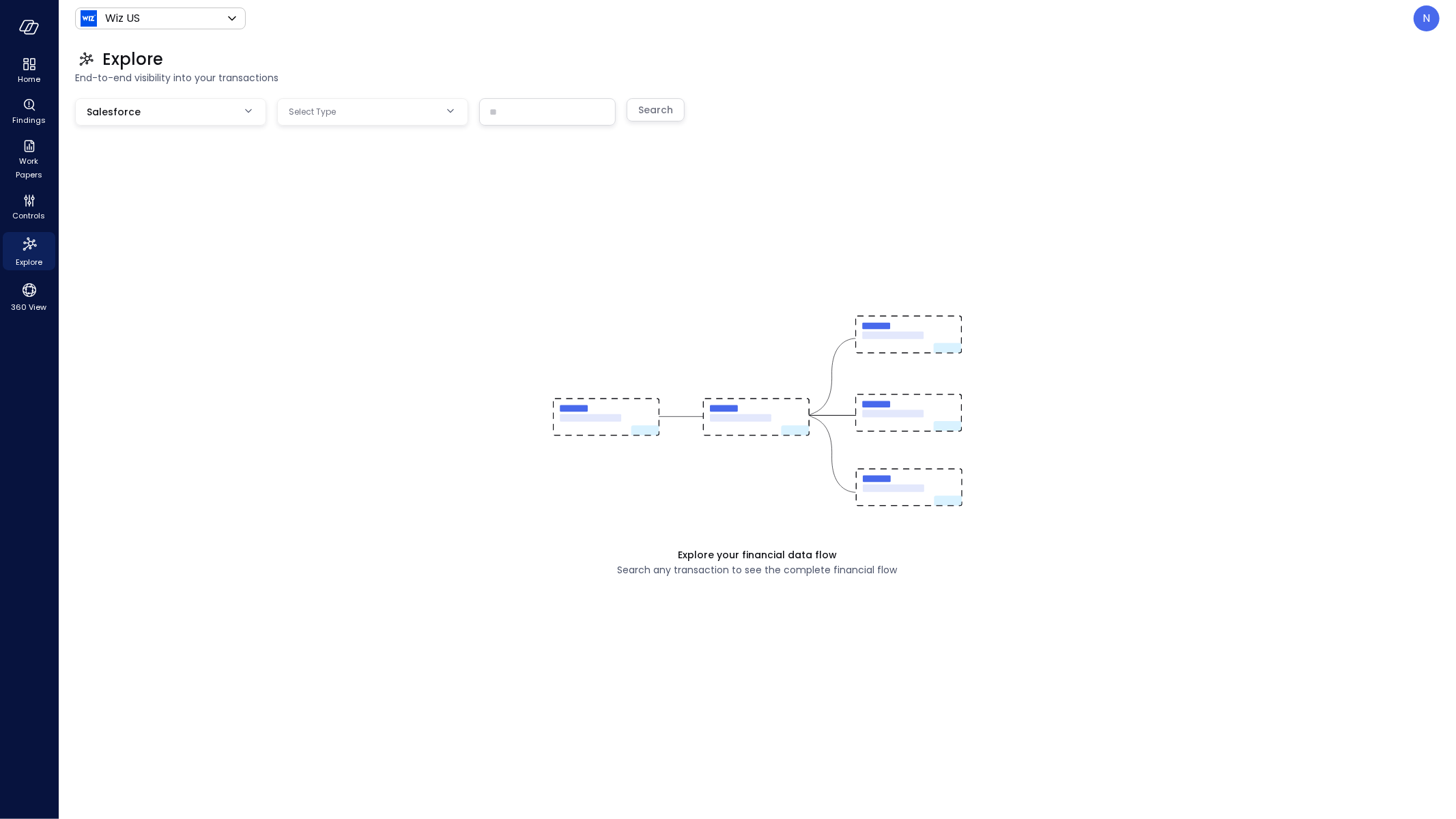
click at [366, 87] on div "Explore End-to-end visibility into your transactions" at bounding box center [748, 66] width 1380 height 60
click at [349, 103] on body "**********" at bounding box center [728, 409] width 1456 height 819
drag, startPoint x: 337, startPoint y: 113, endPoint x: 331, endPoint y: 146, distance: 33.5
click at [337, 113] on div at bounding box center [728, 409] width 1456 height 819
click at [344, 119] on body "**********" at bounding box center [728, 409] width 1456 height 819
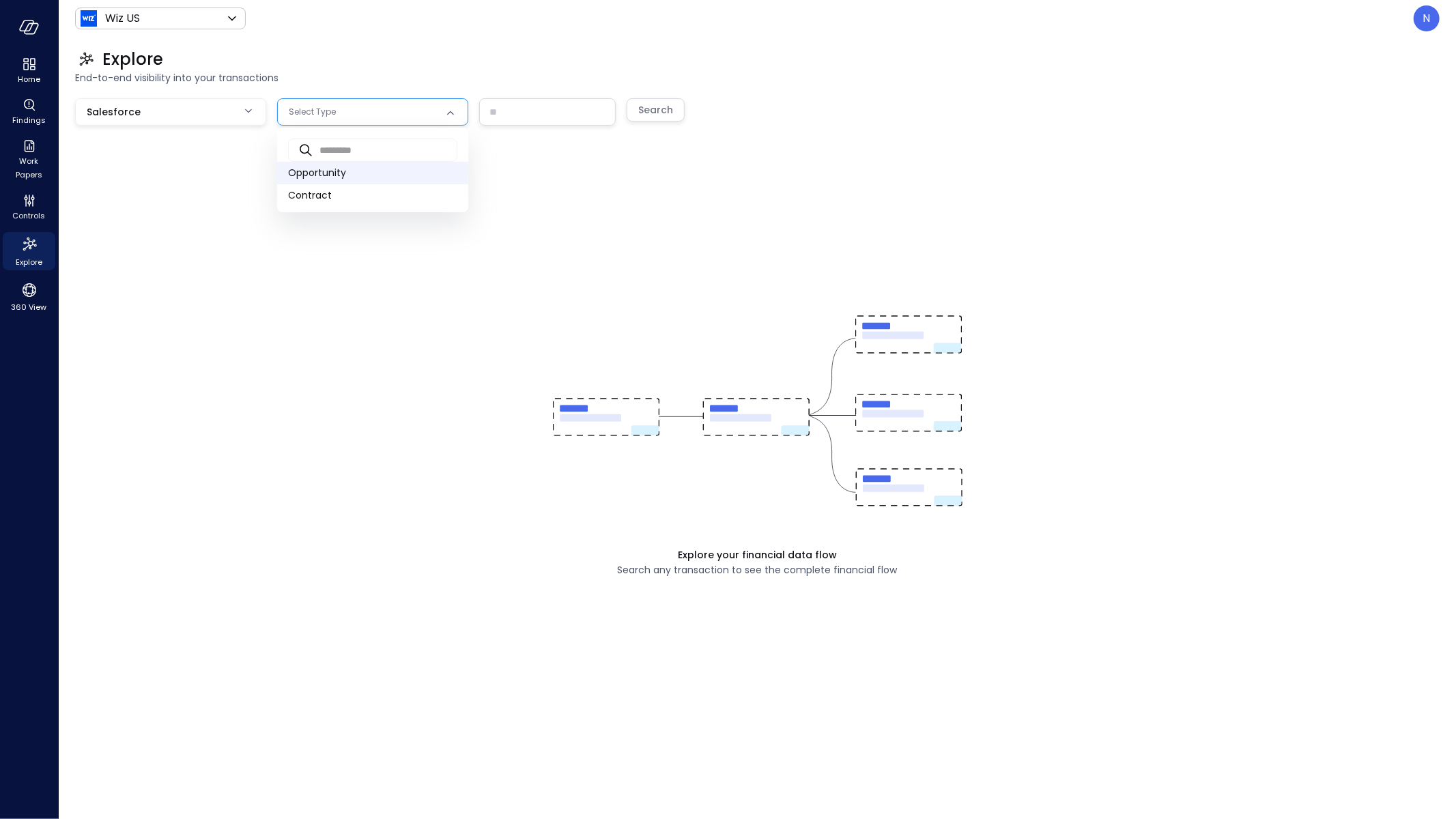
click at [337, 172] on span "Opportunity" at bounding box center [373, 173] width 170 height 14
type input "***"
click at [537, 117] on input "text" at bounding box center [547, 112] width 136 height 26
paste input "**********"
type input "**********"
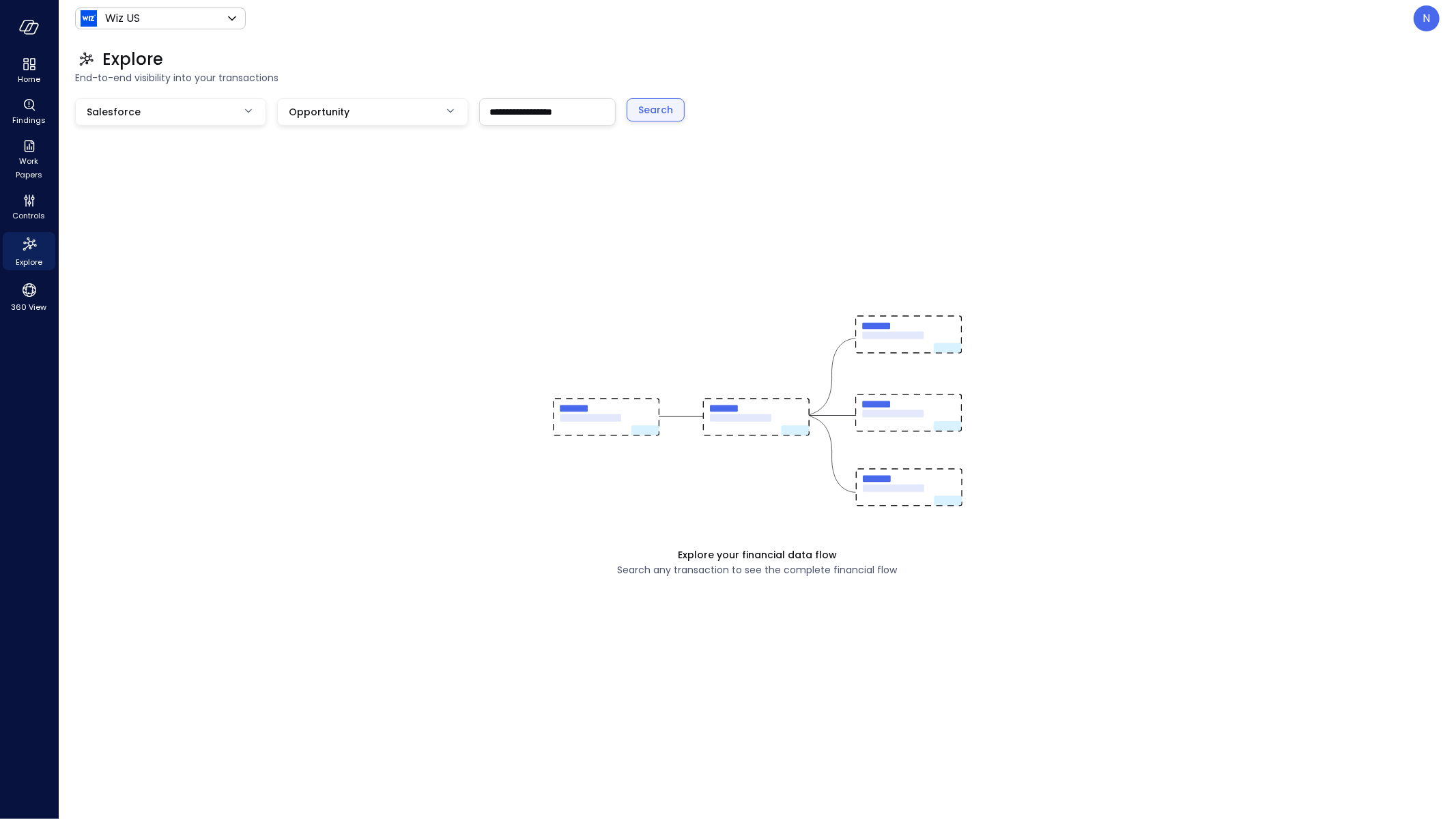
click at [638, 112] on div "Search" at bounding box center [655, 110] width 35 height 17
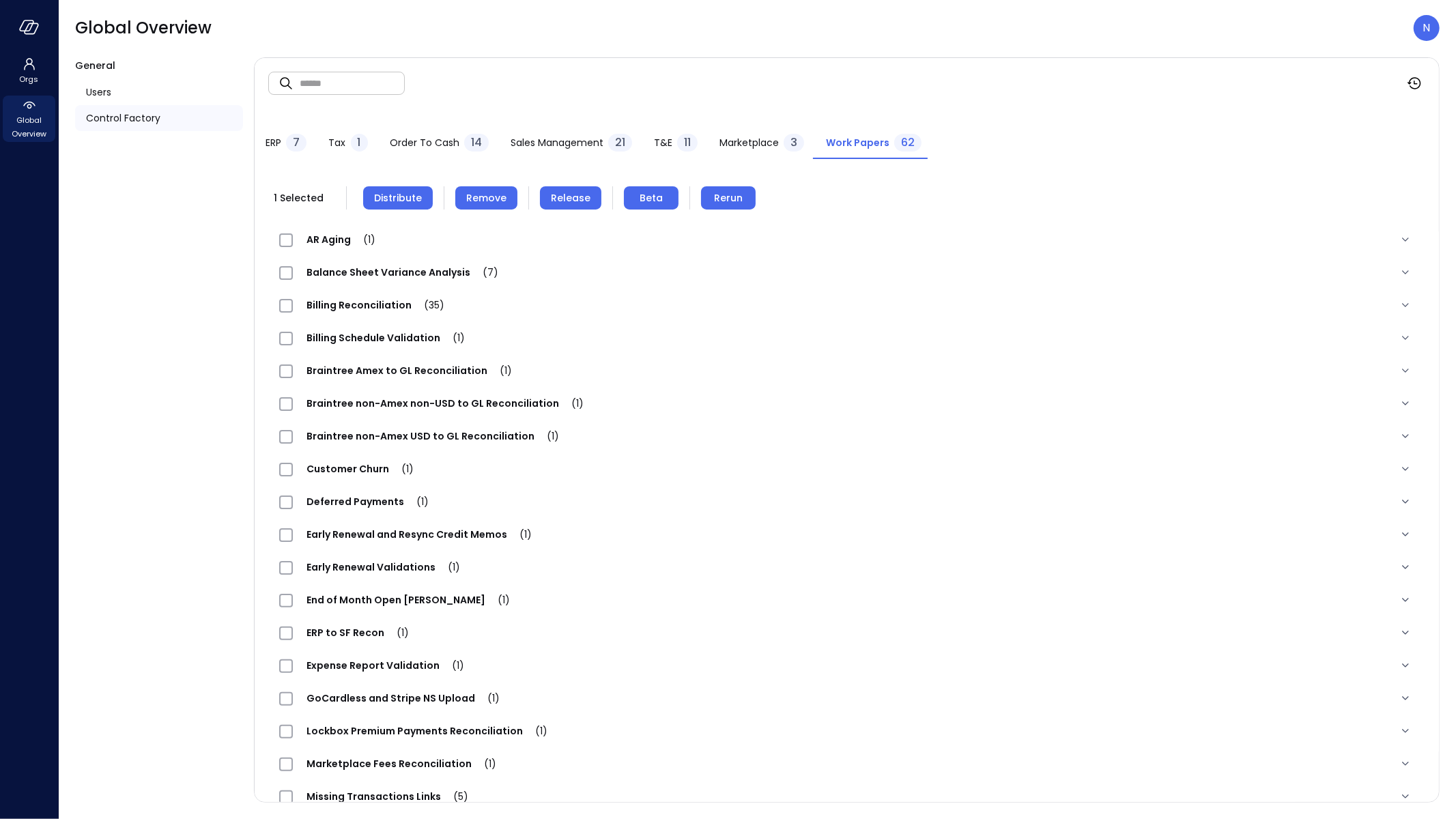
scroll to position [644, 0]
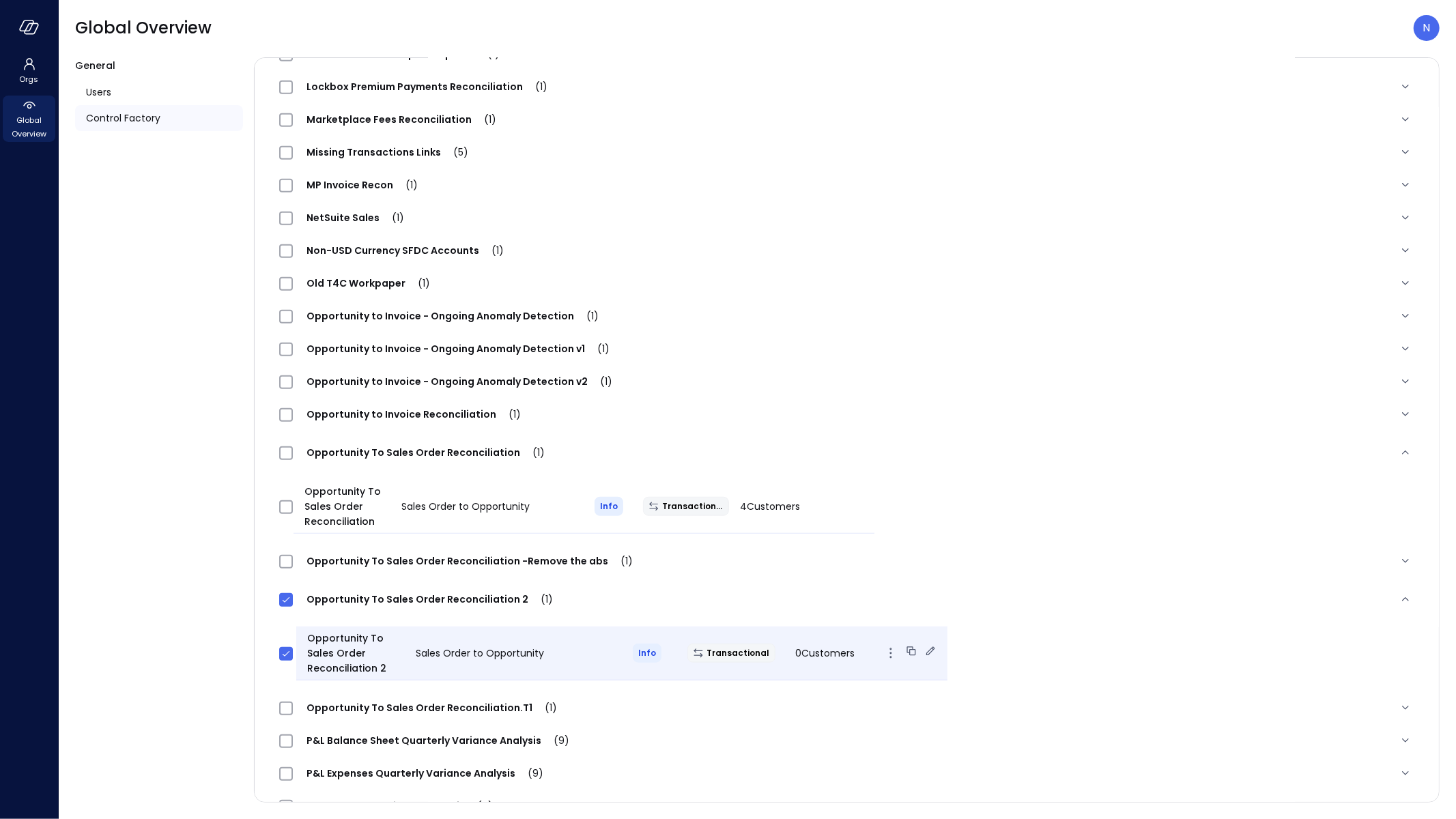
click at [923, 653] on icon at bounding box center [930, 651] width 14 height 14
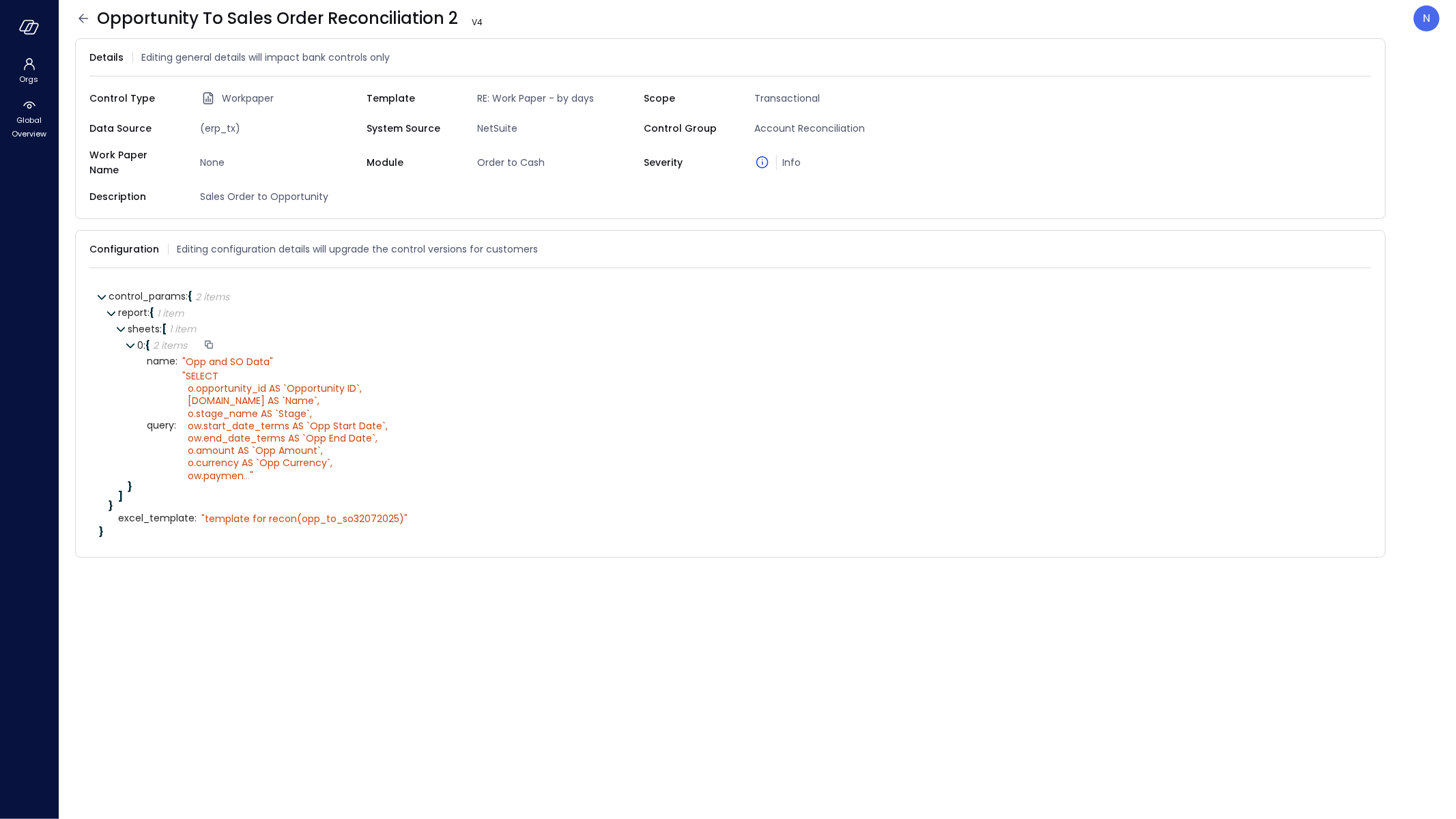
click at [127, 340] on icon at bounding box center [130, 344] width 9 height 9
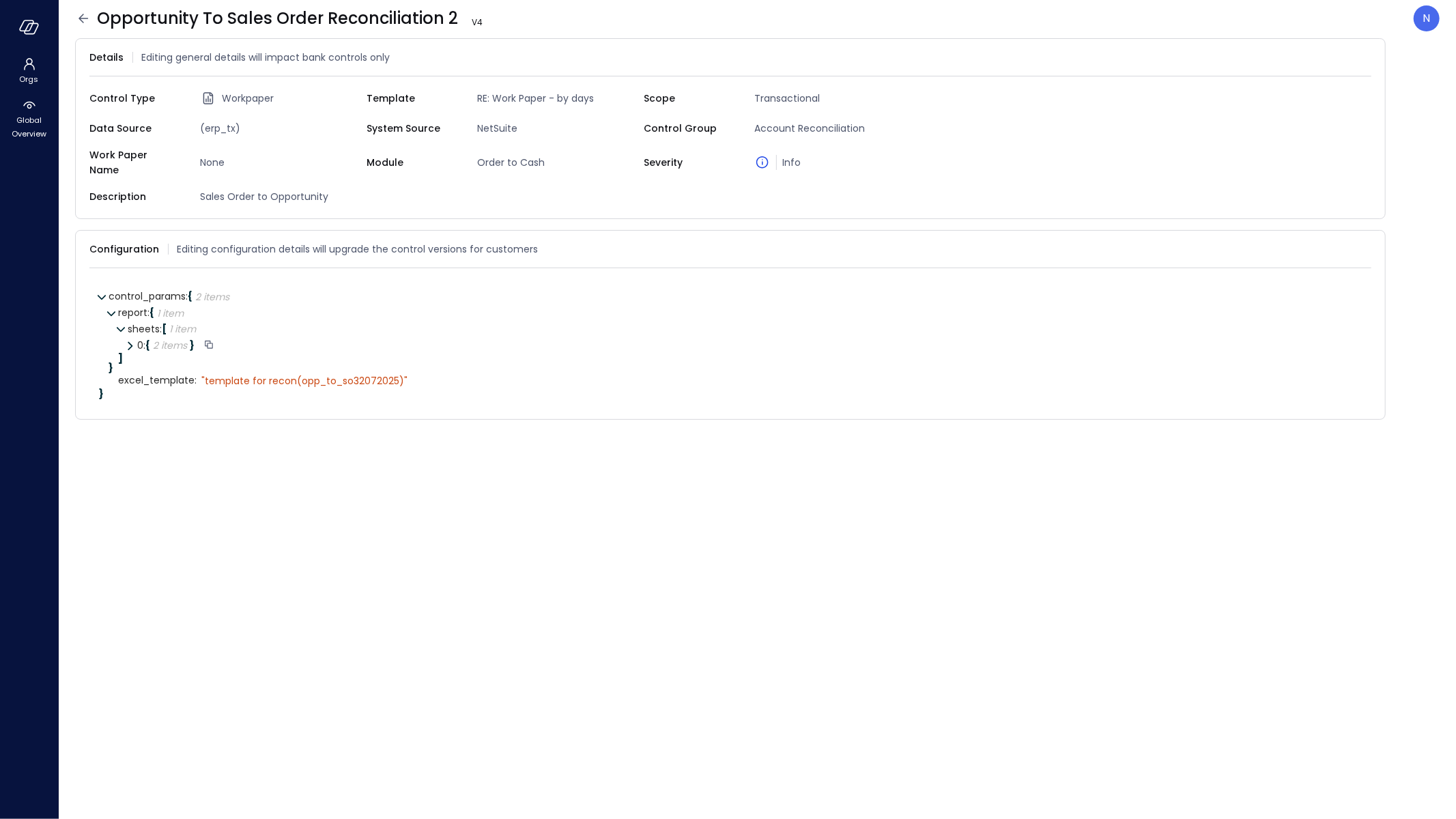
click at [128, 341] on icon at bounding box center [129, 345] width 9 height 9
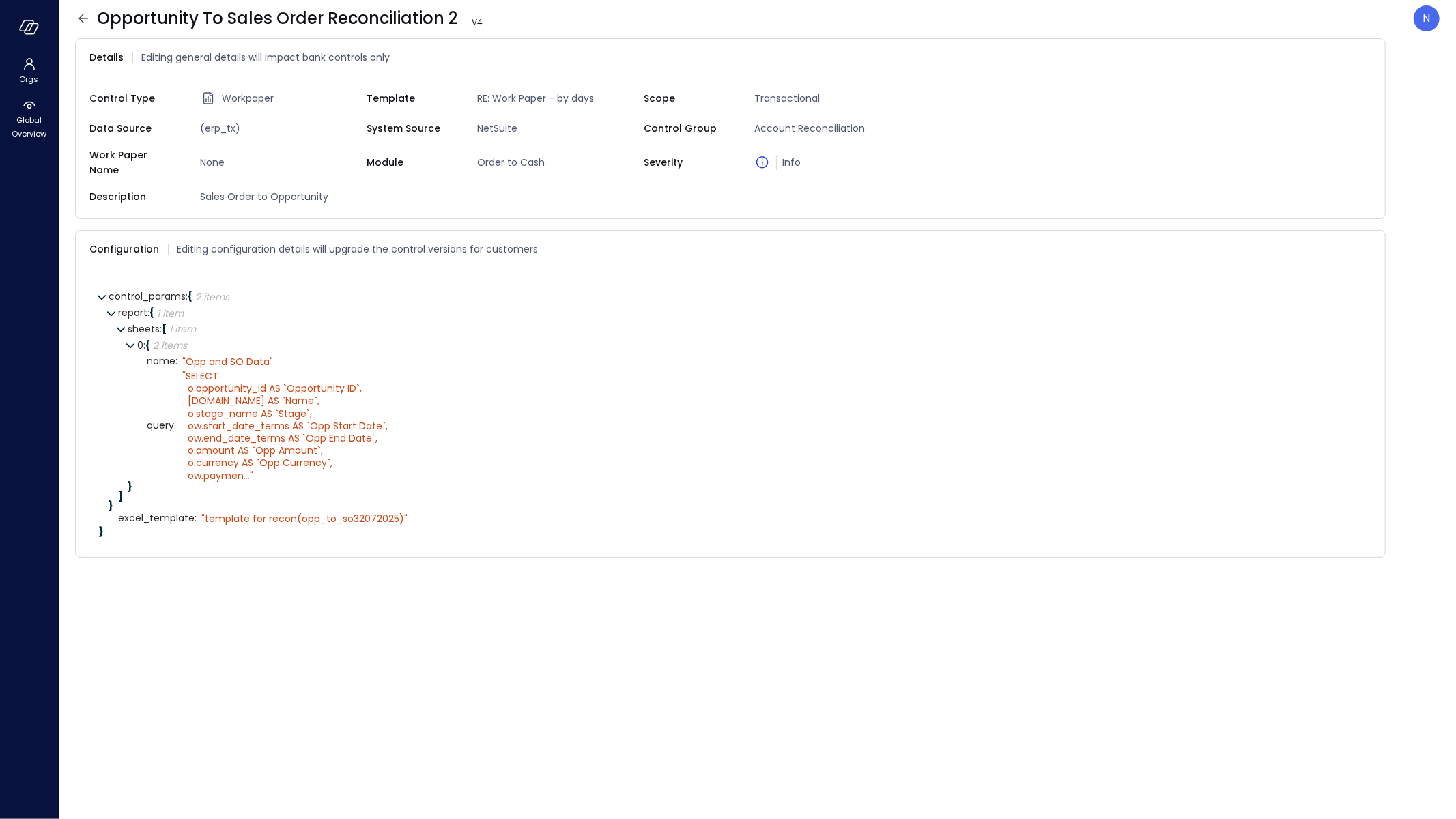
click at [79, 20] on icon at bounding box center [83, 18] width 16 height 16
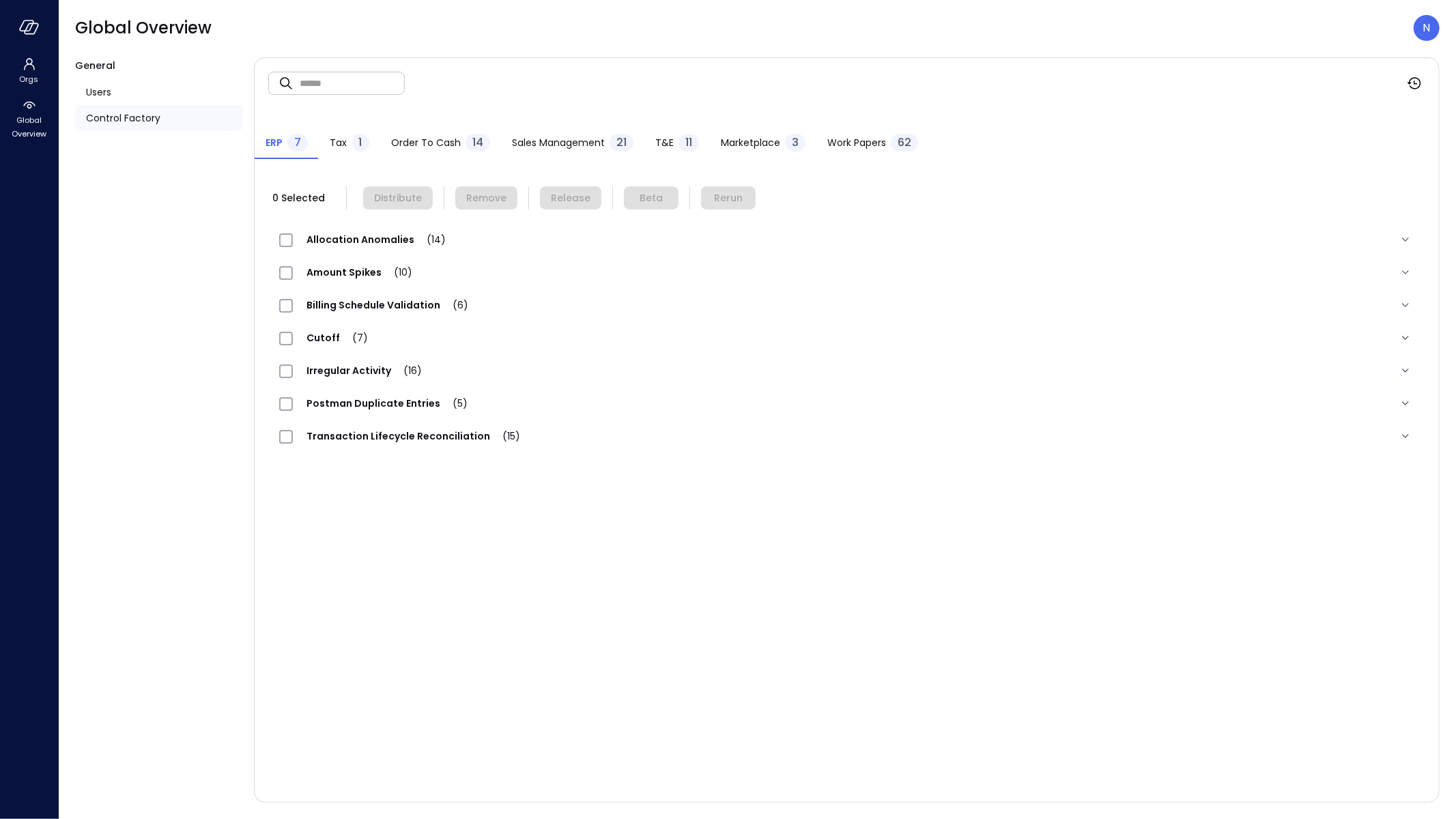
click at [880, 147] on span "Work Papers" at bounding box center [856, 143] width 59 height 15
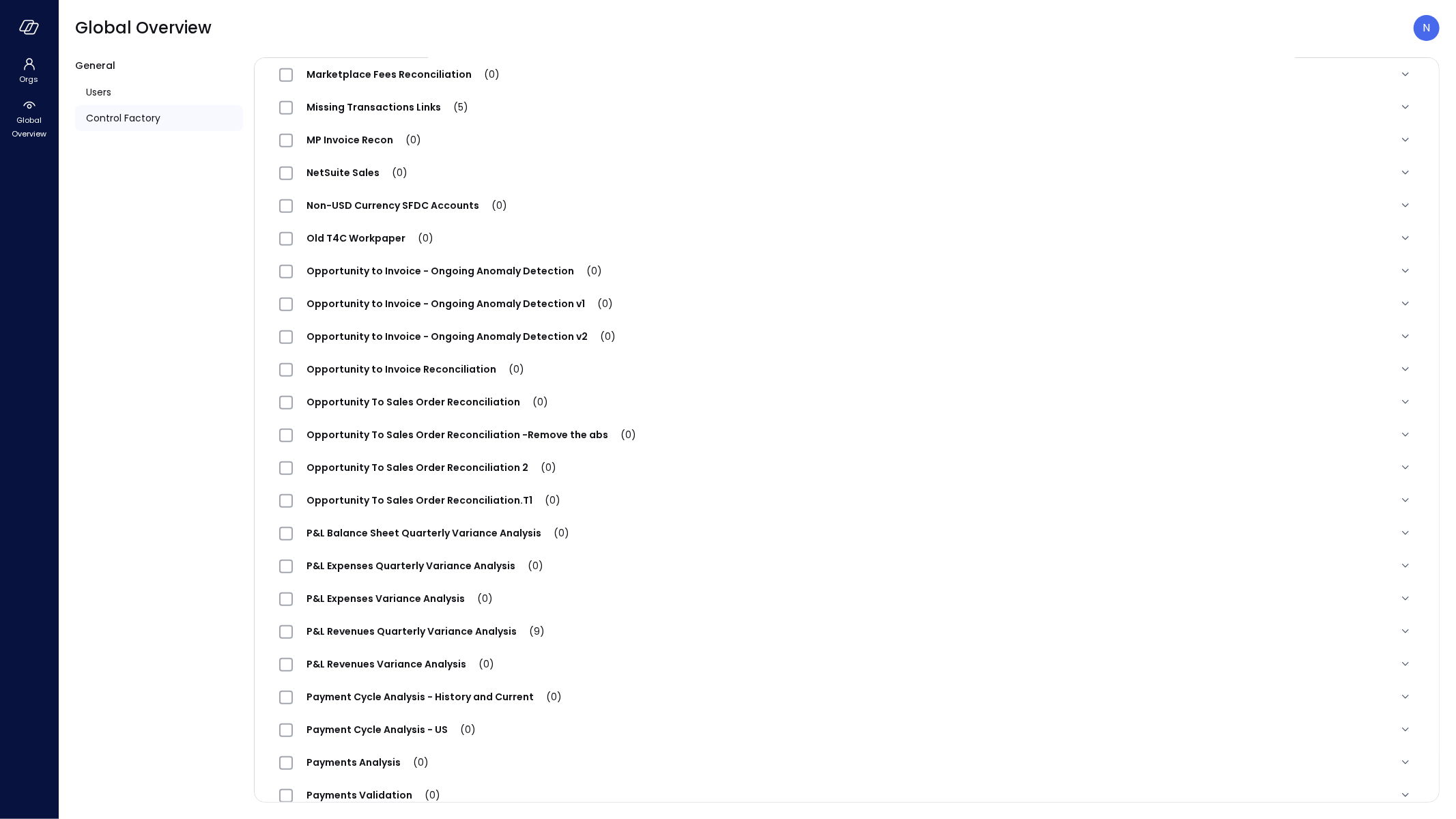
scroll to position [809, 0]
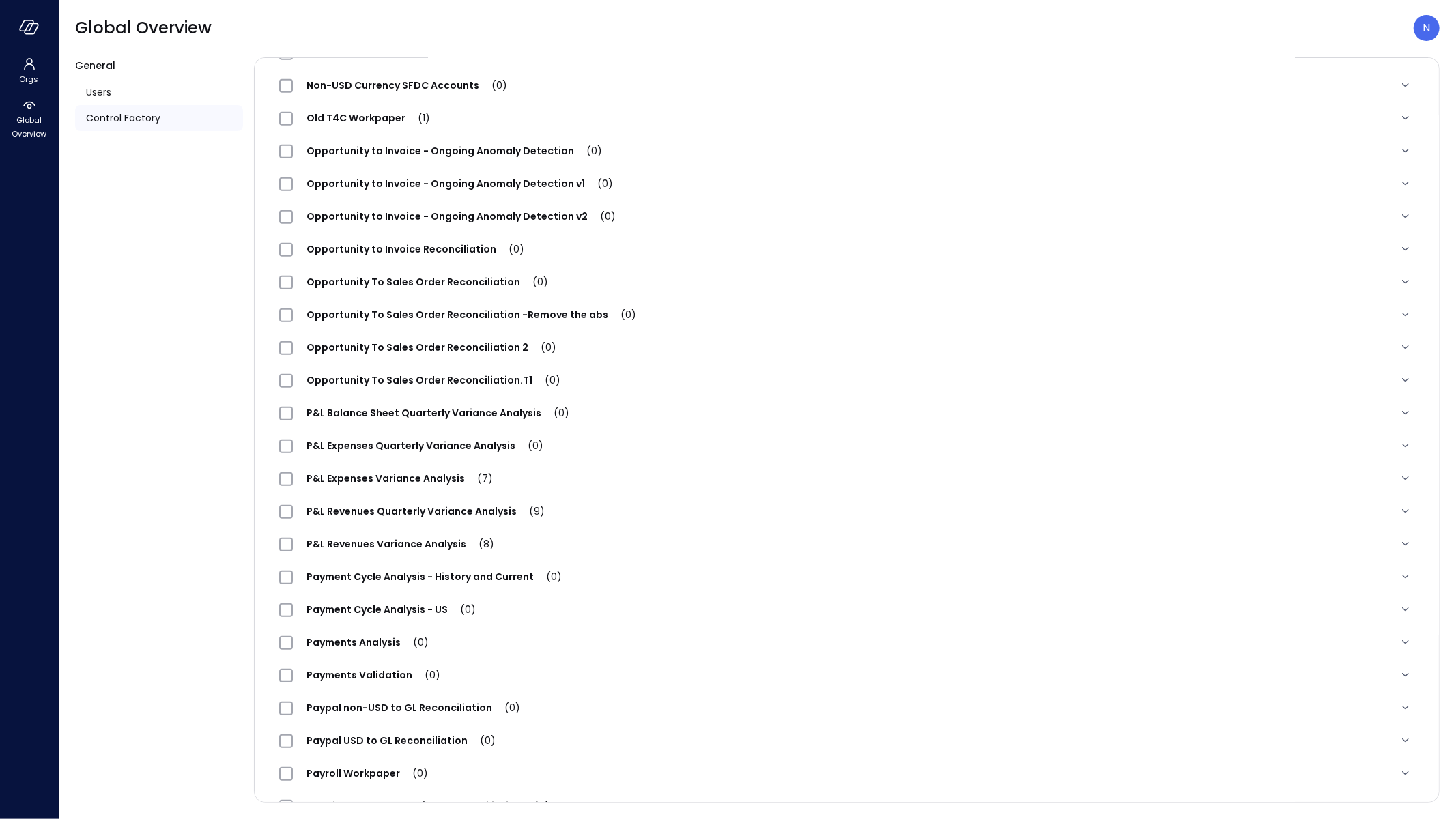
click at [457, 286] on span "Opportunity To Sales Order Reconciliation (0)" at bounding box center [426, 282] width 269 height 14
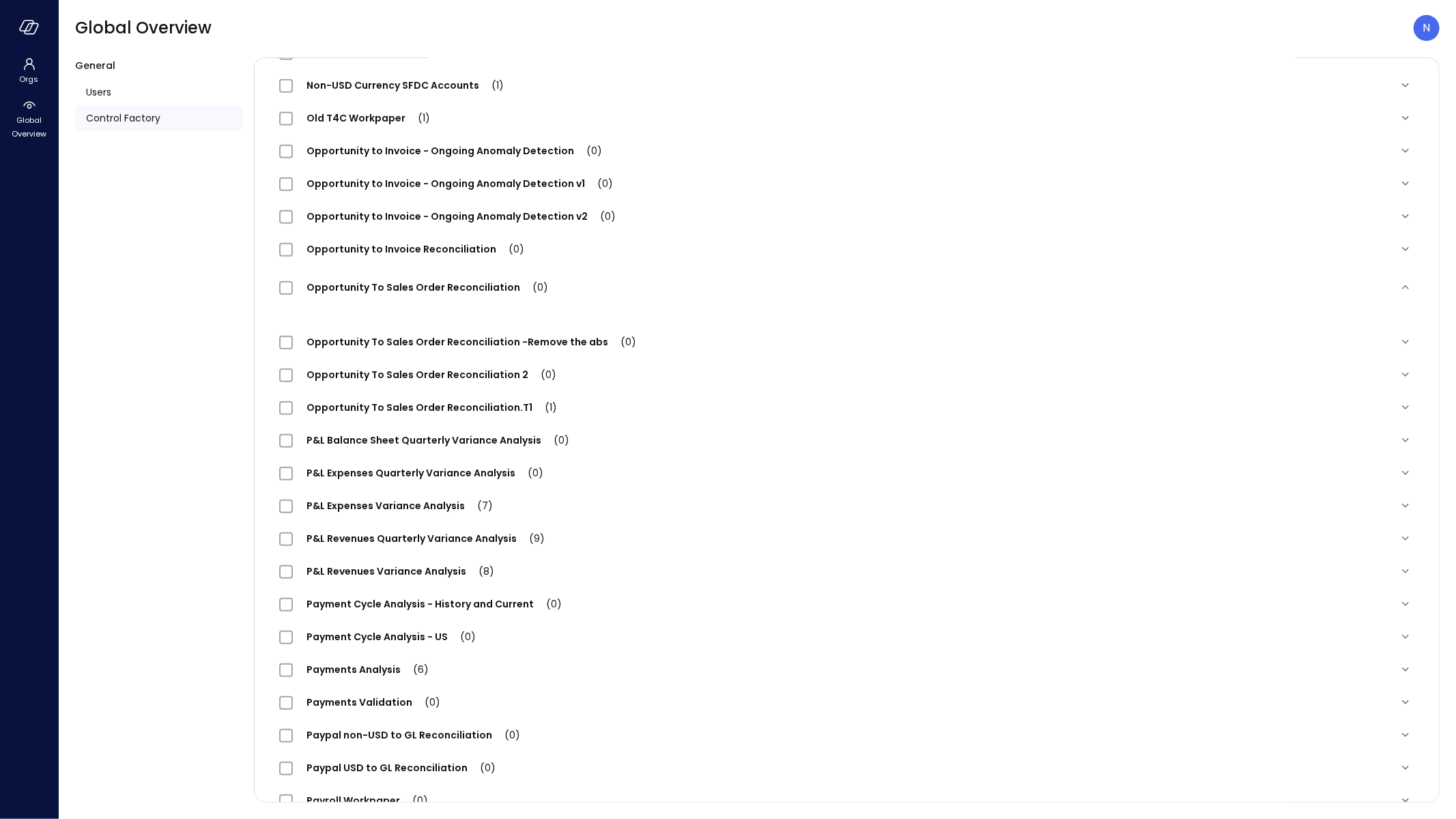
click at [773, 258] on div "Opportunity to Invoice Reconciliation (0)" at bounding box center [846, 249] width 1157 height 32
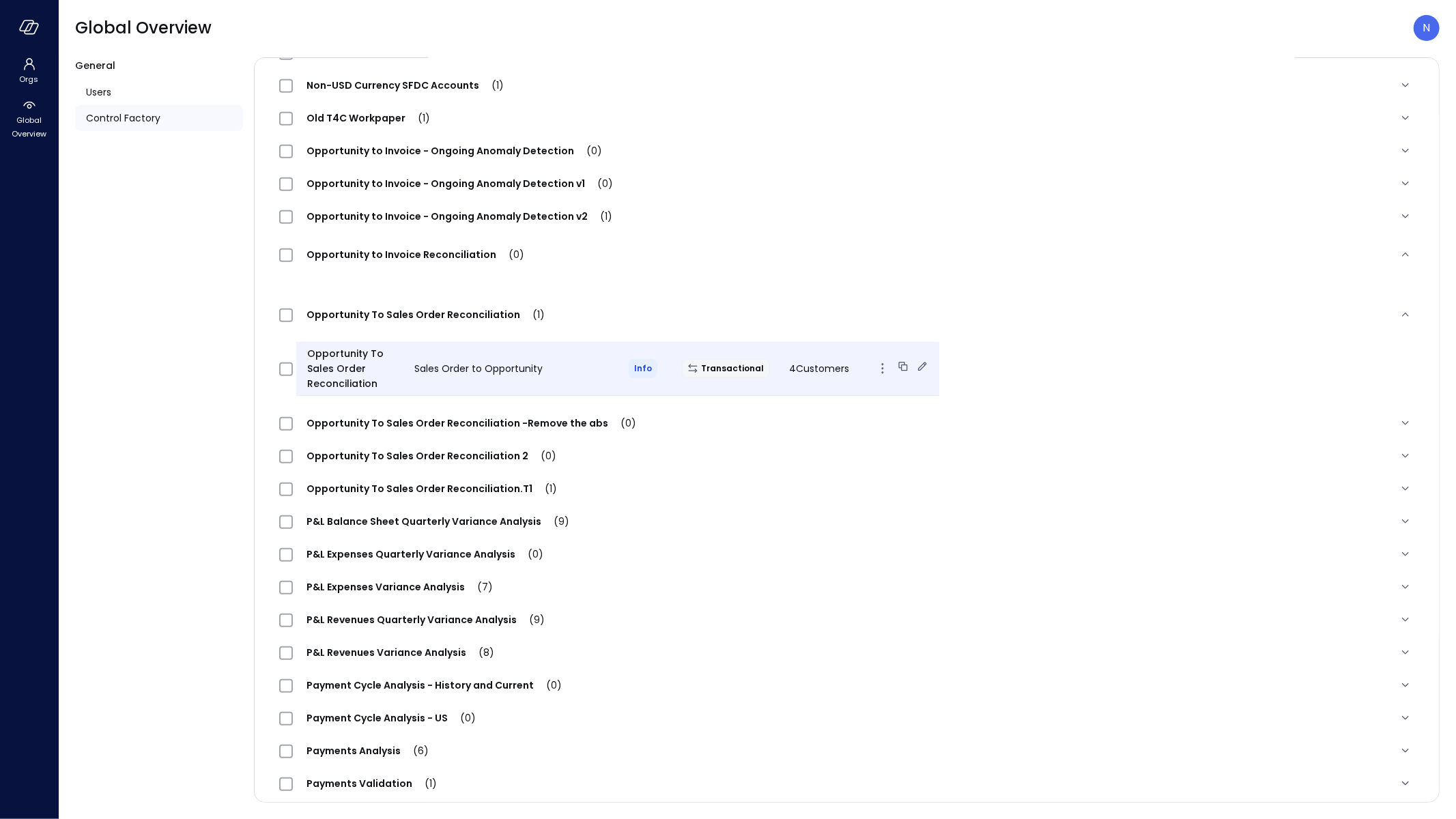
click at [918, 368] on icon at bounding box center [922, 366] width 9 height 9
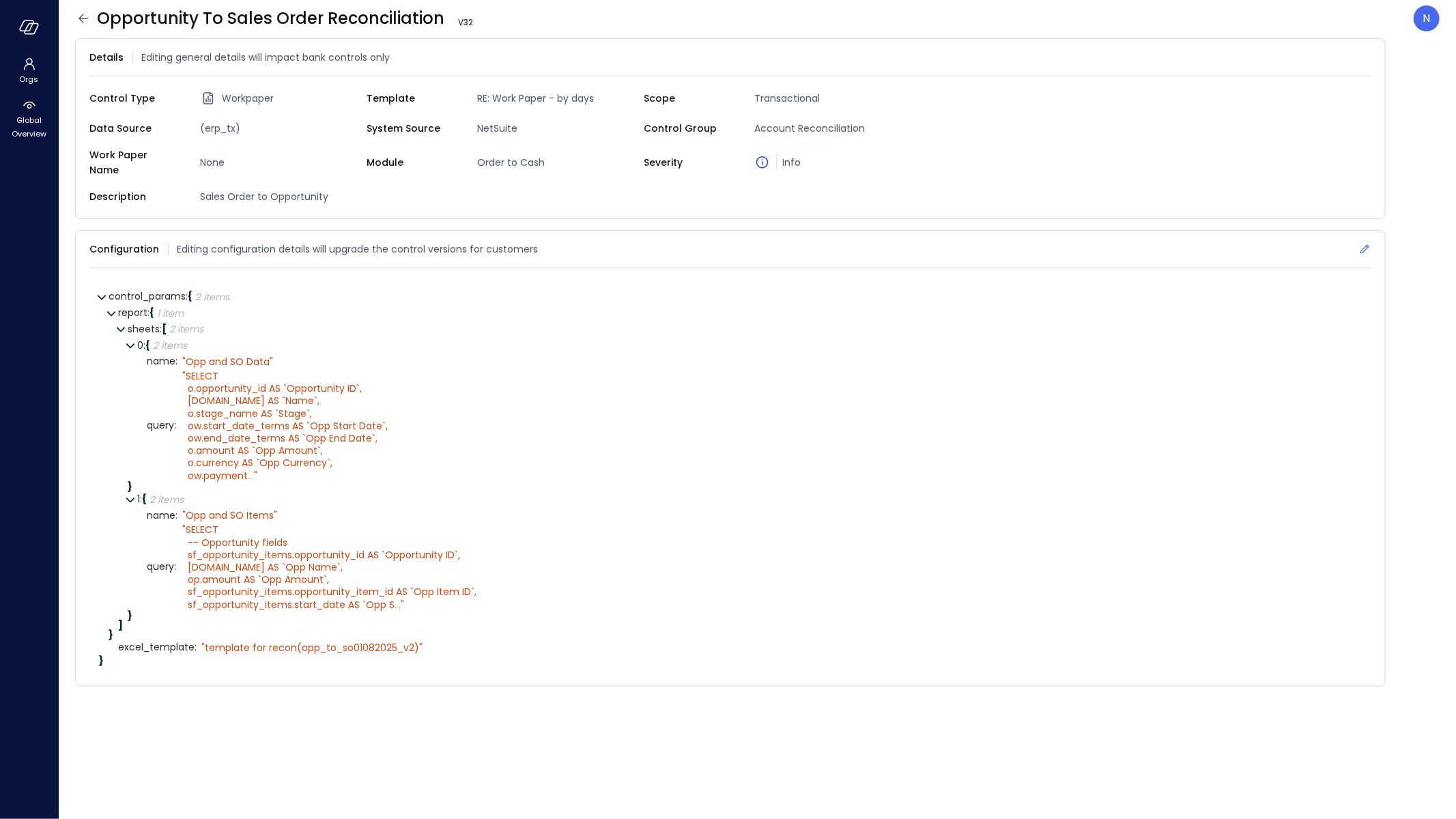
click at [1361, 242] on icon at bounding box center [1364, 249] width 14 height 14
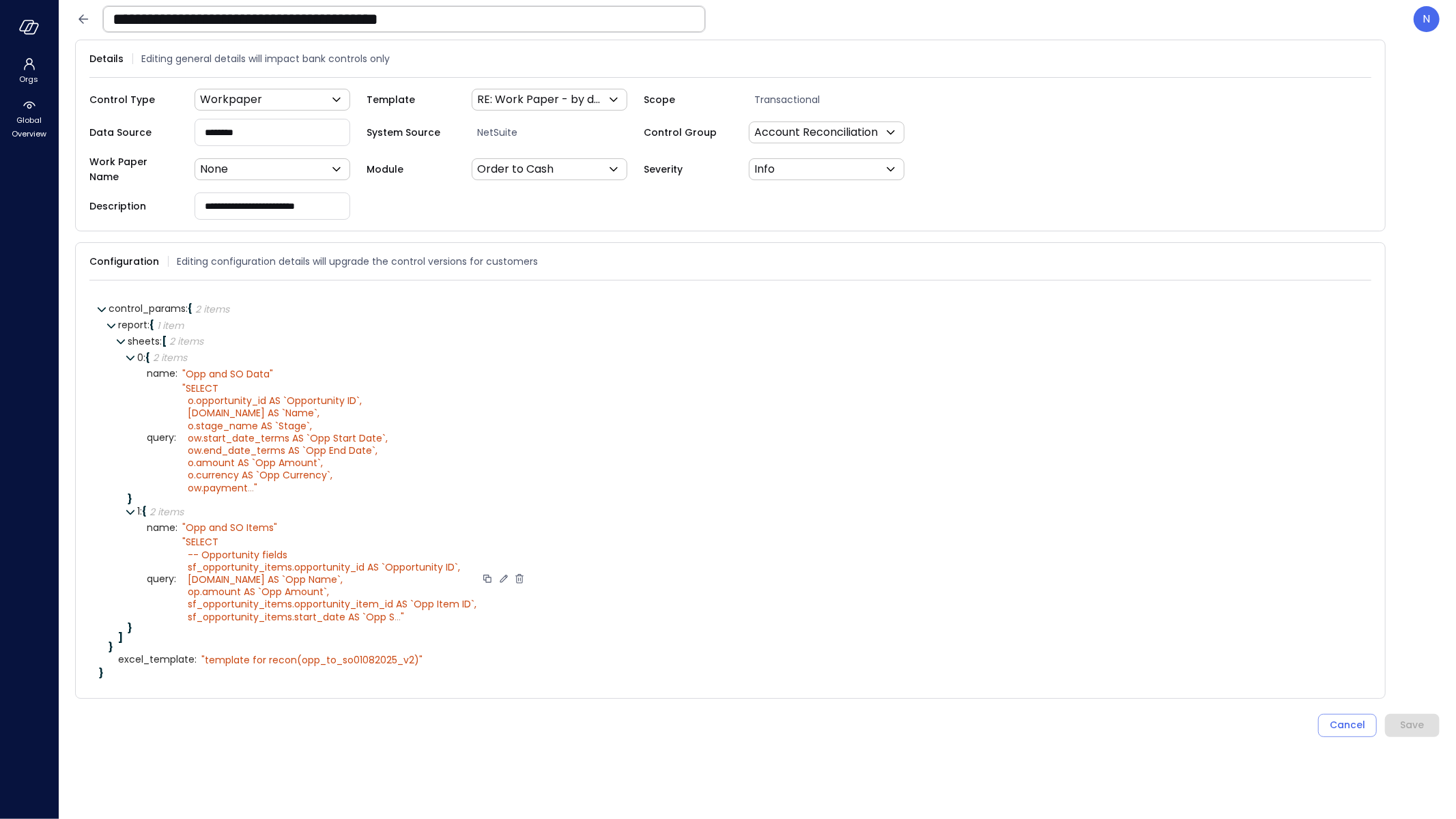
click at [501, 573] on icon at bounding box center [504, 579] width 12 height 12
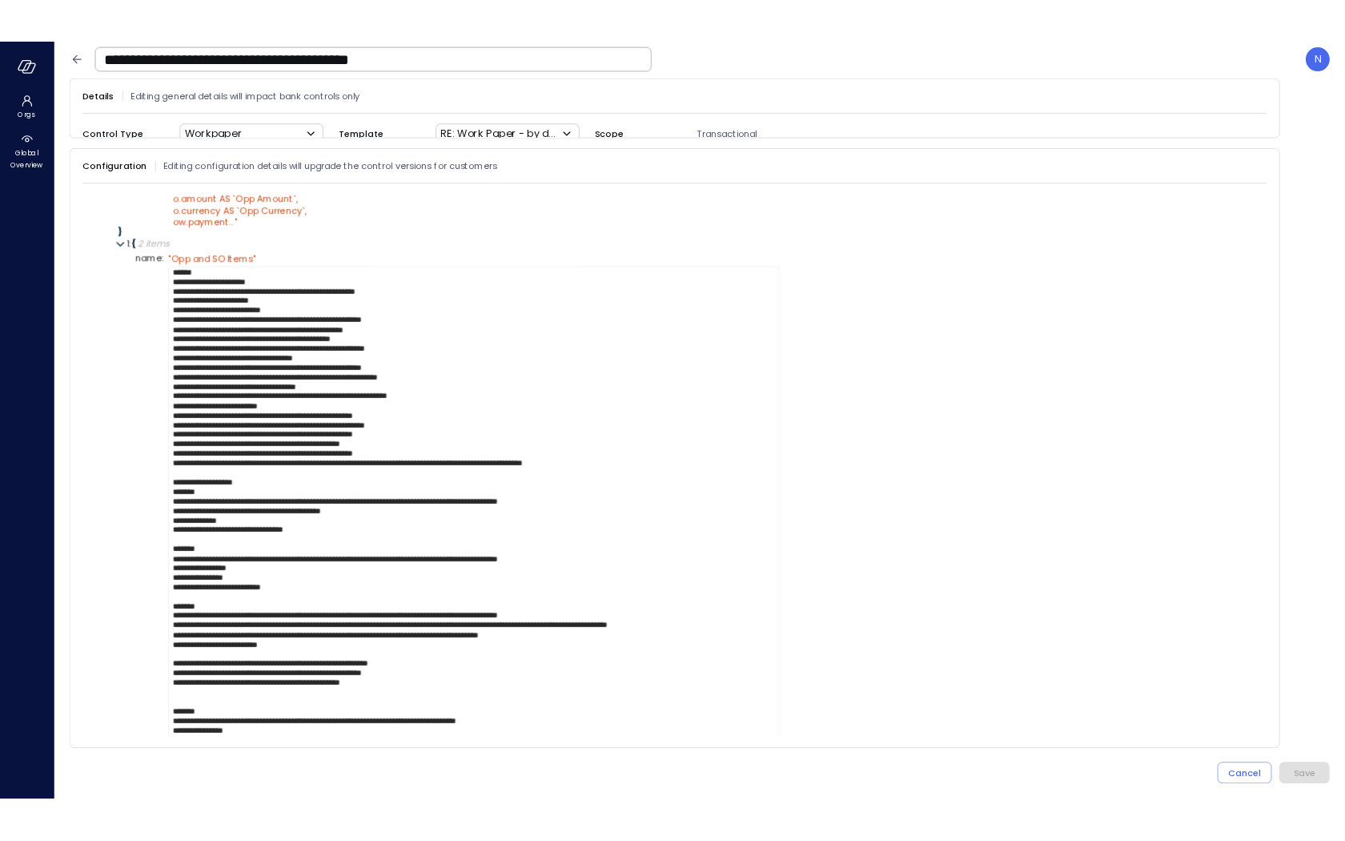
scroll to position [572, 0]
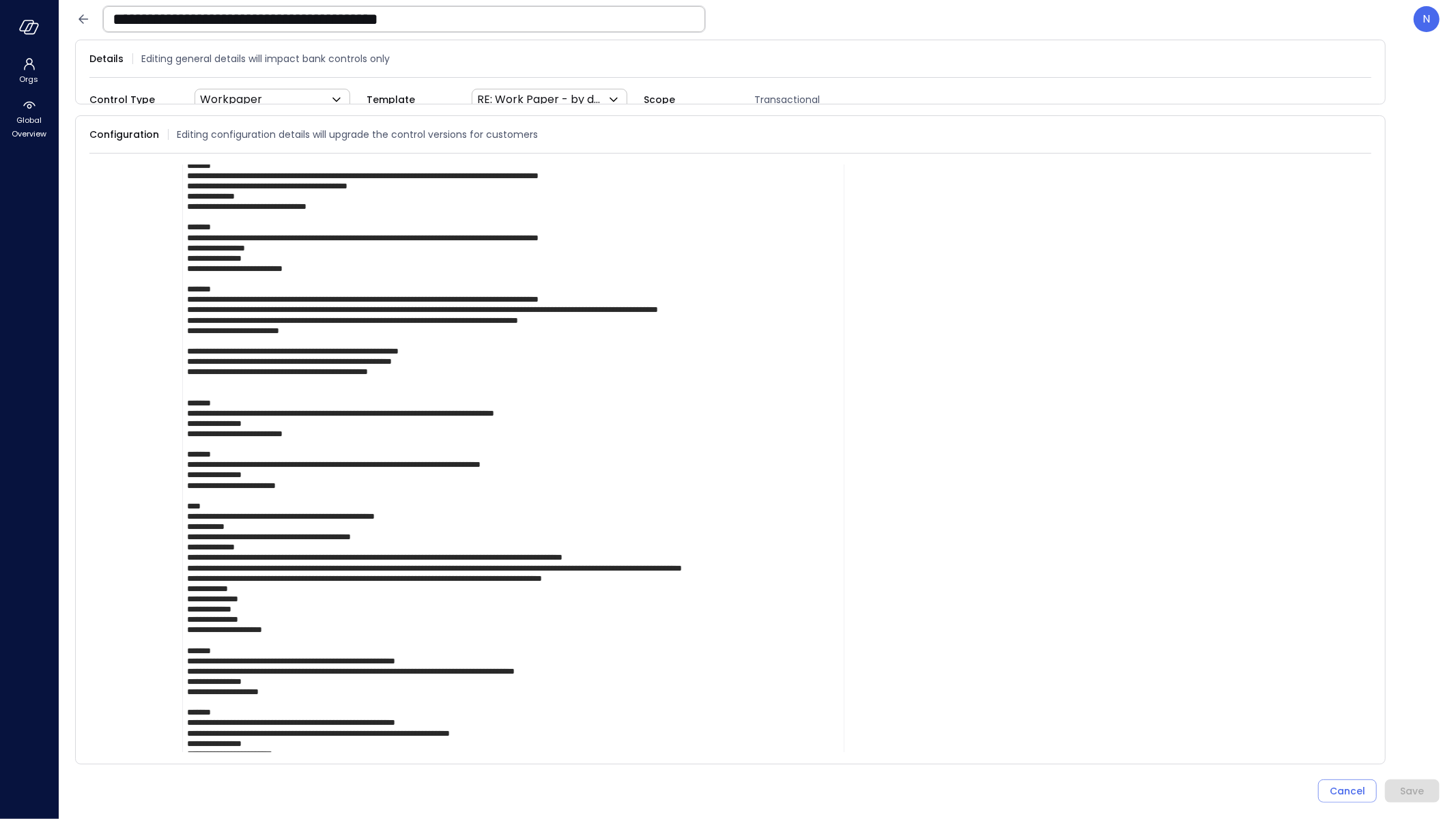
click at [378, 623] on textarea at bounding box center [513, 827] width 662 height 1810
click at [419, 572] on textarea at bounding box center [513, 827] width 662 height 1810
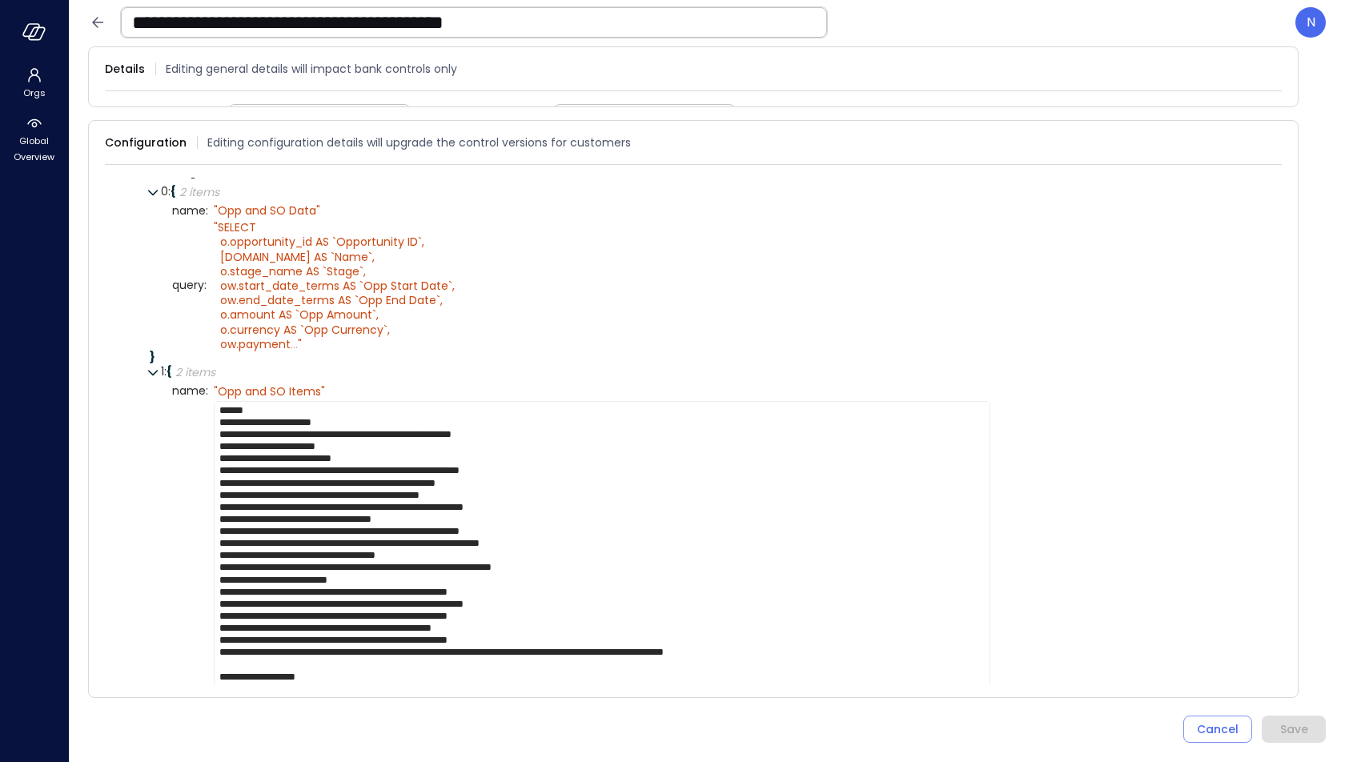
scroll to position [512, 0]
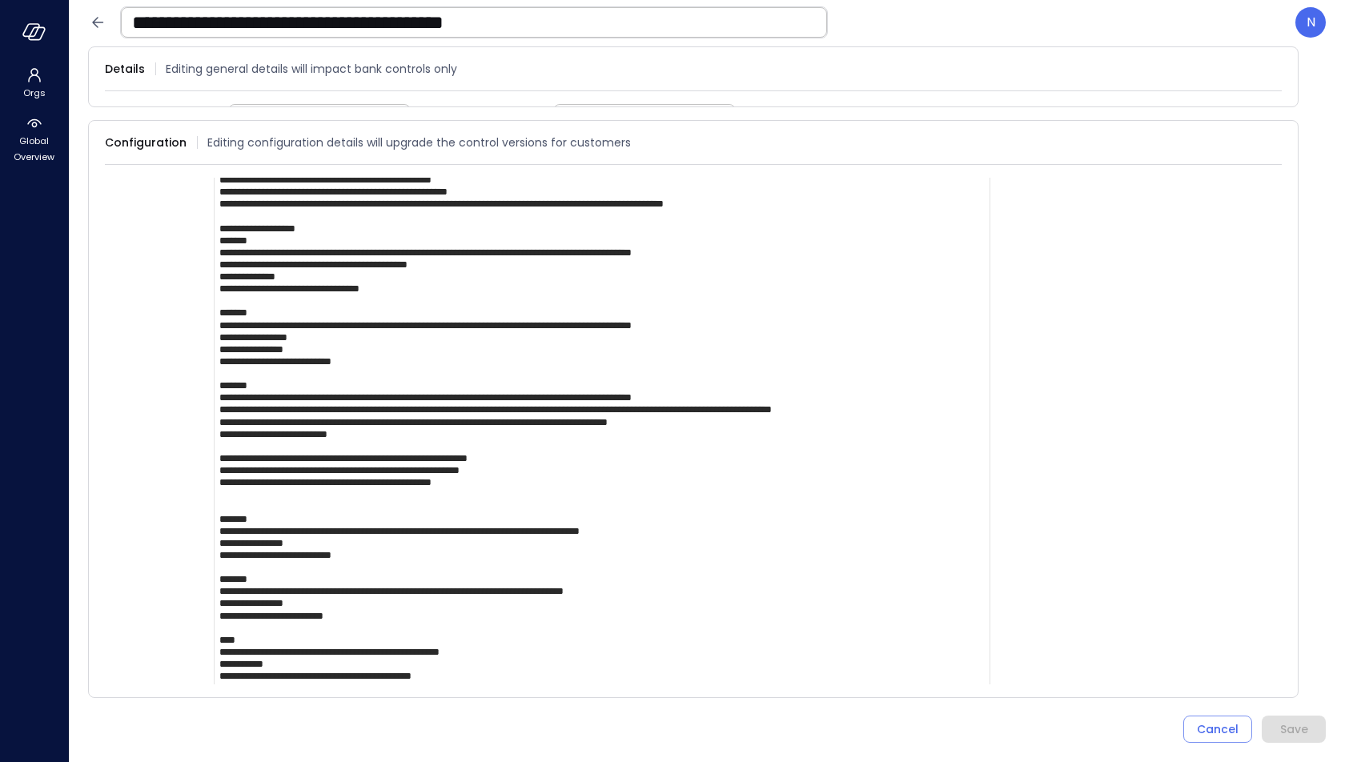
drag, startPoint x: 349, startPoint y: 430, endPoint x: 214, endPoint y: 381, distance: 143.8
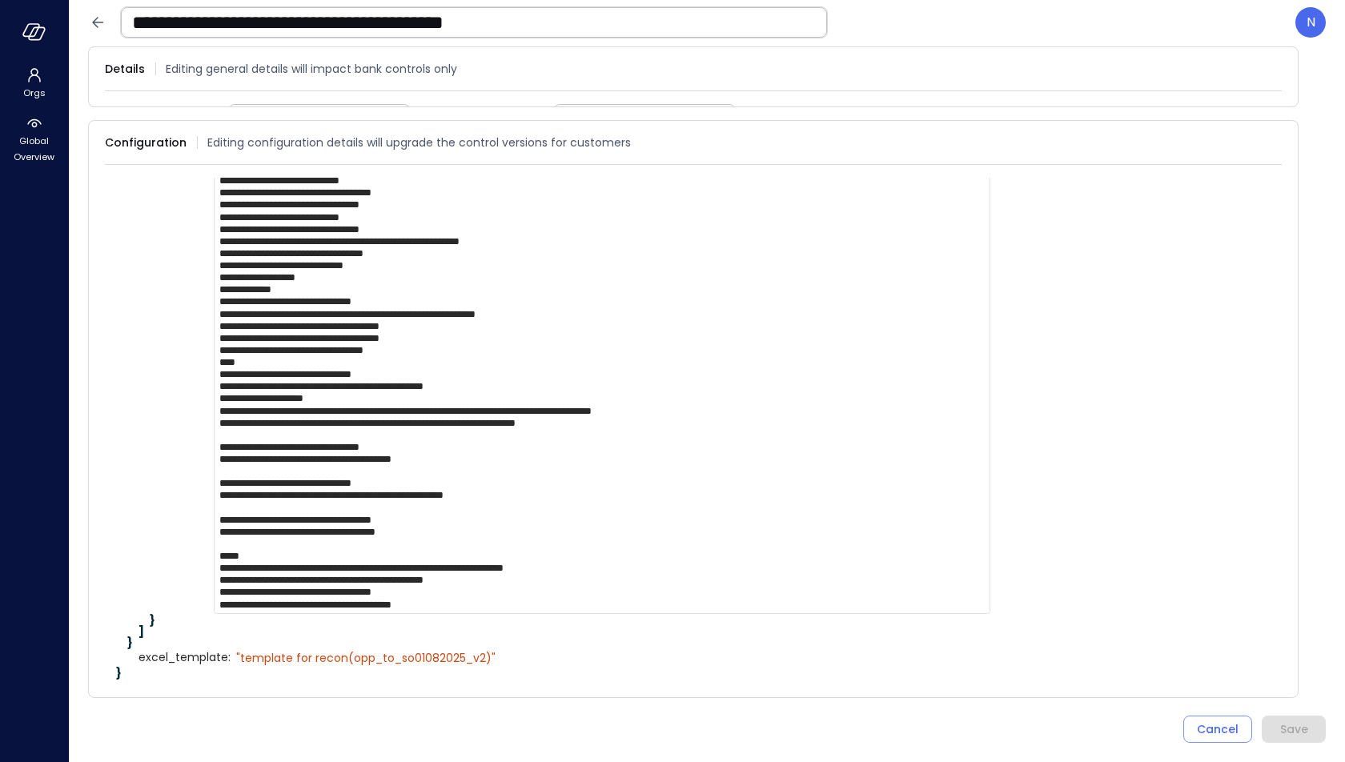
drag, startPoint x: 247, startPoint y: 604, endPoint x: 367, endPoint y: 598, distance: 120.2
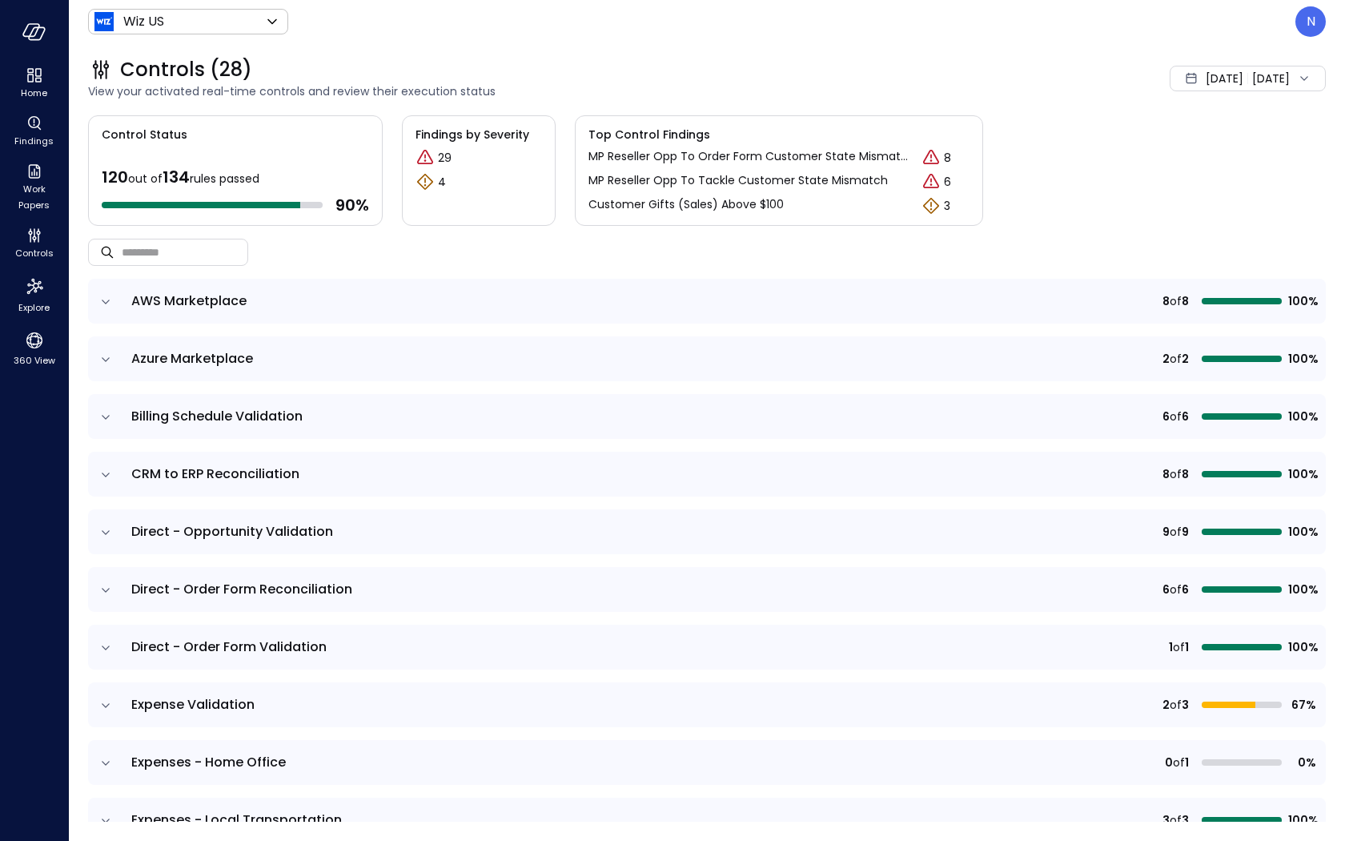
scroll to position [108, 0]
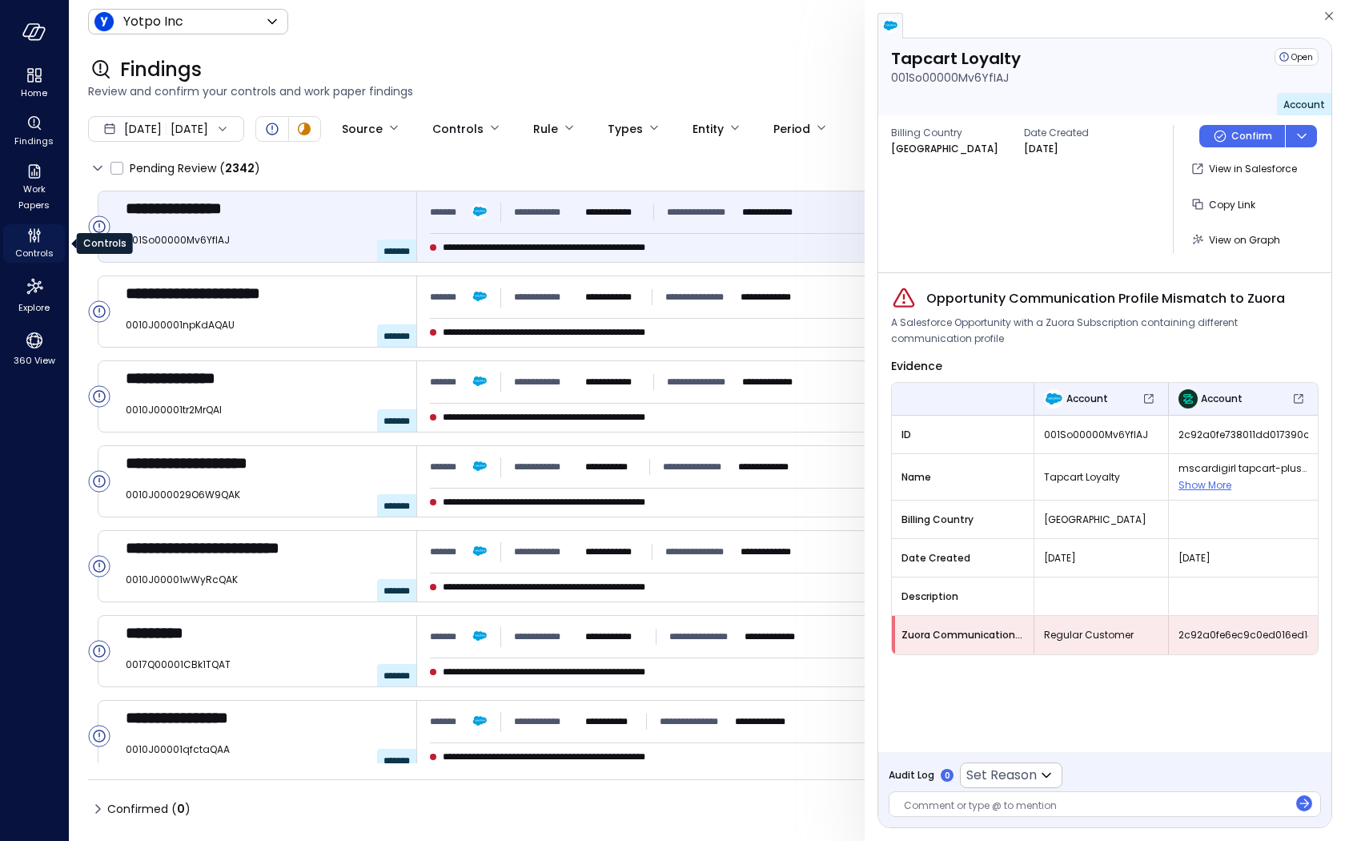
click at [38, 238] on icon "Controls" at bounding box center [39, 238] width 2 height 9
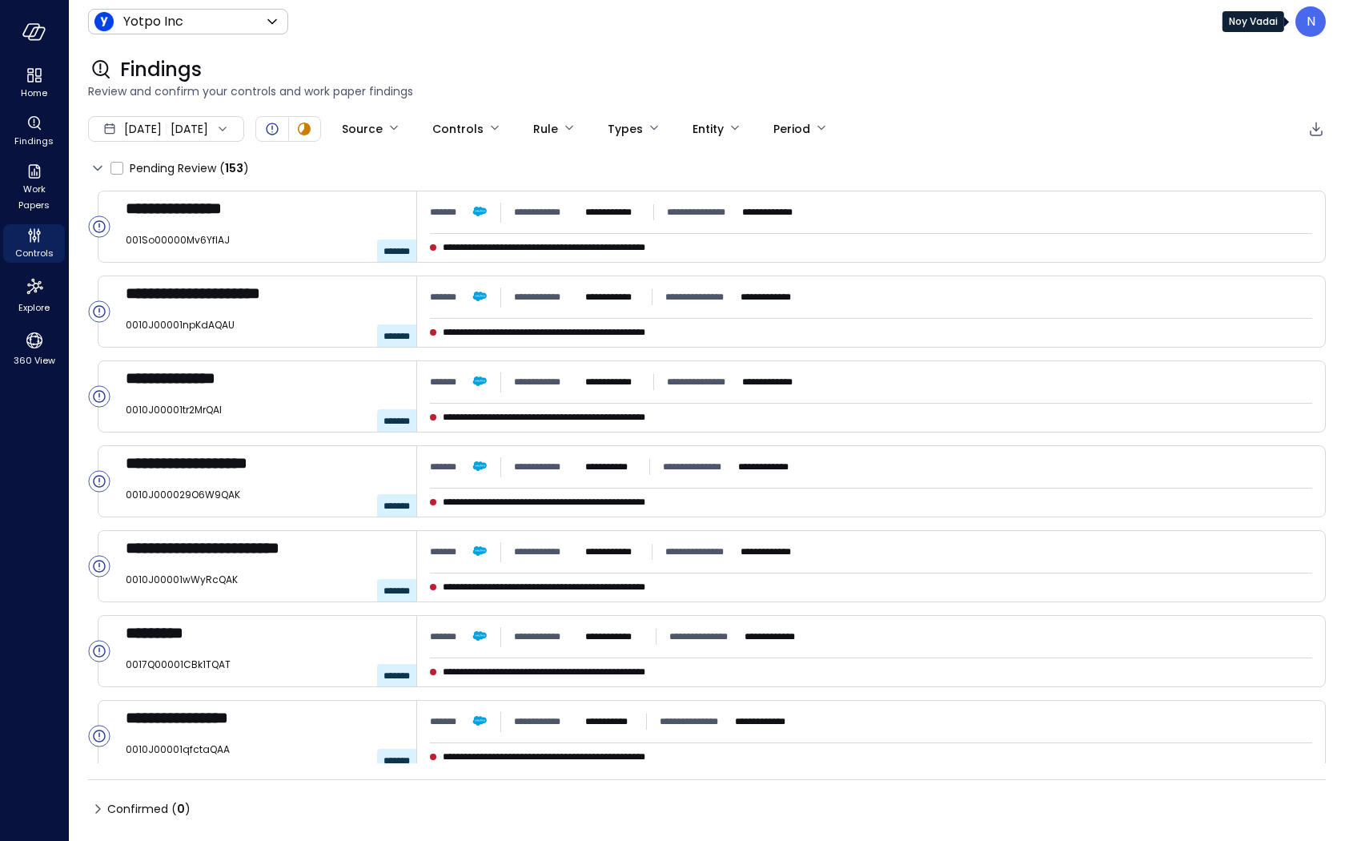
click at [1307, 26] on p "N" at bounding box center [1310, 21] width 9 height 19
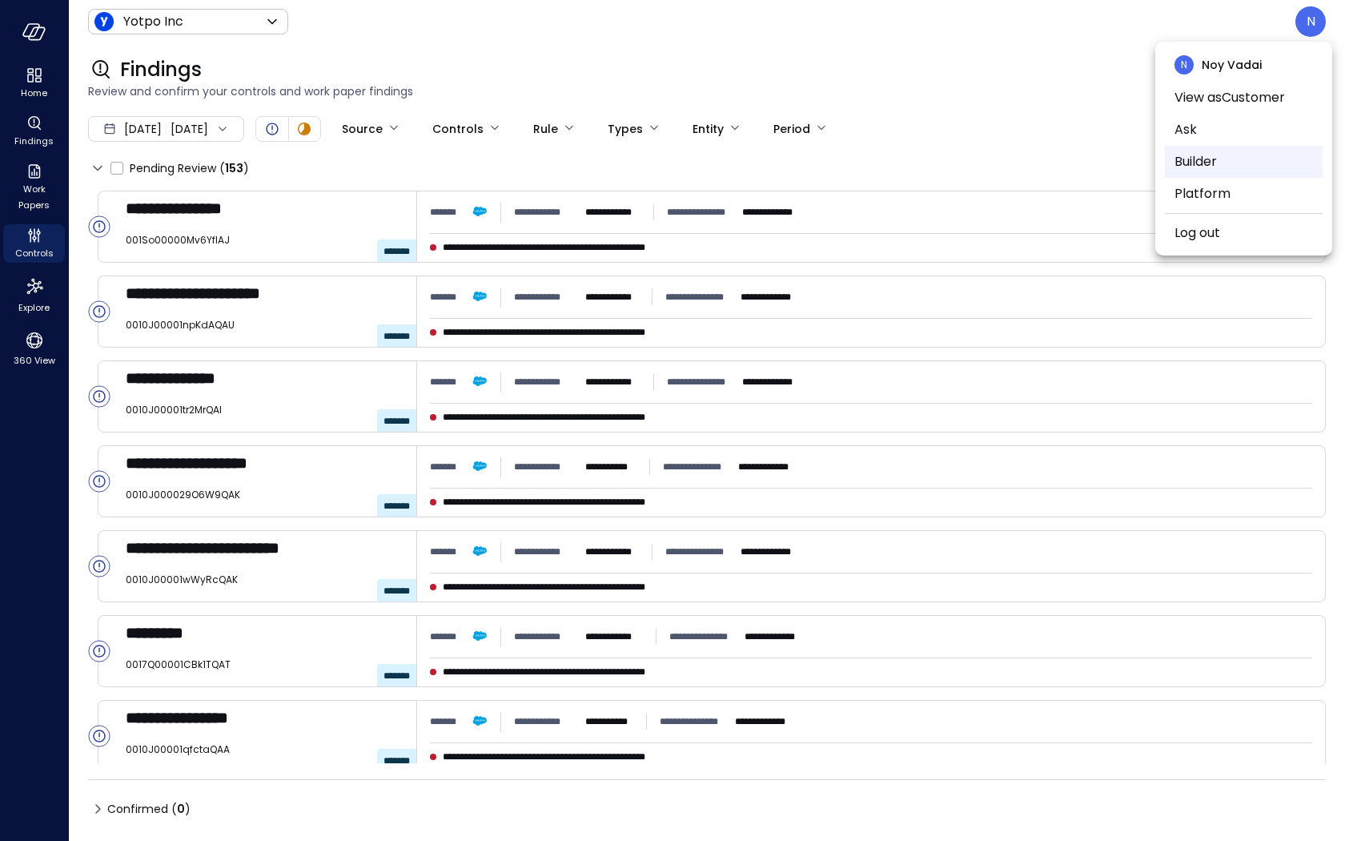
click at [1210, 171] on li "Builder" at bounding box center [1244, 162] width 158 height 32
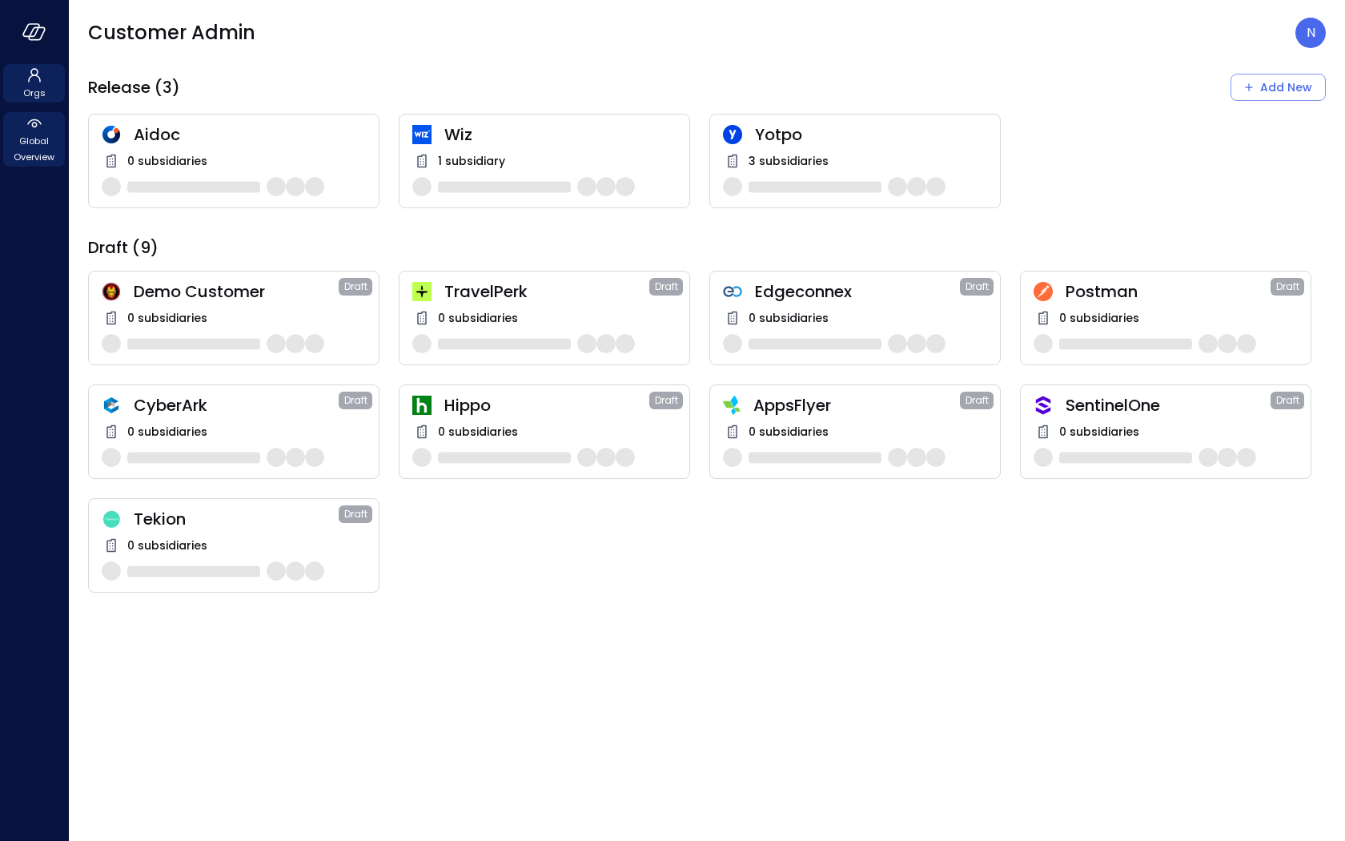
click at [48, 137] on span "Global Overview" at bounding box center [34, 149] width 49 height 32
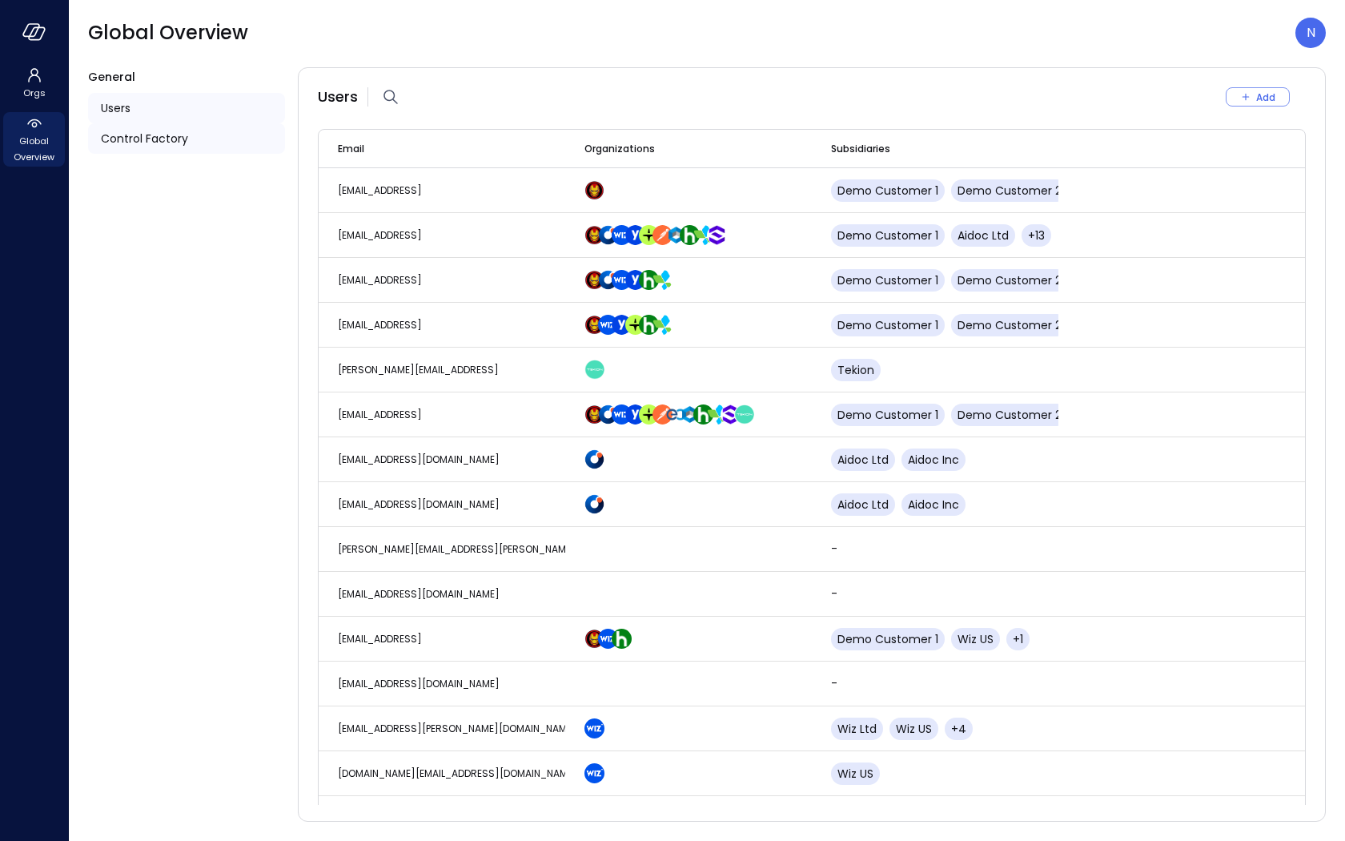
click at [134, 142] on span "Control Factory" at bounding box center [144, 139] width 87 height 18
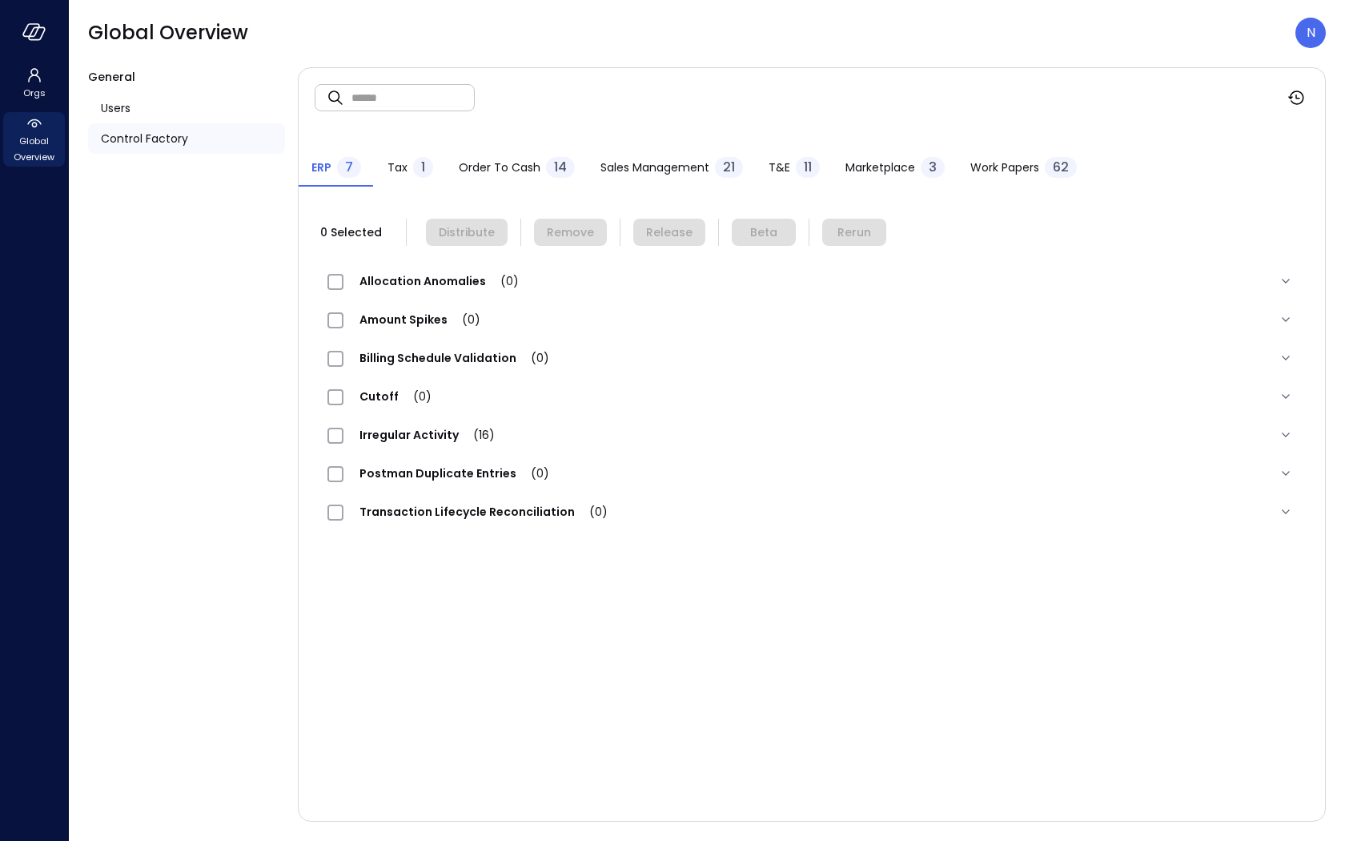
click at [791, 160] on div "T&E 11" at bounding box center [794, 169] width 51 height 24
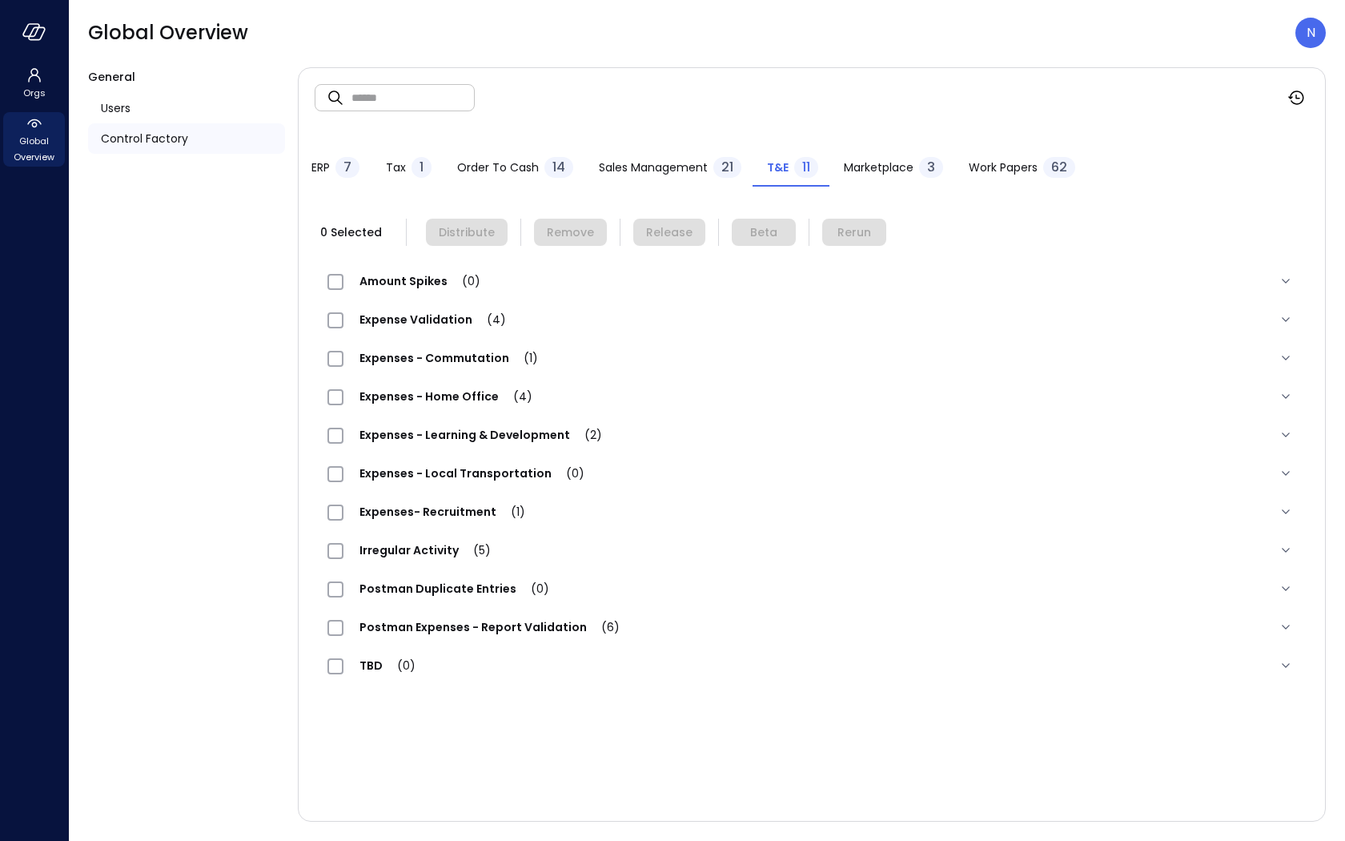
click at [456, 475] on span "Expenses - Local Transportation (0)" at bounding box center [471, 473] width 257 height 16
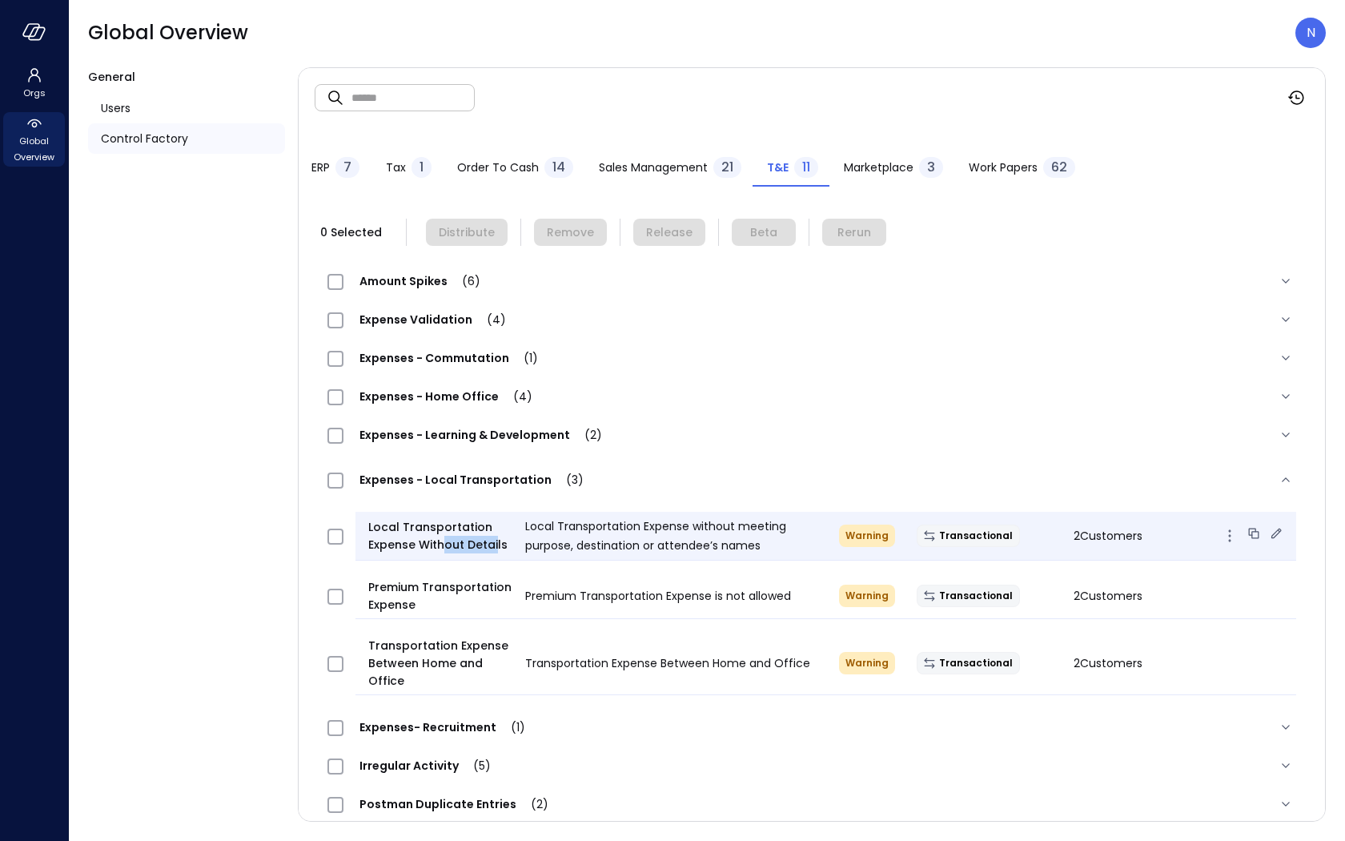
drag, startPoint x: 487, startPoint y: 544, endPoint x: 442, endPoint y: 544, distance: 44.8
click at [442, 544] on span "Local Transportation Expense Without Details" at bounding box center [440, 535] width 144 height 35
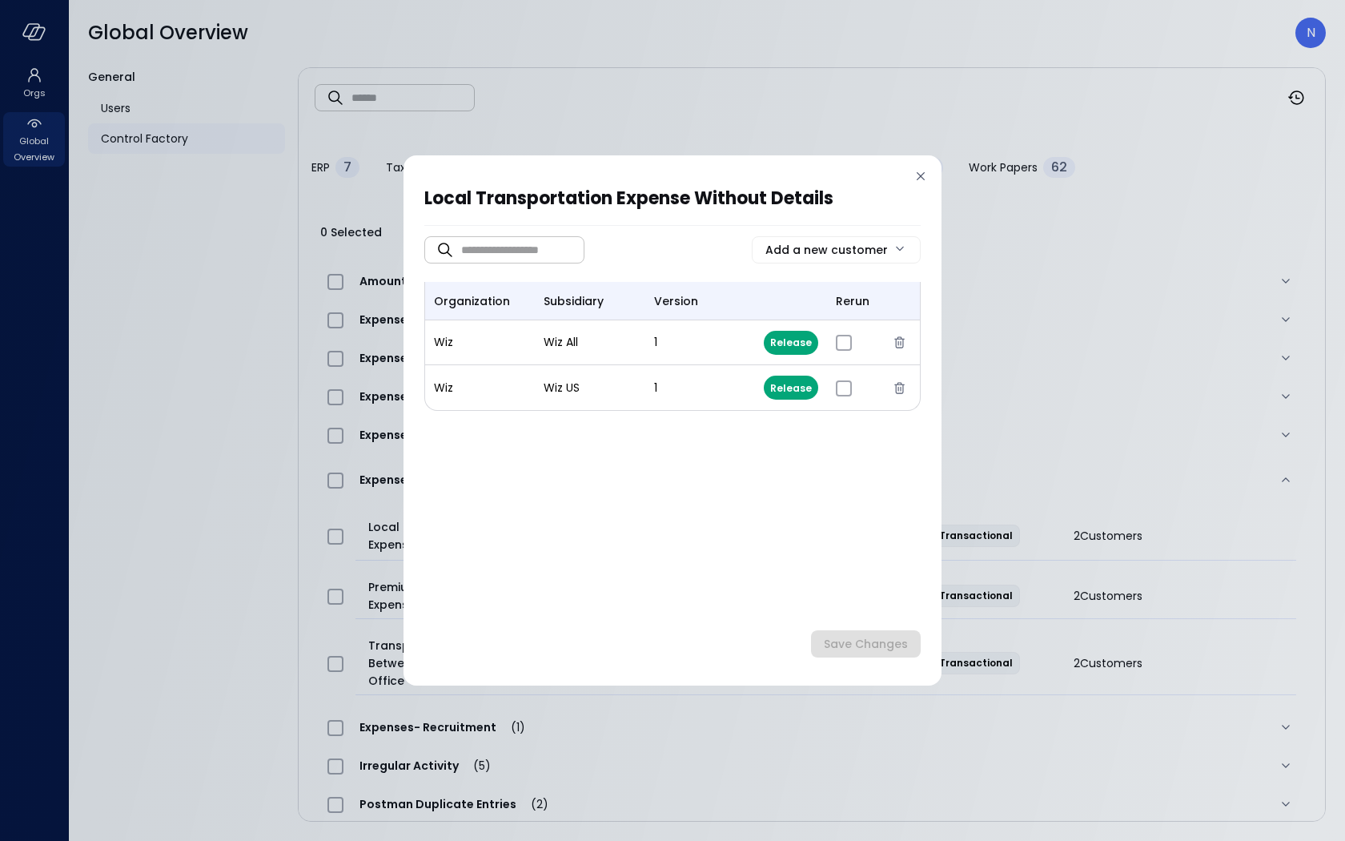
click at [916, 186] on div at bounding box center [921, 179] width 16 height 22
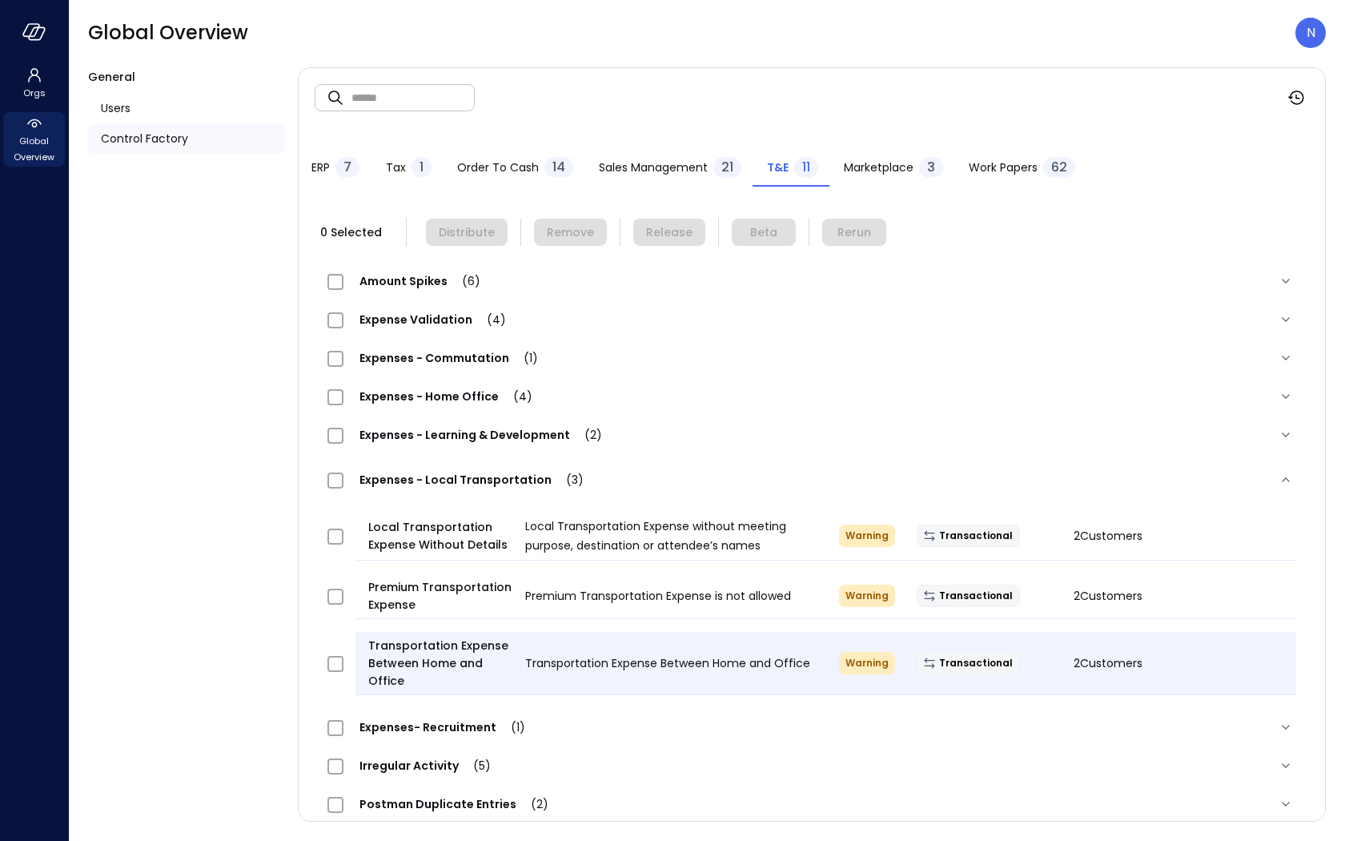
scroll to position [1, 0]
click at [1271, 655] on icon at bounding box center [1276, 659] width 10 height 10
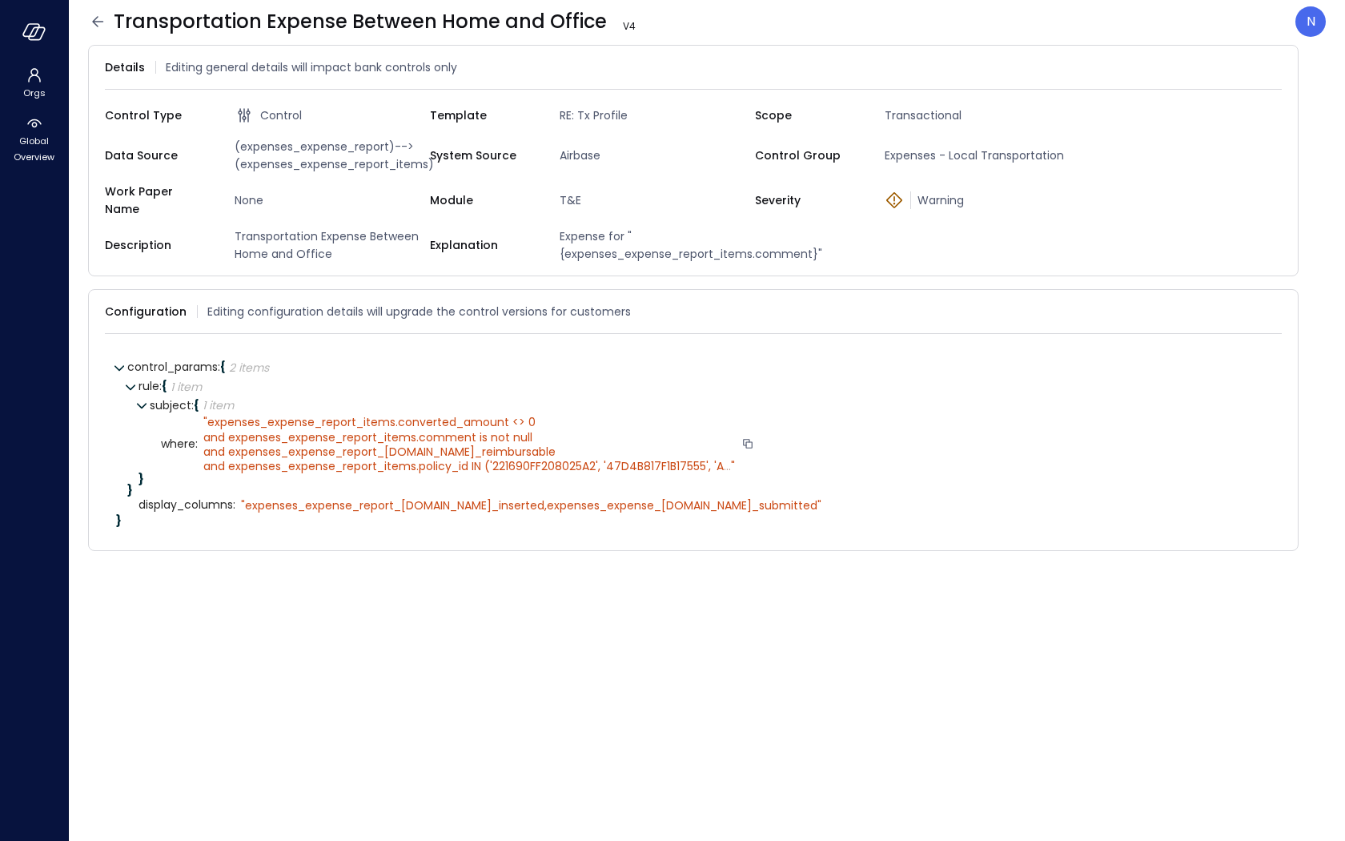
click at [730, 458] on span "..." at bounding box center [727, 466] width 7 height 16
